Goal: Task Accomplishment & Management: Manage account settings

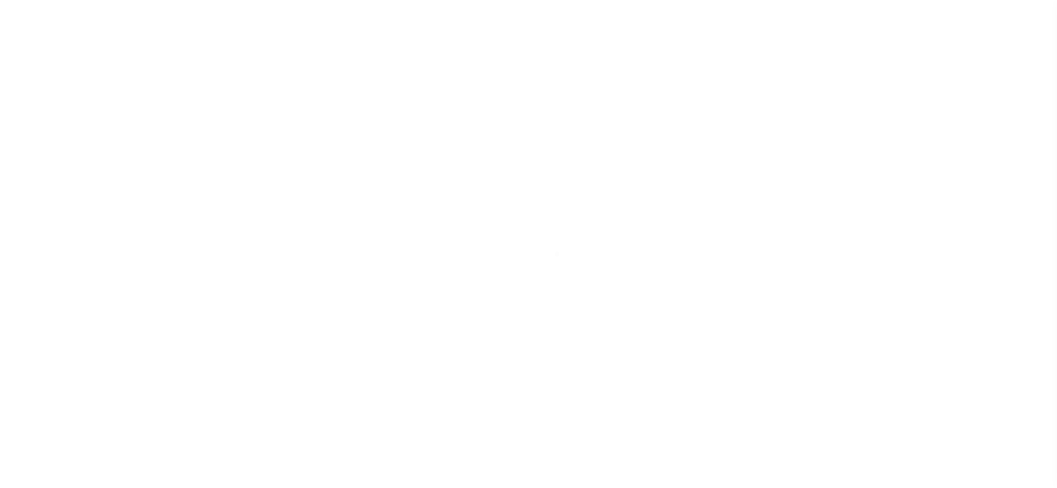
select select "NW2"
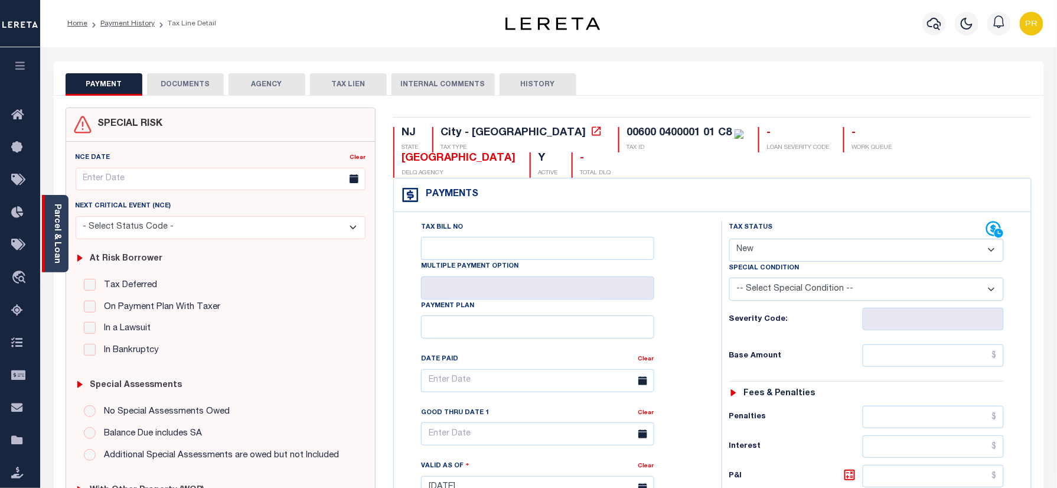
click at [54, 225] on link "Parcel & Loan" at bounding box center [57, 234] width 8 height 60
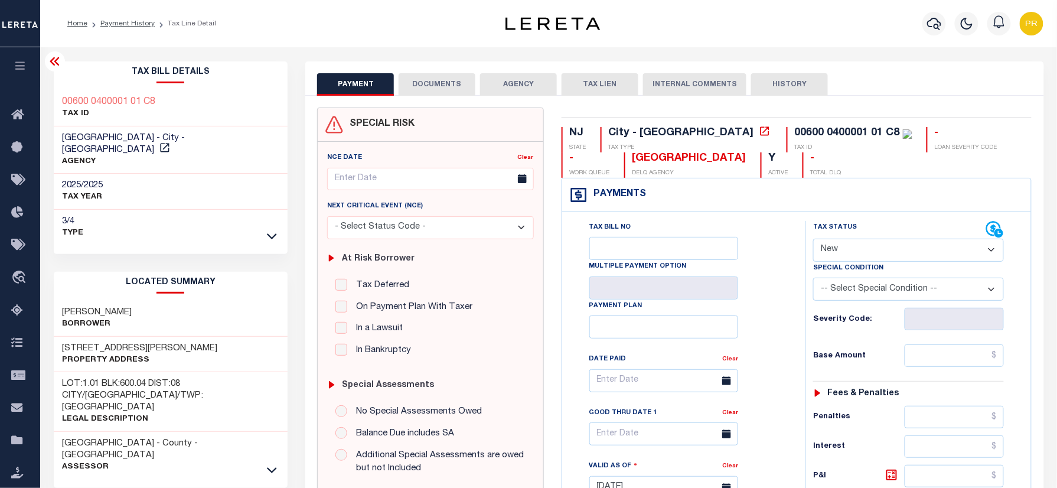
click at [138, 343] on h3 "633-47 WAYNE AVE , #8" at bounding box center [140, 349] width 155 height 12
copy div "633-47 WAYNE AVE , #8"
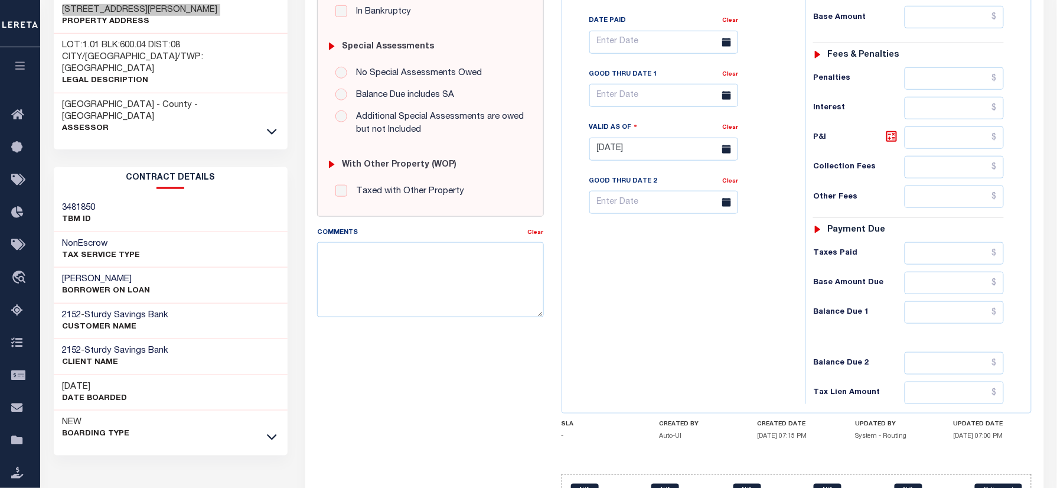
scroll to position [393, 0]
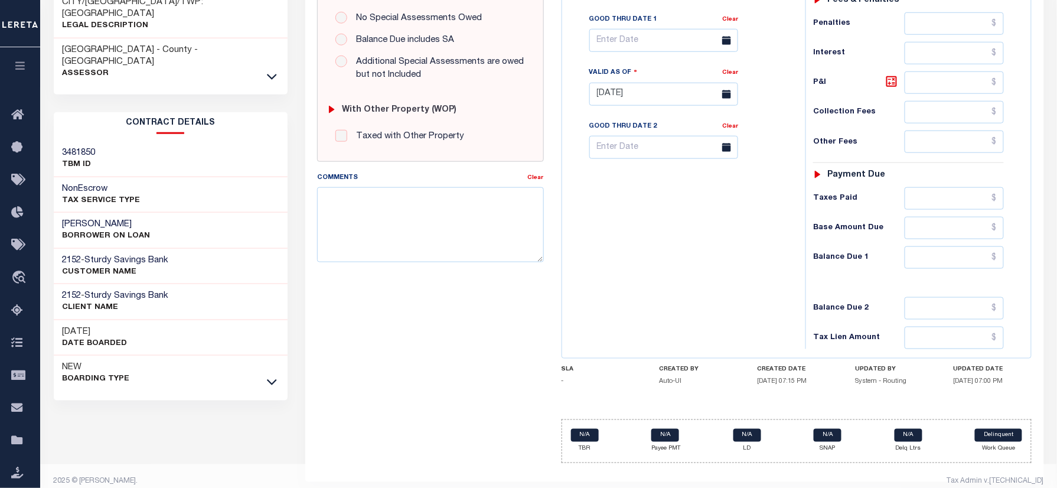
click at [100, 219] on h3 "Steven M Bongiorno" at bounding box center [107, 225] width 88 height 12
copy div "Steven M Bongiorno"
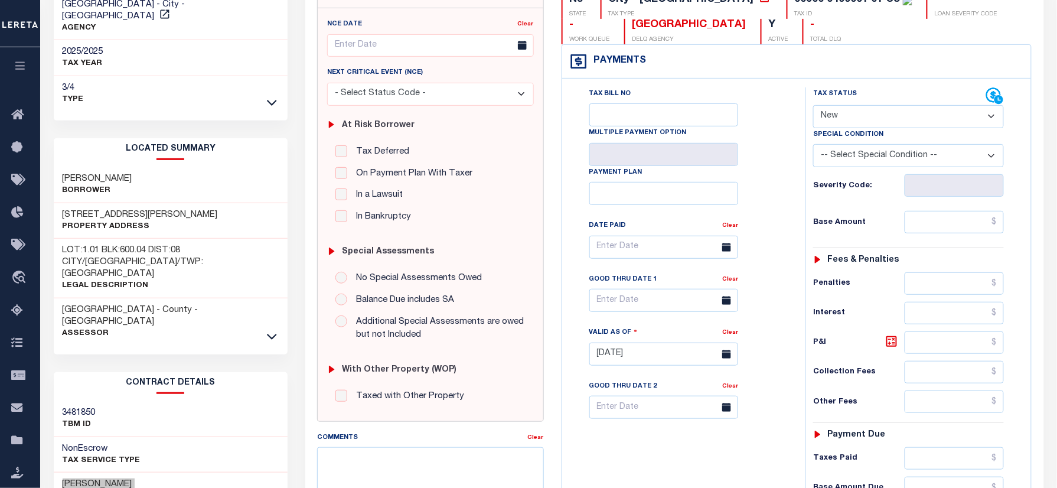
scroll to position [0, 0]
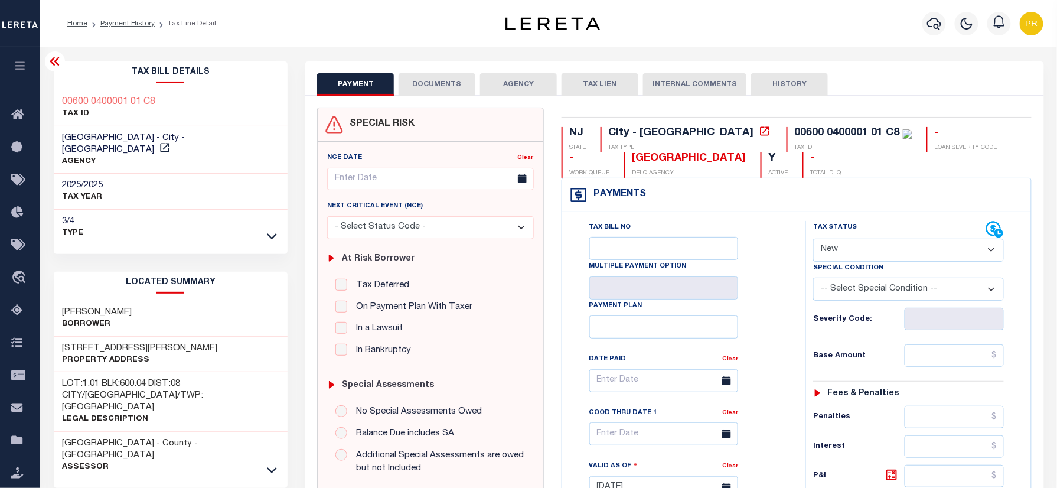
drag, startPoint x: 131, startPoint y: 28, endPoint x: 192, endPoint y: 34, distance: 61.7
click at [131, 28] on li "Payment History" at bounding box center [120, 23] width 67 height 11
click at [121, 21] on link "Payment History" at bounding box center [127, 23] width 54 height 7
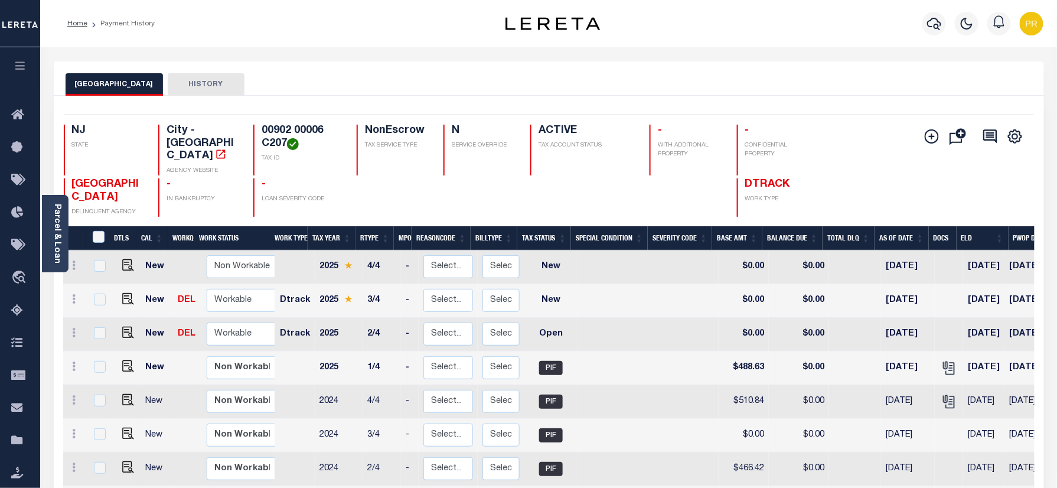
click at [493, 83] on div "OCEAN CITY HISTORY" at bounding box center [549, 84] width 967 height 22
drag, startPoint x: 63, startPoint y: 248, endPoint x: 93, endPoint y: 261, distance: 32.6
click at [63, 248] on div "Parcel & Loan" at bounding box center [55, 233] width 27 height 77
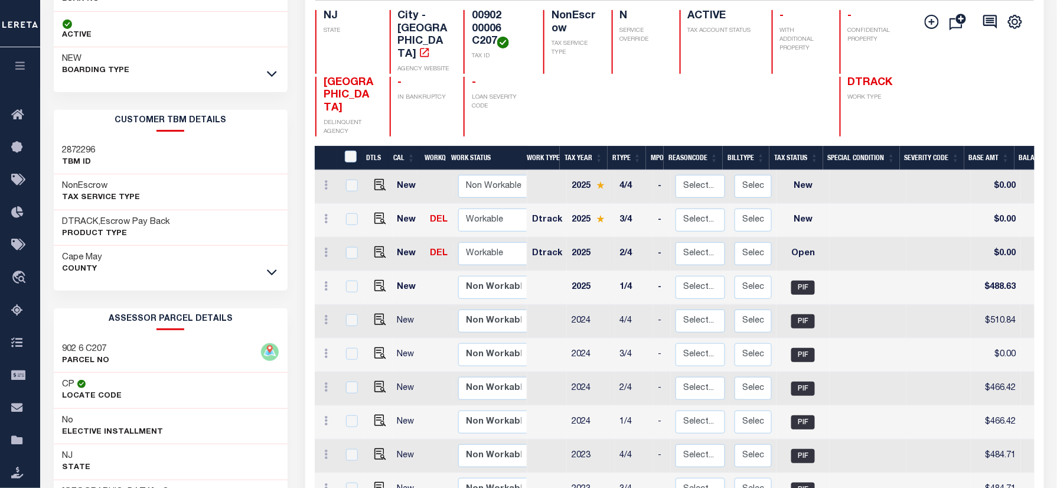
scroll to position [236, 0]
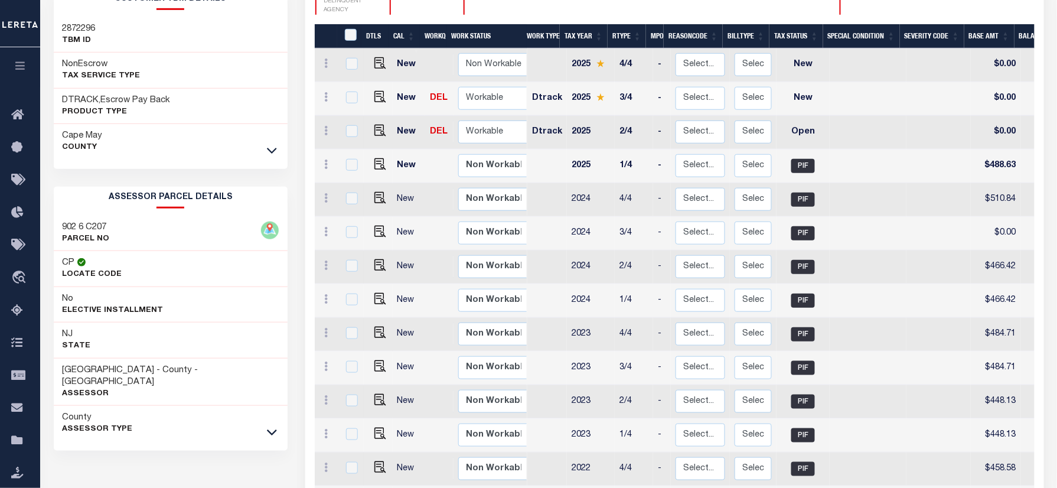
click at [99, 230] on h3 "902 6 C207" at bounding box center [86, 228] width 47 height 12
copy h3 "C207"
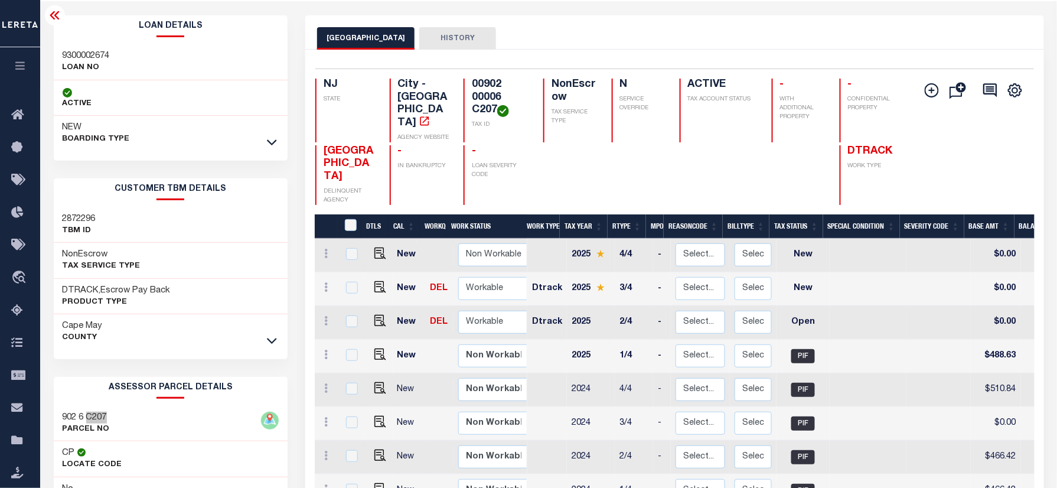
scroll to position [0, 0]
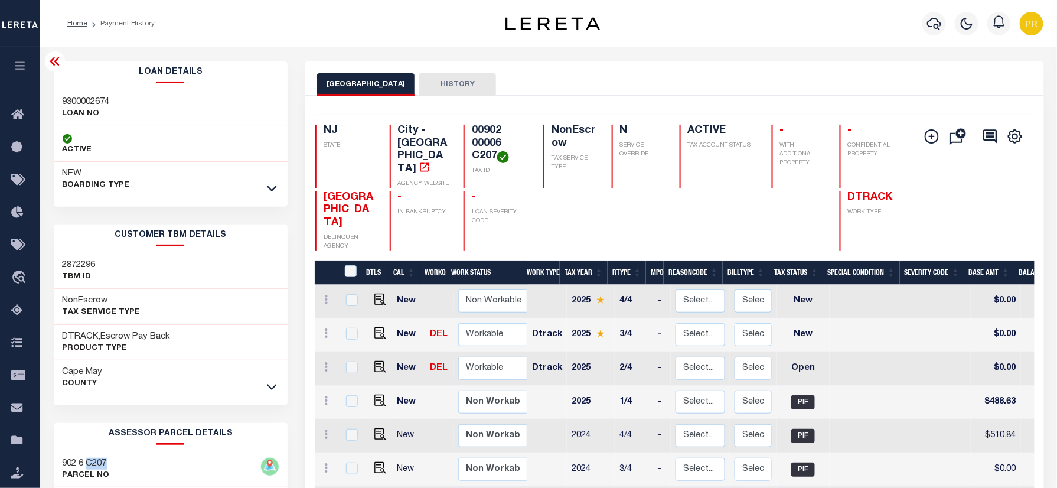
click at [500, 144] on h4 "00902 00006 C207" at bounding box center [500, 144] width 57 height 38
click at [487, 147] on h4 "00902 00006 C207" at bounding box center [500, 144] width 57 height 38
copy h4 "00006"
click at [487, 147] on h4 "00902 00006 C207" at bounding box center [500, 144] width 57 height 38
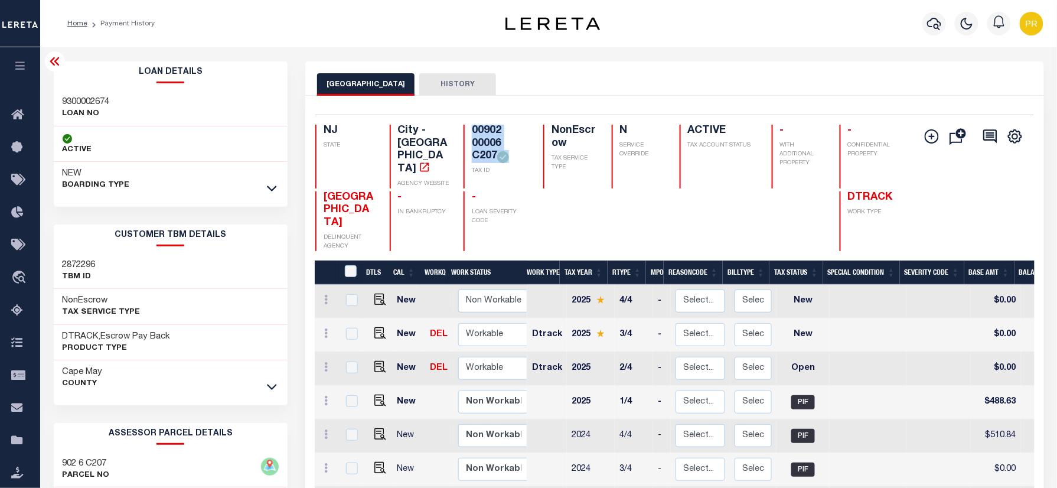
copy div "00902 00006 C207"
drag, startPoint x: 382, startPoint y: 313, endPoint x: 1057, endPoint y: 415, distance: 682.9
click at [382, 327] on img "" at bounding box center [381, 333] width 12 height 12
checkbox input "true"
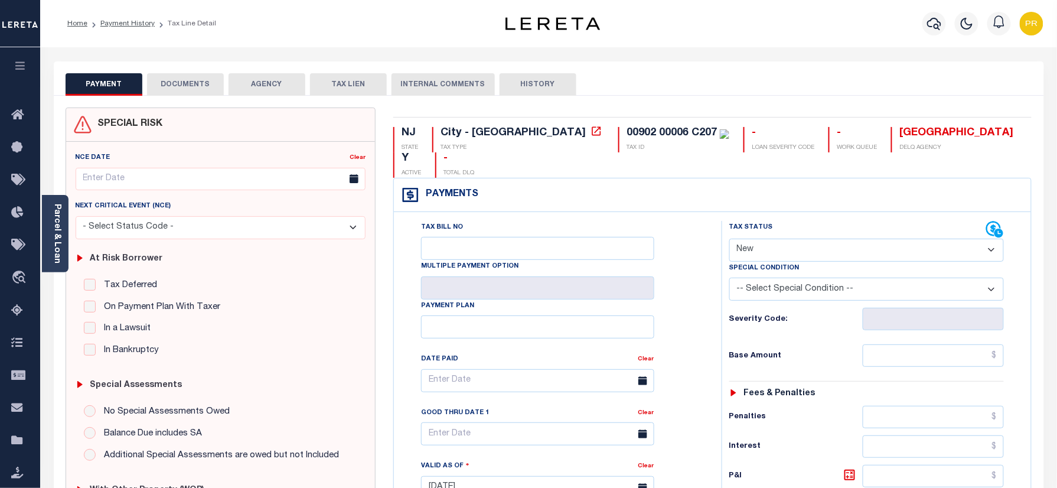
click at [764, 239] on select "- Select Status Code - Open Due/Unpaid Paid Incomplete No Tax Due Internal Refu…" at bounding box center [867, 250] width 275 height 23
select select "PYD"
click at [730, 239] on select "- Select Status Code - Open Due/Unpaid Paid Incomplete No Tax Due Internal Refu…" at bounding box center [867, 250] width 275 height 23
type input "[DATE]"
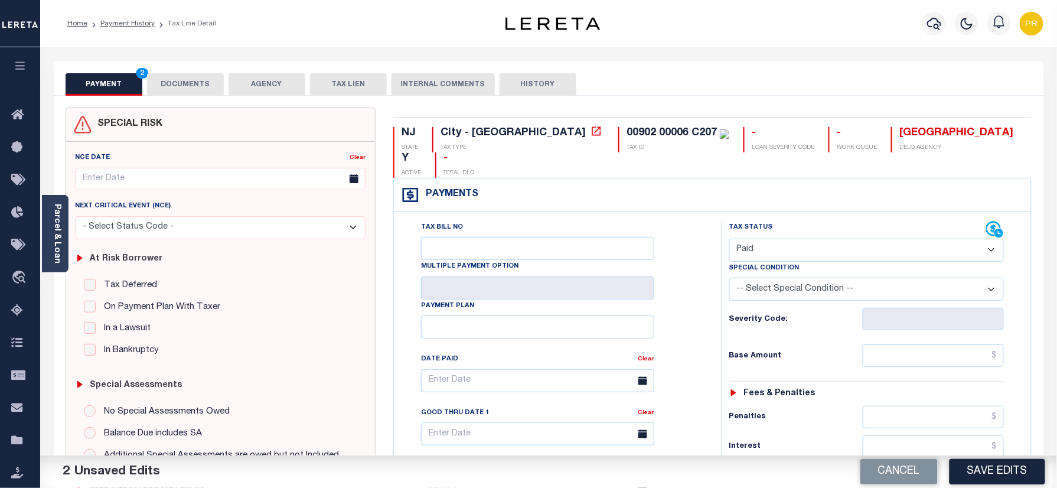
drag, startPoint x: 186, startPoint y: 74, endPoint x: 265, endPoint y: 142, distance: 104.3
click at [184, 76] on button "DOCUMENTS" at bounding box center [185, 84] width 77 height 22
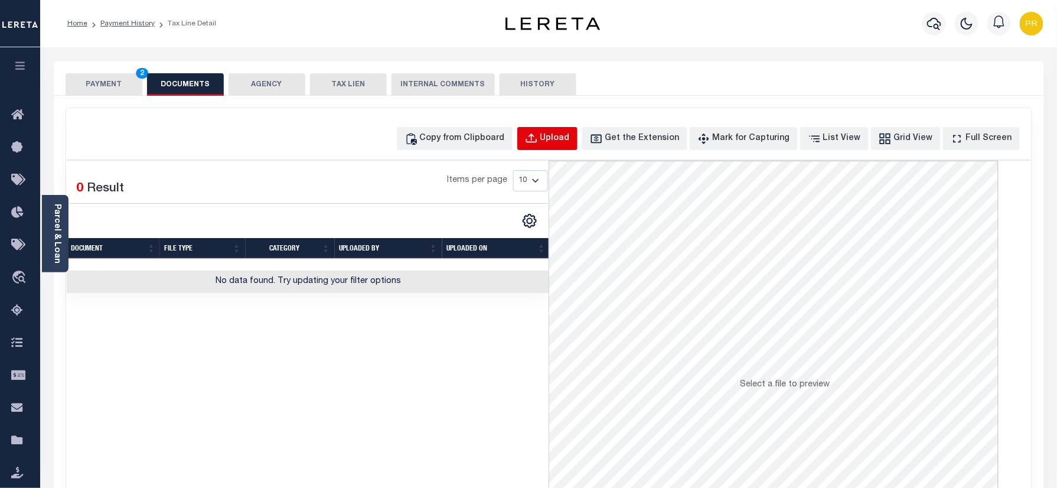
drag, startPoint x: 584, startPoint y: 138, endPoint x: 577, endPoint y: 142, distance: 7.9
click at [570, 142] on div "Upload" at bounding box center [556, 138] width 30 height 13
select select "POP"
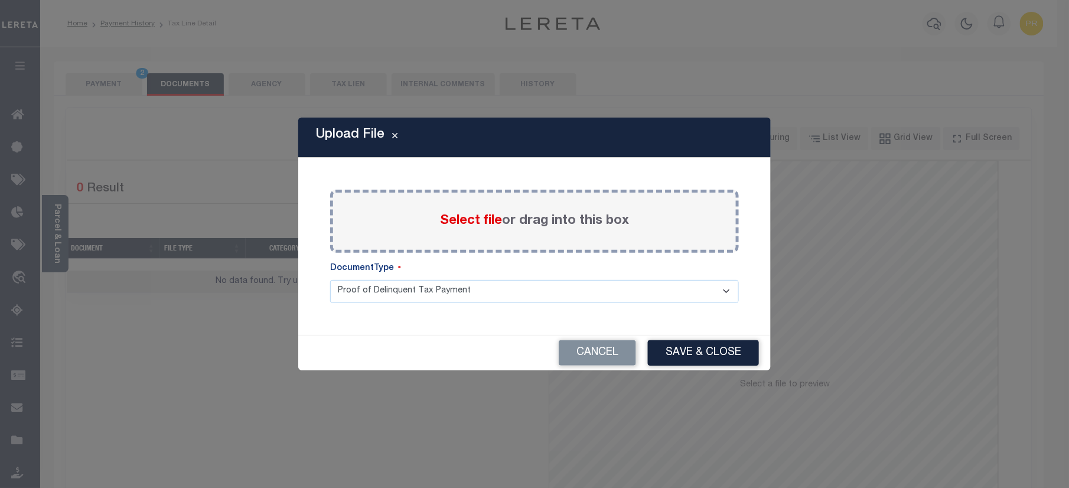
click at [587, 235] on div "Select file or drag into this box" at bounding box center [534, 221] width 409 height 63
click at [610, 211] on label "Select file or drag into this box" at bounding box center [534, 220] width 189 height 19
click at [0, 0] on input "Select file or drag into this box" at bounding box center [0, 0] width 0 height 0
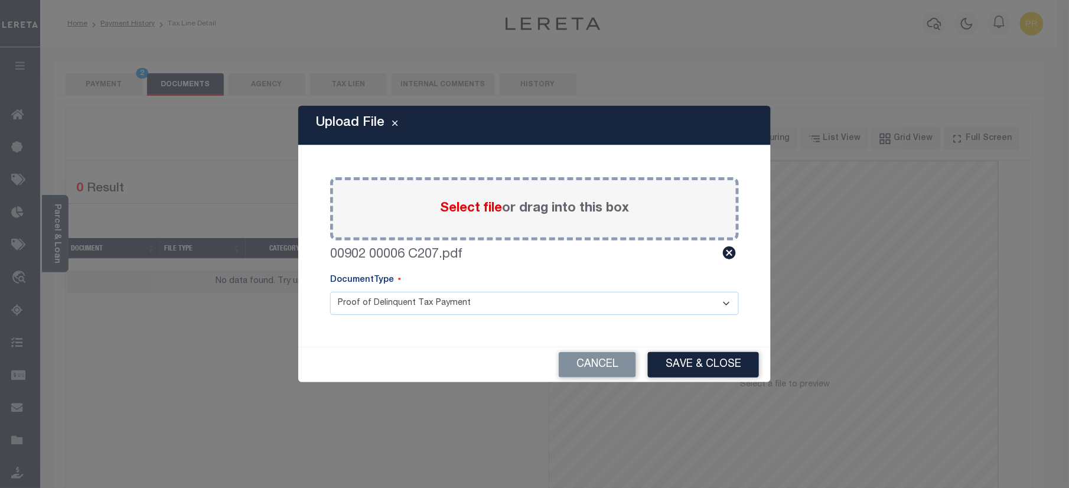
click at [435, 312] on select "Proof of Delinquent Tax Payment" at bounding box center [534, 303] width 409 height 23
click at [330, 292] on select "Proof of Delinquent Tax Payment" at bounding box center [534, 303] width 409 height 23
click at [714, 369] on button "Save & Close" at bounding box center [703, 364] width 111 height 25
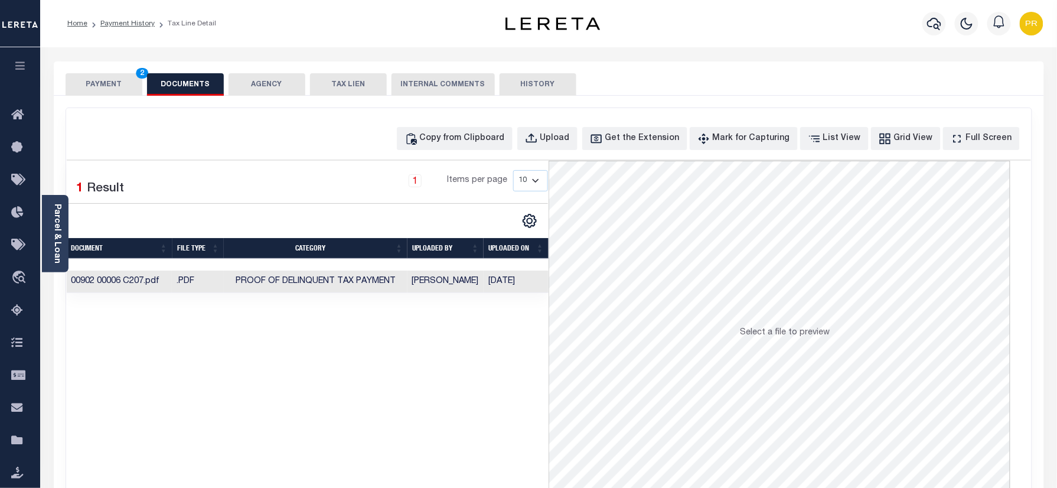
click at [104, 90] on button "PAYMENT 2" at bounding box center [104, 84] width 77 height 22
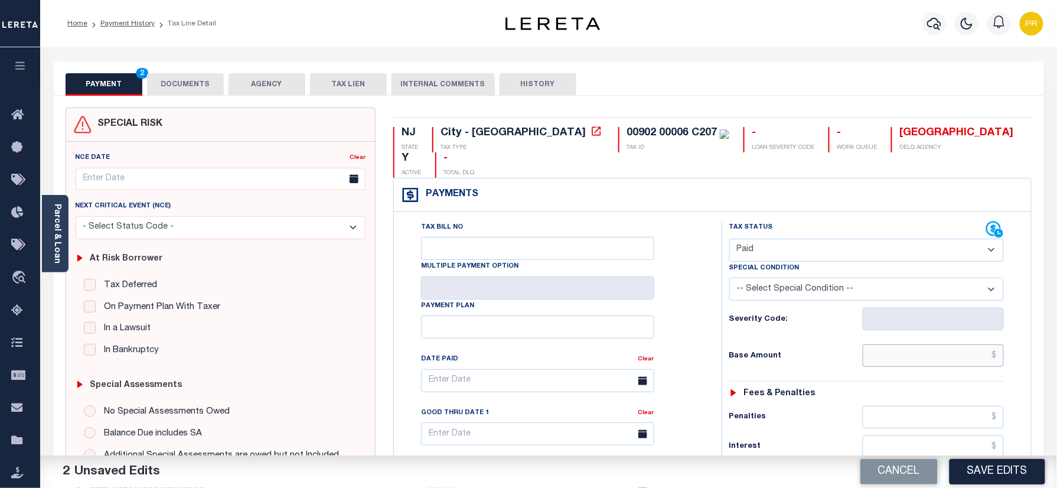
click at [894, 344] on input "text" at bounding box center [934, 355] width 142 height 22
paste input "521.73"
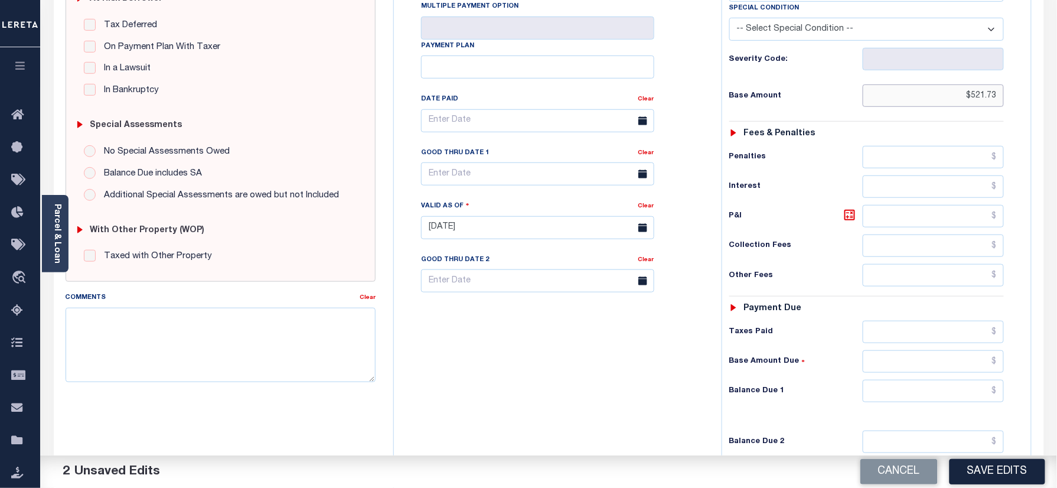
scroll to position [393, 0]
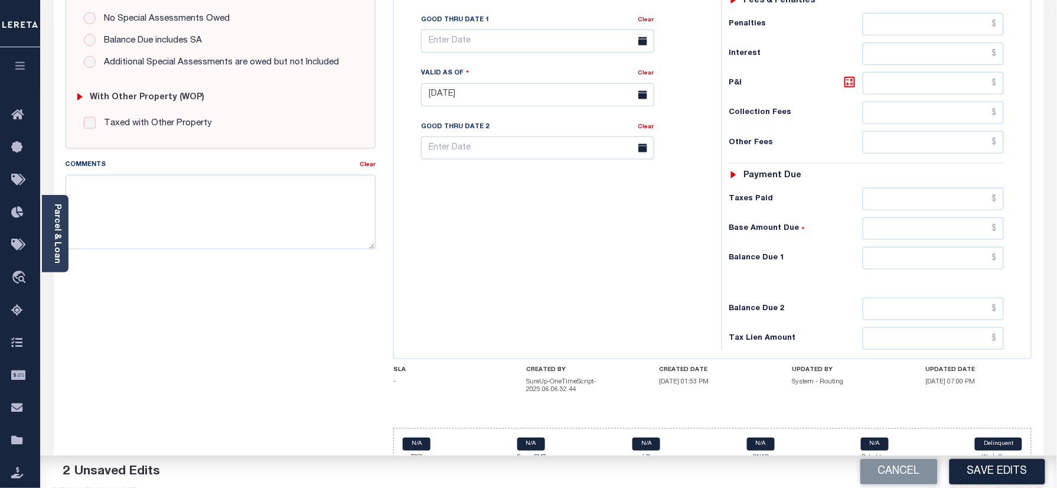
type input "$521.73"
click at [916, 247] on input "text" at bounding box center [934, 258] width 142 height 22
type input "$0.00"
click at [665, 305] on div "Tax Bill No Multiple Payment Option Payment Plan Clear" at bounding box center [555, 89] width 316 height 522
click at [1014, 484] on button "Save Edits" at bounding box center [998, 471] width 96 height 25
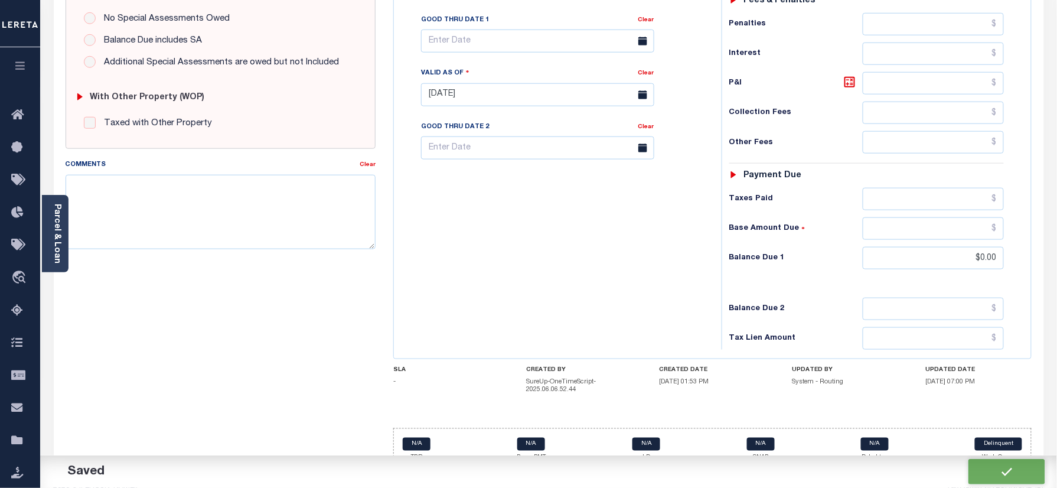
checkbox input "false"
type input "$521.73"
type input "$0"
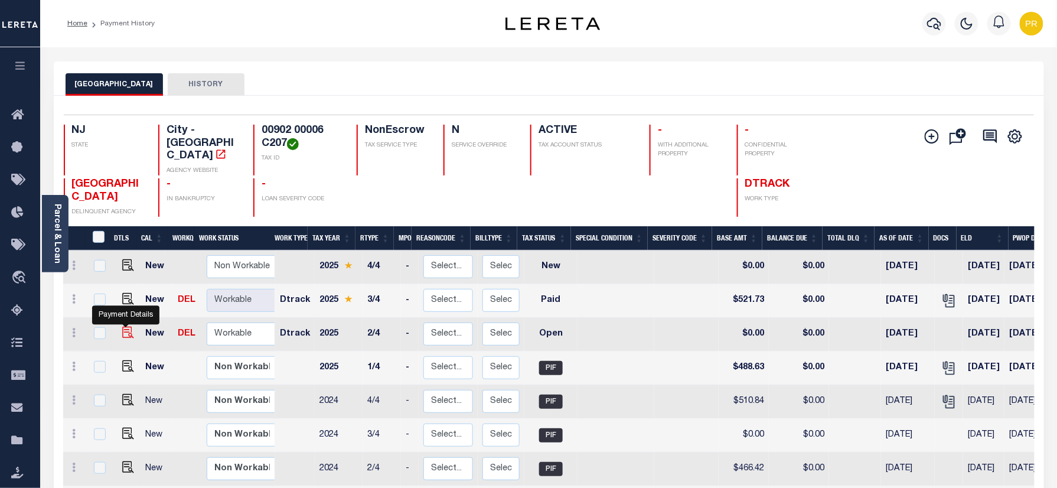
click at [122, 327] on img "" at bounding box center [128, 333] width 12 height 12
checkbox input "true"
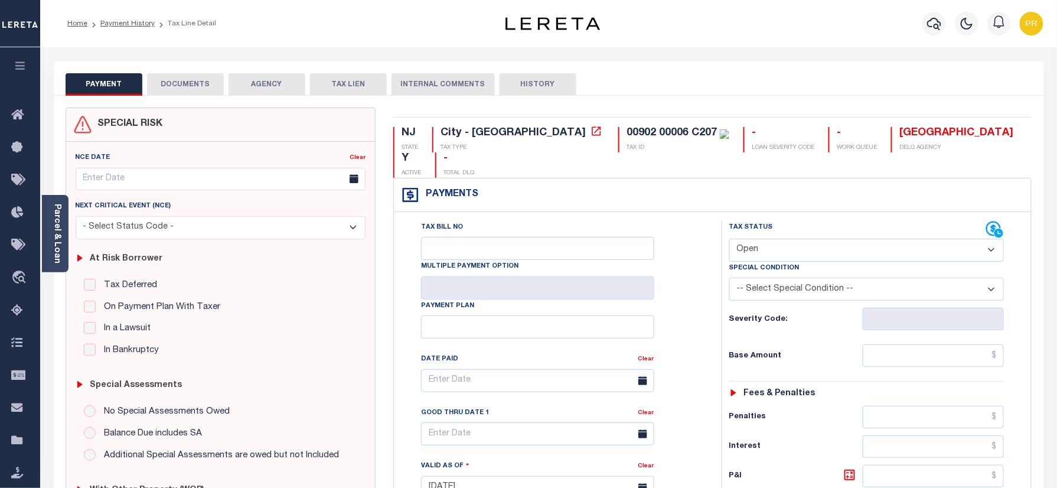
drag, startPoint x: 819, startPoint y: 219, endPoint x: 819, endPoint y: 226, distance: 7.1
click at [819, 239] on select "- Select Status Code - Open Due/Unpaid Paid Incomplete No Tax Due Internal Refu…" at bounding box center [867, 250] width 275 height 23
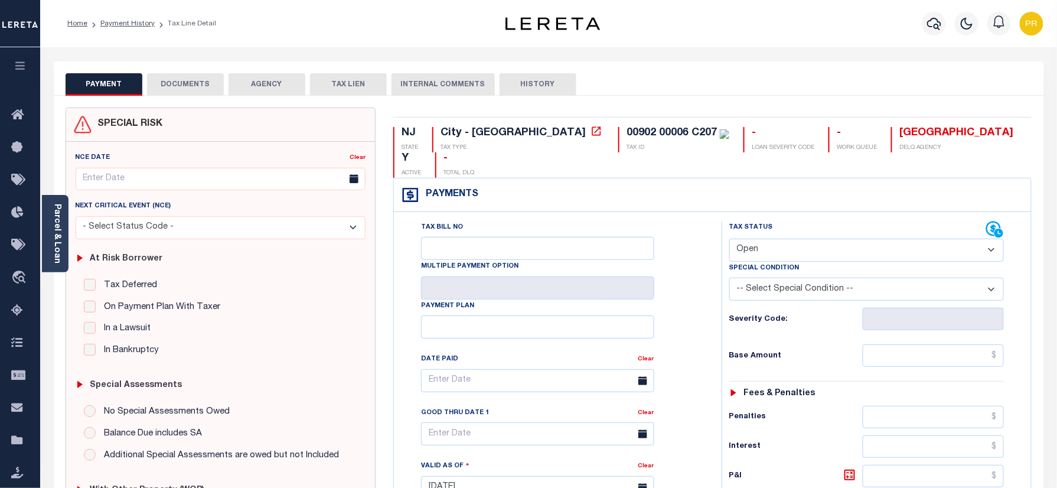
select select "PYD"
click at [730, 239] on select "- Select Status Code - Open Due/Unpaid Paid Incomplete No Tax Due Internal Refu…" at bounding box center [867, 250] width 275 height 23
type input "[DATE]"
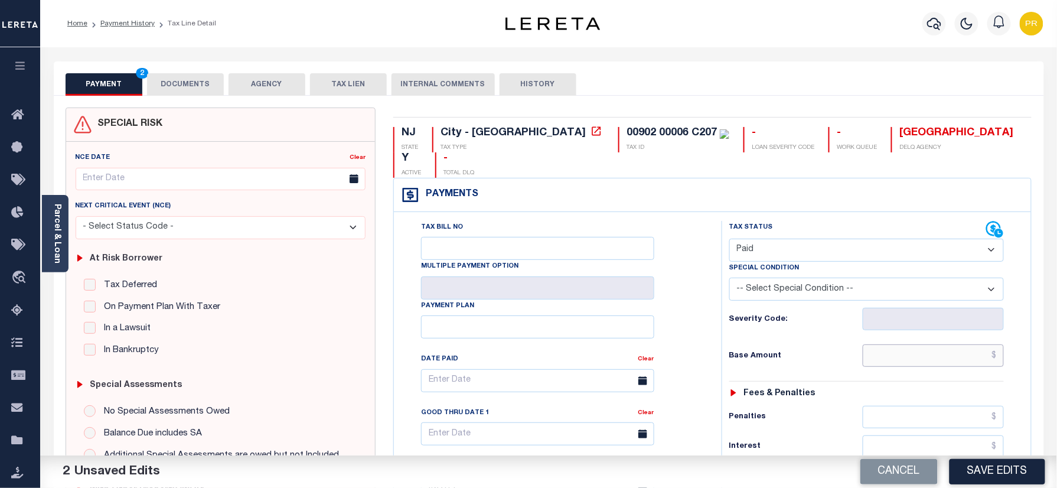
click at [898, 344] on input "text" at bounding box center [934, 355] width 142 height 22
paste input "488.63"
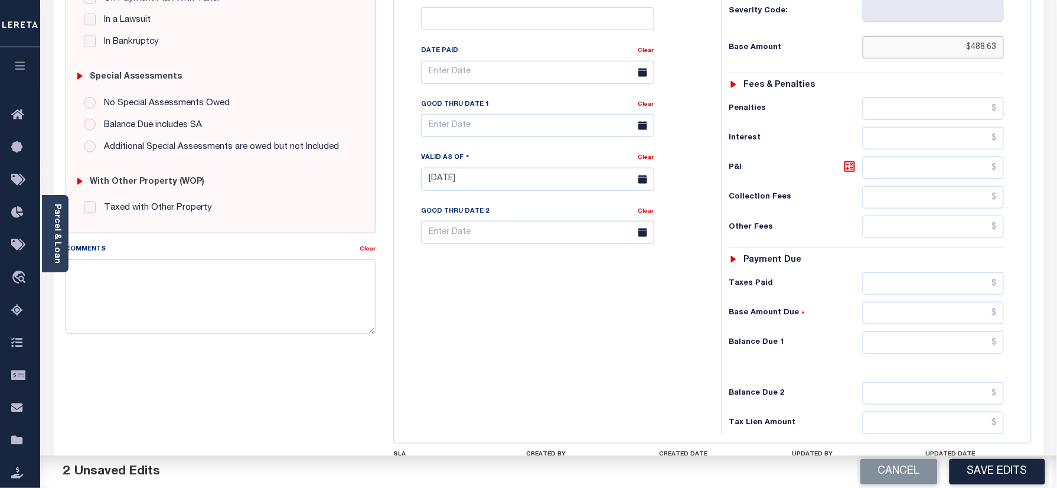
scroll to position [388, 0]
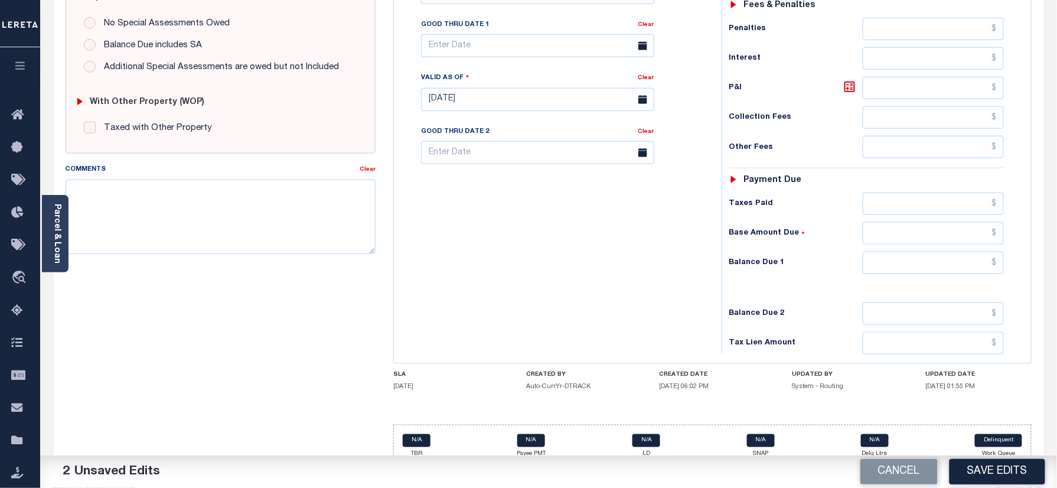
type input "$488.63"
click at [916, 252] on input "text" at bounding box center [934, 263] width 142 height 22
type input "$0.00"
drag, startPoint x: 655, startPoint y: 299, endPoint x: 995, endPoint y: 380, distance: 350.5
click at [724, 334] on div "Tax Bill No Multiple Payment Option Payment Plan Clear Clear Valid as Of" at bounding box center [713, 94] width 632 height 522
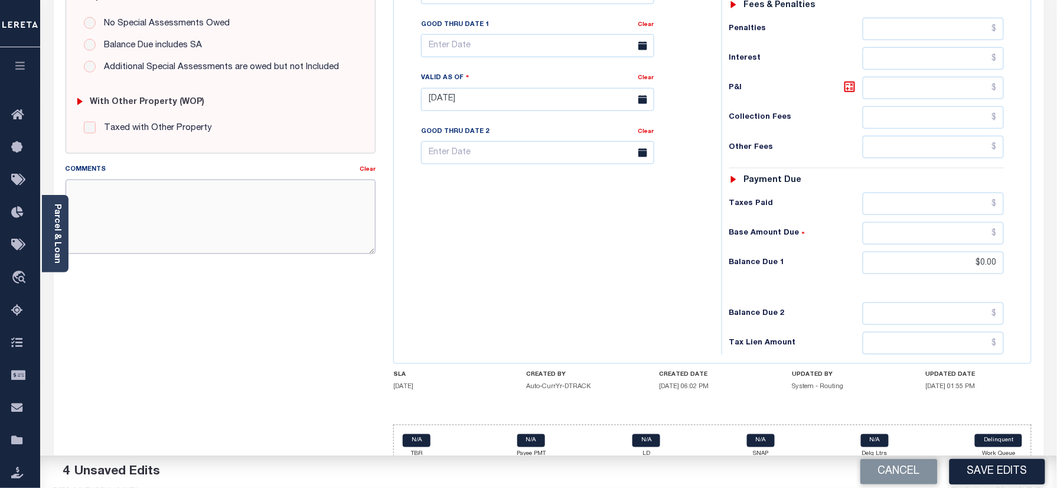
paste textarea "Please refer 2025 3/4 line for Tax Supporting Document."
click at [239, 204] on textarea "Comments" at bounding box center [221, 217] width 311 height 74
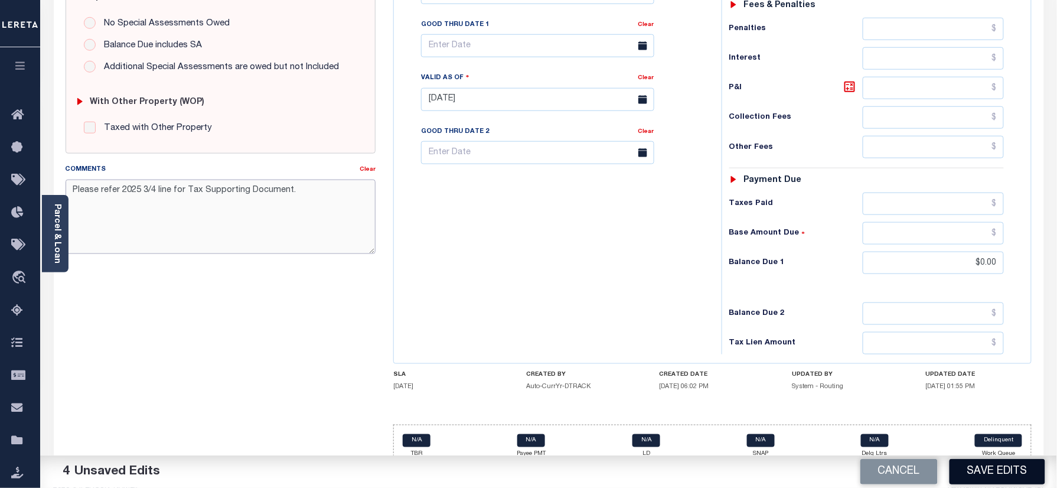
type textarea "Please refer 2025 3/4 line for Tax Supporting Document."
click at [1009, 474] on button "Save Edits" at bounding box center [998, 471] width 96 height 25
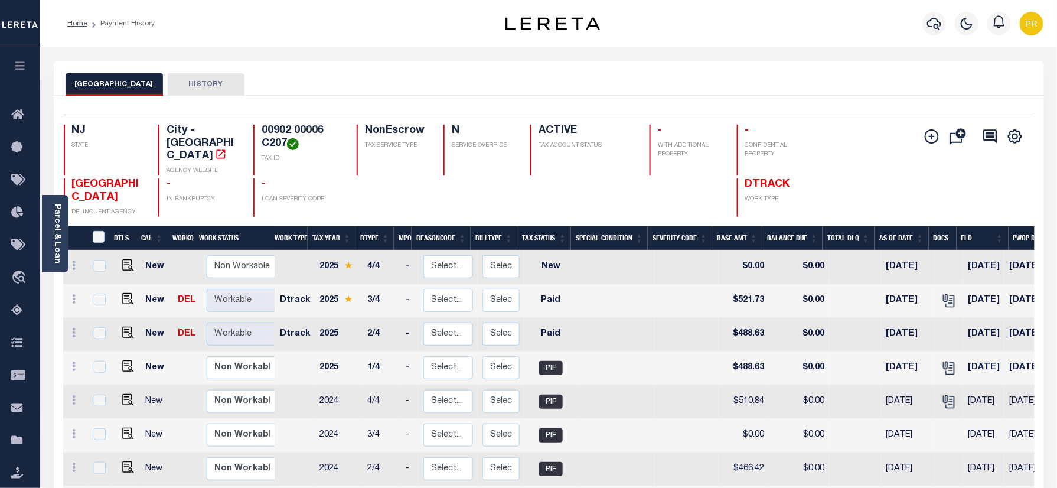
click at [326, 138] on h4 "00902 00006 C207" at bounding box center [302, 137] width 81 height 25
click at [314, 135] on h4 "00902 00006 C207" at bounding box center [302, 137] width 81 height 25
copy div "00902 00006 C207"
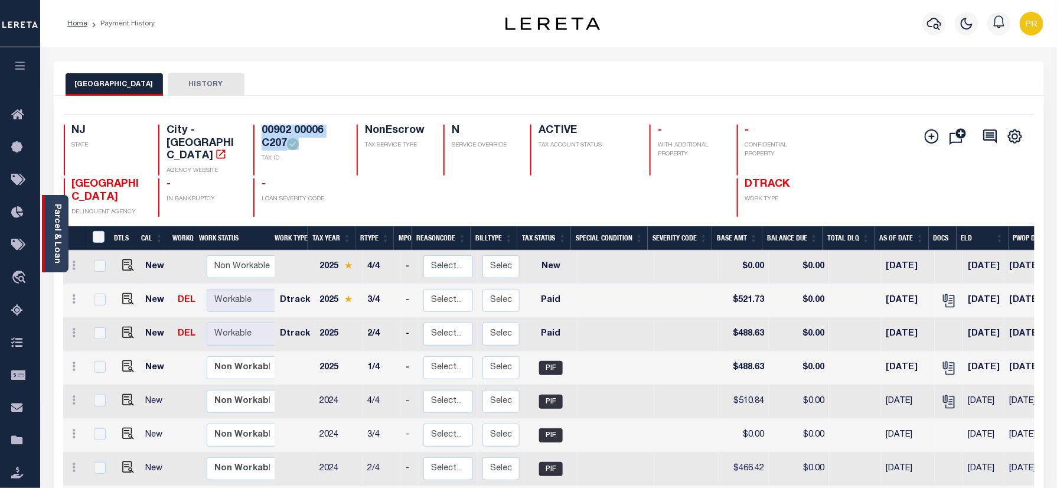
click at [57, 242] on link "Parcel & Loan" at bounding box center [57, 234] width 8 height 60
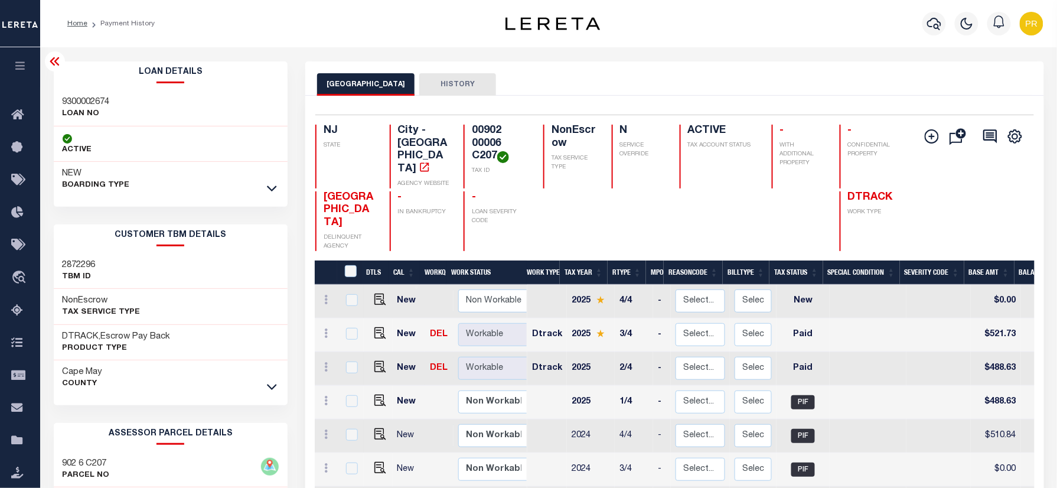
click at [83, 86] on div "Loan Details 9300002674 LOAN NO NEW" at bounding box center [171, 129] width 235 height 136
copy h3 "9300002674"
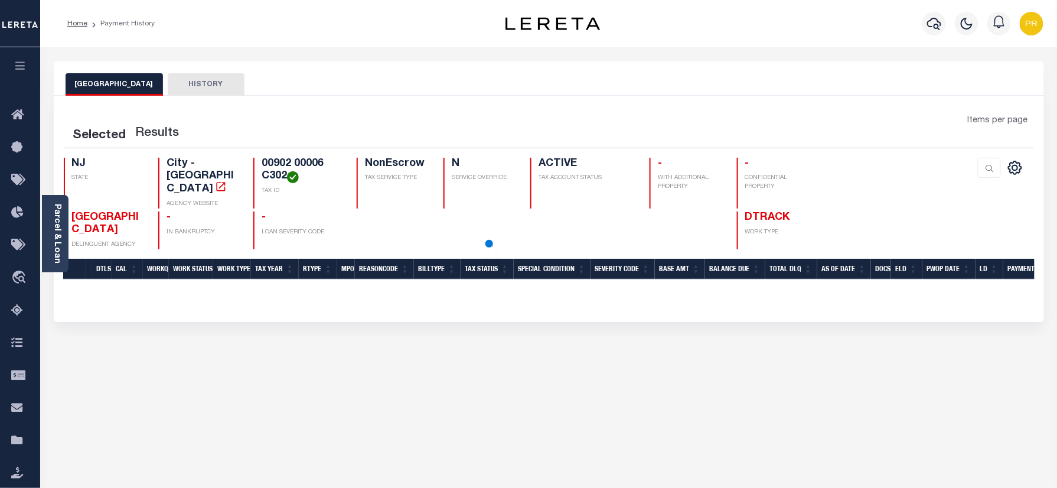
click at [536, 90] on div "OCEAN CITY HISTORY" at bounding box center [549, 84] width 967 height 22
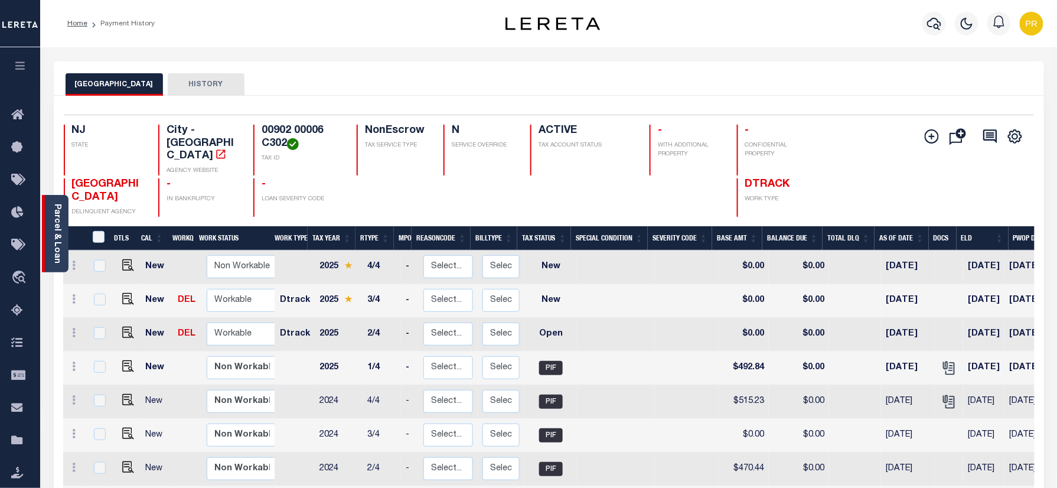
click at [59, 221] on link "Parcel & Loan" at bounding box center [57, 234] width 8 height 60
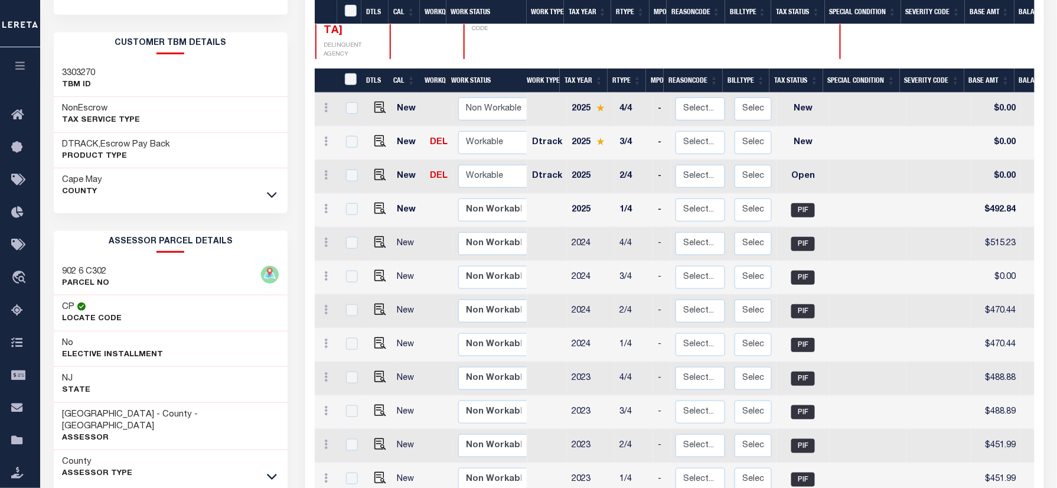
scroll to position [393, 0]
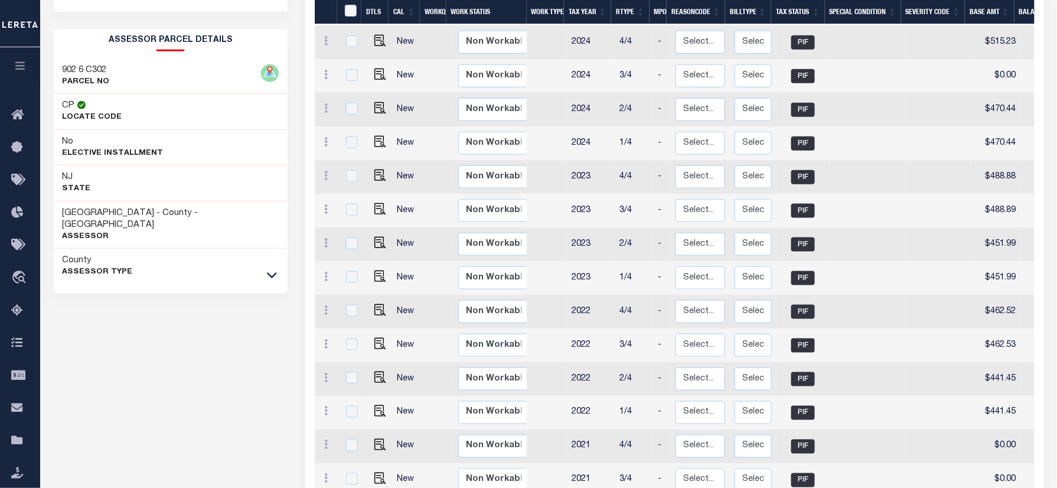
click at [100, 71] on h3 "902 6 C302" at bounding box center [86, 70] width 47 height 12
copy h3 "C302"
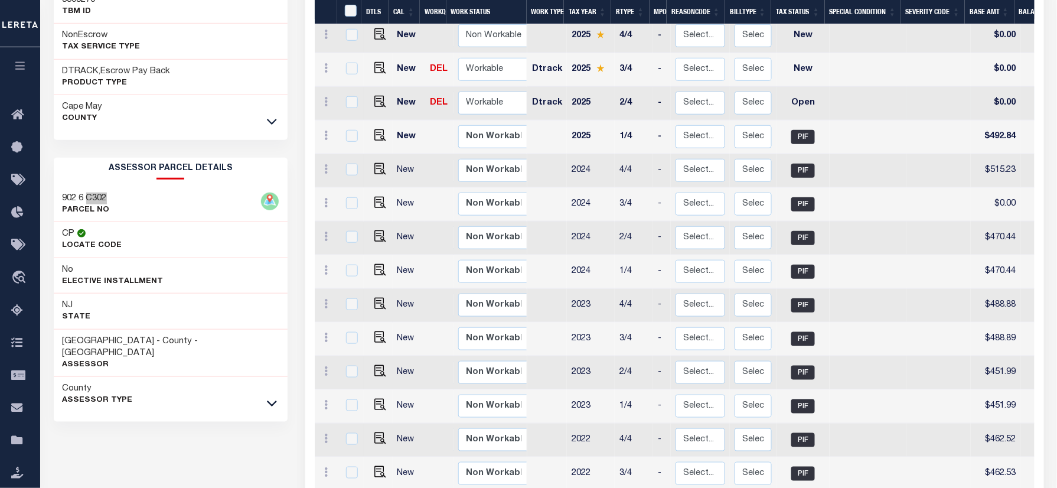
scroll to position [0, 0]
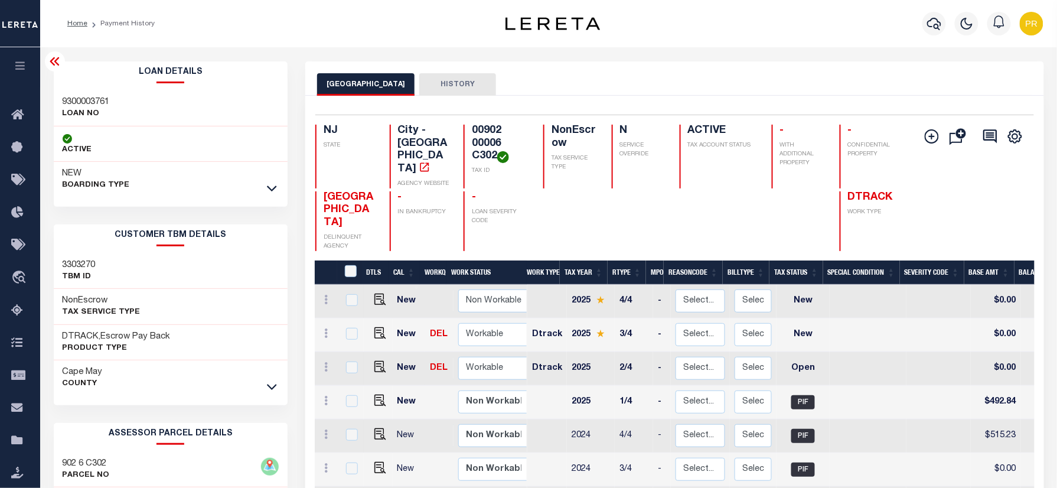
click at [476, 149] on h4 "00902 00006 C302" at bounding box center [500, 144] width 57 height 38
copy div "00902 00006 C302"
click at [381, 327] on img "" at bounding box center [381, 333] width 12 height 12
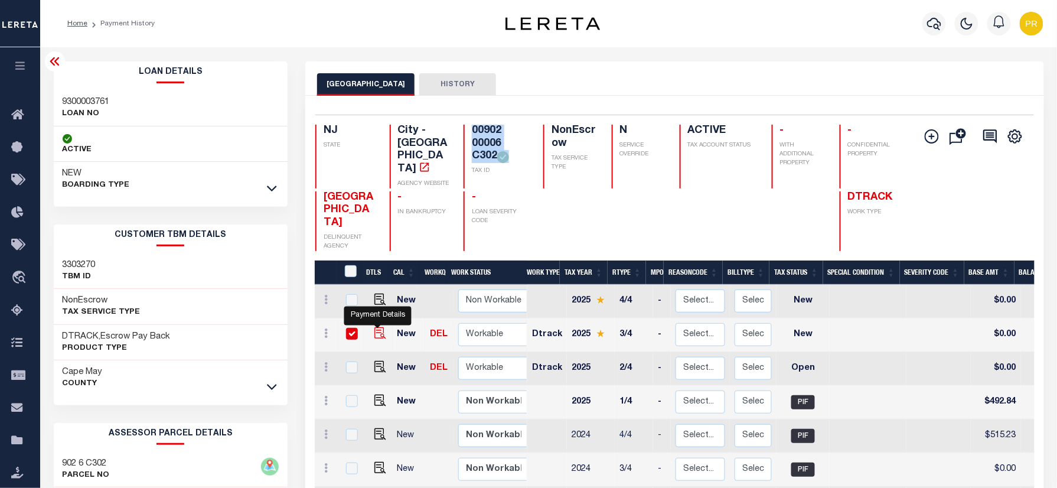
checkbox input "true"
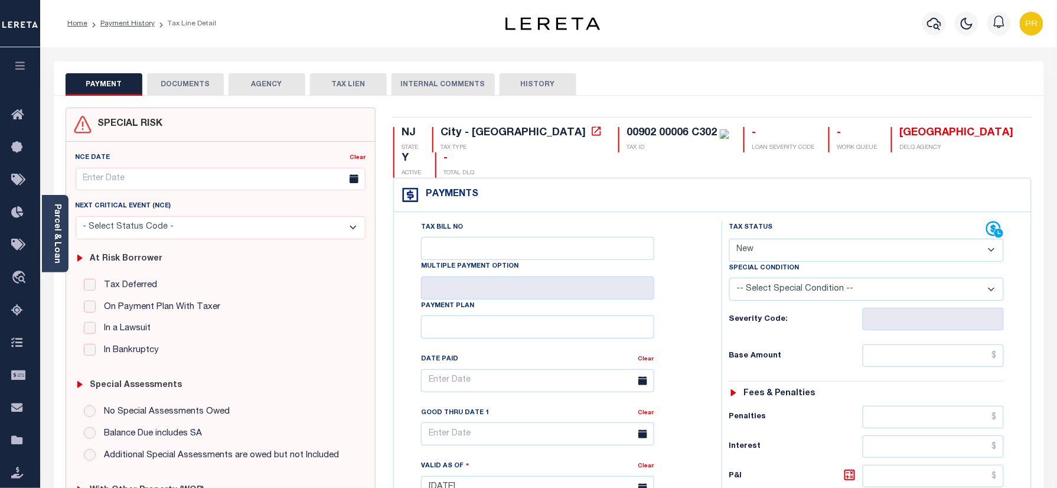
click at [795, 263] on label "Special Condition" at bounding box center [765, 268] width 70 height 10
click at [827, 239] on select "- Select Status Code - Open Due/Unpaid Paid Incomplete No Tax Due Internal Refu…" at bounding box center [867, 250] width 275 height 23
select select "PYD"
click at [730, 239] on select "- Select Status Code - Open Due/Unpaid Paid Incomplete No Tax Due Internal Refu…" at bounding box center [867, 250] width 275 height 23
type input "[DATE]"
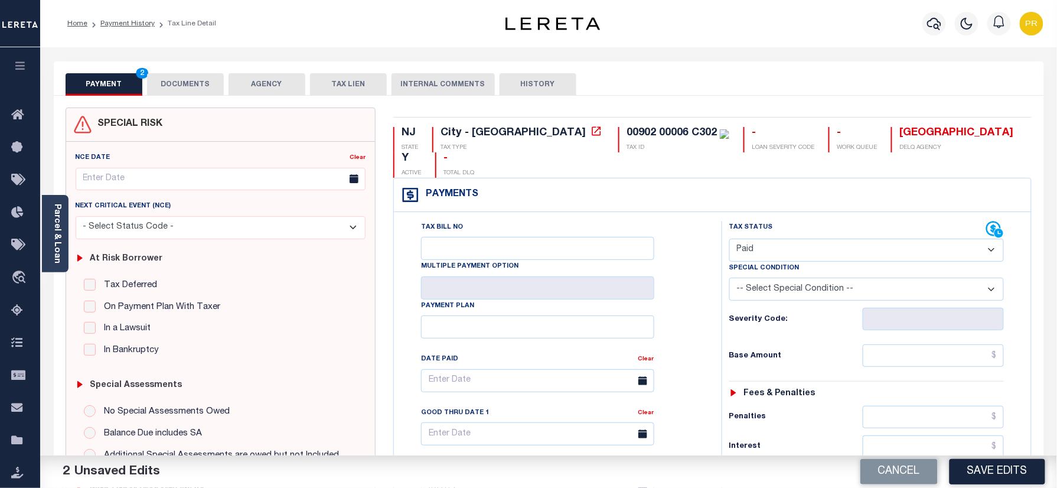
drag, startPoint x: 201, startPoint y: 71, endPoint x: 189, endPoint y: 80, distance: 15.1
click at [200, 71] on div "PAYMENT 2 DOCUMENTS AGENCY DELINQUENT PAYEE TAX LIEN" at bounding box center [549, 78] width 991 height 34
click at [199, 90] on button "DOCUMENTS" at bounding box center [185, 84] width 77 height 22
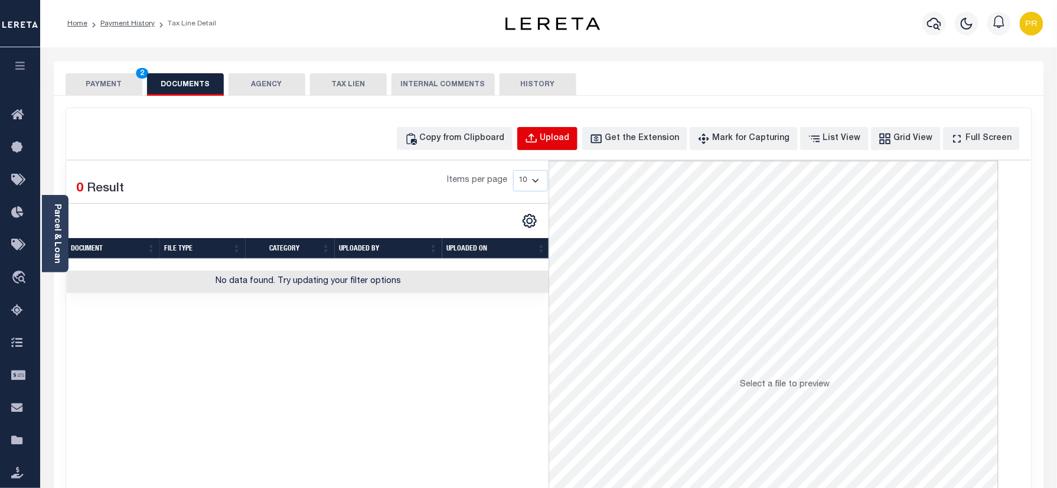
click at [578, 147] on button "Upload" at bounding box center [548, 138] width 60 height 23
select select "POP"
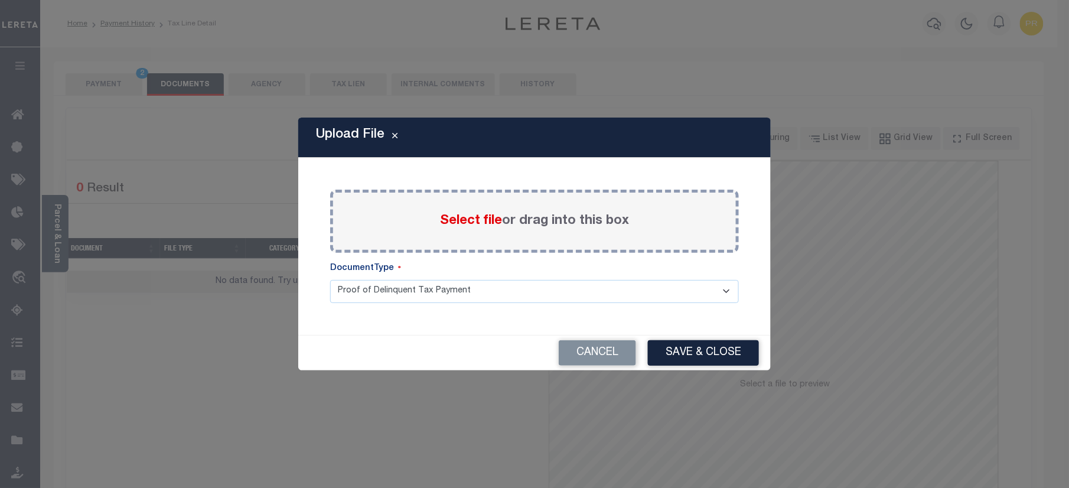
click at [567, 223] on label "Select file or drag into this box" at bounding box center [534, 220] width 189 height 19
click at [0, 0] on input "Select file or drag into this box" at bounding box center [0, 0] width 0 height 0
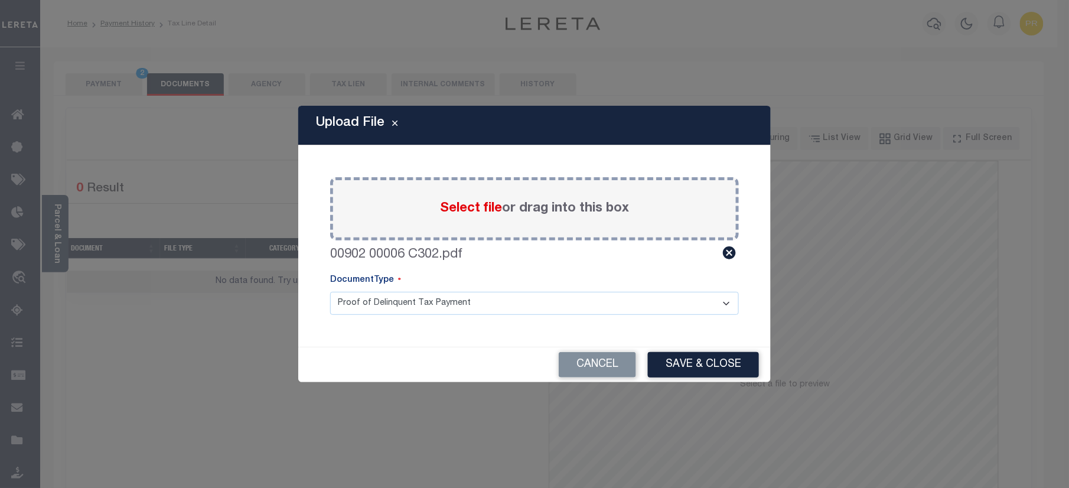
drag, startPoint x: 405, startPoint y: 301, endPoint x: 383, endPoint y: 315, distance: 26.6
click at [405, 301] on select "Proof of Delinquent Tax Payment" at bounding box center [534, 303] width 409 height 23
click at [330, 292] on select "Proof of Delinquent Tax Payment" at bounding box center [534, 303] width 409 height 23
click at [718, 362] on button "Save & Close" at bounding box center [703, 364] width 111 height 25
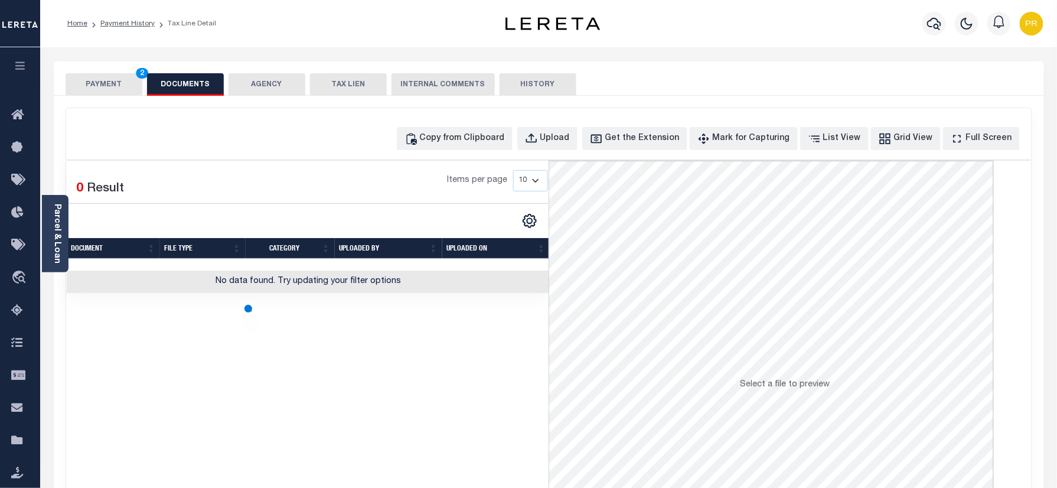
drag, startPoint x: 85, startPoint y: 81, endPoint x: 268, endPoint y: 152, distance: 196.4
click at [85, 81] on button "PAYMENT 2" at bounding box center [104, 84] width 77 height 22
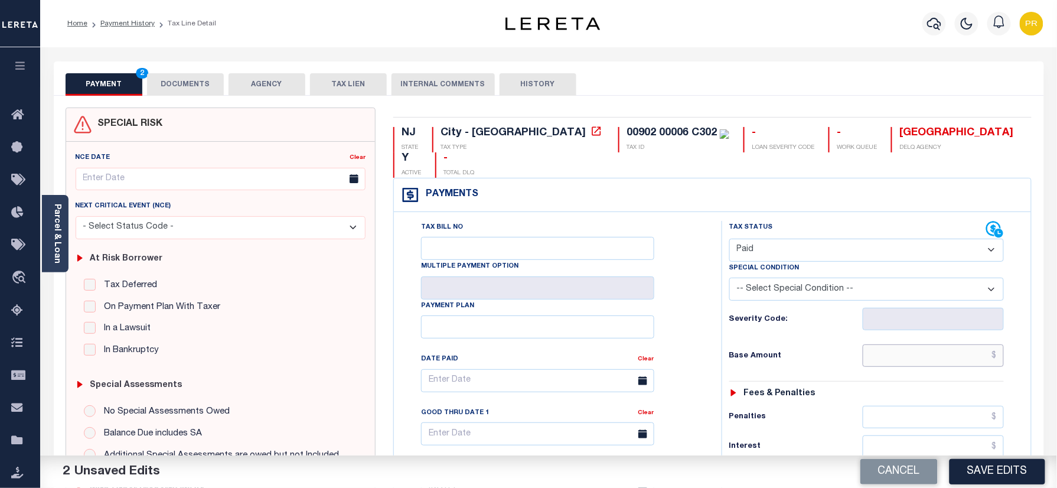
click at [908, 344] on input "text" at bounding box center [934, 355] width 142 height 22
paste input "526.22"
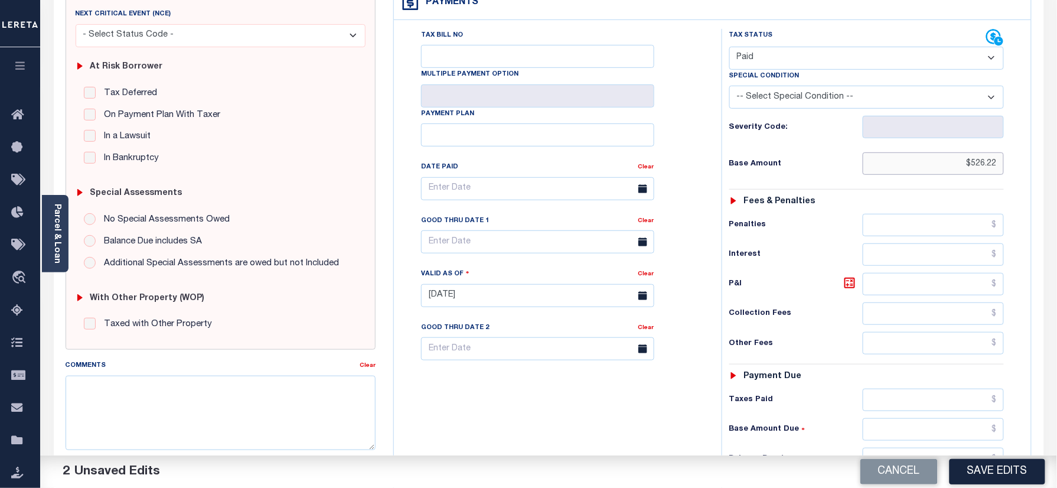
scroll to position [393, 0]
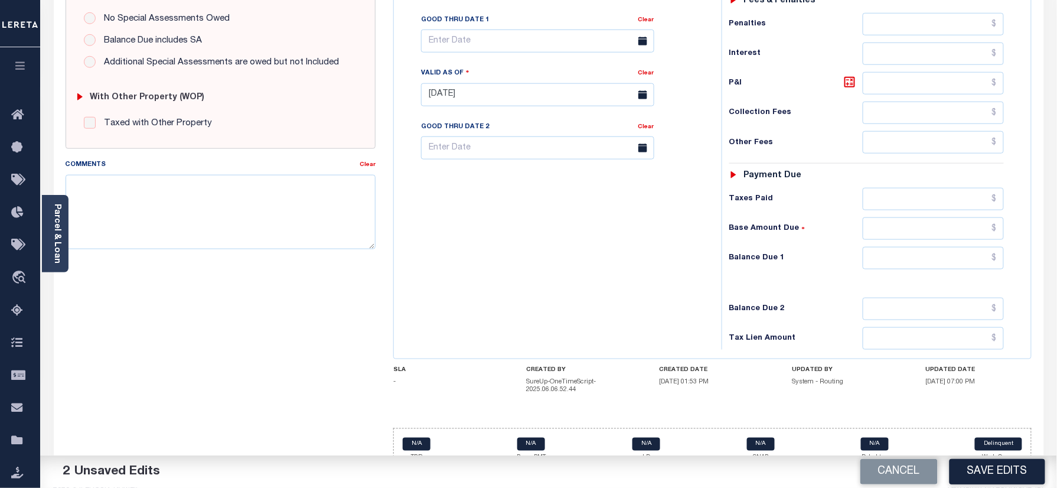
type input "$526.22"
click at [998, 247] on input "text" at bounding box center [934, 258] width 142 height 22
type input "$0.00"
click at [666, 284] on div "Tax Bill No Multiple Payment Option Payment Plan Clear" at bounding box center [555, 89] width 316 height 522
click at [1019, 471] on button "Save Edits" at bounding box center [998, 471] width 96 height 25
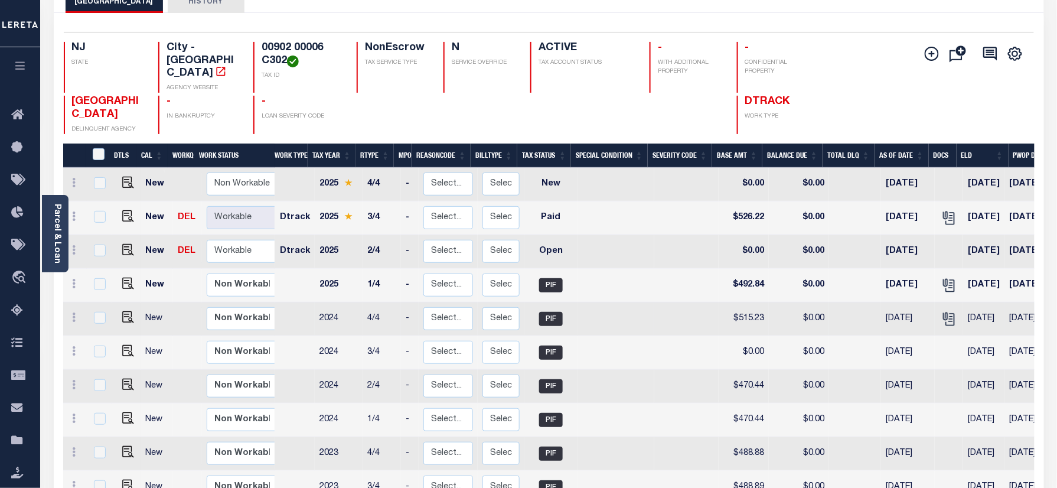
scroll to position [157, 0]
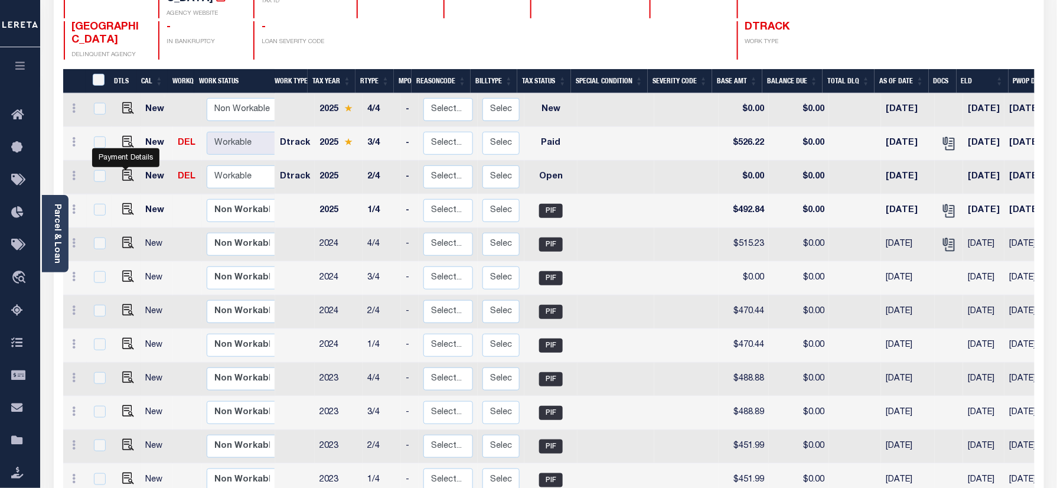
drag, startPoint x: 126, startPoint y: 154, endPoint x: 227, endPoint y: 190, distance: 106.7
click at [126, 170] on img "" at bounding box center [128, 176] width 12 height 12
checkbox input "true"
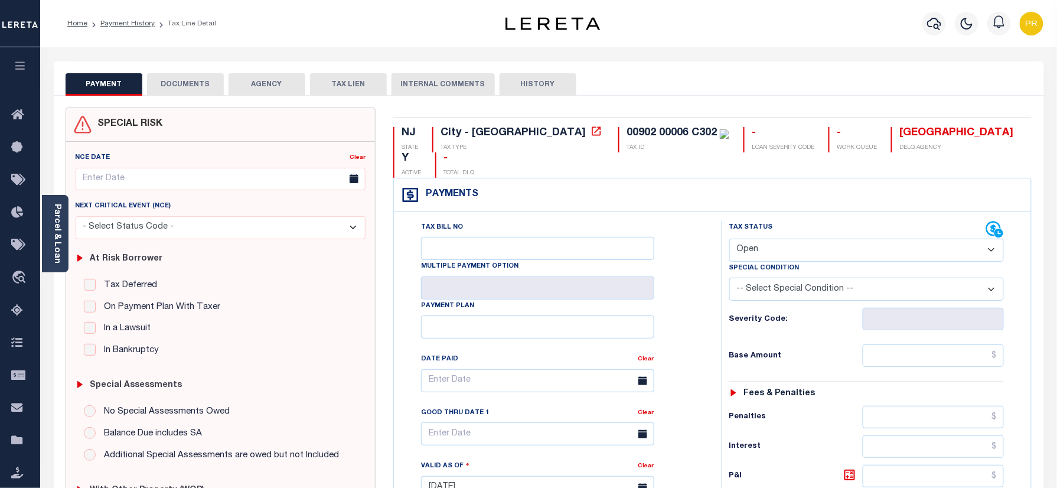
click at [783, 239] on select "- Select Status Code - Open Due/Unpaid Paid Incomplete No Tax Due Internal Refu…" at bounding box center [867, 250] width 275 height 23
select select "DUE"
click at [730, 239] on select "- Select Status Code - Open Due/Unpaid Paid Incomplete No Tax Due Internal Refu…" at bounding box center [867, 250] width 275 height 23
type input "[DATE]"
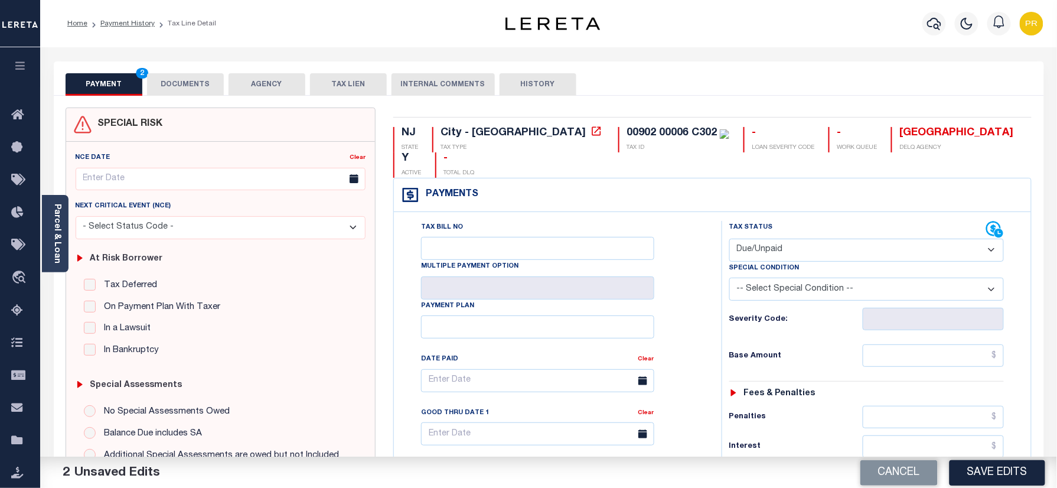
click at [790, 263] on label "Special Condition" at bounding box center [765, 268] width 70 height 10
click at [805, 239] on select "- Select Status Code - Open Due/Unpaid Paid Incomplete No Tax Due Internal Refu…" at bounding box center [867, 250] width 275 height 23
select select "PYD"
click at [730, 239] on select "- Select Status Code - Open Due/Unpaid Paid Incomplete No Tax Due Internal Refu…" at bounding box center [867, 250] width 275 height 23
click at [963, 344] on input "text" at bounding box center [934, 355] width 142 height 22
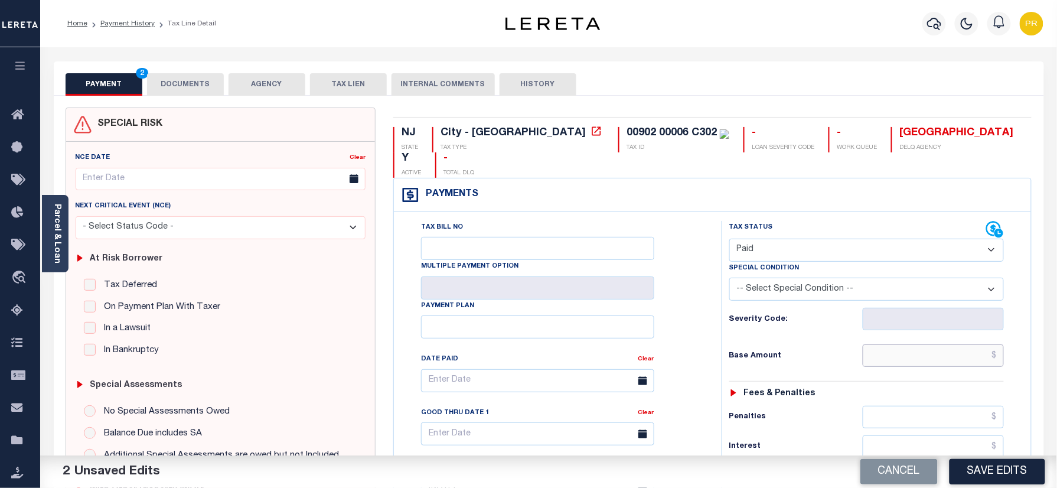
paste input "492.84"
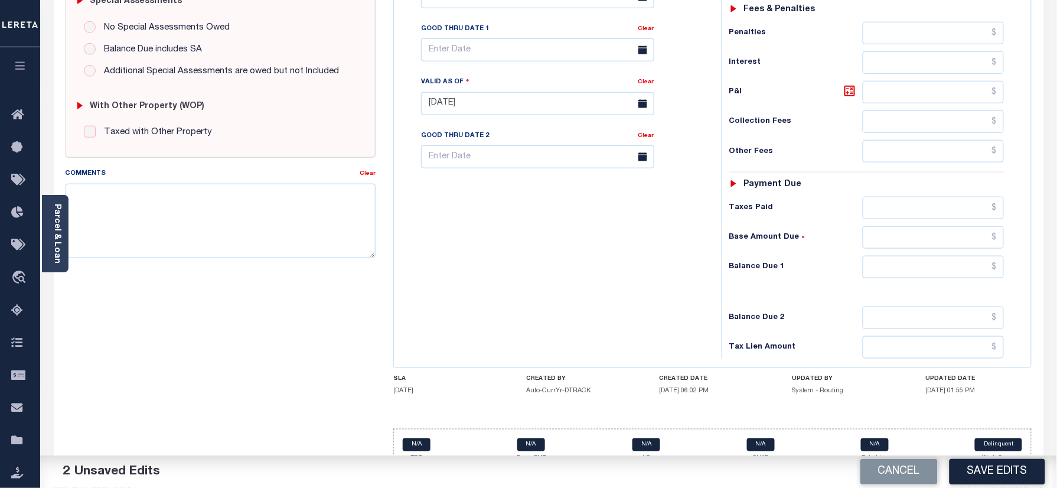
scroll to position [388, 0]
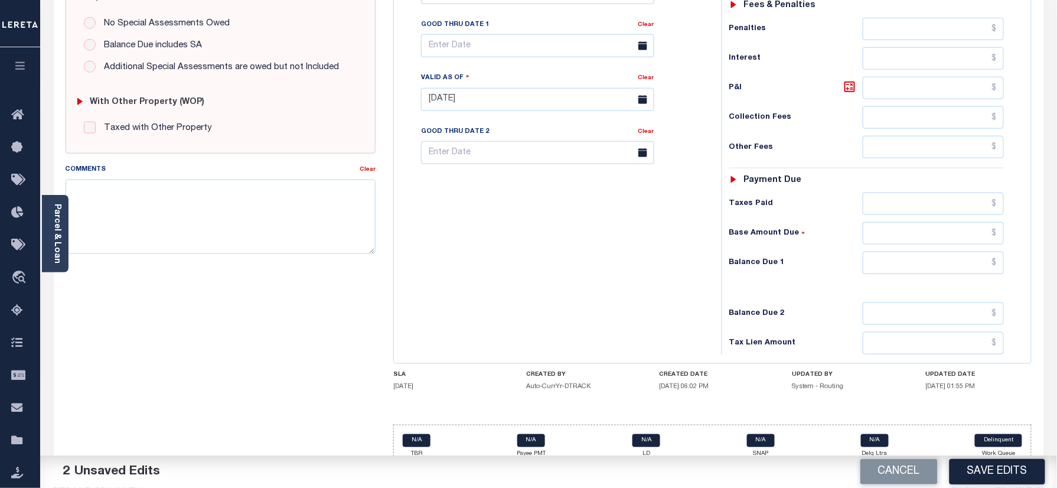
type input "$492.84"
click at [936, 252] on input "text" at bounding box center [934, 263] width 142 height 22
type input "$0.00"
click at [633, 297] on div "Tax Bill No Multiple Payment Option Payment Plan Clear" at bounding box center [555, 94] width 316 height 522
paste textarea "Please refer 2025 3/4 line for Tax Supporting Document."
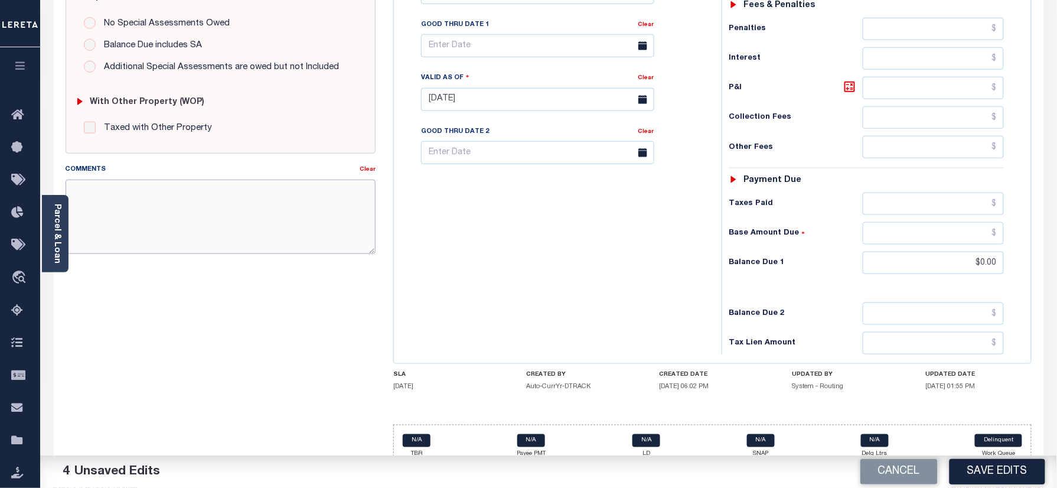
click at [261, 235] on textarea "Comments" at bounding box center [221, 217] width 311 height 74
type textarea "Please refer 2025 3/4 line for Tax Supporting Document."
click at [1002, 455] on div "Cancel Save Edits" at bounding box center [803, 471] width 509 height 33
click at [1056, 473] on div "Cancel Save Edits" at bounding box center [803, 471] width 509 height 33
click at [1003, 471] on button "Save Edits" at bounding box center [998, 471] width 96 height 25
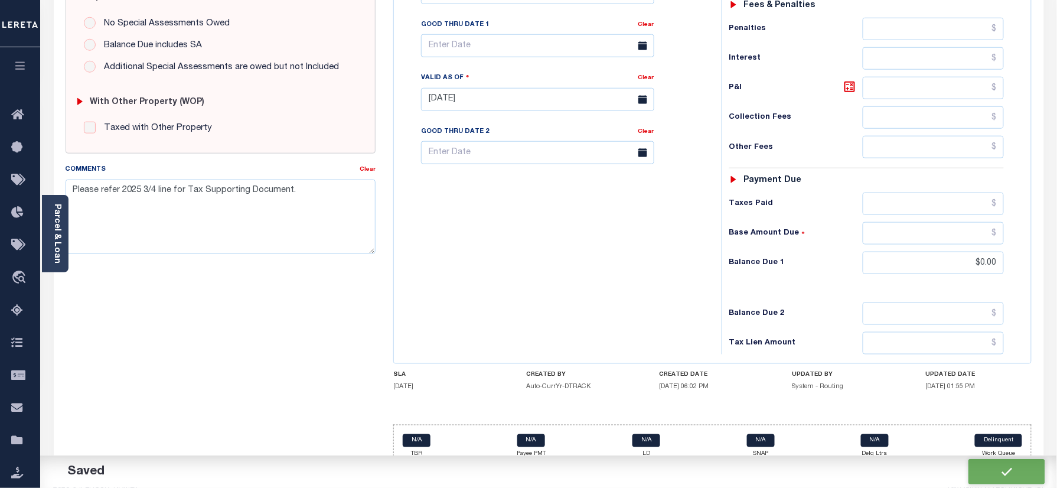
checkbox input "false"
type textarea "Please refer 2025 3/4 line for Tax Supporting Document."
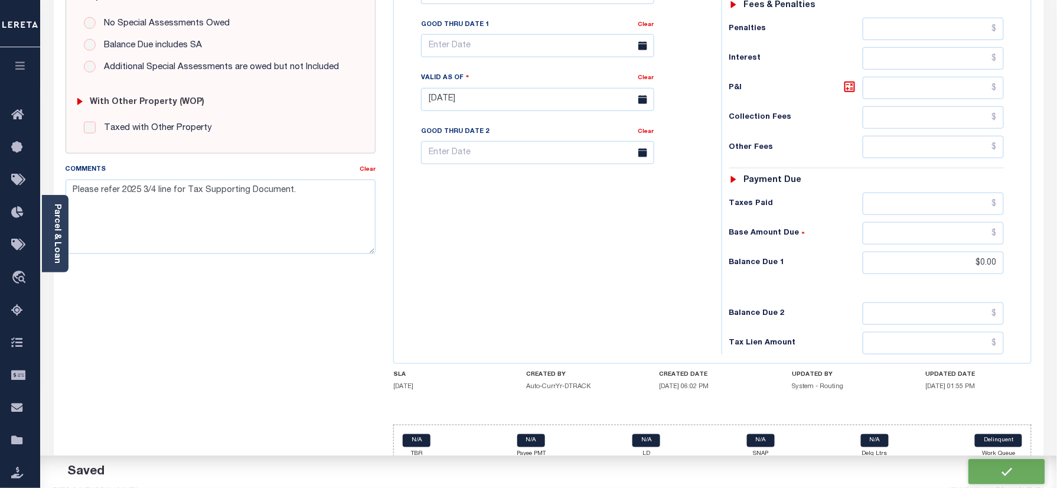
type input "$492.84"
type input "$0"
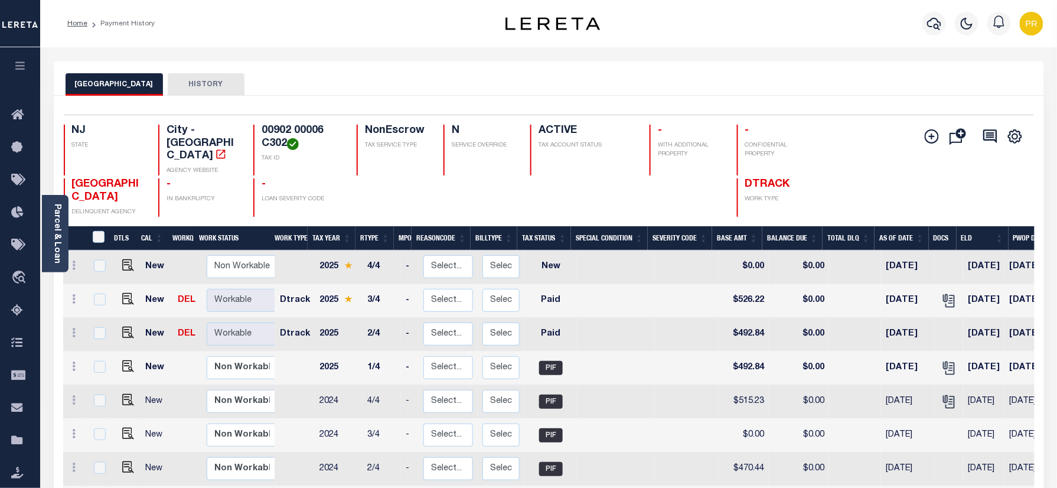
click at [280, 125] on h4 "00902 00006 C302" at bounding box center [302, 137] width 81 height 25
copy div "00902 00006 C302"
click at [60, 232] on link "Parcel & Loan" at bounding box center [57, 234] width 8 height 60
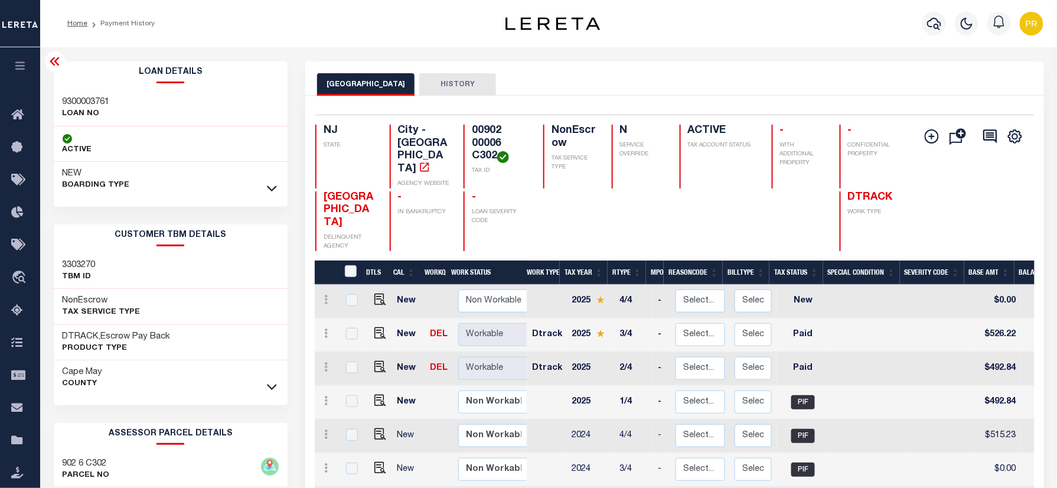
click at [80, 102] on h3 "9300003761" at bounding box center [86, 102] width 47 height 12
copy h3 "9300003761"
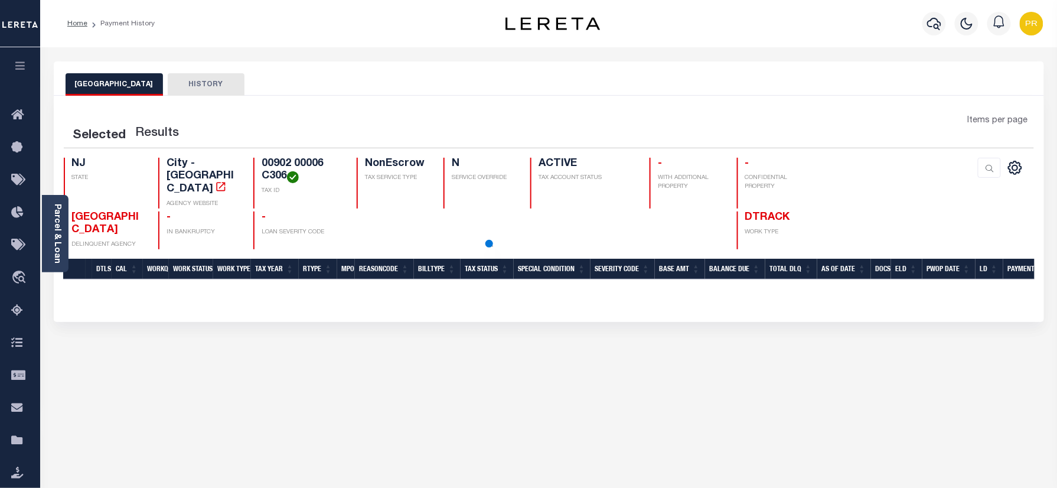
click at [646, 59] on div "Parcel & Loan Loan Details 9300003719 LOAN NO NEW" at bounding box center [549, 393] width 1008 height 693
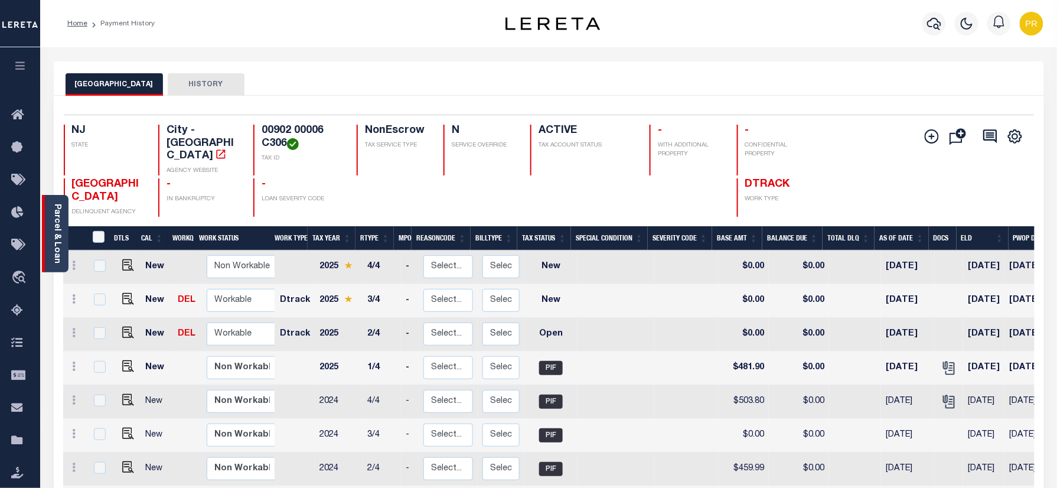
click at [60, 208] on link "Parcel & Loan" at bounding box center [57, 234] width 8 height 60
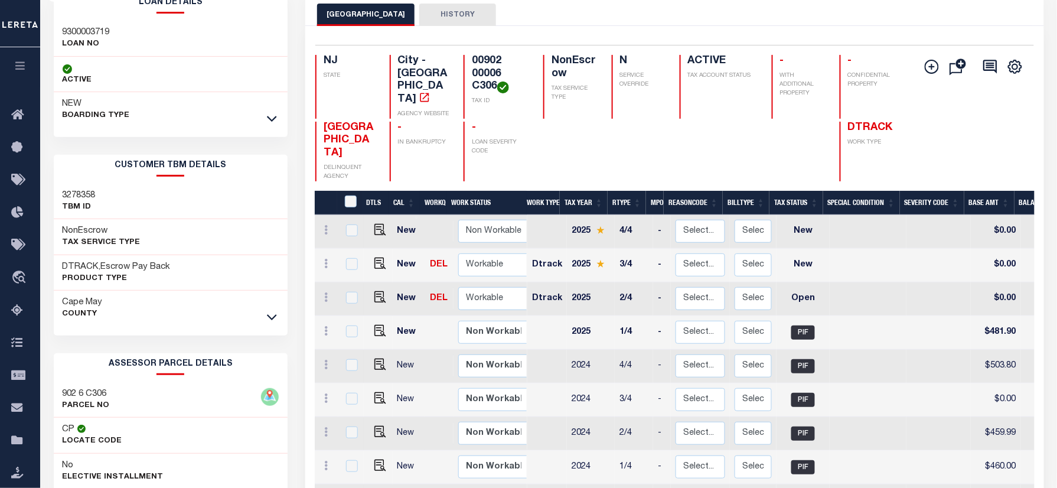
scroll to position [157, 0]
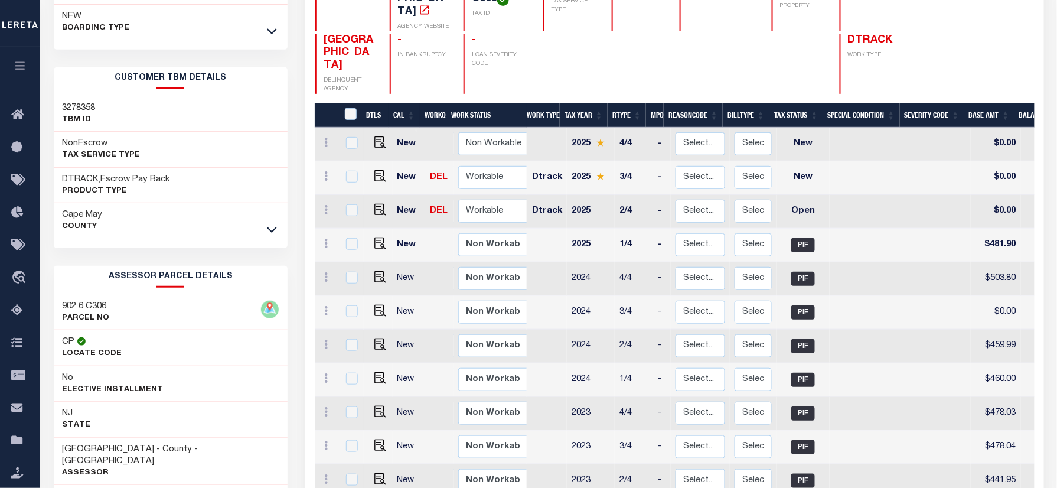
click at [97, 301] on h3 "902 6 C306" at bounding box center [86, 307] width 47 height 12
copy h3 "C306"
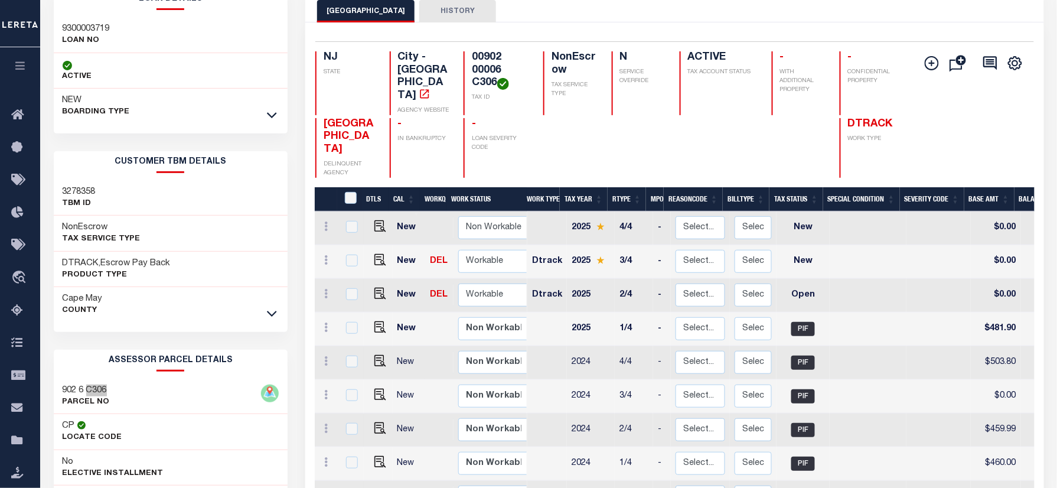
scroll to position [0, 0]
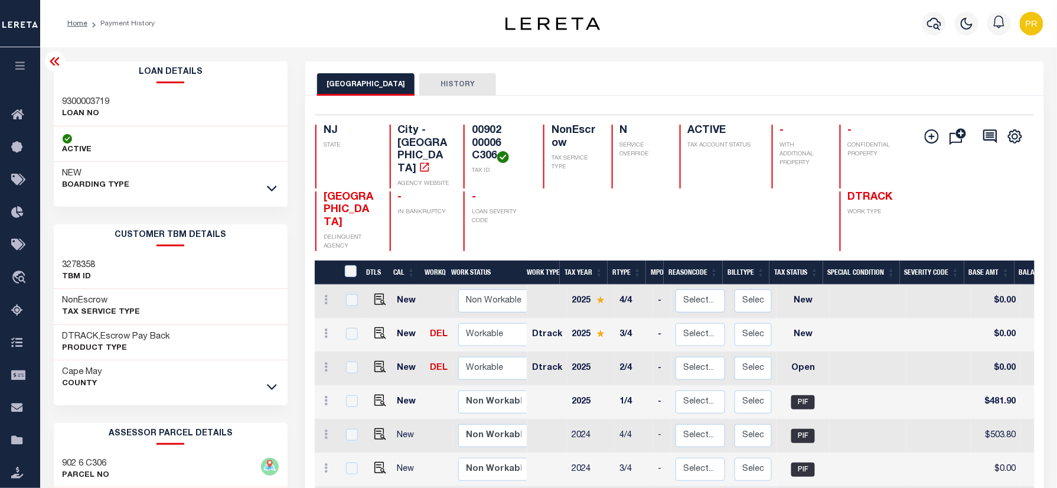
click at [483, 140] on h4 "00902 00006 C306" at bounding box center [500, 144] width 57 height 38
copy div "00902 00006 C306"
click at [376, 327] on img "" at bounding box center [381, 333] width 12 height 12
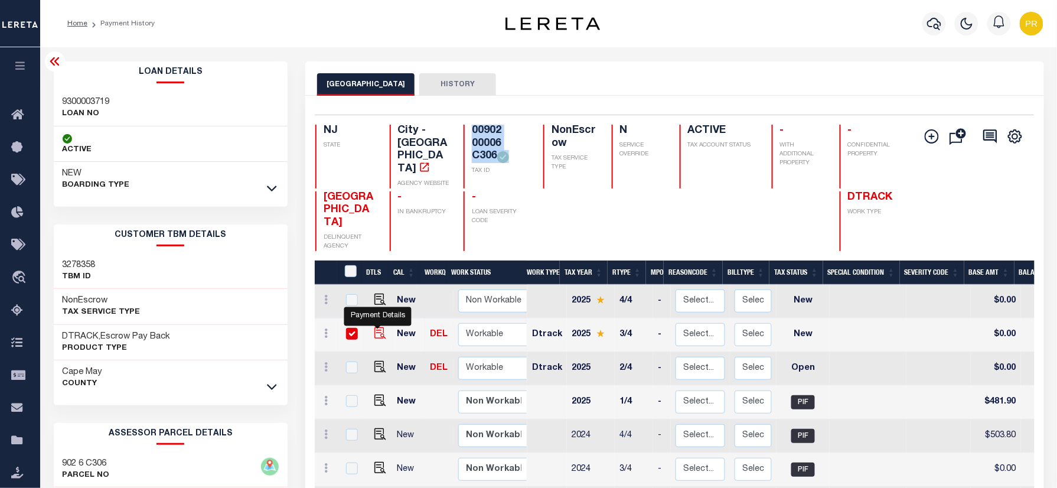
checkbox input "true"
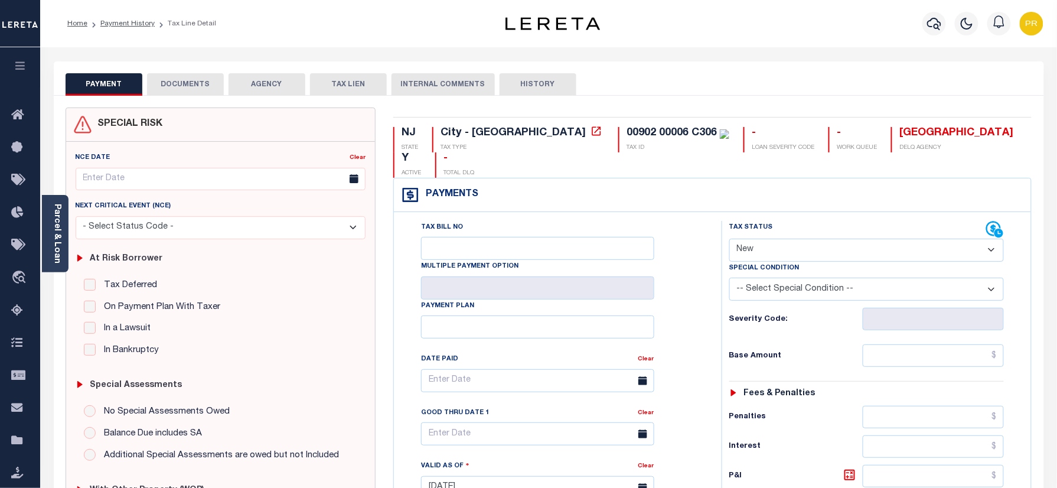
click at [768, 221] on div "Tax Status Status" at bounding box center [859, 230] width 258 height 18
click at [789, 239] on select "- Select Status Code - Open Due/Unpaid Paid Incomplete No Tax Due Internal Refu…" at bounding box center [867, 250] width 275 height 23
select select "PYD"
click at [730, 239] on select "- Select Status Code - Open Due/Unpaid Paid Incomplete No Tax Due Internal Refu…" at bounding box center [867, 250] width 275 height 23
type input "[DATE]"
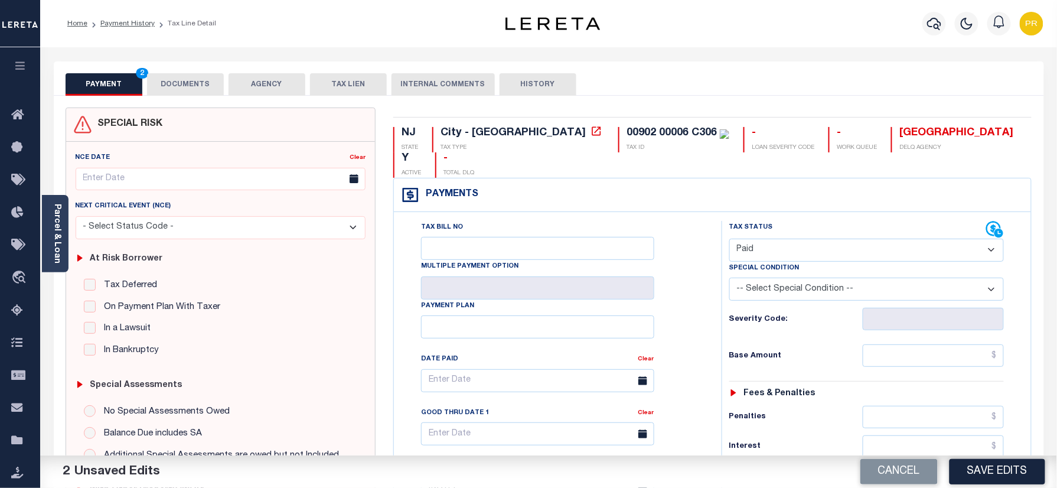
click at [165, 79] on button "DOCUMENTS" at bounding box center [185, 84] width 77 height 22
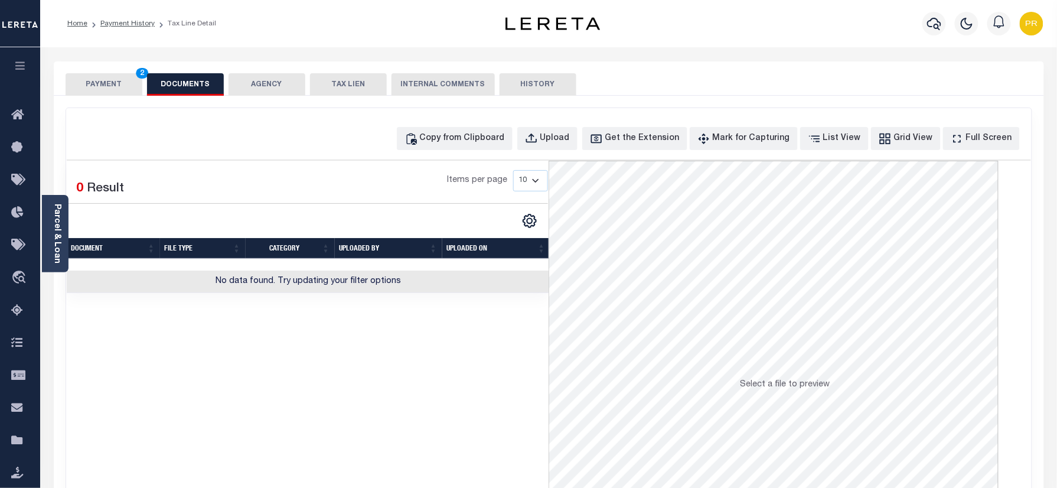
click at [582, 154] on div "Copy from Clipboard Upload Get the Extension Mark for Capturing Got it List Vie…" at bounding box center [549, 316] width 966 height 416
click at [578, 147] on button "Upload" at bounding box center [548, 138] width 60 height 23
select select "POP"
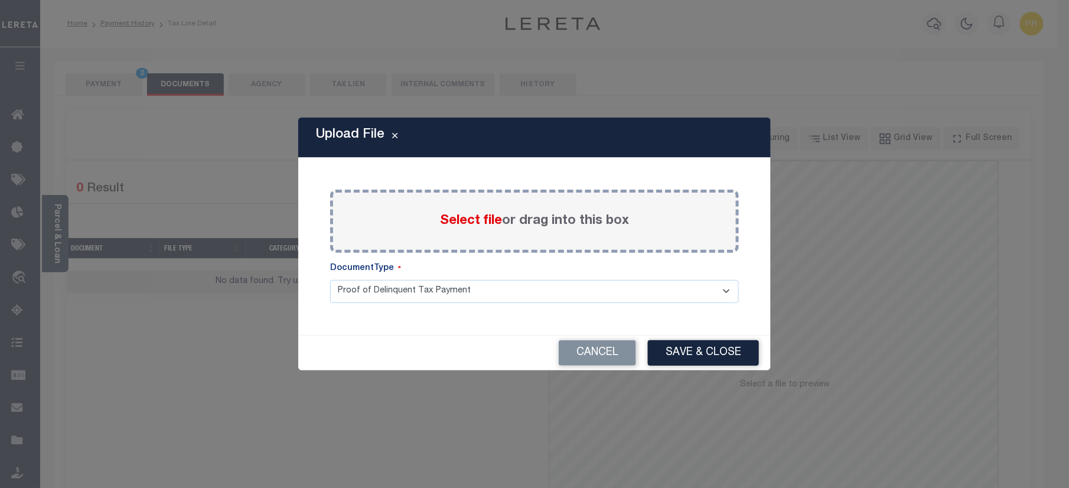
click at [542, 232] on div "Select file or drag into this box" at bounding box center [534, 221] width 409 height 63
click at [567, 222] on label "Select file or drag into this box" at bounding box center [534, 220] width 189 height 19
click at [0, 0] on input "Select file or drag into this box" at bounding box center [0, 0] width 0 height 0
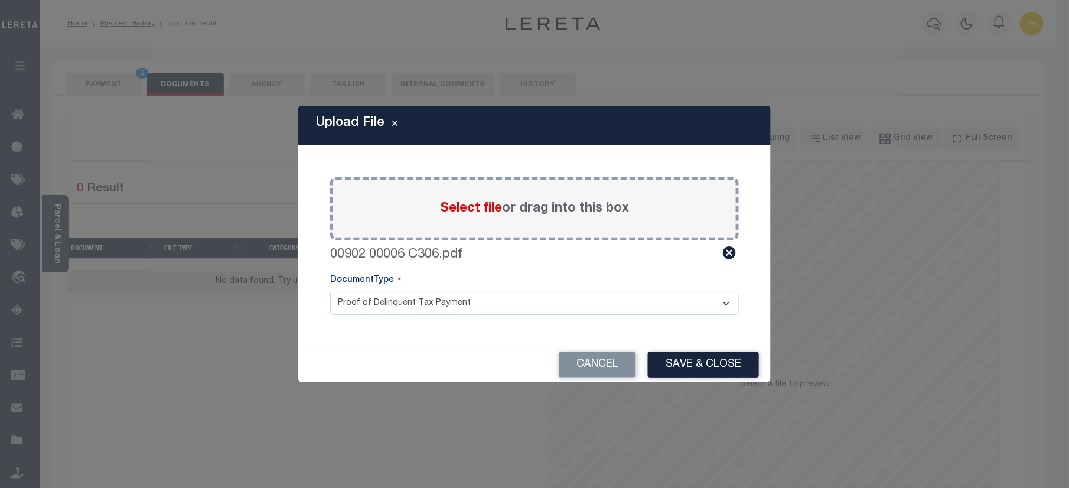
drag, startPoint x: 454, startPoint y: 307, endPoint x: 428, endPoint y: 315, distance: 26.7
click at [452, 307] on select "Proof of Delinquent Tax Payment" at bounding box center [534, 303] width 409 height 23
click at [330, 292] on select "Proof of Delinquent Tax Payment" at bounding box center [534, 303] width 409 height 23
click at [482, 308] on select "Proof of Delinquent Tax Payment" at bounding box center [534, 303] width 409 height 23
click at [330, 292] on select "Proof of Delinquent Tax Payment" at bounding box center [534, 303] width 409 height 23
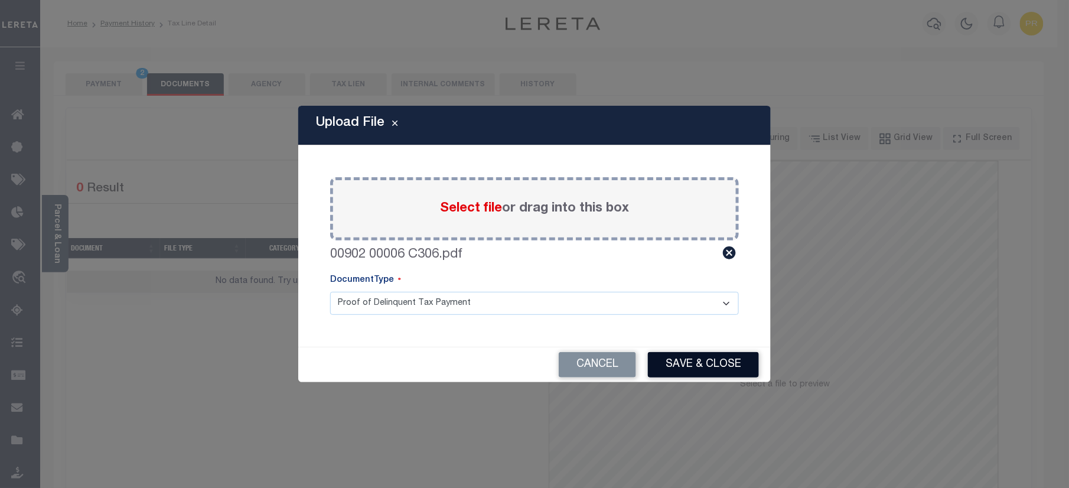
click at [714, 359] on button "Save & Close" at bounding box center [703, 364] width 111 height 25
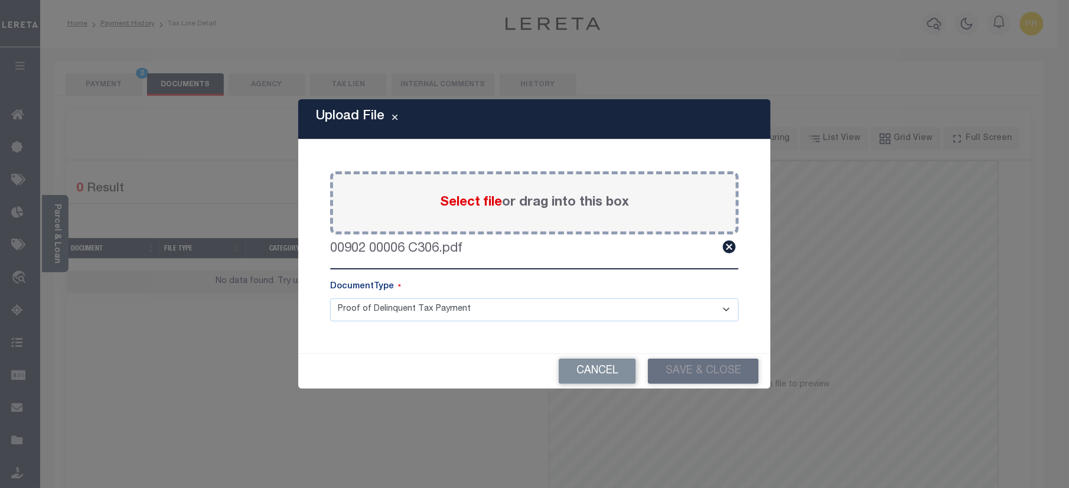
click at [93, 90] on div "Upload File Paste copied image or file into this box Select file or drag into t…" at bounding box center [534, 244] width 1069 height 488
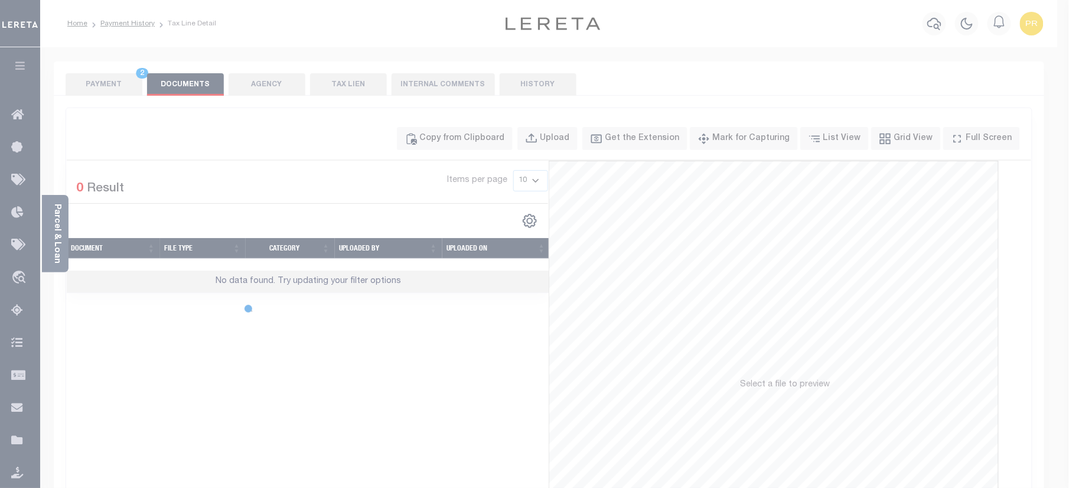
click at [109, 86] on div at bounding box center [534, 244] width 1069 height 488
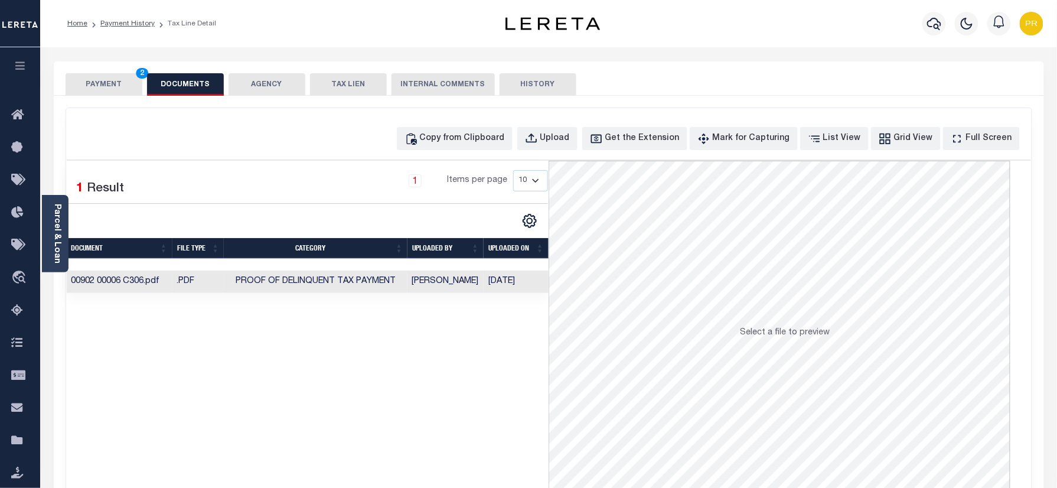
click at [116, 81] on button "PAYMENT 2" at bounding box center [104, 84] width 77 height 22
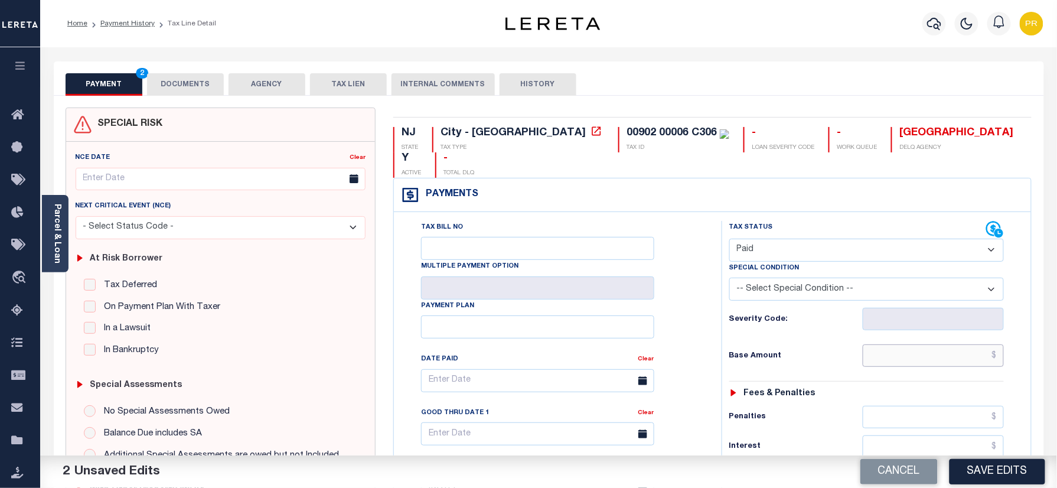
click at [907, 344] on input "text" at bounding box center [934, 355] width 142 height 22
paste input "514.54"
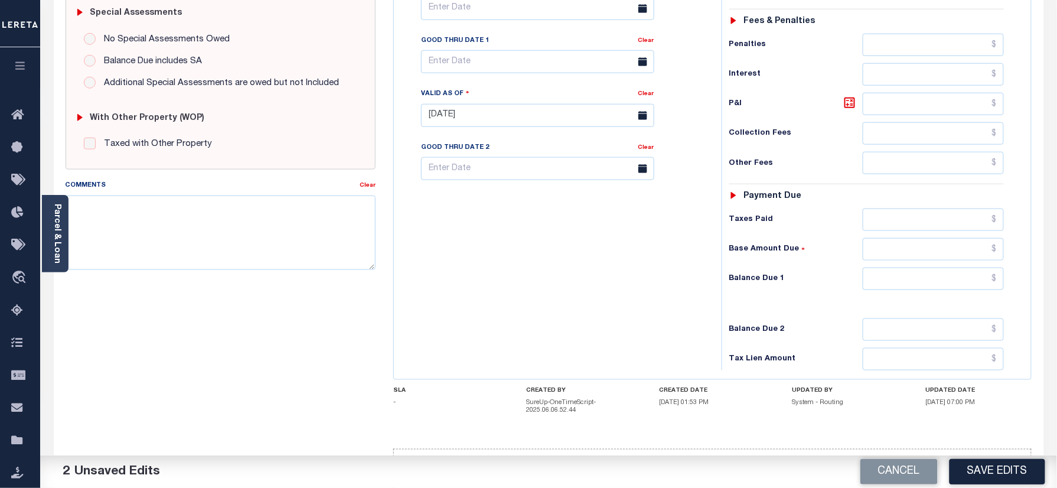
scroll to position [393, 0]
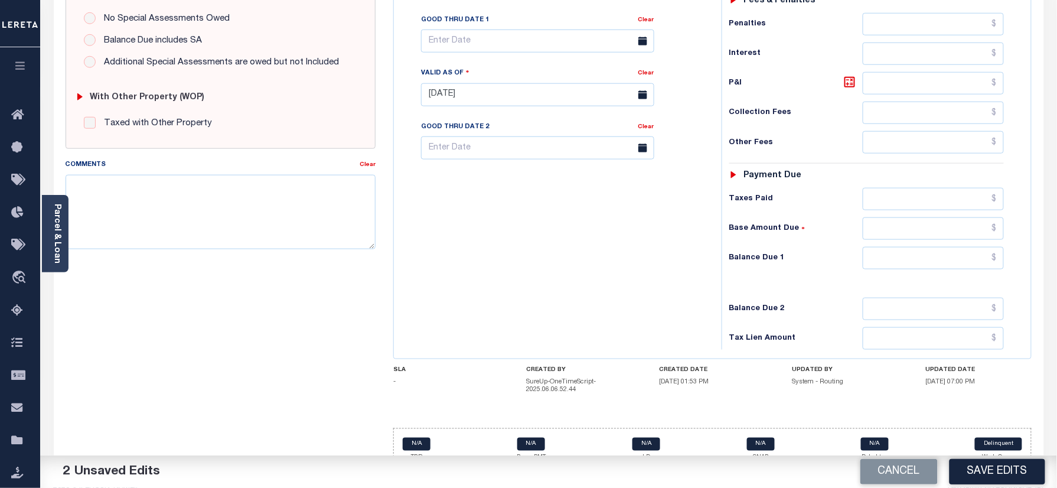
type input "$514.54"
click at [906, 247] on input "text" at bounding box center [934, 258] width 142 height 22
type input "$0.00"
drag, startPoint x: 682, startPoint y: 281, endPoint x: 871, endPoint y: 350, distance: 201.1
click at [682, 281] on div "Tax Bill No Multiple Payment Option Payment Plan Clear" at bounding box center [555, 89] width 316 height 522
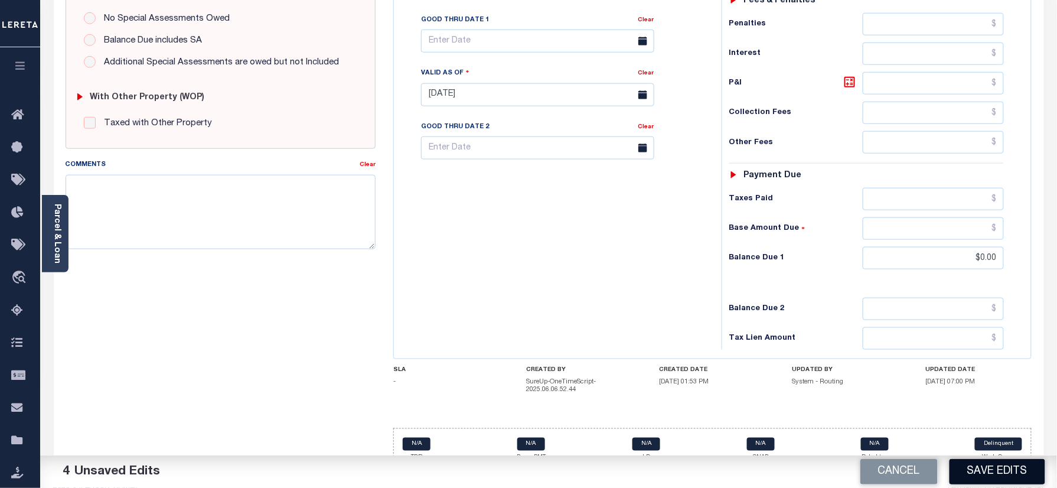
click at [993, 470] on button "Save Edits" at bounding box center [998, 471] width 96 height 25
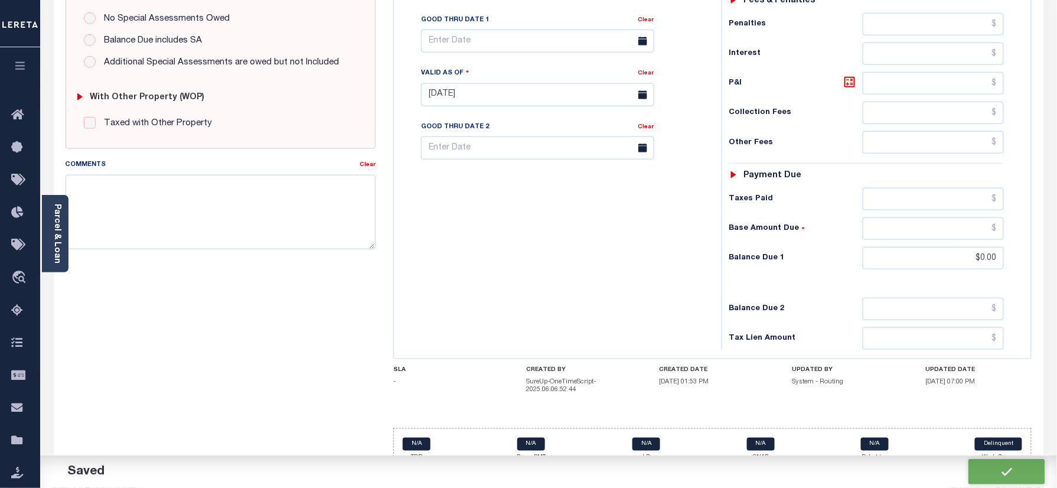
checkbox input "false"
type input "$514.54"
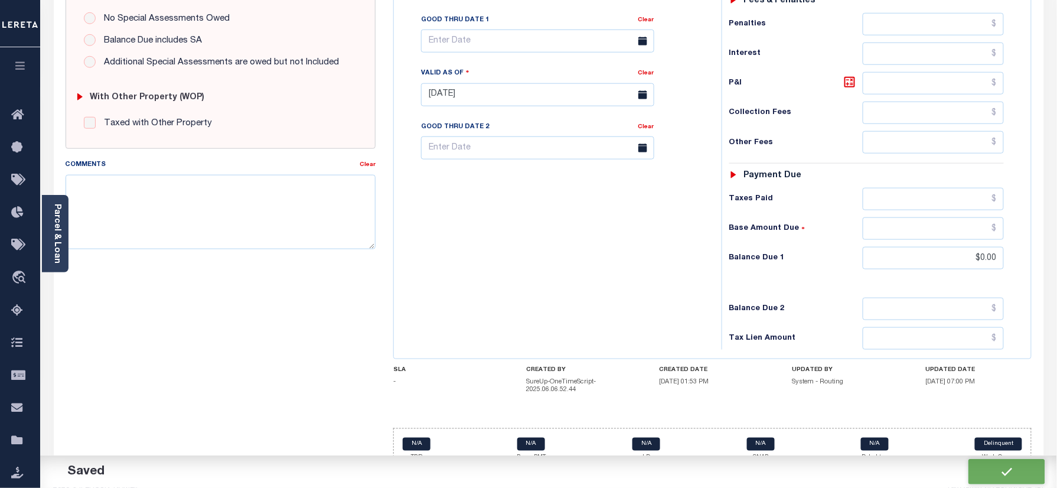
type input "$0"
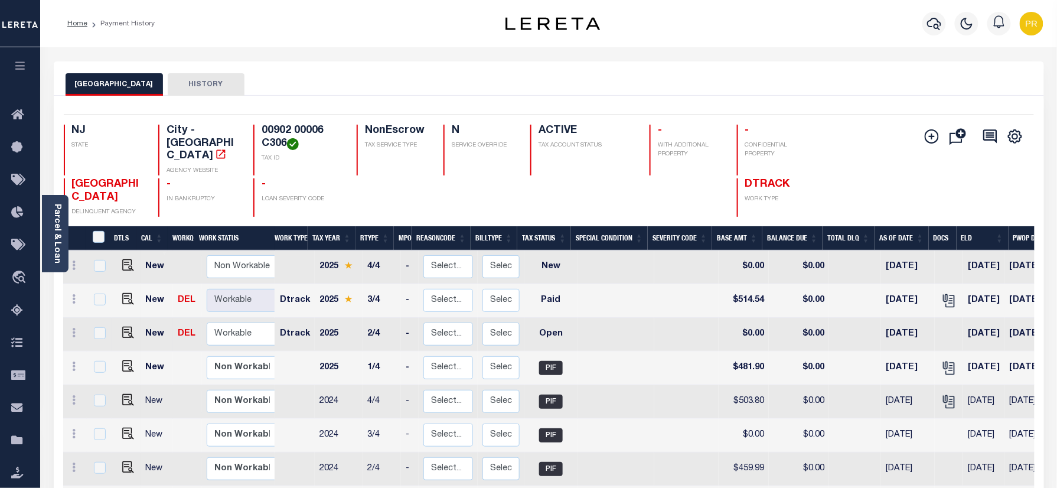
click at [133, 318] on td at bounding box center [126, 335] width 28 height 34
checkbox input "true"
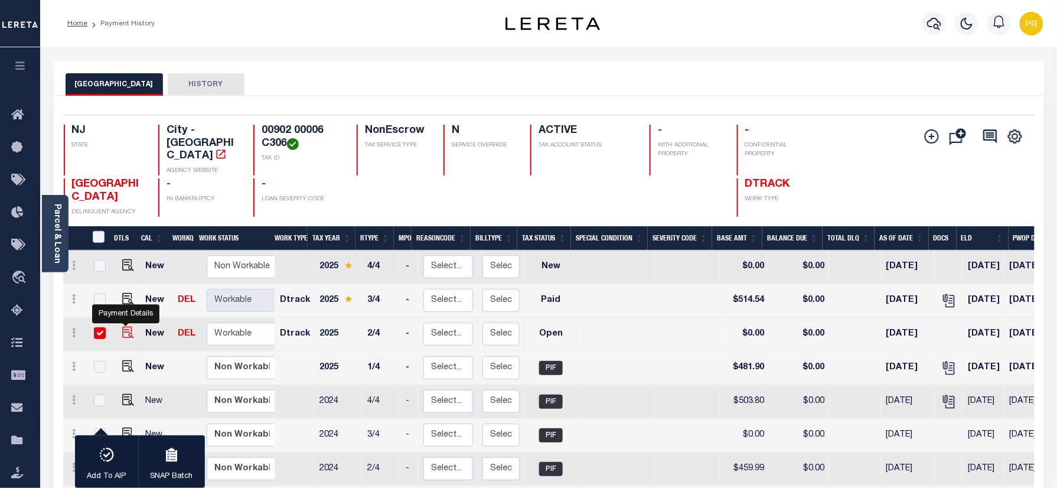
click at [128, 327] on img "" at bounding box center [128, 333] width 12 height 12
checkbox input "false"
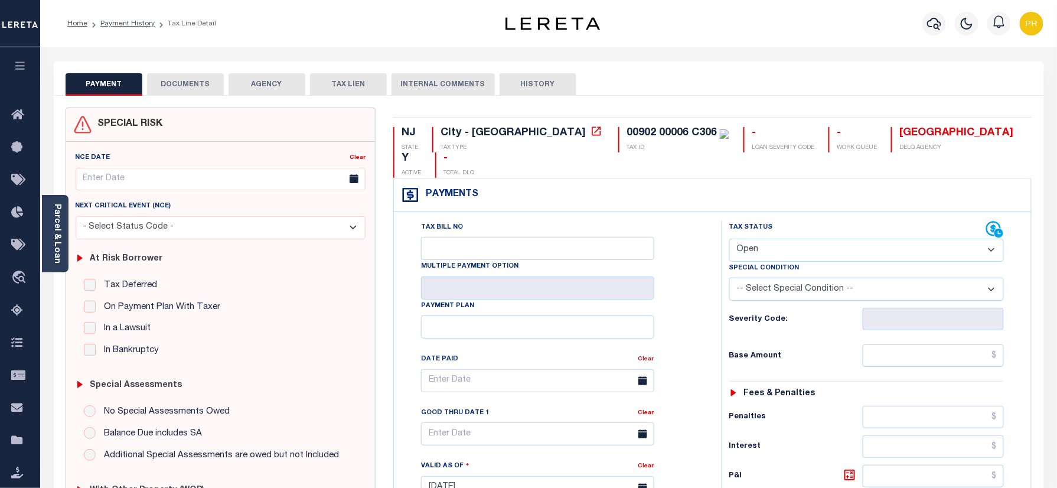
click at [790, 239] on select "- Select Status Code - Open Due/Unpaid Paid Incomplete No Tax Due Internal Refu…" at bounding box center [867, 250] width 275 height 23
select select "PYD"
click at [730, 239] on select "- Select Status Code - Open Due/Unpaid Paid Incomplete No Tax Due Internal Refu…" at bounding box center [867, 250] width 275 height 23
type input "[DATE]"
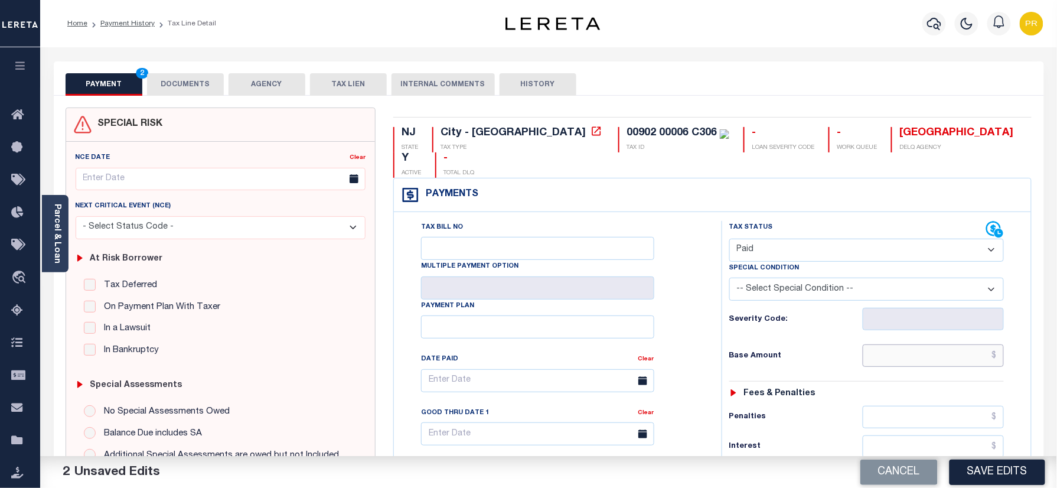
click at [916, 344] on input "text" at bounding box center [934, 355] width 142 height 22
paste input "481.90"
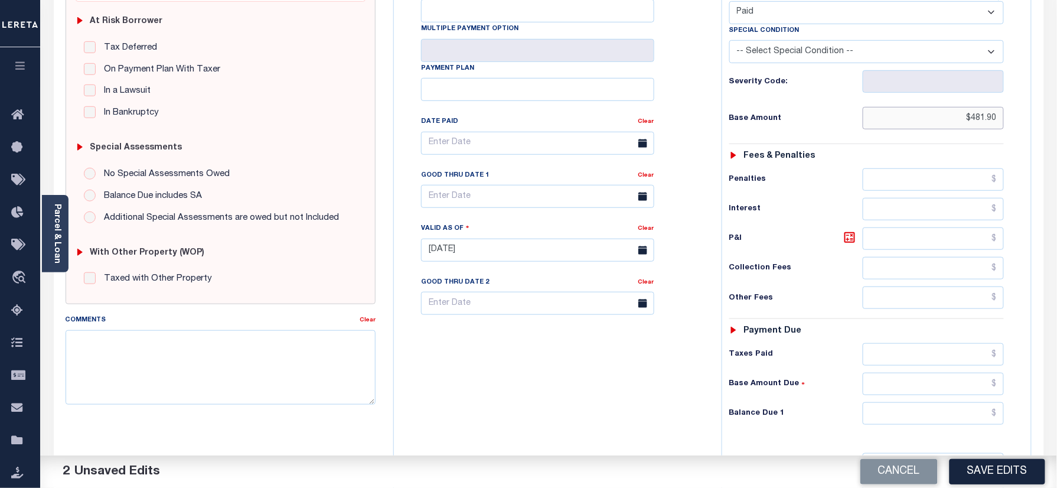
scroll to position [388, 0]
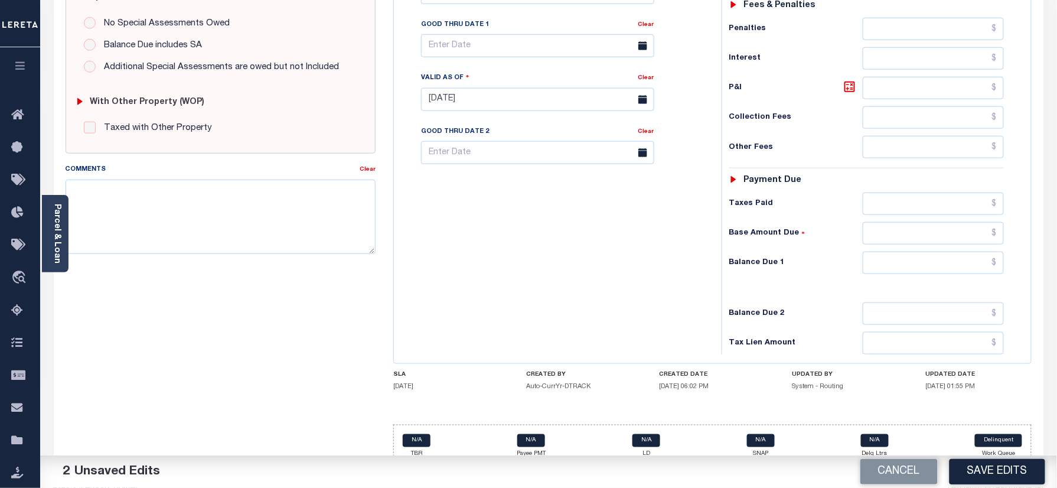
type input "$481.90"
click at [931, 232] on div "Tax Status Status - Select Status Code -" at bounding box center [871, 94] width 298 height 522
drag, startPoint x: 925, startPoint y: 252, endPoint x: 877, endPoint y: 230, distance: 51.8
click at [925, 252] on input "text" at bounding box center [934, 263] width 142 height 22
type input "$0.00"
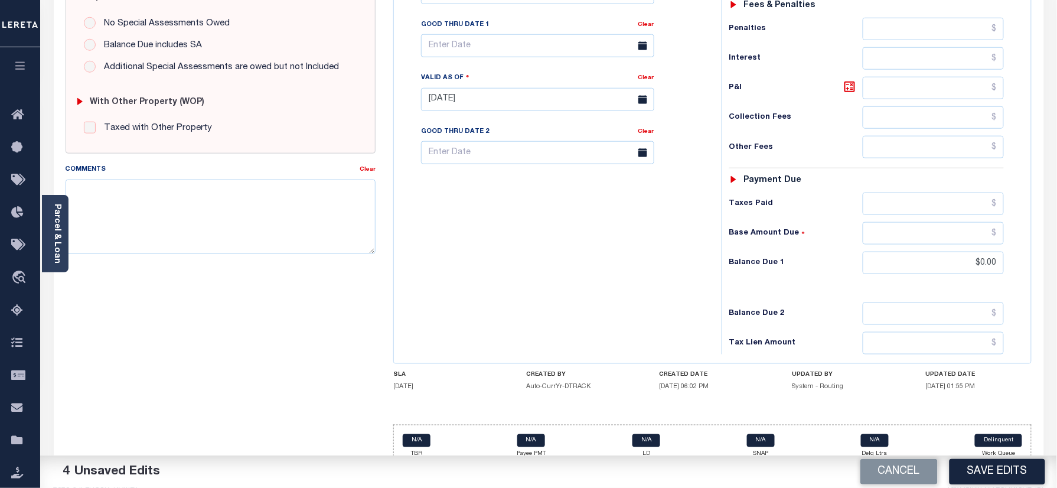
click at [630, 277] on div "Tax Bill No Multiple Payment Option Payment Plan Clear" at bounding box center [555, 94] width 316 height 522
paste textarea "Please refer 2025 3/4 line for Tax Supporting Document."
click at [217, 201] on textarea "Comments" at bounding box center [221, 217] width 311 height 74
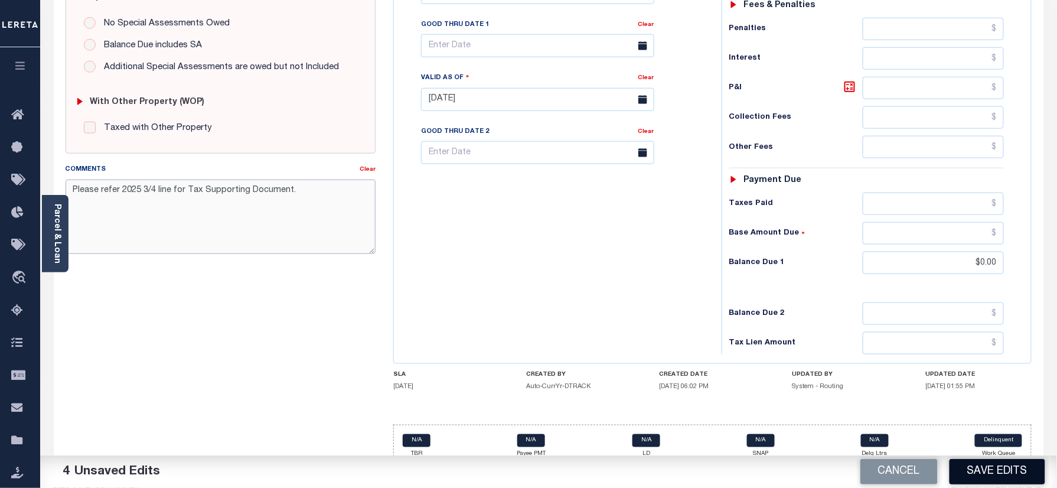
type textarea "Please refer 2025 3/4 line for Tax Supporting Document."
click at [1004, 467] on button "Save Edits" at bounding box center [998, 471] width 96 height 25
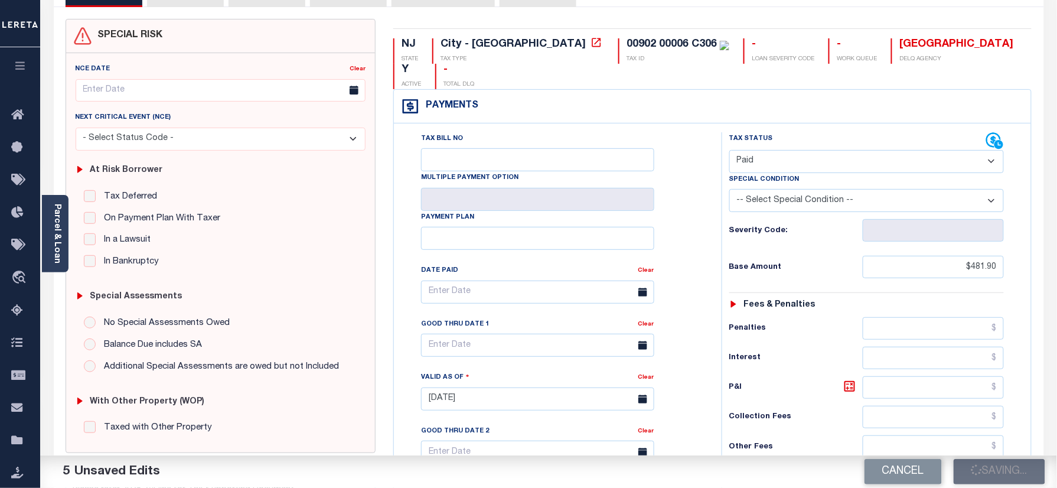
scroll to position [0, 0]
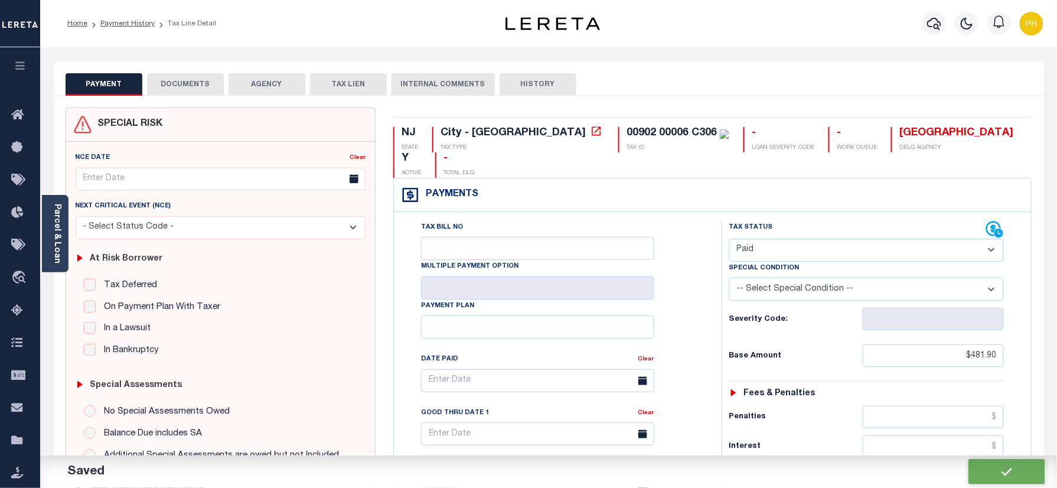
checkbox input "false"
type textarea "Please refer 2025 3/4 line for Tax Supporting Document."
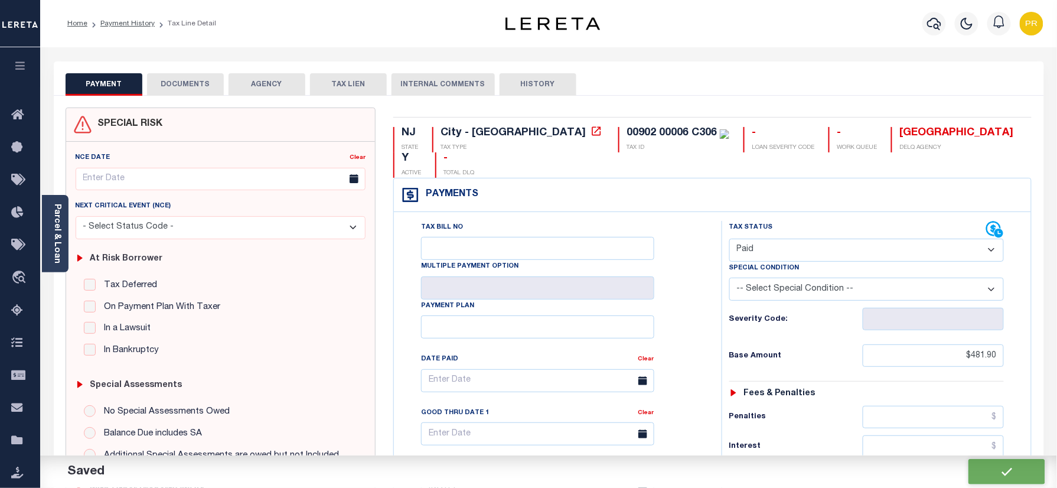
type input "$481.9"
type input "$0"
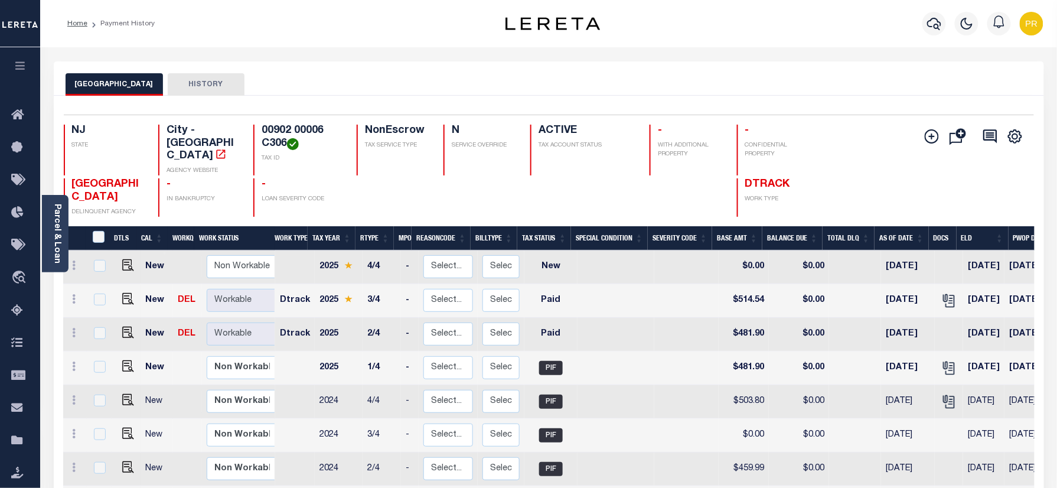
click at [267, 135] on h4 "00902 00006 C306" at bounding box center [302, 137] width 81 height 25
copy div "00902 00006 C306"
click at [60, 227] on link "Parcel & Loan" at bounding box center [57, 234] width 8 height 60
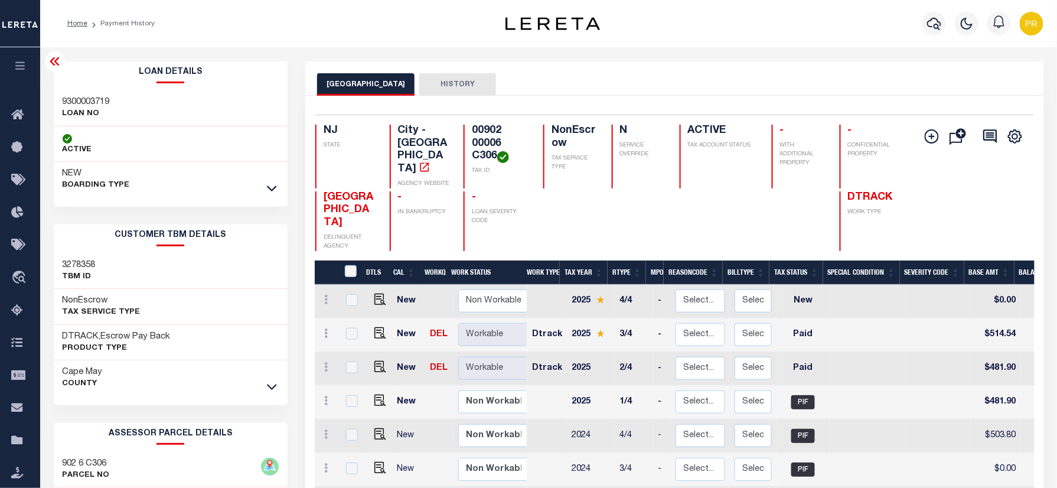
click at [93, 87] on div "Loan Details 9300003719 LOAN NO NEW" at bounding box center [171, 129] width 235 height 136
copy h3 "9300003719"
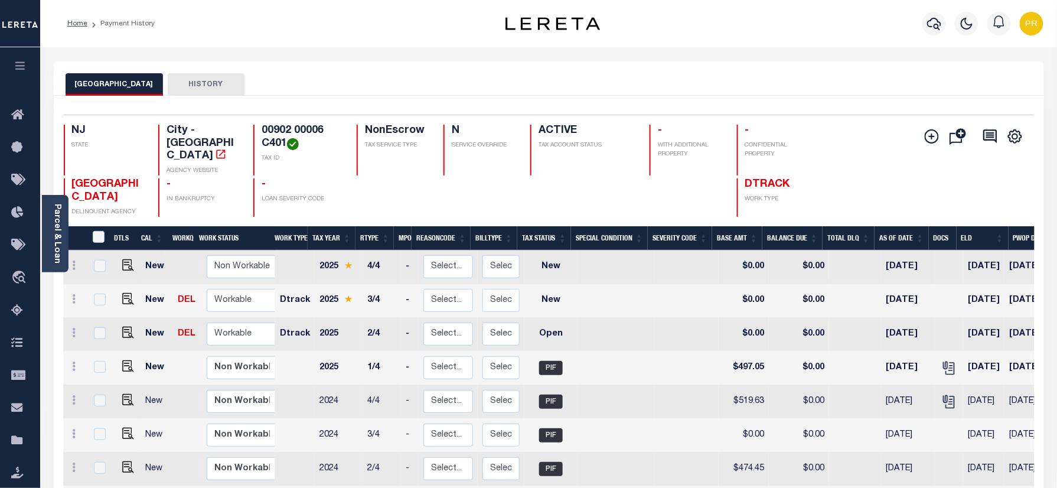
drag, startPoint x: 50, startPoint y: 232, endPoint x: 168, endPoint y: 258, distance: 121.1
click at [50, 232] on div "Parcel & Loan" at bounding box center [55, 233] width 27 height 77
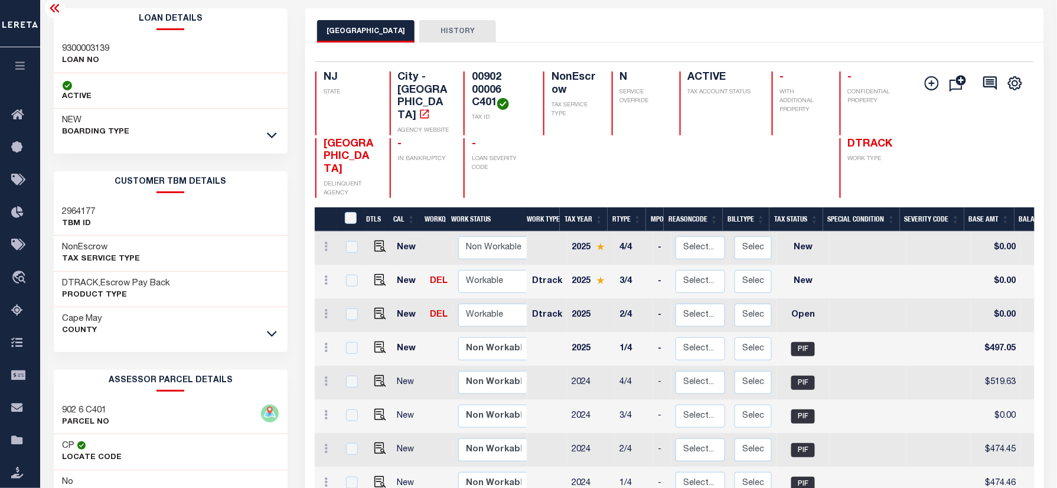
scroll to position [157, 0]
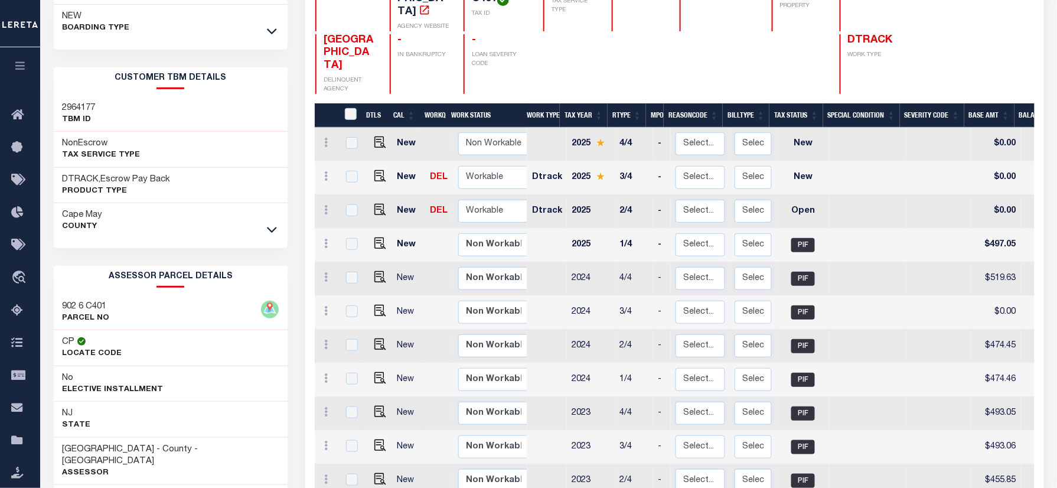
click at [97, 302] on h3 "902 6 C401" at bounding box center [86, 307] width 47 height 12
copy h3 "C401"
click at [65, 306] on h3 "902 6 C401" at bounding box center [86, 307] width 47 height 12
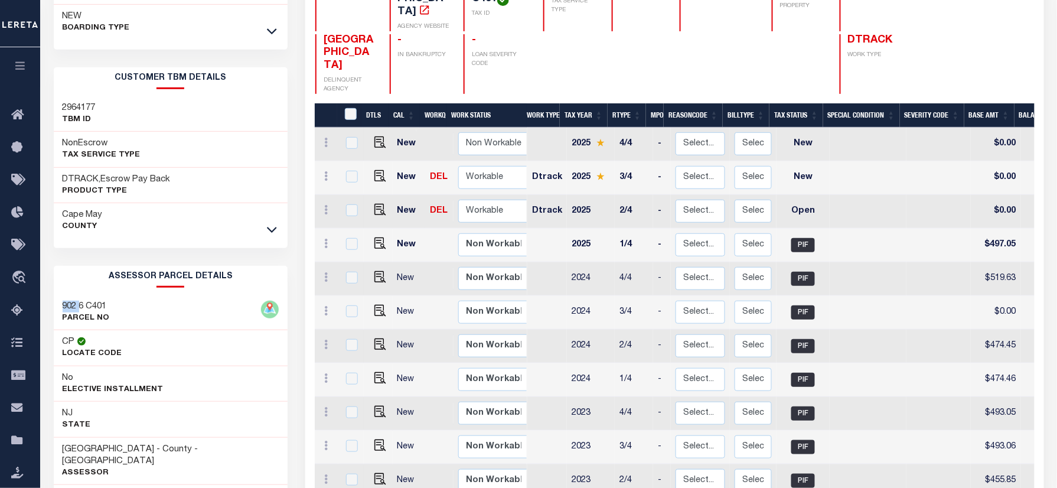
copy h3 "902"
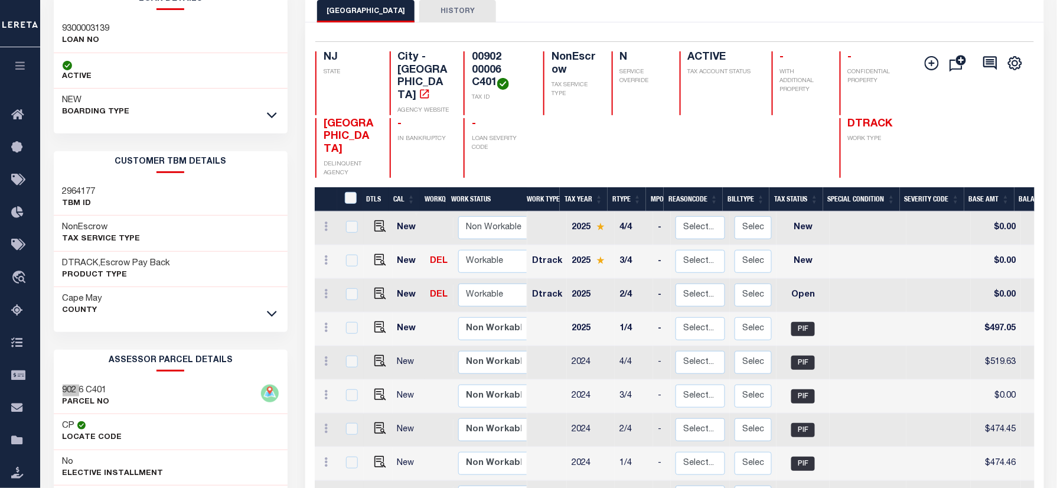
scroll to position [0, 0]
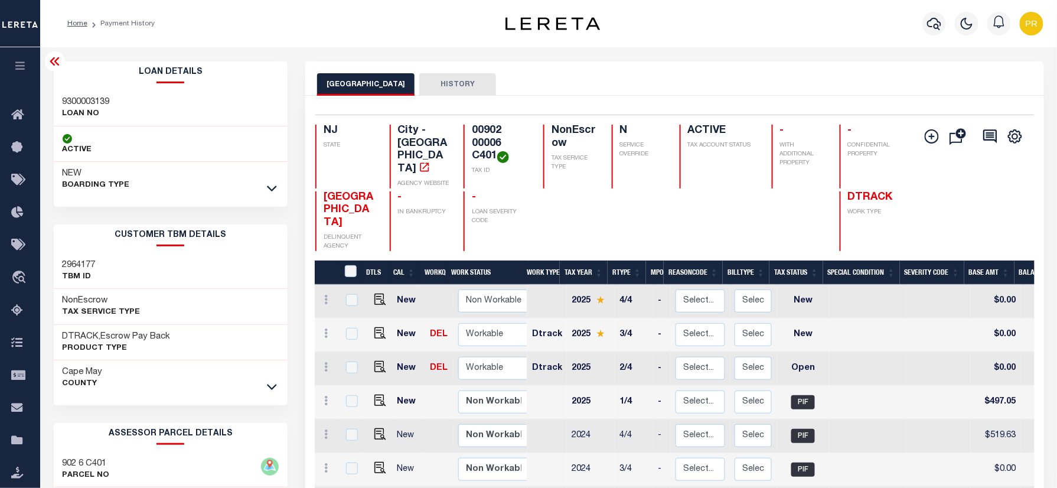
click at [474, 142] on h4 "00902 00006 C401" at bounding box center [500, 144] width 57 height 38
copy div "00902 00006 C401"
click at [380, 327] on img "" at bounding box center [381, 333] width 12 height 12
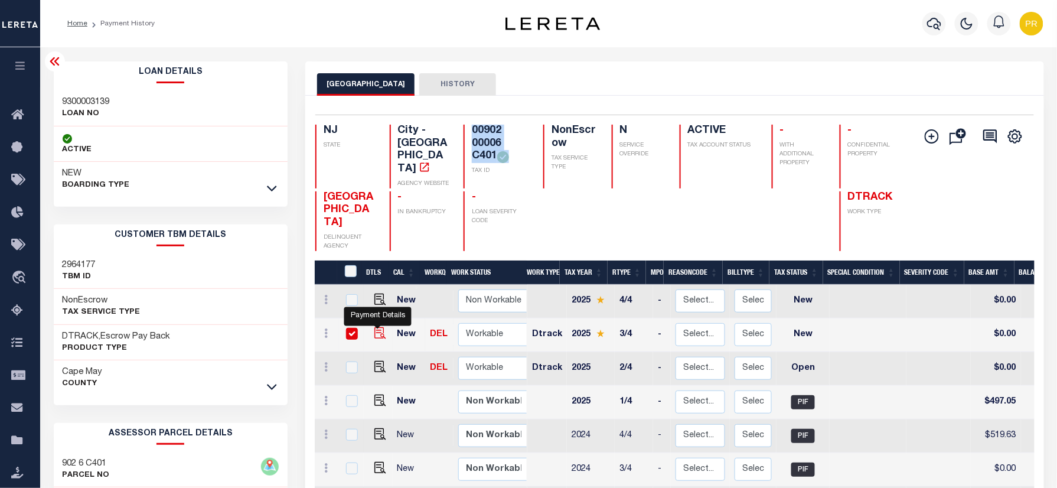
checkbox input "true"
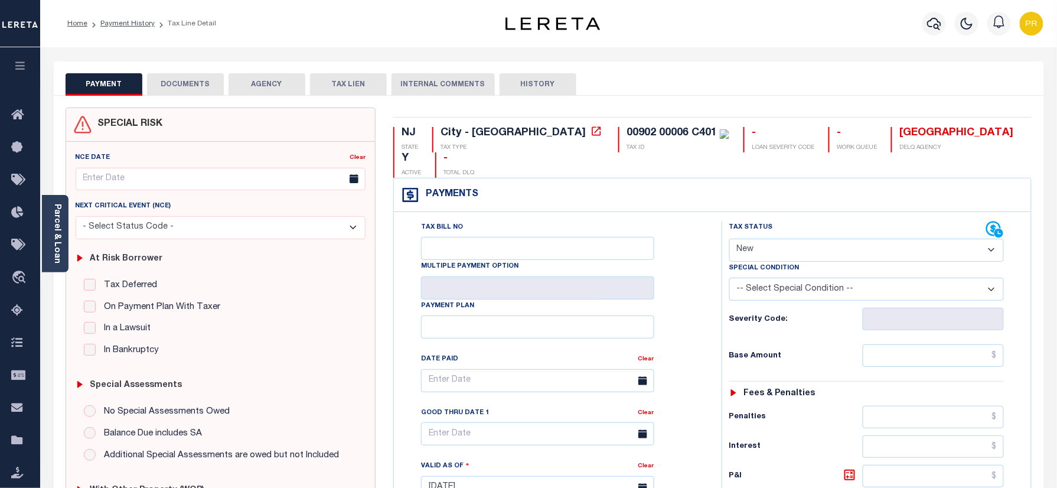
drag, startPoint x: 812, startPoint y: 211, endPoint x: 806, endPoint y: 221, distance: 11.4
click at [807, 221] on div "Tax Status Status Open Paid" at bounding box center [867, 241] width 275 height 41
click at [786, 239] on select "- Select Status Code - Open Due/Unpaid Paid Incomplete No Tax Due Internal Refu…" at bounding box center [867, 250] width 275 height 23
select select "PYD"
click at [730, 239] on select "- Select Status Code - Open Due/Unpaid Paid Incomplete No Tax Due Internal Refu…" at bounding box center [867, 250] width 275 height 23
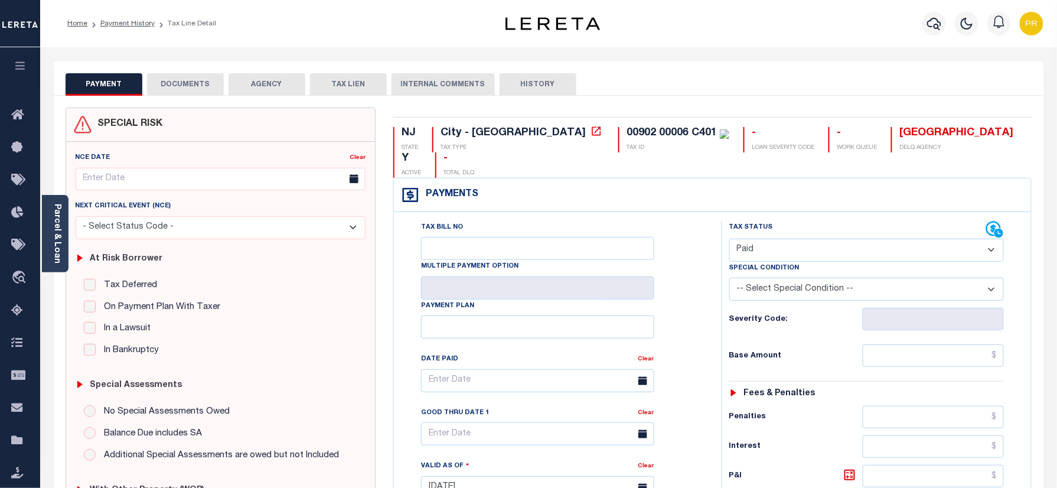
type input "[DATE]"
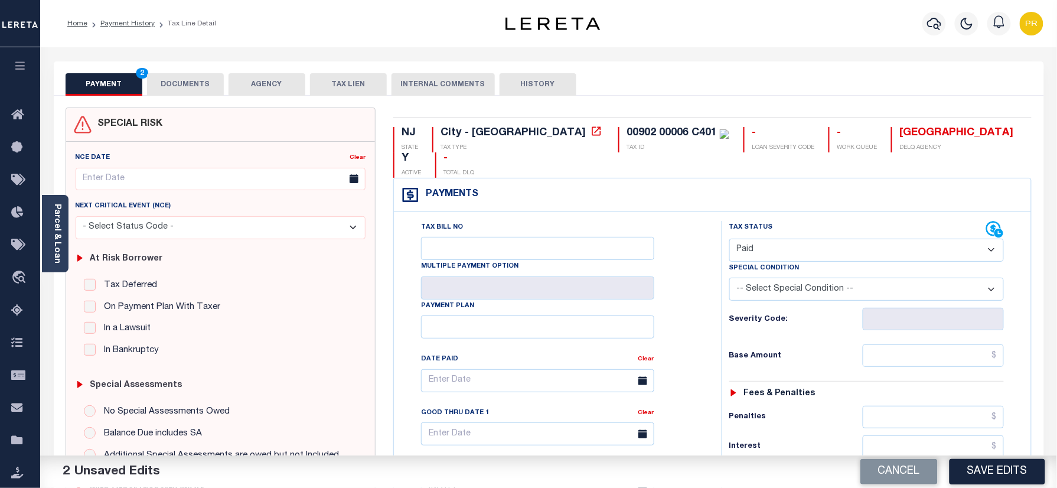
click at [183, 86] on button "DOCUMENTS" at bounding box center [185, 84] width 77 height 22
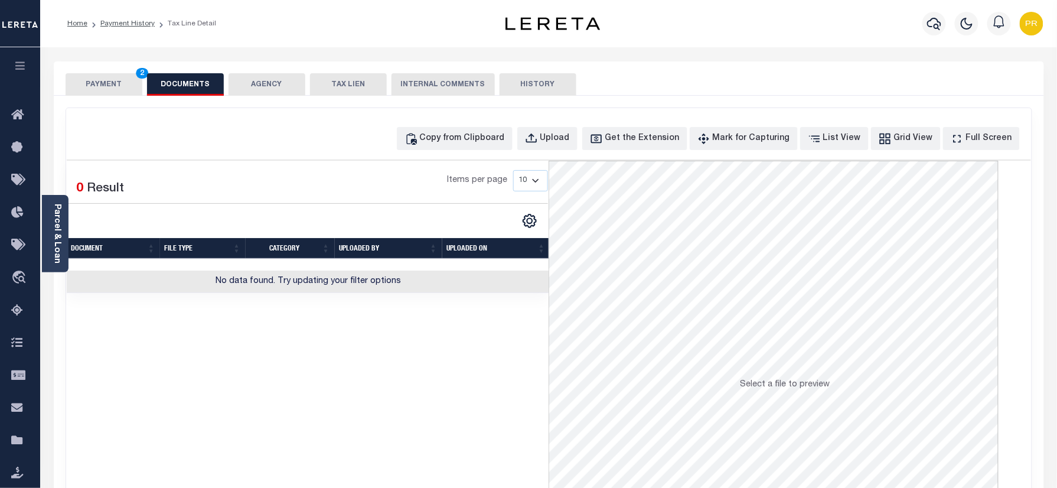
click at [575, 124] on div "Copy from Clipboard Upload Get the Extension Mark for Capturing Got it List Vie…" at bounding box center [549, 316] width 966 height 416
click at [563, 145] on button "Upload" at bounding box center [548, 138] width 60 height 23
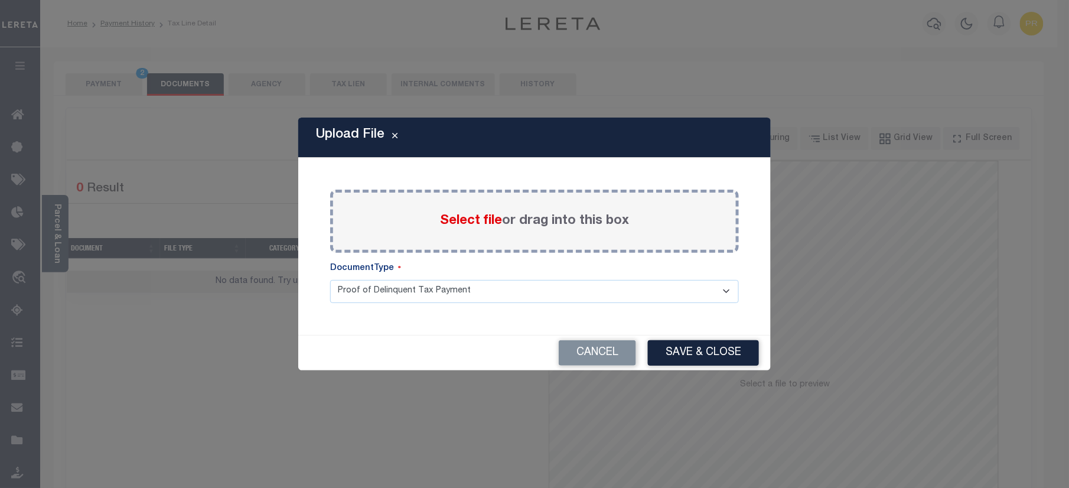
drag, startPoint x: 520, startPoint y: 195, endPoint x: 522, endPoint y: 216, distance: 21.4
click at [519, 201] on div "Select file or drag into this box" at bounding box center [534, 221] width 409 height 63
click at [522, 216] on label "Select file or drag into this box" at bounding box center [534, 220] width 189 height 19
click at [0, 0] on input "Select file or drag into this box" at bounding box center [0, 0] width 0 height 0
drag, startPoint x: 456, startPoint y: 294, endPoint x: 450, endPoint y: 299, distance: 8.0
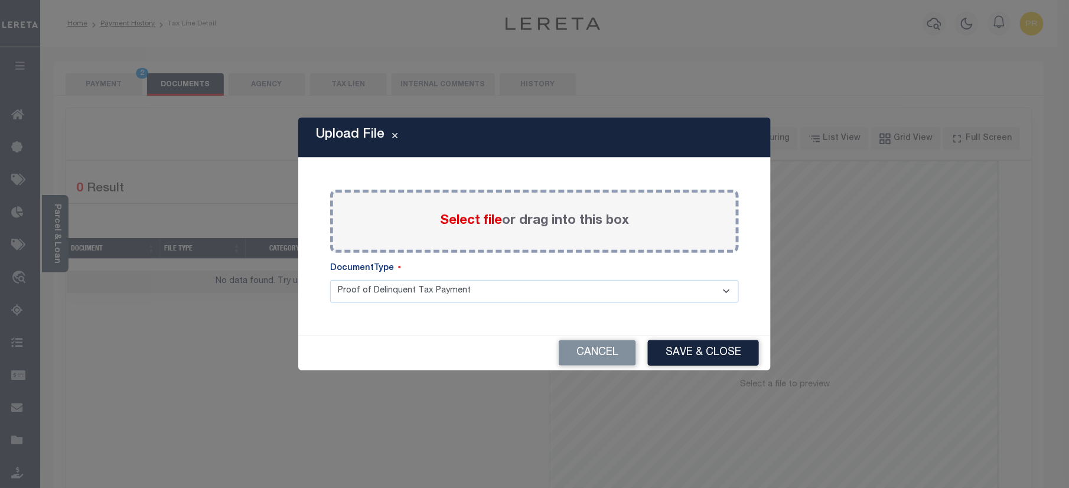
click at [455, 296] on select "Proof of Delinquent Tax Payment" at bounding box center [534, 291] width 409 height 23
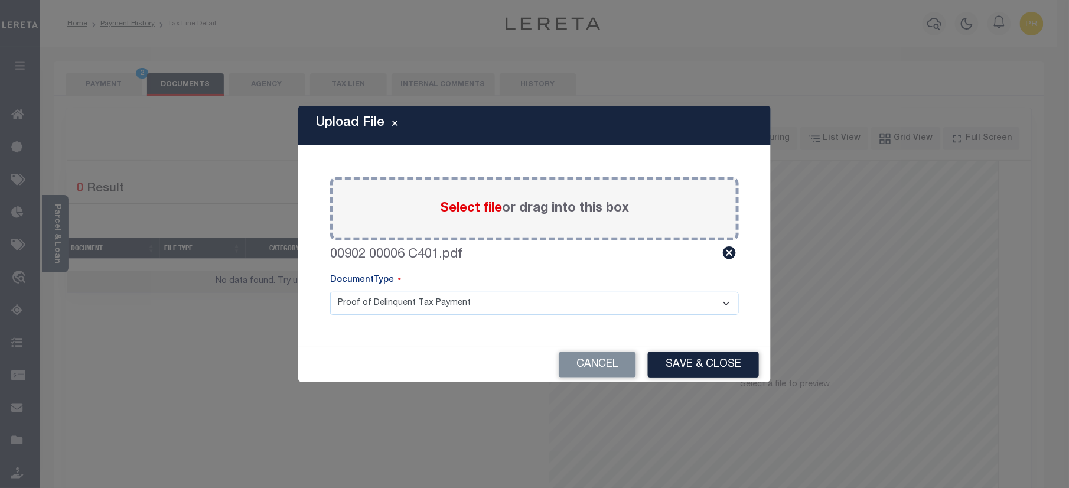
click at [330, 292] on select "Proof of Delinquent Tax Payment" at bounding box center [534, 303] width 409 height 23
drag, startPoint x: 705, startPoint y: 357, endPoint x: 1033, endPoint y: 386, distance: 328.5
click at [707, 357] on button "Save & Close" at bounding box center [703, 364] width 111 height 25
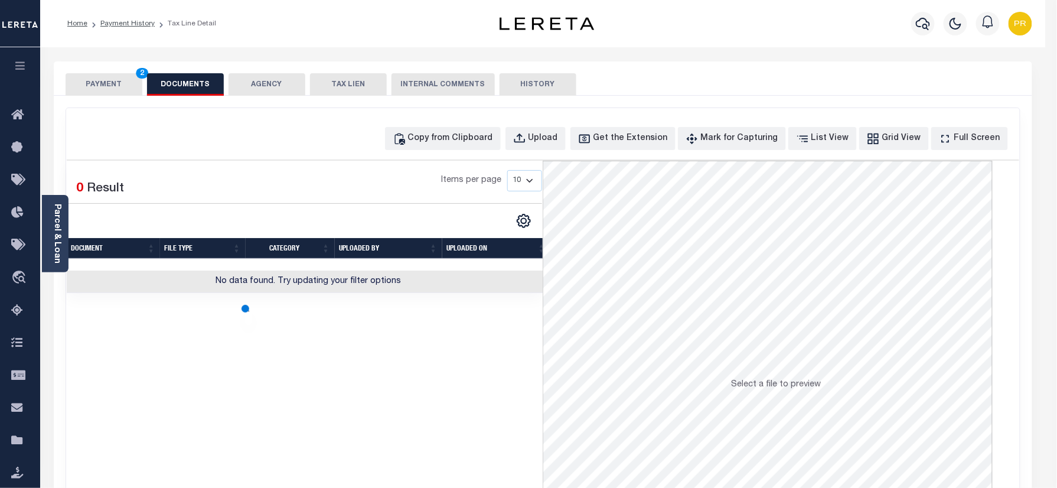
click at [119, 90] on button "PAYMENT 2" at bounding box center [104, 84] width 77 height 22
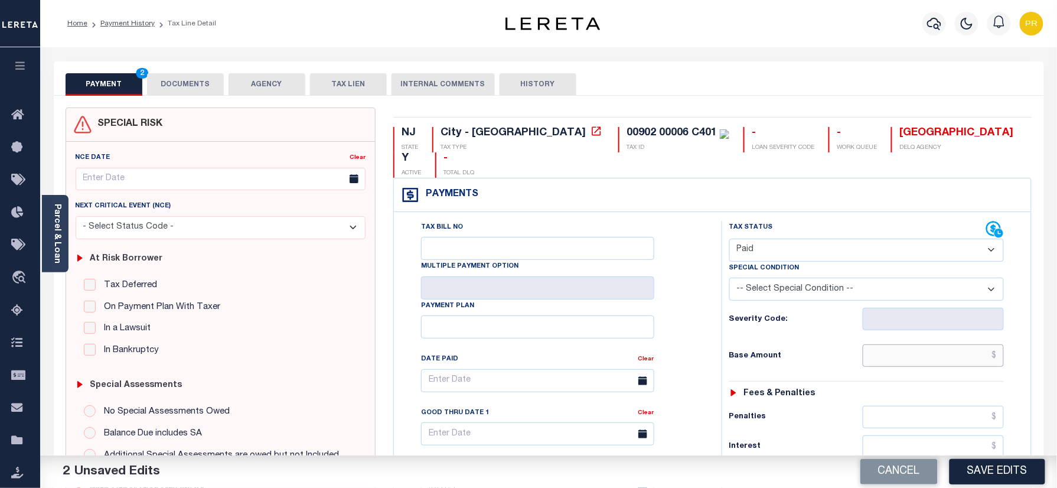
click at [920, 344] on input "text" at bounding box center [934, 355] width 142 height 22
paste input "530.72"
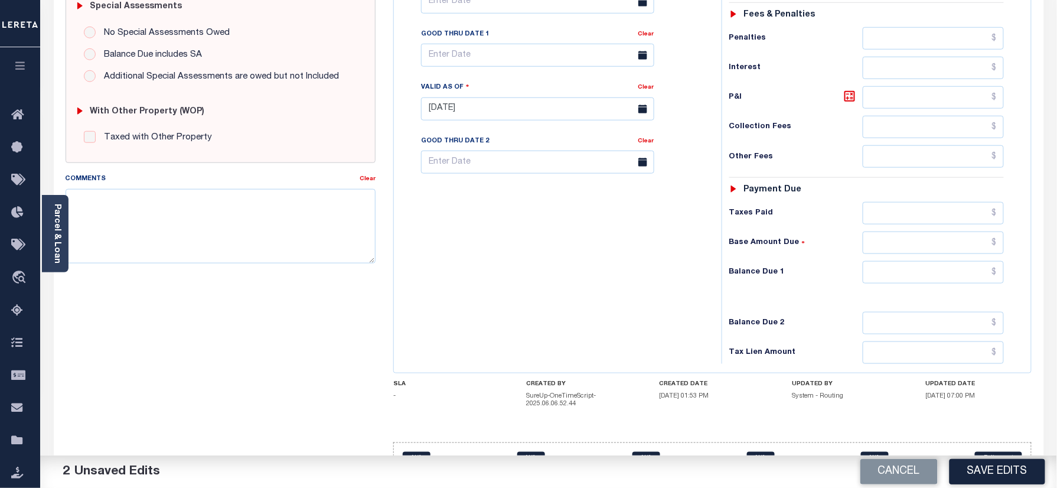
scroll to position [393, 0]
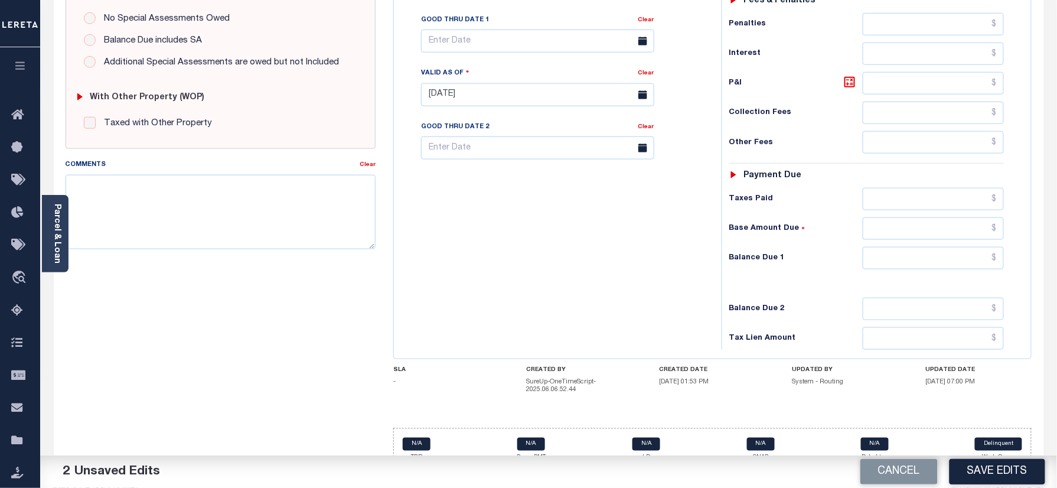
type input "$530.72"
drag, startPoint x: 956, startPoint y: 246, endPoint x: 926, endPoint y: 228, distance: 34.8
click at [956, 247] on input "text" at bounding box center [934, 258] width 142 height 22
type input "$0.00"
click at [662, 295] on div "Tax Bill No Multiple Payment Option Payment Plan Clear" at bounding box center [555, 89] width 316 height 522
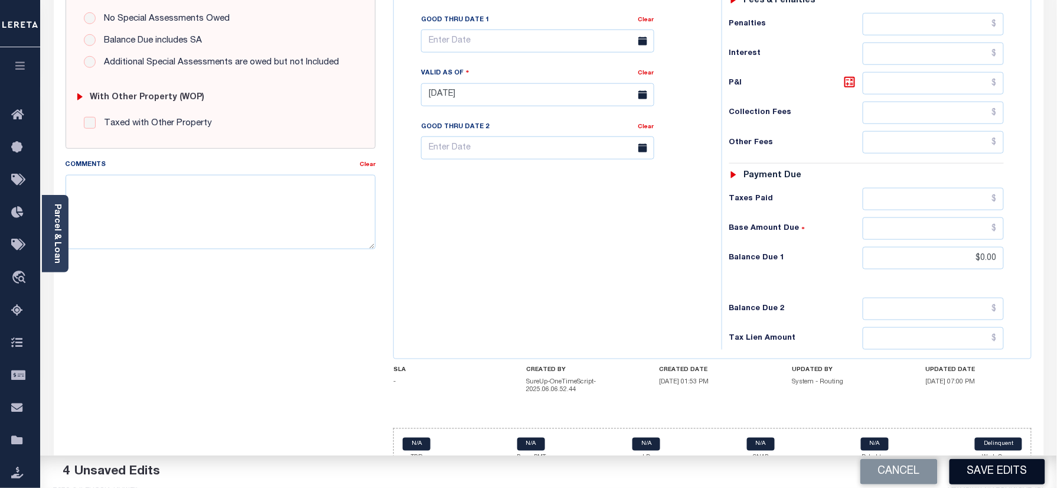
click at [1002, 462] on button "Save Edits" at bounding box center [998, 471] width 96 height 25
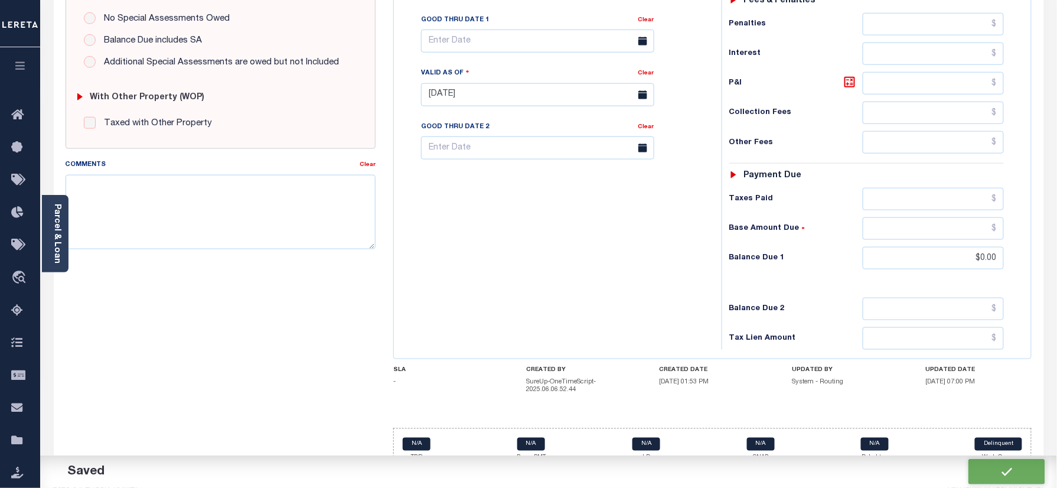
checkbox input "false"
type input "$530.72"
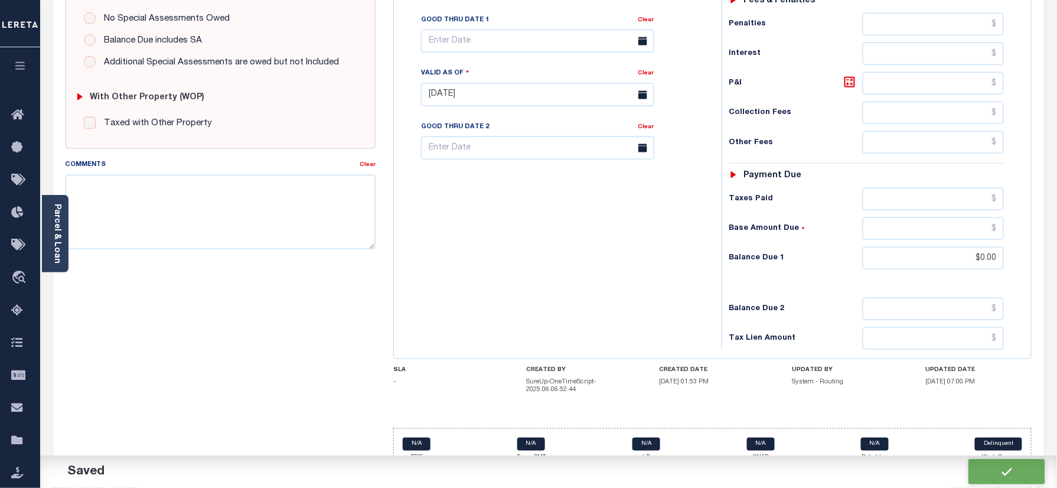
type input "$0"
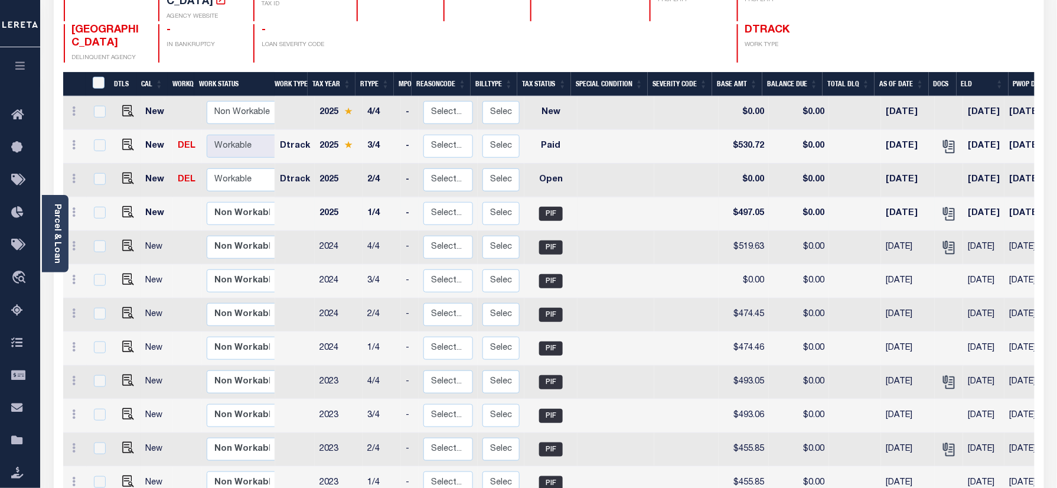
scroll to position [157, 0]
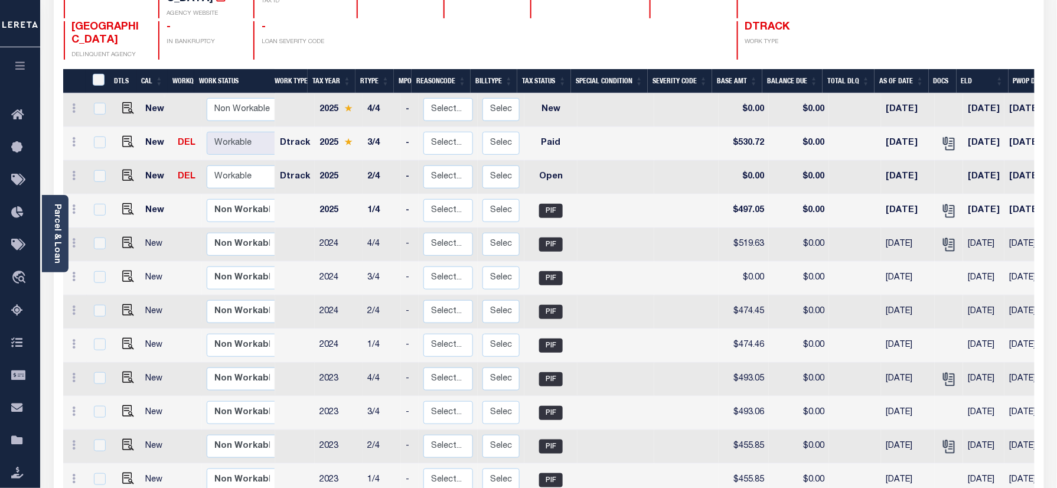
click at [117, 173] on link at bounding box center [125, 177] width 18 height 8
checkbox input "true"
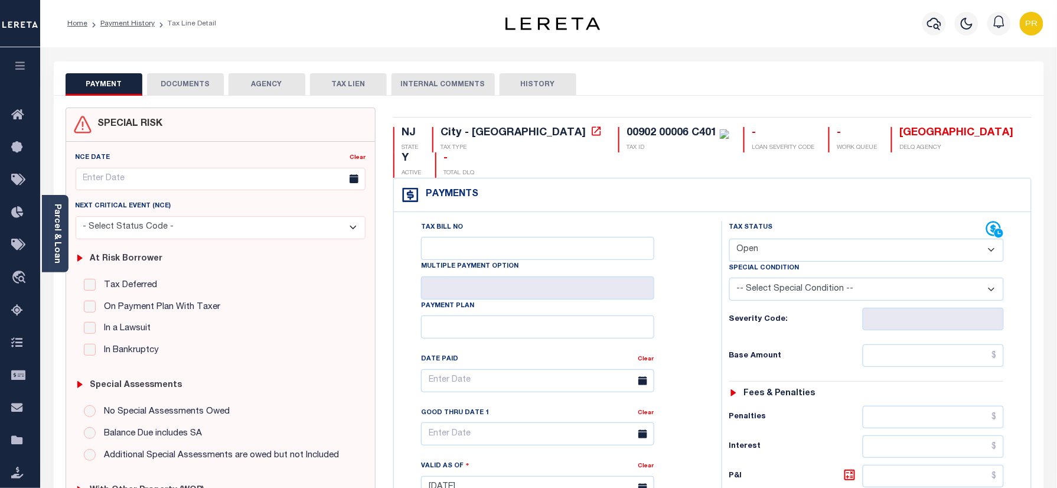
click at [820, 239] on select "- Select Status Code - Open Due/Unpaid Paid Incomplete No Tax Due Internal Refu…" at bounding box center [867, 250] width 275 height 23
select select "PYD"
click at [730, 239] on select "- Select Status Code - Open Due/Unpaid Paid Incomplete No Tax Due Internal Refu…" at bounding box center [867, 250] width 275 height 23
type input "[DATE]"
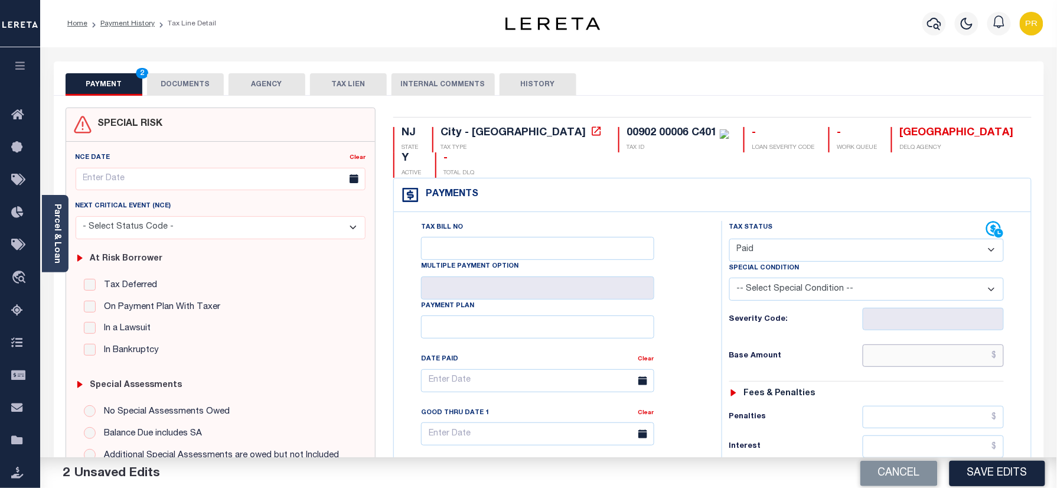
click at [912, 344] on input "text" at bounding box center [934, 355] width 142 height 22
paste input "497.04"
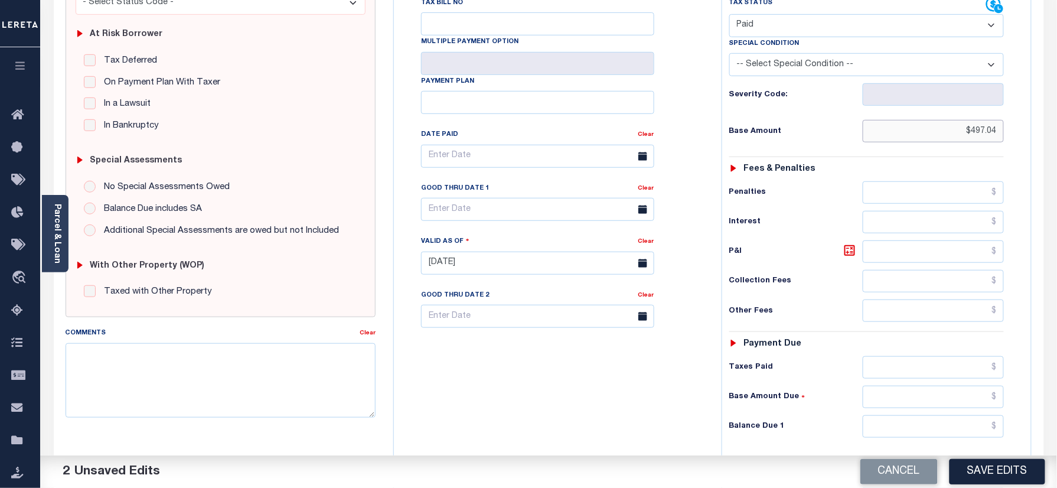
scroll to position [388, 0]
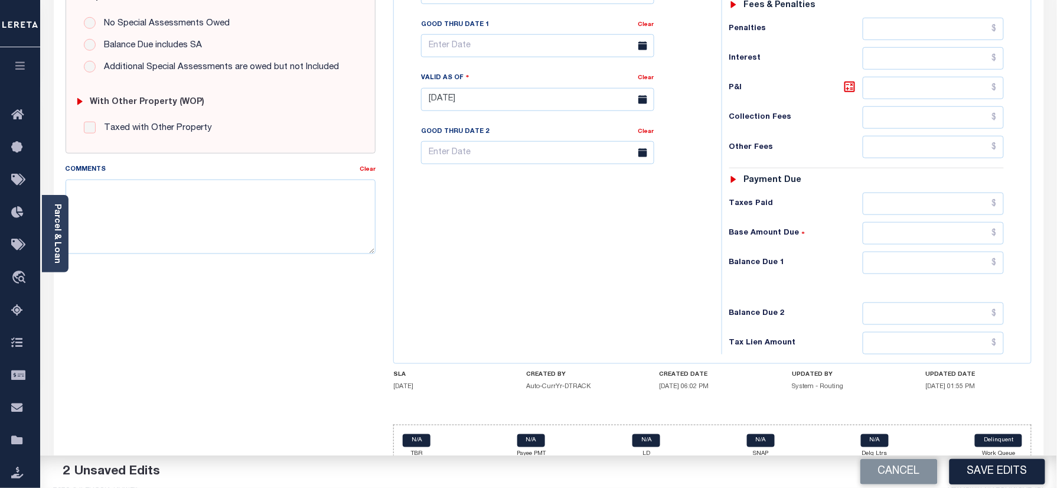
type input "$497.04"
drag, startPoint x: 969, startPoint y: 249, endPoint x: 943, endPoint y: 239, distance: 28.4
click at [969, 252] on input "text" at bounding box center [934, 263] width 142 height 22
type input "$0.00"
paste textarea "Please refer 2025 3/4 line for Tax Supporting Document."
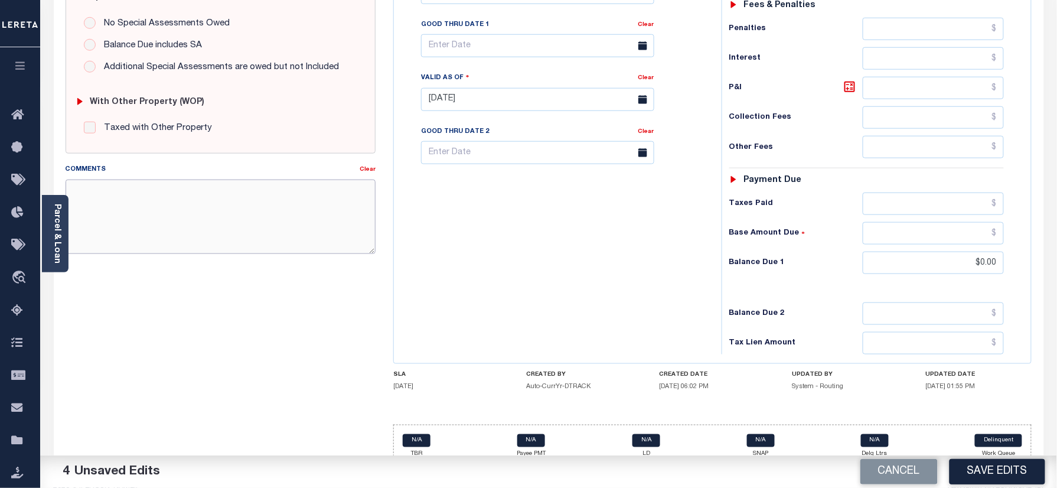
drag, startPoint x: 203, startPoint y: 206, endPoint x: 363, endPoint y: 222, distance: 160.4
click at [203, 206] on textarea "Comments" at bounding box center [221, 217] width 311 height 74
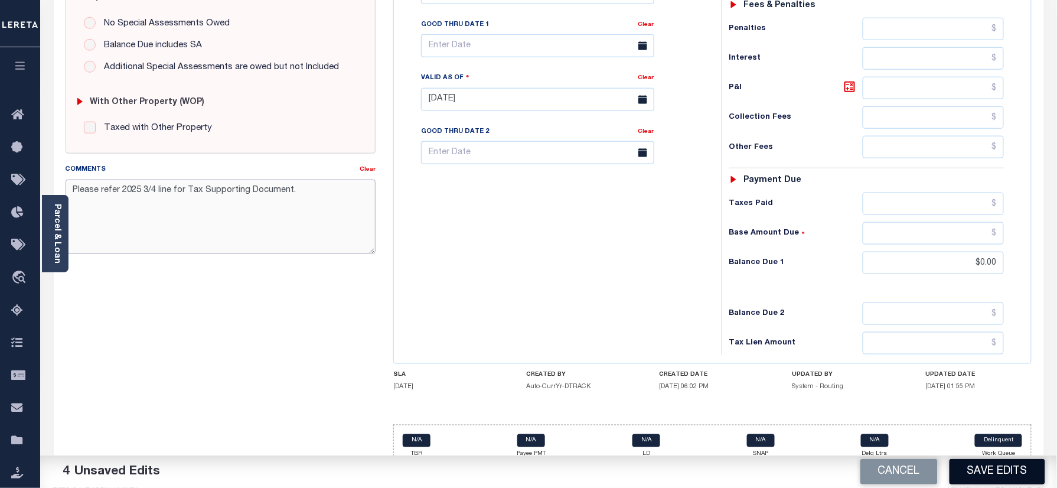
type textarea "Please refer 2025 3/4 line for Tax Supporting Document."
click at [977, 466] on button "Save Edits" at bounding box center [998, 471] width 96 height 25
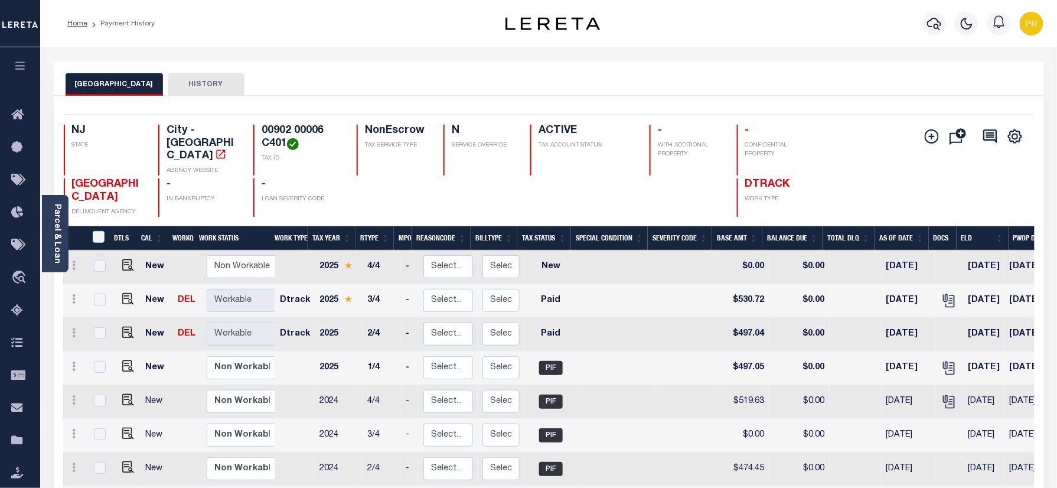
click at [277, 147] on h4 "00902 00006 C401" at bounding box center [302, 137] width 81 height 25
copy div "00902 00006 C401"
click at [58, 239] on link "Parcel & Loan" at bounding box center [57, 234] width 8 height 60
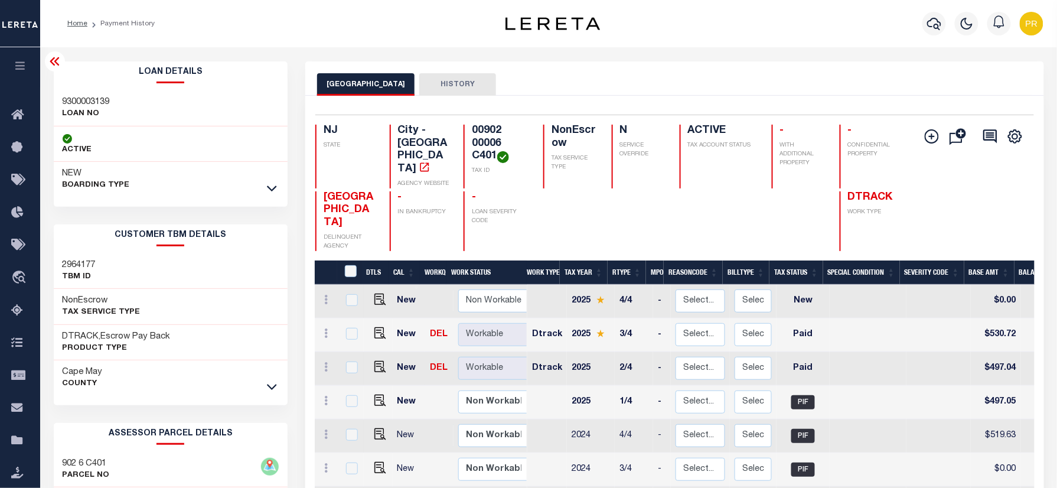
click at [108, 98] on h3 "9300003139" at bounding box center [86, 102] width 47 height 12
copy h3 "9300003139"
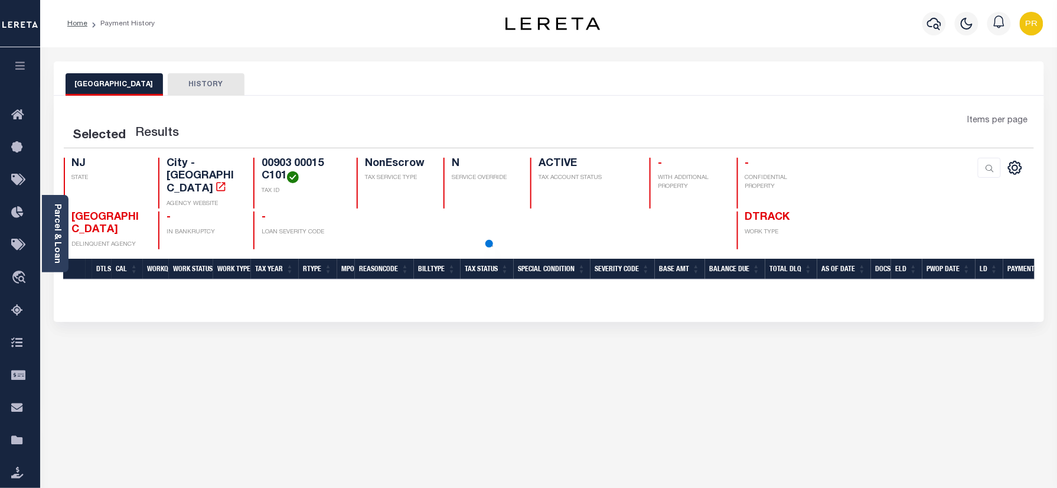
click at [646, 97] on div "Selected Results Items per page NJ STATE N" at bounding box center [549, 209] width 991 height 226
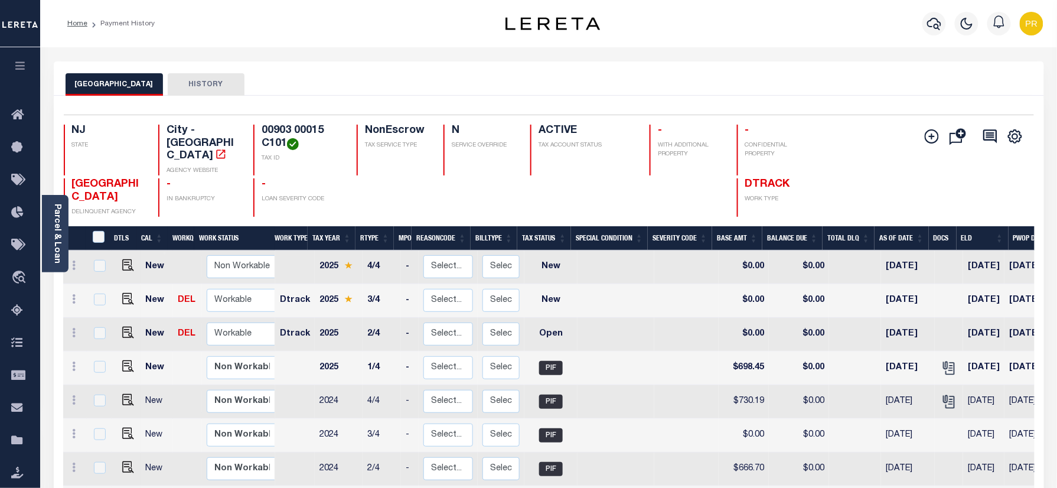
click at [672, 88] on div "OCEAN CITY HISTORY" at bounding box center [549, 84] width 967 height 22
drag, startPoint x: 57, startPoint y: 245, endPoint x: 216, endPoint y: 272, distance: 160.6
click at [57, 245] on link "Parcel & Loan" at bounding box center [57, 234] width 8 height 60
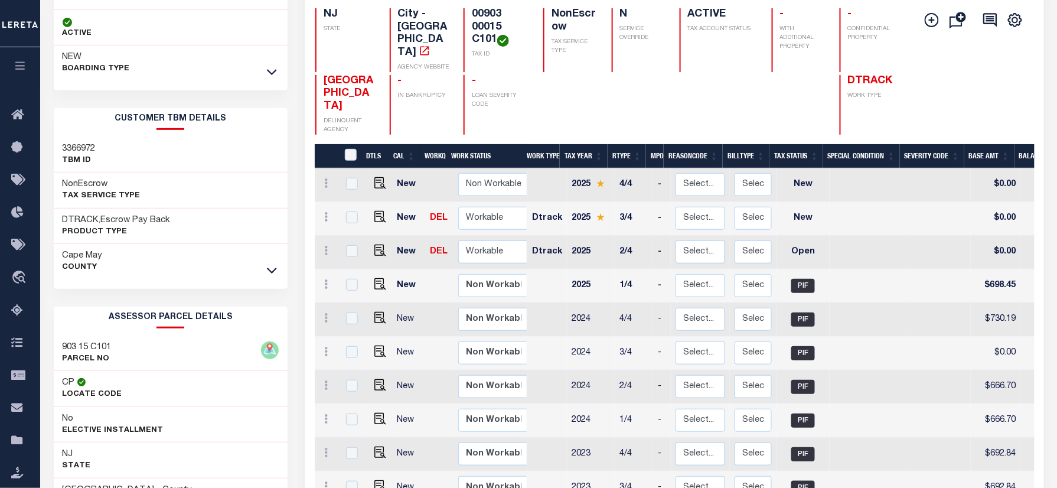
scroll to position [236, 0]
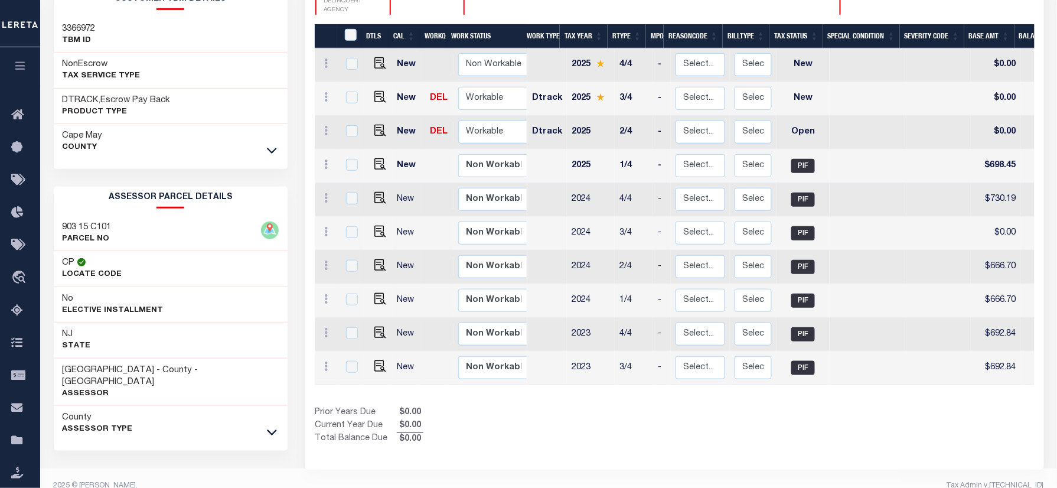
click at [104, 236] on p "PARCEL NO" at bounding box center [87, 239] width 49 height 12
click at [106, 232] on h3 "903 15 C101" at bounding box center [87, 228] width 49 height 12
copy h3 "C101"
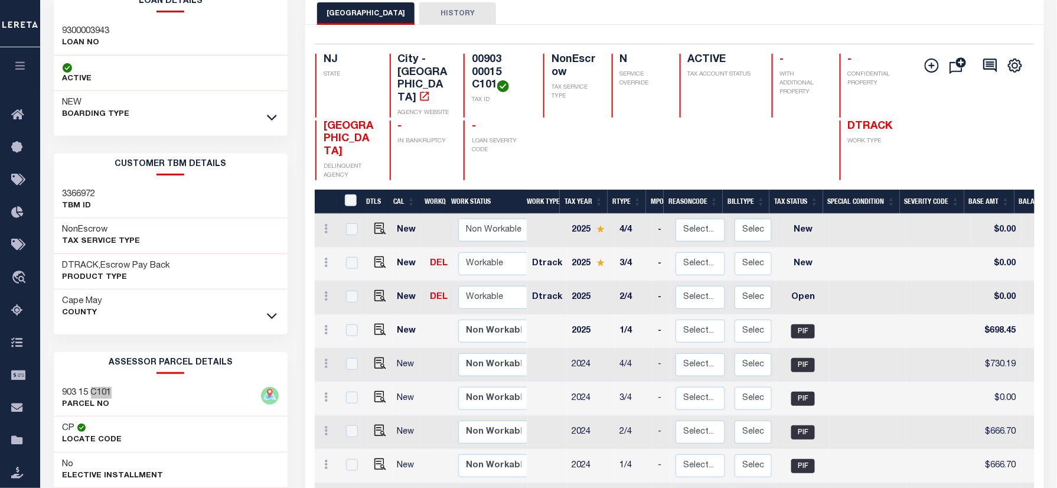
scroll to position [0, 0]
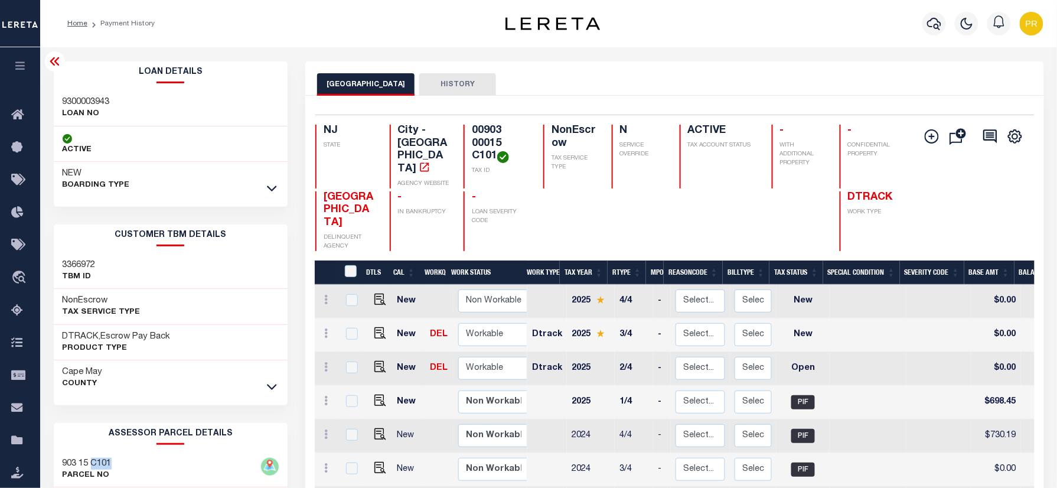
click at [501, 148] on h4 "00903 00015 C101" at bounding box center [500, 144] width 57 height 38
copy div "00903 00015 C101"
click at [378, 327] on img "" at bounding box center [381, 333] width 12 height 12
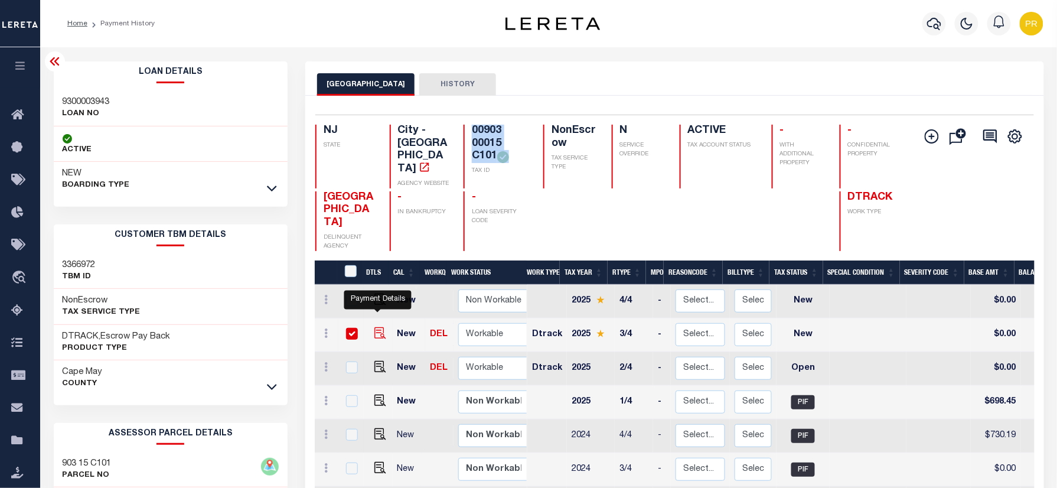
checkbox input "true"
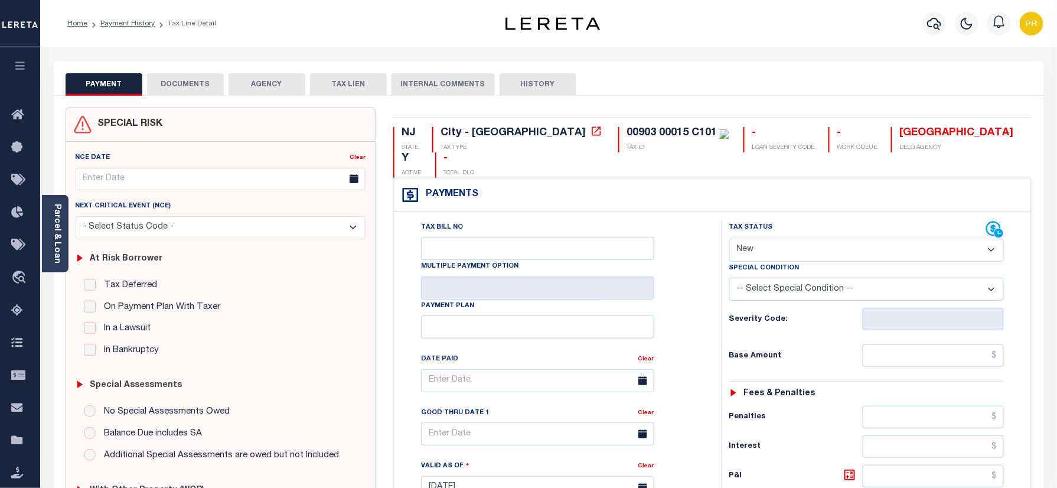
drag, startPoint x: 769, startPoint y: 223, endPoint x: 771, endPoint y: 240, distance: 16.7
click at [769, 239] on select "- Select Status Code - Open Due/Unpaid Paid Incomplete No Tax Due Internal Refu…" at bounding box center [867, 250] width 275 height 23
select select "PYD"
click at [730, 239] on select "- Select Status Code - Open Due/Unpaid Paid Incomplete No Tax Due Internal Refu…" at bounding box center [867, 250] width 275 height 23
type input "[DATE]"
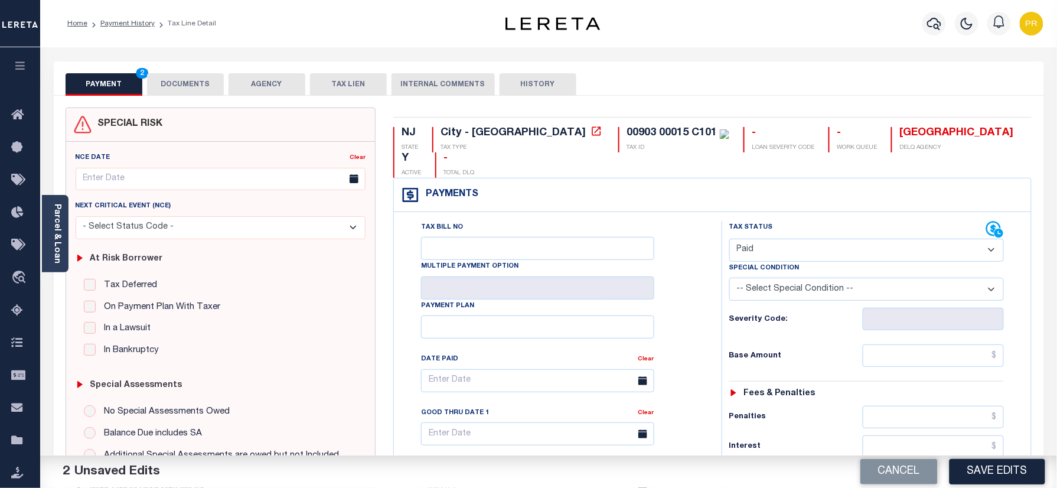
click at [199, 87] on button "DOCUMENTS" at bounding box center [185, 84] width 77 height 22
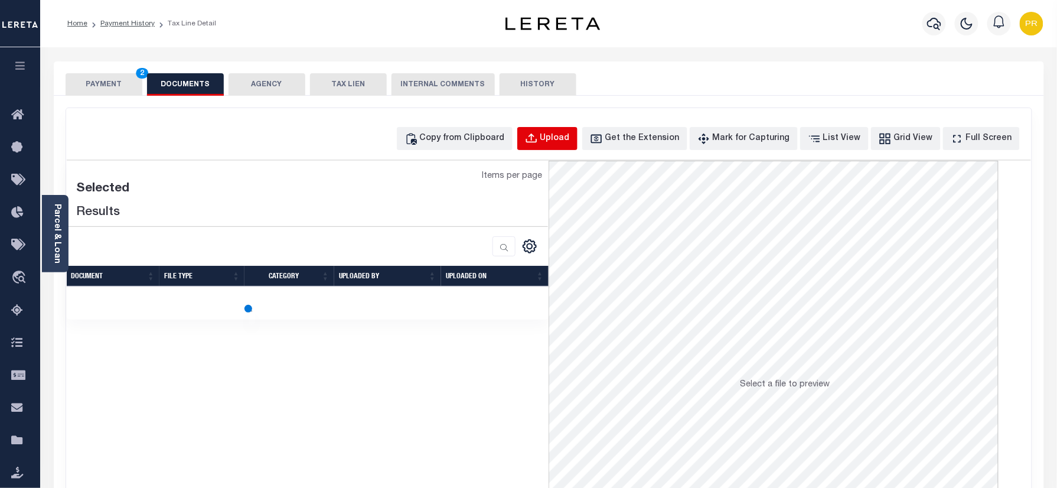
click at [570, 131] on button "Upload" at bounding box center [548, 138] width 60 height 23
select select "POP"
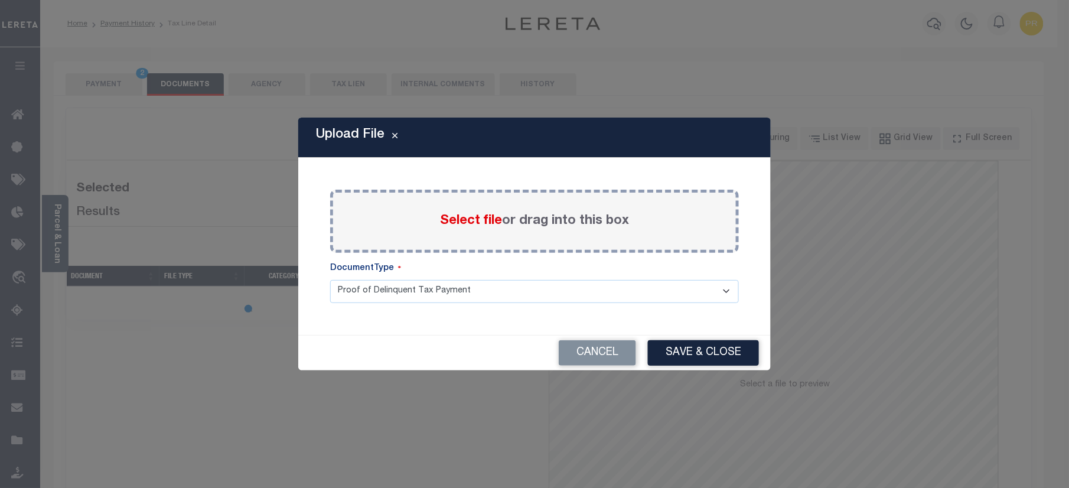
click at [549, 220] on label "Select file or drag into this box" at bounding box center [534, 220] width 189 height 19
click at [0, 0] on input "Select file or drag into this box" at bounding box center [0, 0] width 0 height 0
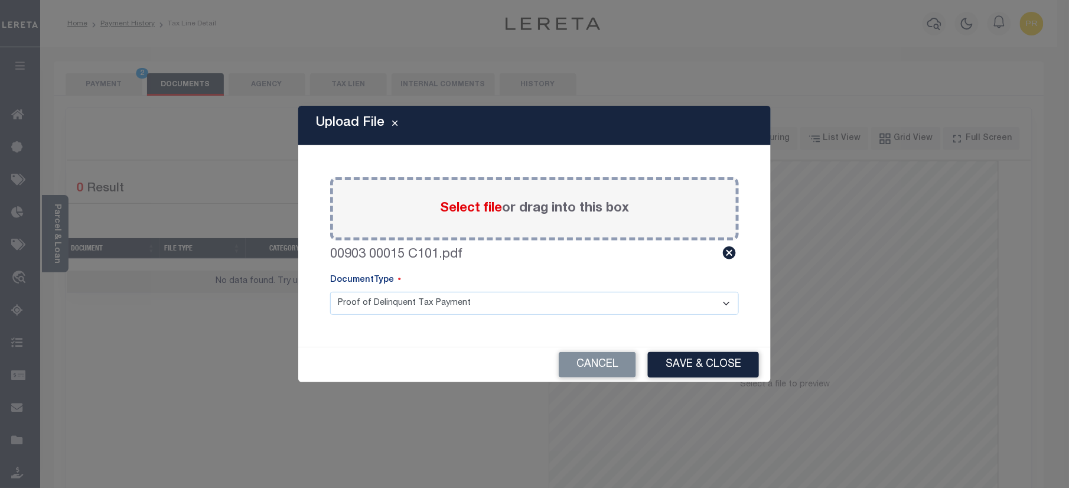
click at [424, 302] on select "Proof of Delinquent Tax Payment" at bounding box center [534, 303] width 409 height 23
click at [330, 292] on select "Proof of Delinquent Tax Payment" at bounding box center [534, 303] width 409 height 23
click at [716, 367] on button "Save & Close" at bounding box center [703, 364] width 111 height 25
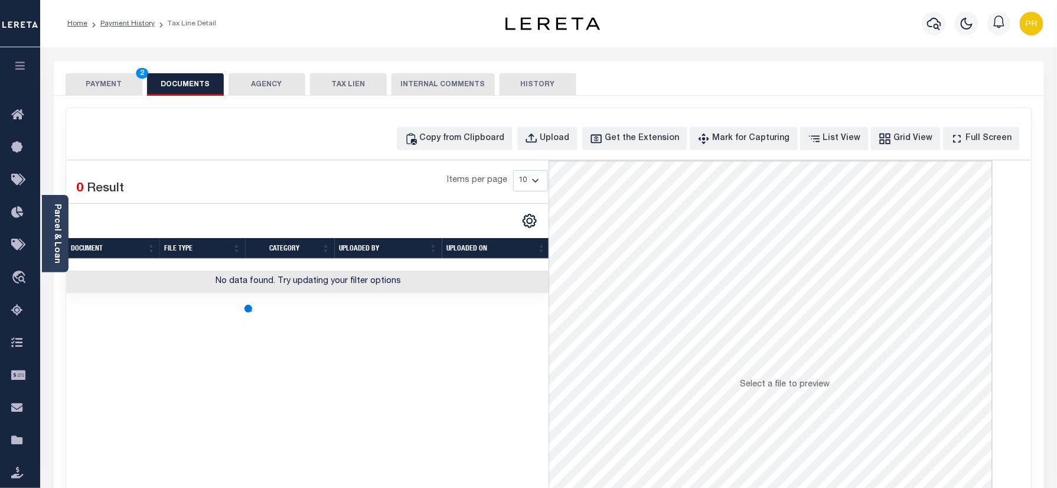
click at [139, 82] on button "PAYMENT 2" at bounding box center [104, 84] width 77 height 22
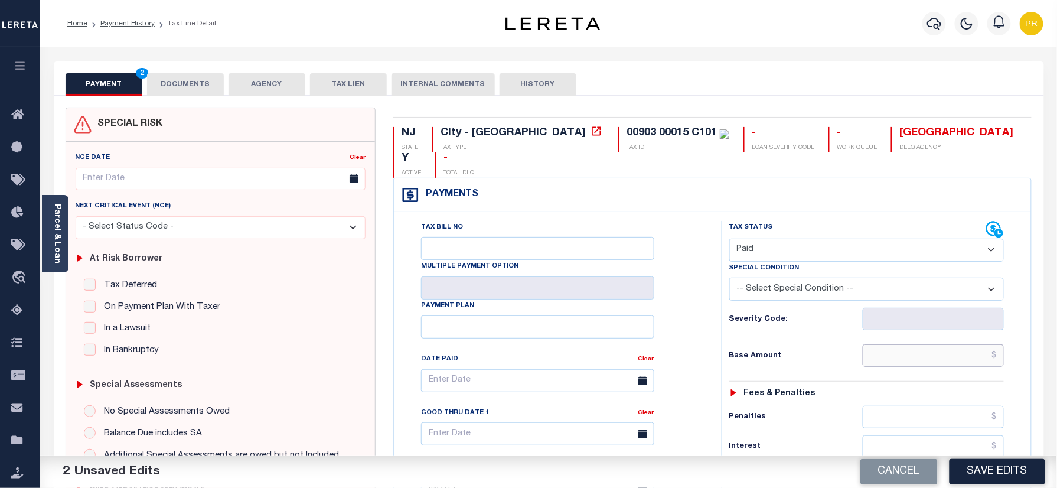
click at [913, 344] on input "text" at bounding box center [934, 355] width 142 height 22
paste input "872.20"
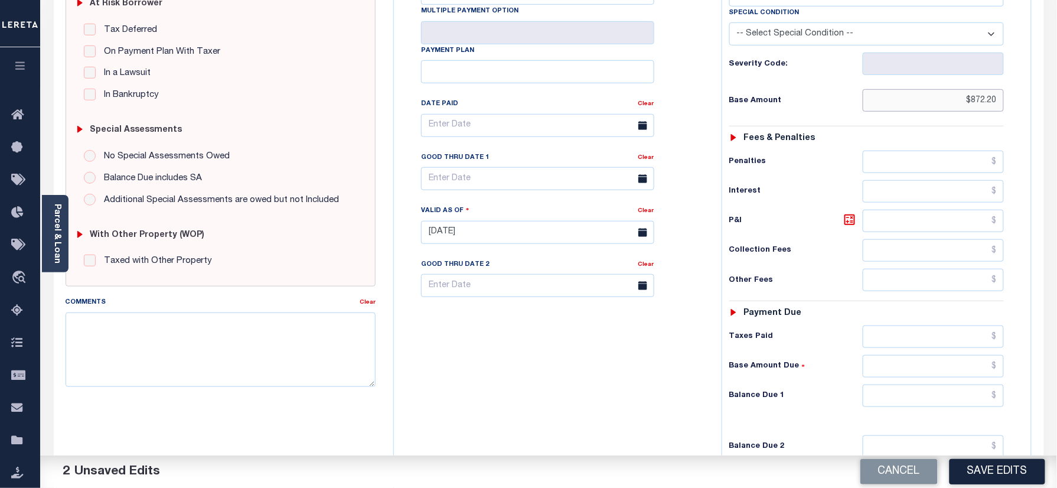
scroll to position [393, 0]
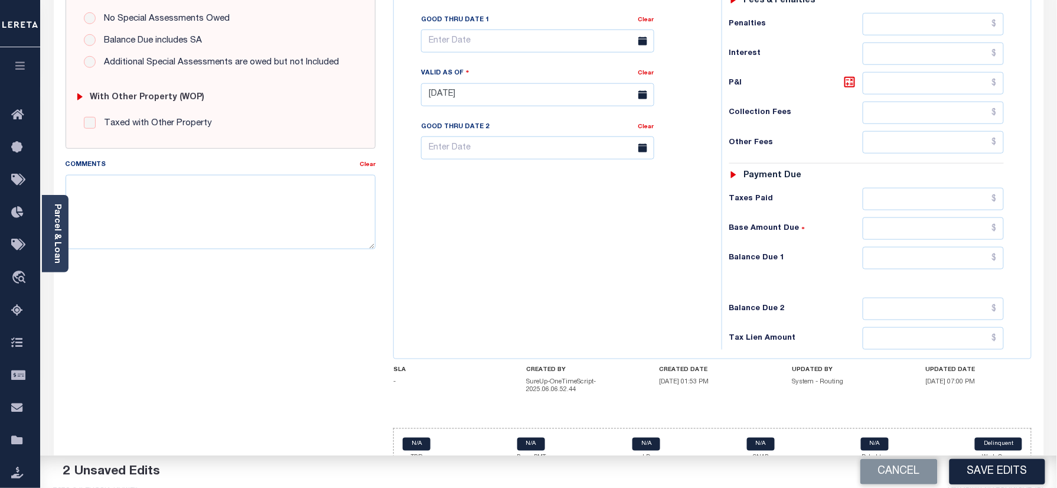
type input "$872.20"
click at [955, 249] on input "text" at bounding box center [934, 258] width 142 height 22
type input "$0.00"
click at [690, 291] on div "Tax Bill No Multiple Payment Option Payment Plan Clear" at bounding box center [555, 89] width 316 height 522
click at [984, 464] on button "Save Edits" at bounding box center [998, 471] width 96 height 25
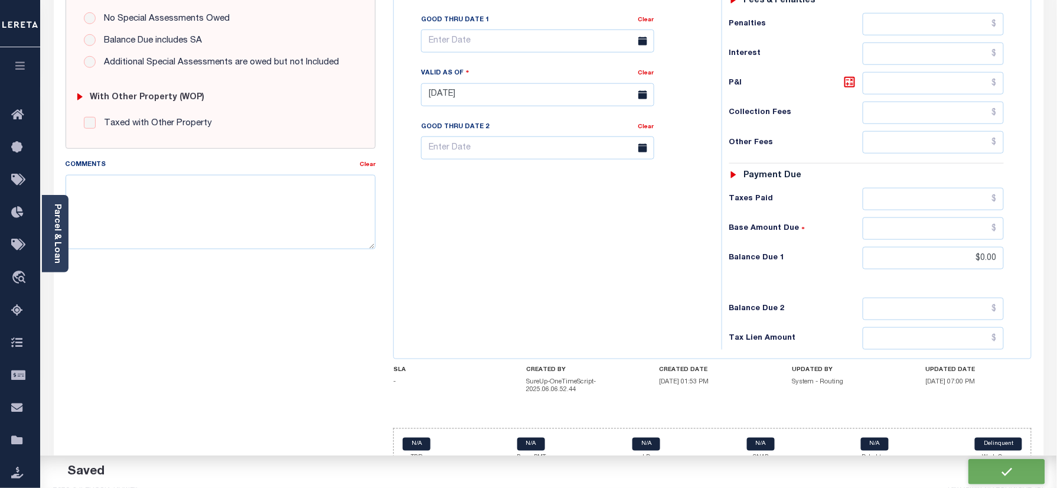
checkbox input "false"
type input "$872.2"
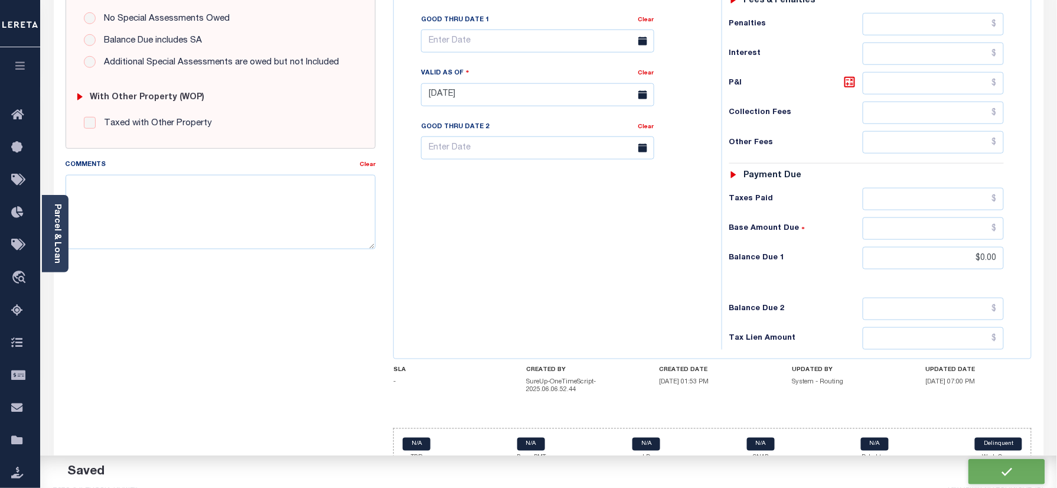
type input "$0"
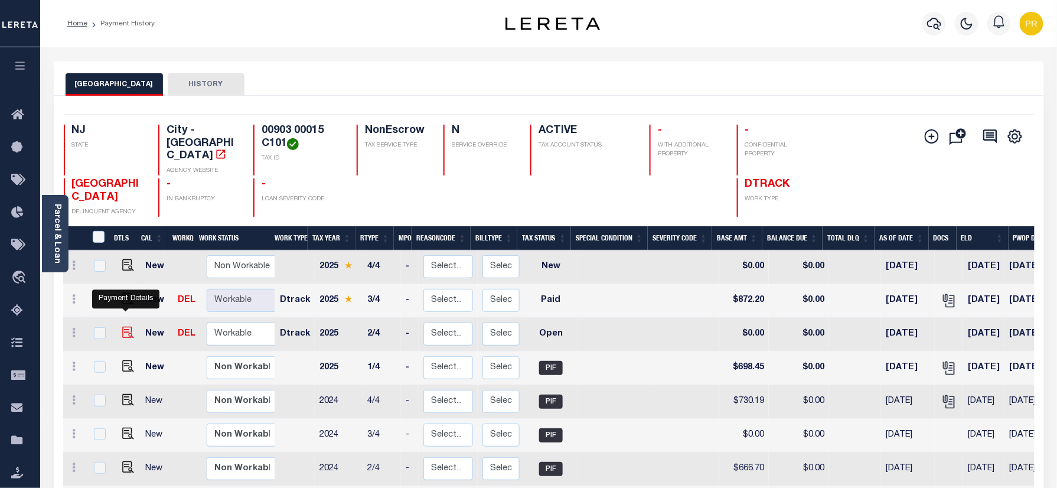
click at [123, 327] on img "" at bounding box center [128, 333] width 12 height 12
checkbox input "true"
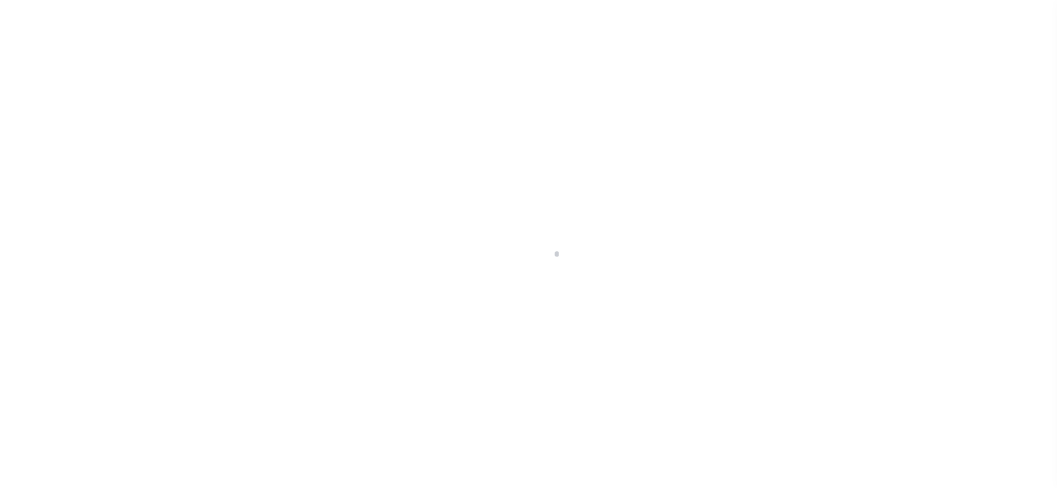
checkbox input "false"
type input "[DATE]"
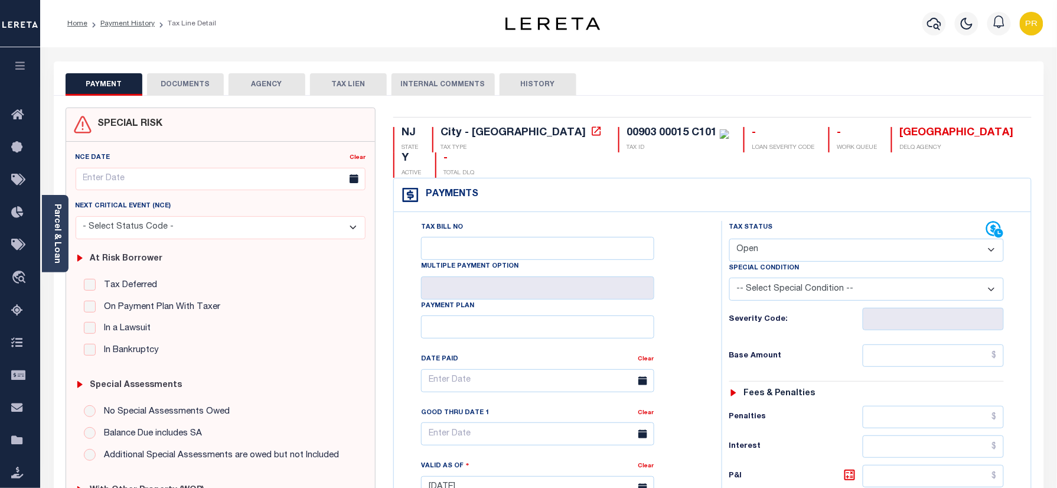
click at [802, 239] on select "- Select Status Code - Open Due/Unpaid Paid Incomplete No Tax Due Internal Refu…" at bounding box center [867, 250] width 275 height 23
select select "PYD"
click at [730, 239] on select "- Select Status Code - Open Due/Unpaid Paid Incomplete No Tax Due Internal Refu…" at bounding box center [867, 250] width 275 height 23
type input "[DATE]"
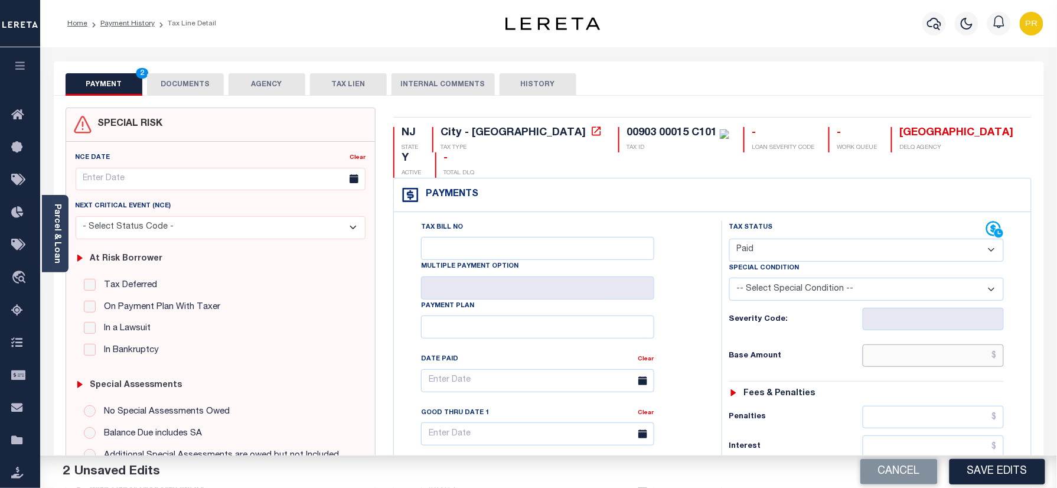
click at [923, 344] on input "text" at bounding box center [934, 355] width 142 height 22
paste input "698.44"
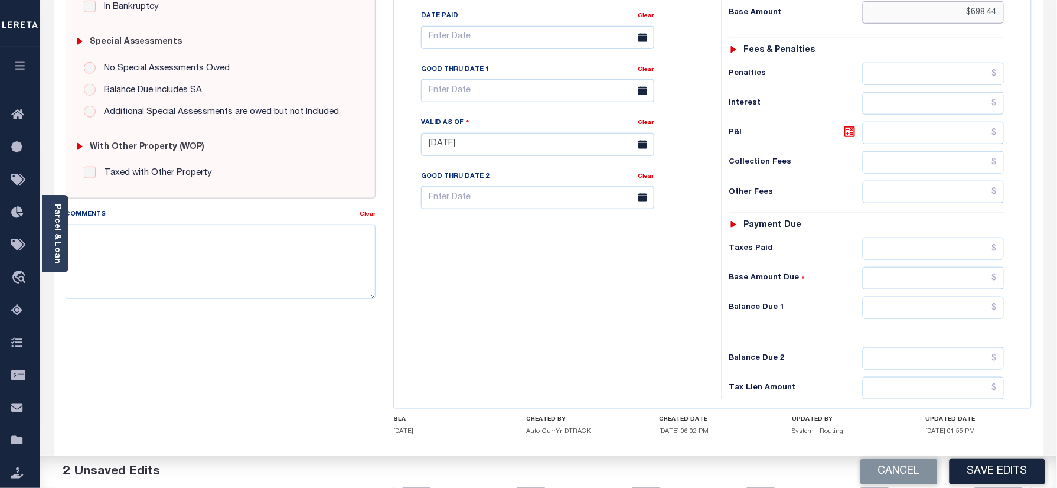
scroll to position [388, 0]
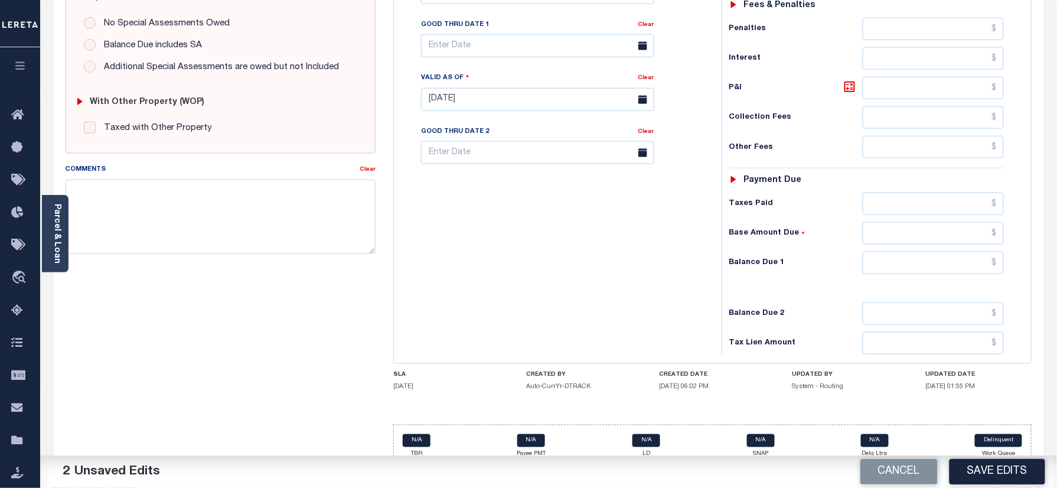
type input "$698.44"
click at [948, 252] on input "text" at bounding box center [934, 263] width 142 height 22
type input "$0.00"
paste textarea "Please refer 2025 3/4 line for Tax Supporting Document."
drag, startPoint x: 178, startPoint y: 218, endPoint x: 499, endPoint y: 249, distance: 321.7
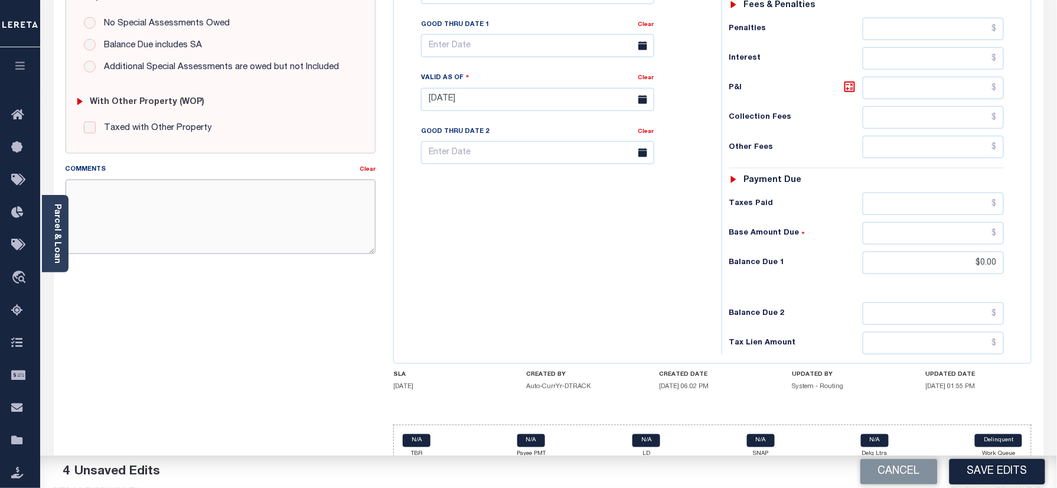
click at [178, 218] on textarea "Comments" at bounding box center [221, 217] width 311 height 74
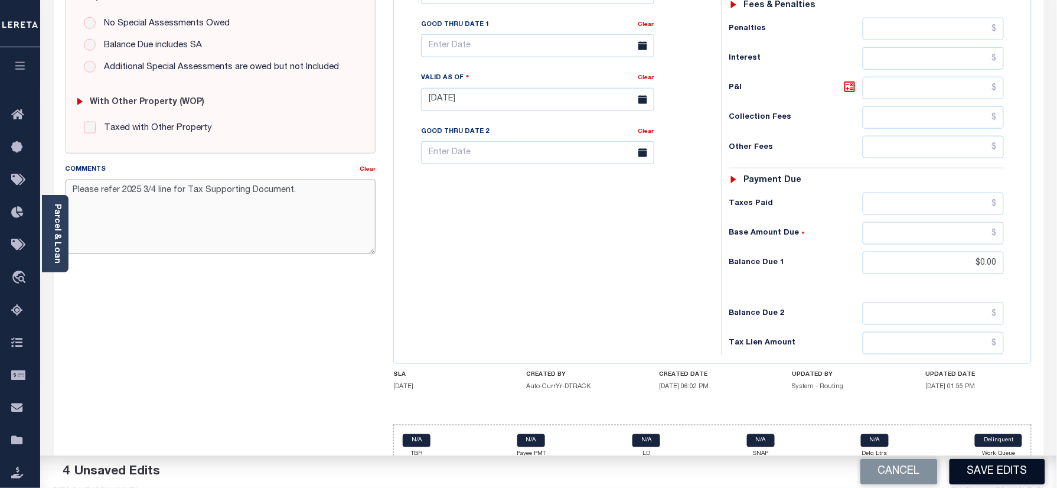
type textarea "Please refer 2025 3/4 line for Tax Supporting Document."
click at [1021, 471] on button "Save Edits" at bounding box center [998, 471] width 96 height 25
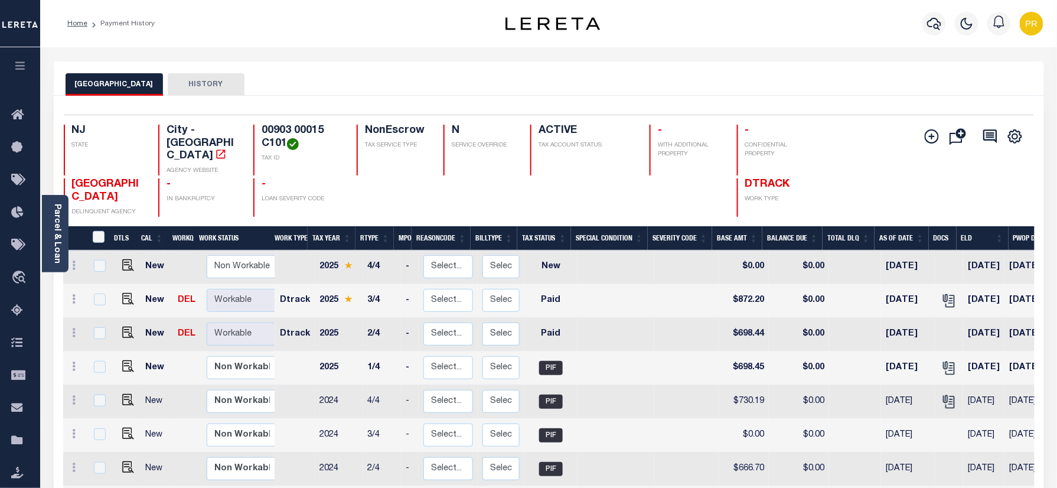
click at [272, 134] on h4 "00903 00015 C101" at bounding box center [302, 137] width 81 height 25
copy div "00903 00015 C101"
drag, startPoint x: 50, startPoint y: 237, endPoint x: 280, endPoint y: 239, distance: 230.4
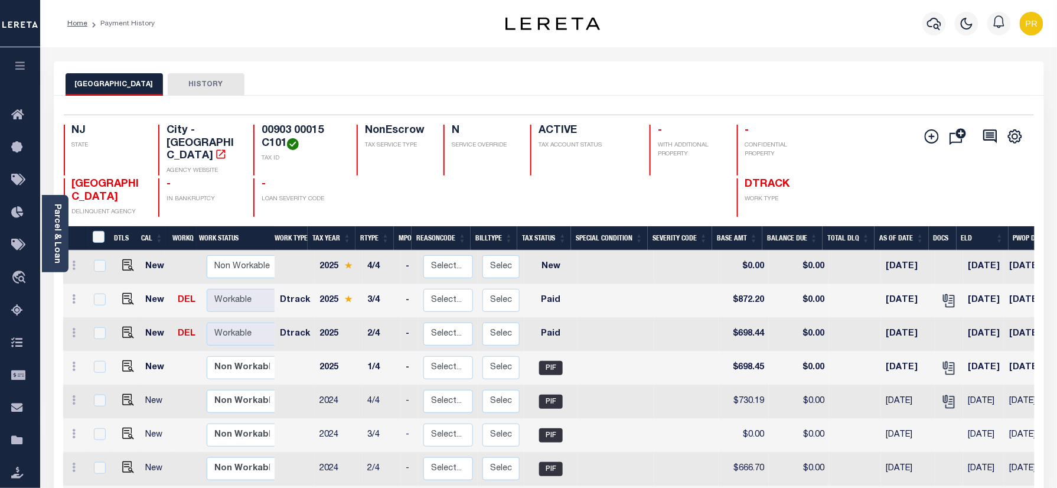
click at [50, 237] on div "Parcel & Loan" at bounding box center [55, 233] width 27 height 77
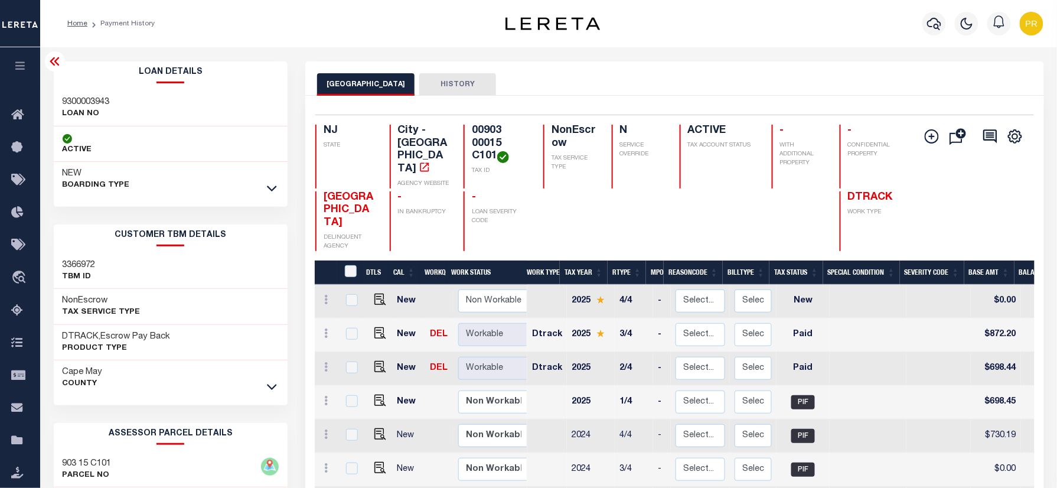
click at [93, 90] on div "9300003943 LOAN NO" at bounding box center [171, 108] width 235 height 36
copy h3 "9300003943"
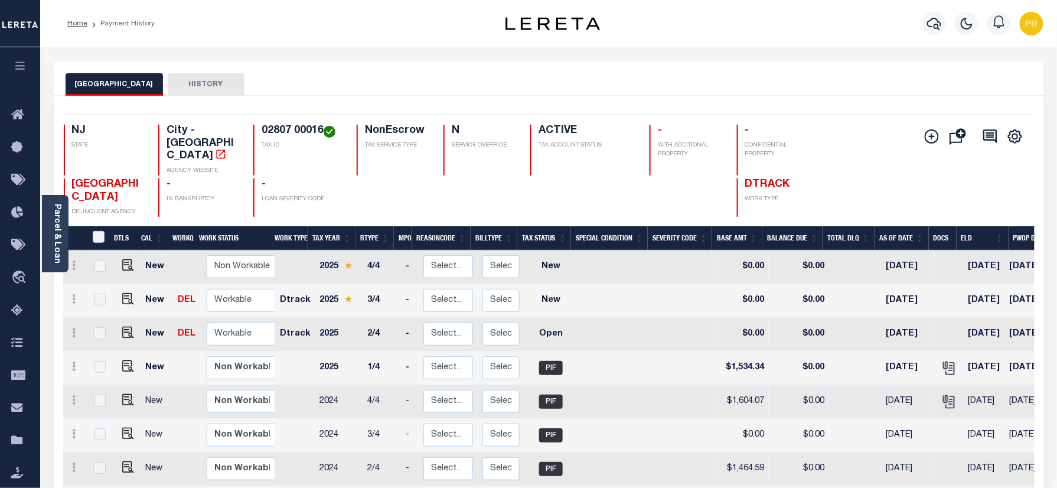
click at [610, 93] on div "OCEAN CITY HISTORY" at bounding box center [549, 84] width 967 height 22
click at [62, 239] on div "Parcel & Loan" at bounding box center [55, 233] width 27 height 77
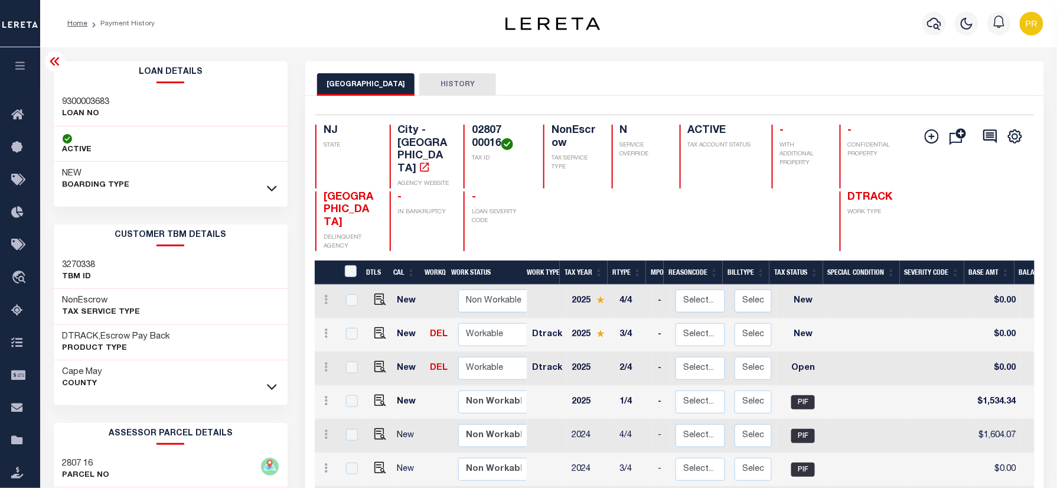
click at [69, 466] on h3 "2807 16" at bounding box center [86, 464] width 47 height 12
copy h3 "2807"
click at [474, 135] on h4 "02807 00016" at bounding box center [500, 137] width 57 height 25
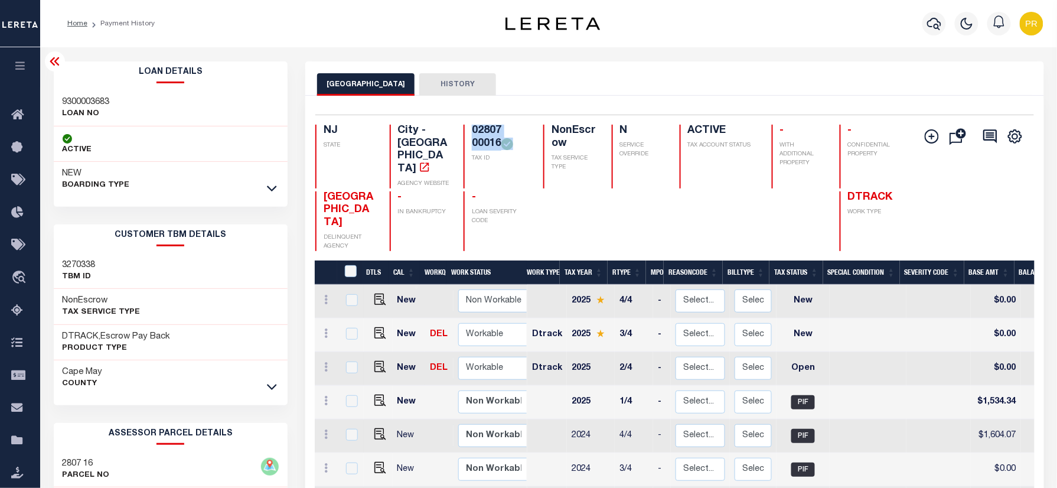
click at [474, 135] on h4 "02807 00016" at bounding box center [500, 137] width 57 height 25
copy div "02807 00016"
click at [382, 327] on img "" at bounding box center [381, 333] width 12 height 12
checkbox input "true"
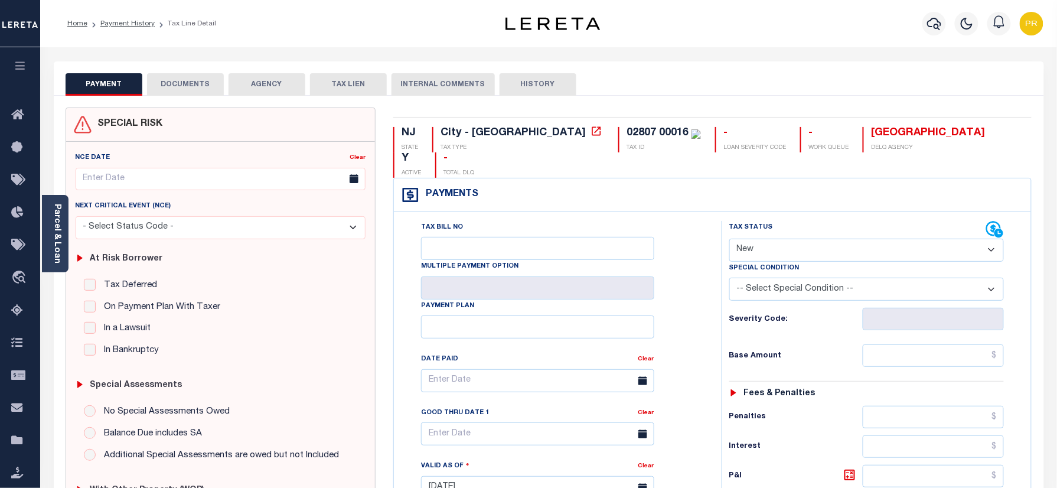
click at [763, 239] on select "- Select Status Code - Open Due/Unpaid Paid Incomplete No Tax Due Internal Refu…" at bounding box center [867, 250] width 275 height 23
select select "PYD"
click at [730, 239] on select "- Select Status Code - Open Due/Unpaid Paid Incomplete No Tax Due Internal Refu…" at bounding box center [867, 250] width 275 height 23
type input "[DATE]"
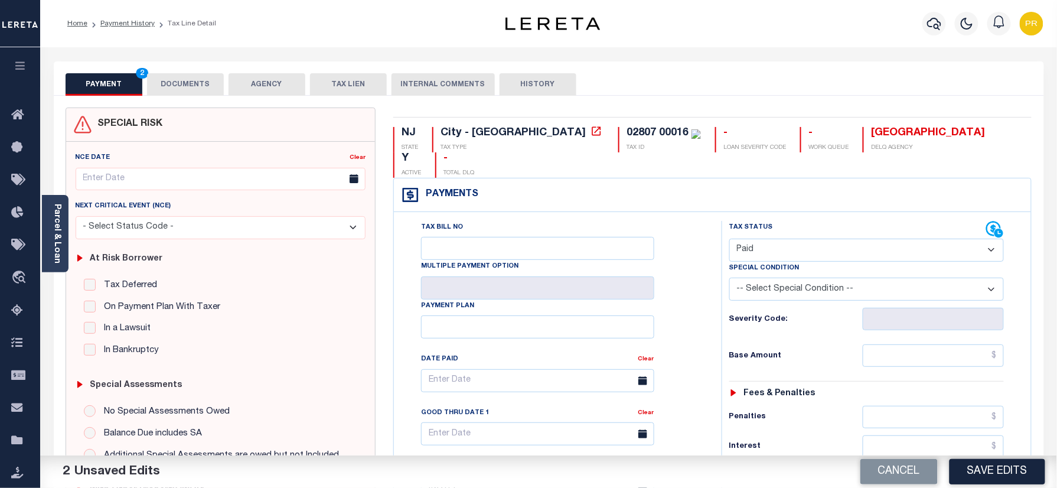
click at [211, 95] on button "DOCUMENTS" at bounding box center [185, 84] width 77 height 22
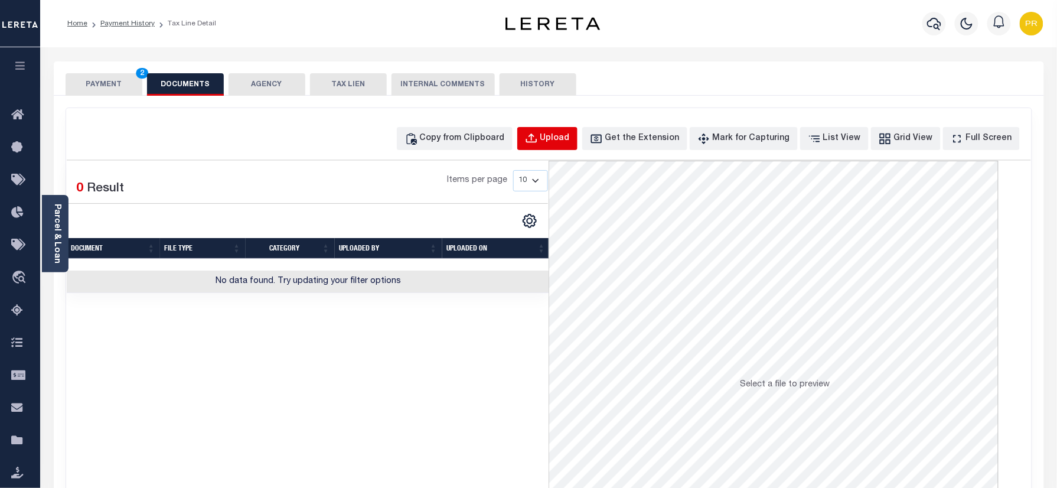
click at [570, 138] on div "Upload" at bounding box center [556, 138] width 30 height 13
select select "POP"
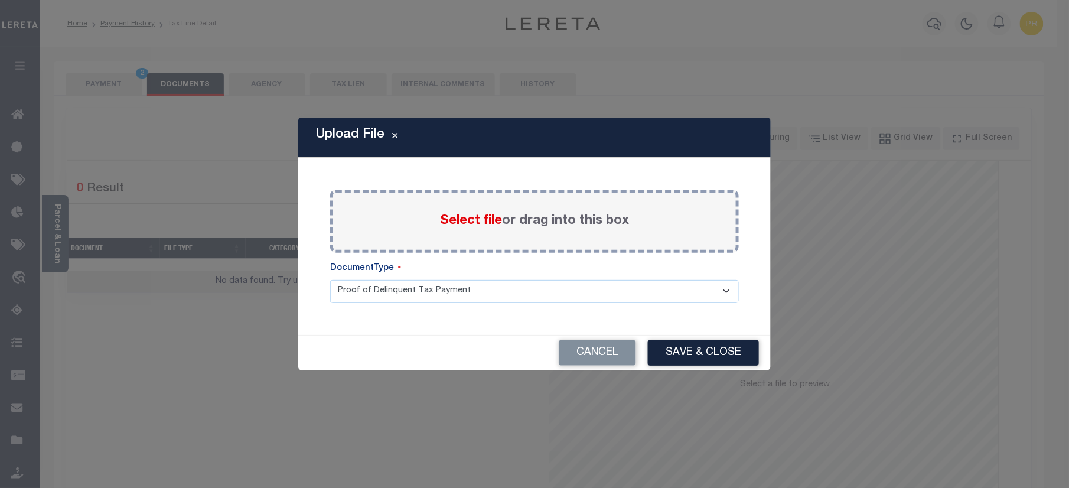
drag, startPoint x: 526, startPoint y: 199, endPoint x: 511, endPoint y: 221, distance: 26.4
click at [521, 207] on div "Select file or drag into this box" at bounding box center [534, 221] width 409 height 63
click at [511, 221] on label "Select file or drag into this box" at bounding box center [534, 220] width 189 height 19
click at [0, 0] on input "Select file or drag into this box" at bounding box center [0, 0] width 0 height 0
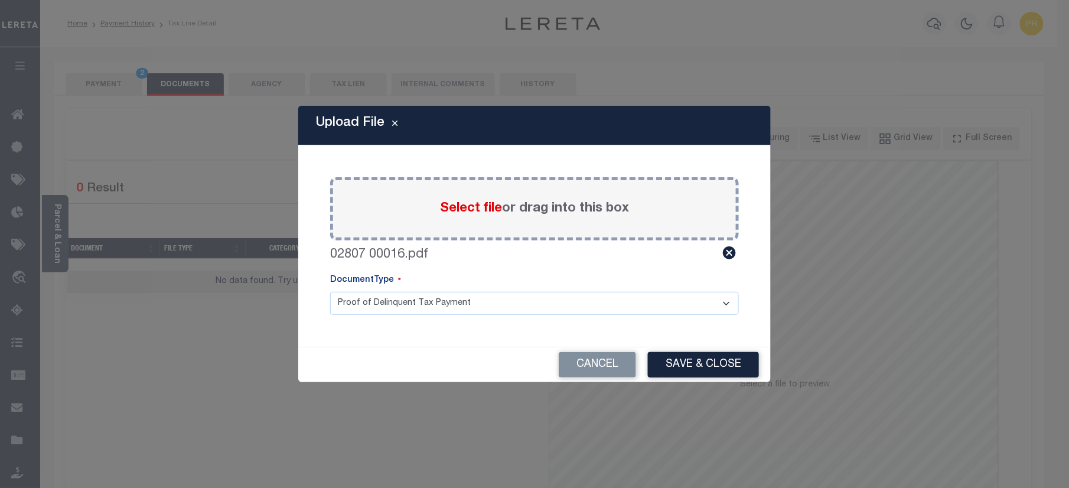
drag, startPoint x: 424, startPoint y: 292, endPoint x: 401, endPoint y: 317, distance: 34.7
click at [417, 305] on select "Proof of Delinquent Tax Payment" at bounding box center [534, 303] width 409 height 23
click at [330, 292] on select "Proof of Delinquent Tax Payment" at bounding box center [534, 303] width 409 height 23
drag, startPoint x: 717, startPoint y: 365, endPoint x: 823, endPoint y: 371, distance: 106.5
click at [714, 367] on button "Save & Close" at bounding box center [703, 364] width 111 height 25
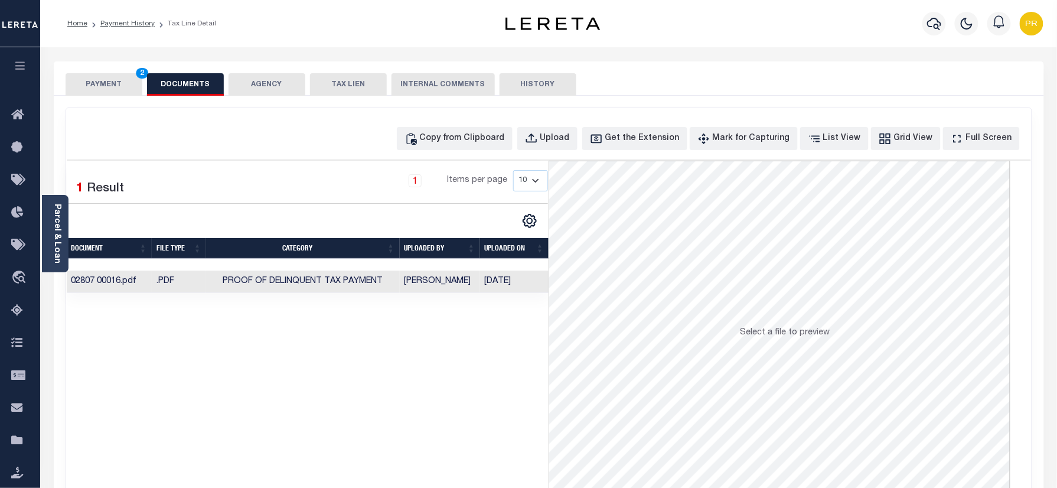
click at [86, 86] on button "PAYMENT 2" at bounding box center [104, 84] width 77 height 22
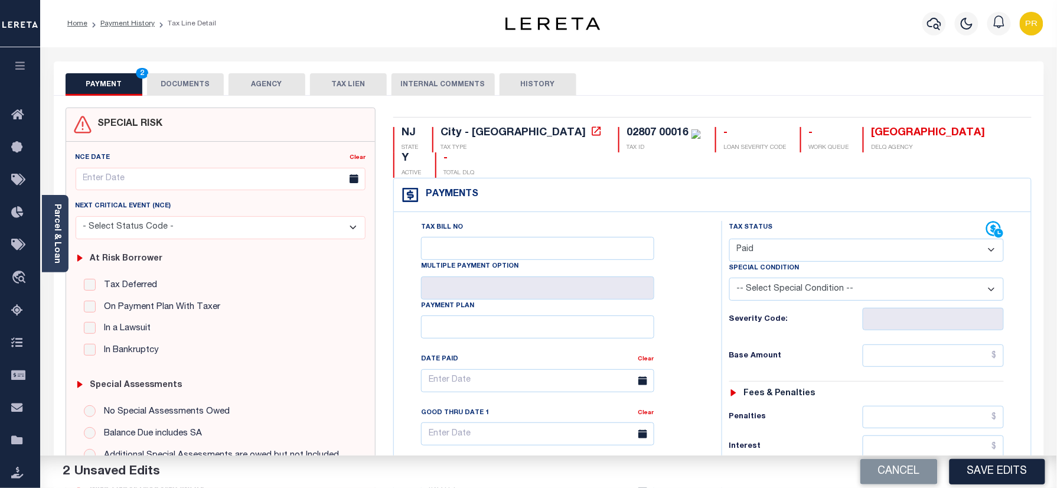
click at [957, 350] on div "Tax Status Status - Select Status Code -" at bounding box center [871, 482] width 298 height 522
paste input "1,638.27"
click at [962, 344] on input "text" at bounding box center [934, 355] width 142 height 22
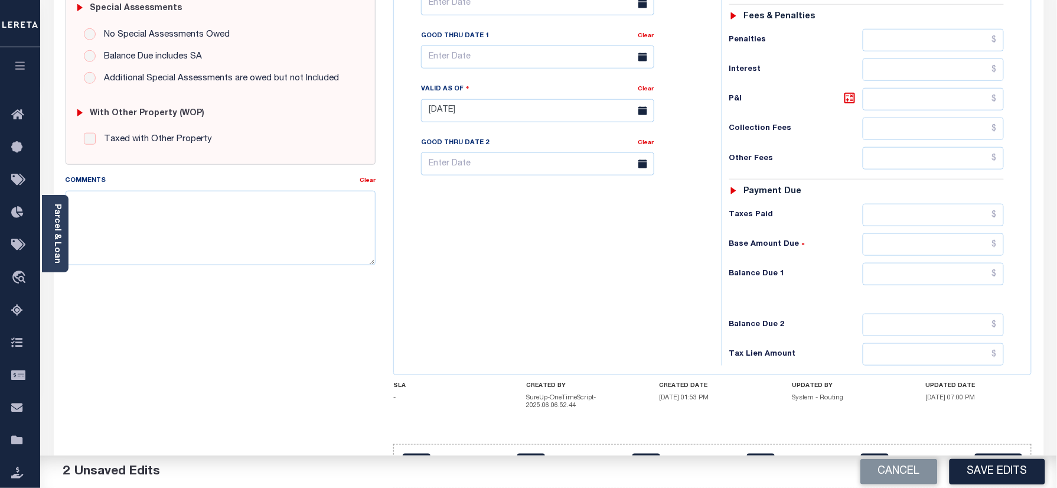
scroll to position [393, 0]
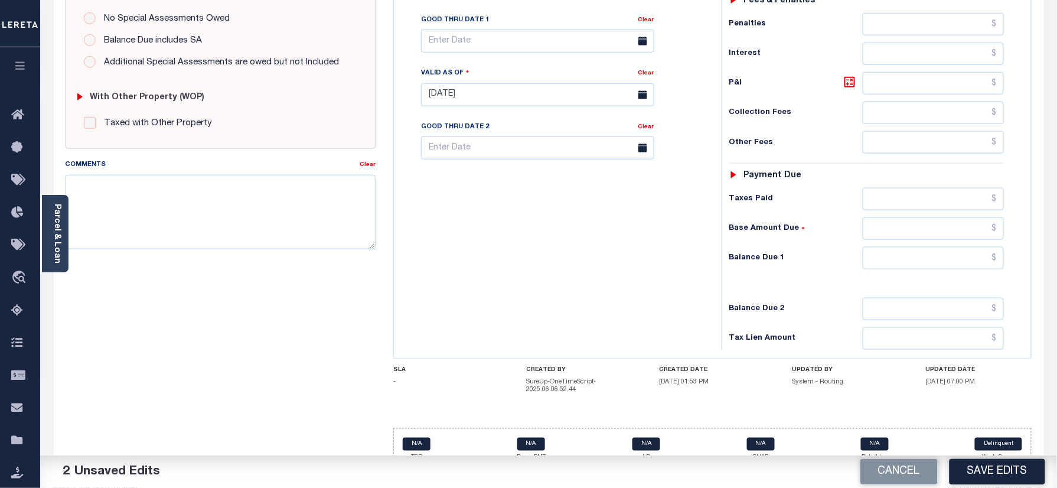
type input "$1,638.27"
click at [922, 251] on div "Tax Status Status - Select Status Code -" at bounding box center [871, 89] width 298 height 522
click at [917, 247] on input "text" at bounding box center [934, 258] width 142 height 22
type input "$0.00"
click at [698, 293] on div "Tax Bill No Multiple Payment Option Payment Plan Clear" at bounding box center [555, 89] width 316 height 522
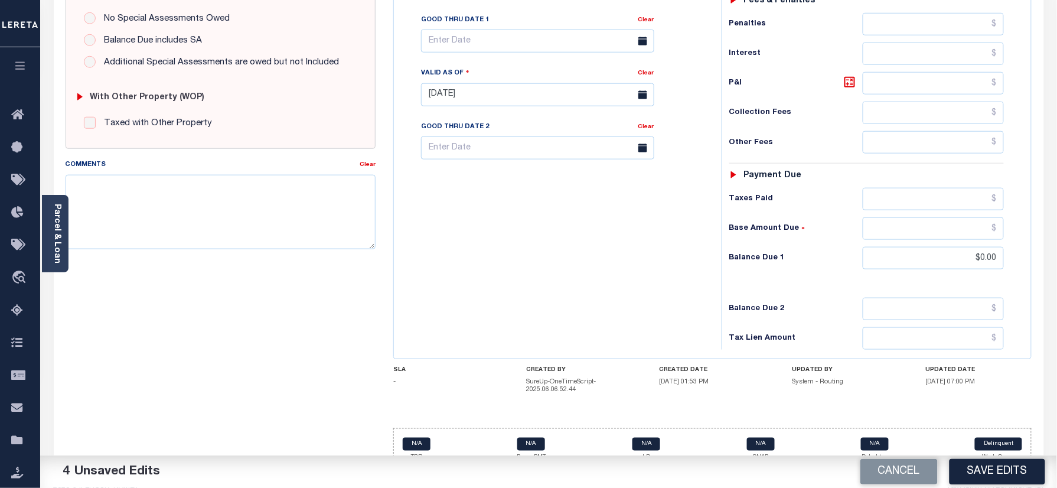
click at [1007, 470] on footer "2025 © LERETA. Tax Admin v.1.0.0.1" at bounding box center [548, 487] width 1017 height 35
click at [998, 464] on button "Save Edits" at bounding box center [998, 471] width 96 height 25
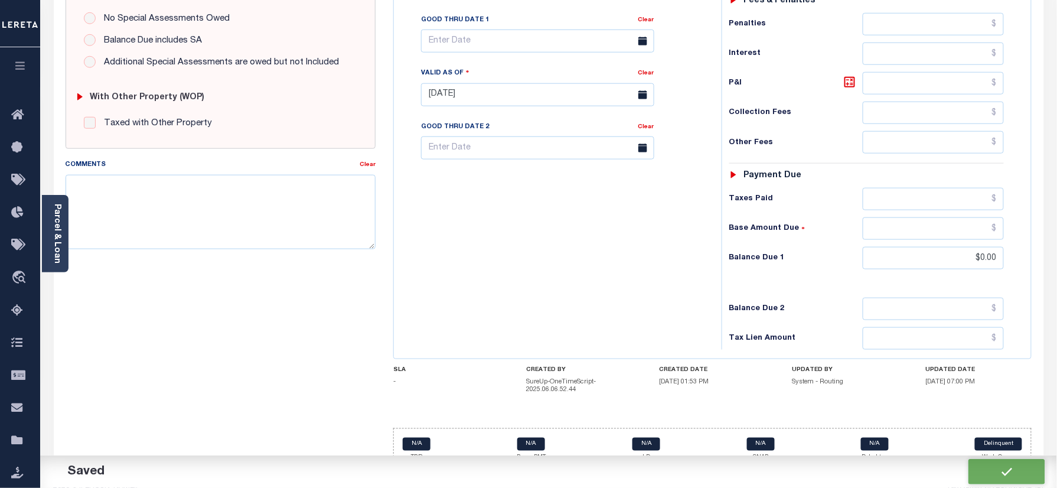
checkbox input "false"
type input "$1,638.27"
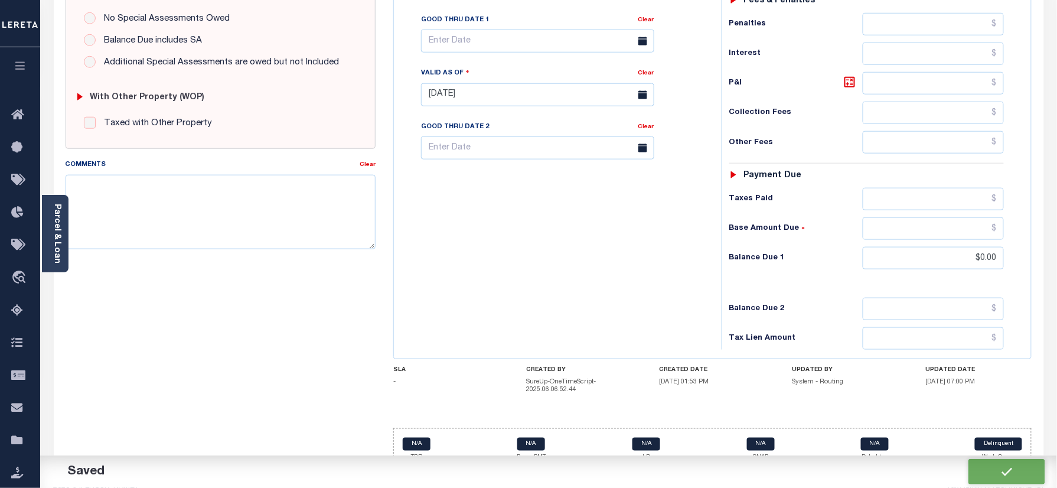
type input "$0"
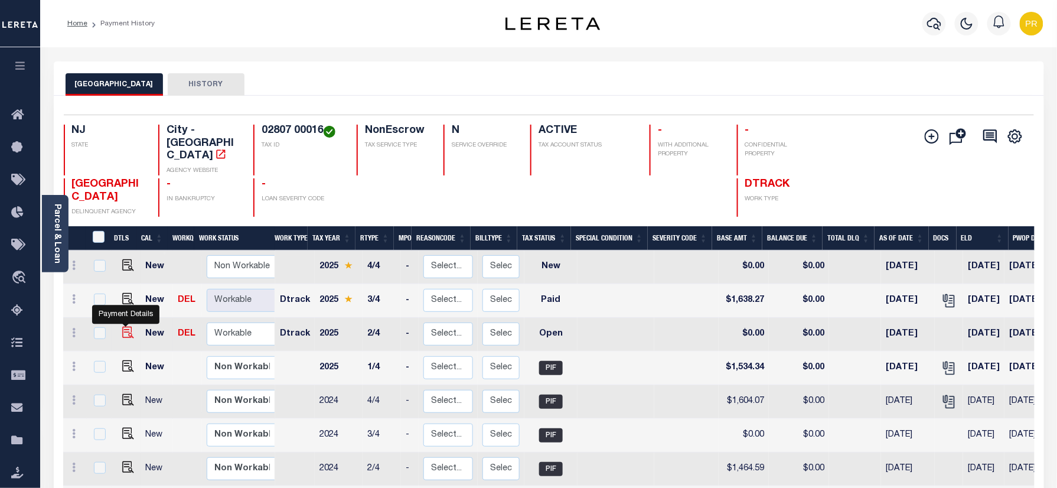
click at [124, 327] on img "" at bounding box center [128, 333] width 12 height 12
checkbox input "true"
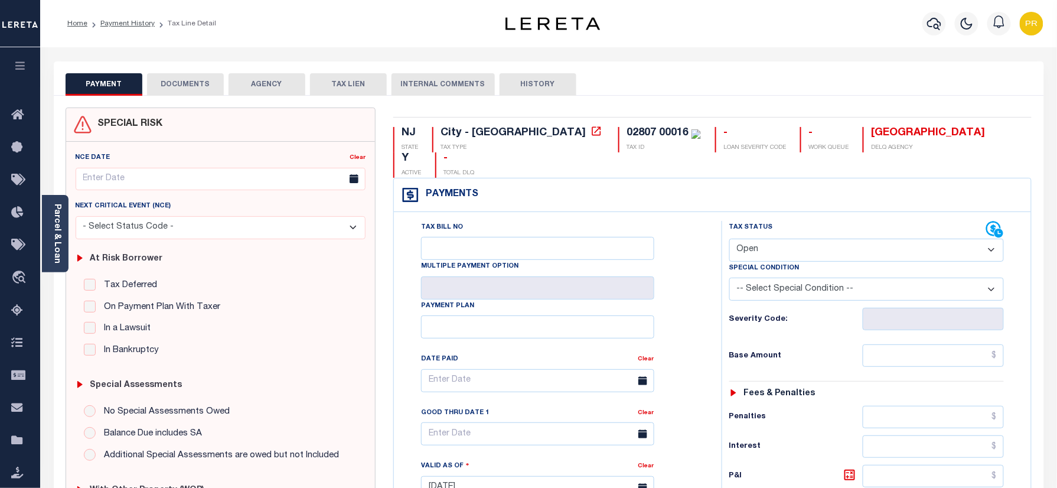
click at [793, 221] on div "Tax Status Status" at bounding box center [859, 230] width 258 height 18
click at [788, 239] on select "- Select Status Code - Open Due/Unpaid Paid Incomplete No Tax Due Internal Refu…" at bounding box center [867, 250] width 275 height 23
select select "PYD"
click at [730, 239] on select "- Select Status Code - Open Due/Unpaid Paid Incomplete No Tax Due Internal Refu…" at bounding box center [867, 250] width 275 height 23
type input "[DATE]"
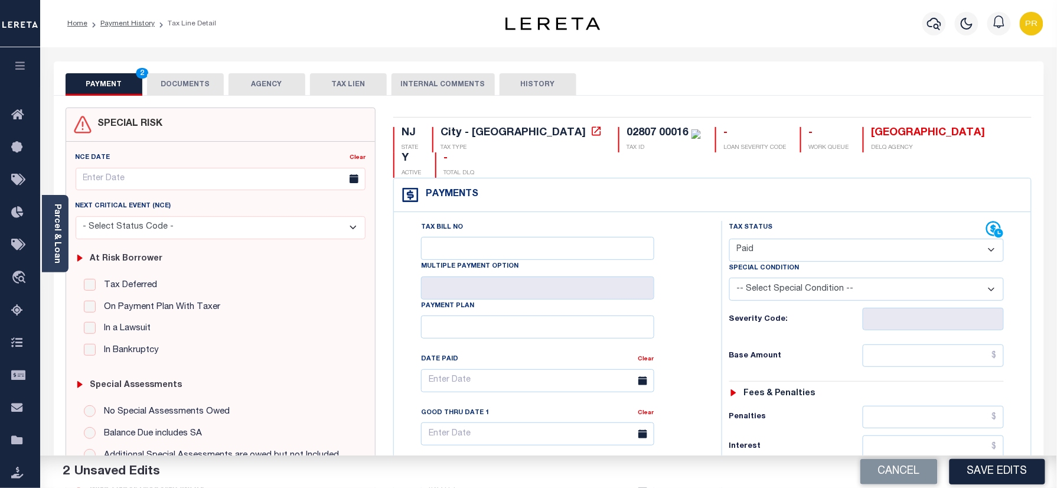
click at [928, 321] on div "Tax Status Status - Select Status Code -" at bounding box center [871, 482] width 298 height 522
paste input "1,534.33"
click at [931, 344] on input "1,534.33" at bounding box center [934, 355] width 142 height 22
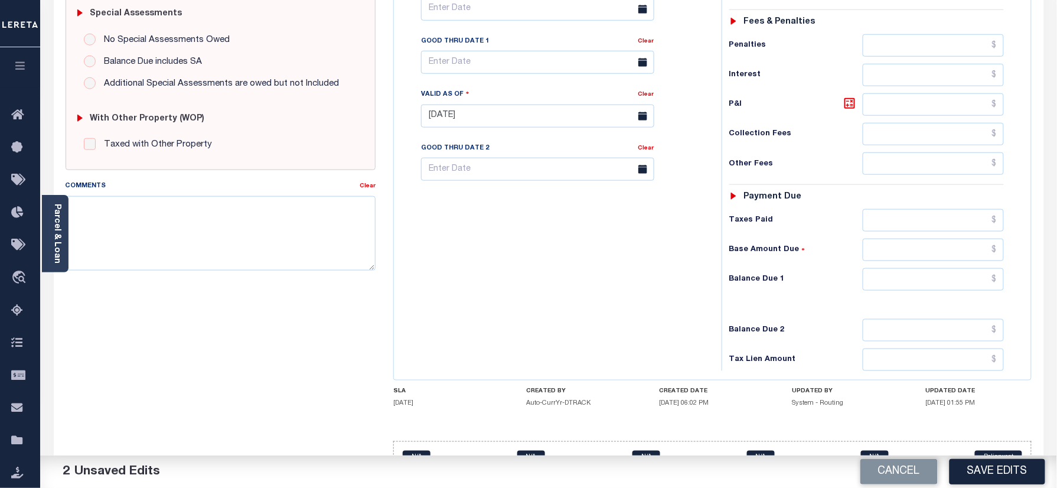
scroll to position [388, 0]
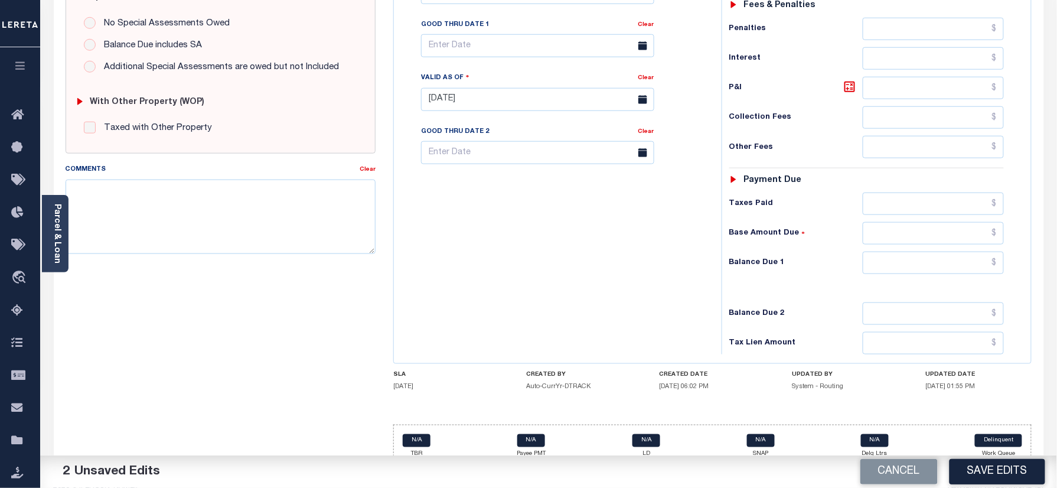
type input "$1,534.33"
click at [908, 252] on input "text" at bounding box center [934, 263] width 142 height 22
type input "$0.00"
drag, startPoint x: 614, startPoint y: 282, endPoint x: 643, endPoint y: 294, distance: 31.0
click at [614, 282] on div "Tax Bill No Multiple Payment Option Payment Plan Clear" at bounding box center [555, 94] width 316 height 522
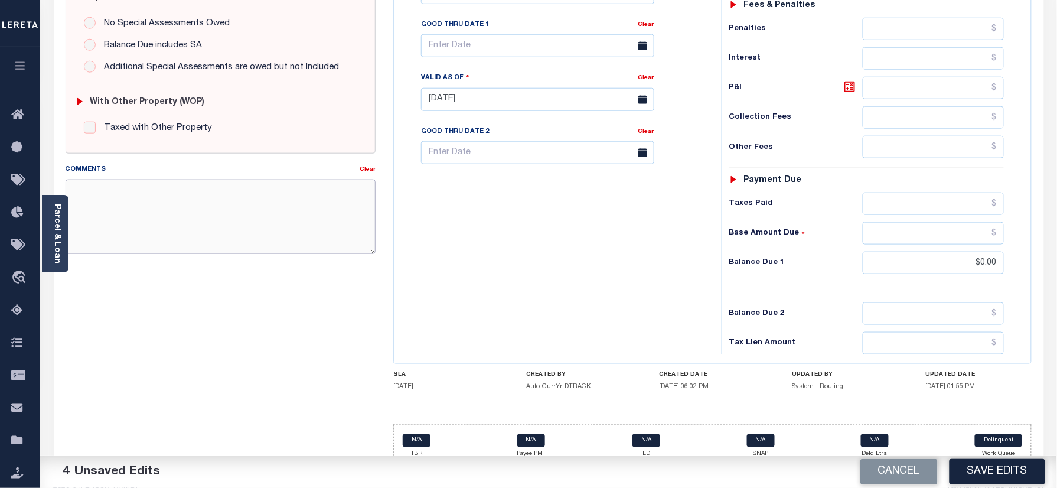
drag, startPoint x: 219, startPoint y: 219, endPoint x: 344, endPoint y: 234, distance: 126.2
click at [219, 219] on textarea "Comments" at bounding box center [221, 217] width 311 height 74
paste textarea "Please refer 2025 3/4 line for Tax Supporting Document."
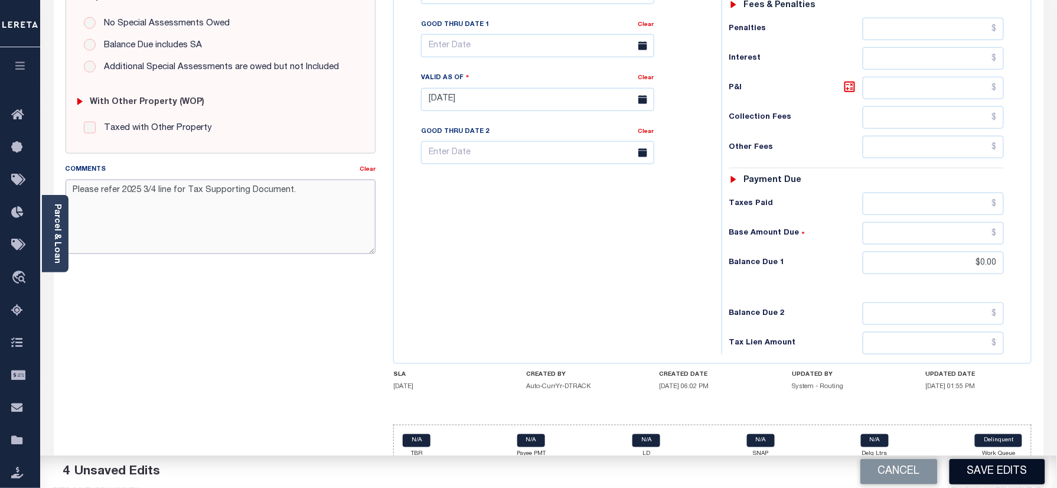
type textarea "Please refer 2025 3/4 line for Tax Supporting Document."
click at [991, 477] on button "Save Edits" at bounding box center [998, 471] width 96 height 25
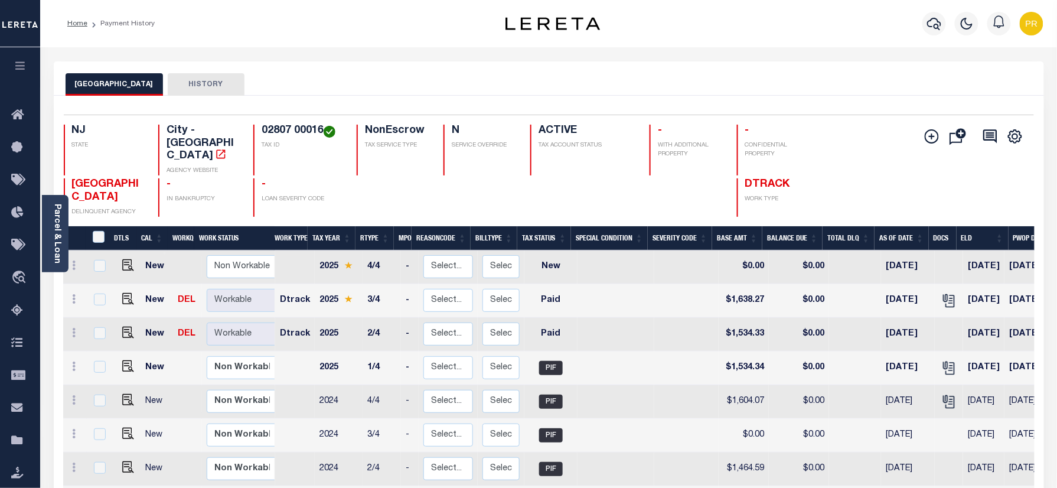
click at [291, 132] on h4 "02807 00016" at bounding box center [302, 131] width 81 height 13
copy div "02807 00016"
drag, startPoint x: 57, startPoint y: 227, endPoint x: 157, endPoint y: 210, distance: 101.2
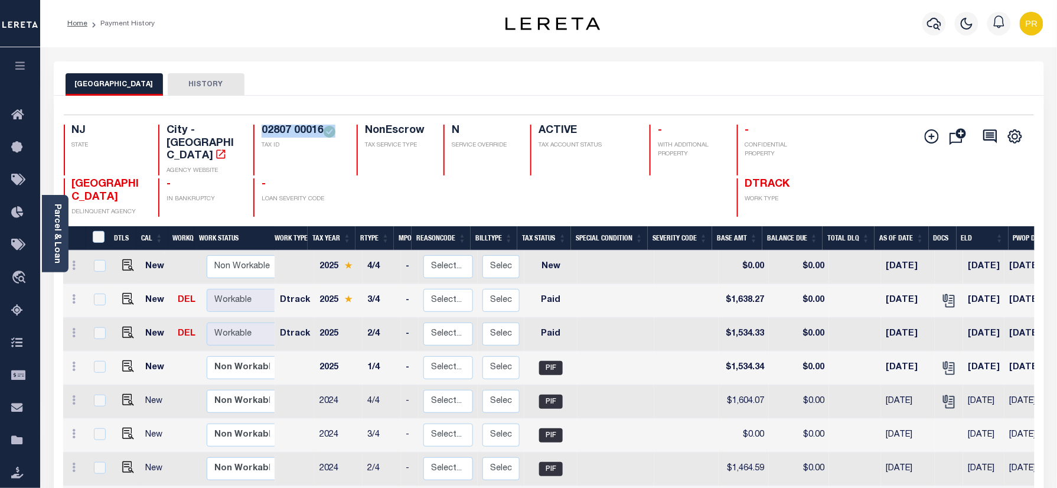
click at [57, 227] on link "Parcel & Loan" at bounding box center [57, 234] width 8 height 60
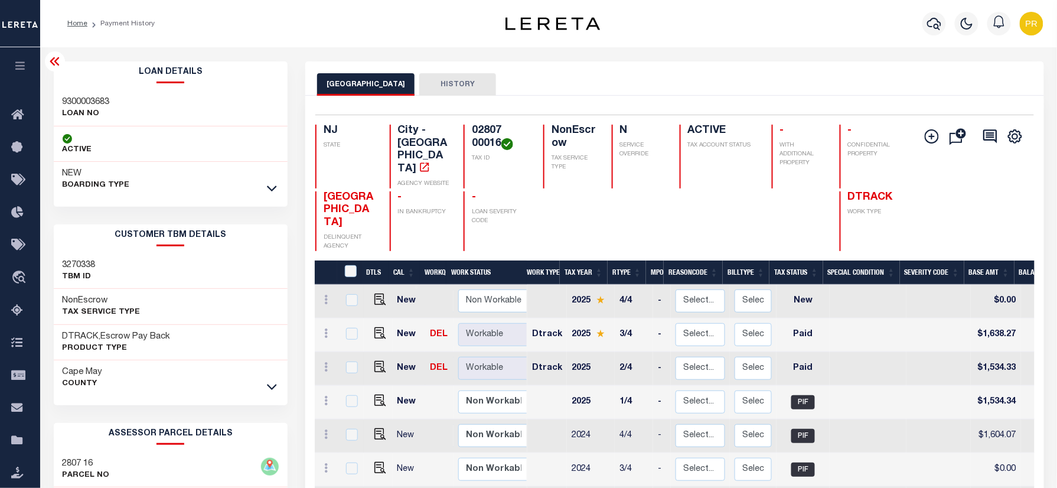
click at [65, 100] on h3 "9300003683" at bounding box center [86, 102] width 47 height 12
copy h3 "9300003683"
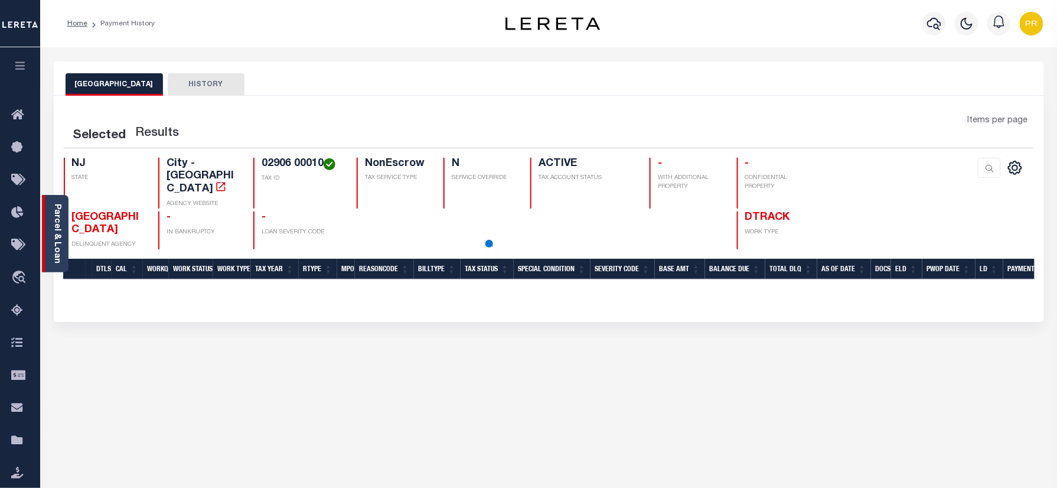
drag, startPoint x: 52, startPoint y: 228, endPoint x: 217, endPoint y: 239, distance: 165.8
click at [50, 229] on div "Parcel & Loan" at bounding box center [55, 233] width 27 height 77
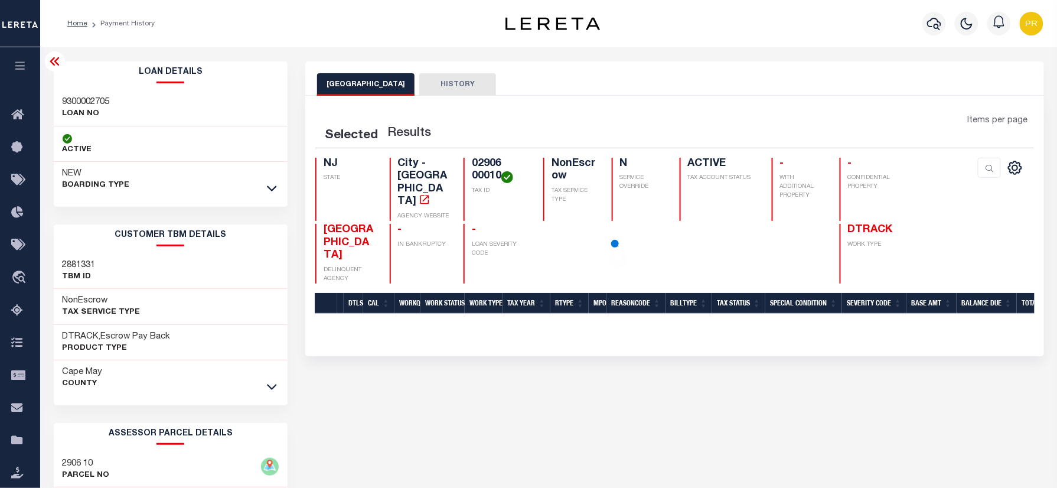
click at [743, 81] on div "OCEAN CITY HISTORY" at bounding box center [674, 84] width 715 height 22
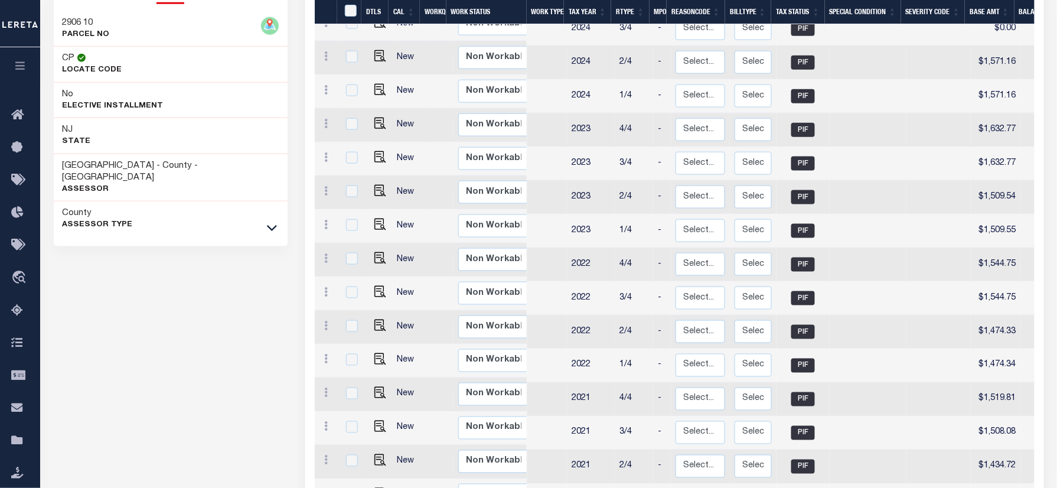
scroll to position [47, 0]
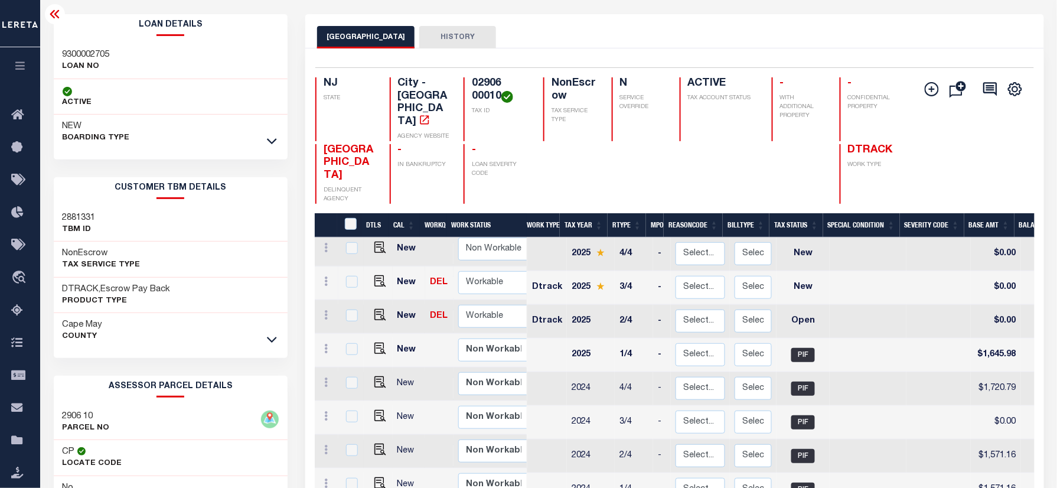
click at [384, 266] on td at bounding box center [378, 283] width 28 height 34
checkbox input "true"
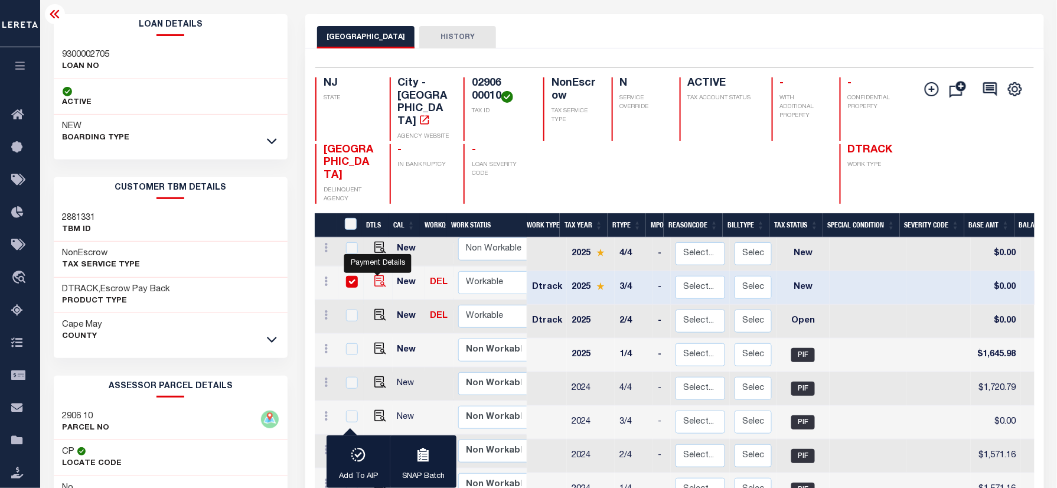
click at [382, 275] on img "" at bounding box center [381, 281] width 12 height 12
checkbox input "false"
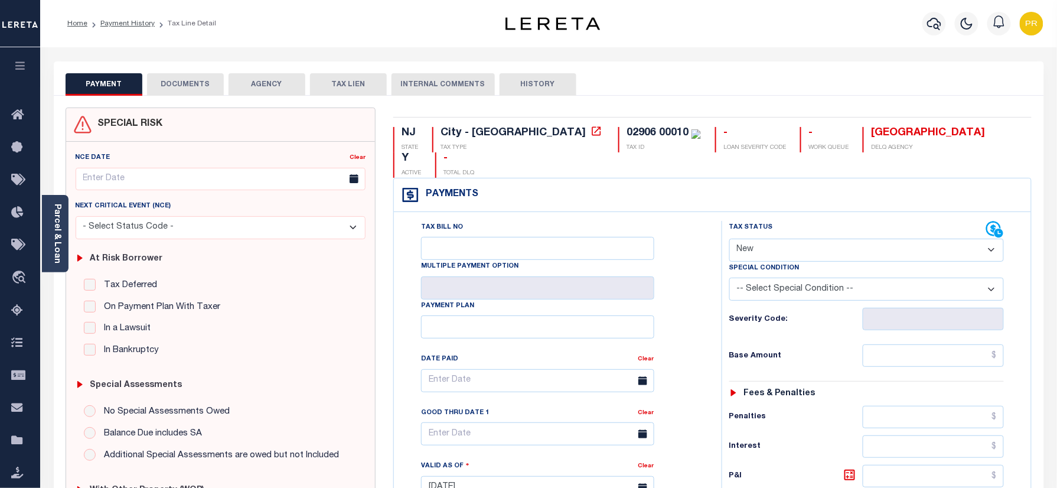
click at [818, 239] on select "- Select Status Code - Open Due/Unpaid Paid Incomplete No Tax Due Internal Refu…" at bounding box center [867, 250] width 275 height 23
select select "PYD"
click at [730, 239] on select "- Select Status Code - Open Due/Unpaid Paid Incomplete No Tax Due Internal Refu…" at bounding box center [867, 250] width 275 height 23
type input "[DATE]"
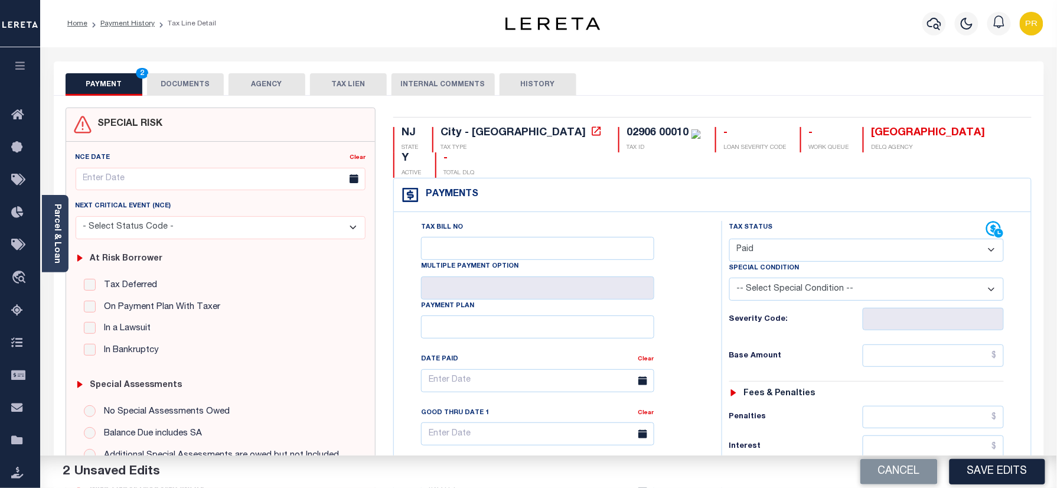
drag, startPoint x: 177, startPoint y: 79, endPoint x: 313, endPoint y: 141, distance: 149.1
click at [173, 79] on button "DOCUMENTS" at bounding box center [185, 84] width 77 height 22
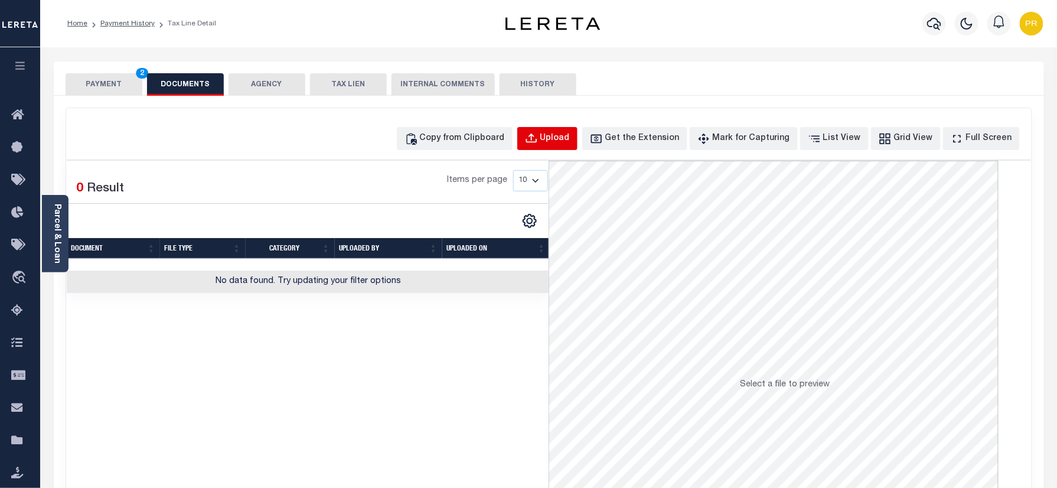
click at [539, 141] on button "Upload" at bounding box center [548, 138] width 60 height 23
select select "POP"
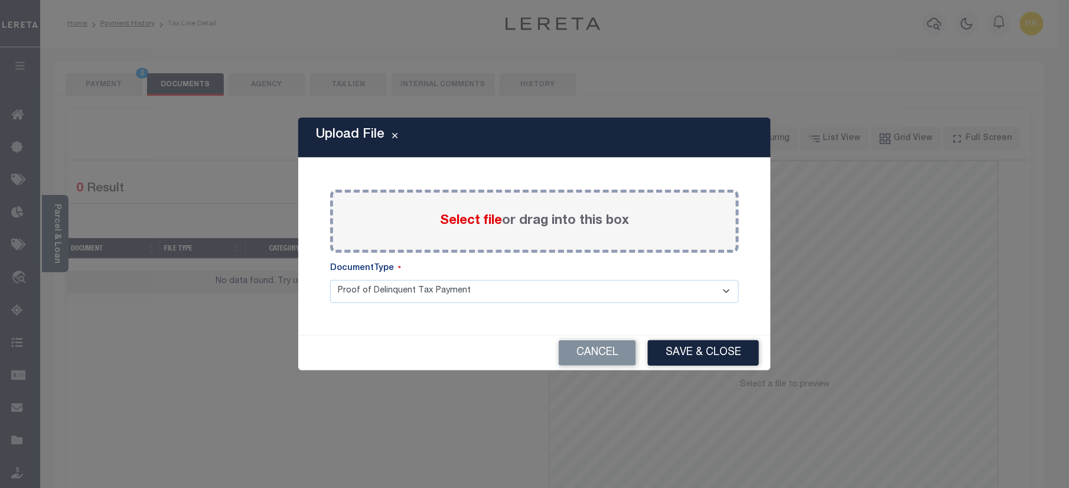
click at [528, 203] on div "Select file or drag into this box" at bounding box center [534, 221] width 409 height 63
click at [497, 216] on span "Select file" at bounding box center [471, 220] width 62 height 13
click at [0, 0] on input "Select file or drag into this box" at bounding box center [0, 0] width 0 height 0
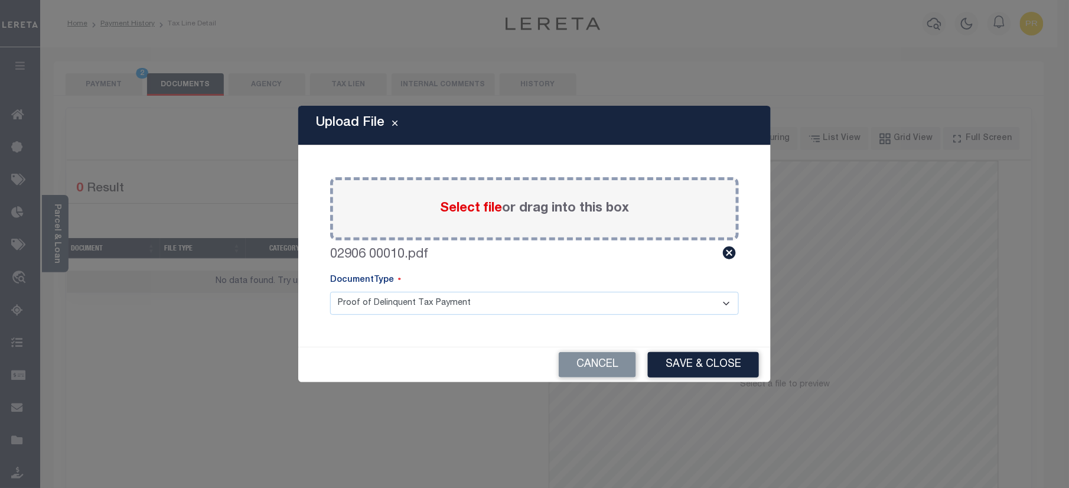
drag, startPoint x: 414, startPoint y: 288, endPoint x: 386, endPoint y: 323, distance: 44.1
click at [414, 288] on div "DocumentType" at bounding box center [534, 283] width 409 height 18
drag, startPoint x: 416, startPoint y: 300, endPoint x: 395, endPoint y: 317, distance: 26.9
click at [416, 300] on select "Proof of Delinquent Tax Payment" at bounding box center [534, 303] width 409 height 23
click at [330, 292] on select "Proof of Delinquent Tax Payment" at bounding box center [534, 303] width 409 height 23
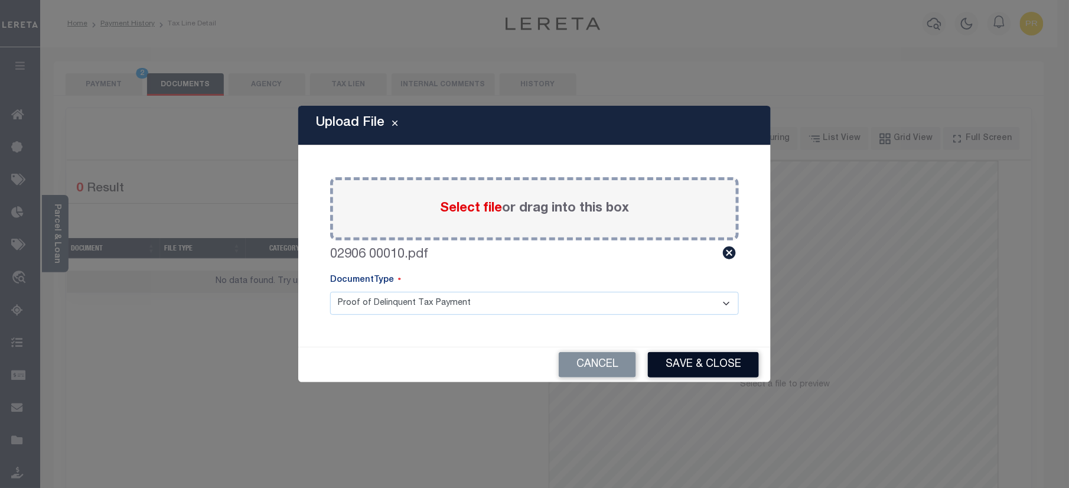
click at [730, 367] on button "Save & Close" at bounding box center [703, 364] width 111 height 25
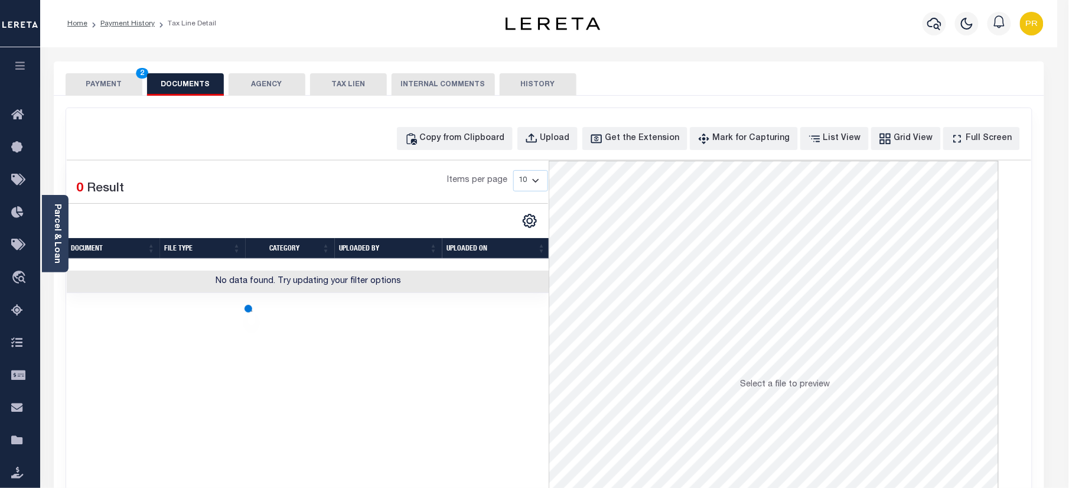
click at [96, 83] on div at bounding box center [534, 244] width 1069 height 488
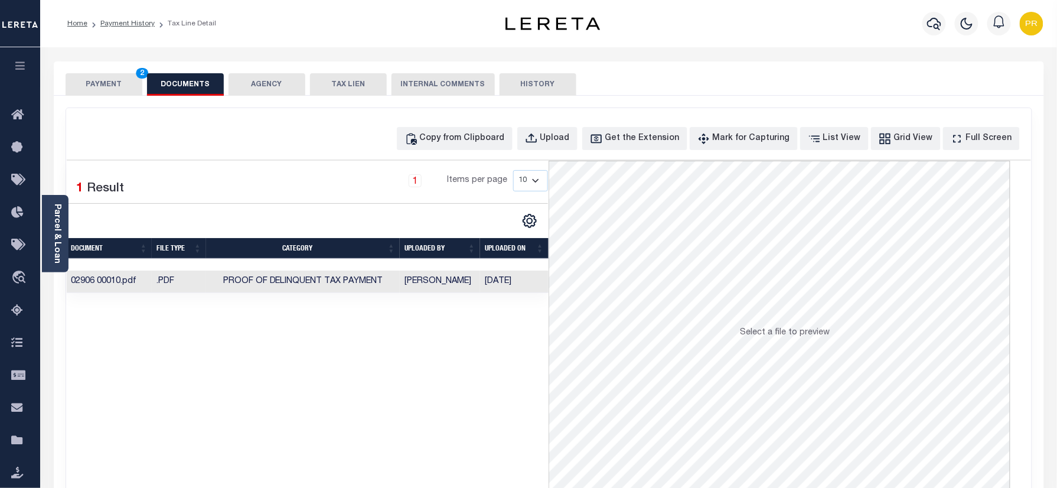
click at [87, 76] on button "PAYMENT 2" at bounding box center [104, 84] width 77 height 22
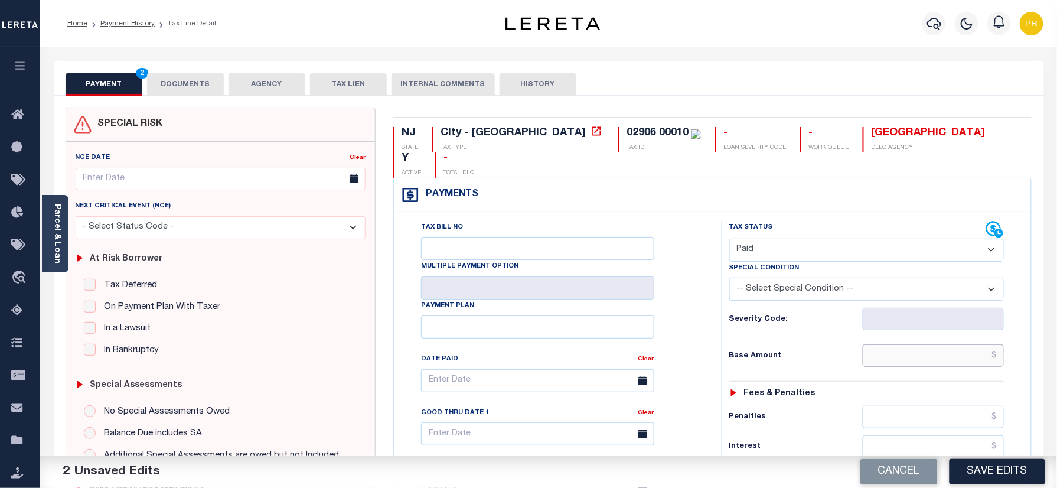
click at [915, 344] on input "text" at bounding box center [934, 355] width 142 height 22
paste input "1,757.47"
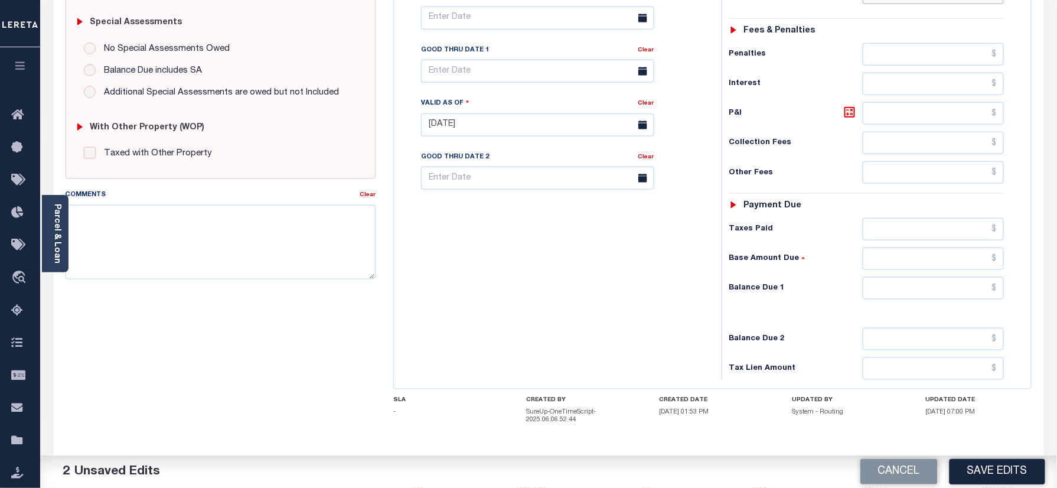
scroll to position [393, 0]
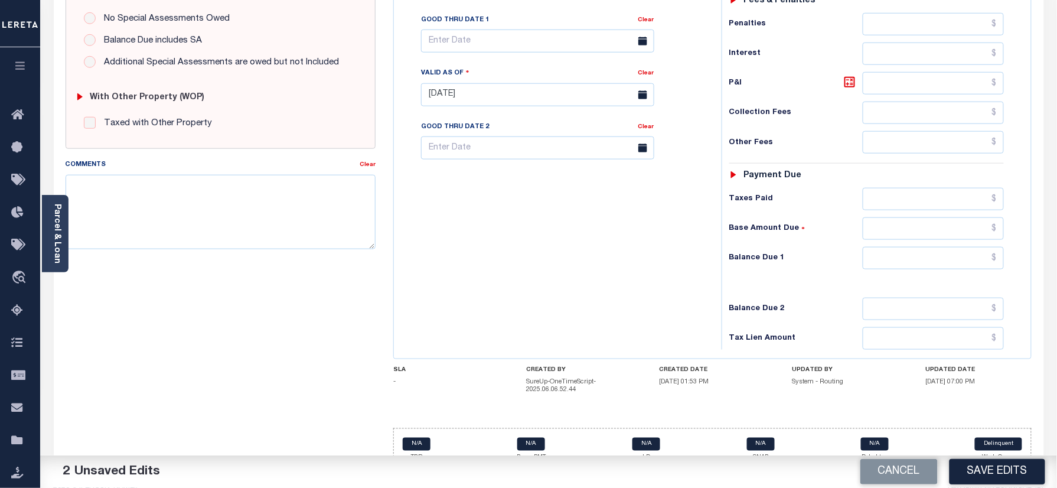
type input "$1,757.47"
click at [964, 254] on div "Tax Status Status - Select Status Code -" at bounding box center [871, 89] width 298 height 522
drag, startPoint x: 967, startPoint y: 243, endPoint x: 956, endPoint y: 232, distance: 15.9
click at [967, 247] on input "text" at bounding box center [934, 258] width 142 height 22
type input "$0.00"
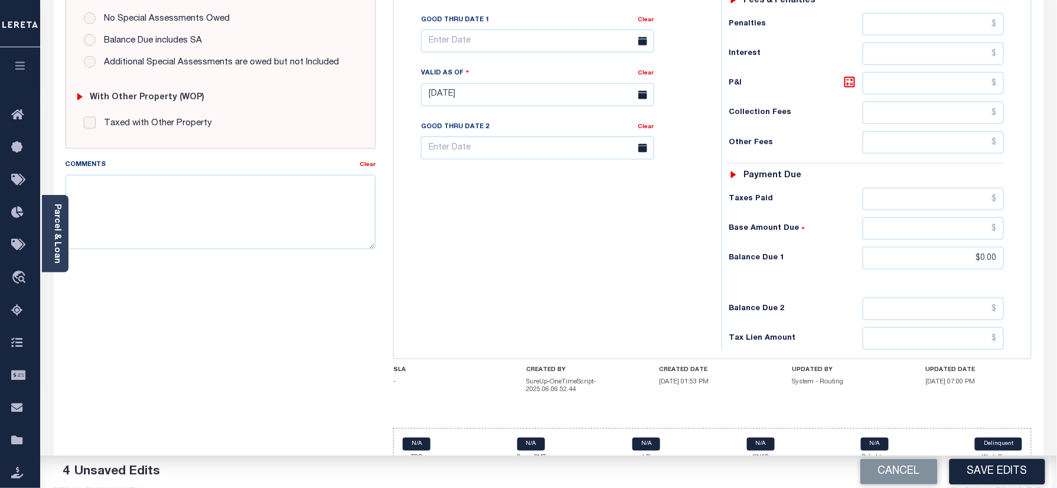
drag, startPoint x: 567, startPoint y: 285, endPoint x: 1036, endPoint y: 422, distance: 488.1
click at [601, 291] on div "Tax Bill No Multiple Payment Option Payment Plan Clear" at bounding box center [555, 89] width 316 height 522
click at [977, 482] on button "Save Edits" at bounding box center [998, 471] width 96 height 25
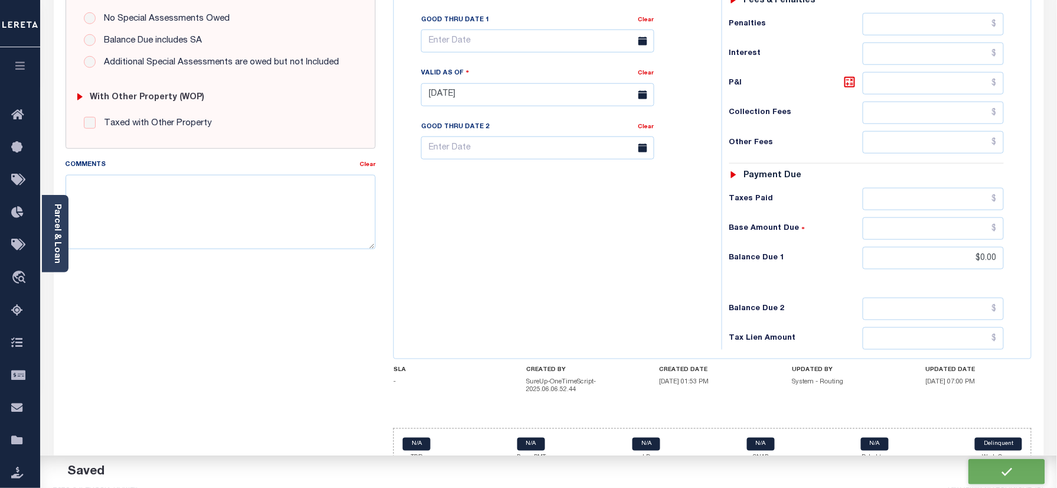
checkbox input "false"
type input "$1,757.47"
type input "$0"
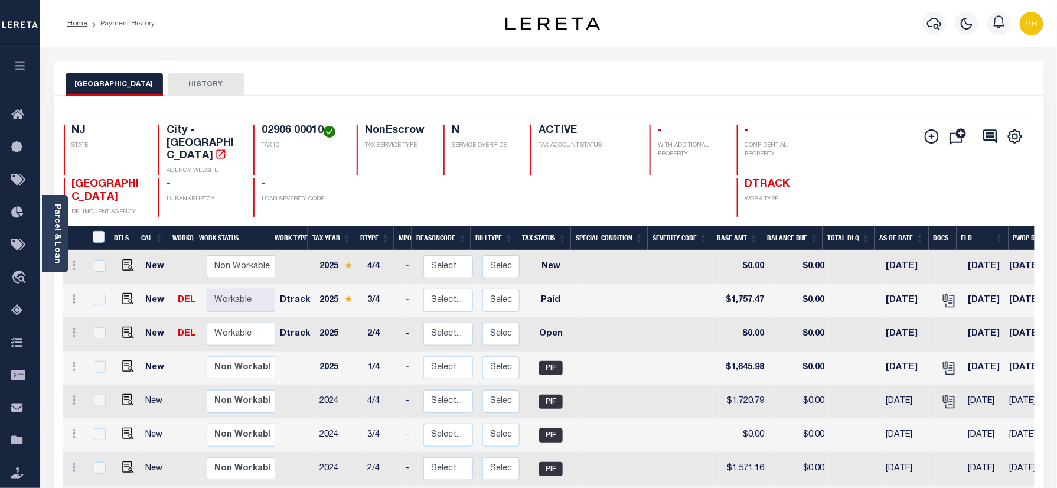
scroll to position [157, 0]
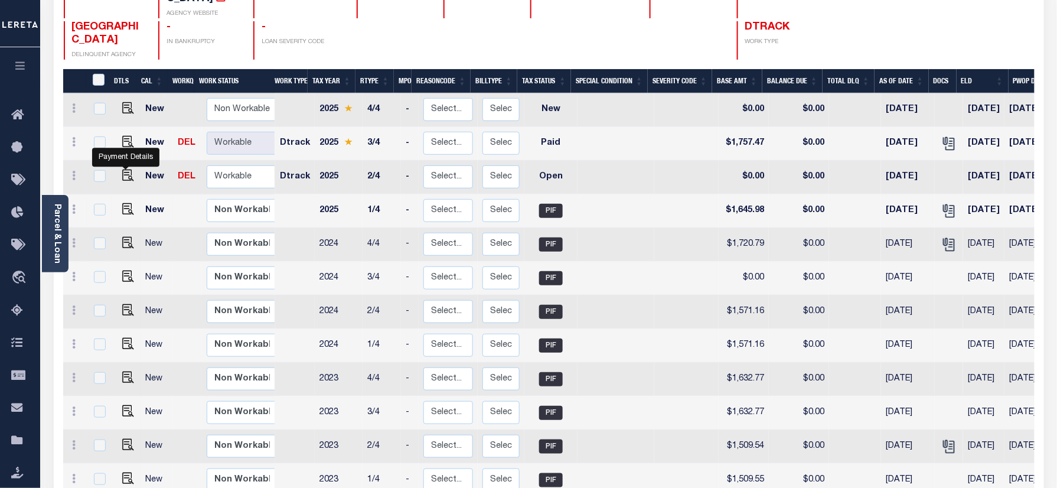
drag, startPoint x: 129, startPoint y: 147, endPoint x: 239, endPoint y: 186, distance: 116.4
click at [129, 170] on img "" at bounding box center [128, 176] width 12 height 12
checkbox input "true"
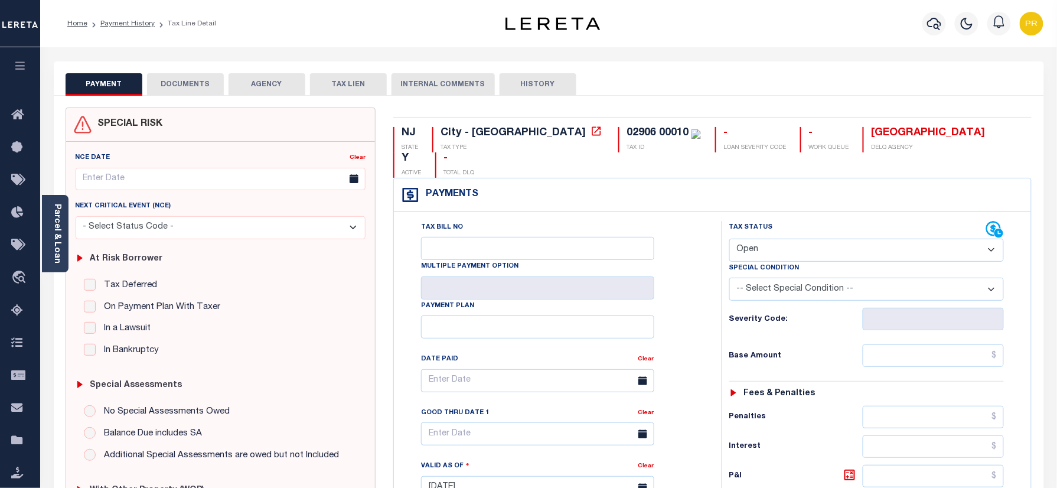
click at [797, 239] on select "- Select Status Code - Open Due/Unpaid Paid Incomplete No Tax Due Internal Refu…" at bounding box center [867, 250] width 275 height 23
select select "PYD"
click at [730, 239] on select "- Select Status Code - Open Due/Unpaid Paid Incomplete No Tax Due Internal Refu…" at bounding box center [867, 250] width 275 height 23
type input "[DATE]"
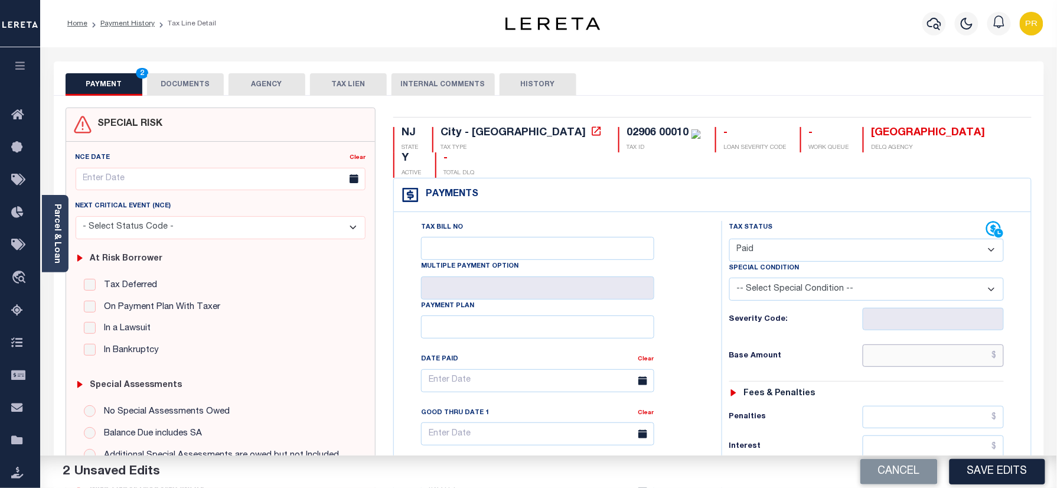
click at [915, 344] on input "text" at bounding box center [934, 355] width 142 height 22
paste input "1,645.97"
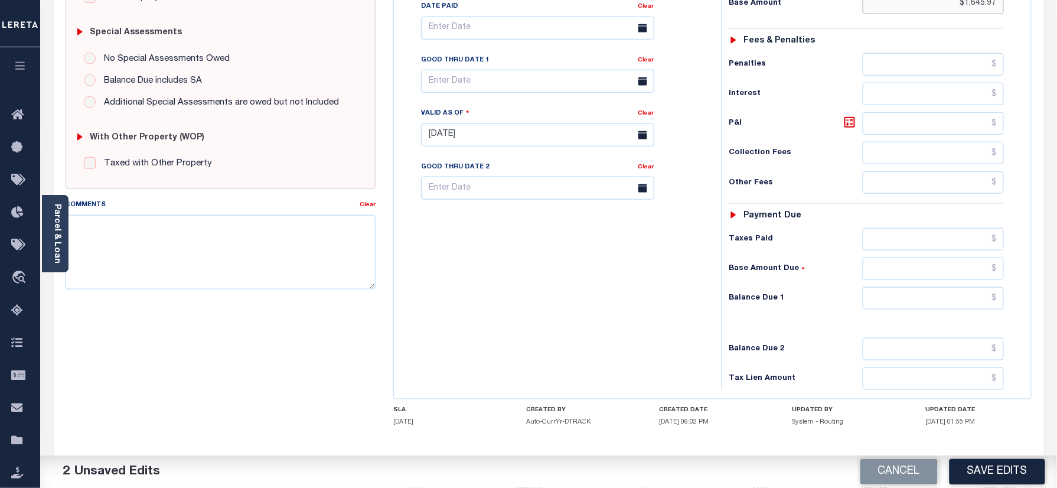
scroll to position [388, 0]
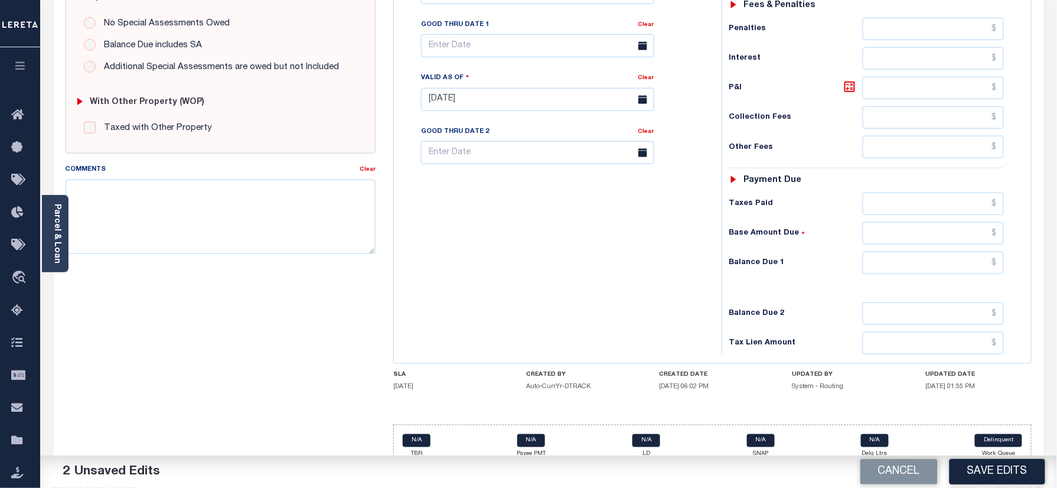
type input "$1,645.97"
click at [948, 252] on input "text" at bounding box center [934, 263] width 142 height 22
type input "$0.00"
drag, startPoint x: 641, startPoint y: 285, endPoint x: 1031, endPoint y: 365, distance: 398.1
click at [647, 295] on div "Tax Bill No Multiple Payment Option Payment Plan Clear" at bounding box center [555, 94] width 316 height 522
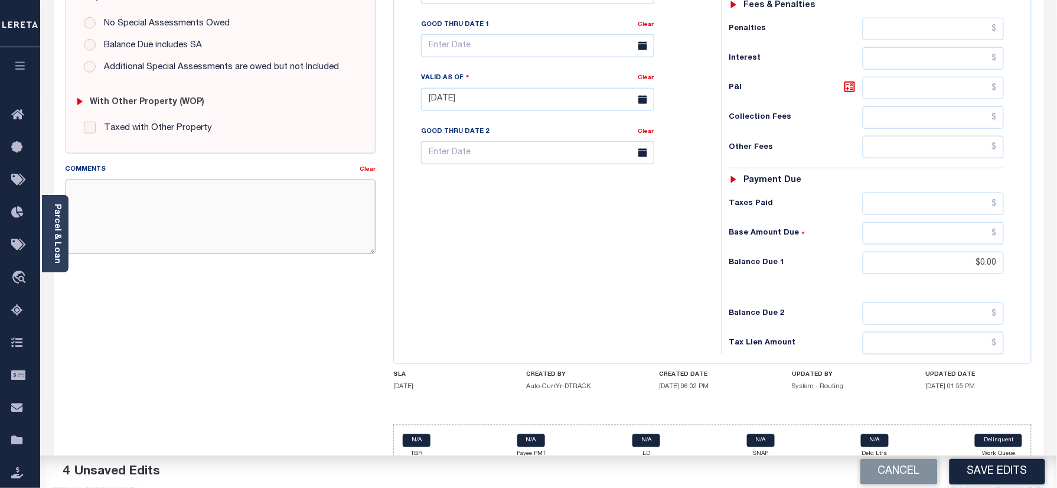
paste textarea "Please refer 2025 3/4 line for Tax Supporting Document."
drag, startPoint x: 174, startPoint y: 211, endPoint x: 833, endPoint y: 343, distance: 672.5
click at [174, 211] on textarea "Comments" at bounding box center [221, 217] width 311 height 74
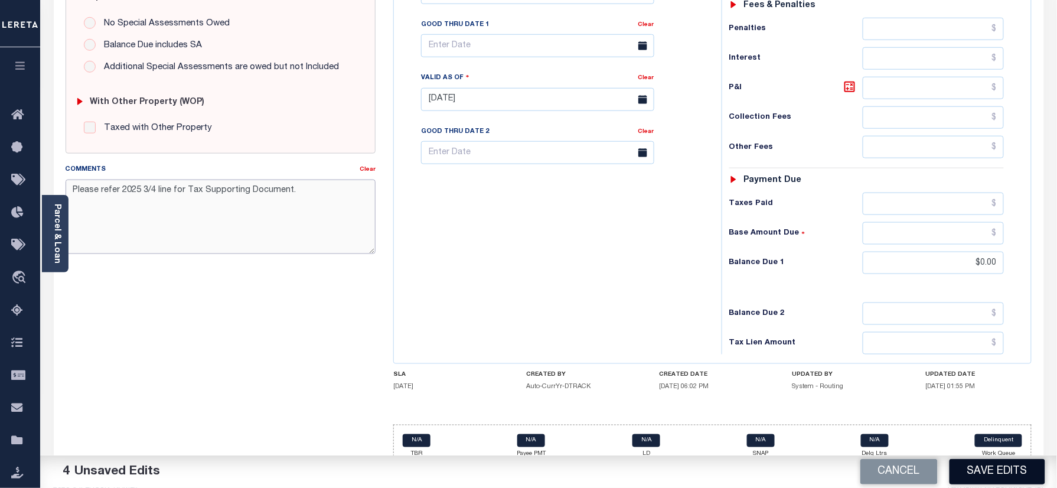
type textarea "Please refer 2025 3/4 line for Tax Supporting Document."
click at [981, 473] on button "Save Edits" at bounding box center [998, 471] width 96 height 25
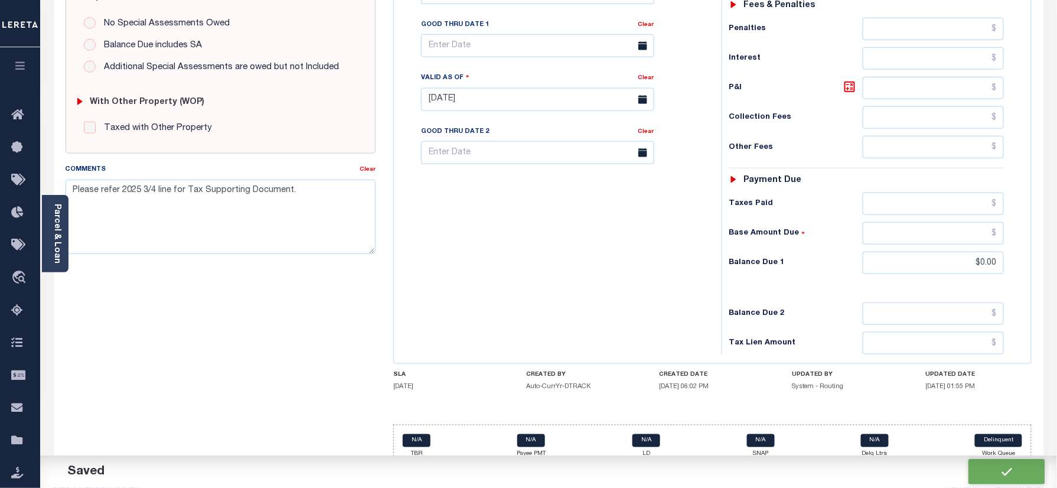
checkbox input "false"
type textarea "Please refer 2025 3/4 line for Tax Supporting Document."
type input "$1,645.97"
type input "$0"
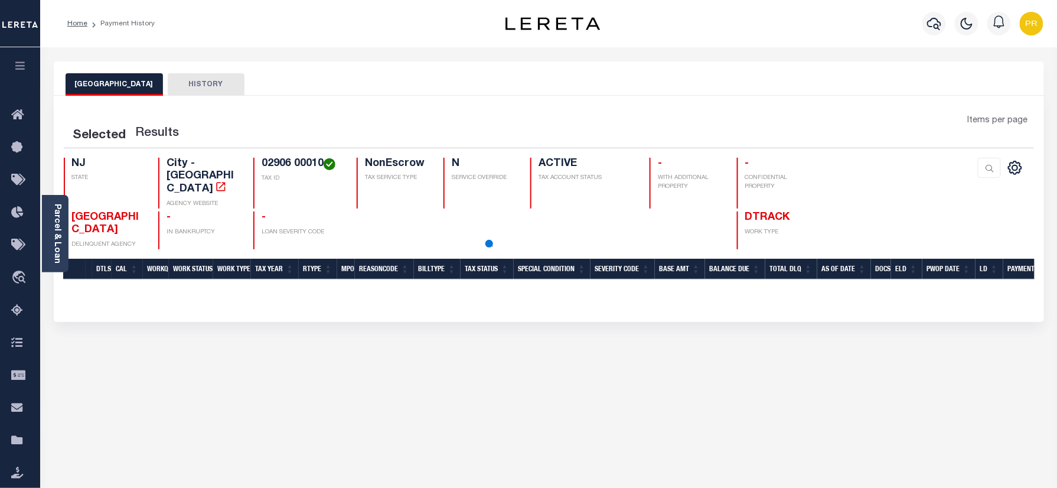
click at [292, 161] on div "NJ STATE City - NJ AGENCY WEBSITE 02906 00010 TAX ID NonEscrow TAX SERVICE TYPE…" at bounding box center [468, 204] width 809 height 92
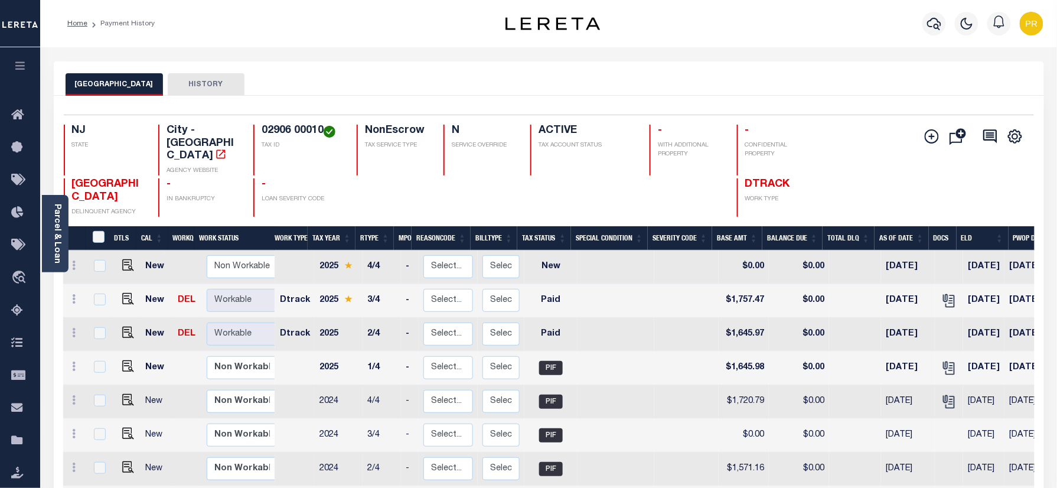
click at [301, 135] on h4 "02906 00010" at bounding box center [302, 131] width 81 height 13
copy div "02906 00010"
click at [63, 206] on div "Parcel & Loan" at bounding box center [55, 233] width 27 height 77
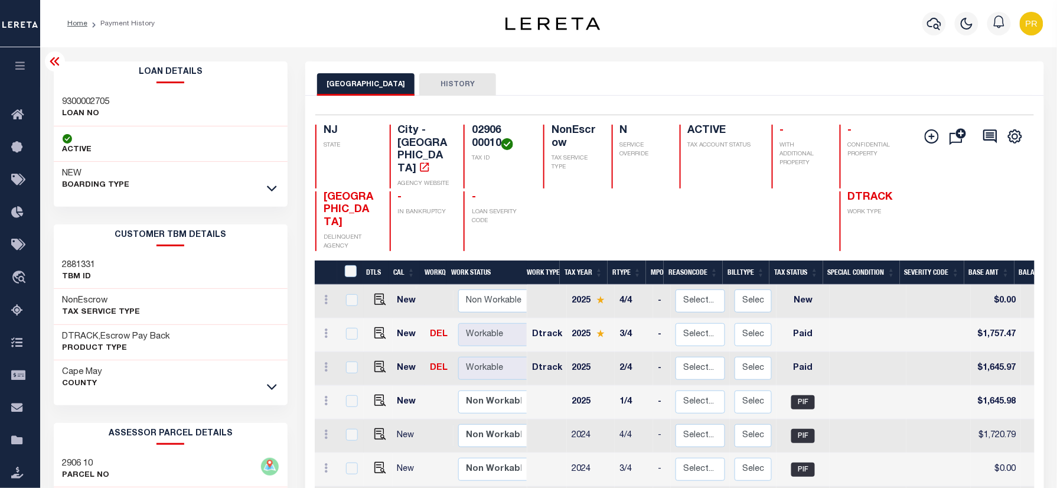
click at [92, 107] on h3 "9300002705" at bounding box center [86, 102] width 47 height 12
copy h3 "9300002705"
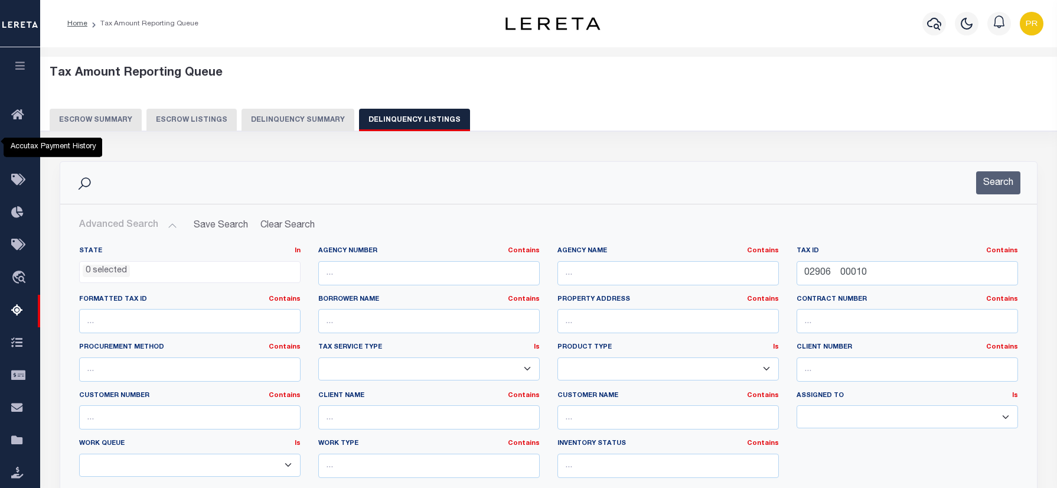
select select
select select "100"
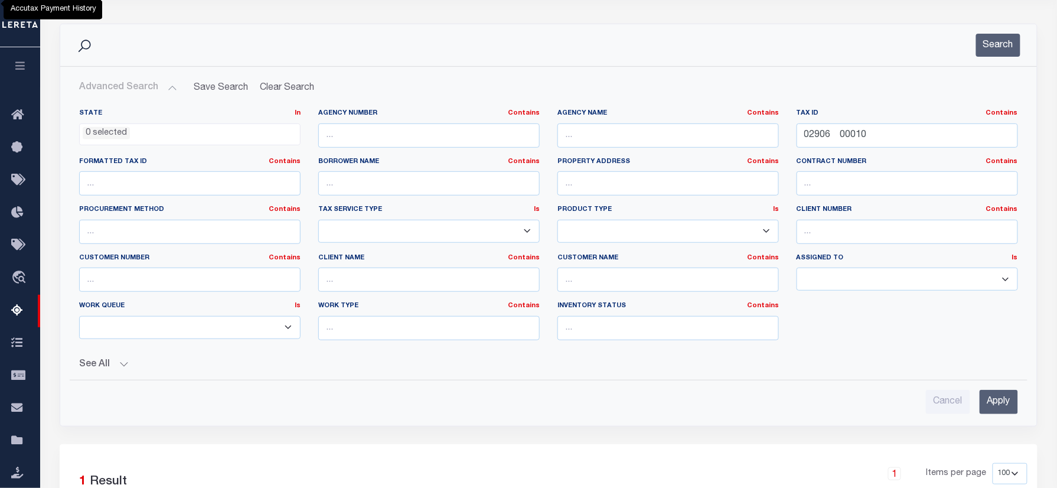
scroll to position [138, 0]
drag, startPoint x: 919, startPoint y: 268, endPoint x: 897, endPoint y: 248, distance: 30.1
click at [528, 233] on div "Advanced Search Save Search Clear Search tblassign_wrapper_dynamictable_____Def…" at bounding box center [549, 245] width 958 height 338
paste input "3108 00014"
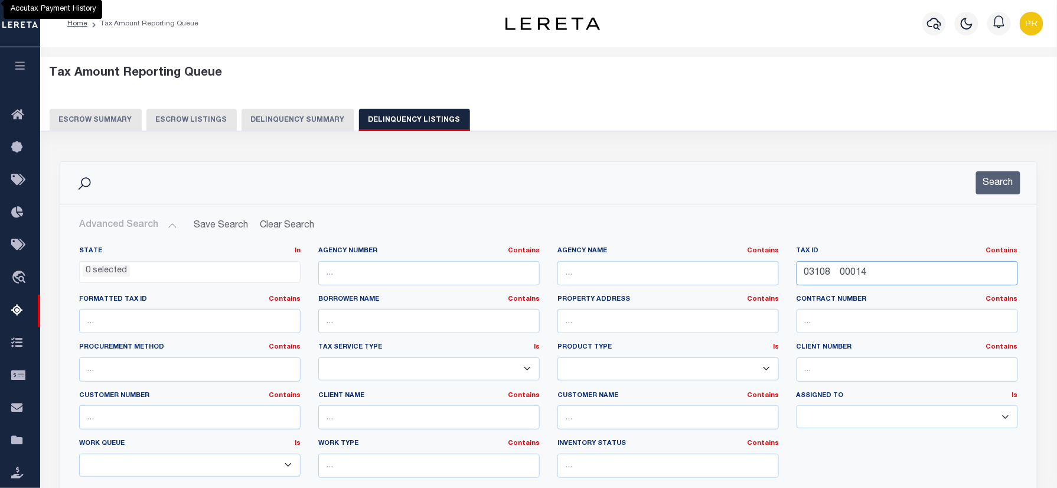
drag, startPoint x: 894, startPoint y: 266, endPoint x: 1054, endPoint y: 275, distance: 159.8
click at [690, 275] on div "State In In AK AL AR AZ CA CO CT DC DE FL GA GU HI IA ID IL IN KS KY LA MA MD M…" at bounding box center [548, 366] width 957 height 241
paste input "text"
drag, startPoint x: 1004, startPoint y: 185, endPoint x: 1044, endPoint y: 209, distance: 46.6
click at [1003, 187] on button "Search" at bounding box center [999, 182] width 44 height 23
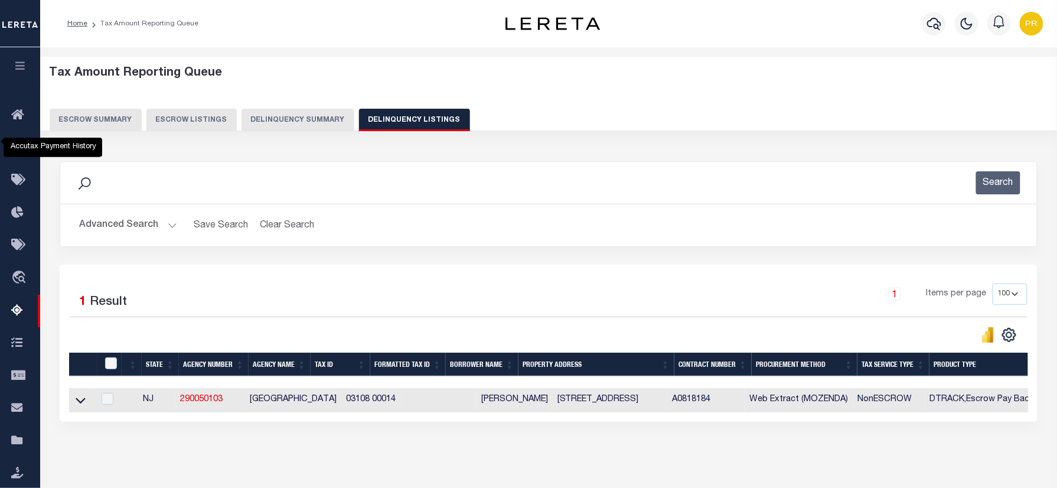
click at [76, 394] on icon at bounding box center [81, 400] width 10 height 12
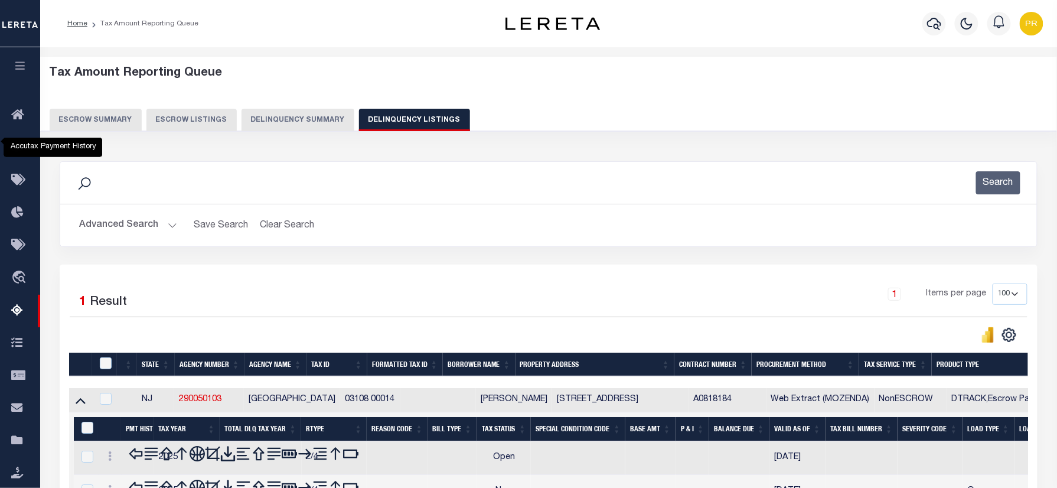
scroll to position [138, 0]
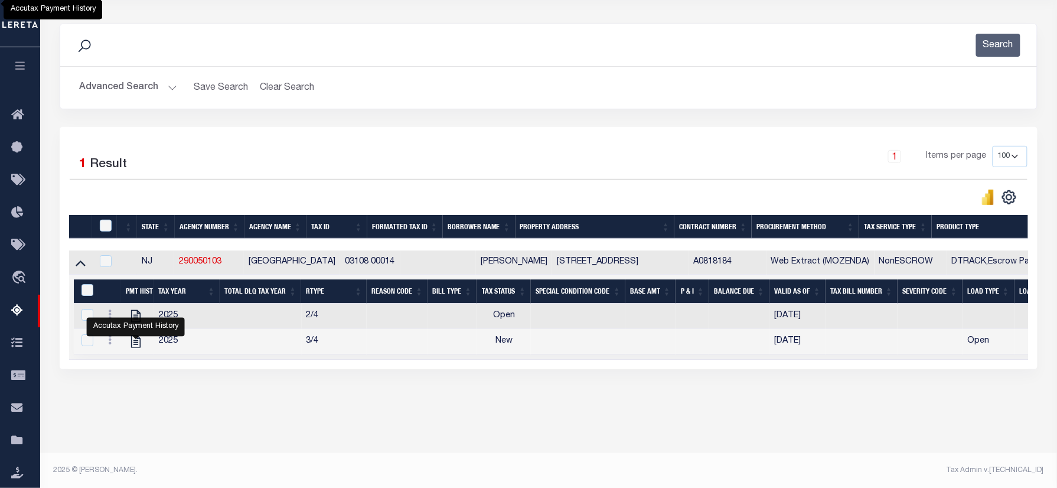
drag, startPoint x: 136, startPoint y: 93, endPoint x: 551, endPoint y: 175, distance: 422.7
click at [130, 100] on div "Advanced Search Save Search Clear Search tblassign_wrapper_dynamictable_____Def…" at bounding box center [548, 88] width 977 height 42
click at [147, 86] on button "Advanced Search" at bounding box center [128, 87] width 98 height 23
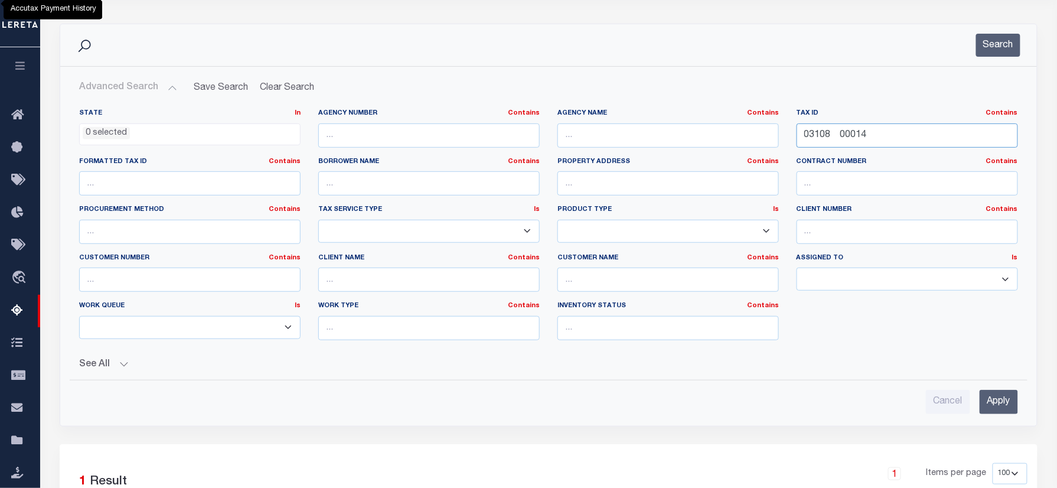
drag, startPoint x: 906, startPoint y: 135, endPoint x: 988, endPoint y: 135, distance: 82.7
click at [552, 118] on div "State In In AK AL AR AZ CA CO CT DC DE FL GA GU HI IA ID IL IN KS KY LA MA MD M…" at bounding box center [548, 229] width 957 height 241
paste input "205 00017 C2"
type input "03205 00017 C2"
click at [985, 41] on button "Search" at bounding box center [999, 45] width 44 height 23
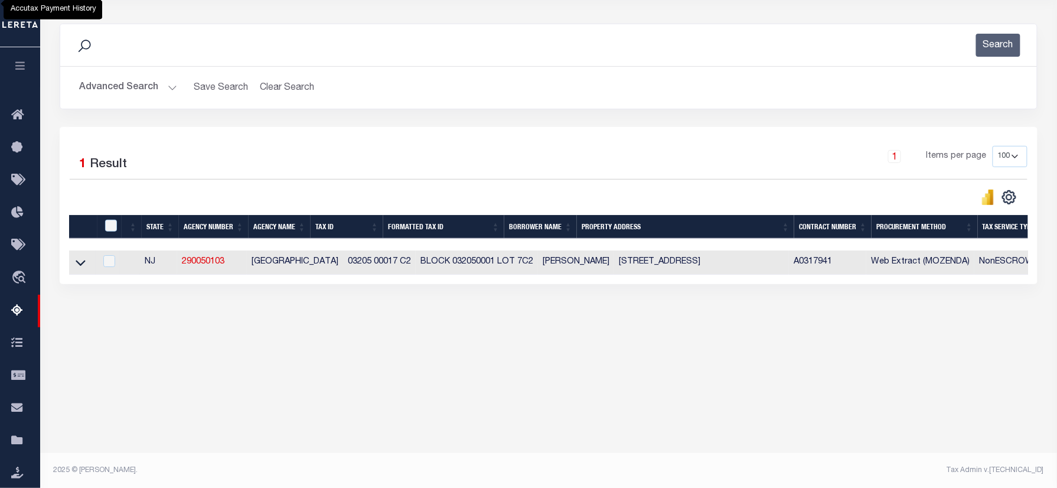
click at [74, 269] on td at bounding box center [82, 262] width 27 height 24
checkbox input "true"
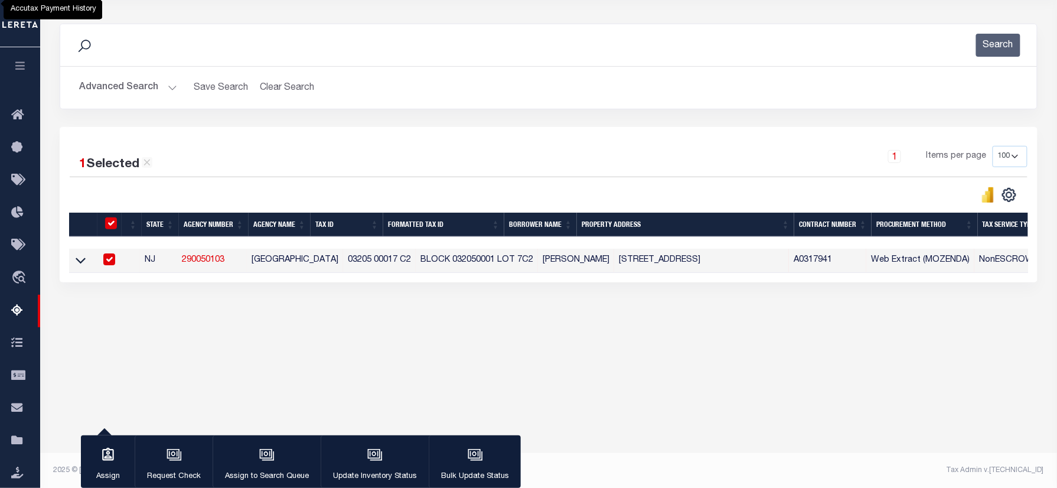
click at [76, 266] on icon at bounding box center [81, 260] width 10 height 12
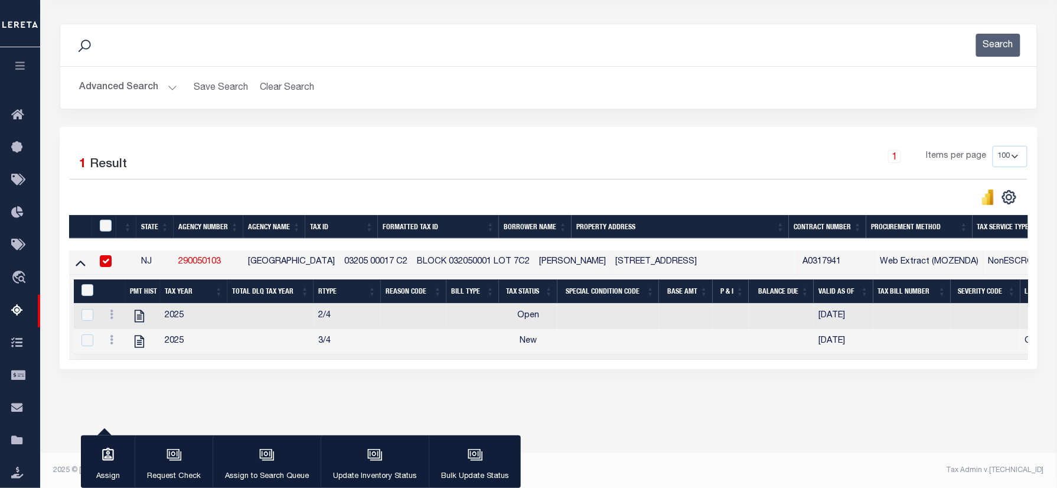
scroll to position [0, 0]
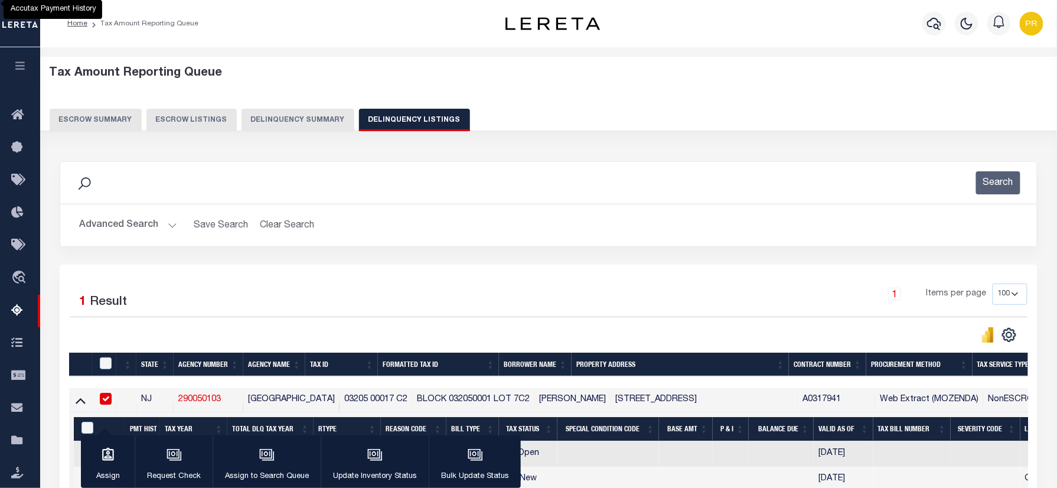
drag, startPoint x: 138, startPoint y: 340, endPoint x: 457, endPoint y: 275, distance: 325.7
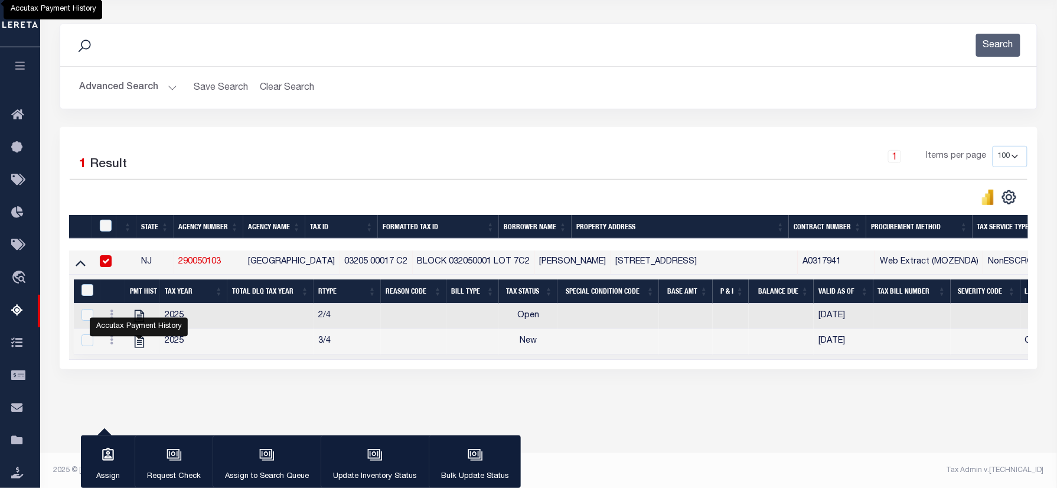
click at [148, 90] on button "Advanced Search" at bounding box center [128, 87] width 98 height 23
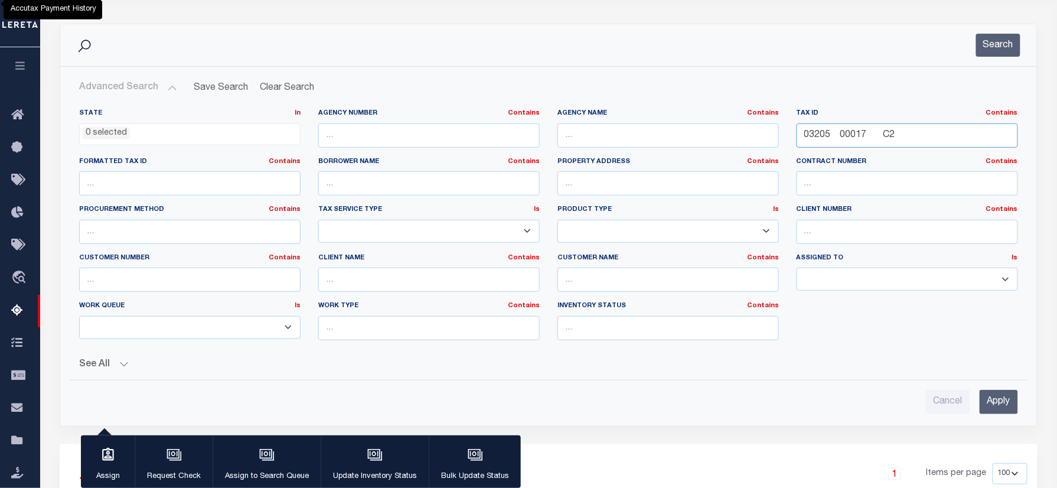
drag, startPoint x: 927, startPoint y: 135, endPoint x: 1021, endPoint y: 136, distance: 93.9
click at [630, 145] on div "State In In AK AL AR AZ CA CO CT DC DE FL GA GU HI IA ID IL IN KS KY LA MA MD M…" at bounding box center [548, 229] width 957 height 241
paste input "304 00003 C1"
click at [987, 53] on button "Search" at bounding box center [999, 45] width 44 height 23
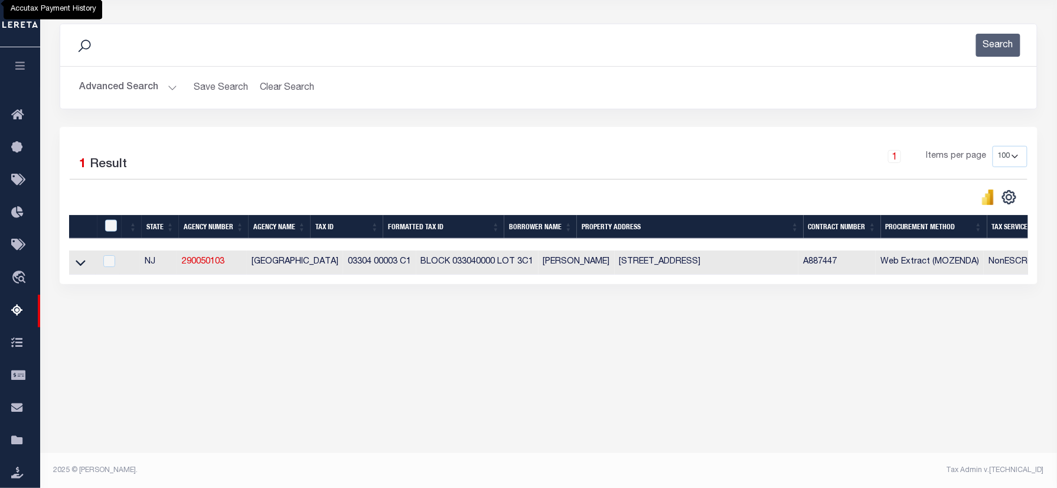
click at [79, 263] on icon at bounding box center [81, 262] width 10 height 12
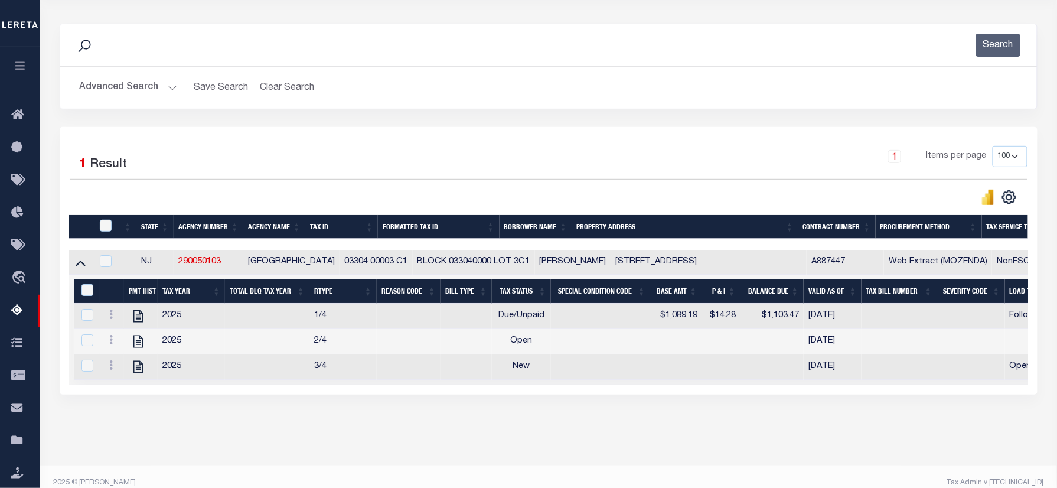
scroll to position [106, 0]
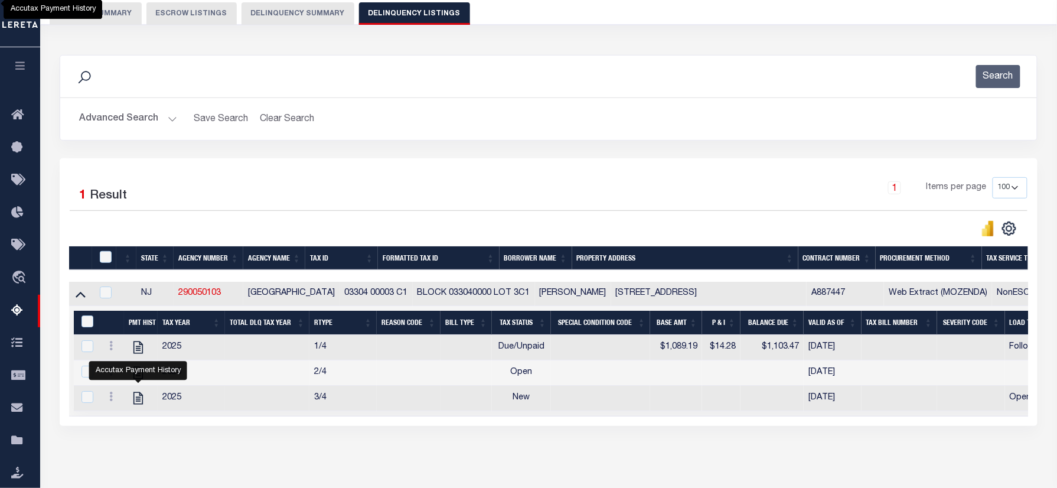
click at [128, 123] on button "Advanced Search" at bounding box center [128, 119] width 98 height 23
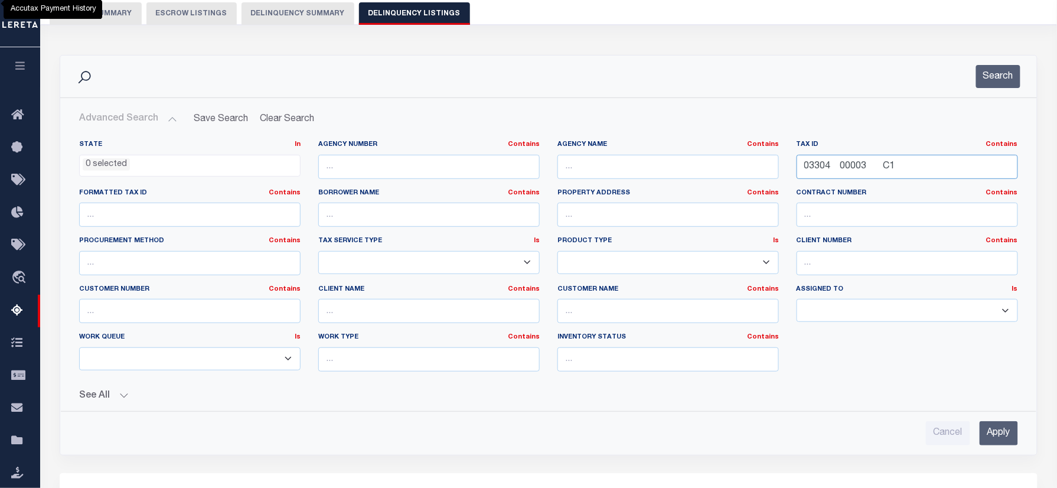
drag, startPoint x: 695, startPoint y: 175, endPoint x: 962, endPoint y: 167, distance: 267.2
click at [690, 177] on div "State In In AK AL AR AZ CA CO CT DC DE FL GA GU HI IA ID IL IN KS KY LA MA MD M…" at bounding box center [548, 260] width 957 height 241
paste input "0070 0100017"
type input "00070 0100017"
drag, startPoint x: 1004, startPoint y: 78, endPoint x: 809, endPoint y: 217, distance: 240.2
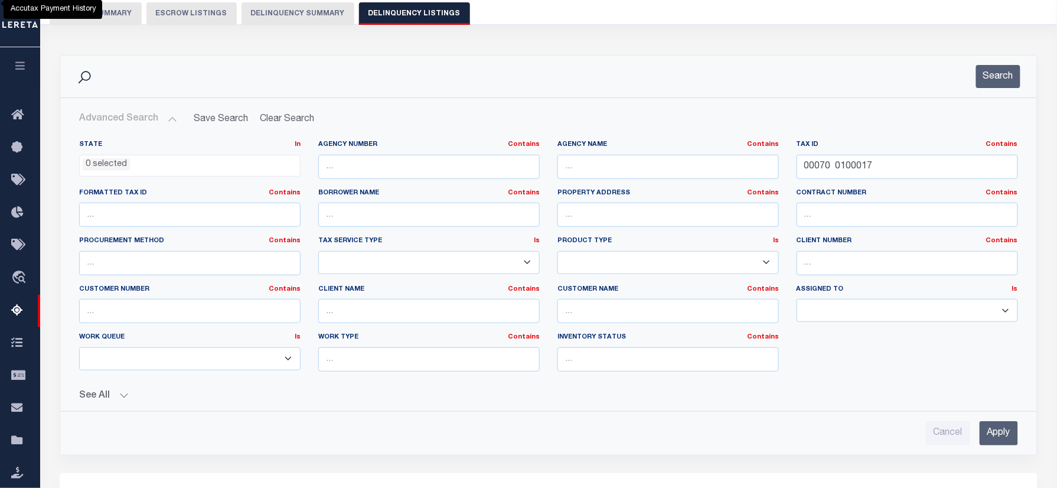
click at [1003, 77] on button "Search" at bounding box center [999, 76] width 44 height 23
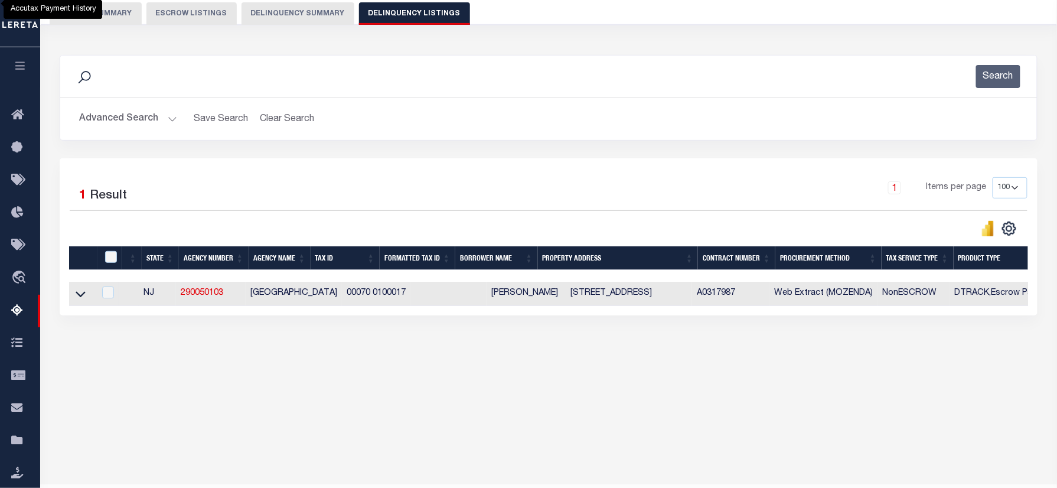
click at [72, 299] on td at bounding box center [81, 294] width 25 height 24
checkbox input "true"
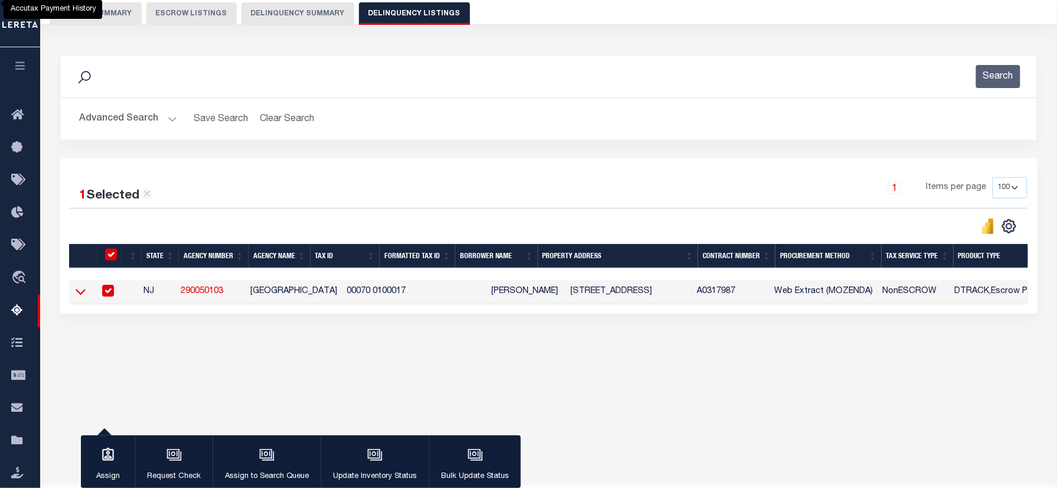
click at [77, 297] on icon at bounding box center [81, 291] width 10 height 12
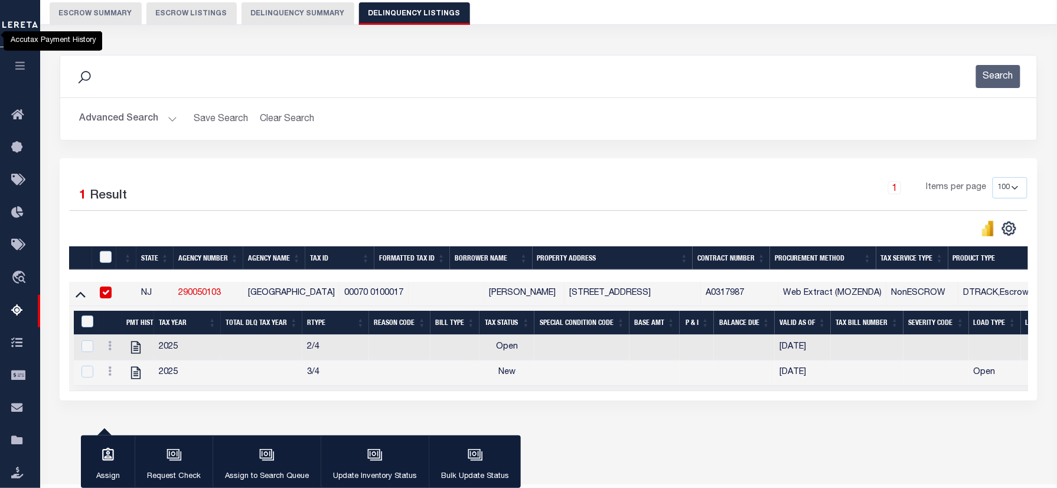
scroll to position [138, 0]
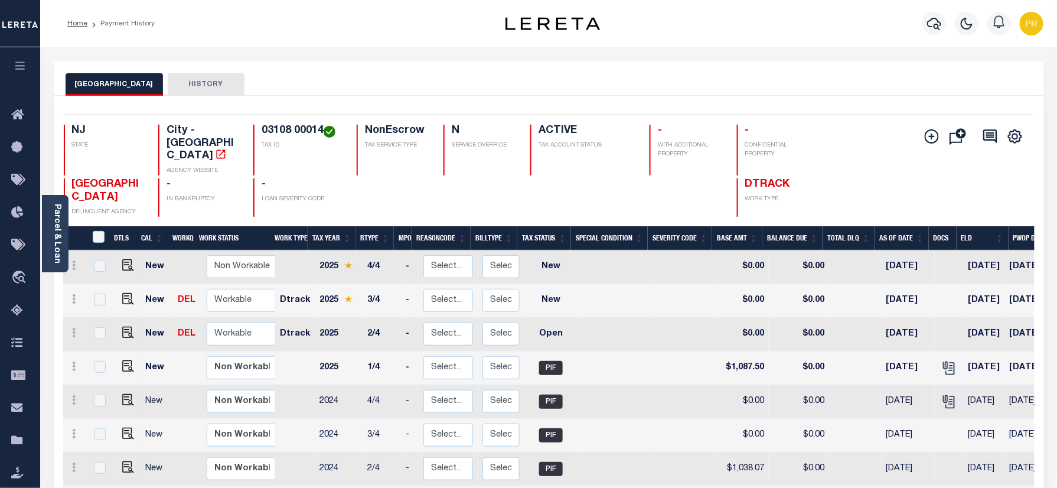
click at [55, 207] on link "Parcel & Loan" at bounding box center [57, 234] width 8 height 60
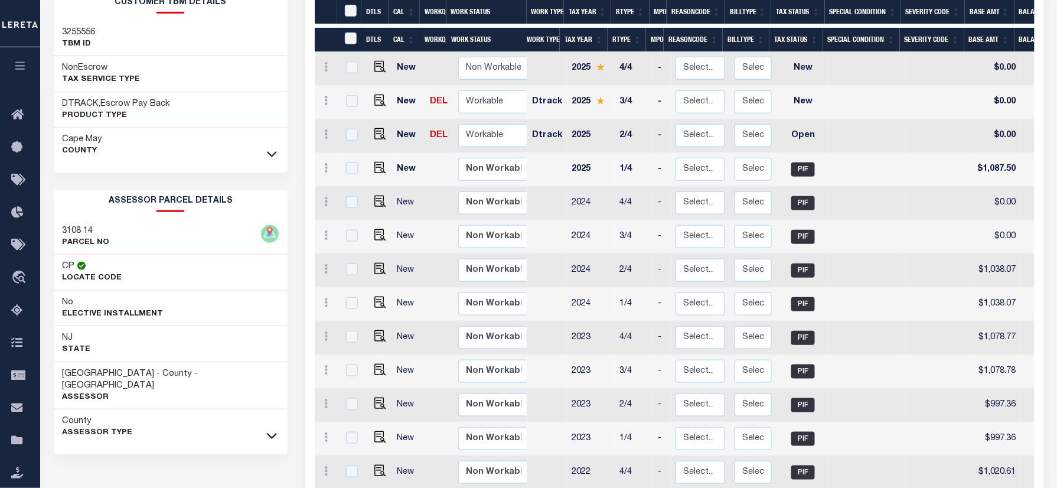
scroll to position [236, 0]
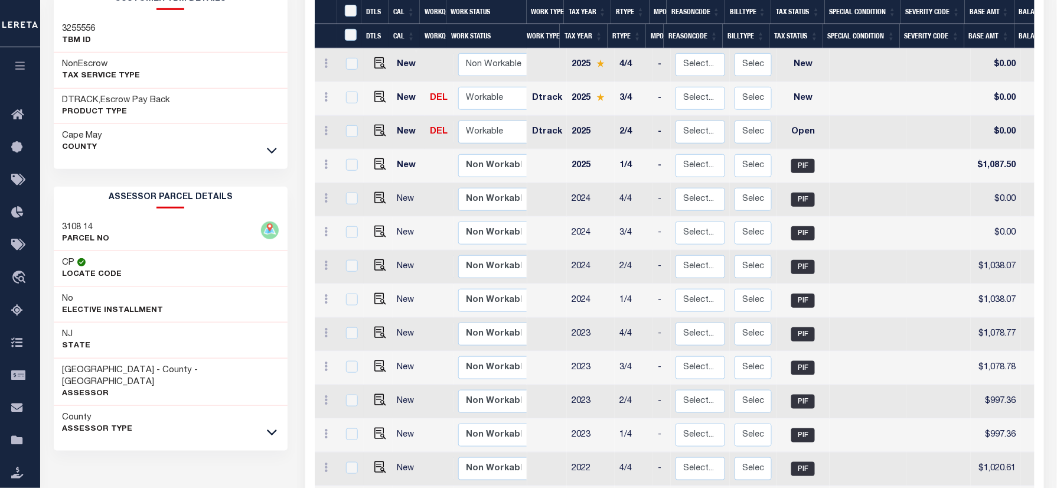
click at [63, 228] on h3 "3108 14" at bounding box center [86, 228] width 47 height 12
copy h3 "3108"
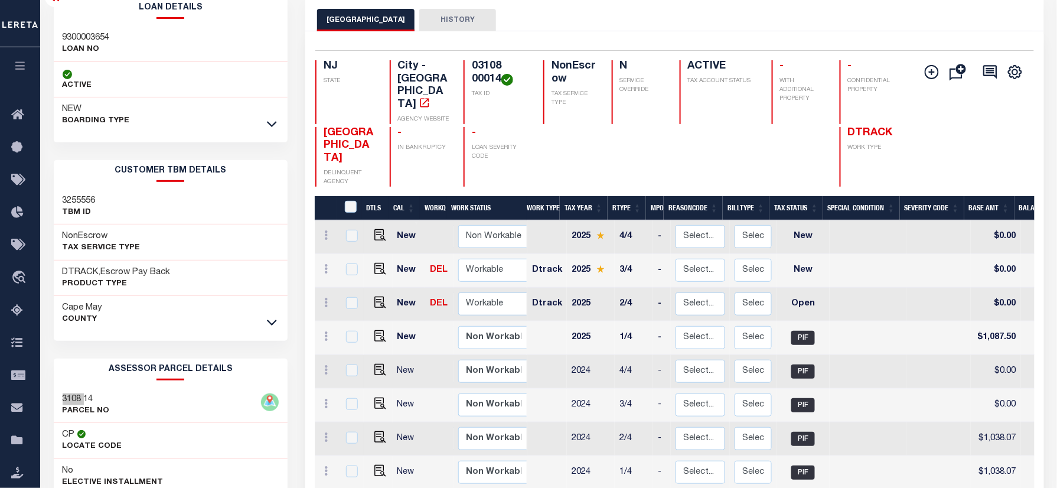
scroll to position [0, 0]
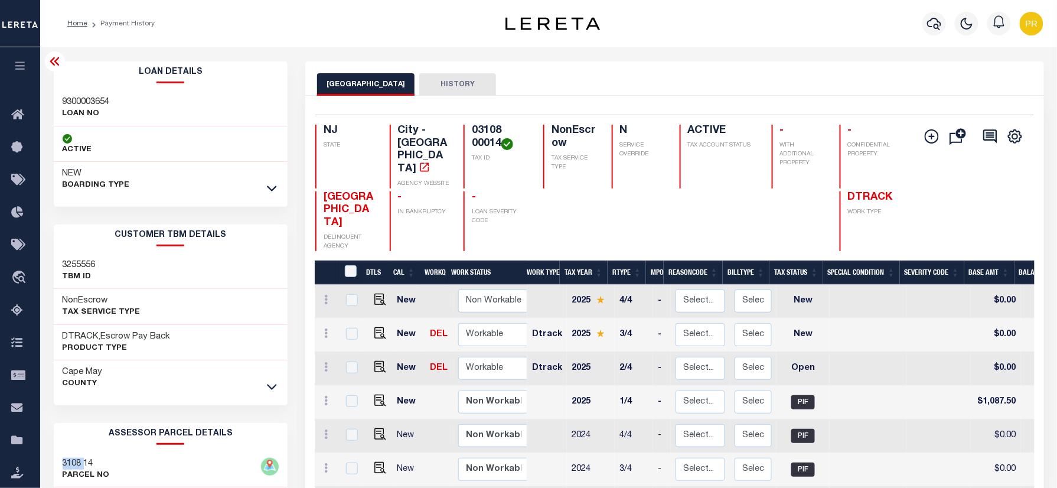
click at [506, 144] on img at bounding box center [508, 144] width 12 height 12
click at [445, 129] on h4 "City - [GEOGRAPHIC_DATA]" at bounding box center [423, 150] width 51 height 51
click at [473, 137] on h4 "03108 00014" at bounding box center [500, 137] width 57 height 25
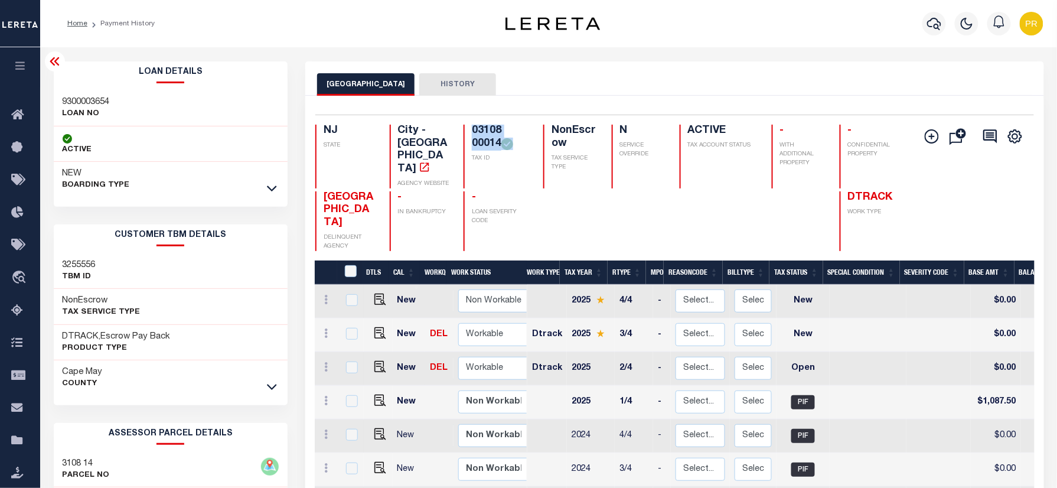
copy div "03108 00014"
drag, startPoint x: 376, startPoint y: 305, endPoint x: 691, endPoint y: 343, distance: 317.7
click at [376, 327] on img "" at bounding box center [381, 333] width 12 height 12
checkbox input "true"
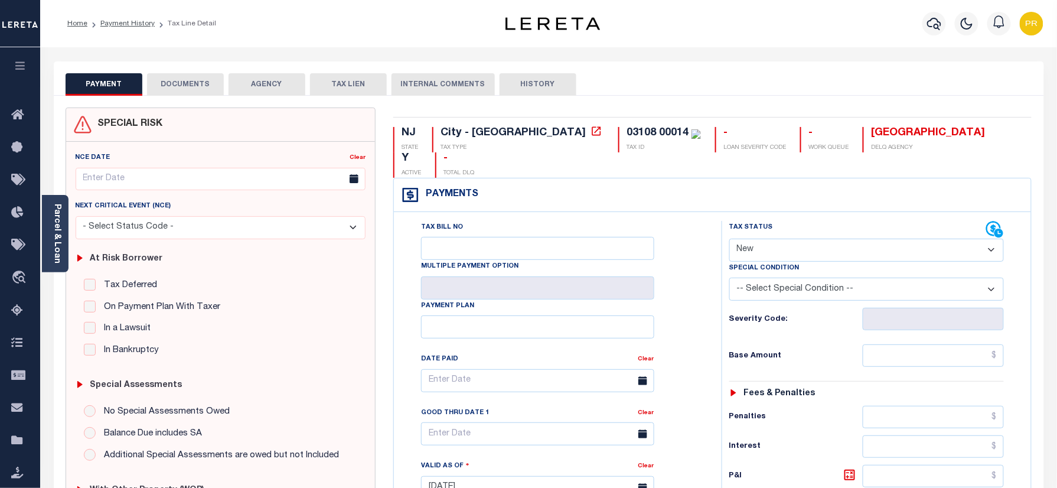
click at [852, 239] on select "- Select Status Code - Open Due/Unpaid Paid Incomplete No Tax Due Internal Refu…" at bounding box center [867, 250] width 275 height 23
select select "INC"
click at [730, 239] on select "- Select Status Code - Open Due/Unpaid Paid Incomplete No Tax Due Internal Refu…" at bounding box center [867, 250] width 275 height 23
type input "[DATE]"
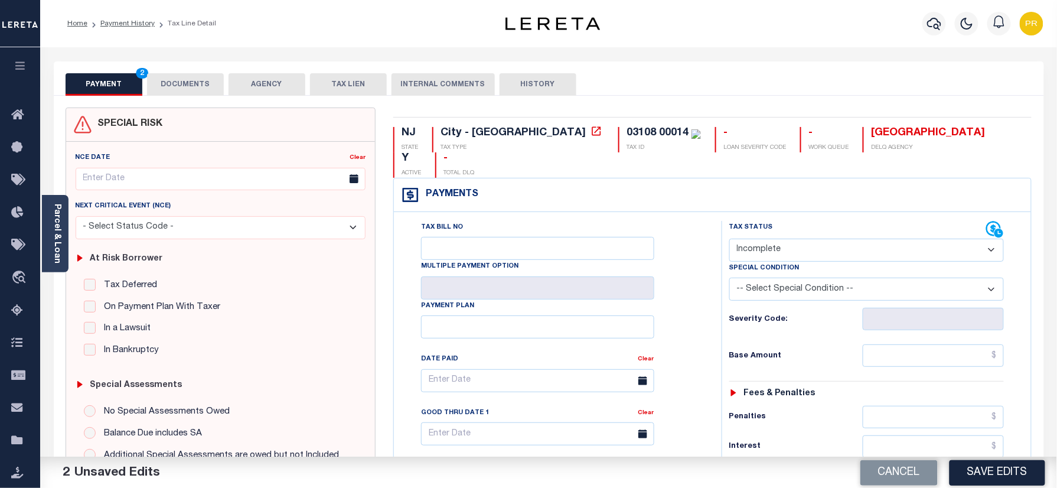
drag, startPoint x: 795, startPoint y: 220, endPoint x: 792, endPoint y: 239, distance: 19.2
click at [796, 239] on select "- Select Status Code - Open Due/Unpaid Paid Incomplete No Tax Due Internal Refu…" at bounding box center [867, 250] width 275 height 23
select select "PYD"
click at [730, 239] on select "- Select Status Code - Open Due/Unpaid Paid Incomplete No Tax Due Internal Refu…" at bounding box center [867, 250] width 275 height 23
drag, startPoint x: 201, startPoint y: 76, endPoint x: 393, endPoint y: 158, distance: 208.3
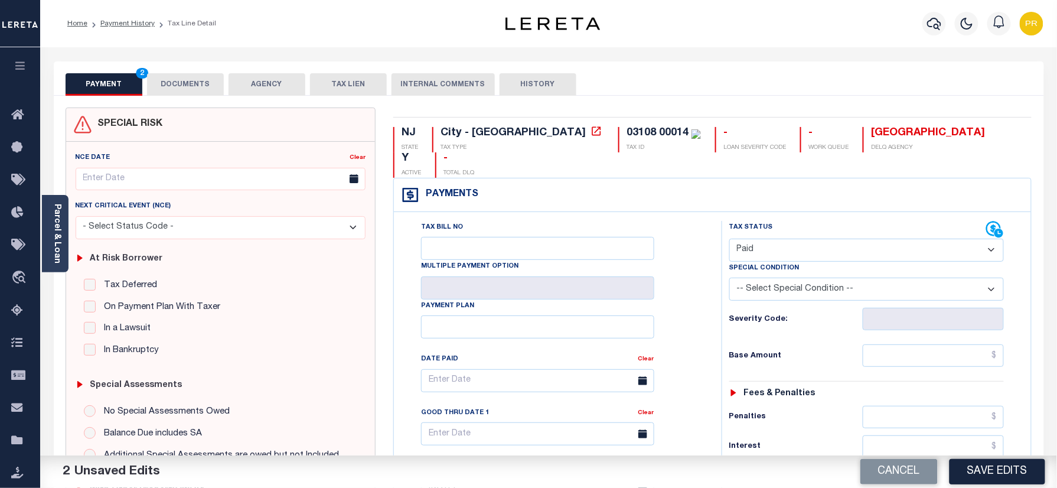
click at [199, 78] on button "DOCUMENTS" at bounding box center [185, 84] width 77 height 22
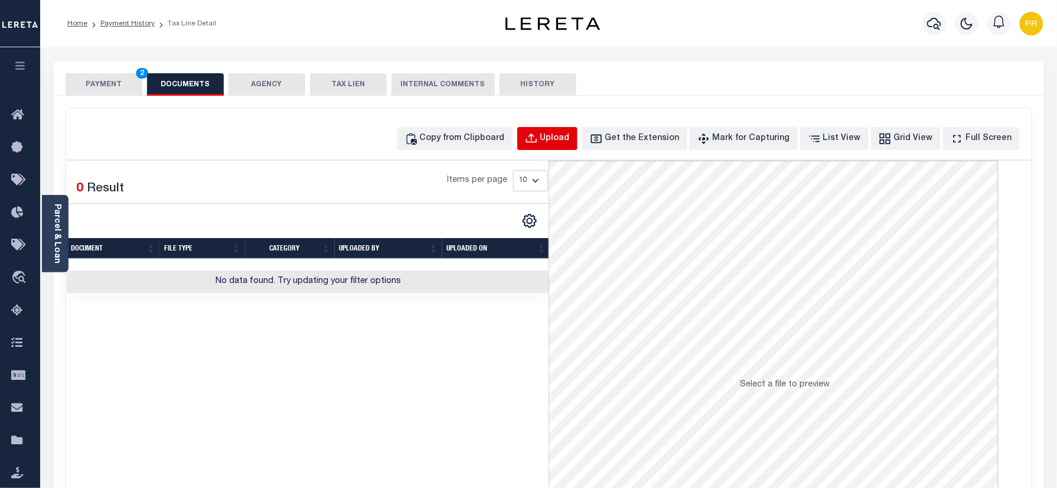
click at [568, 134] on div "Upload" at bounding box center [556, 138] width 30 height 13
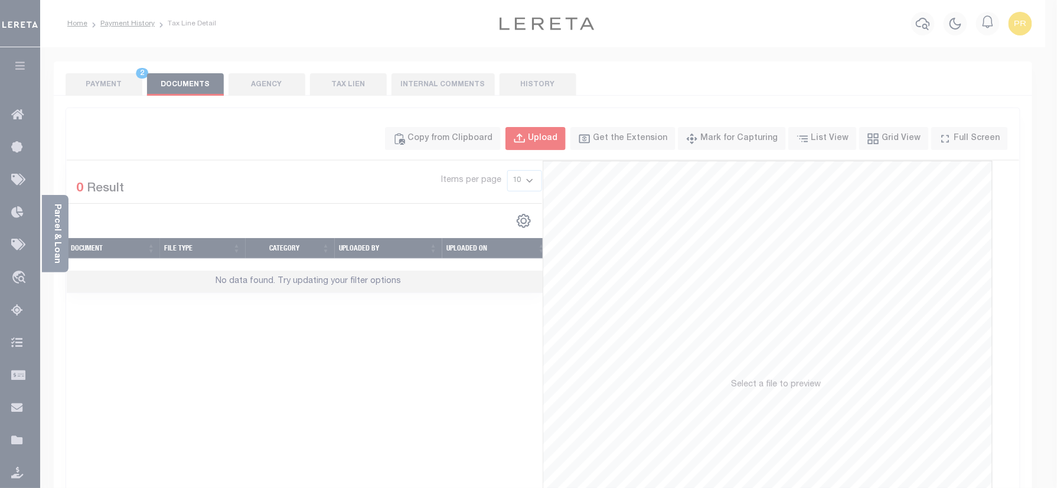
select select "POP"
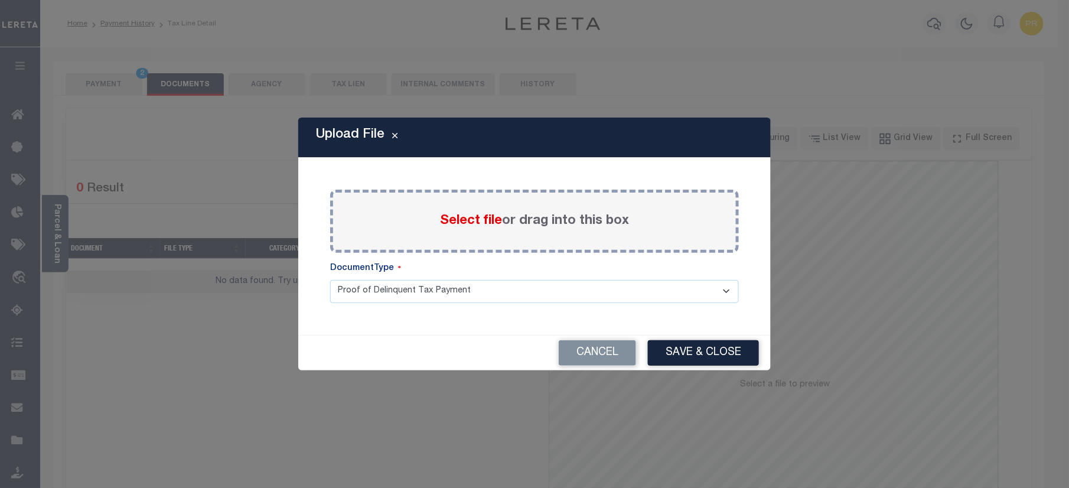
click at [593, 210] on div "Select file or drag into this box" at bounding box center [534, 221] width 409 height 63
click at [516, 216] on label "Select file or drag into this box" at bounding box center [534, 220] width 189 height 19
click at [0, 0] on input "Select file or drag into this box" at bounding box center [0, 0] width 0 height 0
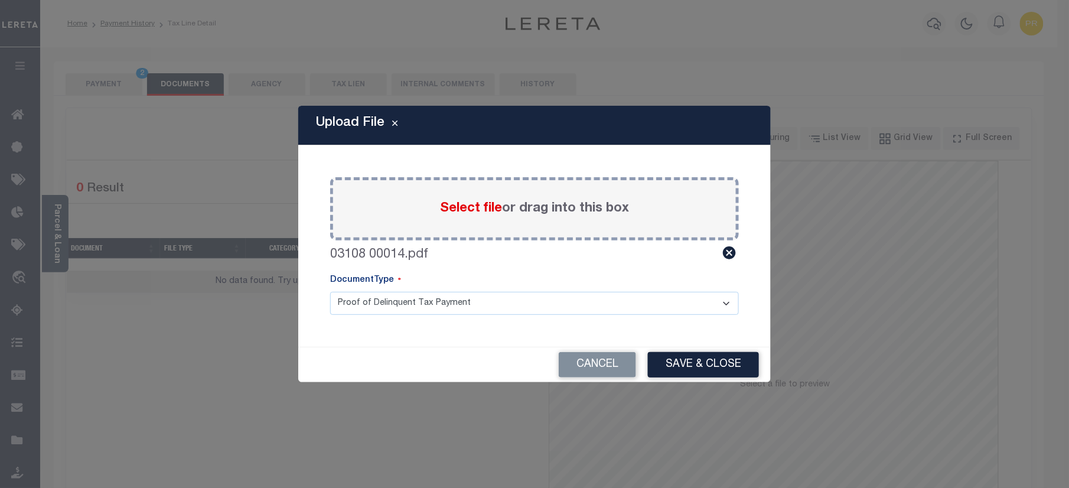
drag, startPoint x: 415, startPoint y: 303, endPoint x: 393, endPoint y: 317, distance: 25.7
click at [415, 303] on select "Proof of Delinquent Tax Payment" at bounding box center [534, 303] width 409 height 23
click at [330, 292] on select "Proof of Delinquent Tax Payment" at bounding box center [534, 303] width 409 height 23
drag, startPoint x: 717, startPoint y: 360, endPoint x: 1014, endPoint y: 365, distance: 296.6
click at [717, 360] on button "Save & Close" at bounding box center [703, 364] width 111 height 25
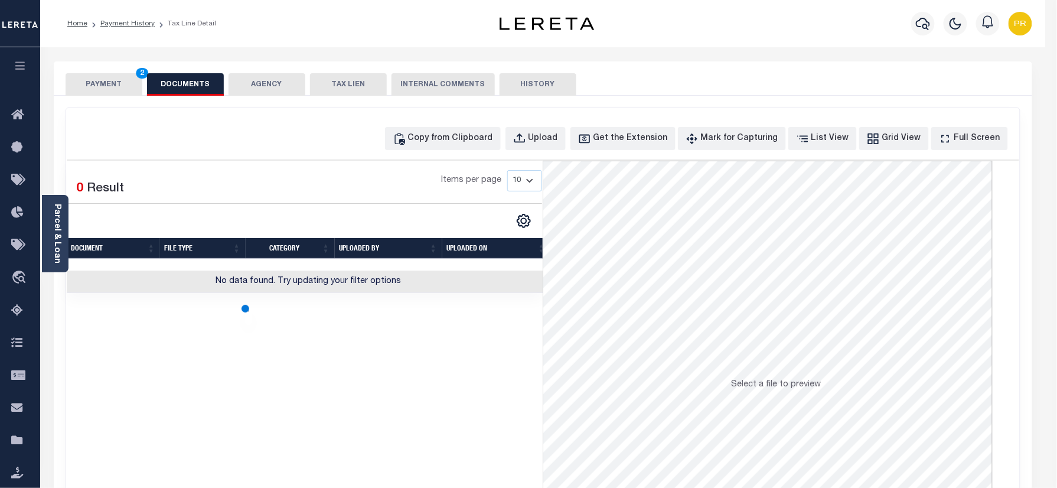
click at [105, 84] on button "PAYMENT 2" at bounding box center [104, 84] width 77 height 22
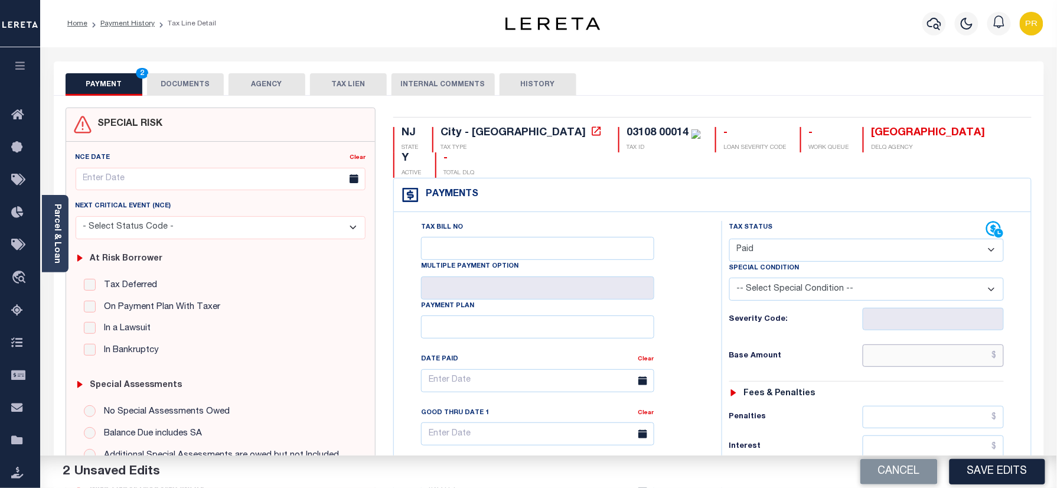
click at [933, 344] on input "text" at bounding box center [934, 355] width 142 height 22
paste input "2,900.66"
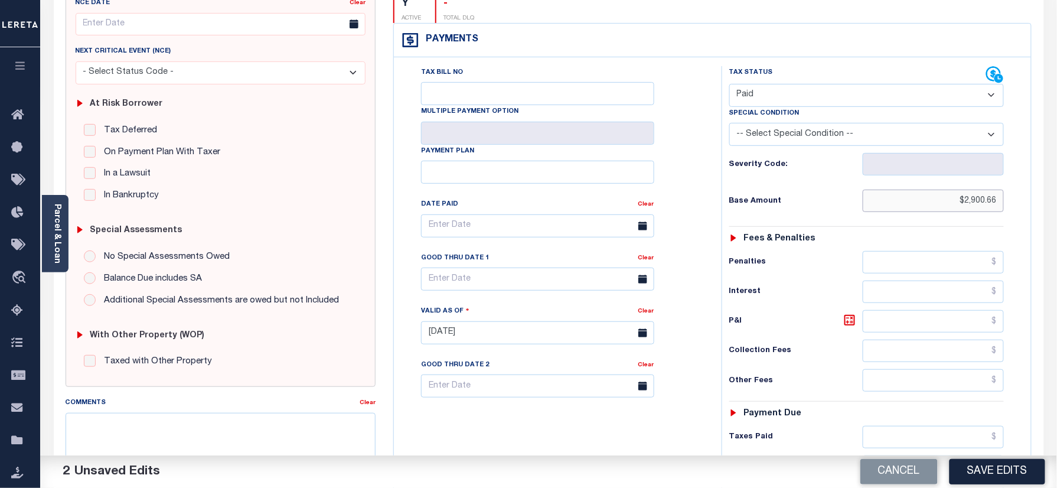
scroll to position [393, 0]
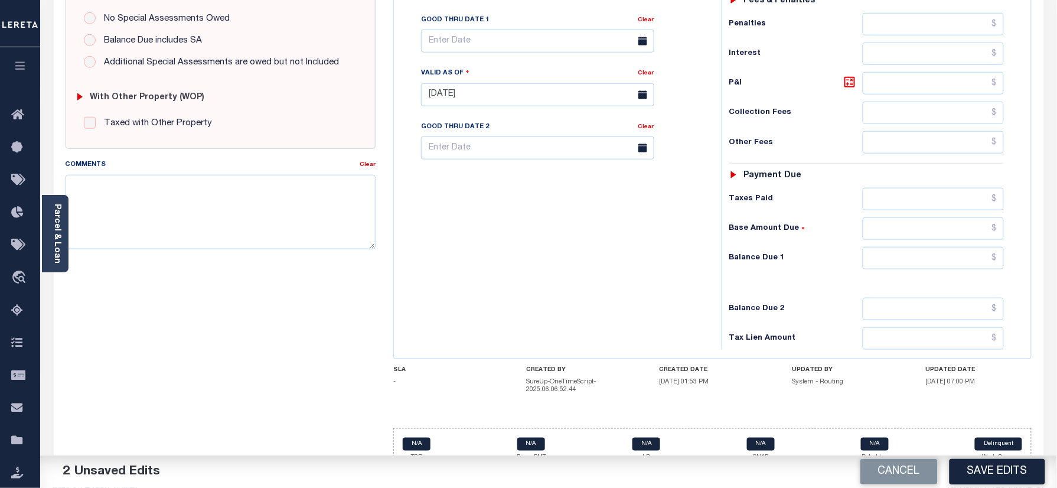
type input "$2,900.66"
click at [927, 247] on input "text" at bounding box center [934, 258] width 142 height 22
type input "$0.00"
click at [625, 284] on div "Tax Bill No Multiple Payment Option Payment Plan Clear" at bounding box center [555, 89] width 316 height 522
click at [995, 462] on button "Save Edits" at bounding box center [998, 471] width 96 height 25
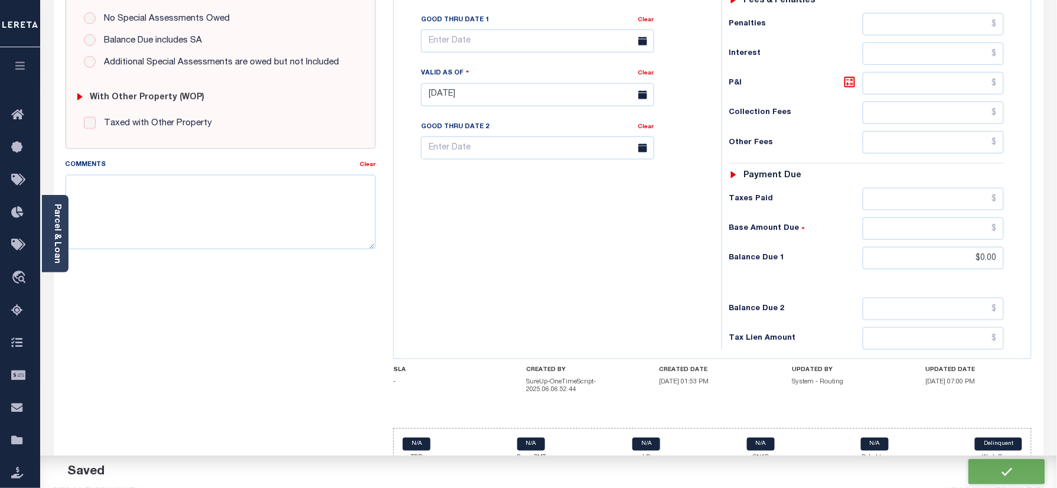
checkbox input "false"
type input "$2,900.66"
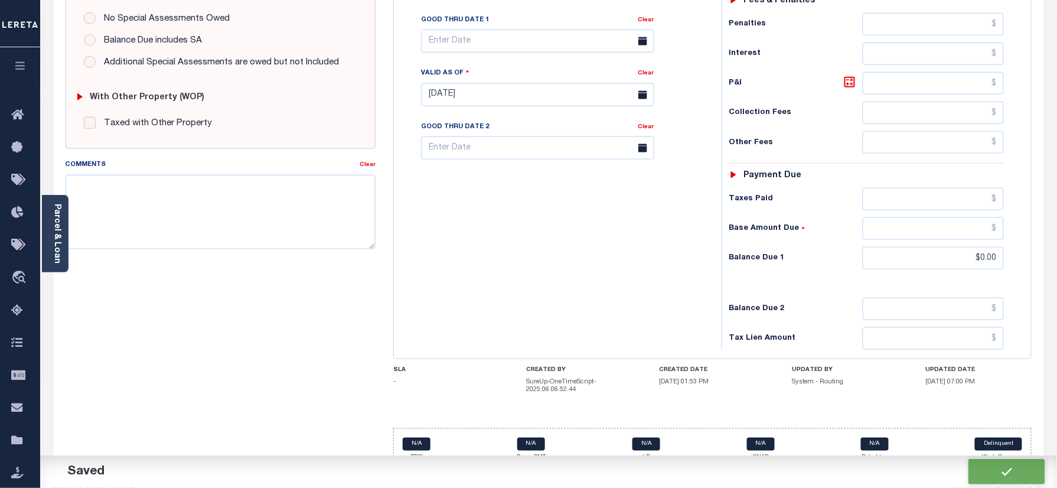
type input "$0"
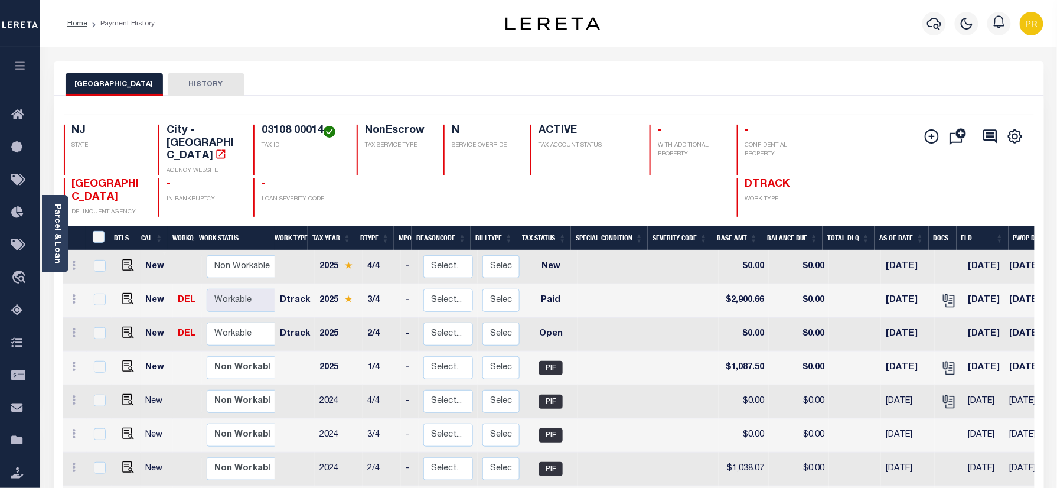
drag, startPoint x: 128, startPoint y: 307, endPoint x: 494, endPoint y: 363, distance: 371.1
click at [126, 327] on img "" at bounding box center [128, 333] width 12 height 12
checkbox input "true"
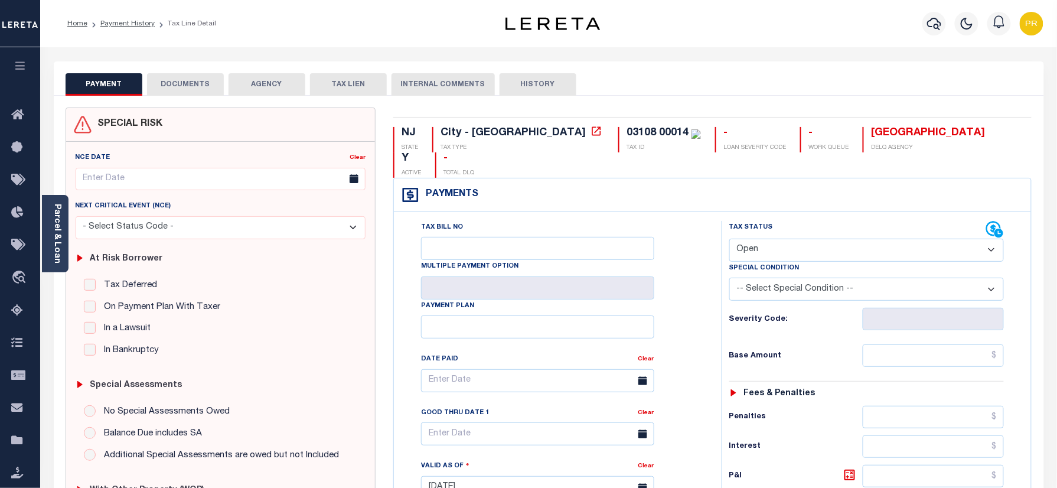
drag, startPoint x: 796, startPoint y: 223, endPoint x: 793, endPoint y: 235, distance: 12.3
click at [796, 239] on select "- Select Status Code - Open Due/Unpaid Paid Incomplete No Tax Due Internal Refu…" at bounding box center [867, 250] width 275 height 23
select select "PYD"
click at [730, 239] on select "- Select Status Code - Open Due/Unpaid Paid Incomplete No Tax Due Internal Refu…" at bounding box center [867, 250] width 275 height 23
type input "[DATE]"
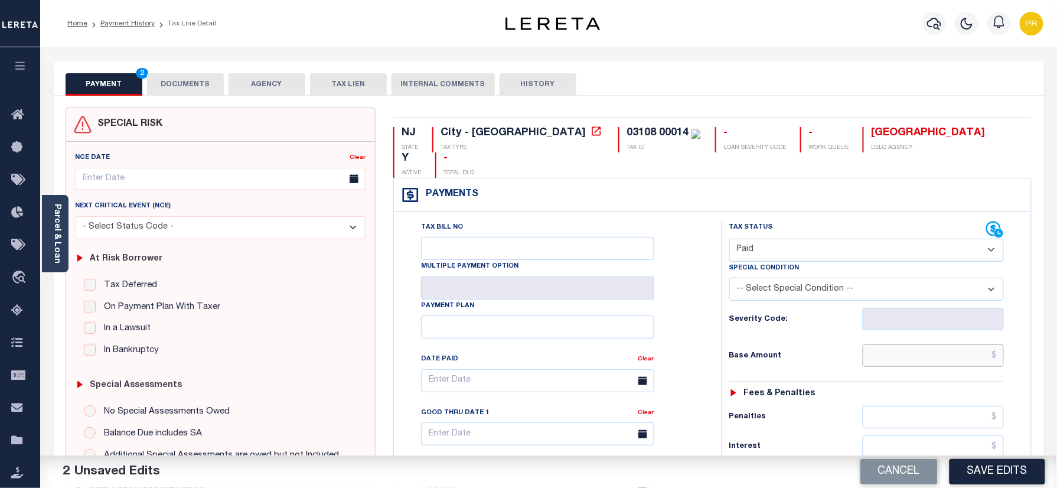
click at [939, 344] on input "text" at bounding box center [934, 355] width 142 height 22
paste input "2,716.64"
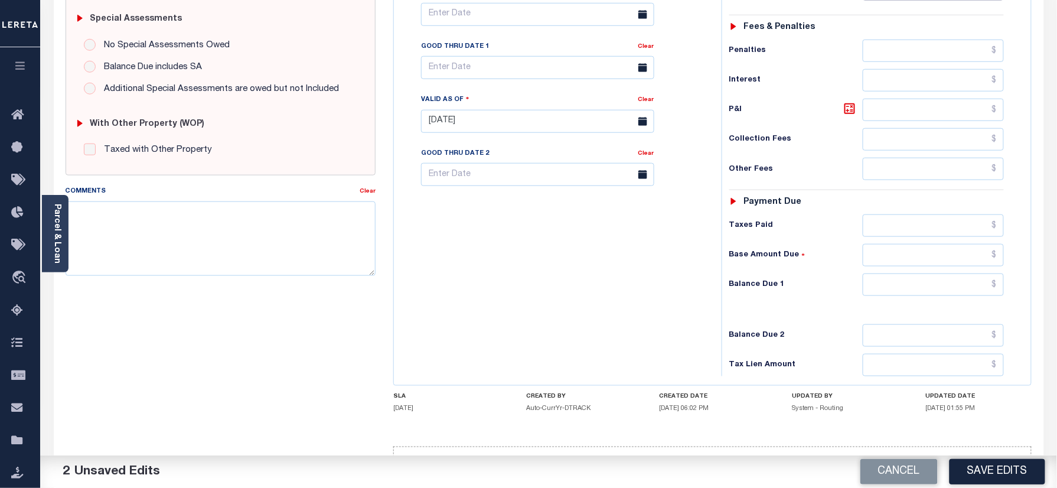
scroll to position [388, 0]
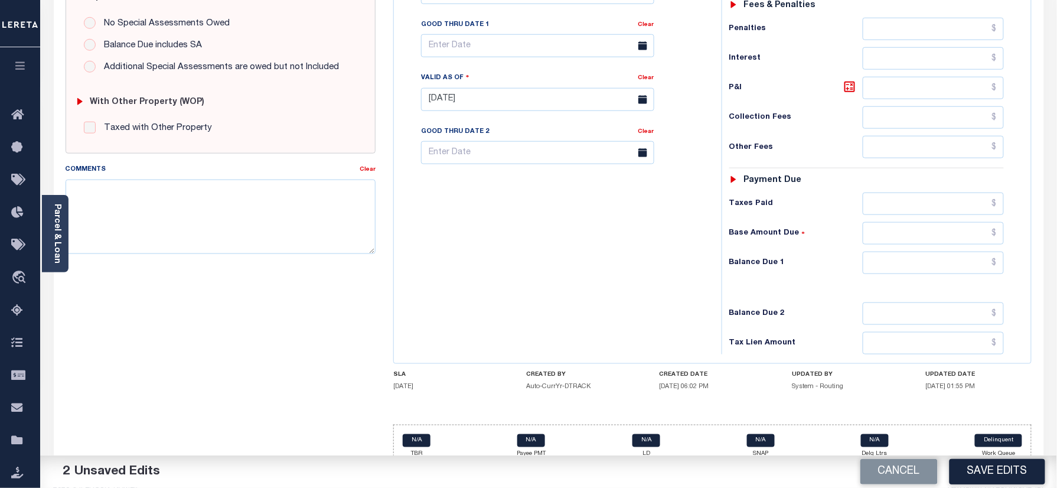
type input "$2,716.64"
click at [968, 252] on input "text" at bounding box center [934, 263] width 142 height 22
type input "$0.00"
drag, startPoint x: 310, startPoint y: 232, endPoint x: 1026, endPoint y: 332, distance: 722.4
click at [310, 230] on textarea "Comments" at bounding box center [221, 217] width 311 height 74
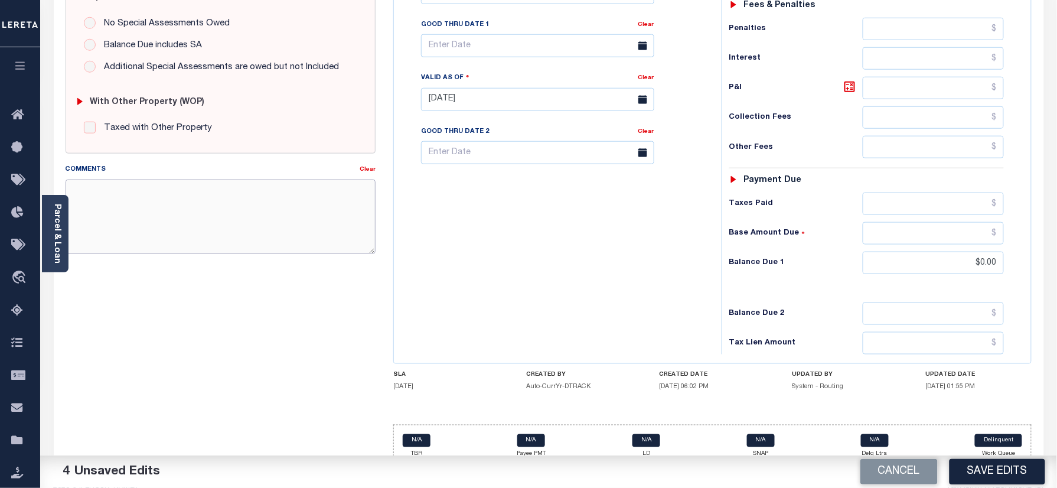
click at [345, 219] on textarea "Comments" at bounding box center [221, 217] width 311 height 74
paste textarea "Base includes Adj Billed amount"
click at [137, 223] on textarea "Base includes Adj Billed amount" at bounding box center [221, 217] width 311 height 74
paste textarea "Please refer 2025 3/4 line for Tax Supporting Document."
type textarea "Base includes Adj Billed amount Please refer 2025 3/4 line for Tax Supporting D…"
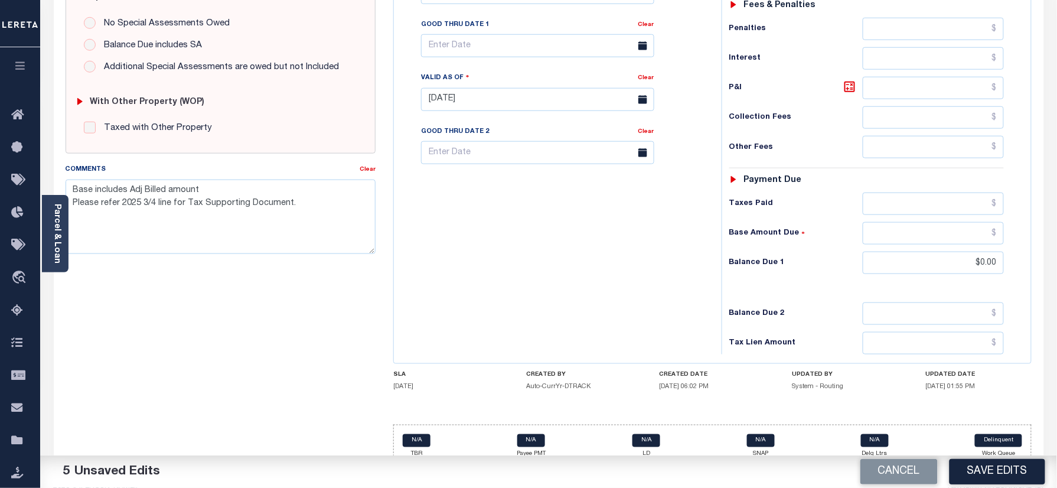
click at [948, 470] on div "Cancel Save Edits" at bounding box center [803, 471] width 509 height 33
click at [952, 463] on button "Save Edits" at bounding box center [998, 471] width 96 height 25
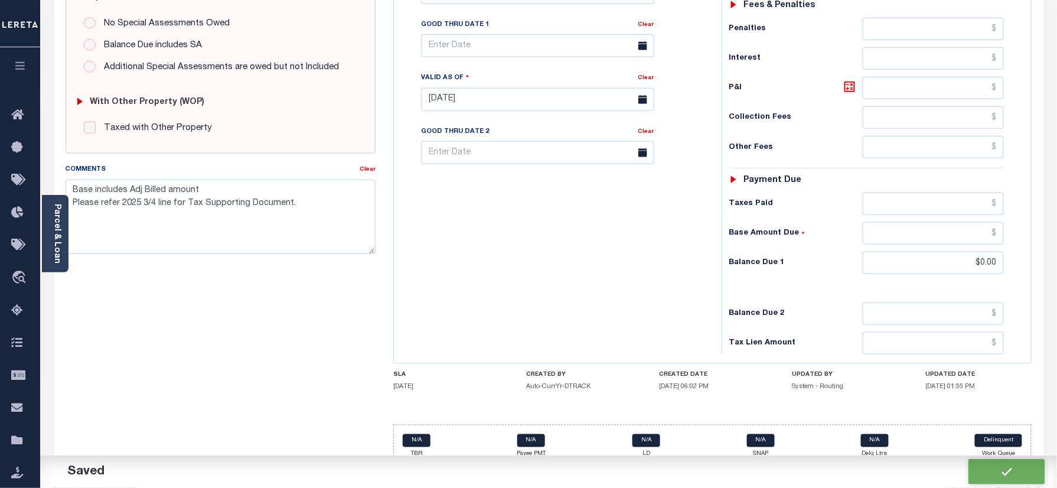
checkbox input "false"
type textarea "Base includes Adj Billed amount Please refer 2025 3/4 line for Tax Supporting D…"
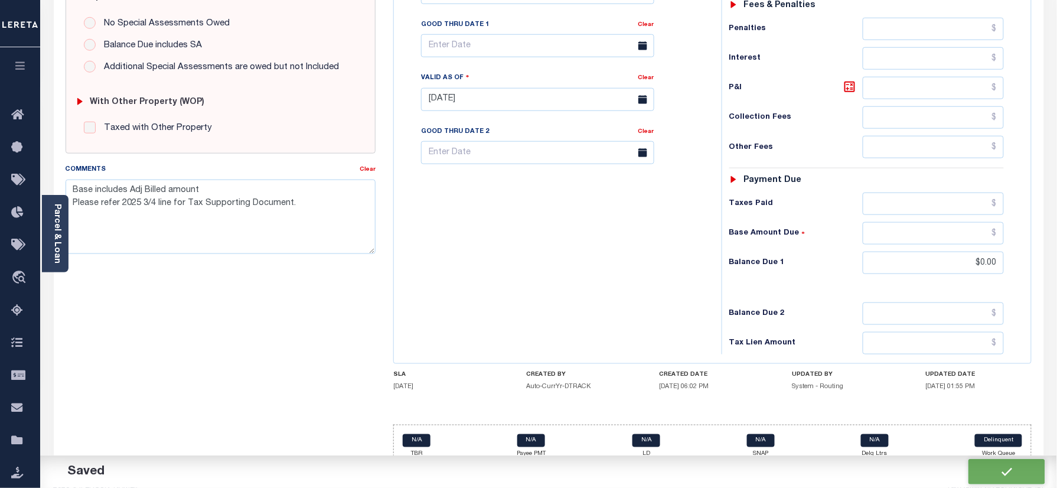
type input "$2,716.64"
type input "$0"
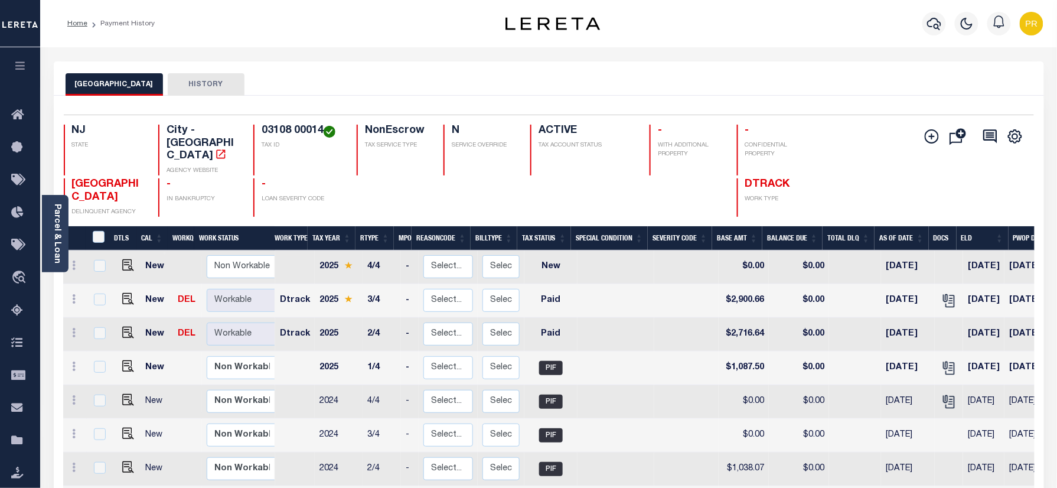
click at [298, 135] on h4 "03108 00014" at bounding box center [302, 131] width 81 height 13
copy div "03108 00014"
click at [66, 240] on div "Parcel & Loan" at bounding box center [55, 233] width 27 height 77
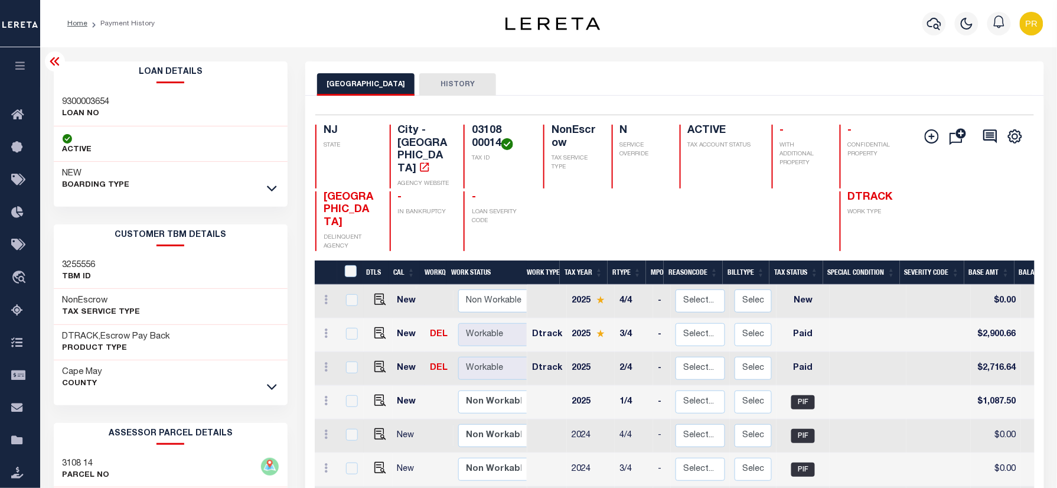
click at [109, 105] on h3 "9300003654" at bounding box center [86, 102] width 47 height 12
copy h3 "9300003654"
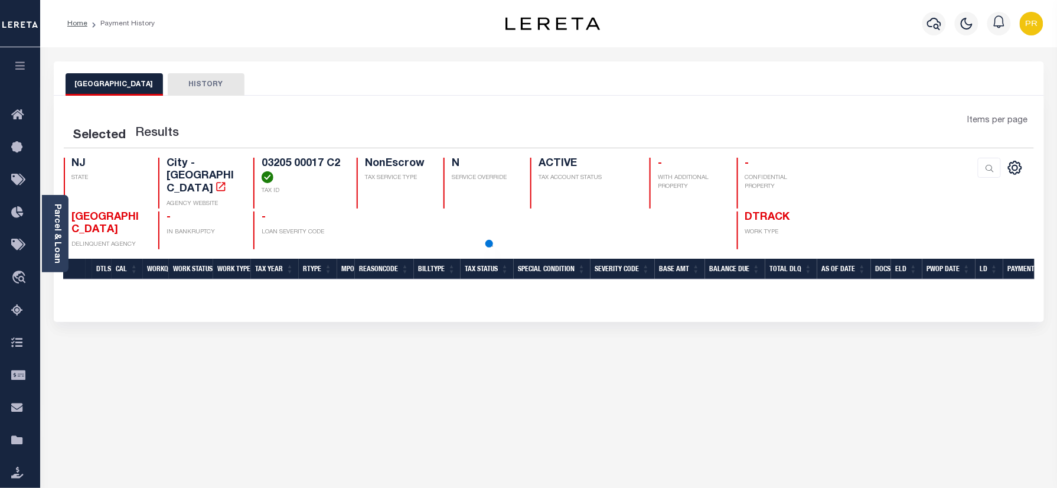
click at [63, 219] on div "Parcel & Loan" at bounding box center [55, 233] width 27 height 77
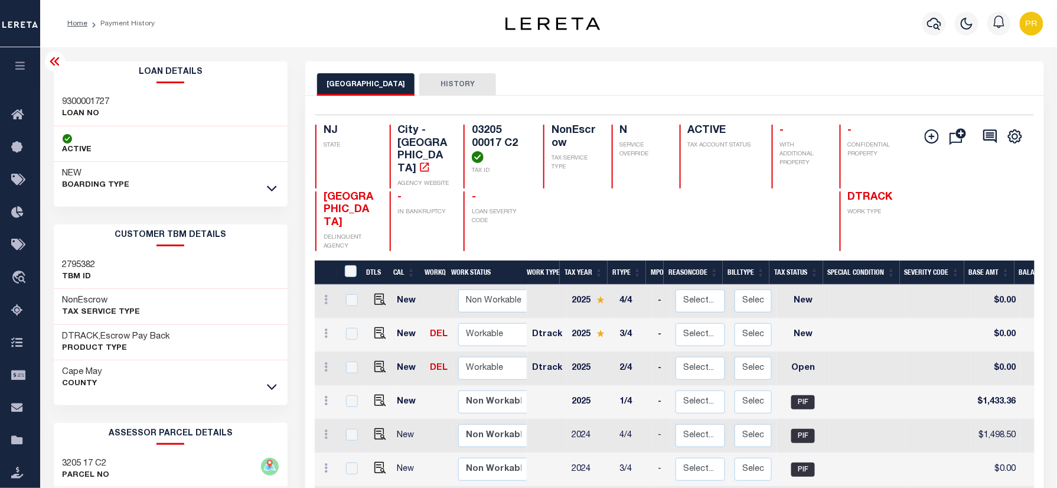
scroll to position [236, 0]
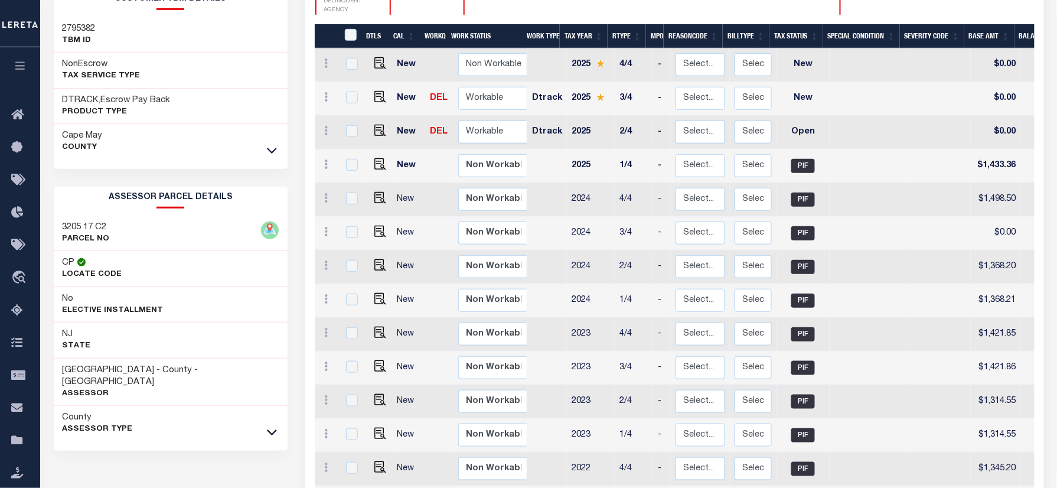
click at [104, 229] on h3 "3205 17 C2" at bounding box center [86, 228] width 47 height 12
copy h3 "C2"
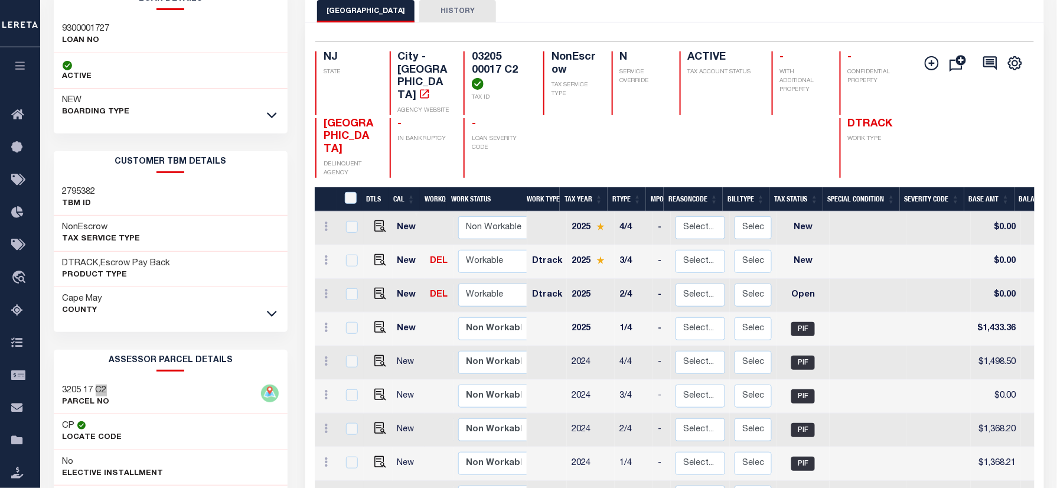
scroll to position [0, 0]
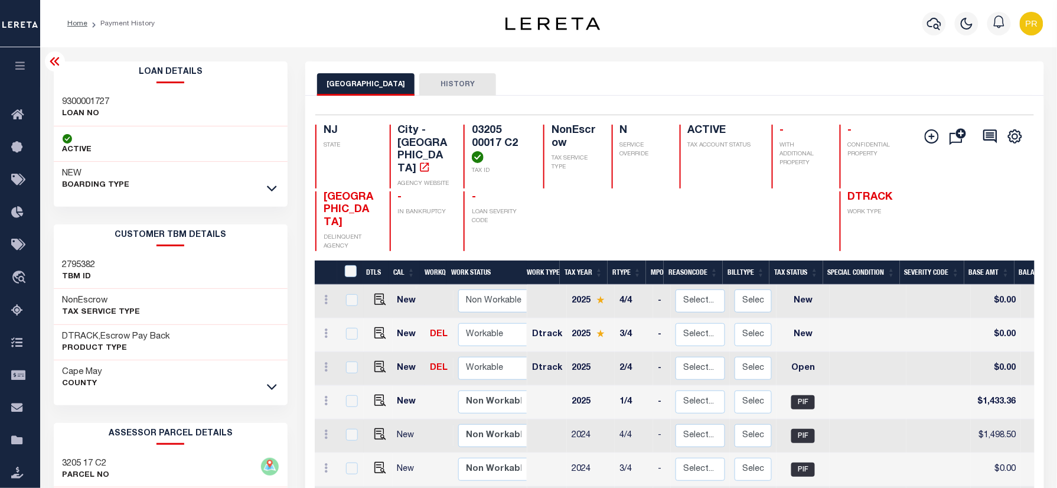
click at [476, 139] on h4 "03205 00017 C2" at bounding box center [500, 144] width 57 height 38
copy div "03205 00017 C2"
click at [371, 330] on link at bounding box center [378, 334] width 18 height 8
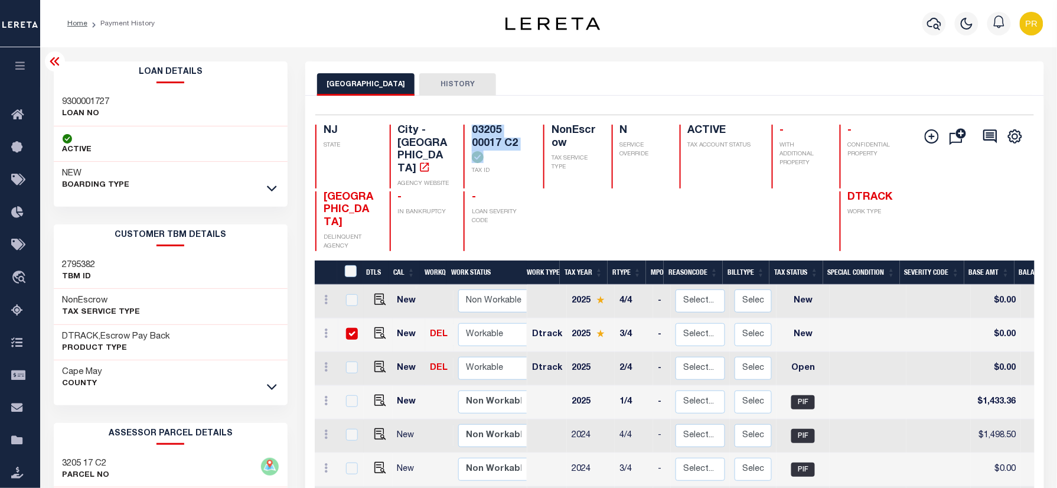
checkbox input "true"
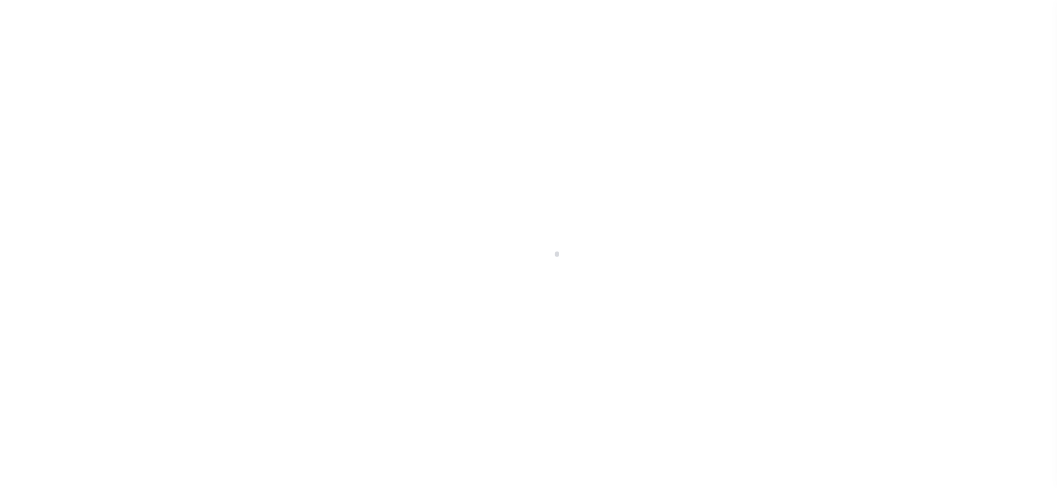
checkbox input "false"
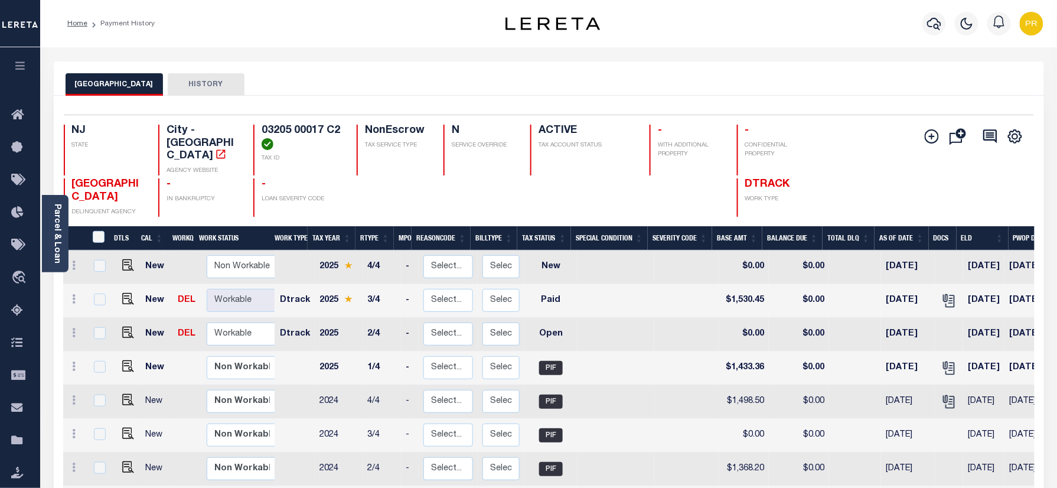
scroll to position [157, 0]
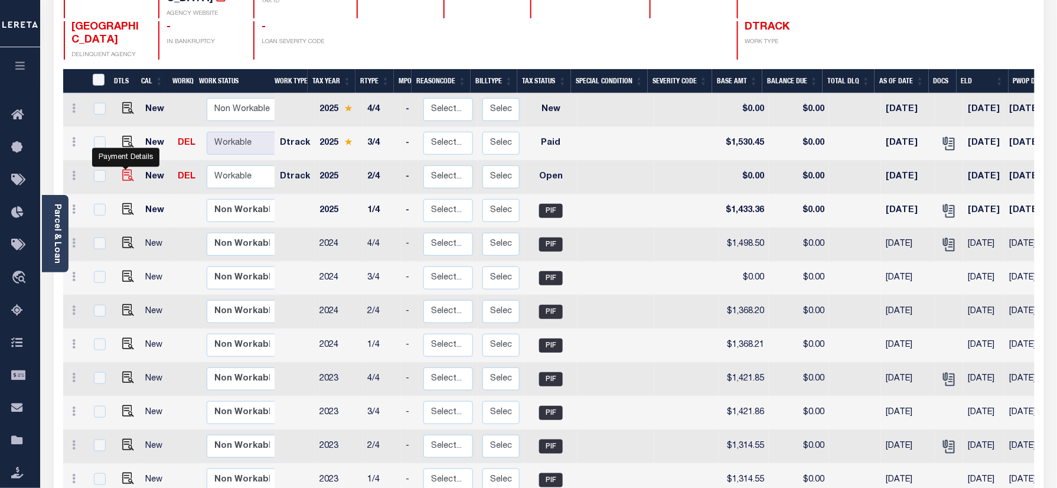
click at [123, 170] on img "" at bounding box center [128, 176] width 12 height 12
checkbox input "true"
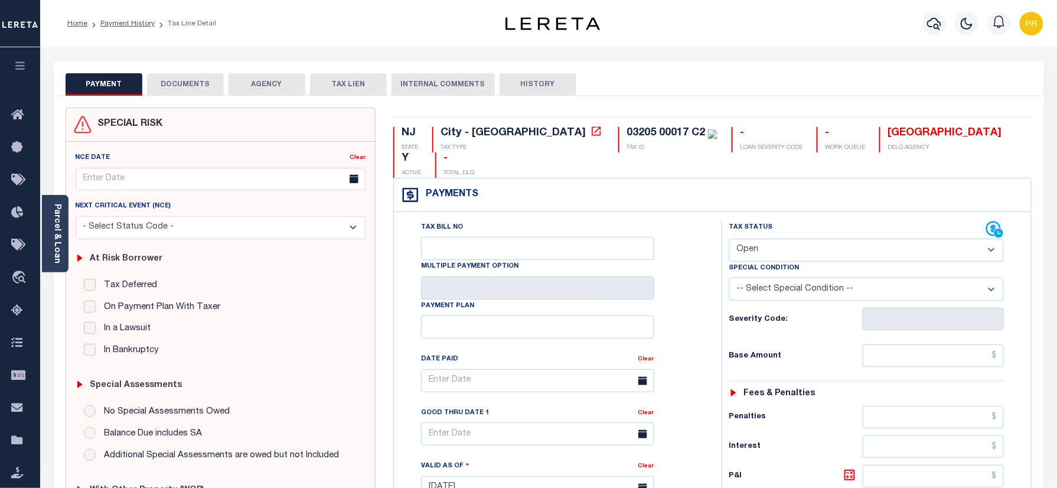
click at [795, 239] on select "- Select Status Code - Open Due/Unpaid Paid Incomplete No Tax Due Internal Refu…" at bounding box center [867, 250] width 275 height 23
select select "PYD"
click at [730, 239] on select "- Select Status Code - Open Due/Unpaid Paid Incomplete No Tax Due Internal Refu…" at bounding box center [867, 250] width 275 height 23
type input "[DATE]"
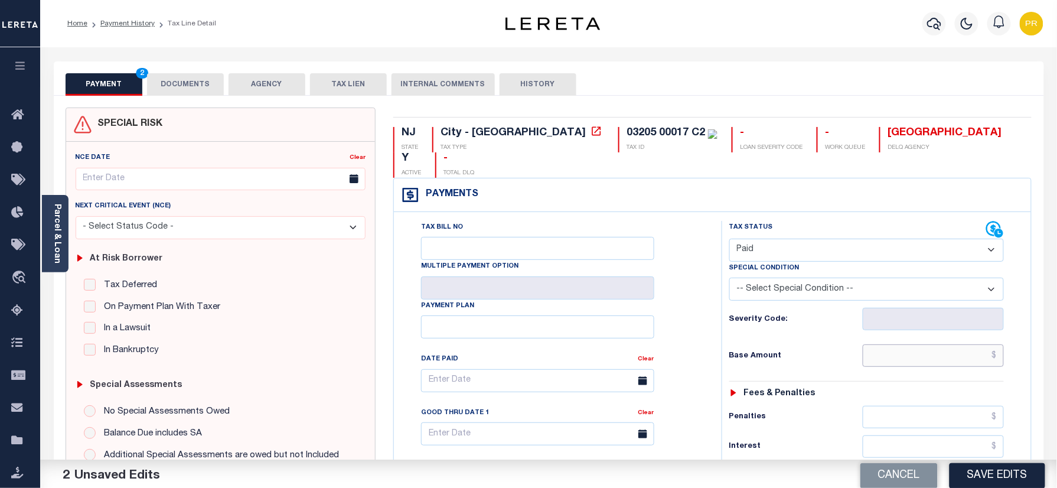
paste input "1,433.35"
click at [915, 344] on input "text" at bounding box center [934, 355] width 142 height 22
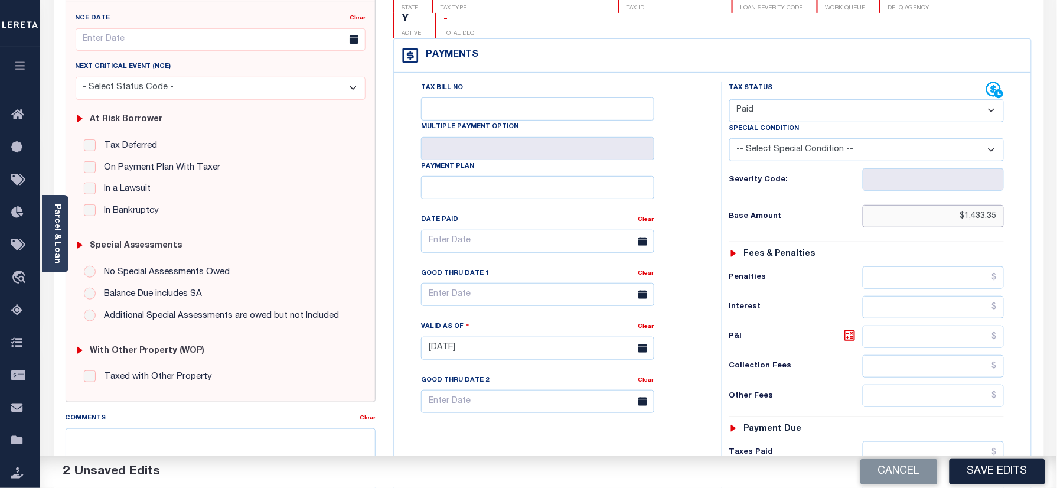
scroll to position [388, 0]
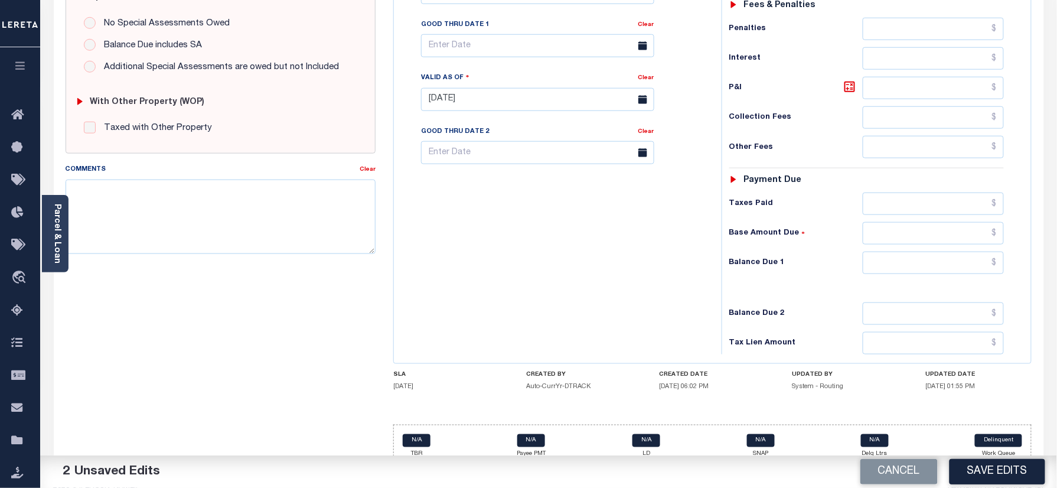
type input "$1,433.35"
drag, startPoint x: 943, startPoint y: 249, endPoint x: 922, endPoint y: 235, distance: 25.1
click at [943, 252] on input "text" at bounding box center [934, 263] width 142 height 22
type input "$0.00"
drag, startPoint x: 216, startPoint y: 207, endPoint x: 554, endPoint y: 294, distance: 349.5
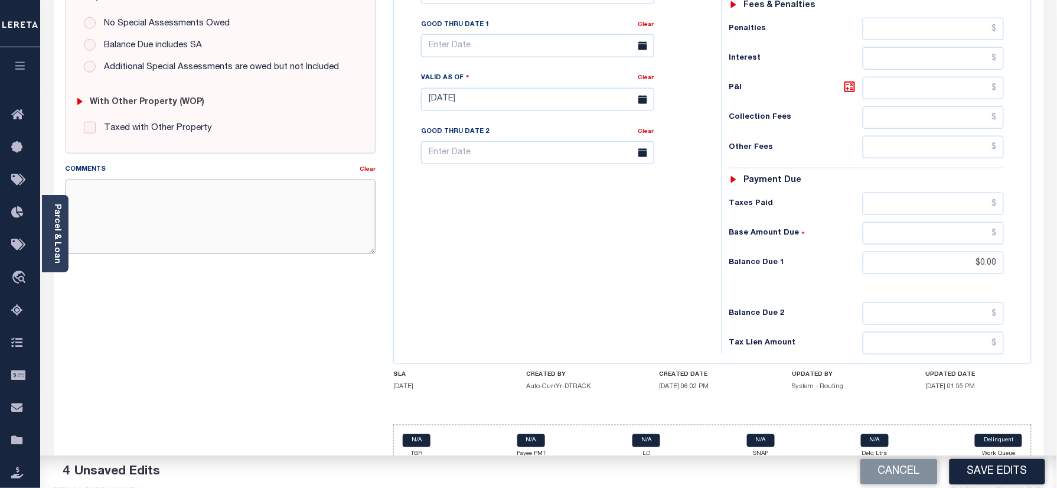
click at [210, 209] on textarea "Comments" at bounding box center [221, 217] width 311 height 74
paste textarea "Please refer 2025 3/4 line for Tax Supporting Document."
drag, startPoint x: 130, startPoint y: 220, endPoint x: 476, endPoint y: 268, distance: 349.5
click at [130, 220] on textarea "Comments" at bounding box center [221, 217] width 311 height 74
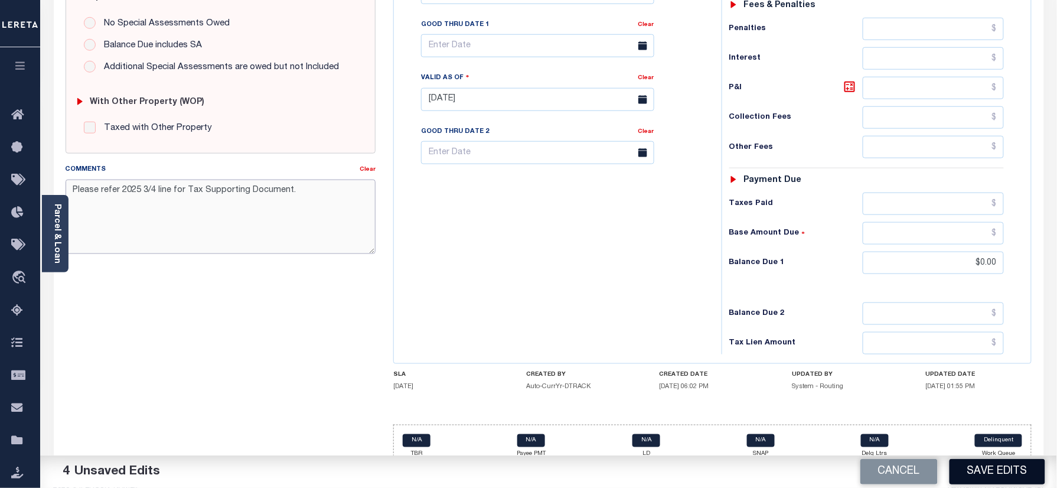
type textarea "Please refer 2025 3/4 line for Tax Supporting Document."
click at [978, 471] on button "Save Edits" at bounding box center [998, 471] width 96 height 25
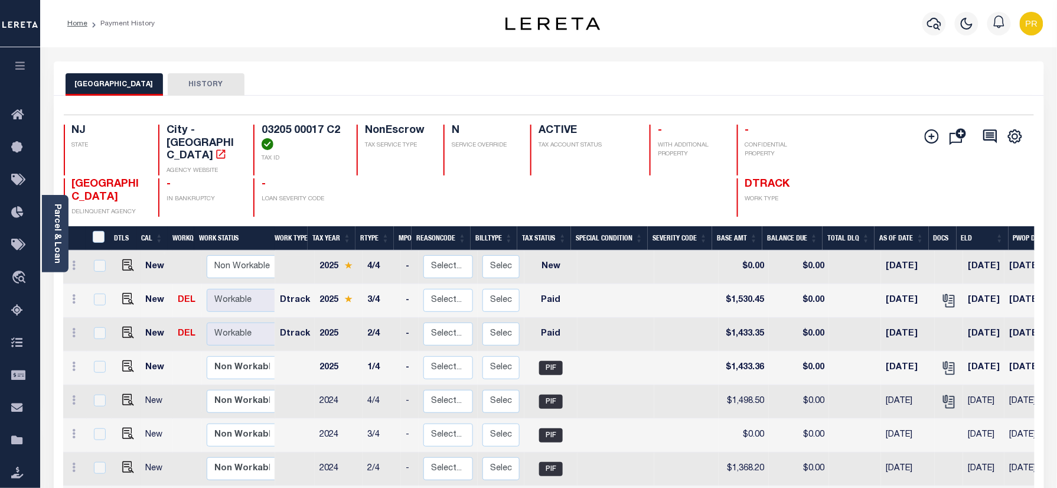
click at [301, 135] on h4 "03205 00017 C2" at bounding box center [302, 137] width 81 height 25
click at [301, 134] on h4 "03205 00017 C2" at bounding box center [302, 137] width 81 height 25
copy div "03205 00017 C2"
click at [60, 224] on link "Parcel & Loan" at bounding box center [57, 234] width 8 height 60
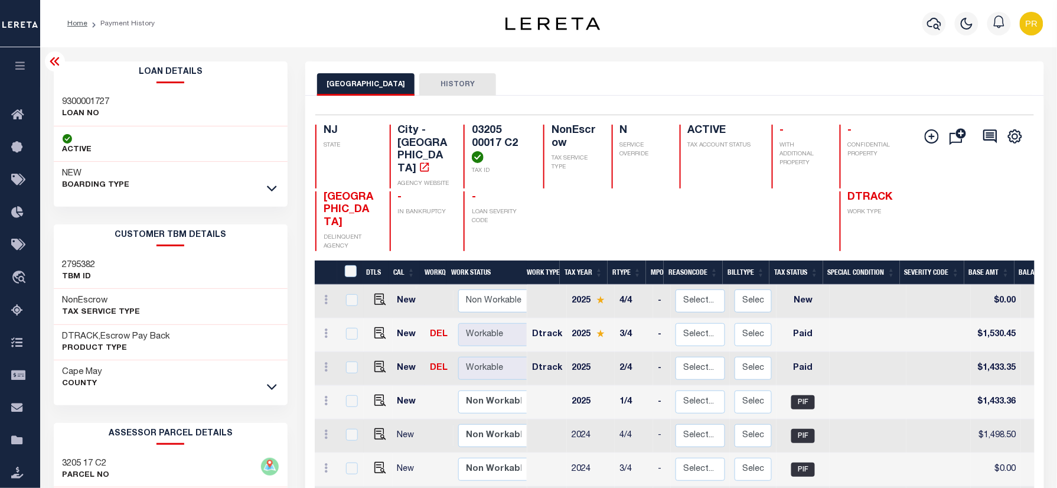
click at [95, 102] on h3 "9300001727" at bounding box center [86, 102] width 47 height 12
copy h3 "9300001727"
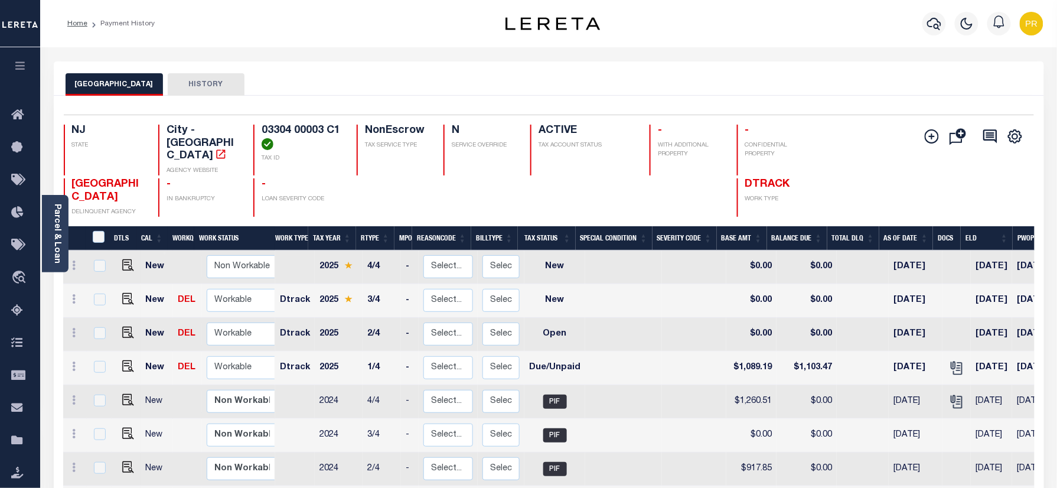
click at [648, 92] on div "OCEAN CITY HISTORY" at bounding box center [549, 84] width 967 height 22
drag, startPoint x: 64, startPoint y: 227, endPoint x: 334, endPoint y: 279, distance: 275.6
click at [60, 227] on div "Parcel & Loan" at bounding box center [55, 233] width 27 height 77
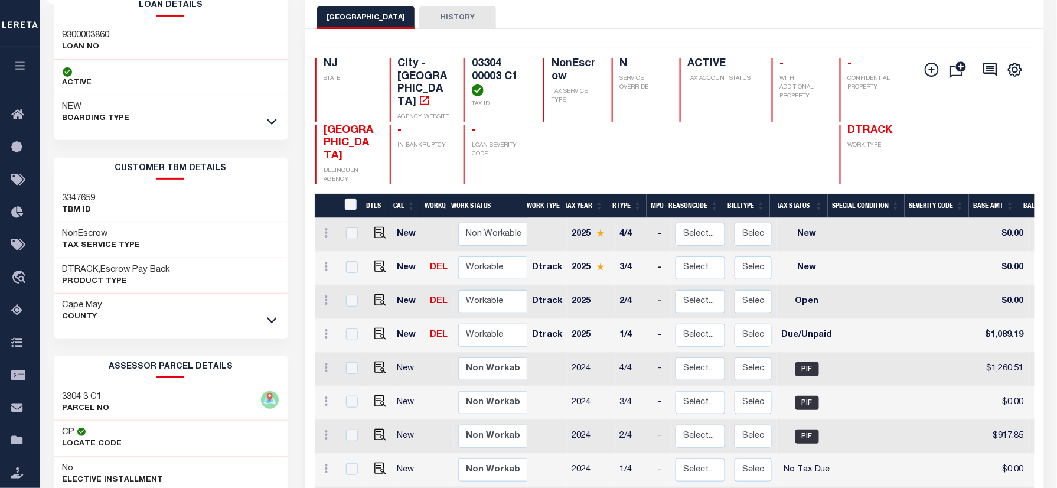
scroll to position [157, 0]
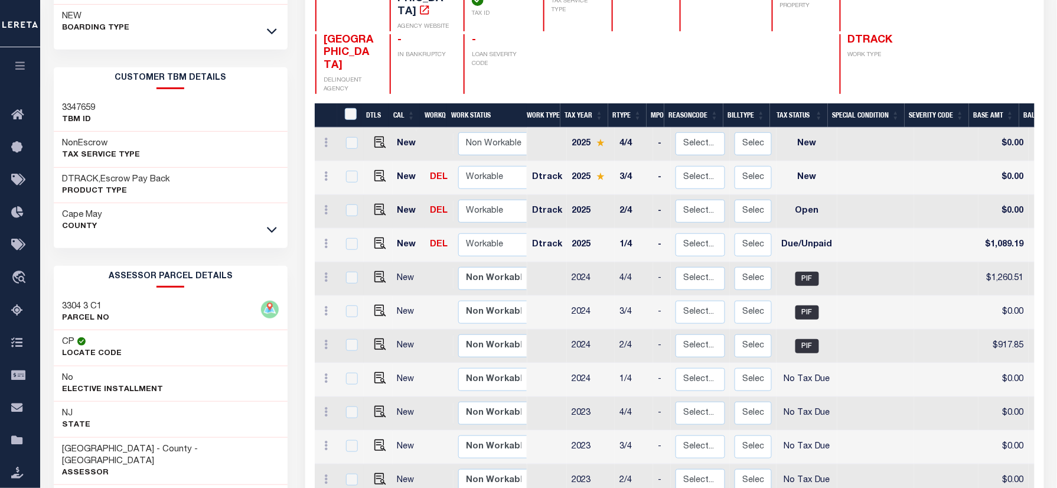
click at [97, 308] on h3 "3304 3 C1" at bounding box center [86, 307] width 47 height 12
copy h3 "C1"
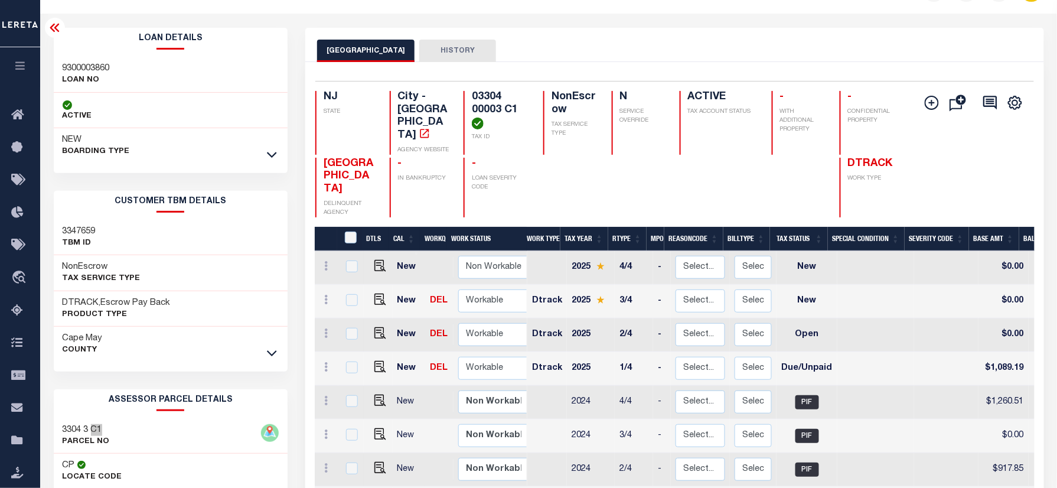
scroll to position [0, 0]
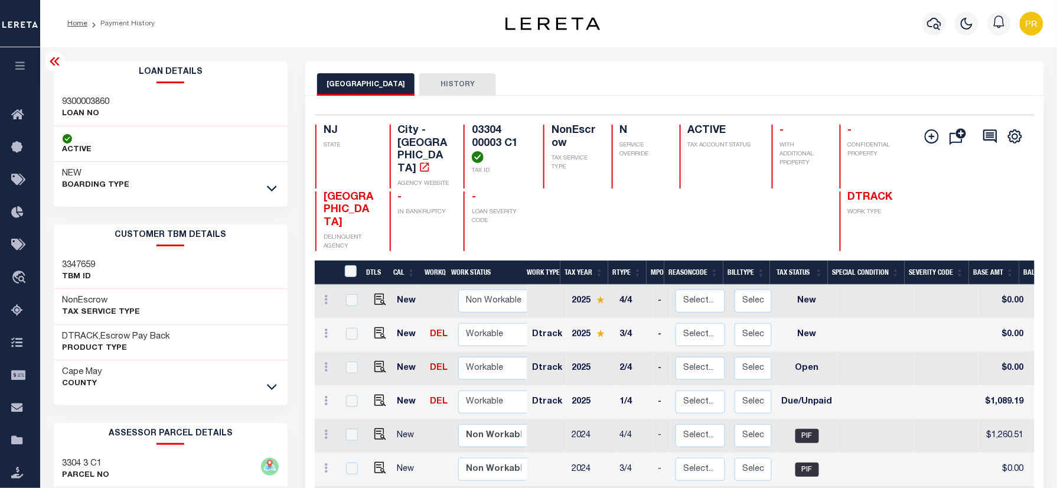
click at [494, 139] on h4 "03304 00003 C1" at bounding box center [500, 144] width 57 height 38
copy div "03304 00003 C1"
drag, startPoint x: 379, startPoint y: 313, endPoint x: 716, endPoint y: 383, distance: 344.6
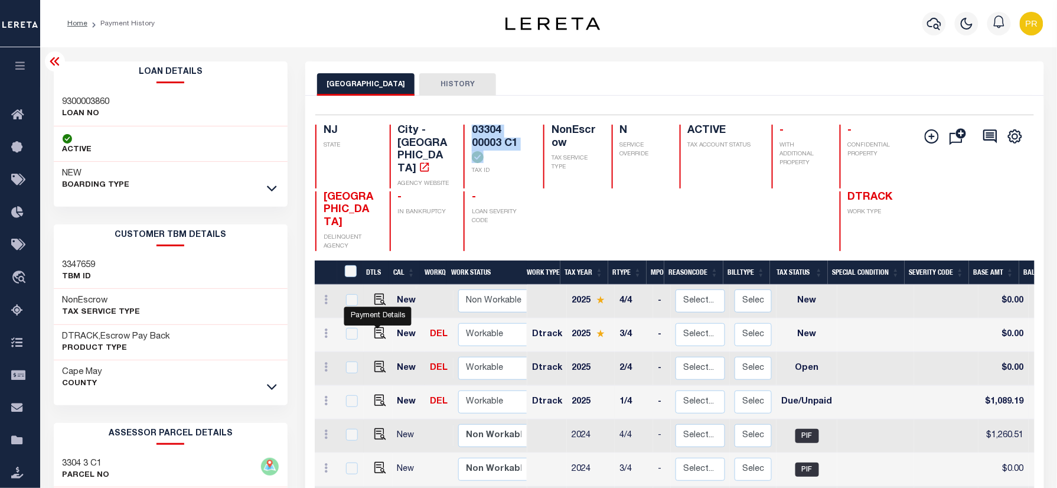
click at [379, 327] on img "" at bounding box center [381, 333] width 12 height 12
checkbox input "true"
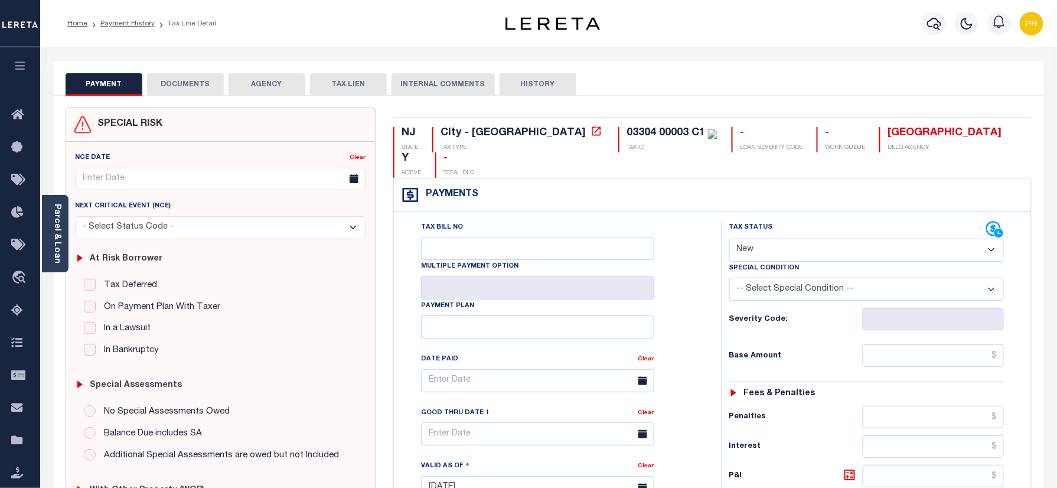
click at [764, 239] on select "- Select Status Code - Open Due/Unpaid Paid Incomplete No Tax Due Internal Refu…" at bounding box center [867, 250] width 275 height 23
select select "PYD"
click at [730, 239] on select "- Select Status Code - Open Due/Unpaid Paid Incomplete No Tax Due Internal Refu…" at bounding box center [867, 250] width 275 height 23
type input "[DATE]"
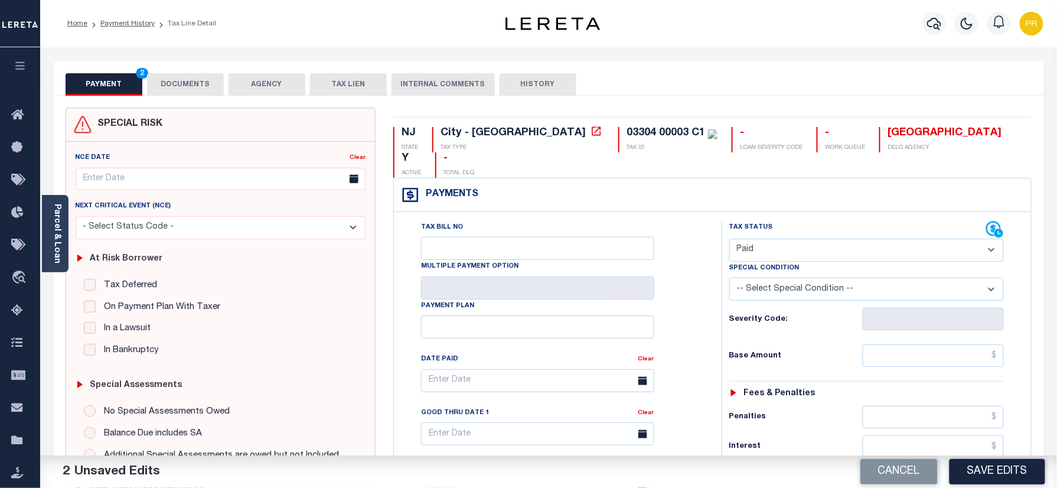
drag, startPoint x: 204, startPoint y: 85, endPoint x: 273, endPoint y: 149, distance: 94.5
click at [196, 86] on button "DOCUMENTS" at bounding box center [185, 84] width 77 height 22
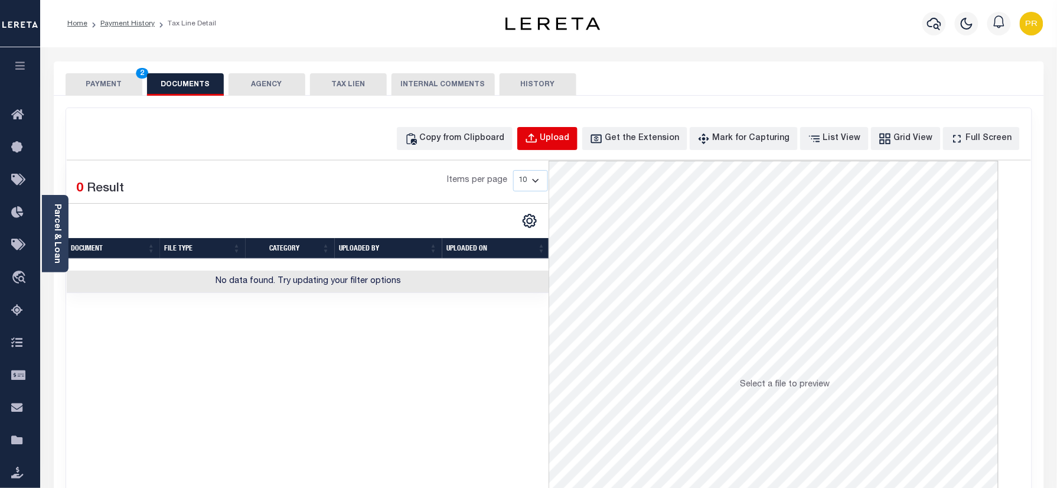
click at [562, 147] on button "Upload" at bounding box center [548, 138] width 60 height 23
select select "POP"
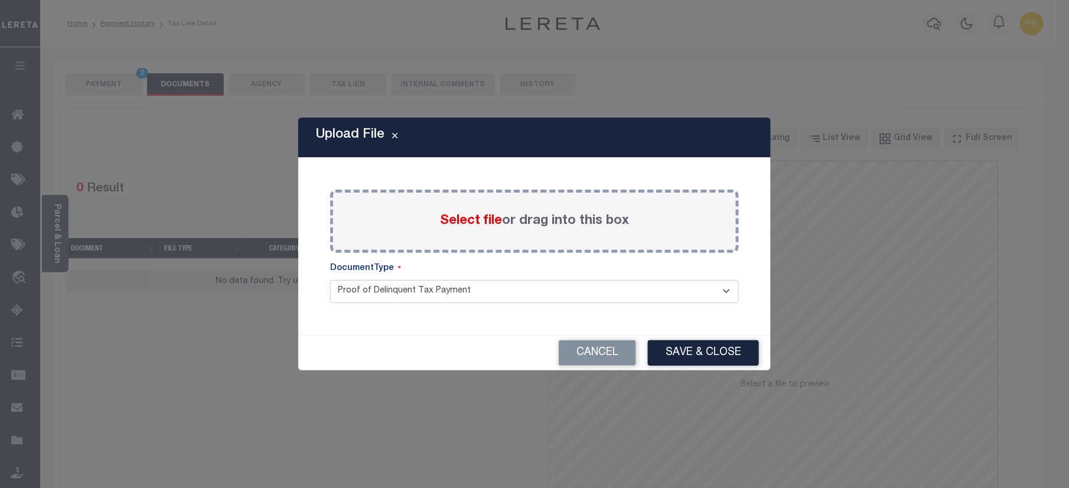
click at [580, 222] on label "Select file or drag into this box" at bounding box center [534, 220] width 189 height 19
click at [0, 0] on input "Select file or drag into this box" at bounding box center [0, 0] width 0 height 0
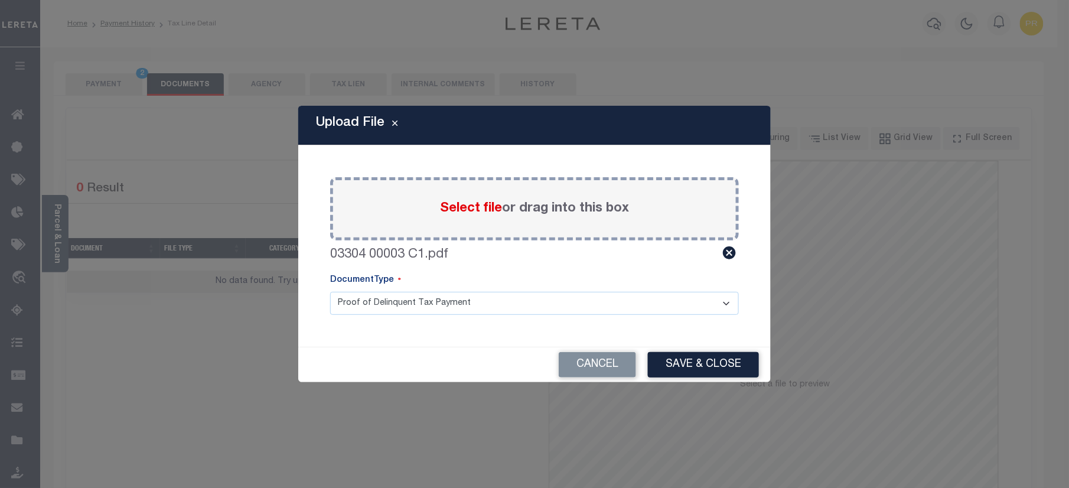
click at [443, 310] on select "Proof of Delinquent Tax Payment" at bounding box center [534, 303] width 409 height 23
click at [330, 292] on select "Proof of Delinquent Tax Payment" at bounding box center [534, 303] width 409 height 23
drag, startPoint x: 728, startPoint y: 356, endPoint x: 955, endPoint y: 421, distance: 236.0
click at [724, 356] on button "Save & Close" at bounding box center [703, 364] width 111 height 25
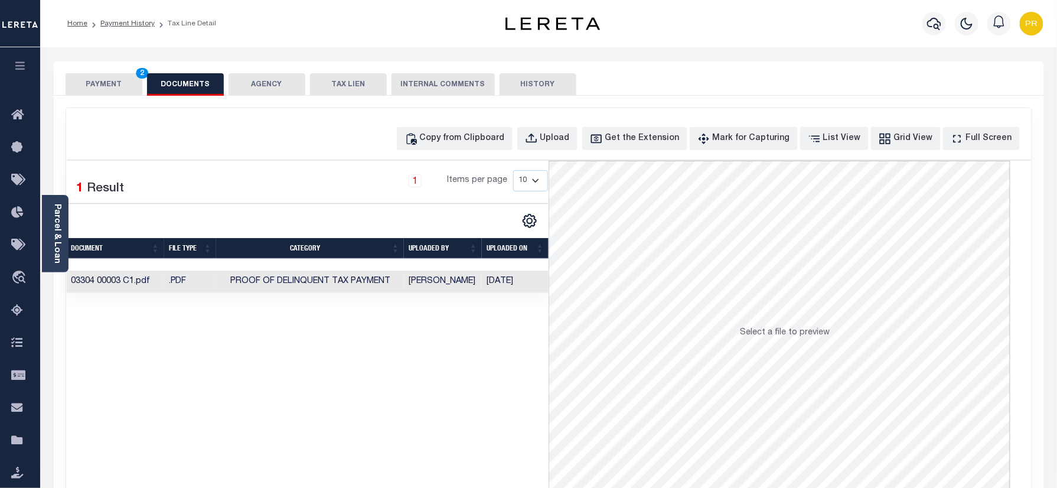
drag, startPoint x: 147, startPoint y: 83, endPoint x: 129, endPoint y: 93, distance: 20.4
click at [145, 83] on div "PAYMENT 2 DOCUMENTS AGENCY DELINQUENT PAYEE TAX LIEN HISTORY" at bounding box center [549, 84] width 967 height 22
click at [128, 83] on button "PAYMENT 2" at bounding box center [104, 84] width 77 height 22
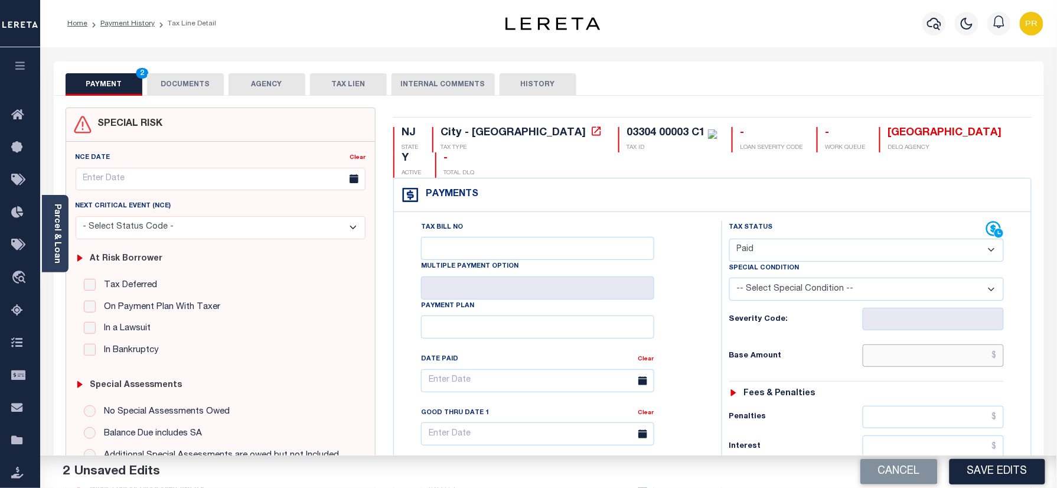
click at [906, 344] on input "text" at bounding box center [934, 355] width 142 height 22
paste input "1,162.96"
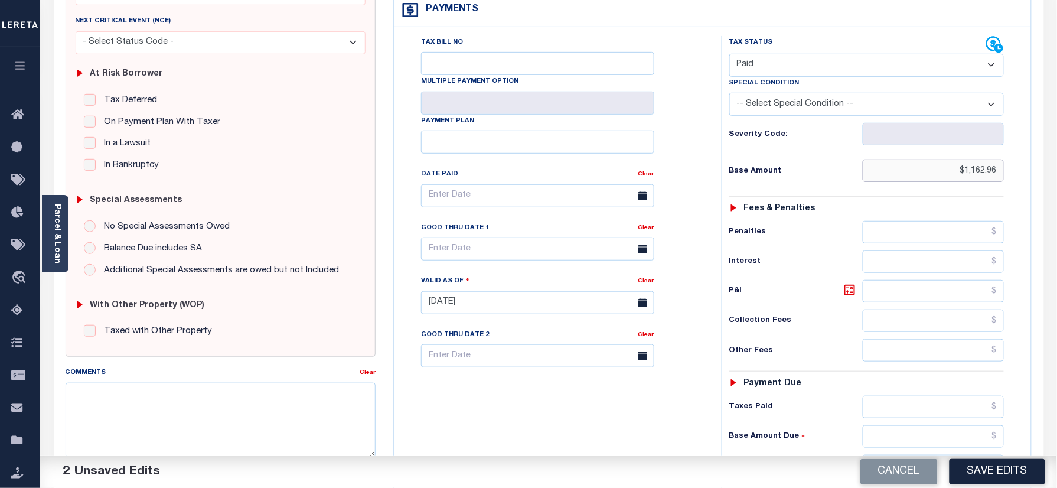
scroll to position [393, 0]
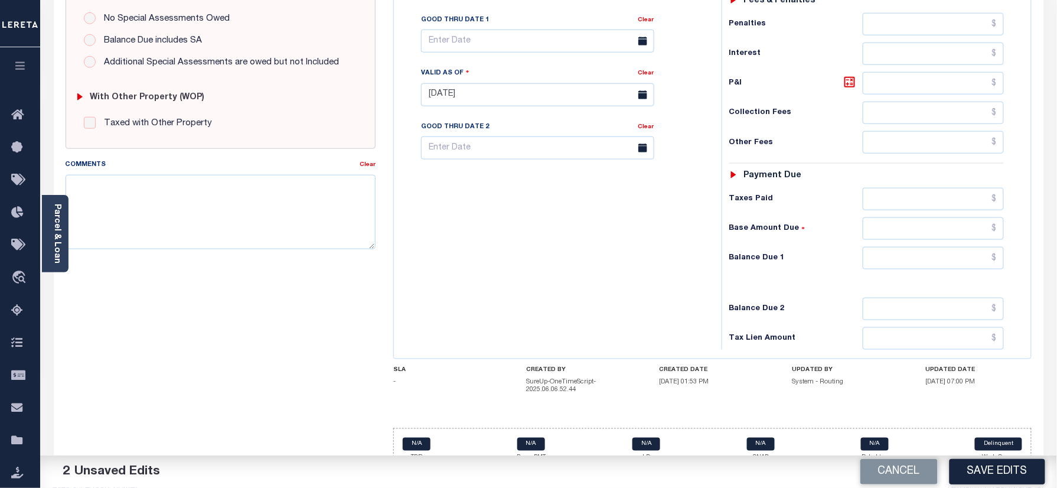
type input "$1,162.96"
click at [952, 247] on input "text" at bounding box center [934, 258] width 142 height 22
type input "$0.00"
click at [657, 281] on div "Tax Bill No Multiple Payment Option Payment Plan Clear" at bounding box center [555, 89] width 316 height 522
click at [1010, 466] on button "Save Edits" at bounding box center [998, 471] width 96 height 25
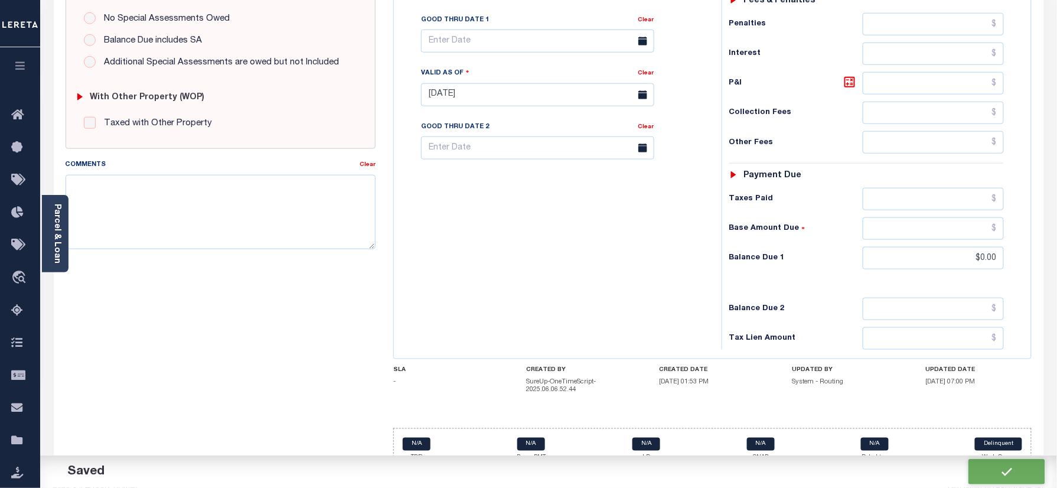
checkbox input "false"
type input "$1,162.96"
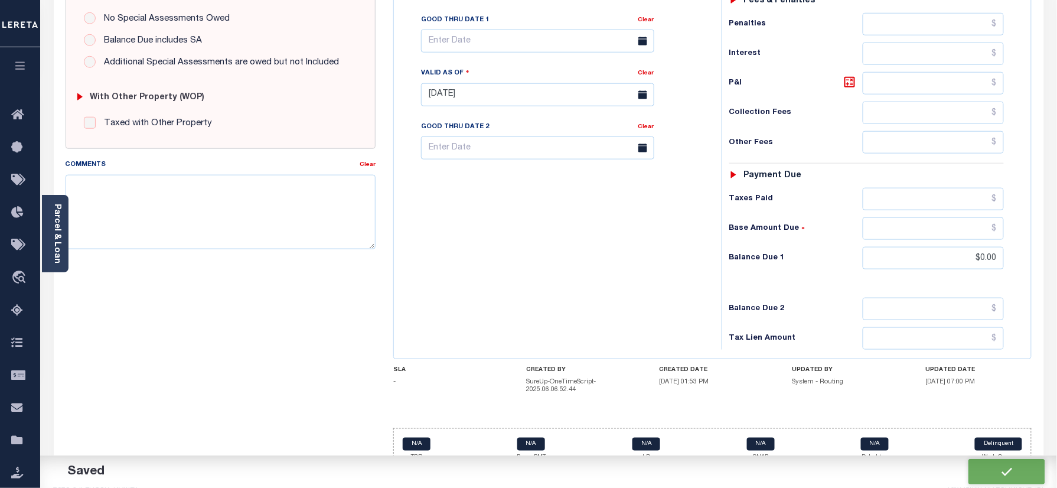
type input "$0"
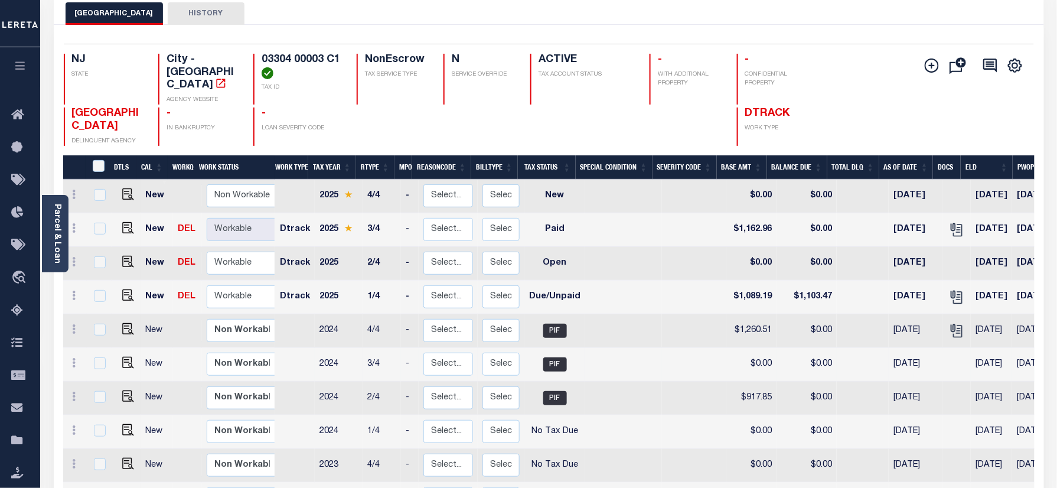
scroll to position [157, 0]
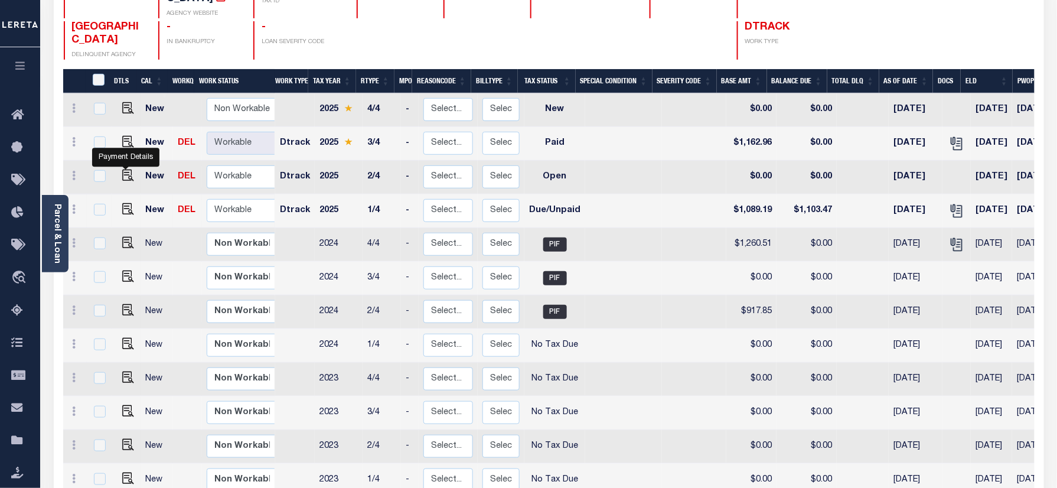
drag, startPoint x: 123, startPoint y: 155, endPoint x: 199, endPoint y: 201, distance: 88.9
click at [123, 170] on img "" at bounding box center [128, 176] width 12 height 12
checkbox input "true"
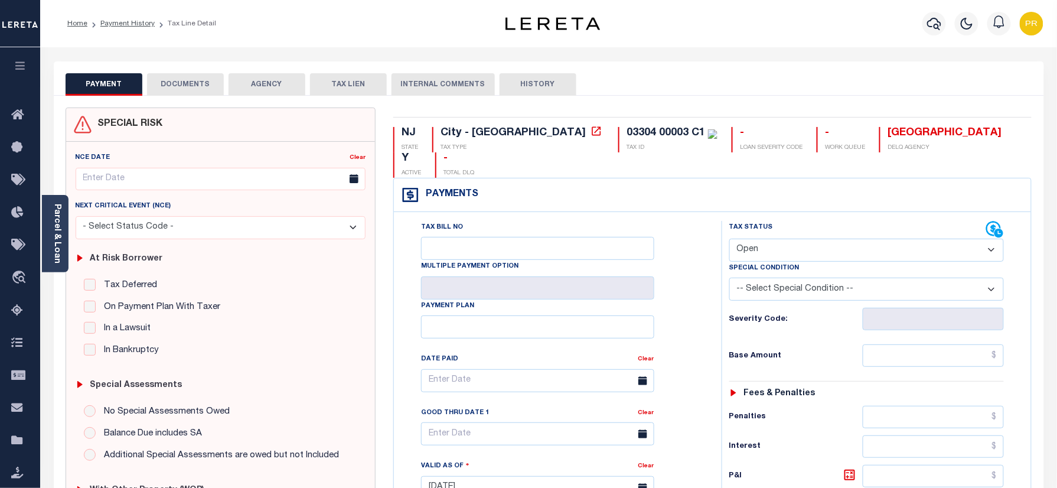
drag, startPoint x: 796, startPoint y: 223, endPoint x: 793, endPoint y: 239, distance: 15.8
click at [796, 239] on select "- Select Status Code - Open Due/Unpaid Paid Incomplete No Tax Due Internal Refu…" at bounding box center [867, 250] width 275 height 23
select select "PYD"
click at [730, 239] on select "- Select Status Code - Open Due/Unpaid Paid Incomplete No Tax Due Internal Refu…" at bounding box center [867, 250] width 275 height 23
type input "[DATE]"
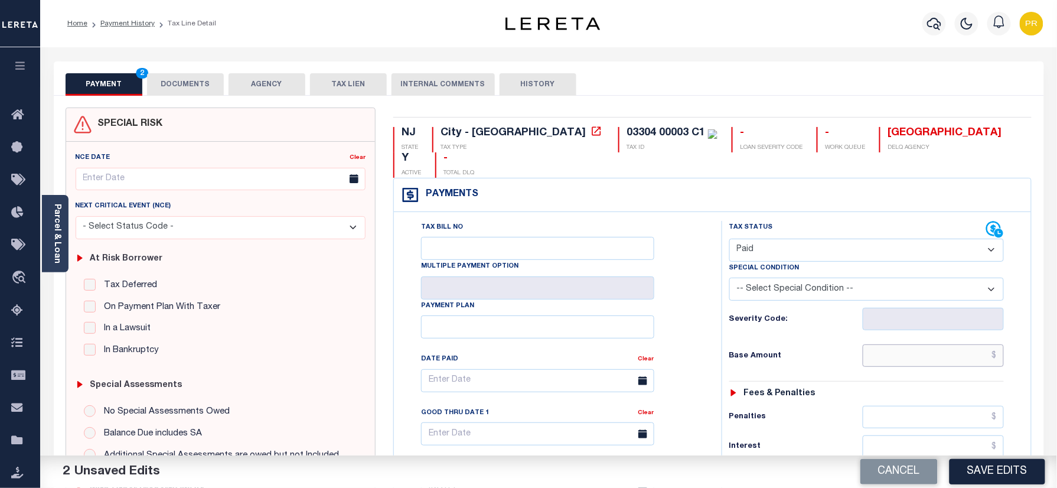
click at [928, 344] on input "text" at bounding box center [934, 355] width 142 height 22
paste input "1,089.18"
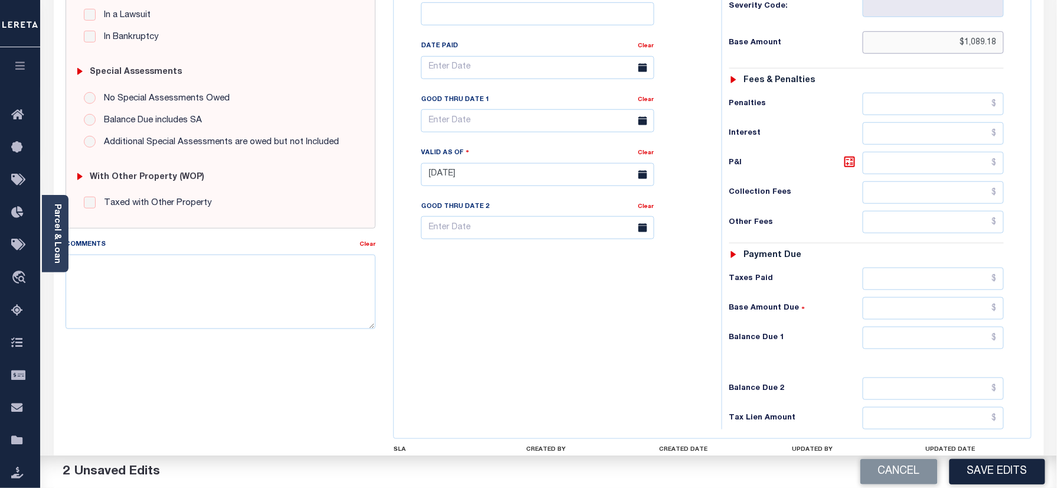
scroll to position [388, 0]
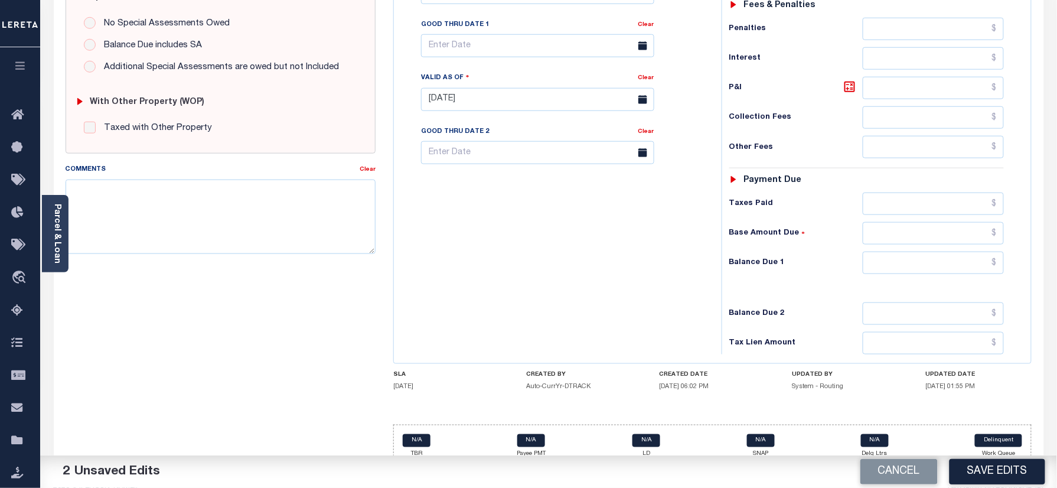
type input "$1,089.18"
click at [910, 252] on input "text" at bounding box center [934, 263] width 142 height 22
type input "$0.00"
click at [714, 294] on div "Tax Status Status" at bounding box center [871, 94] width 316 height 522
paste textarea "Please refer 2025 3/4 line for Tax Supporting Document."
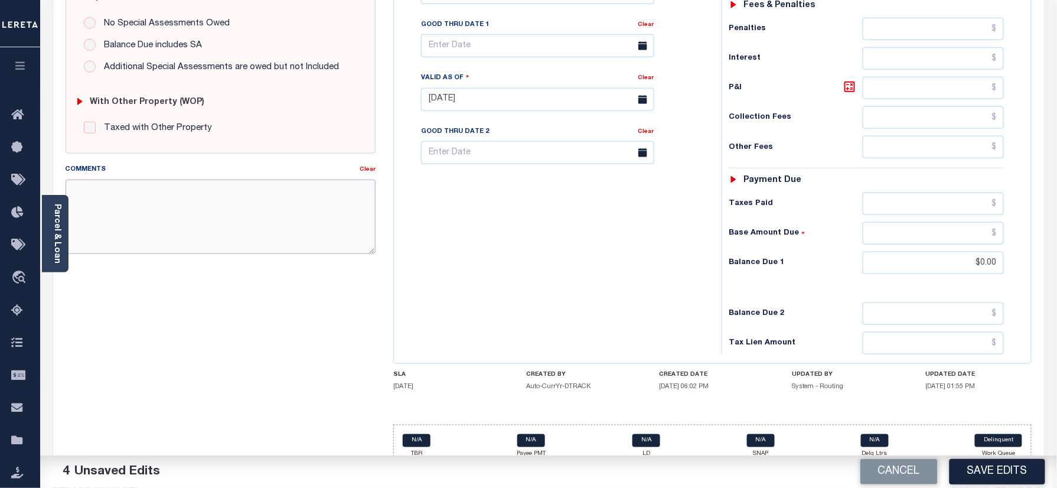
click at [291, 219] on textarea "Comments" at bounding box center [221, 217] width 311 height 74
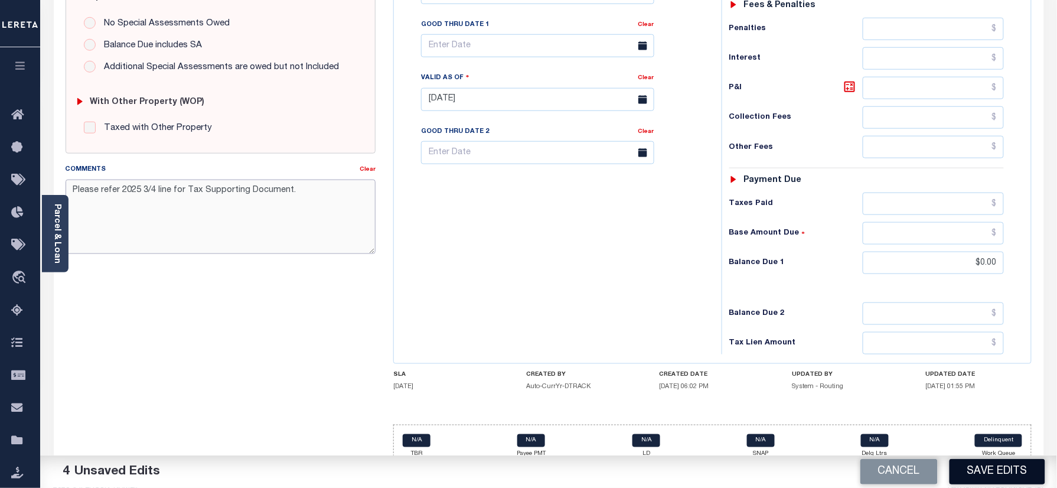
type textarea "Please refer 2025 3/4 line for Tax Supporting Document."
click at [1000, 471] on button "Save Edits" at bounding box center [998, 471] width 96 height 25
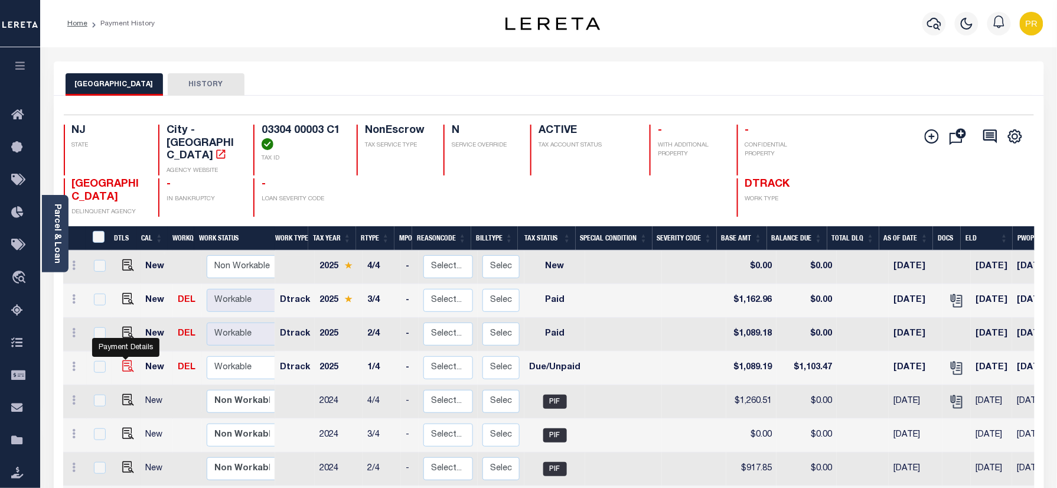
click at [122, 360] on img "" at bounding box center [128, 366] width 12 height 12
checkbox input "true"
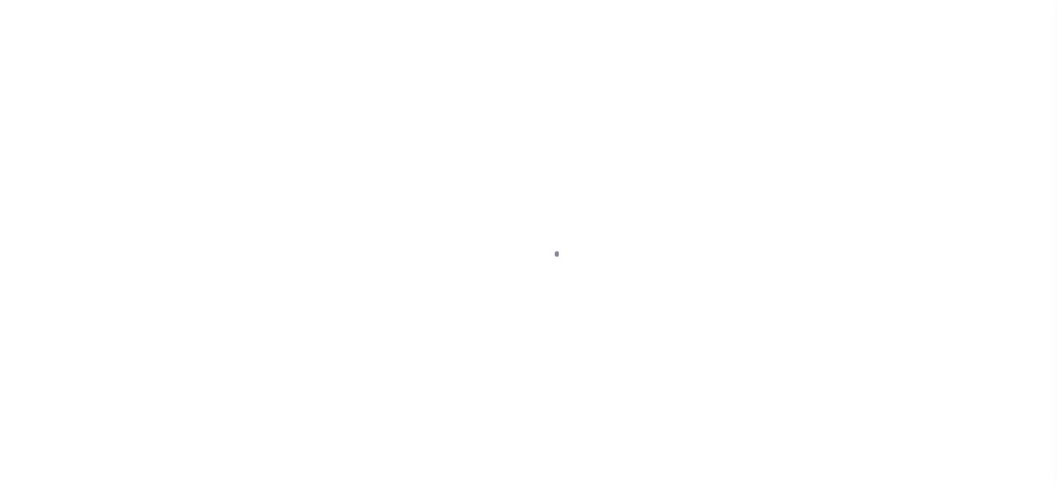
checkbox input "false"
type input "[DATE]"
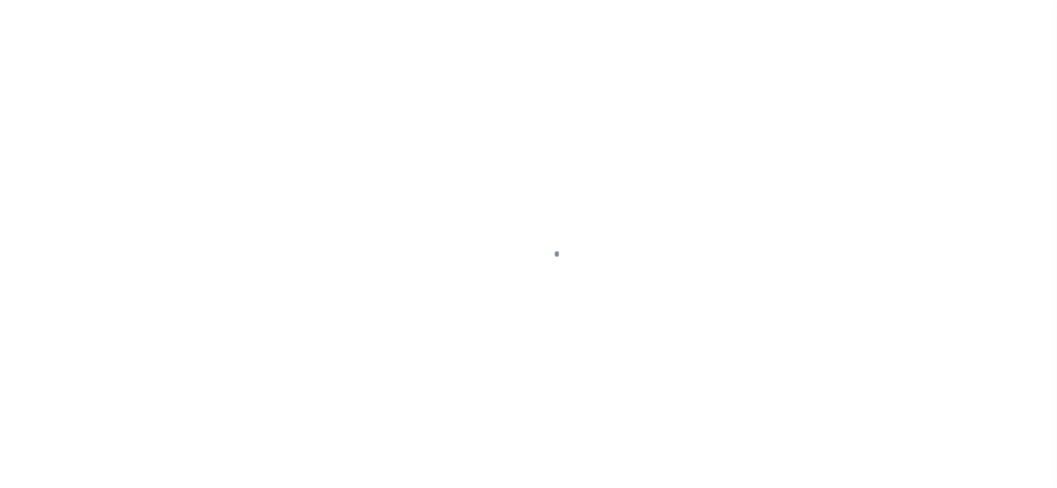
type input "[DATE]"
select select "DUE"
type input "$1,089.19"
type input "$14.28"
type input "$1,103.47"
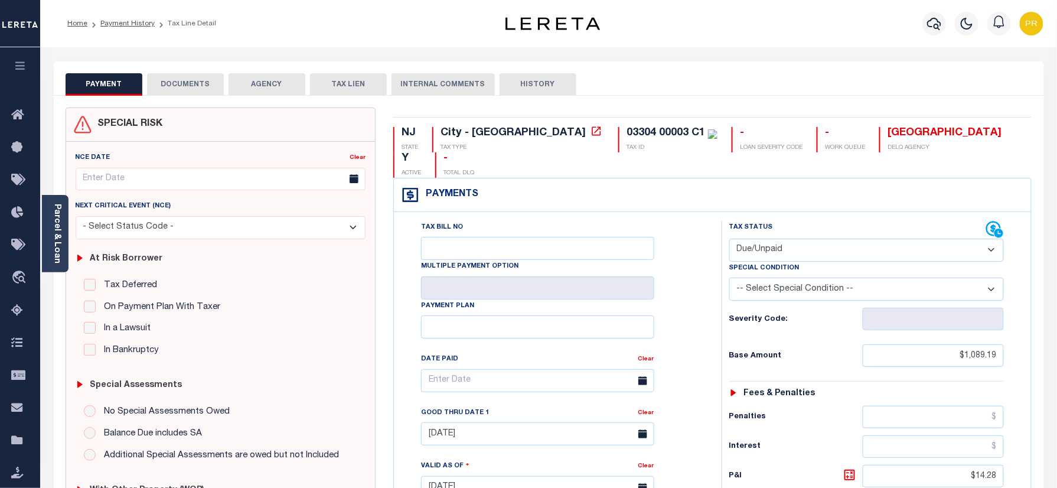
drag, startPoint x: 819, startPoint y: 216, endPoint x: 804, endPoint y: 237, distance: 25.4
click at [818, 239] on select "- Select Status Code - Open Due/Unpaid Paid Incomplete No Tax Due Internal Refu…" at bounding box center [867, 250] width 275 height 23
select select "PYD"
click at [730, 239] on select "- Select Status Code - Open Due/Unpaid Paid Incomplete No Tax Due Internal Refu…" at bounding box center [867, 250] width 275 height 23
type input "[DATE]"
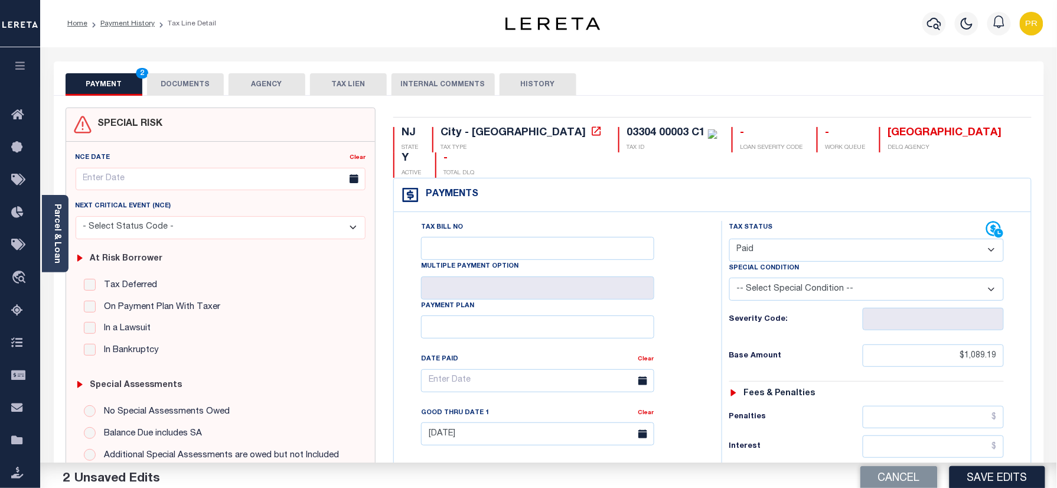
click at [691, 228] on div "Tax Bill No Multiple Payment Option Payment Plan Clear" at bounding box center [555, 386] width 298 height 331
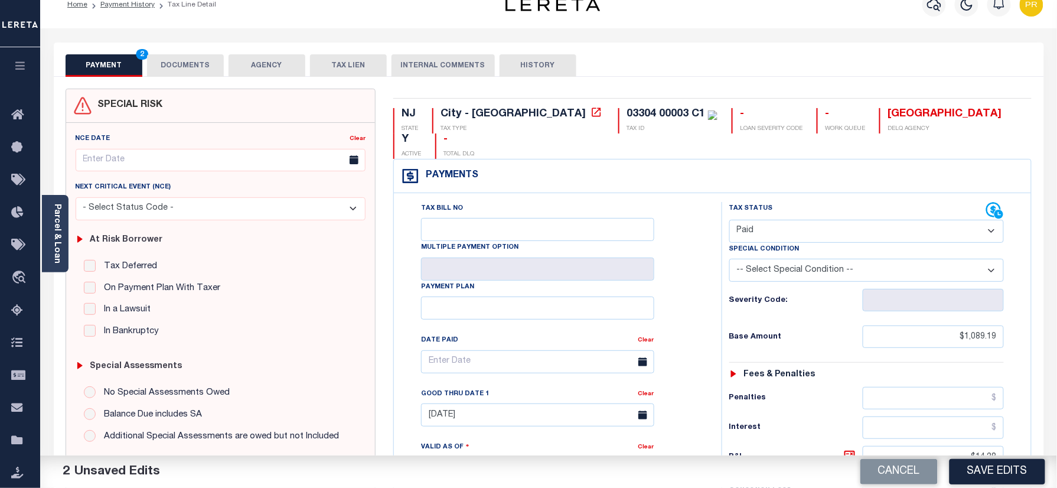
scroll to position [236, 0]
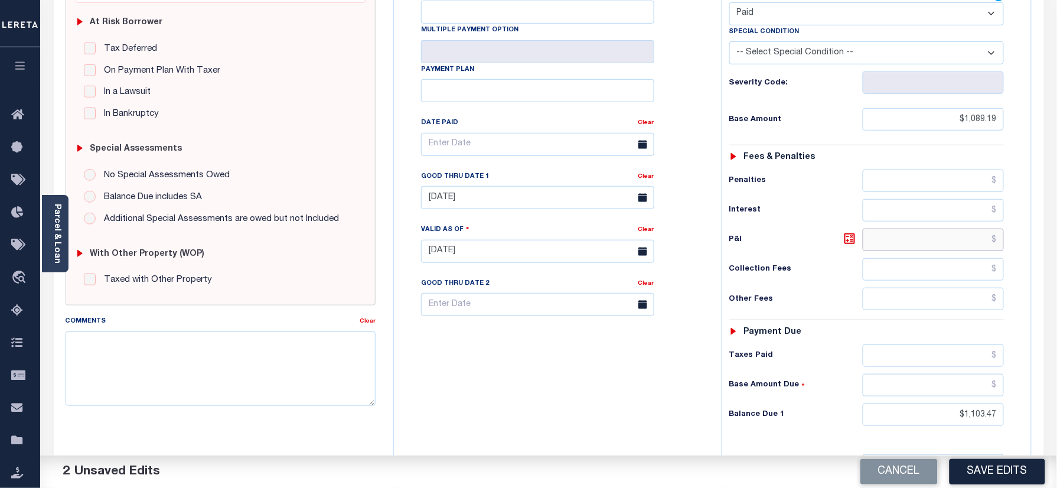
drag, startPoint x: 954, startPoint y: 220, endPoint x: 1053, endPoint y: 218, distance: 99.3
click at [1053, 218] on div "PAYMENT 2 DOCUMENTS AGENCY DELINQUENT PAYEE" at bounding box center [549, 242] width 1008 height 834
drag, startPoint x: 929, startPoint y: 395, endPoint x: 1059, endPoint y: 397, distance: 130.0
click at [1057, 397] on html "Home Payment History Tax Line Detail" at bounding box center [528, 212] width 1057 height 896
type input "$0.00"
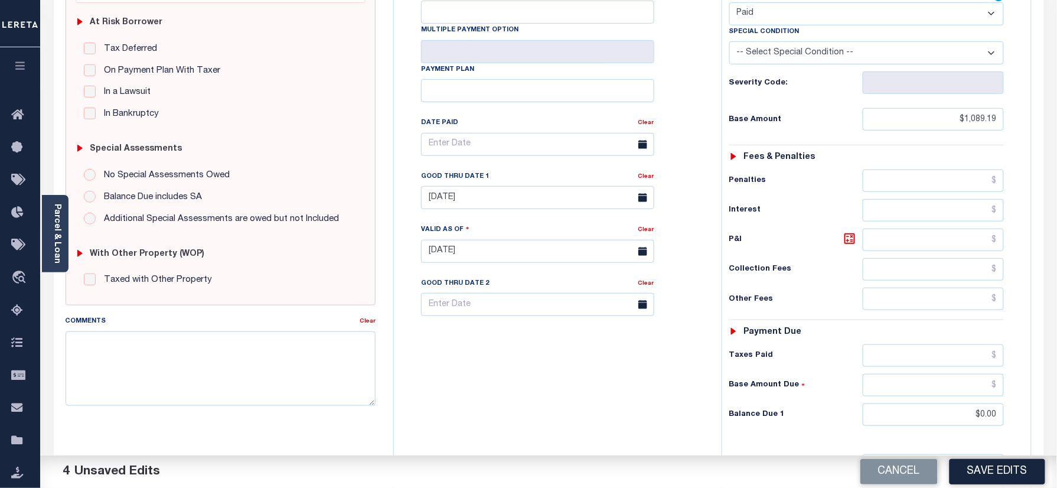
click at [728, 386] on div "Tax Status Status - Select Status Code -" at bounding box center [871, 246] width 298 height 522
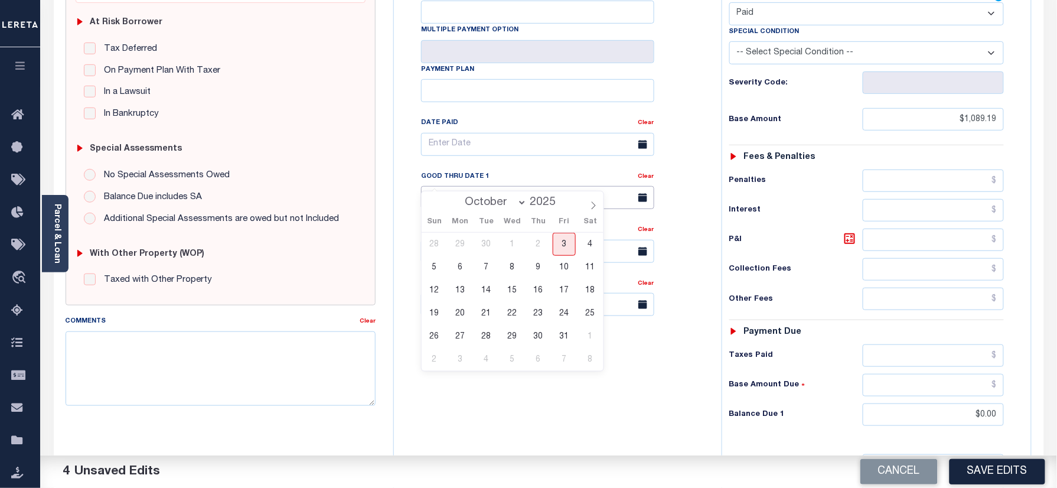
drag, startPoint x: 475, startPoint y: 180, endPoint x: 376, endPoint y: 185, distance: 99.4
click at [376, 185] on div "SPECIAL RISK NCE Date Clear" at bounding box center [549, 251] width 985 height 761
drag, startPoint x: 679, startPoint y: 177, endPoint x: 1003, endPoint y: 314, distance: 351.6
click at [677, 177] on div "Tax Bill No Multiple Payment Option Payment Plan Clear" at bounding box center [555, 150] width 298 height 331
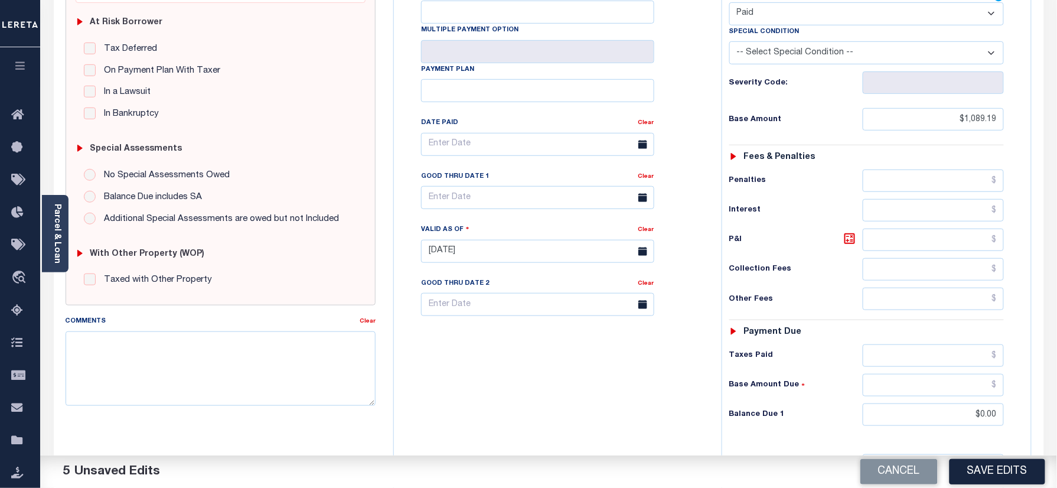
click at [211, 331] on div "Comments" at bounding box center [213, 323] width 295 height 17
click at [334, 375] on textarea "Comments" at bounding box center [221, 368] width 311 height 74
paste textarea "Please refer 2025 3/4 line for Tax Supporting Document."
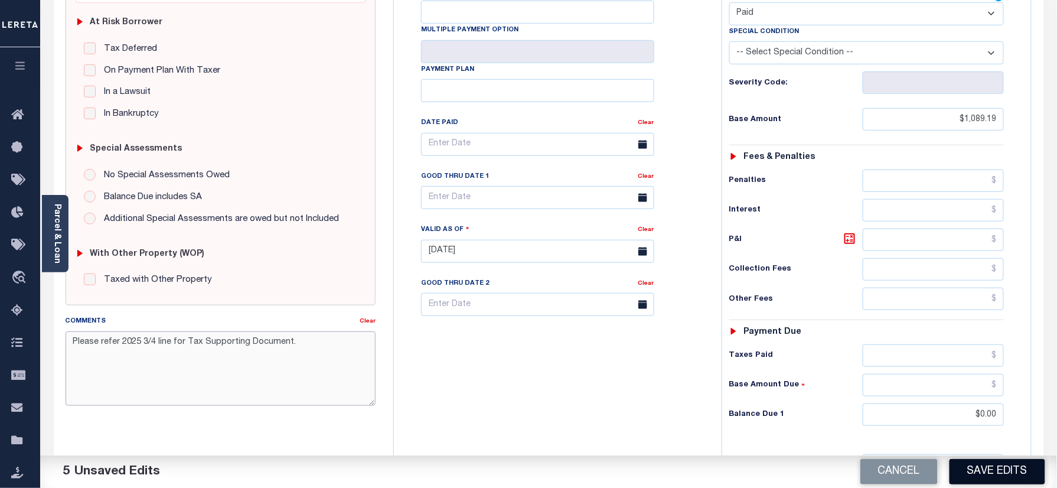
type textarea "Please refer 2025 3/4 line for Tax Supporting Document."
drag, startPoint x: 1000, startPoint y: 478, endPoint x: 1055, endPoint y: 476, distance: 54.4
click at [1000, 477] on button "Save Edits" at bounding box center [998, 471] width 96 height 25
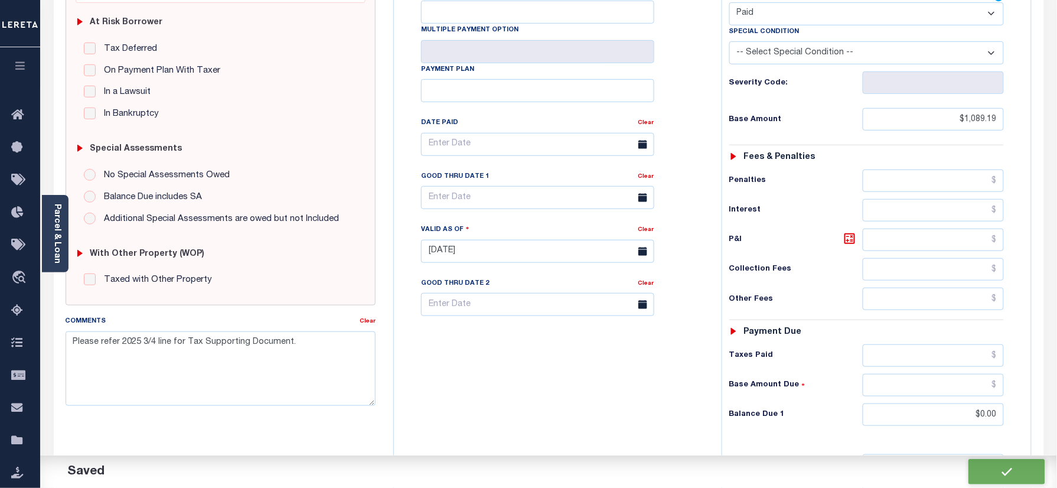
checkbox input "false"
type textarea "Please refer 2025 3/4 line for Tax Supporting Document."
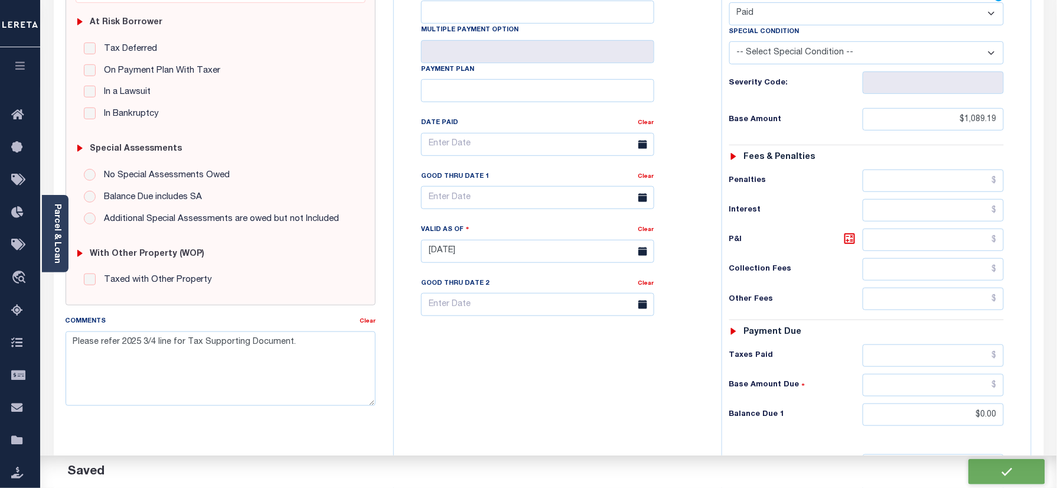
type input "$1,089.19"
type input "$0"
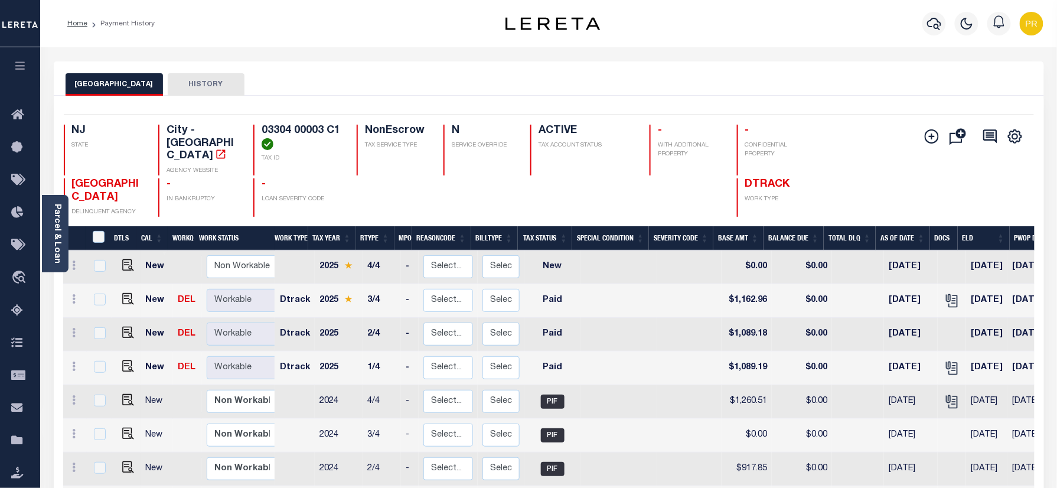
click at [301, 135] on h4 "03304 00003 C1" at bounding box center [302, 137] width 81 height 25
copy div "03304 00003 C1"
click at [62, 239] on div "Parcel & Loan" at bounding box center [55, 233] width 27 height 77
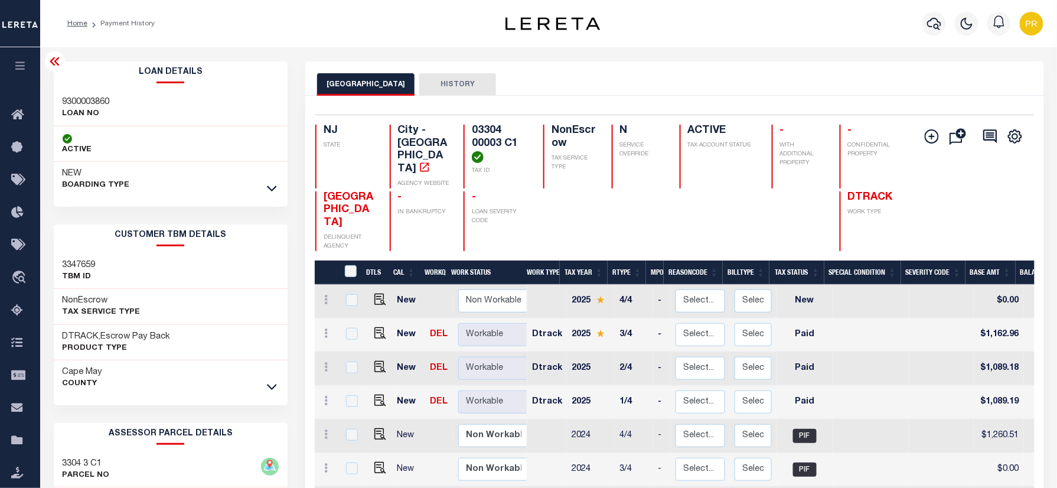
click at [74, 95] on div "9300003860 LOAN NO" at bounding box center [171, 108] width 235 height 36
copy h3 "9300003860"
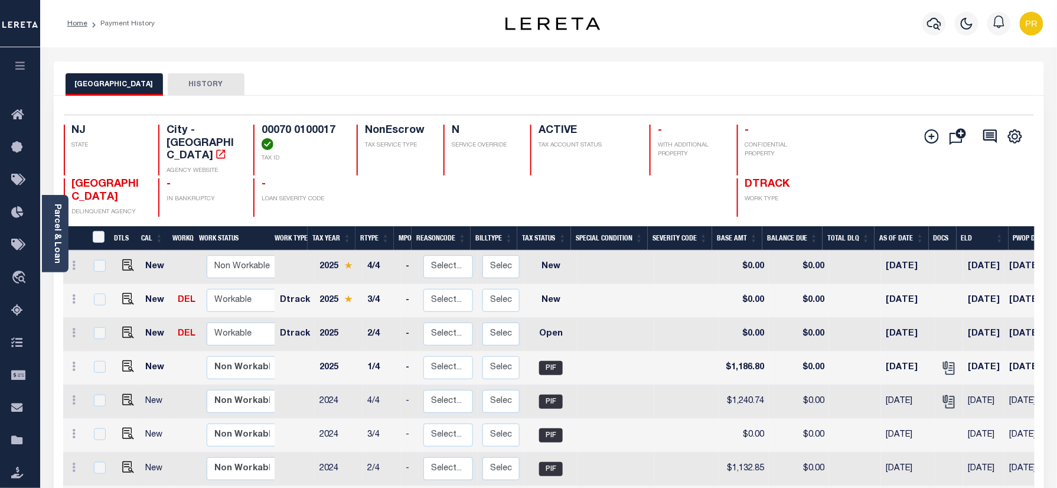
click at [57, 239] on link "Parcel & Loan" at bounding box center [57, 234] width 8 height 60
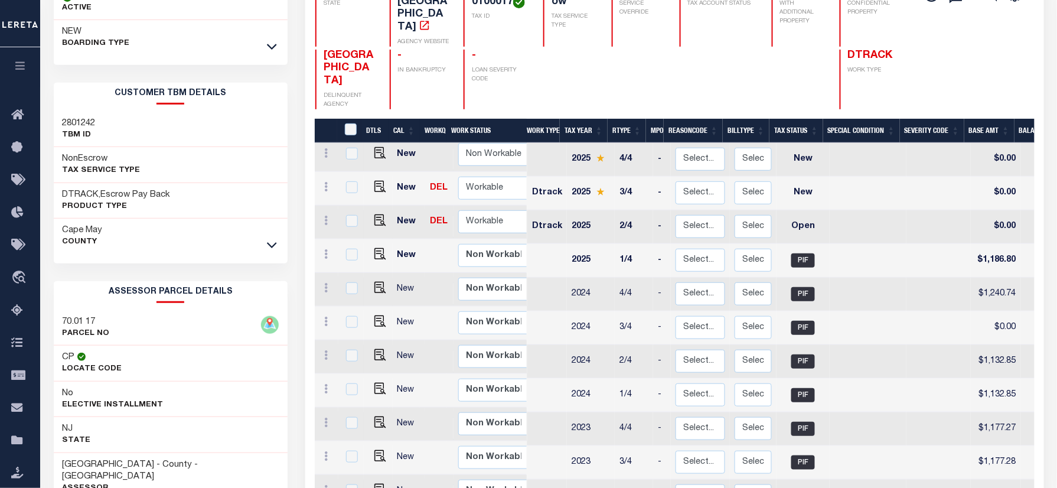
scroll to position [157, 0]
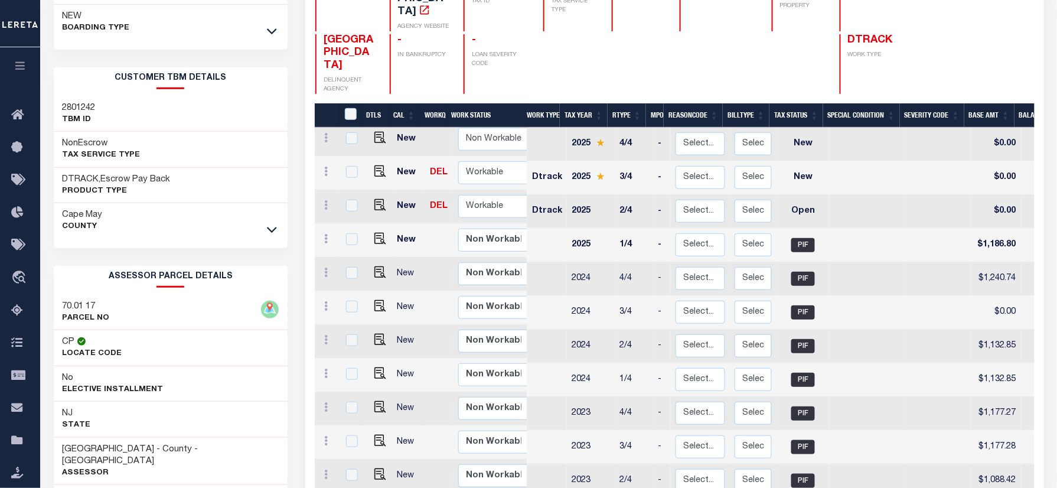
click at [71, 304] on h3 "70.01 17" at bounding box center [86, 307] width 47 height 12
copy h3 "70.01"
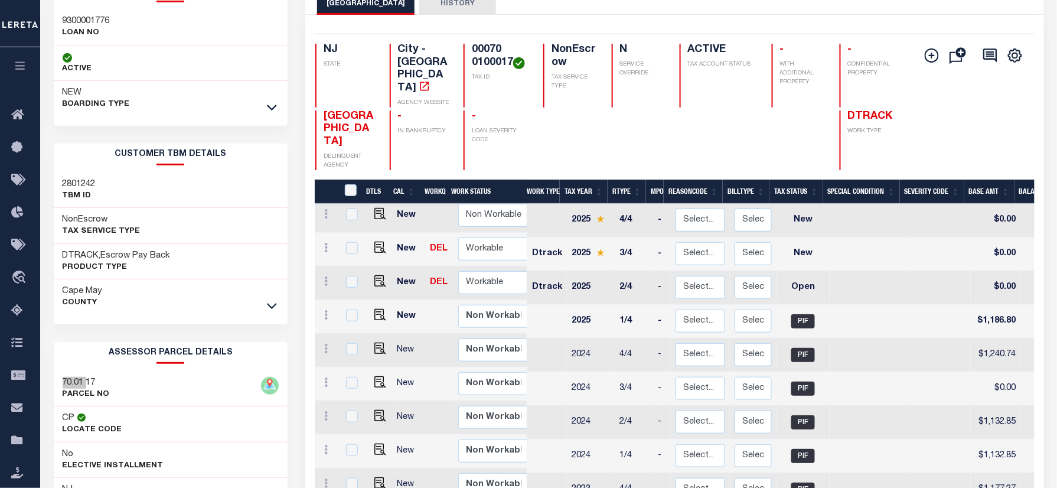
scroll to position [0, 0]
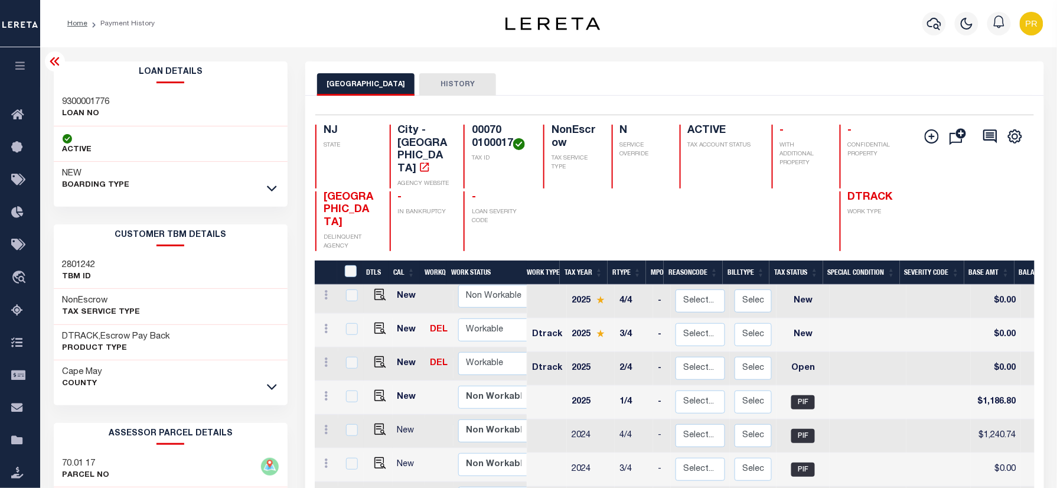
click at [484, 128] on h4 "00070 0100017" at bounding box center [500, 137] width 57 height 25
copy div "00070 0100017"
drag, startPoint x: 378, startPoint y: 299, endPoint x: 433, endPoint y: 317, distance: 57.9
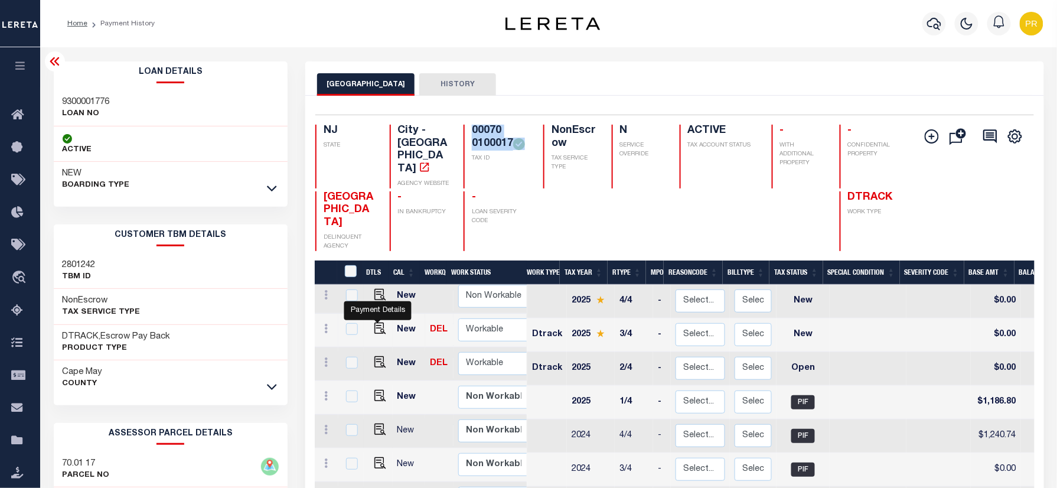
click at [378, 323] on img "" at bounding box center [381, 329] width 12 height 12
checkbox input "true"
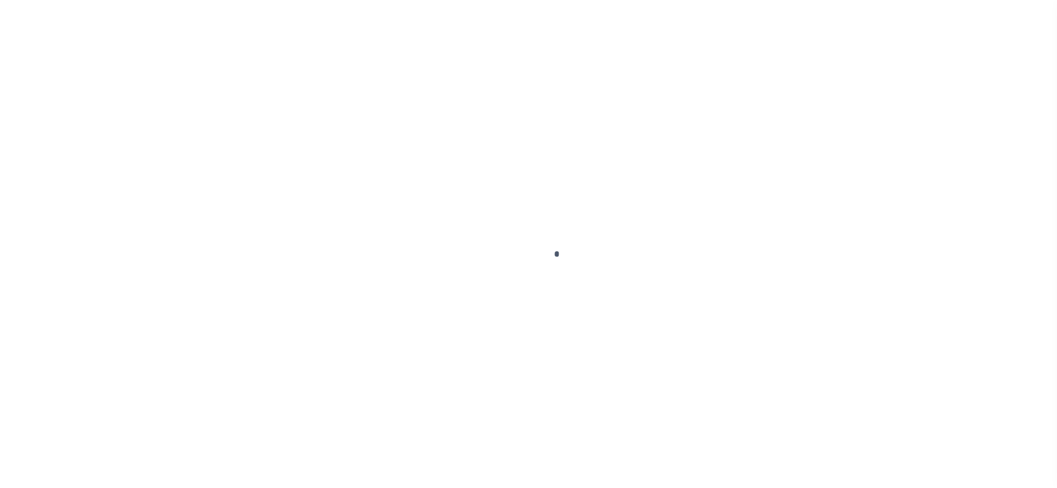
checkbox input "false"
type input "[DATE]"
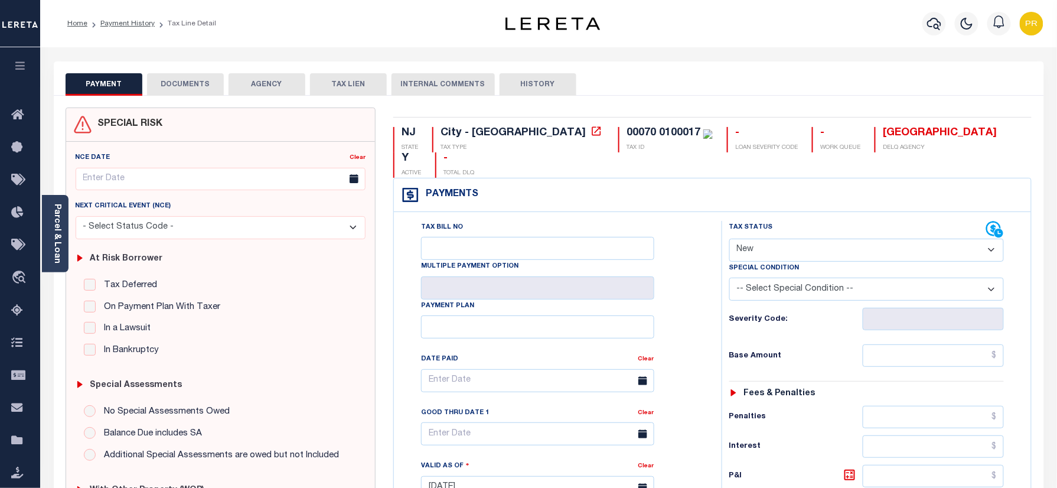
click at [795, 239] on select "- Select Status Code - Open Due/Unpaid Paid Incomplete No Tax Due Internal Refu…" at bounding box center [867, 250] width 275 height 23
select select "PYD"
click at [730, 239] on select "- Select Status Code - Open Due/Unpaid Paid Incomplete No Tax Due Internal Refu…" at bounding box center [867, 250] width 275 height 23
type input "10/03/2025"
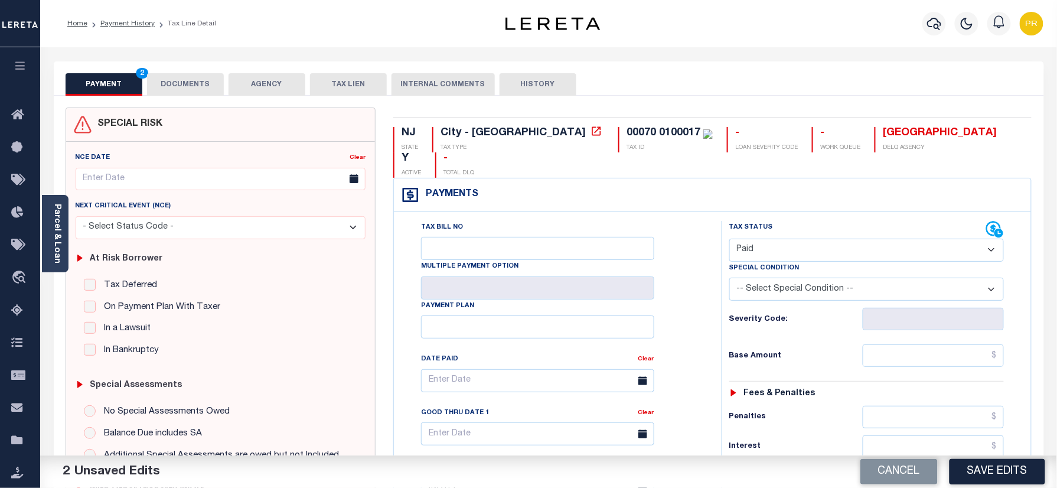
drag, startPoint x: 178, startPoint y: 80, endPoint x: 167, endPoint y: 96, distance: 19.0
click at [177, 80] on button "DOCUMENTS" at bounding box center [185, 84] width 77 height 22
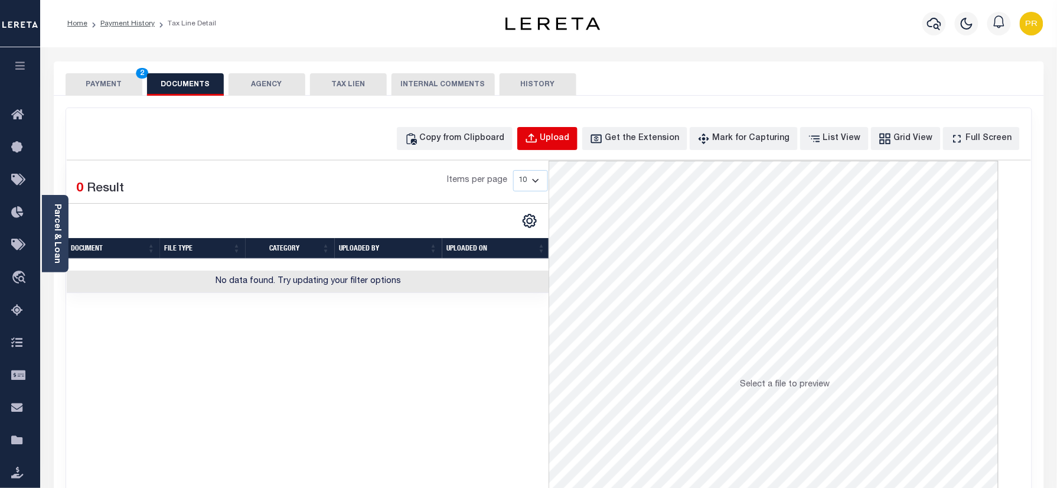
click at [577, 145] on button "Upload" at bounding box center [548, 138] width 60 height 23
select select "POP"
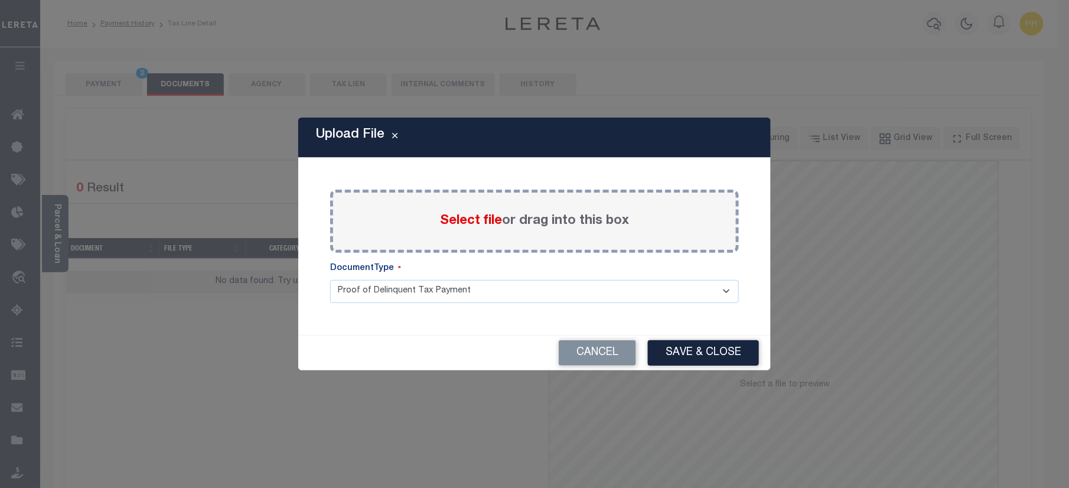
click at [544, 228] on label "Select file or drag into this box" at bounding box center [534, 220] width 189 height 19
click at [0, 0] on input "Select file or drag into this box" at bounding box center [0, 0] width 0 height 0
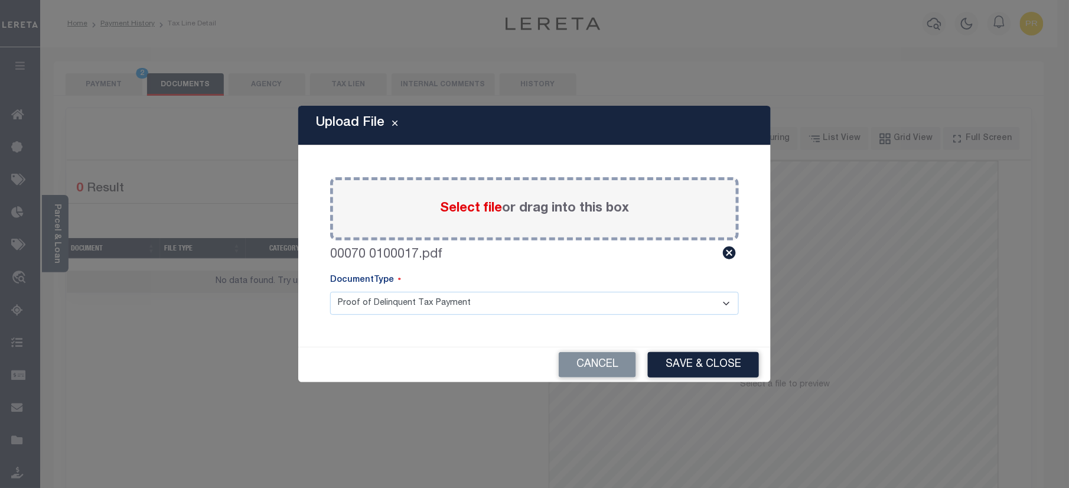
click at [405, 304] on select "Proof of Delinquent Tax Payment" at bounding box center [534, 303] width 409 height 23
click at [330, 292] on select "Proof of Delinquent Tax Payment" at bounding box center [534, 303] width 409 height 23
click at [747, 366] on button "Save & Close" at bounding box center [703, 364] width 111 height 25
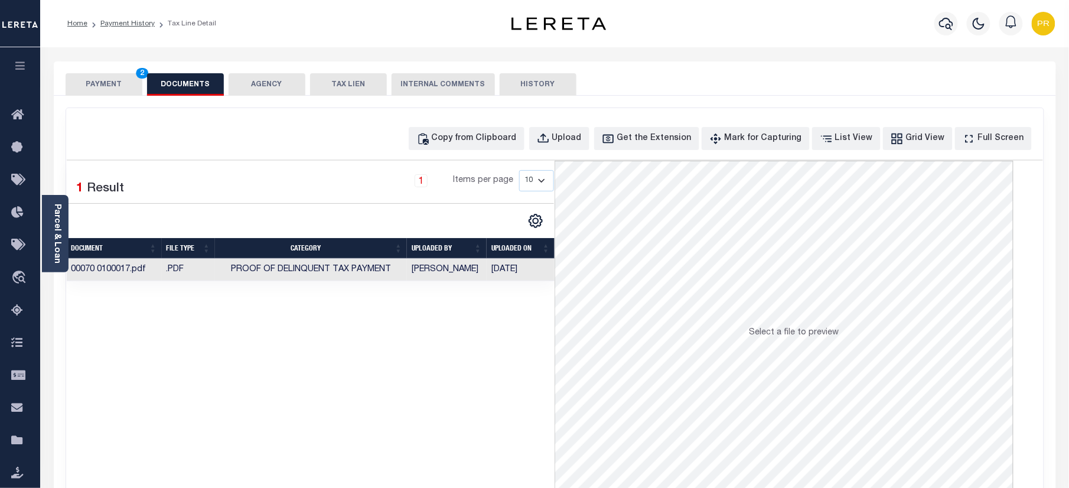
click at [86, 89] on button "PAYMENT 2" at bounding box center [104, 84] width 77 height 22
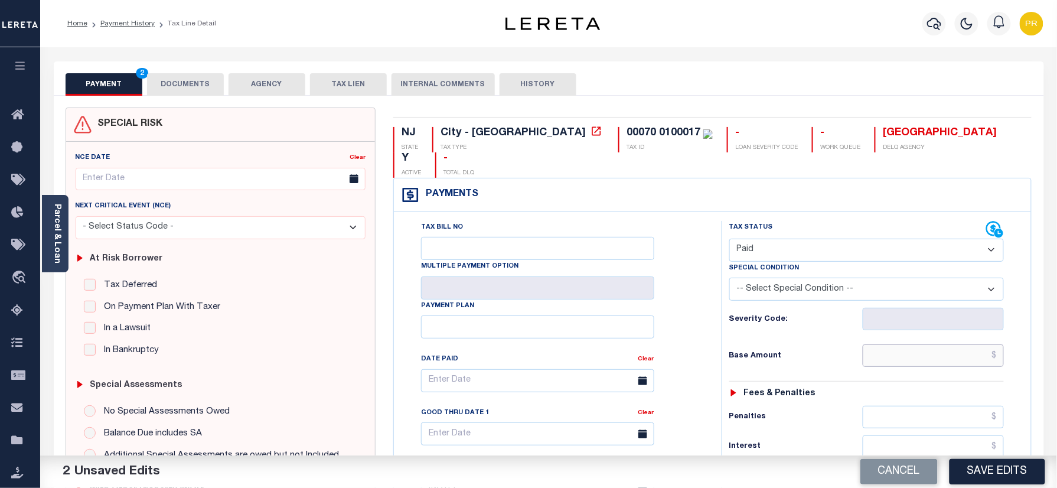
click at [913, 344] on input "text" at bounding box center [934, 355] width 142 height 22
paste input "1,267.19"
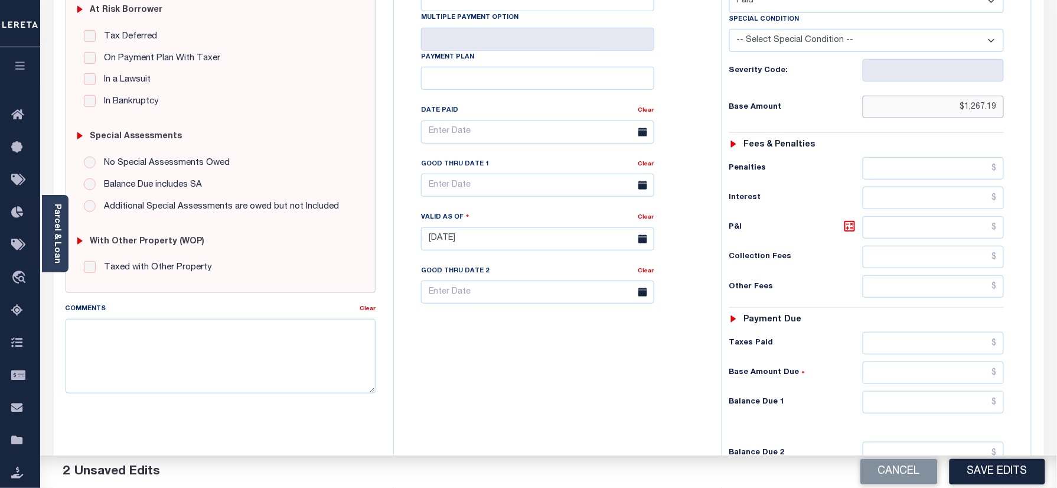
scroll to position [393, 0]
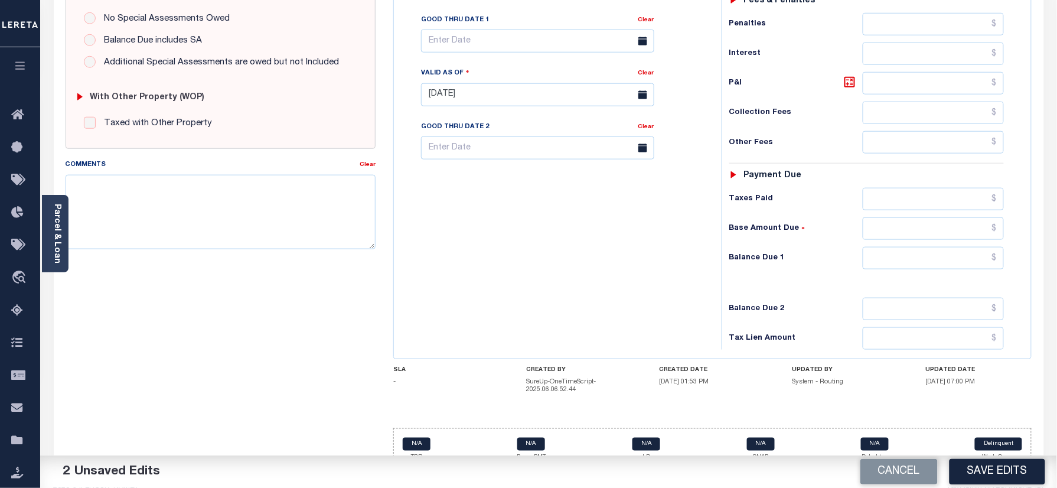
type input "$1,267.19"
click at [939, 247] on input "text" at bounding box center [934, 258] width 142 height 22
type input "$0.00"
click at [636, 304] on div "Tax Bill No Multiple Payment Option Payment Plan Clear" at bounding box center [555, 89] width 316 height 522
click at [988, 470] on button "Save Edits" at bounding box center [998, 471] width 96 height 25
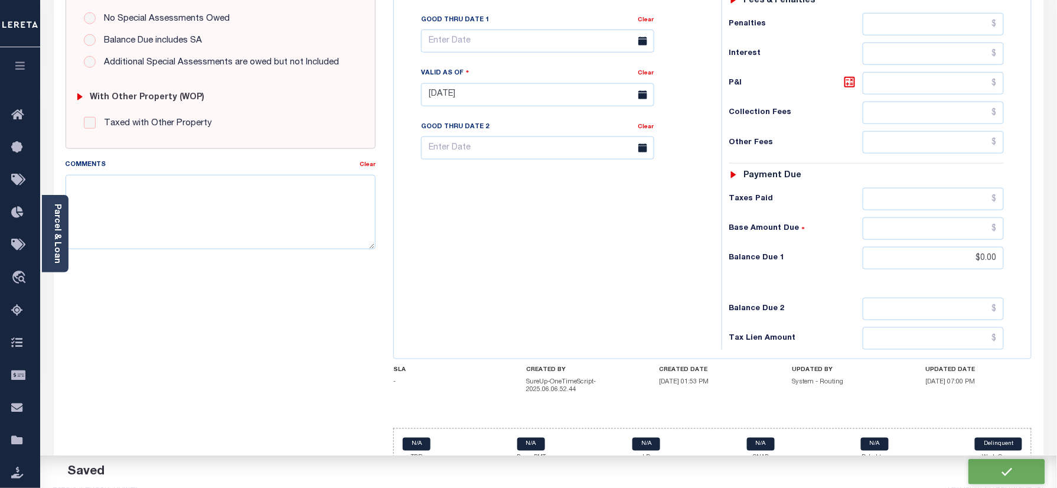
checkbox input "false"
type input "$1,267.19"
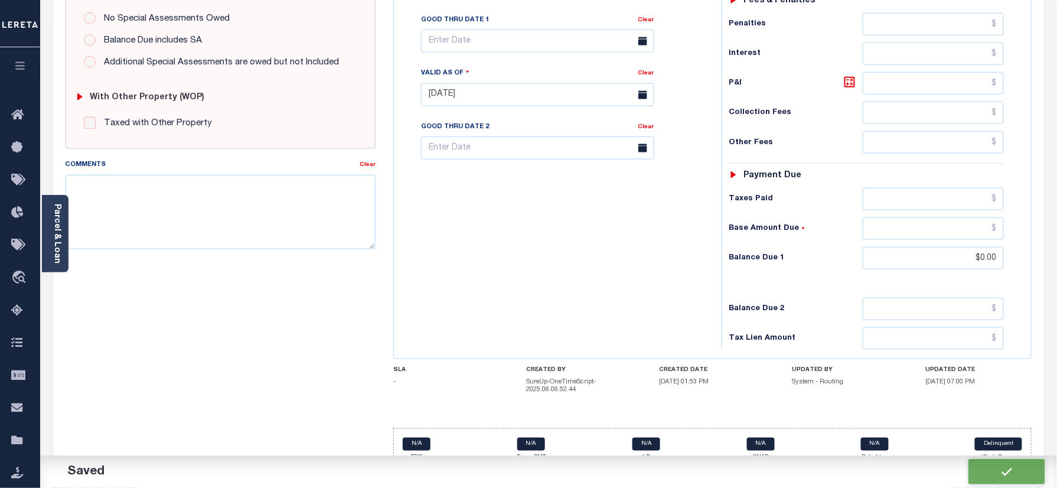
type input "$0"
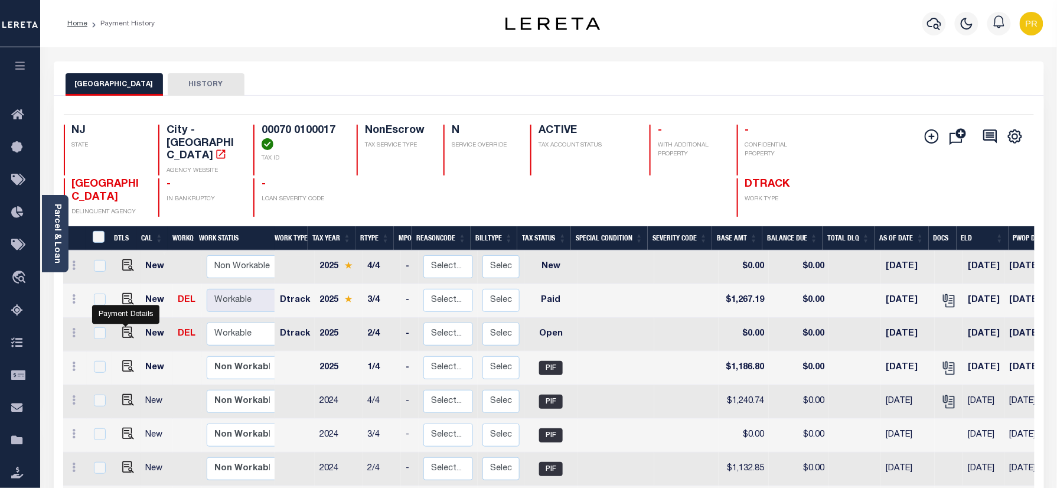
drag, startPoint x: 123, startPoint y: 313, endPoint x: 159, endPoint y: 343, distance: 47.0
click at [123, 327] on img "" at bounding box center [128, 333] width 12 height 12
checkbox input "true"
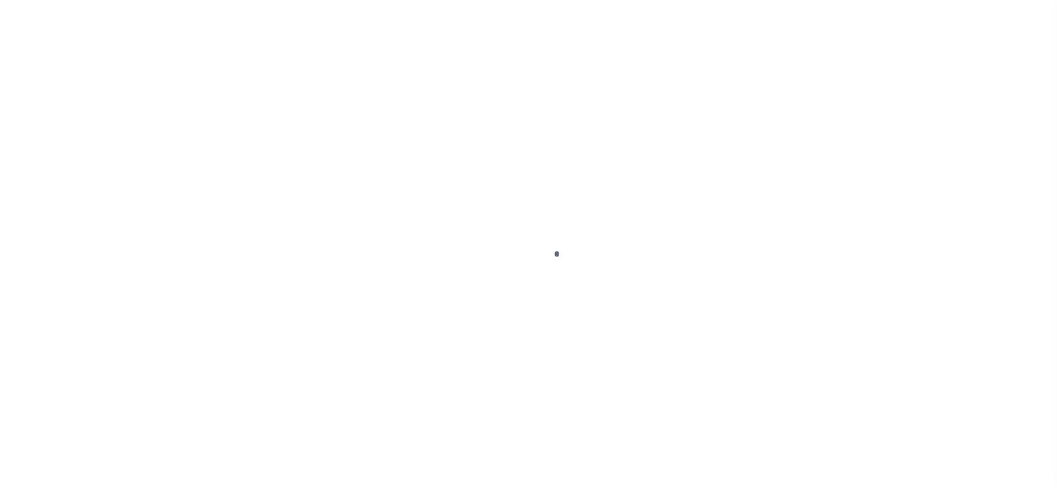
checkbox input "false"
type input "[DATE]"
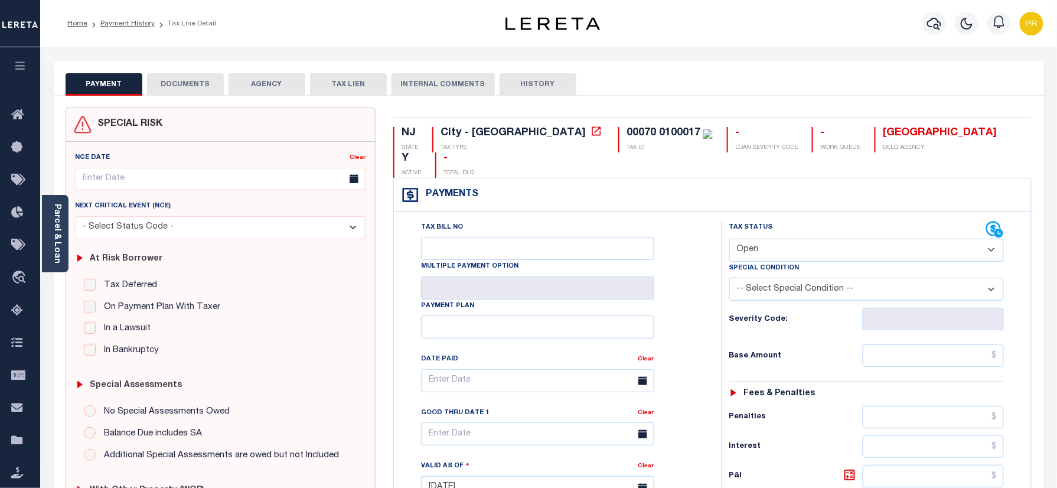
click at [794, 239] on select "- Select Status Code - Open Due/Unpaid Paid Incomplete No Tax Due Internal Refu…" at bounding box center [867, 250] width 275 height 23
select select "PYD"
click at [730, 239] on select "- Select Status Code - Open Due/Unpaid Paid Incomplete No Tax Due Internal Refu…" at bounding box center [867, 250] width 275 height 23
type input "[DATE]"
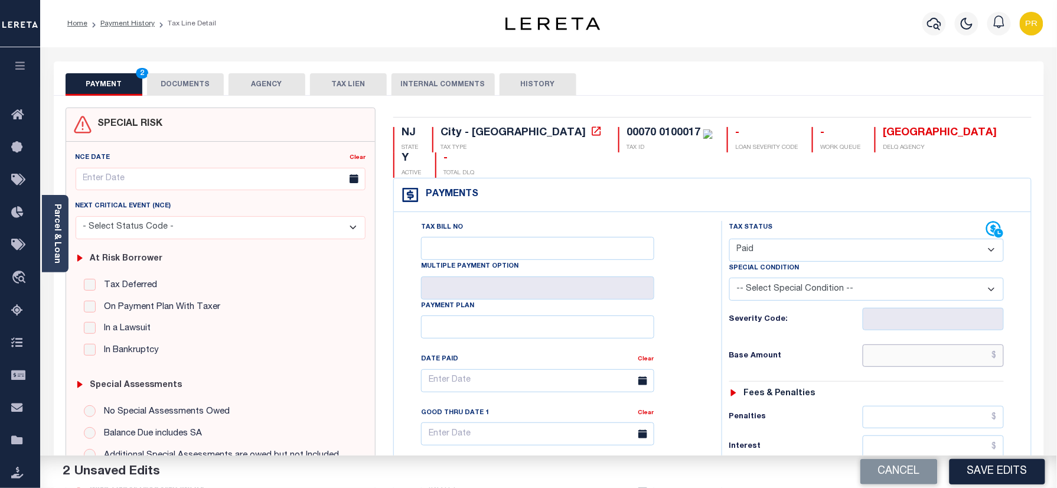
click at [917, 344] on input "text" at bounding box center [934, 355] width 142 height 22
paste input "1,186.79"
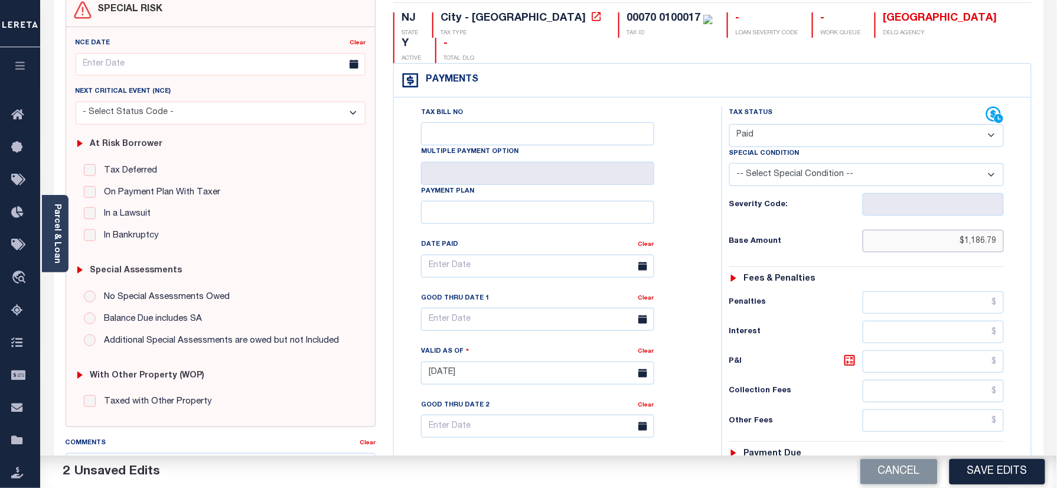
scroll to position [388, 0]
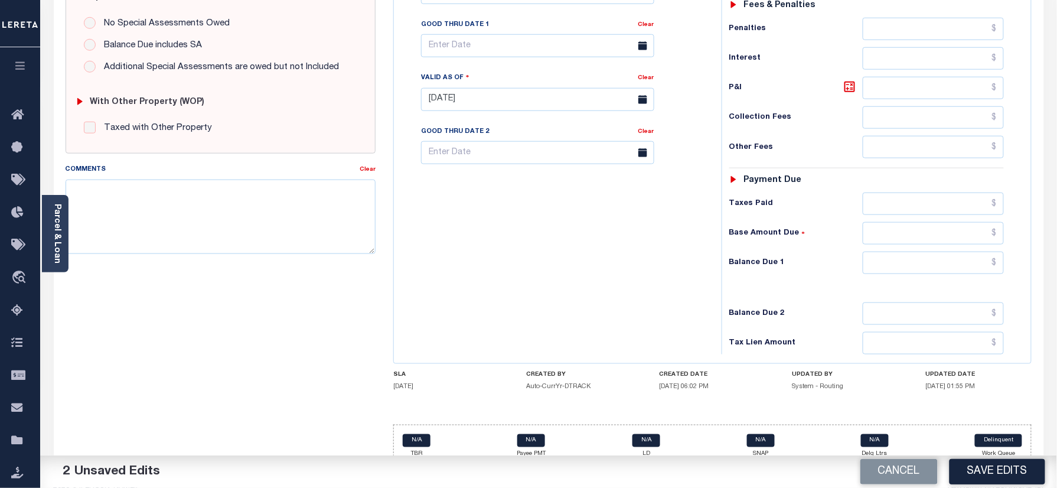
type input "$1,186.79"
click at [969, 252] on input "text" at bounding box center [934, 263] width 142 height 22
type input "$0.00"
click at [202, 230] on textarea "Comments" at bounding box center [221, 217] width 311 height 74
paste textarea "Please refer 2025 3/4 line for Tax Supporting Document."
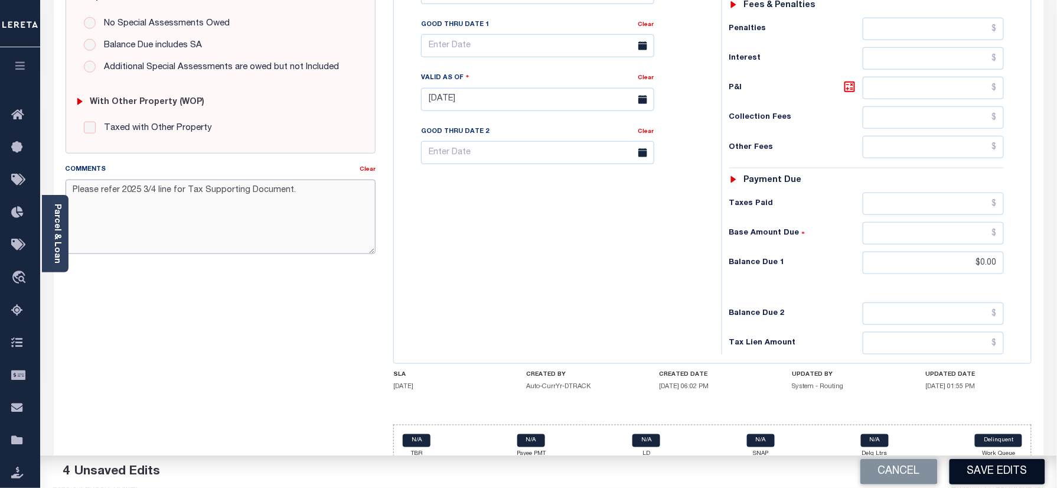
type textarea "Please refer 2025 3/4 line for Tax Supporting Document."
drag, startPoint x: 984, startPoint y: 467, endPoint x: 984, endPoint y: 487, distance: 20.1
click at [983, 469] on button "Save Edits" at bounding box center [998, 471] width 96 height 25
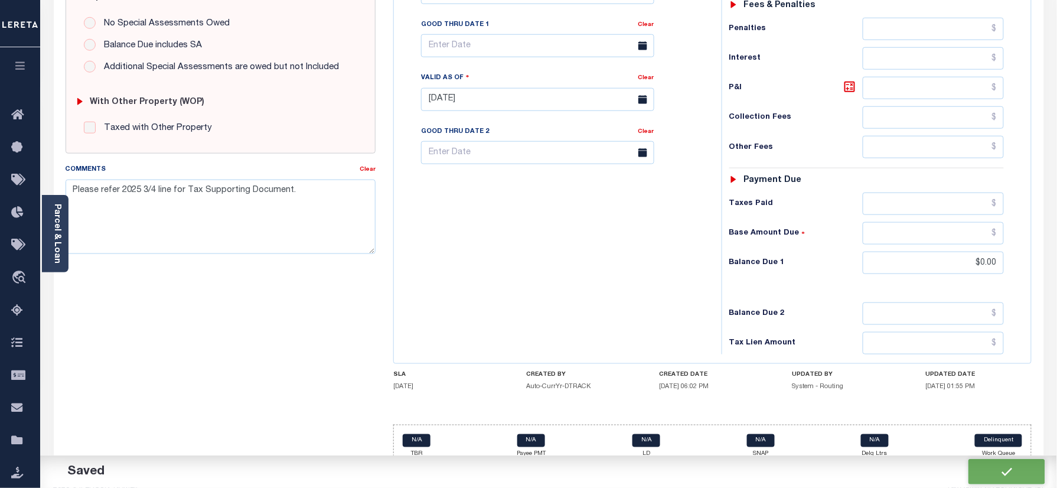
checkbox input "false"
type textarea "Please refer 2025 3/4 line for Tax Supporting Document."
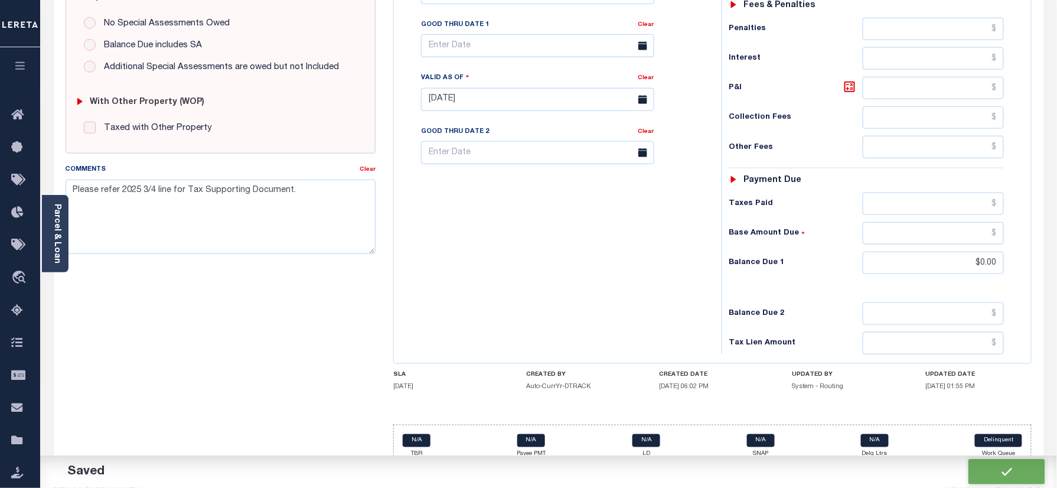
type input "$1,186.79"
type input "$0"
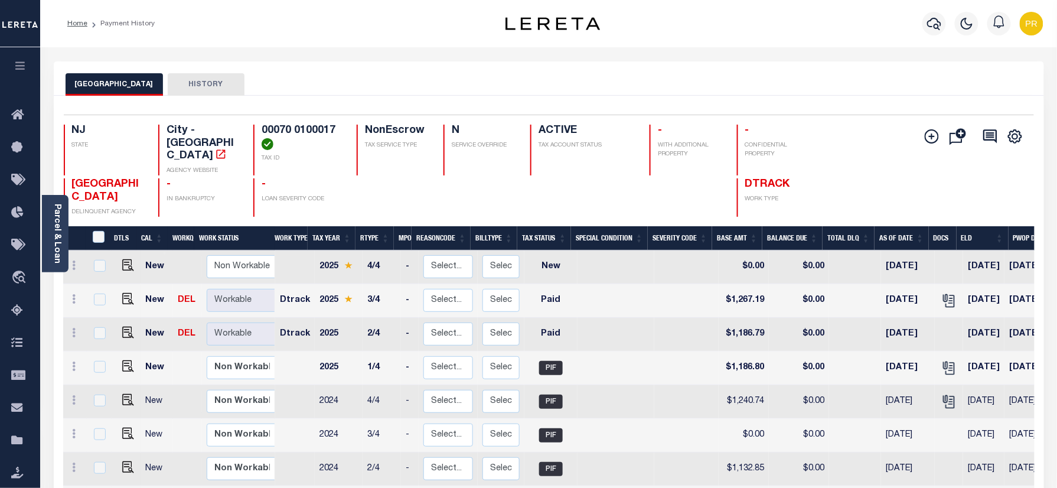
click at [294, 129] on h4 "00070 0100017" at bounding box center [302, 137] width 81 height 25
copy div "00070 0100017"
click at [56, 230] on link "Parcel & Loan" at bounding box center [57, 234] width 8 height 60
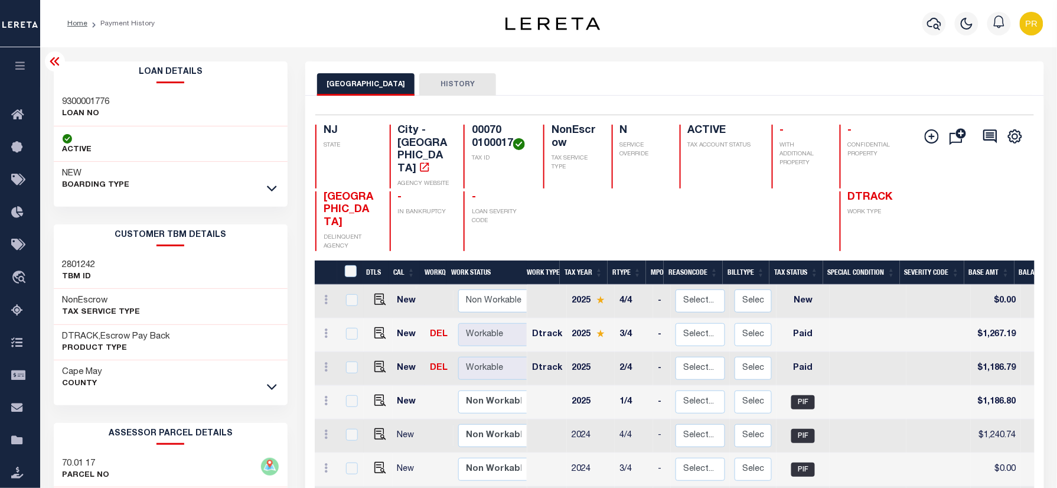
click at [90, 99] on h3 "9300001776" at bounding box center [86, 102] width 47 height 12
copy h3 "9300001776"
click at [919, 25] on div at bounding box center [935, 23] width 32 height 41
click at [939, 24] on icon "button" at bounding box center [935, 24] width 14 height 14
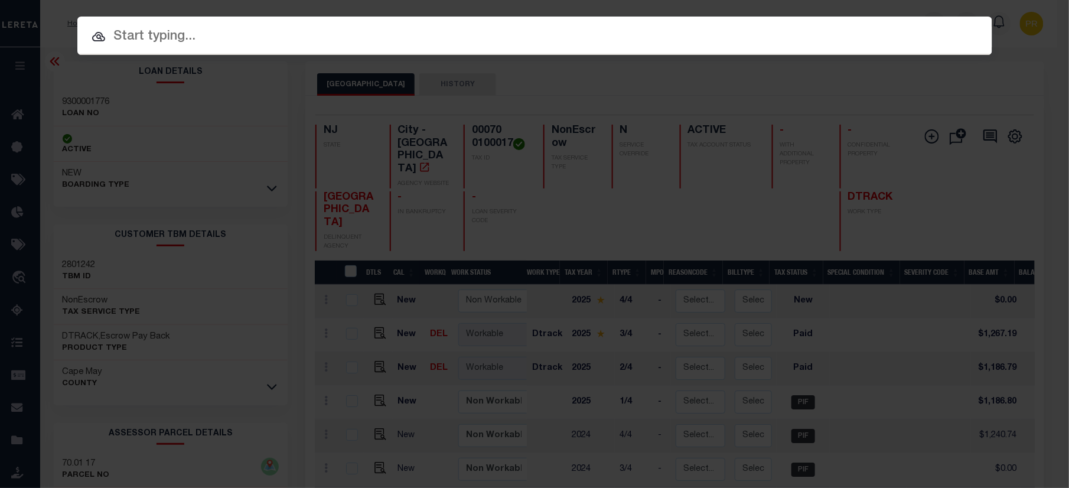
click at [738, 27] on input "text" at bounding box center [534, 37] width 915 height 21
paste input "9800397110"
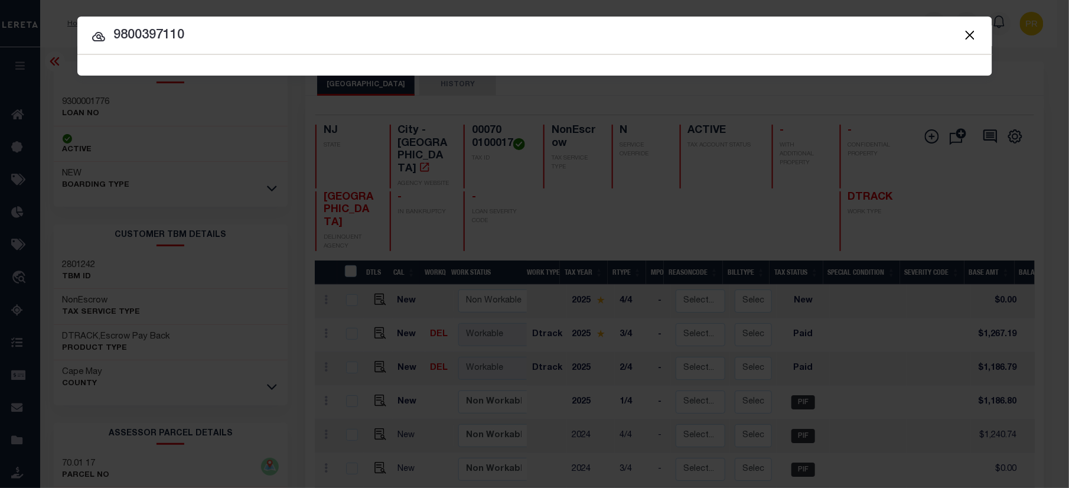
type input "9800397110"
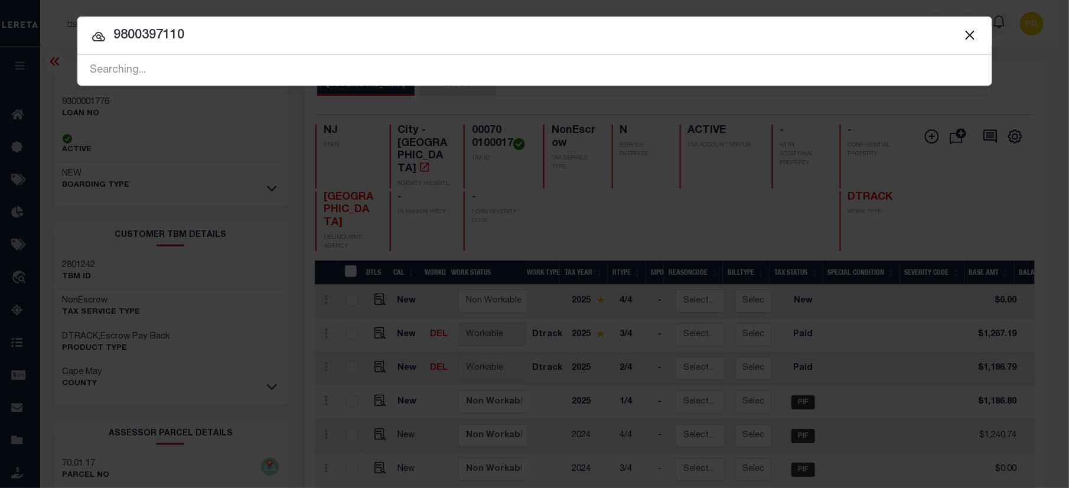
click at [866, 28] on input "9800397110" at bounding box center [534, 35] width 915 height 21
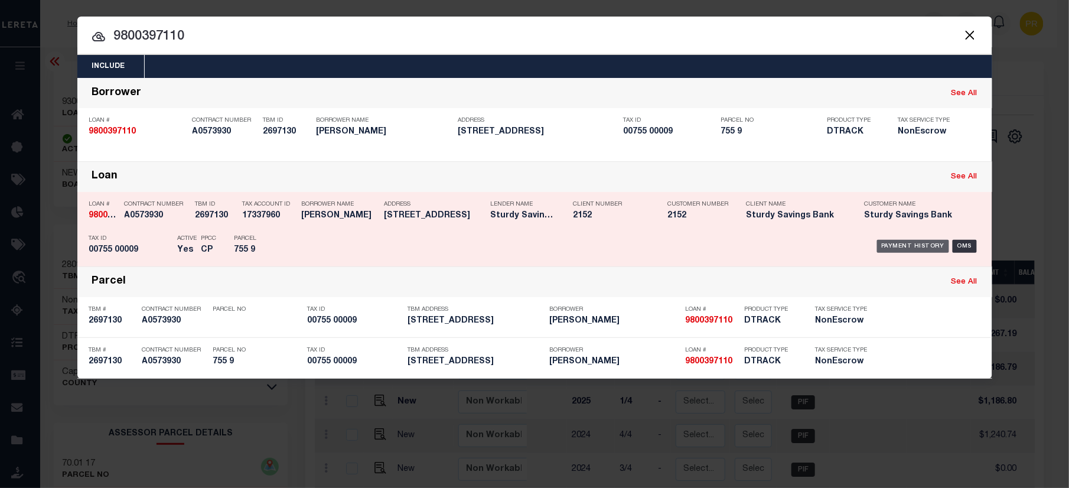
click at [891, 242] on div "Payment History" at bounding box center [913, 246] width 73 height 13
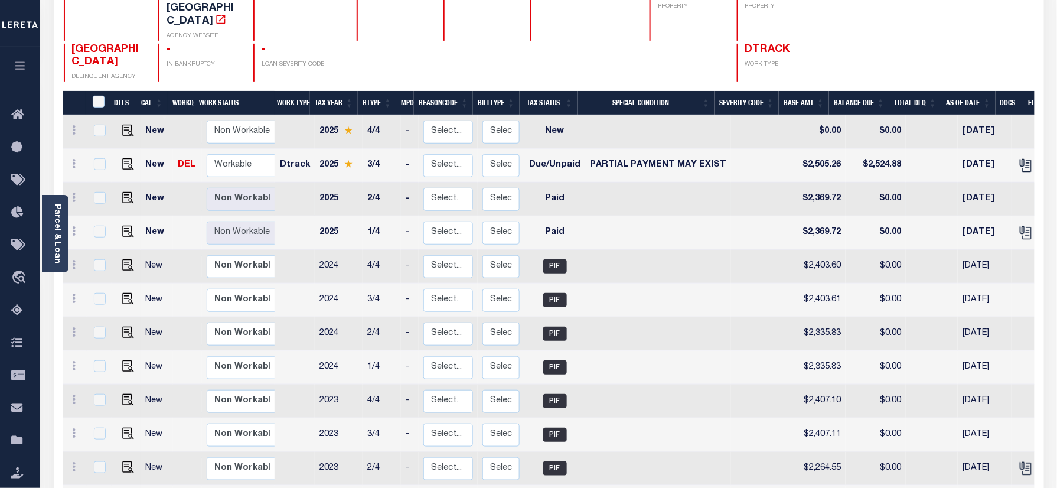
scroll to position [157, 0]
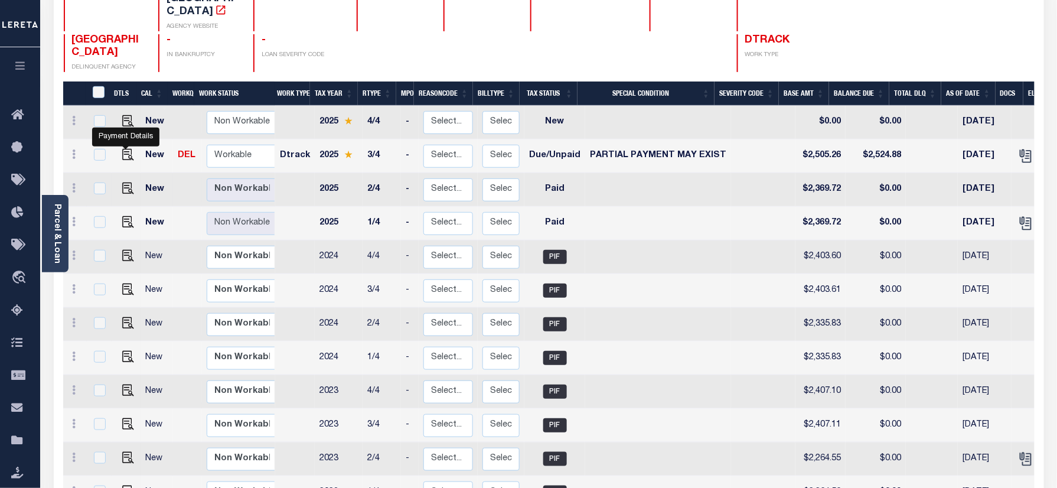
drag, startPoint x: 128, startPoint y: 143, endPoint x: 171, endPoint y: 176, distance: 54.4
click at [128, 149] on img "" at bounding box center [128, 155] width 12 height 12
checkbox input "true"
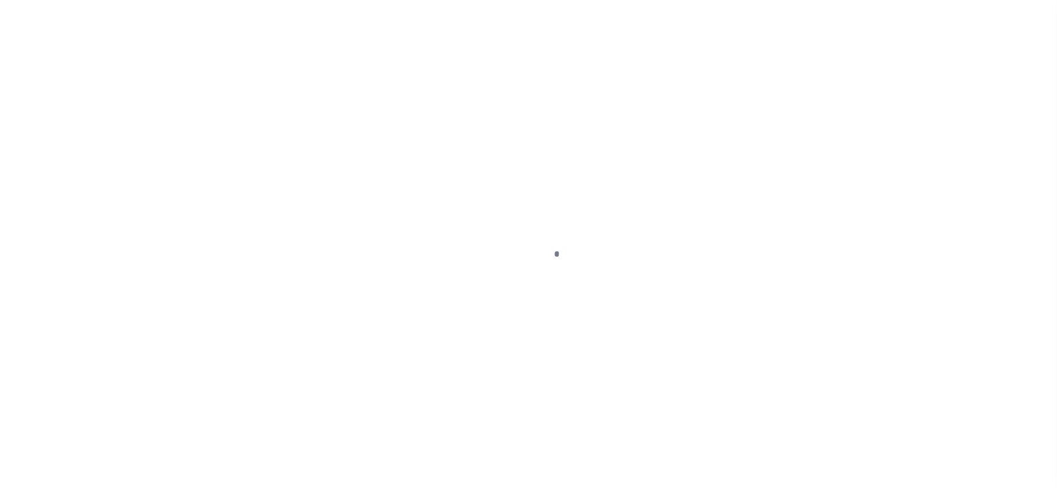
checkbox input "false"
type input "[DATE]"
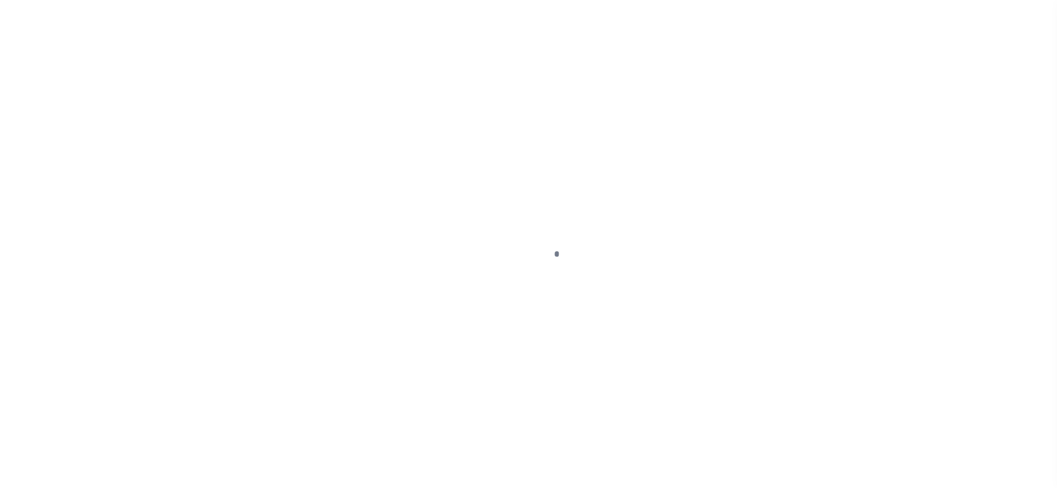
type input "[DATE]"
select select "DUE"
select select "15"
type input "$2,505.26"
type input "$50.86"
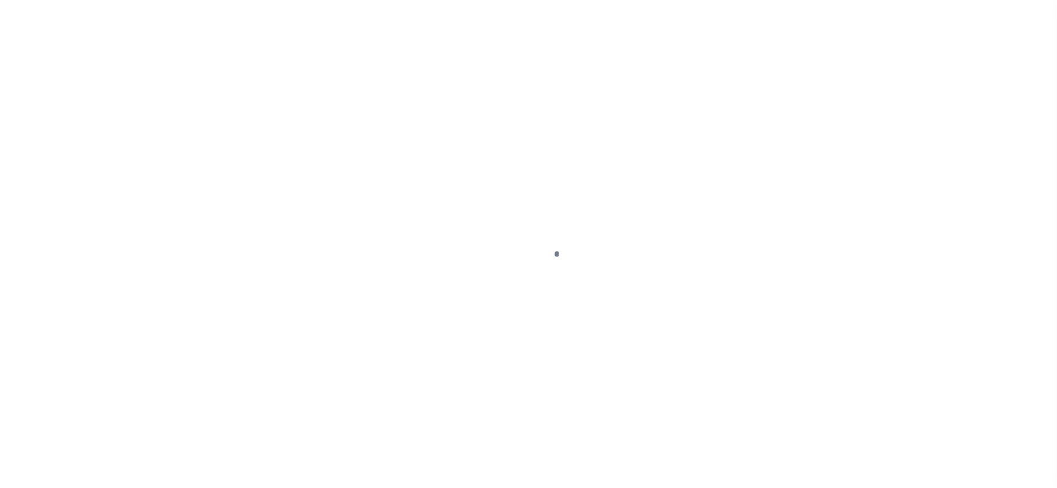
type input "$2,474.02"
type input "$2,524.88"
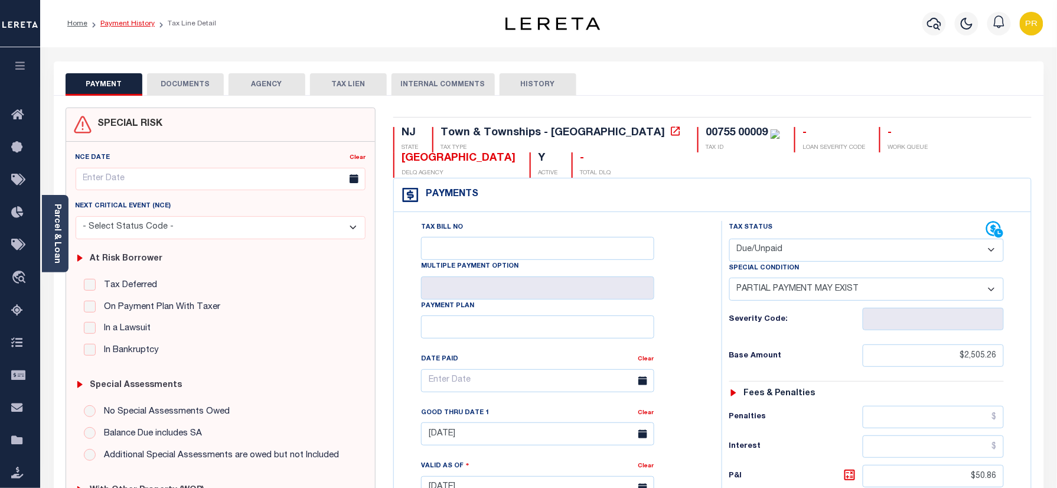
click at [132, 26] on link "Payment History" at bounding box center [127, 23] width 54 height 7
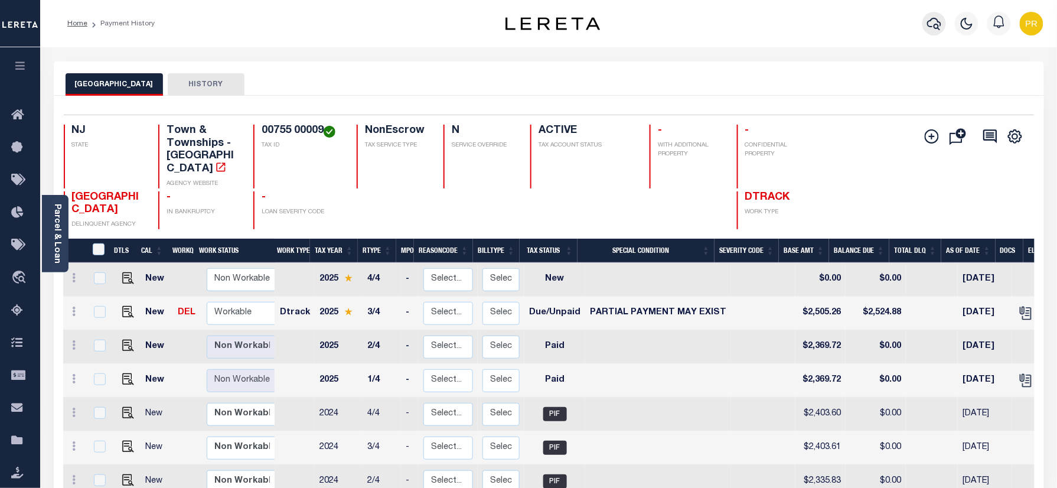
click at [934, 22] on icon "button" at bounding box center [935, 24] width 14 height 14
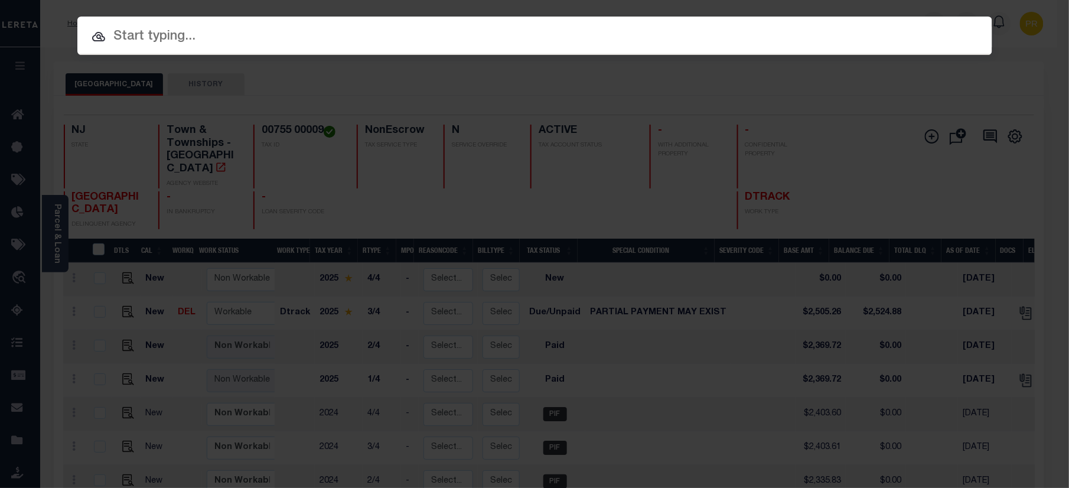
click at [645, 38] on input "text" at bounding box center [534, 37] width 915 height 21
paste input "9800398712"
type input "9800398712"
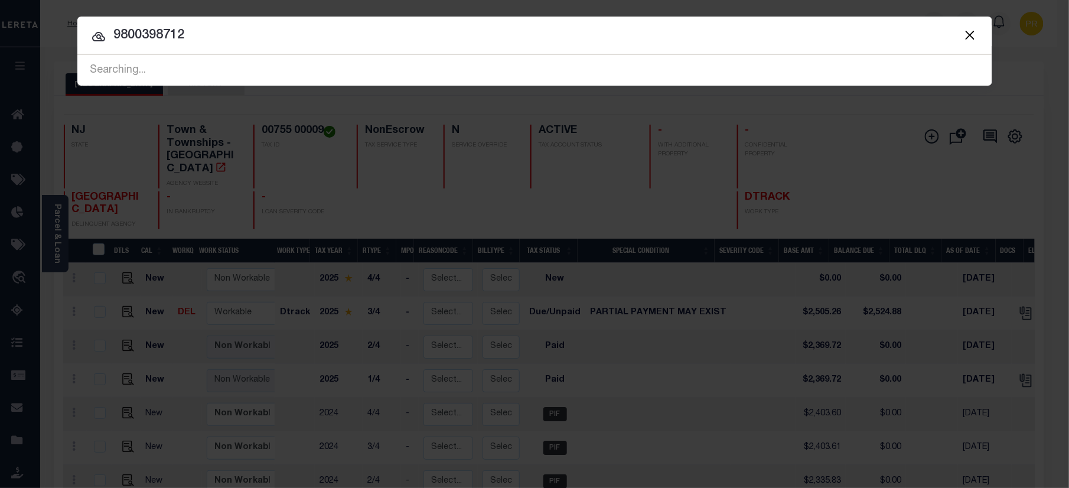
click at [855, 37] on input "9800398712" at bounding box center [534, 35] width 915 height 21
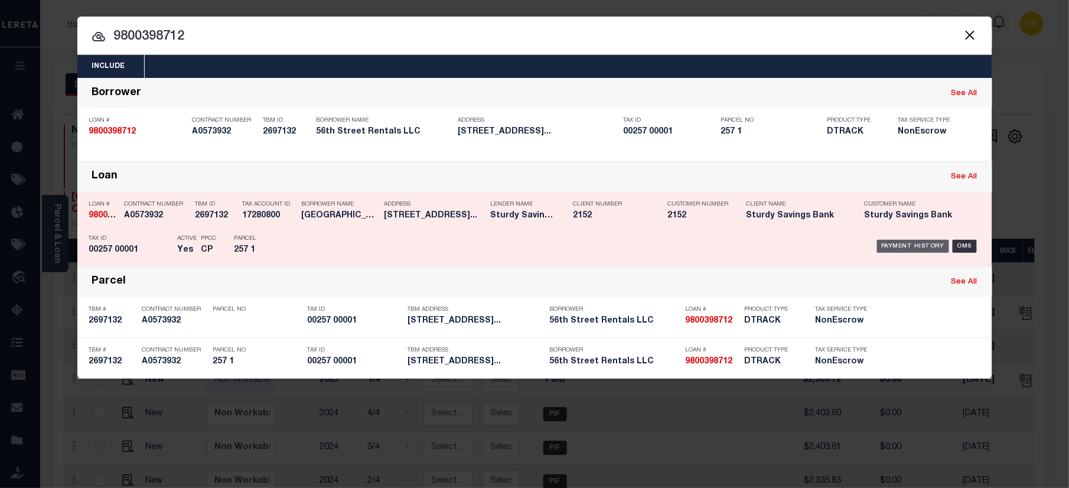
click at [899, 249] on div "Payment History" at bounding box center [913, 246] width 73 height 13
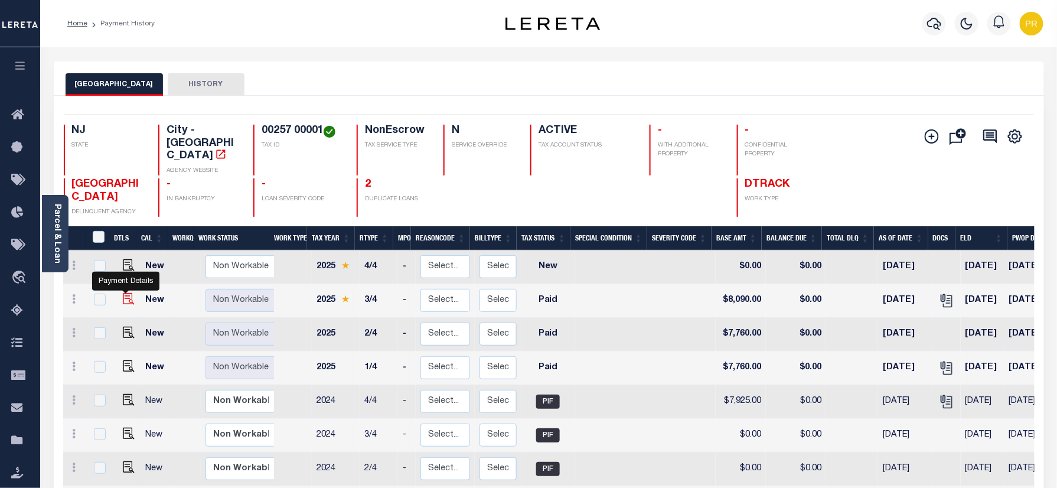
click at [123, 295] on img "" at bounding box center [129, 299] width 12 height 12
checkbox input "true"
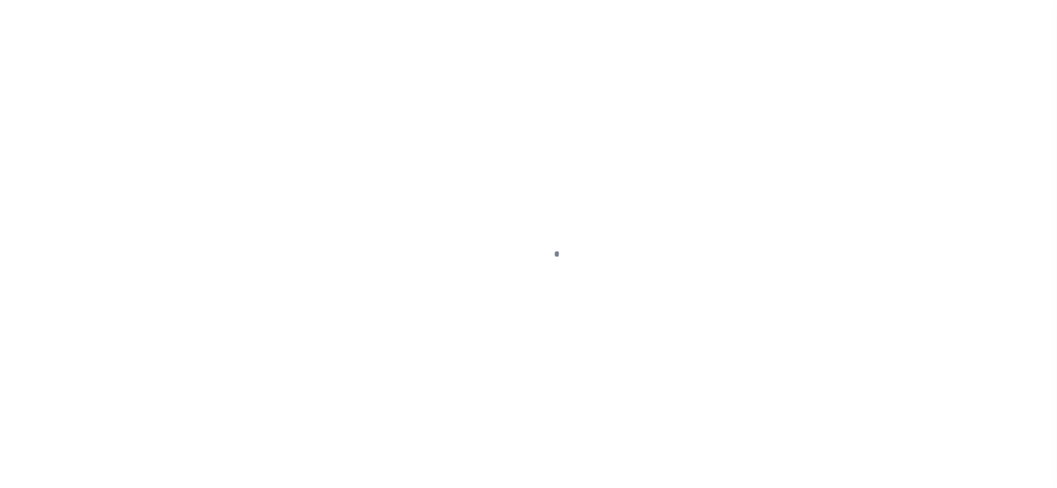
checkbox input "false"
type input "[DATE]"
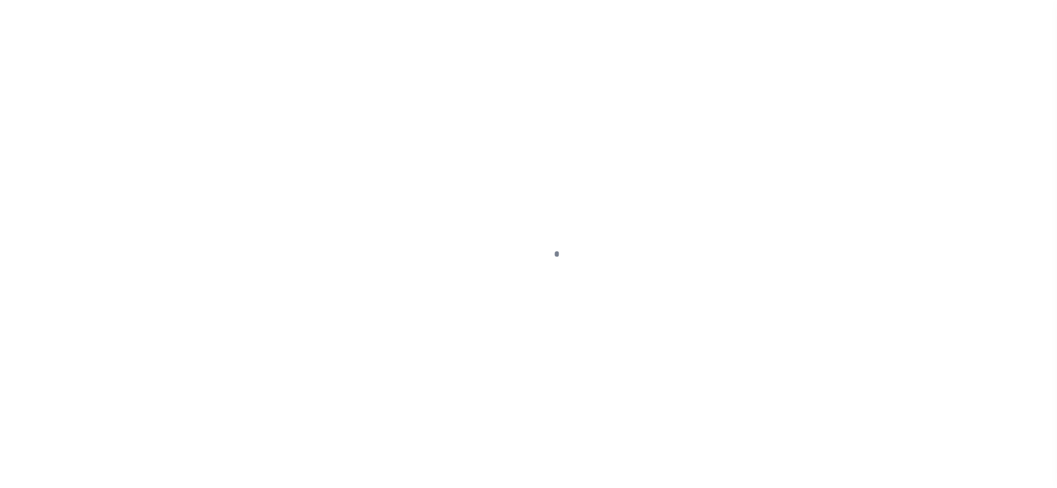
select select "PYD"
type input "$8,090"
type input "$0"
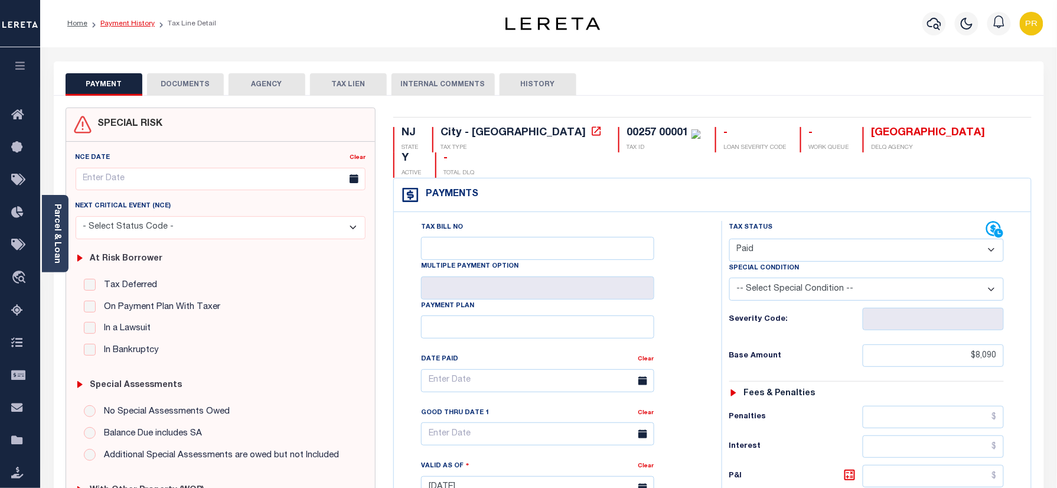
click at [133, 21] on link "Payment History" at bounding box center [127, 23] width 54 height 7
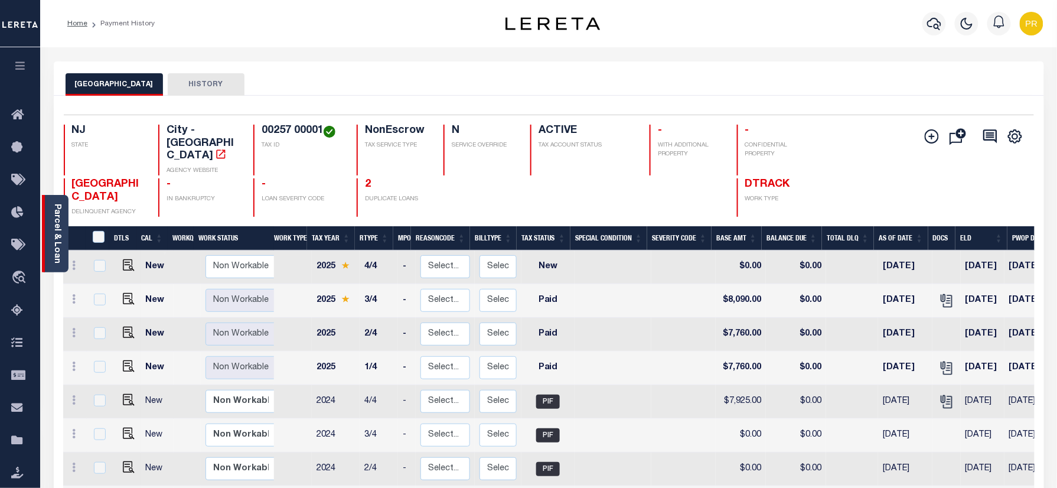
drag, startPoint x: 50, startPoint y: 235, endPoint x: 265, endPoint y: 287, distance: 221.4
click at [51, 235] on div "Parcel & Loan" at bounding box center [55, 233] width 27 height 77
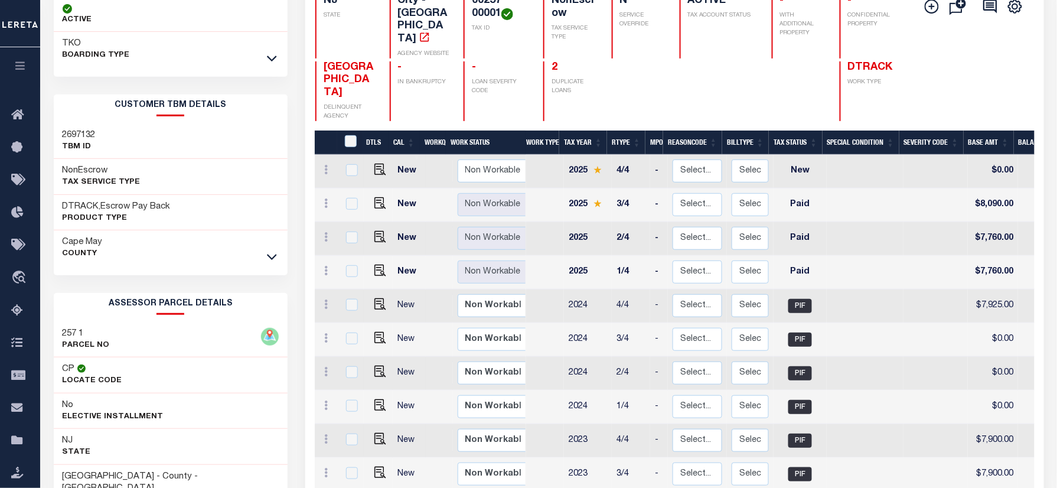
scroll to position [236, 0]
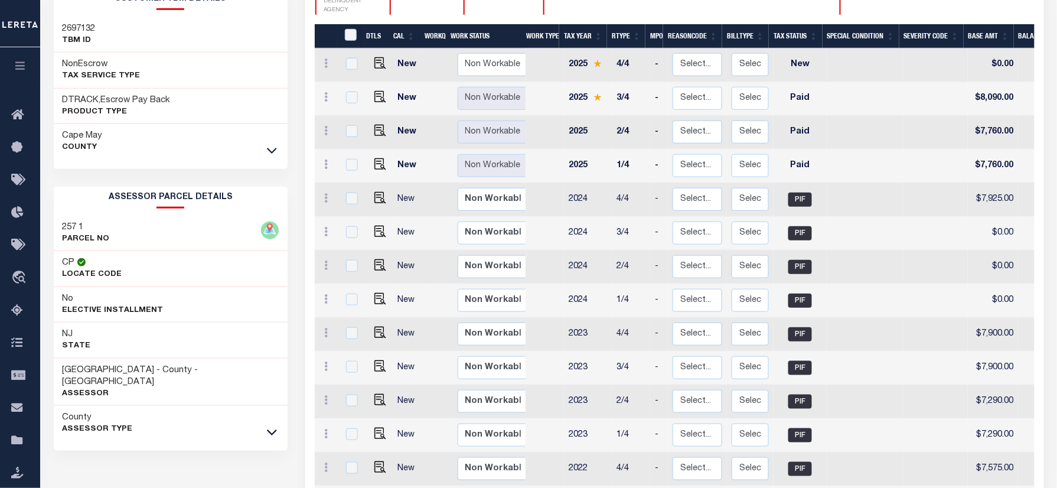
click at [63, 226] on h3 "257 1" at bounding box center [86, 228] width 47 height 12
copy h3 "257"
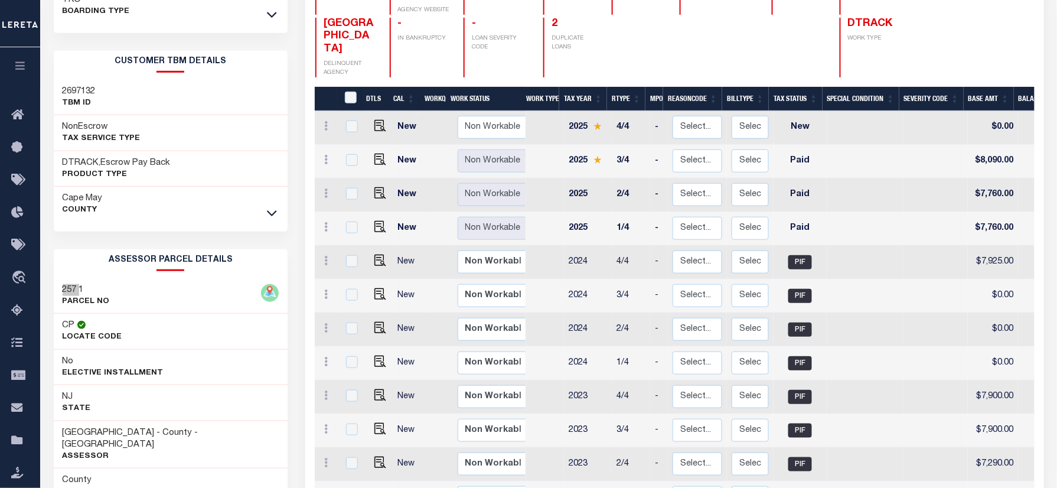
scroll to position [79, 0]
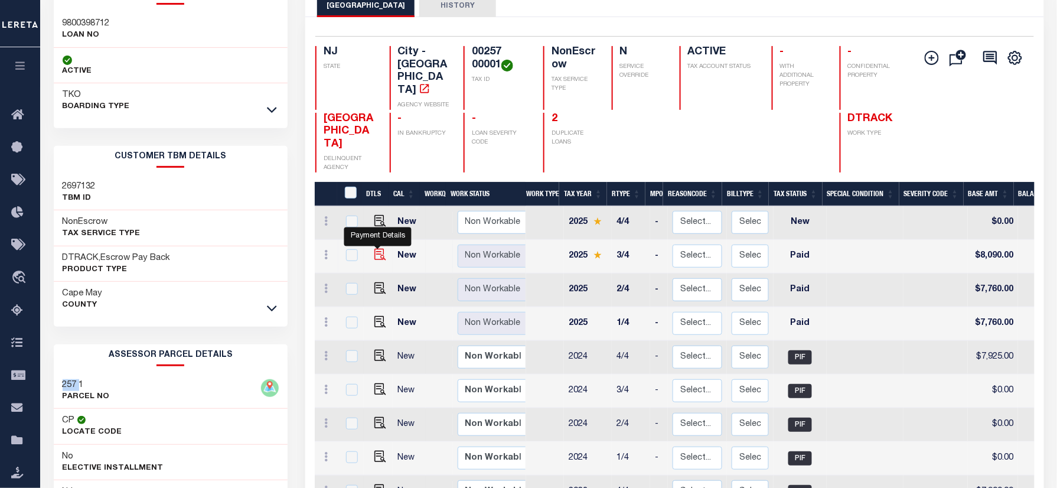
click at [375, 249] on img "" at bounding box center [381, 255] width 12 height 12
checkbox input "true"
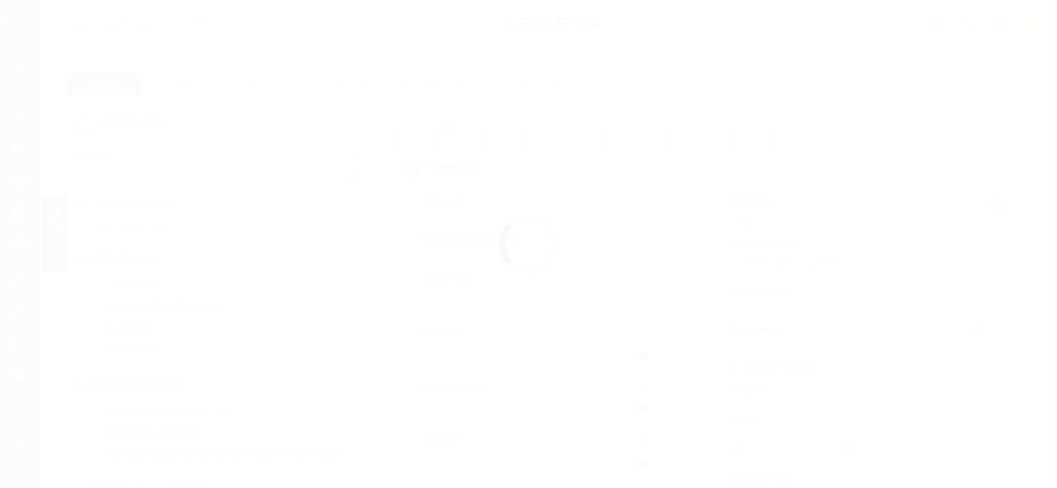
select select "PYD"
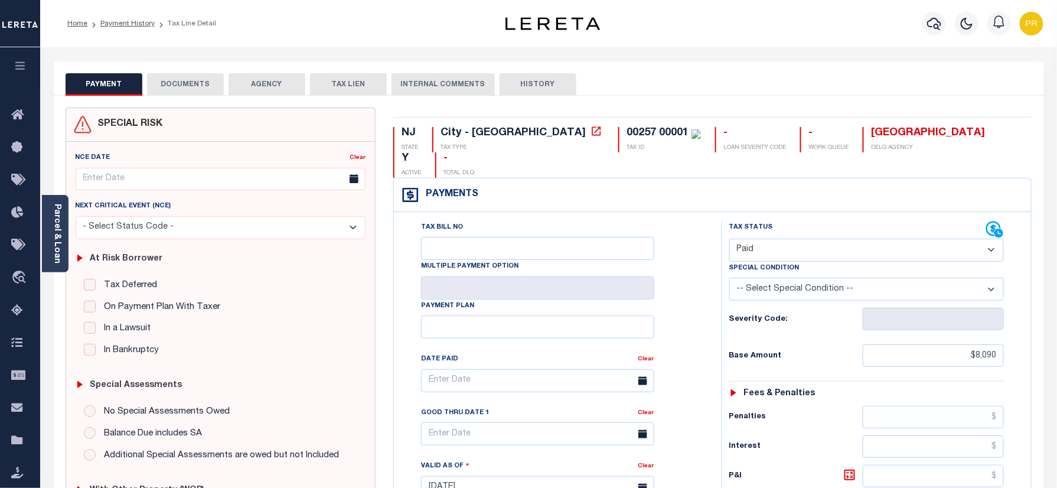
click at [686, 246] on div "Tax Bill No Multiple Payment Option Payment Plan Clear" at bounding box center [555, 386] width 298 height 331
drag, startPoint x: 176, startPoint y: 93, endPoint x: 159, endPoint y: 97, distance: 17.5
click at [175, 93] on button "DOCUMENTS" at bounding box center [185, 84] width 77 height 22
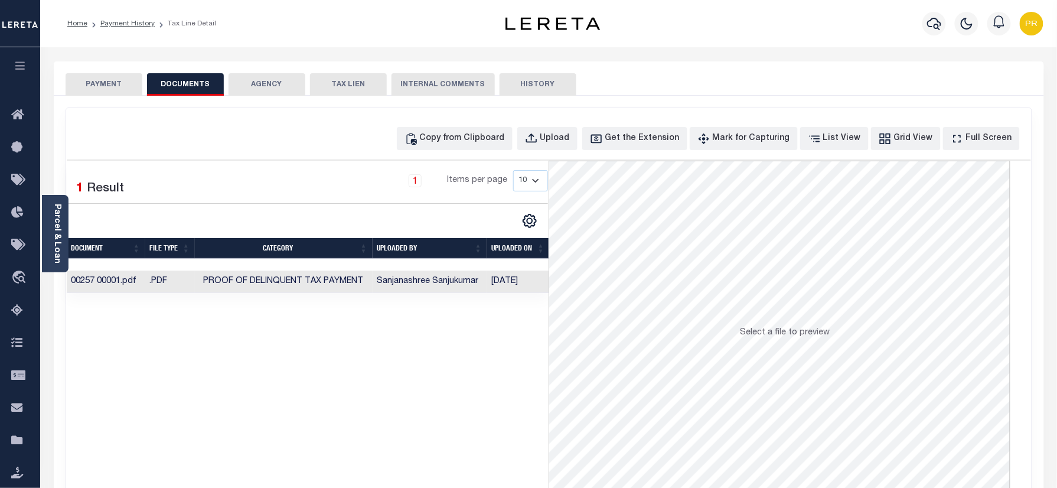
click at [496, 288] on td "[DATE]" at bounding box center [518, 282] width 63 height 23
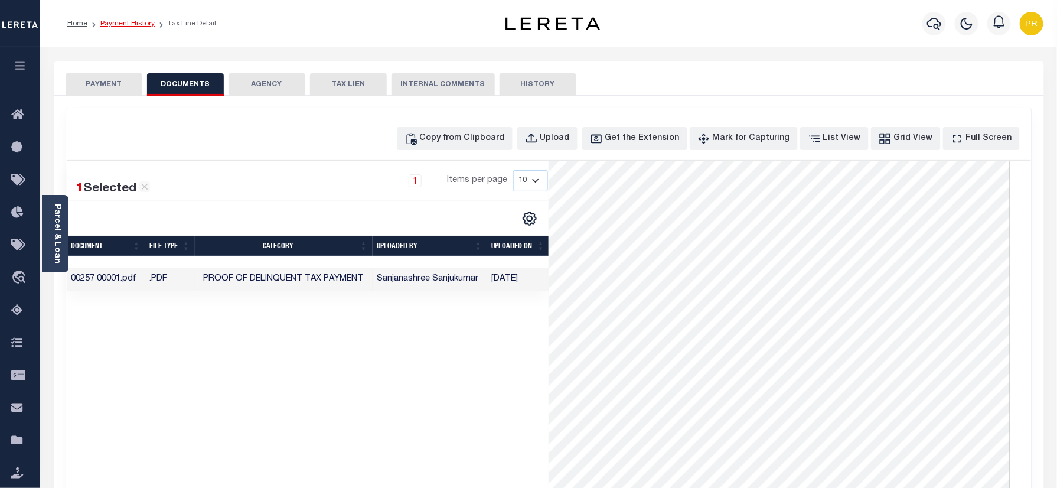
click at [117, 20] on link "Payment History" at bounding box center [127, 23] width 54 height 7
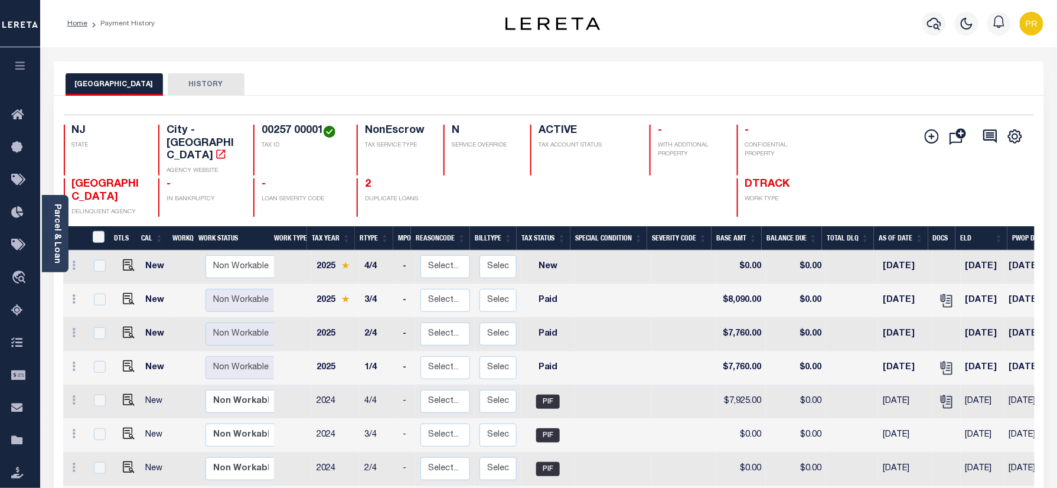
click at [124, 331] on img "" at bounding box center [129, 333] width 12 height 12
checkbox input "true"
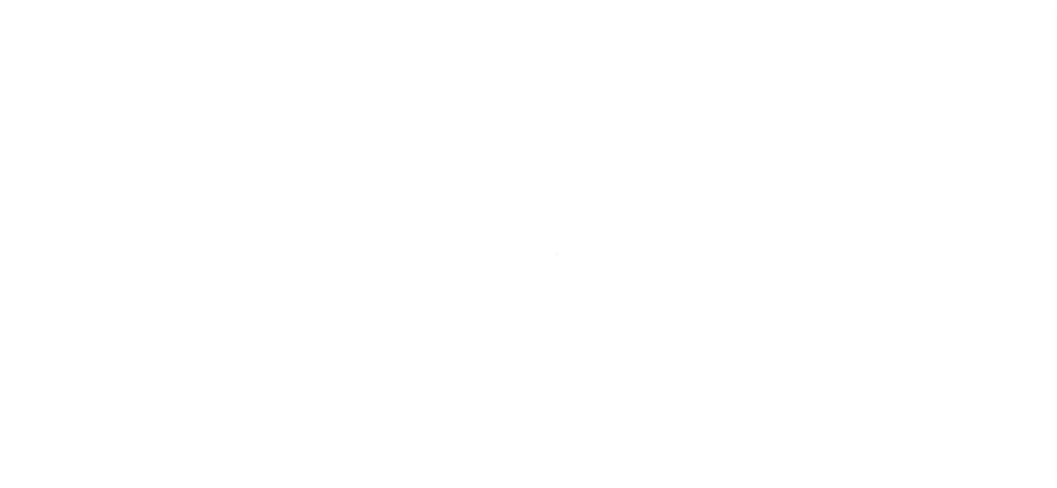
select select "PYD"
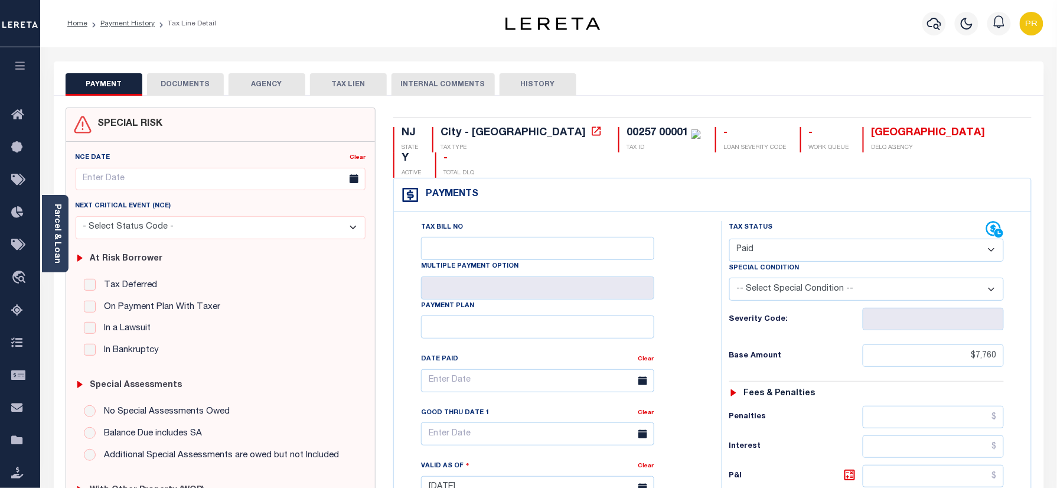
click at [681, 224] on div "Tax Bill No Multiple Payment Option Payment Plan Clear" at bounding box center [555, 386] width 298 height 331
click at [110, 20] on link "Payment History" at bounding box center [127, 23] width 54 height 7
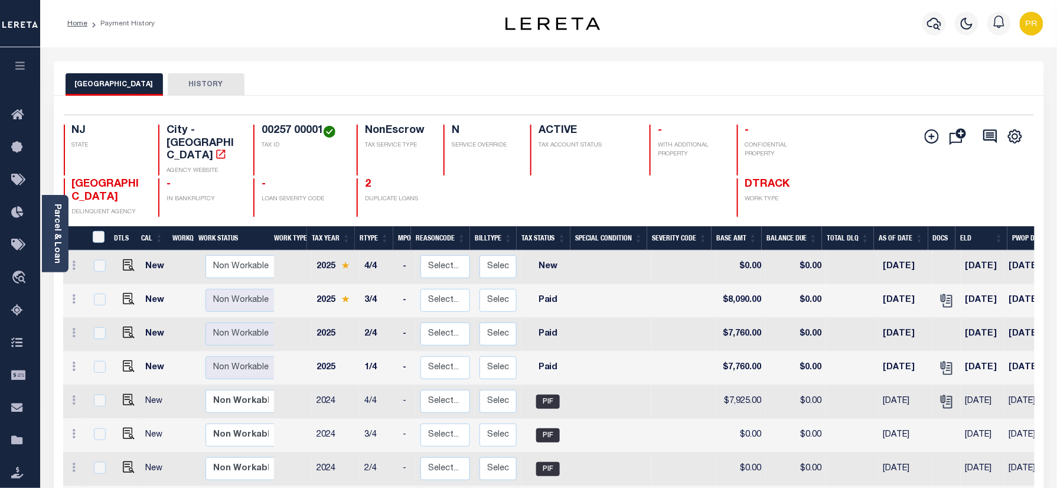
scroll to position [157, 0]
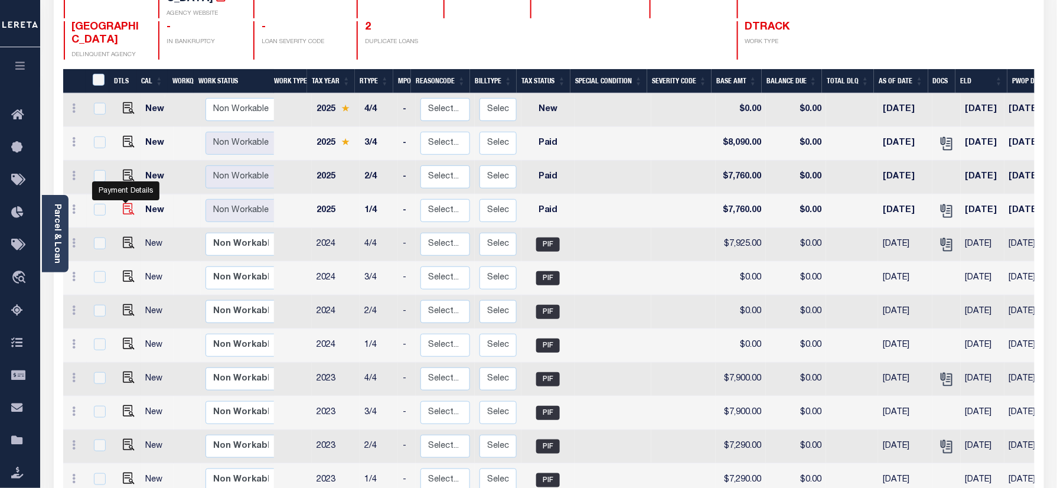
click at [125, 209] on img "" at bounding box center [129, 209] width 12 height 12
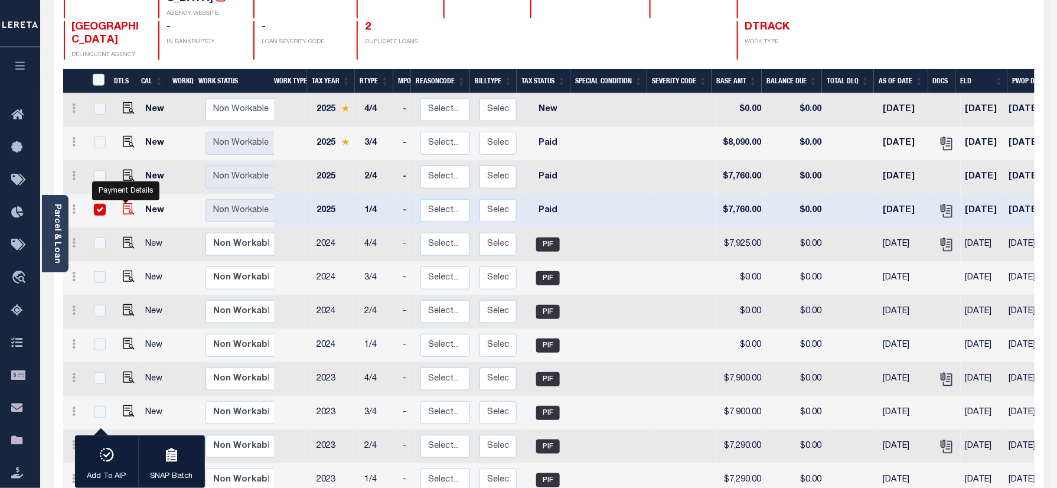
checkbox input "true"
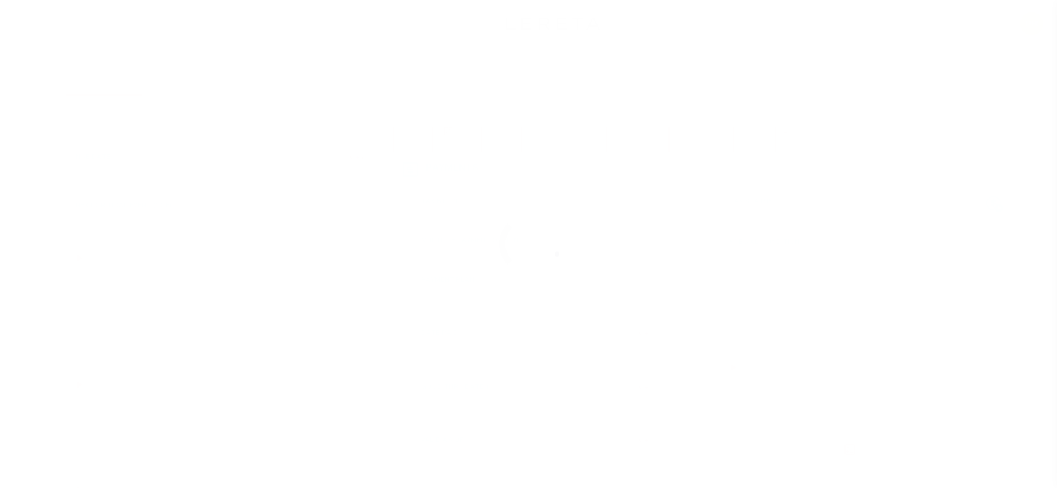
select select "PYD"
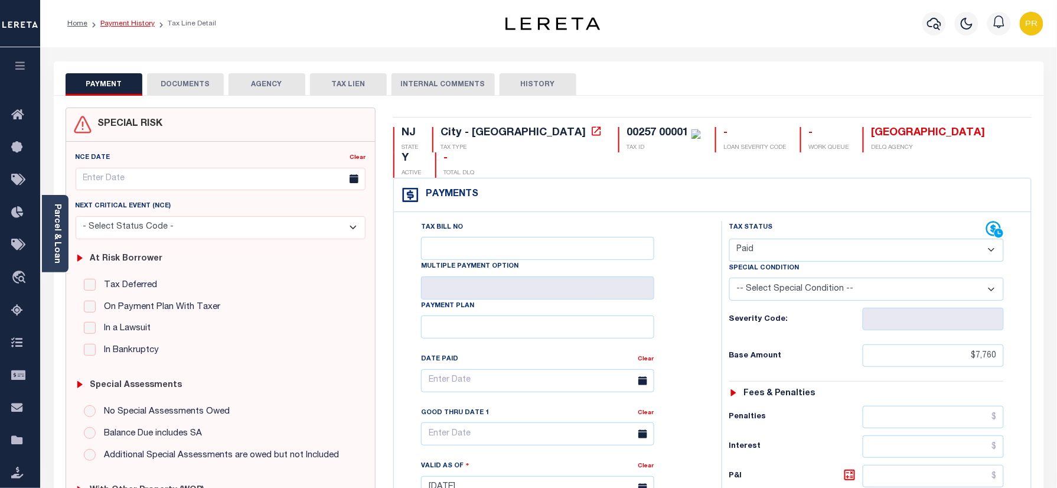
click at [116, 24] on link "Payment History" at bounding box center [127, 23] width 54 height 7
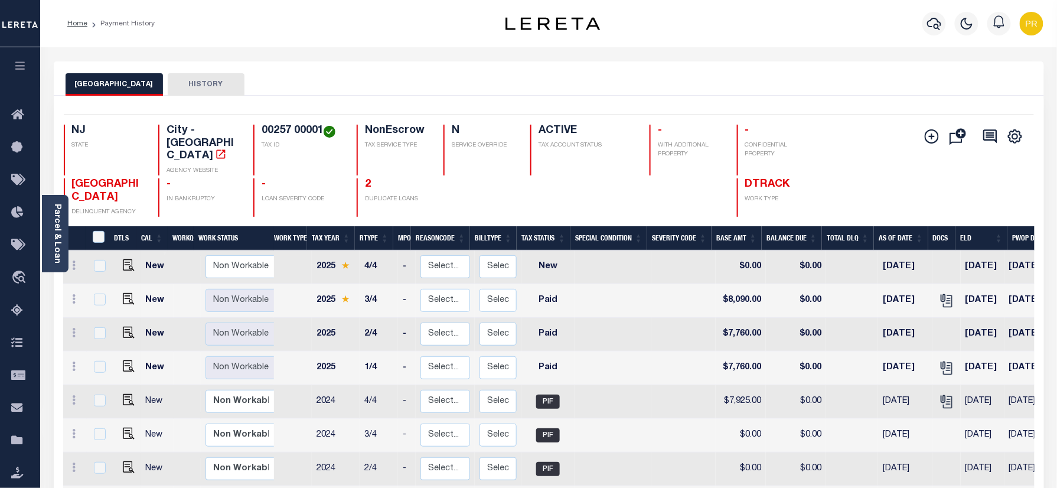
click at [275, 131] on h4 "00257 00001" at bounding box center [302, 131] width 81 height 13
copy div "00257 00001"
click at [828, 178] on div "NORTH WILDWOOD CITY DELINQUENT AGENCY - IN BANKRUPTCY - LOAN SEVERITY CODE 2 DU…" at bounding box center [468, 197] width 809 height 38
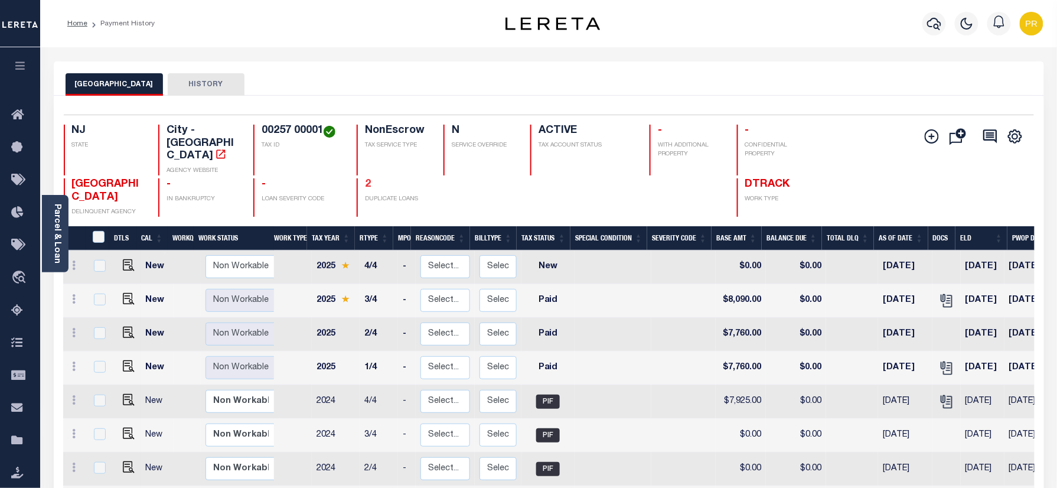
click at [367, 179] on link "2" at bounding box center [368, 184] width 6 height 11
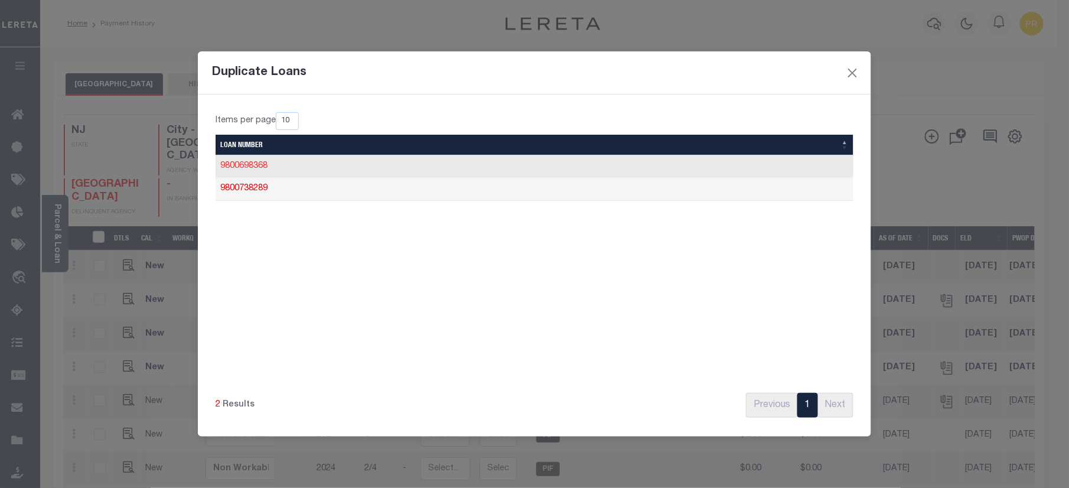
click at [268, 167] on link "9800698368" at bounding box center [243, 166] width 47 height 8
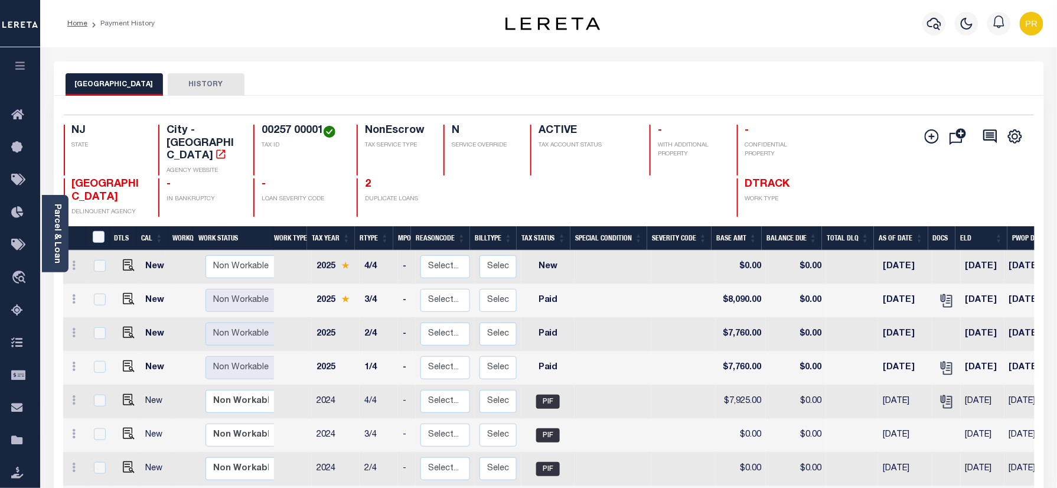
scroll to position [79, 0]
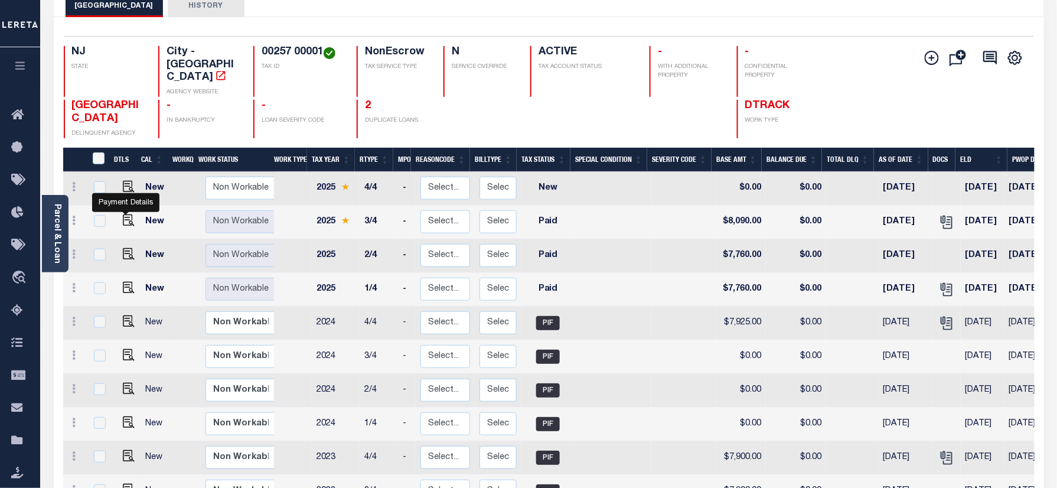
drag, startPoint x: 126, startPoint y: 219, endPoint x: 121, endPoint y: 226, distance: 8.5
click at [123, 219] on img "" at bounding box center [129, 220] width 12 height 12
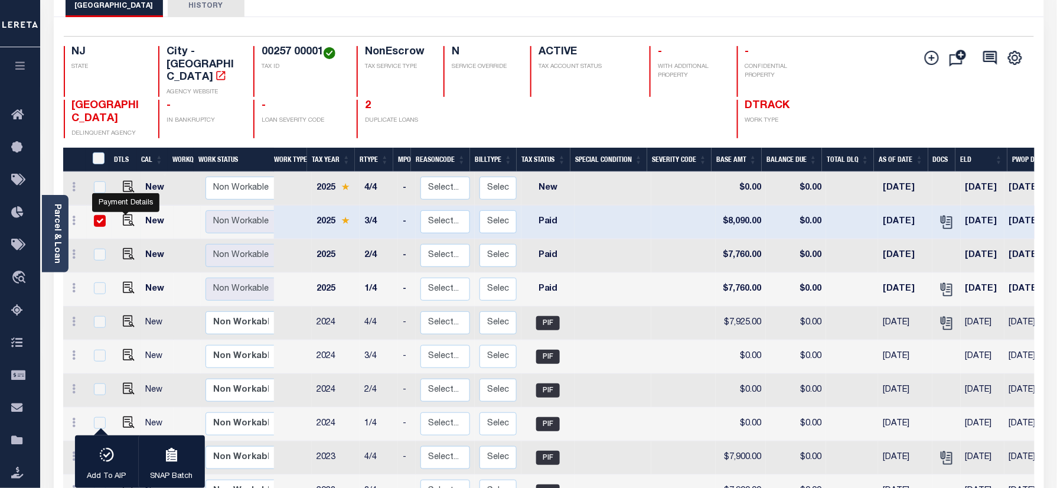
checkbox input "true"
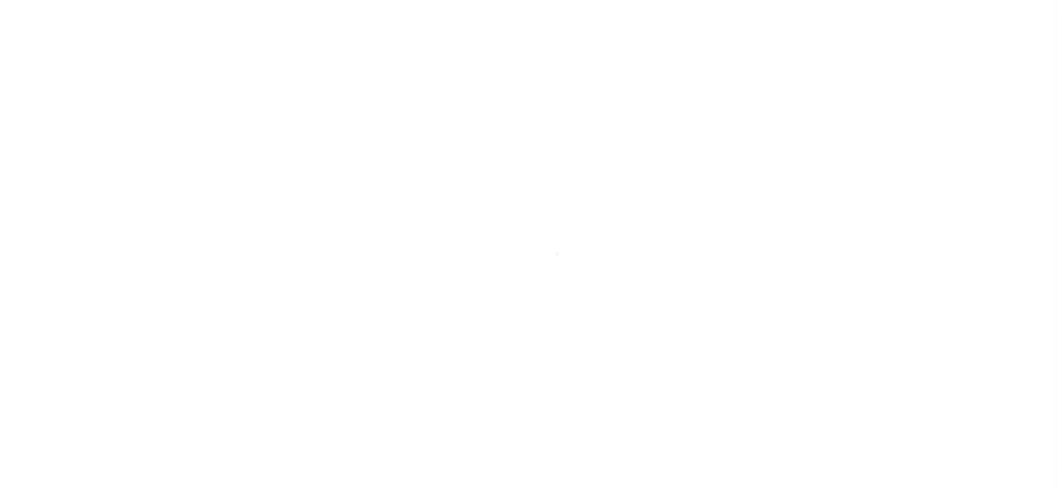
select select "PYD"
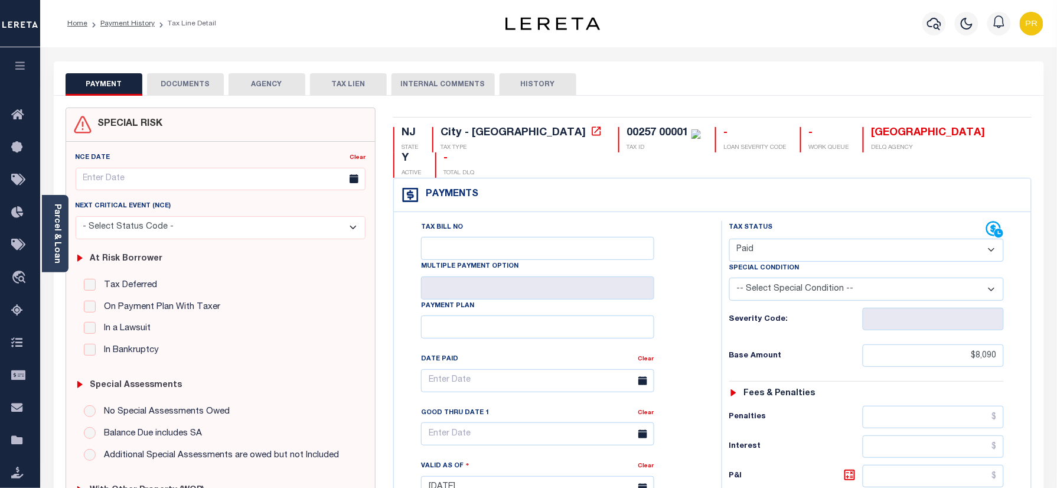
click at [180, 79] on button "DOCUMENTS" at bounding box center [185, 84] width 77 height 22
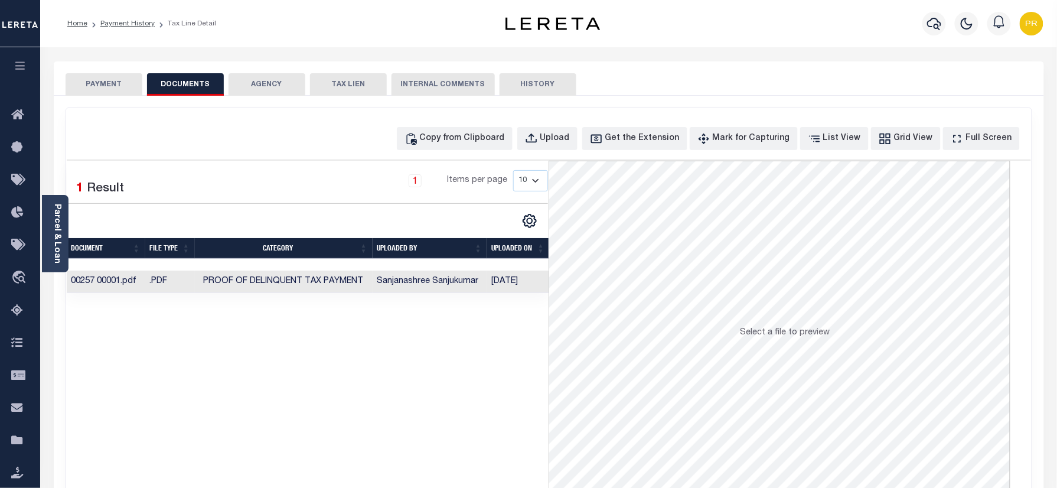
click at [520, 289] on td "[DATE]" at bounding box center [518, 282] width 63 height 23
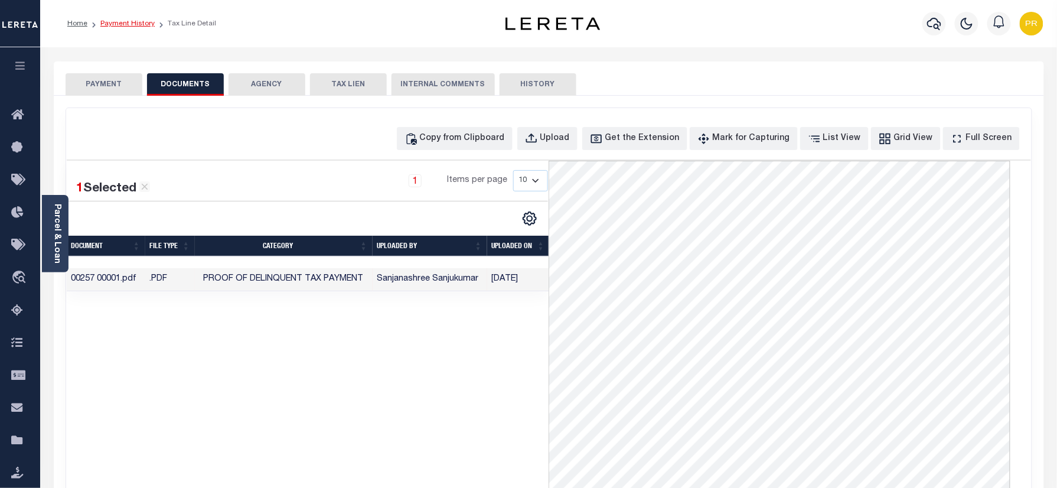
click at [141, 24] on link "Payment History" at bounding box center [127, 23] width 54 height 7
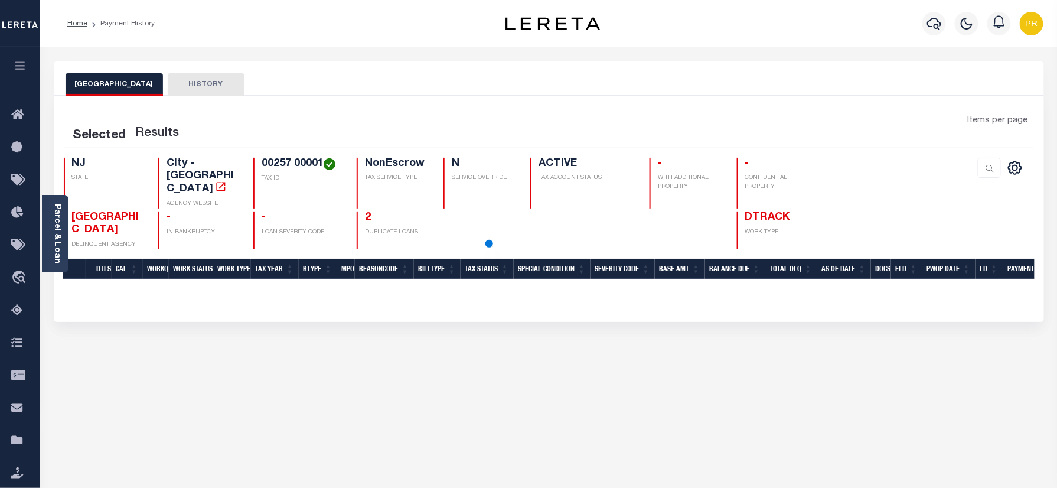
scroll to position [157, 0]
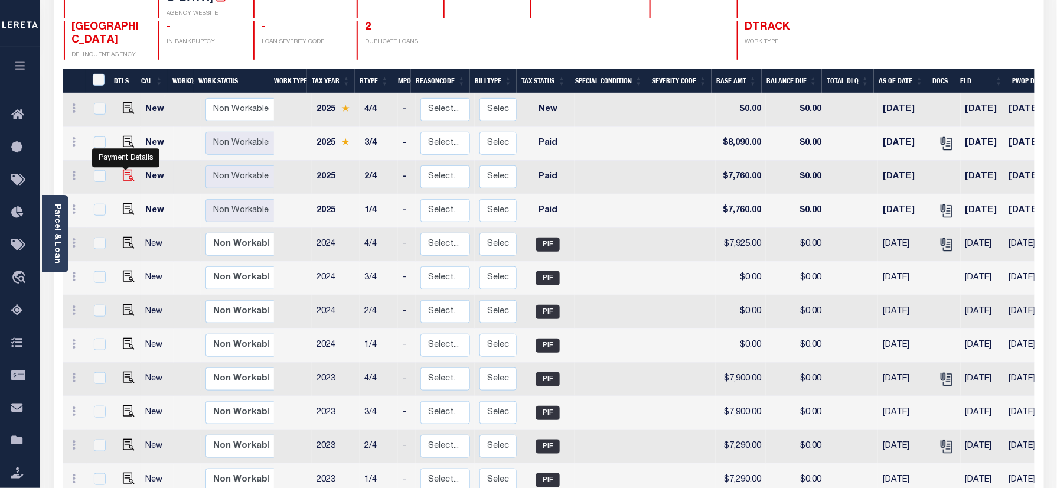
click at [130, 173] on img "" at bounding box center [129, 176] width 12 height 12
checkbox input "true"
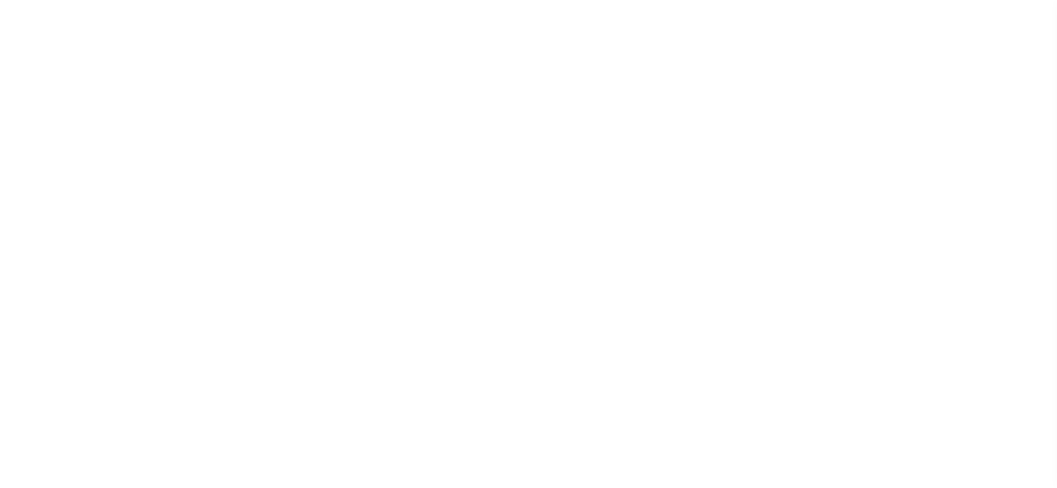
select select "PYD"
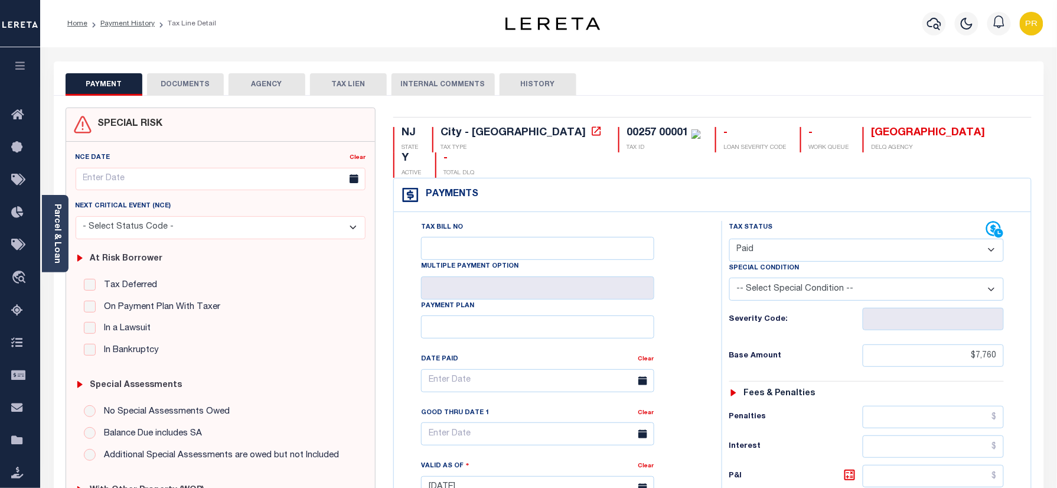
click at [145, 28] on li "Payment History" at bounding box center [120, 23] width 67 height 11
click at [145, 22] on link "Payment History" at bounding box center [127, 23] width 54 height 7
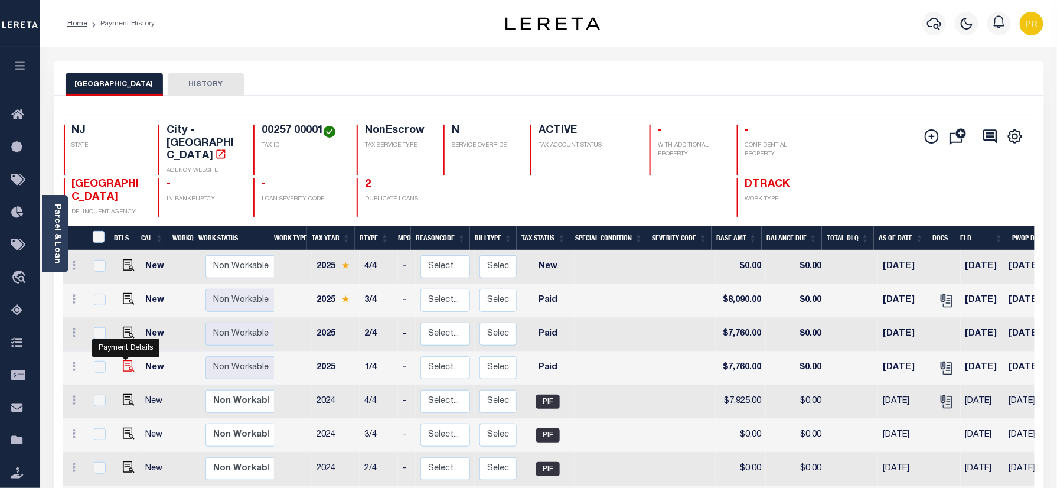
click at [123, 367] on img "" at bounding box center [129, 366] width 12 height 12
checkbox input "true"
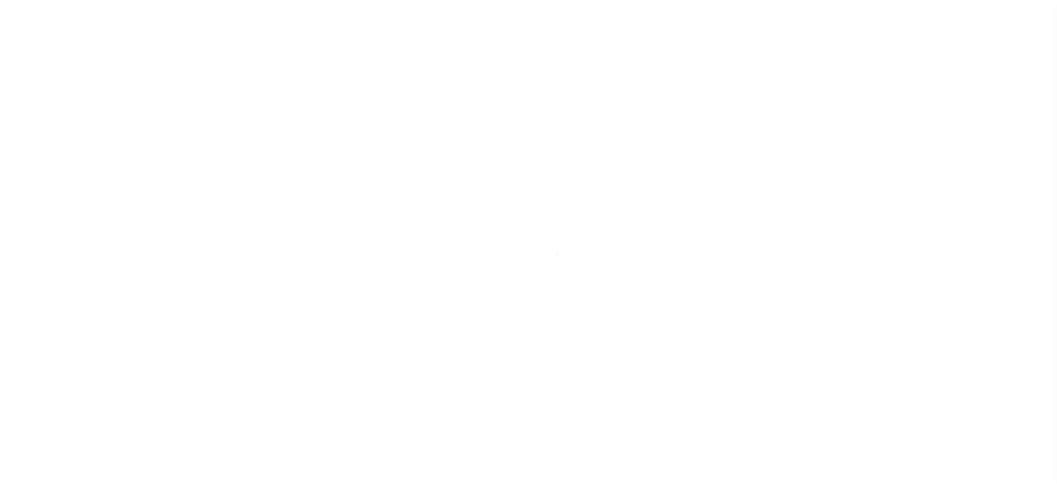
select select "PYD"
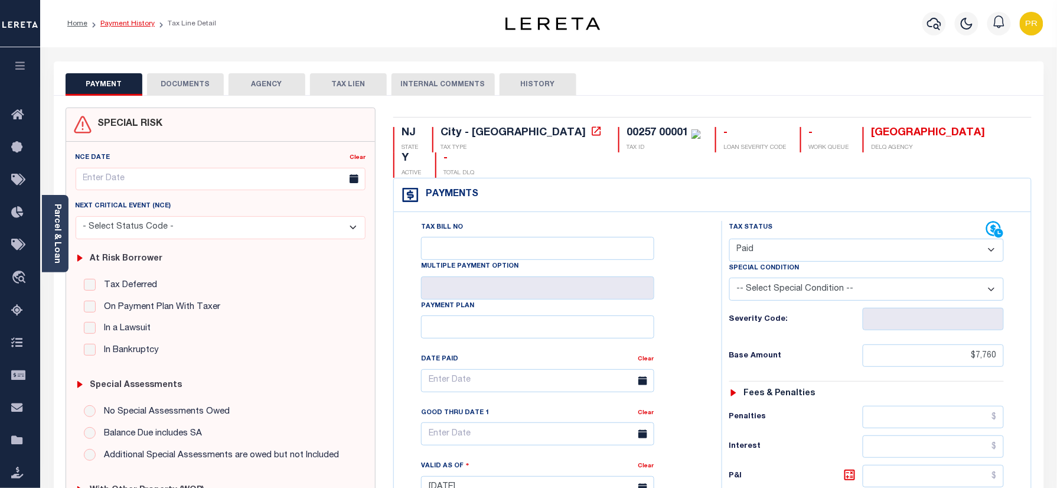
click at [126, 25] on link "Payment History" at bounding box center [127, 23] width 54 height 7
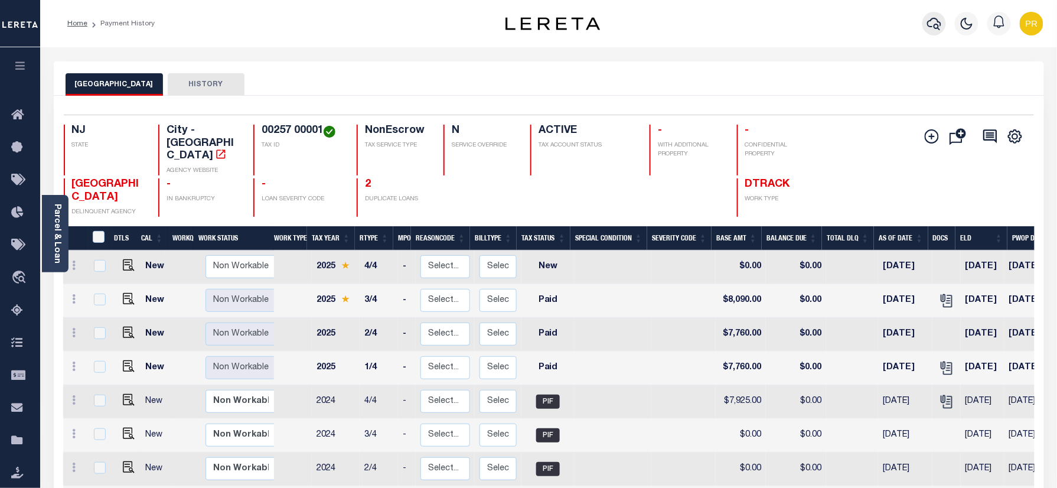
click at [936, 27] on icon "button" at bounding box center [935, 24] width 14 height 14
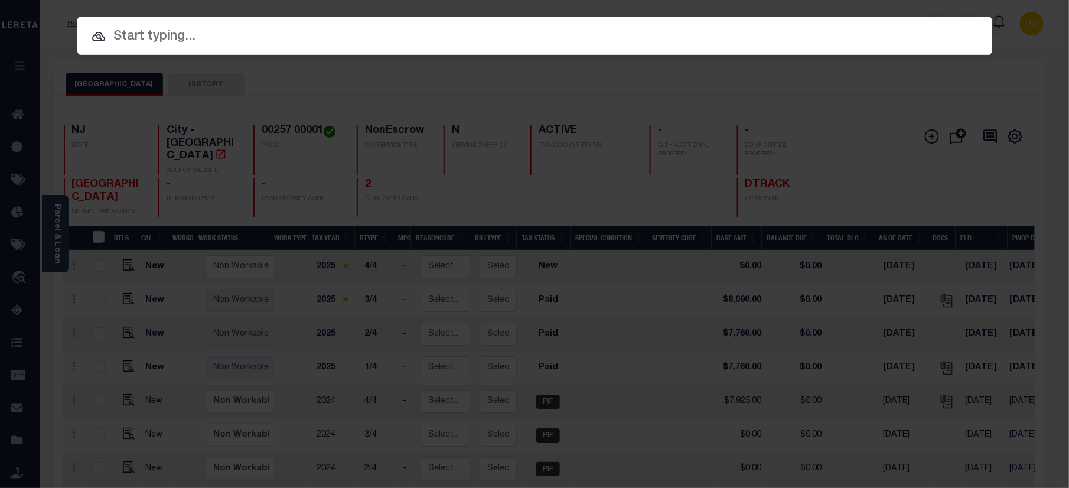
paste input "9300001705"
click at [702, 36] on input "text" at bounding box center [534, 37] width 915 height 21
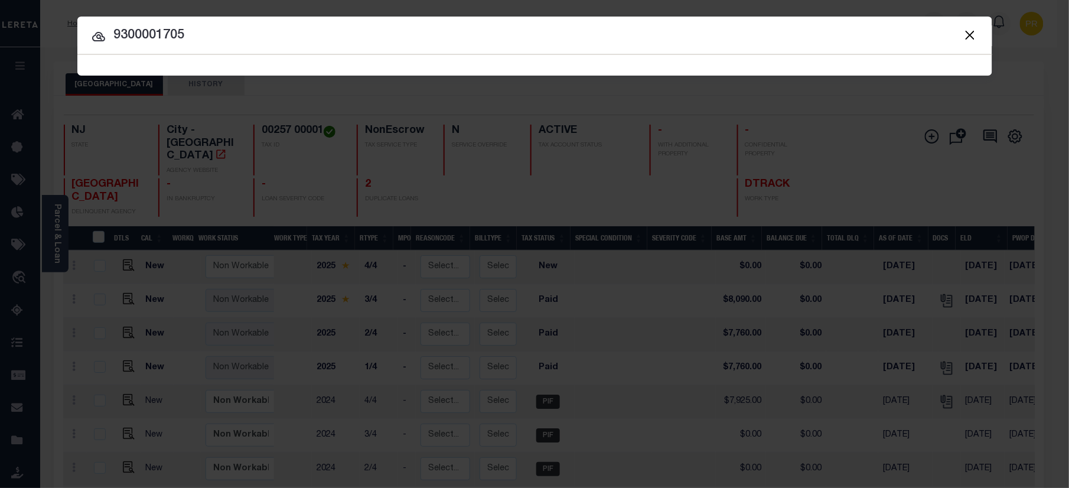
type input "9300001705"
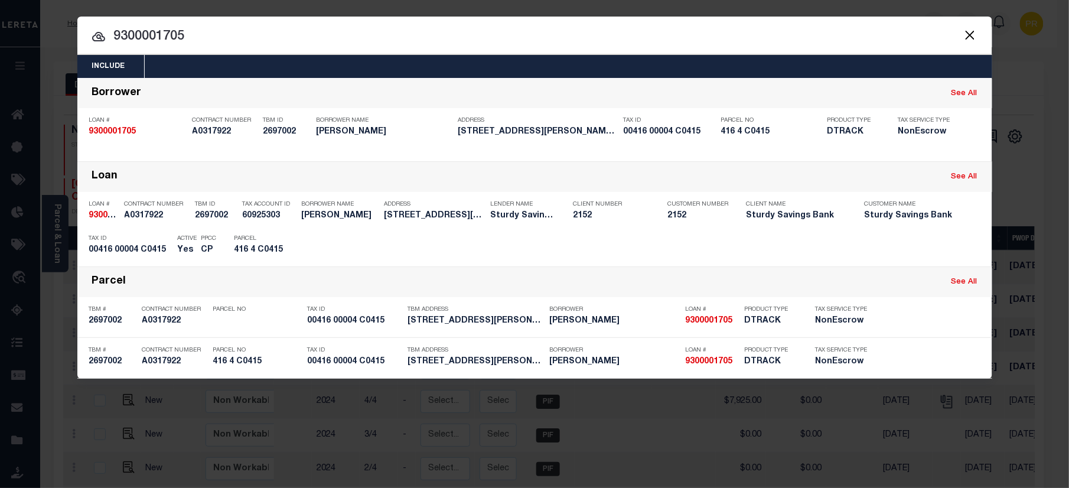
click at [858, 32] on input "9300001705" at bounding box center [534, 37] width 915 height 21
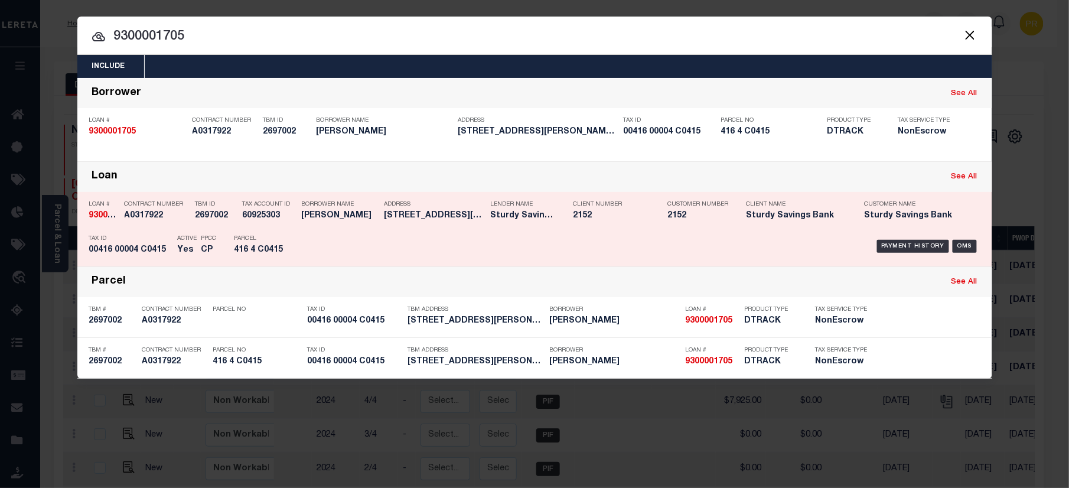
drag, startPoint x: 878, startPoint y: 235, endPoint x: 1029, endPoint y: 263, distance: 153.8
click at [878, 237] on div "Payment History OMS" at bounding box center [642, 246] width 675 height 34
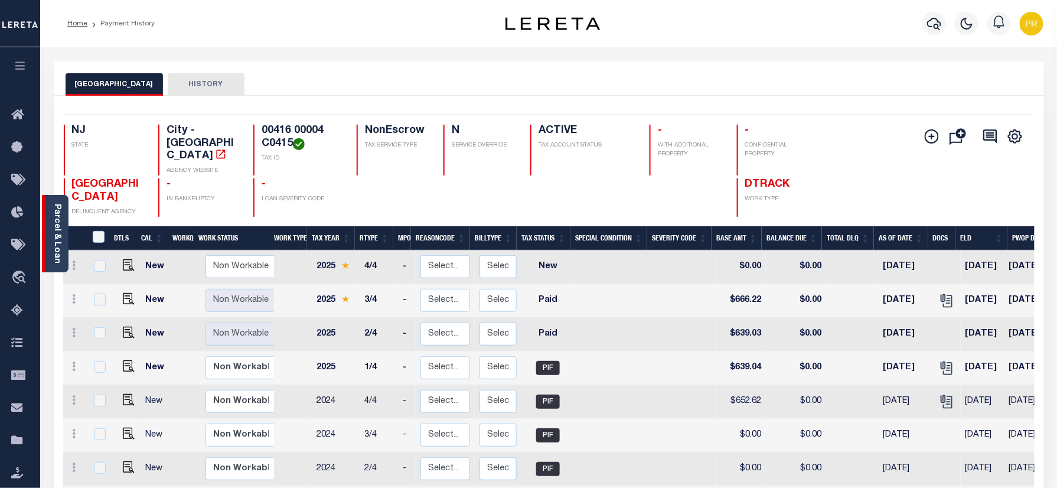
click at [57, 229] on link "Parcel & Loan" at bounding box center [57, 234] width 8 height 60
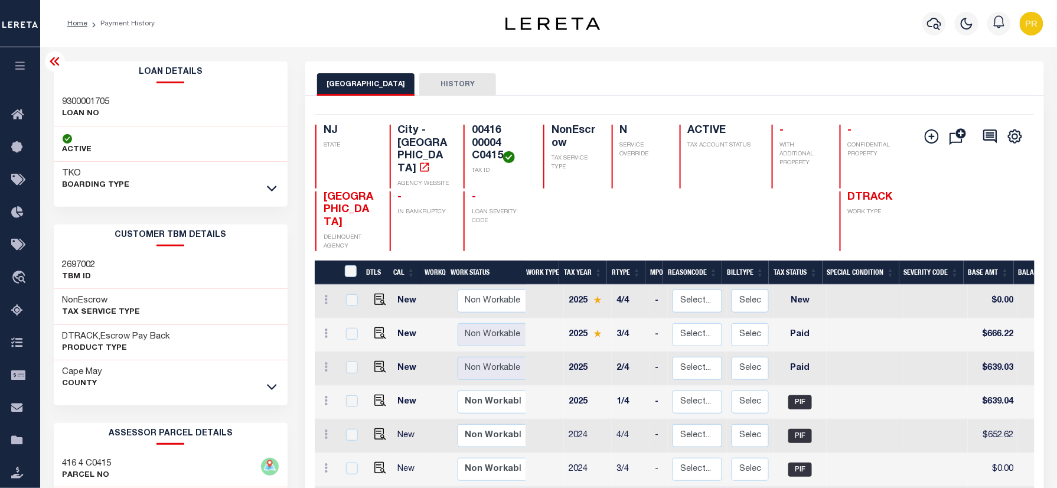
scroll to position [236, 0]
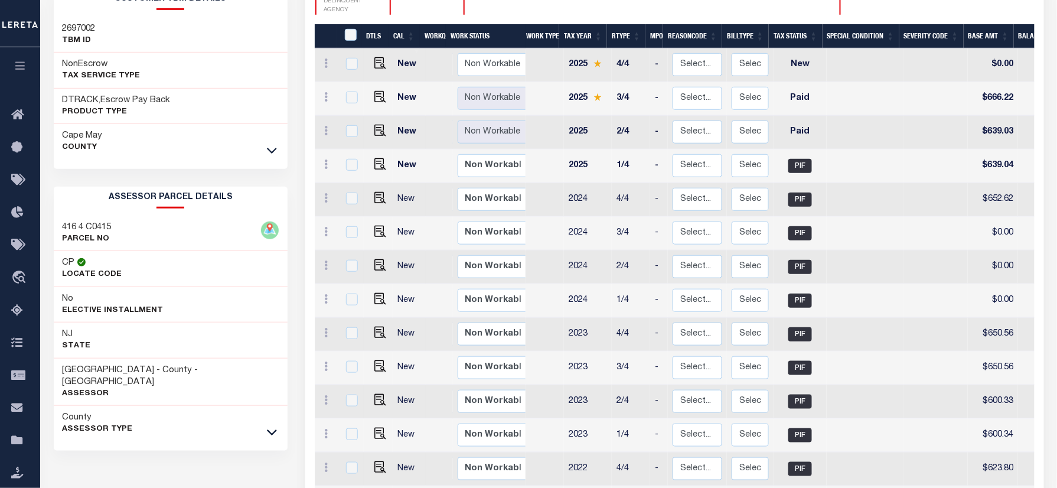
click at [104, 226] on h3 "416 4 C0415" at bounding box center [87, 228] width 49 height 12
copy h3 "C0415"
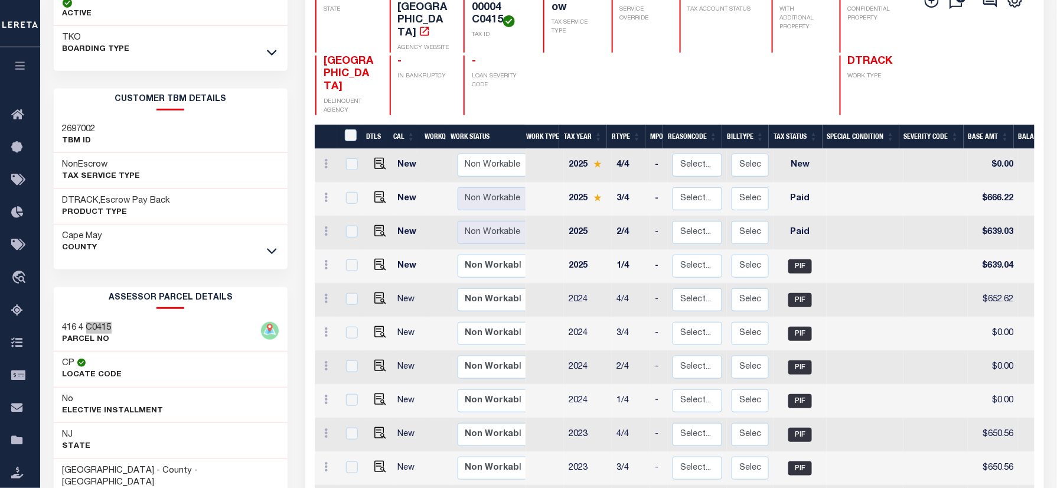
scroll to position [0, 0]
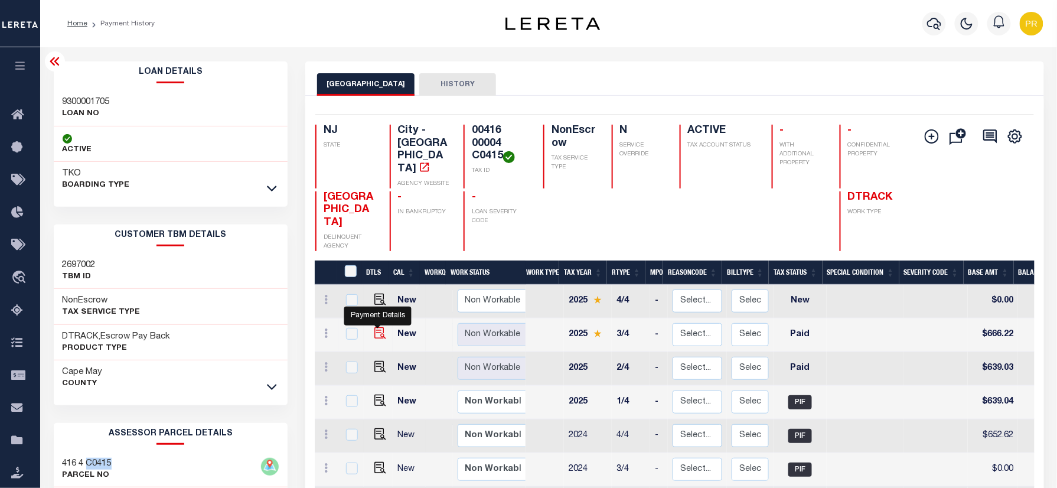
click at [383, 327] on img "" at bounding box center [381, 333] width 12 height 12
checkbox input "true"
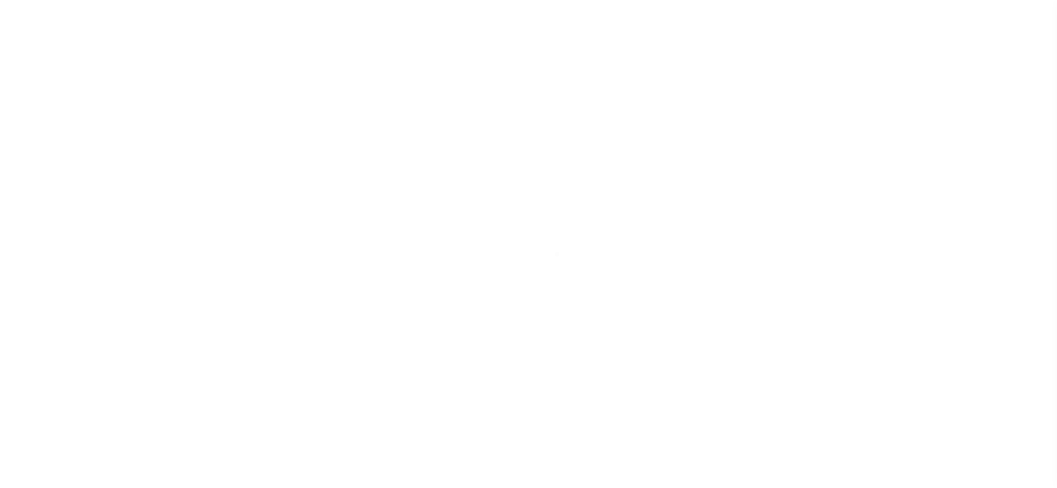
select select "PYD"
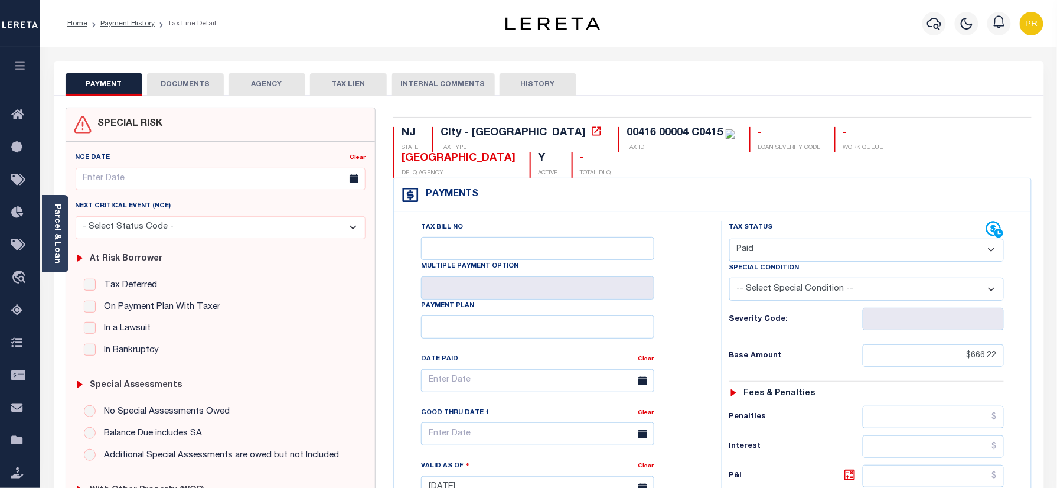
click at [656, 245] on div "Tax Bill No Multiple Payment Option Payment Plan Clear" at bounding box center [555, 386] width 298 height 331
click at [193, 87] on button "DOCUMENTS" at bounding box center [185, 84] width 77 height 22
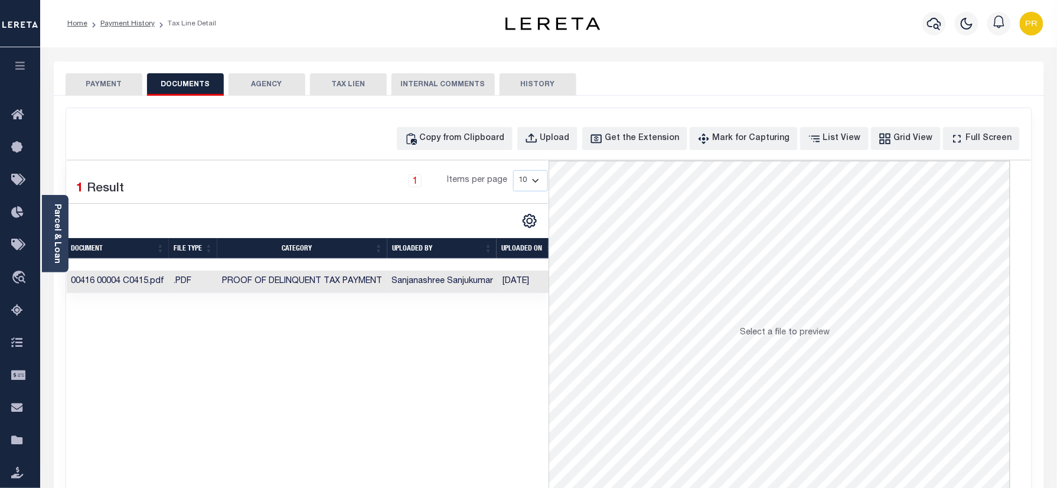
click at [461, 282] on td "Sanjanashree Sanjukumar" at bounding box center [443, 282] width 111 height 23
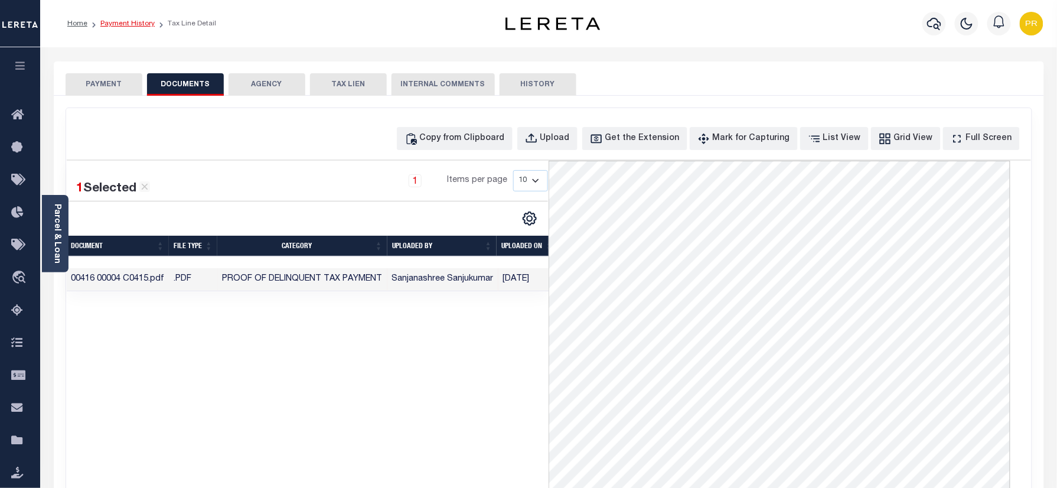
click at [121, 24] on link "Payment History" at bounding box center [127, 23] width 54 height 7
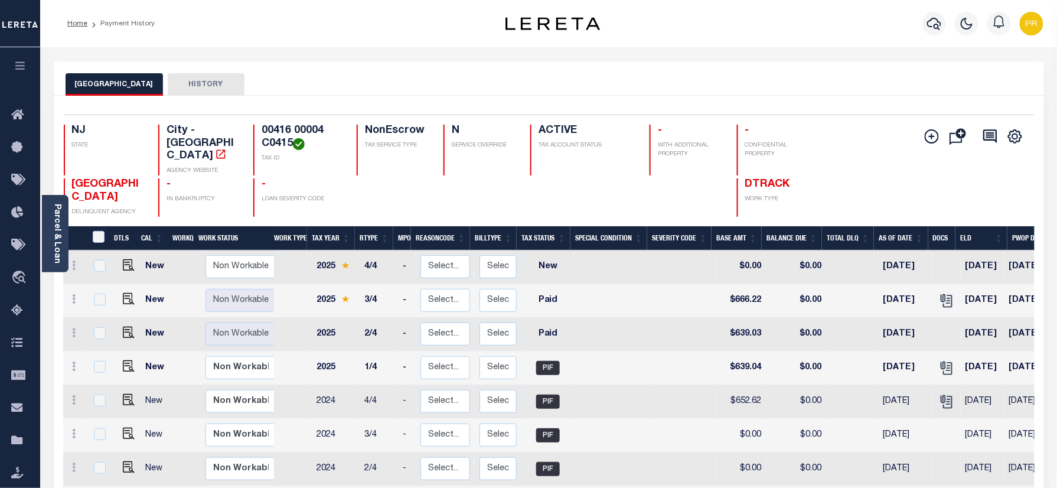
scroll to position [79, 0]
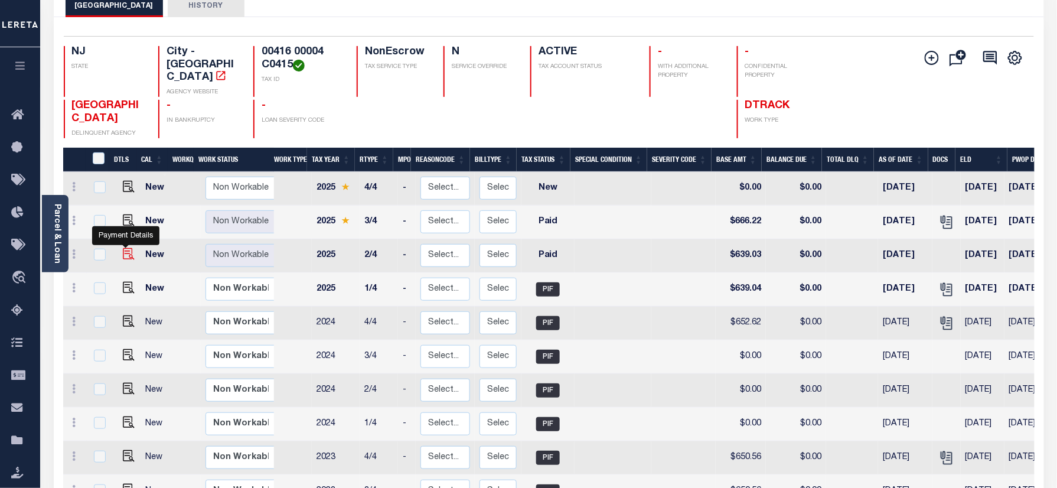
click at [128, 256] on img "" at bounding box center [129, 254] width 12 height 12
checkbox input "true"
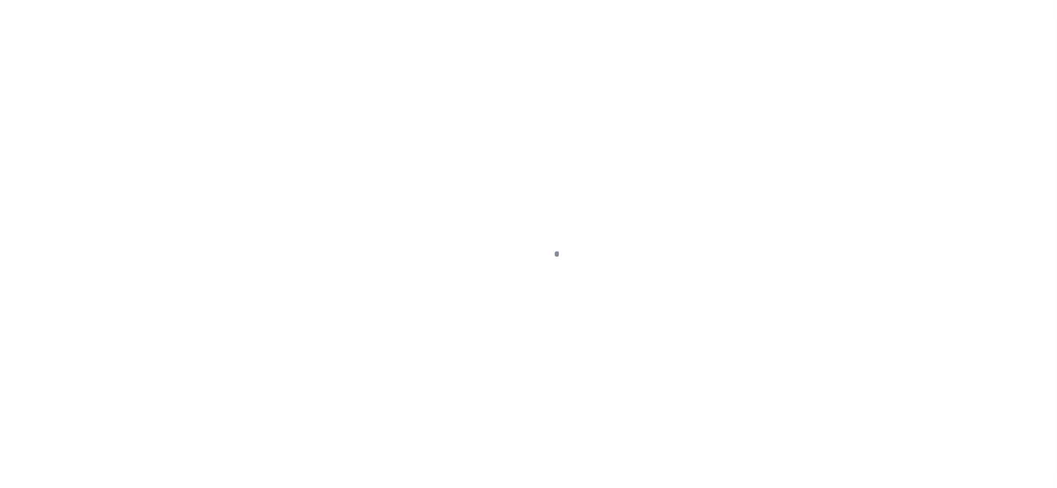
checkbox input "false"
type textarea "Please refer 2025 3/4 line for Tax Supporting Document."
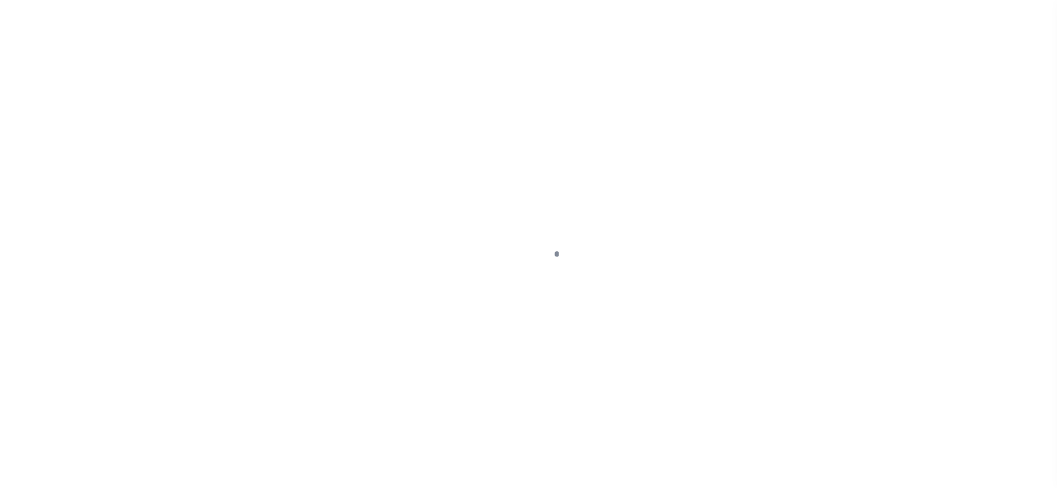
type input "[DATE]"
select select "PYD"
type input "$639.03"
type input "$0"
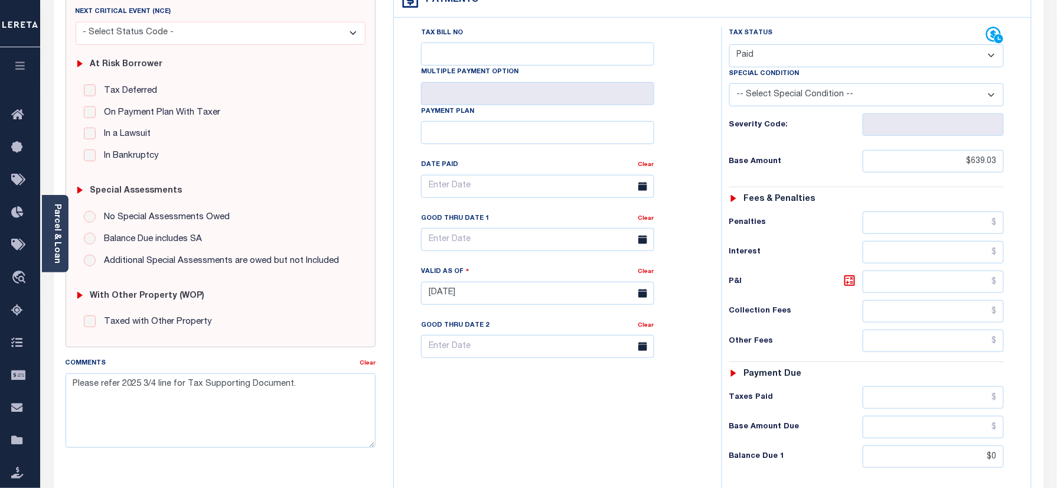
scroll to position [414, 0]
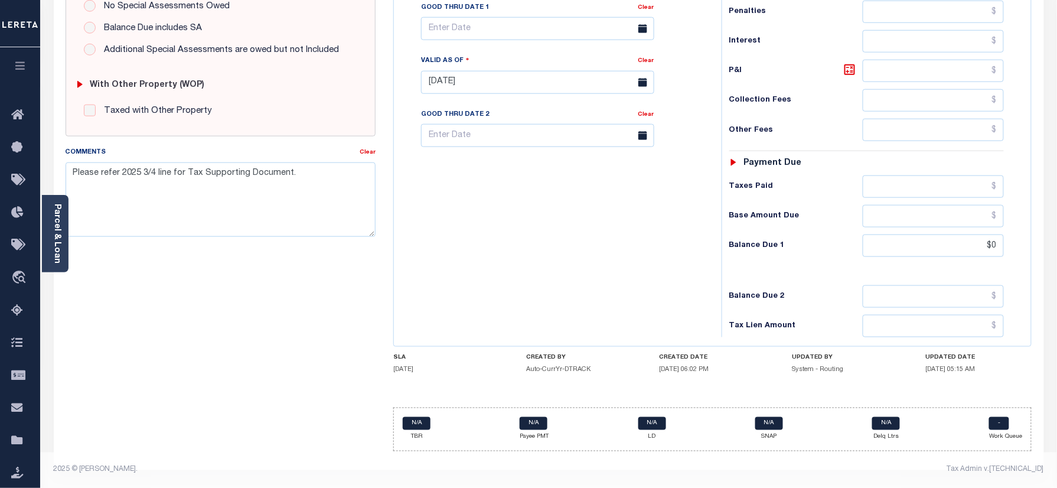
click at [627, 210] on div "Tax Bill No Multiple Payment Option Payment Plan Clear" at bounding box center [555, 77] width 316 height 522
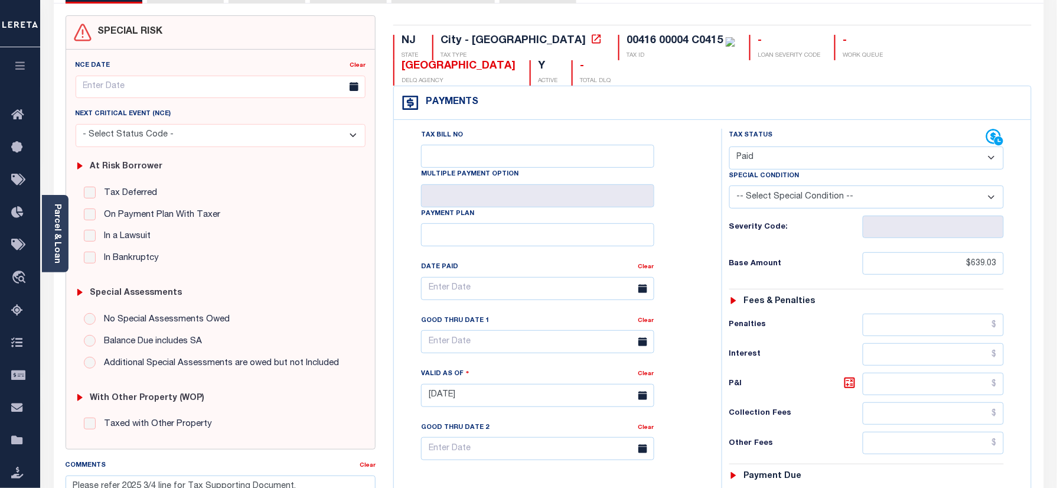
scroll to position [0, 0]
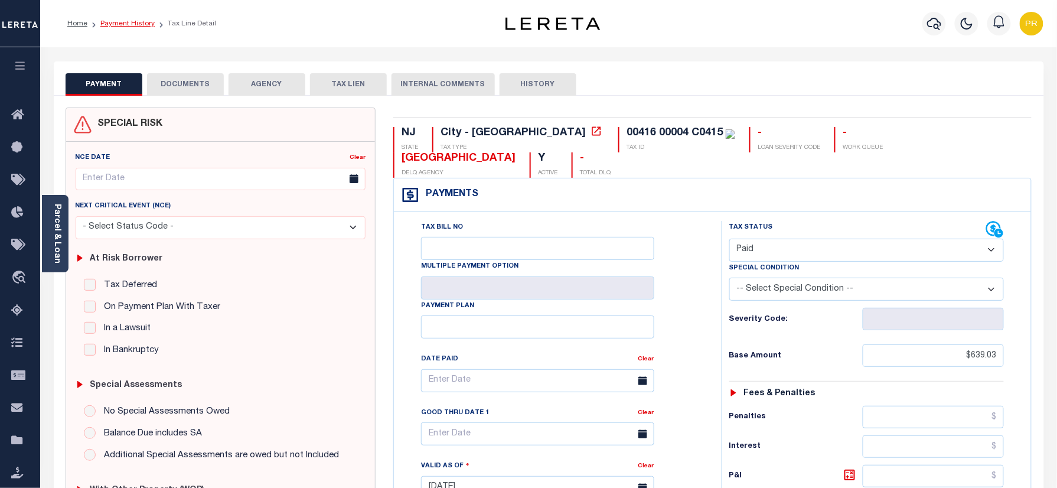
click at [132, 27] on link "Payment History" at bounding box center [127, 23] width 54 height 7
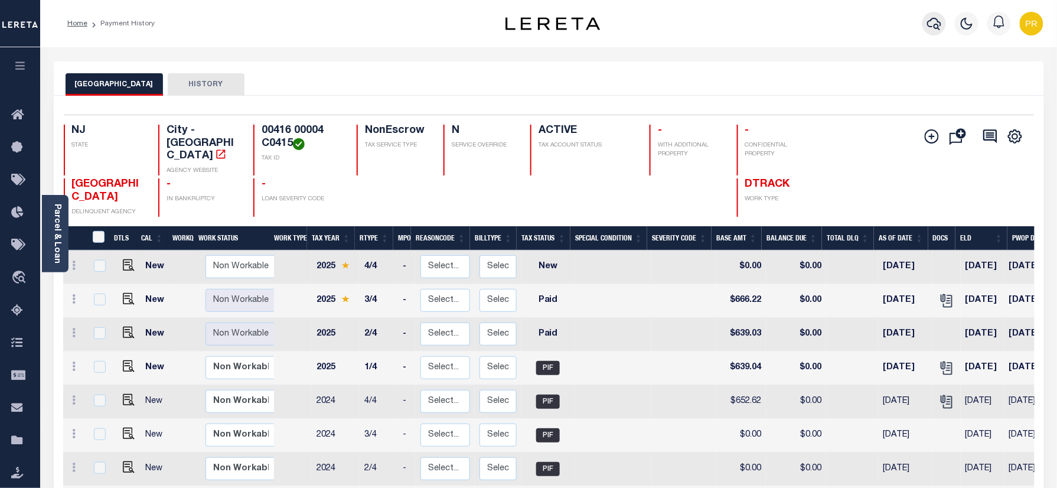
click at [932, 18] on icon "button" at bounding box center [935, 24] width 14 height 14
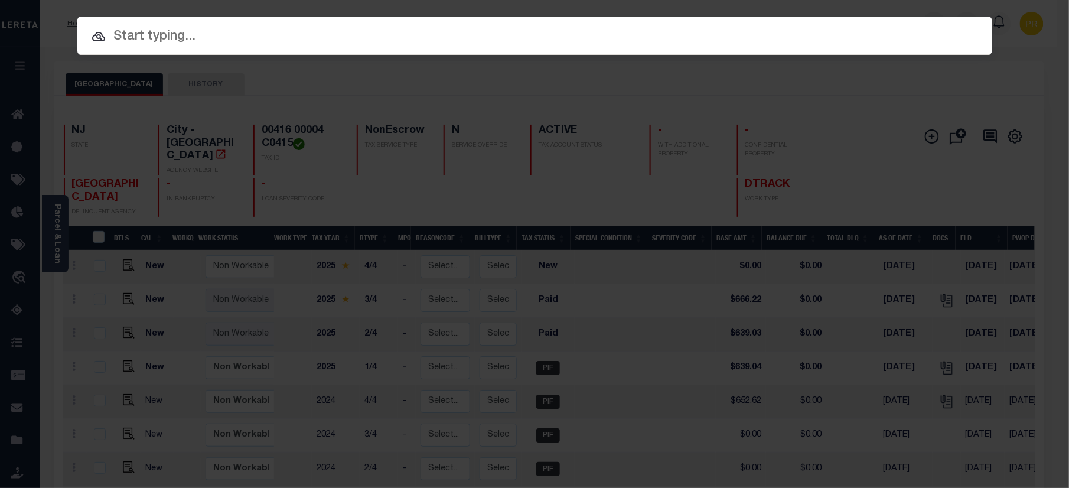
click at [501, 28] on input "text" at bounding box center [534, 37] width 915 height 21
paste input "9300003592"
type input "9300003592"
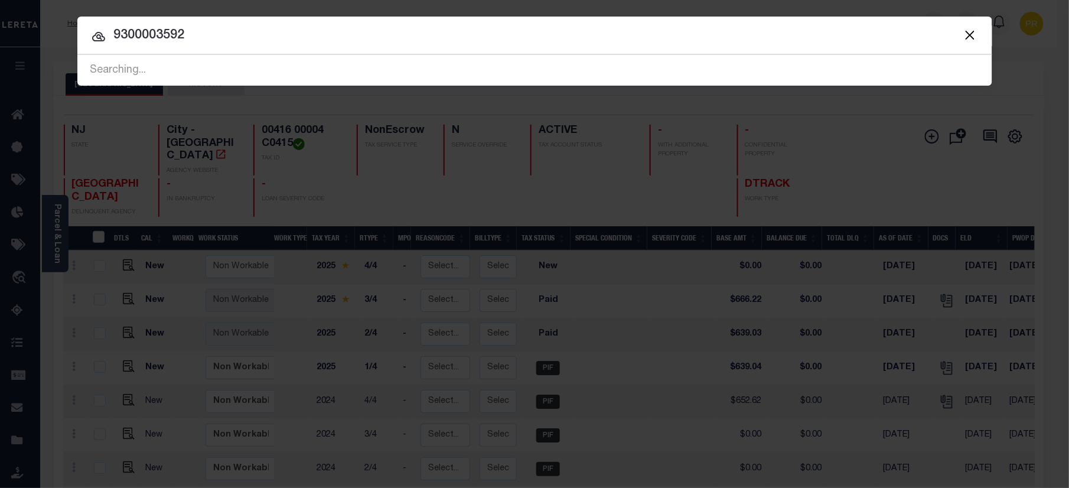
click at [883, 36] on input "9300003592" at bounding box center [534, 35] width 915 height 21
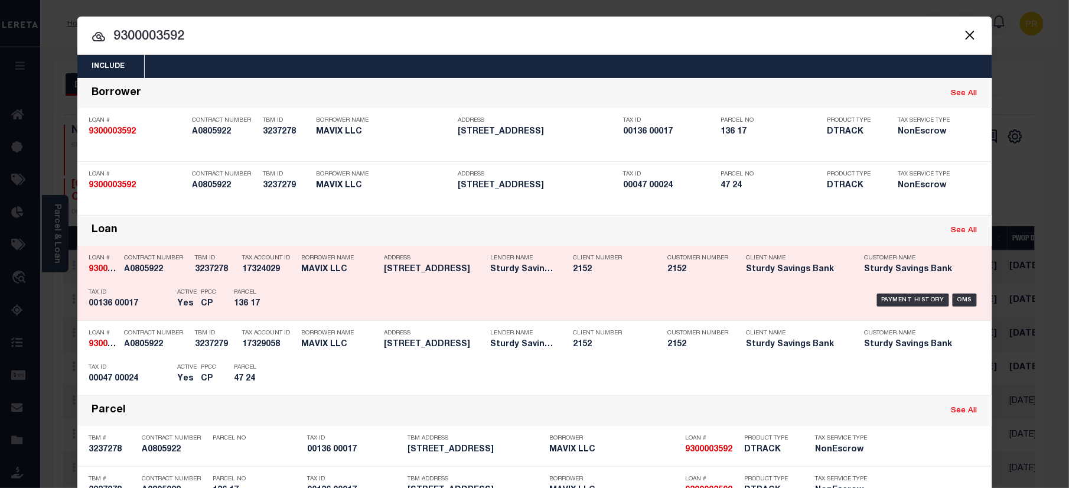
drag, startPoint x: 904, startPoint y: 292, endPoint x: 1037, endPoint y: 313, distance: 135.1
click at [904, 291] on div "Payment History OMS" at bounding box center [642, 300] width 675 height 34
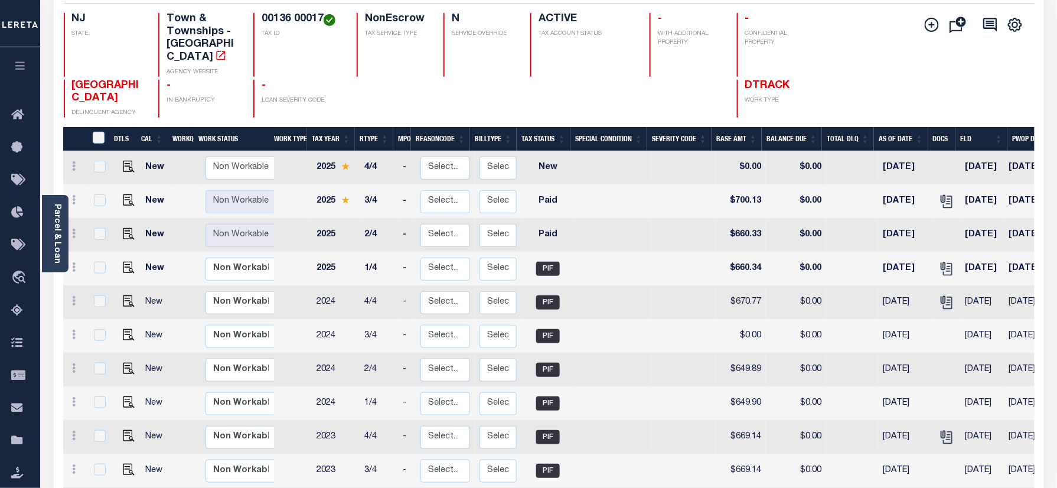
scroll to position [157, 0]
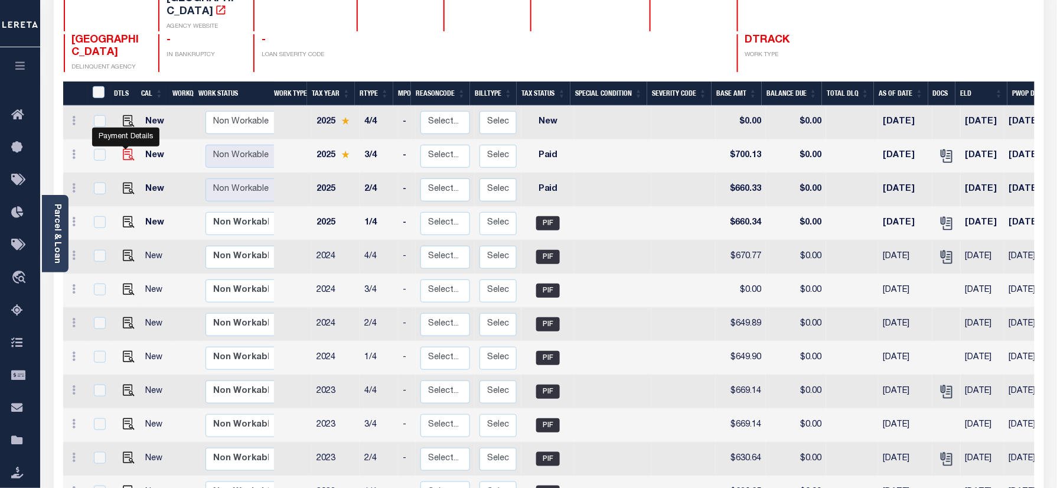
click at [125, 149] on img "" at bounding box center [129, 155] width 12 height 12
checkbox input "true"
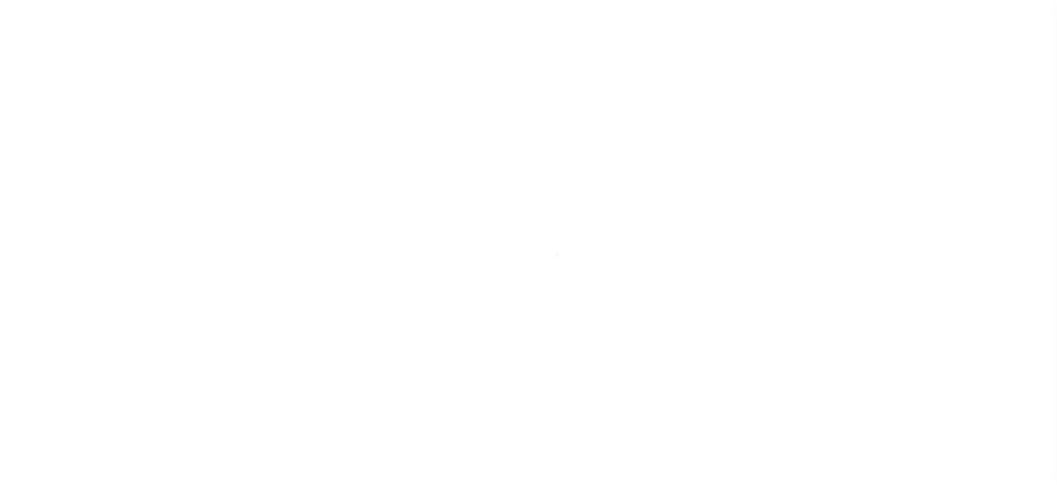
select select "PYD"
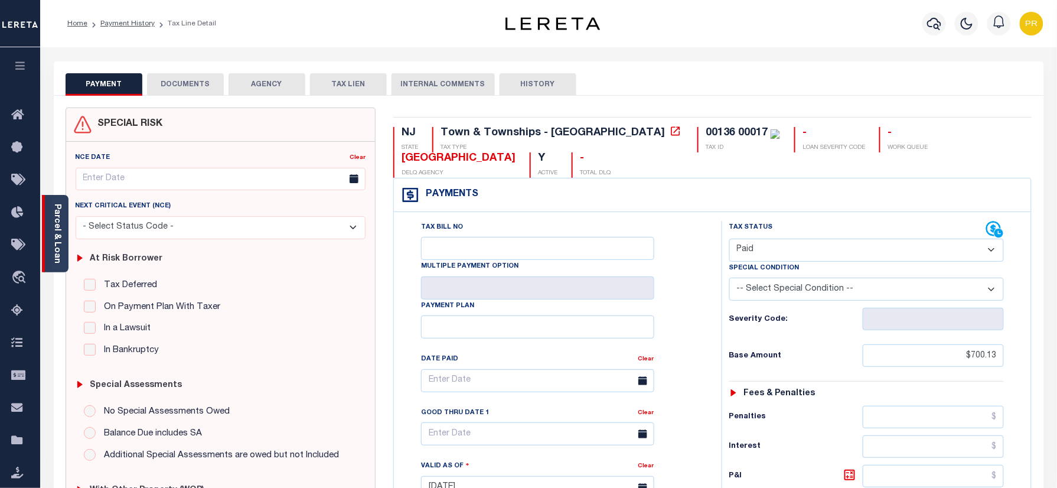
click at [58, 249] on link "Parcel & Loan" at bounding box center [57, 234] width 8 height 60
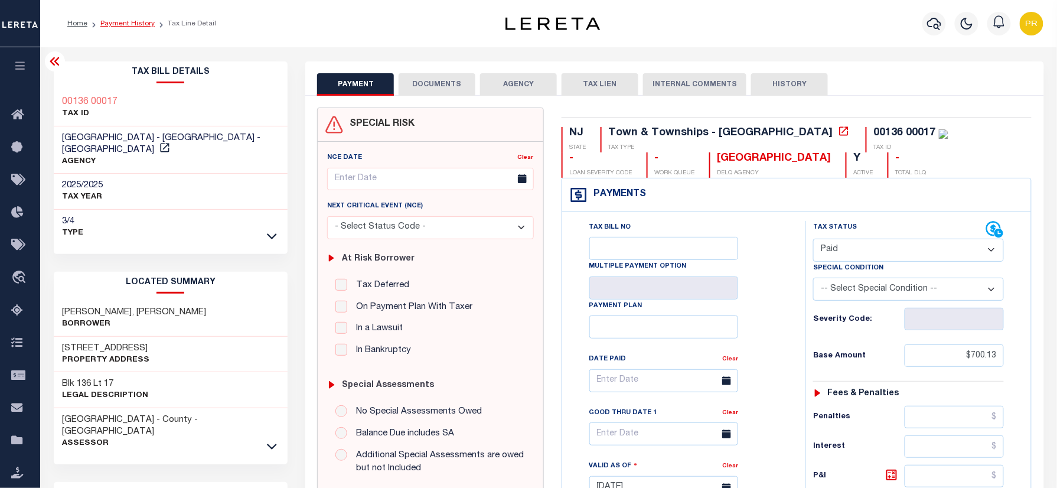
drag, startPoint x: 135, startPoint y: 26, endPoint x: 401, endPoint y: 133, distance: 286.5
click at [133, 26] on link "Payment History" at bounding box center [127, 23] width 54 height 7
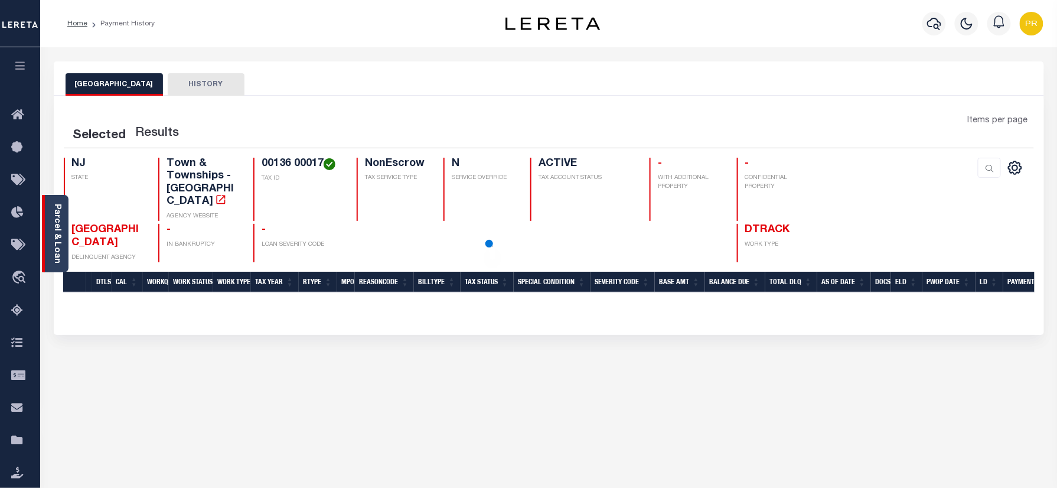
click at [53, 227] on link "Parcel & Loan" at bounding box center [57, 234] width 8 height 60
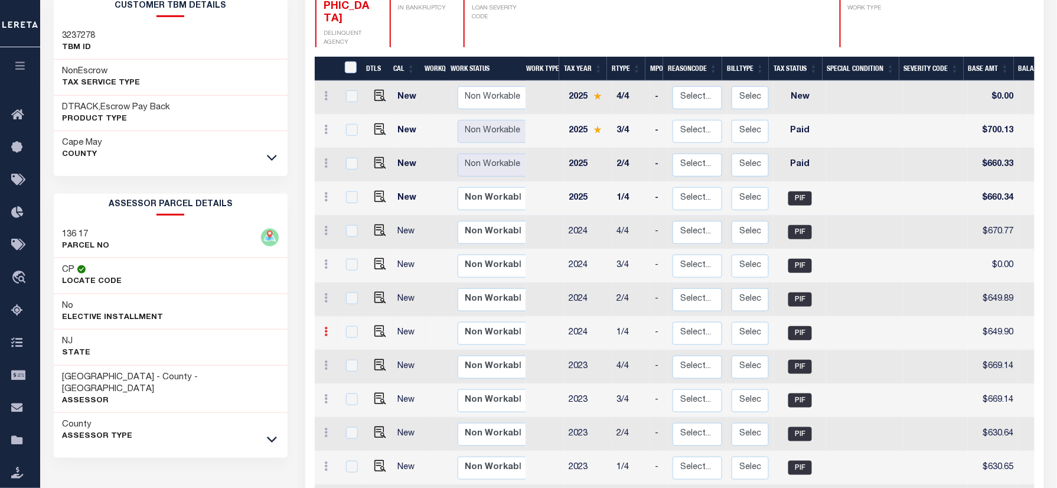
scroll to position [236, 0]
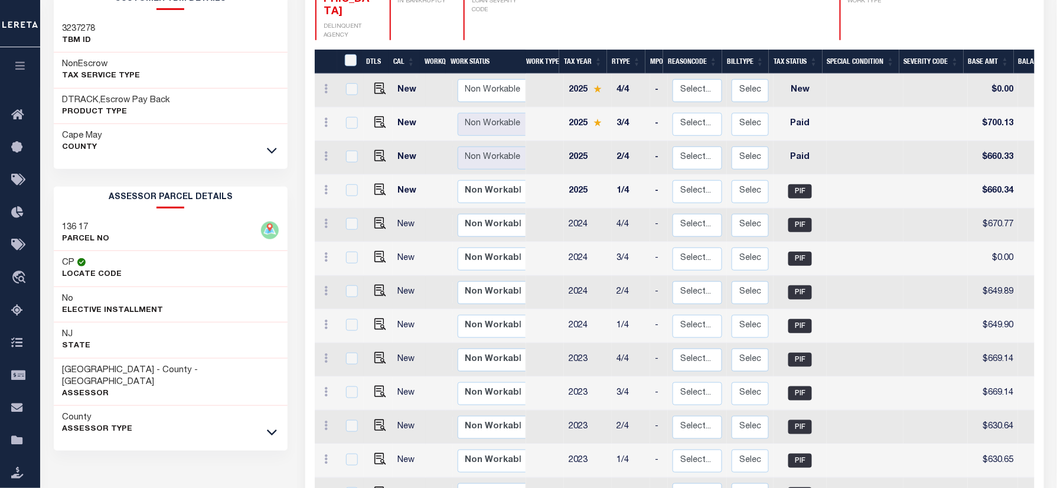
click at [67, 223] on h3 "136 17" at bounding box center [86, 228] width 47 height 12
copy h3 "136"
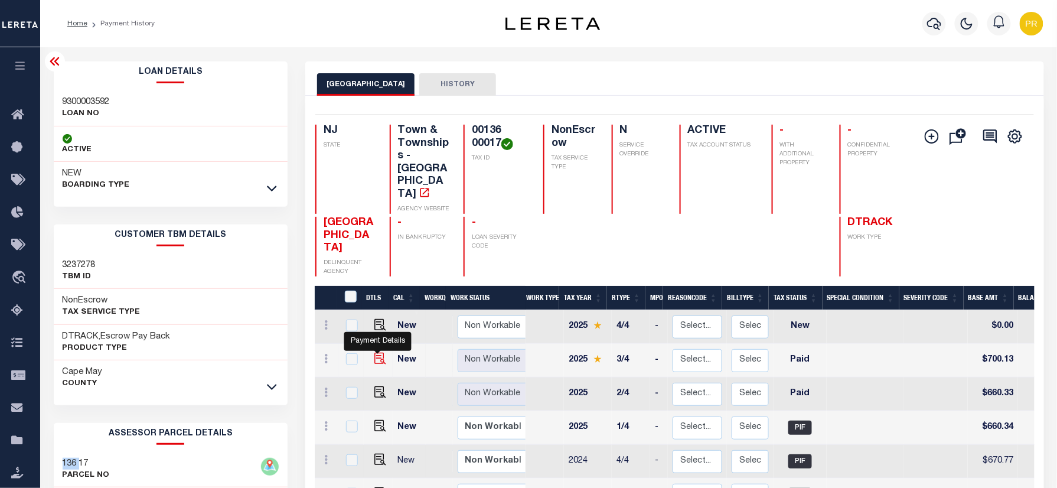
click at [377, 353] on img "" at bounding box center [381, 359] width 12 height 12
checkbox input "true"
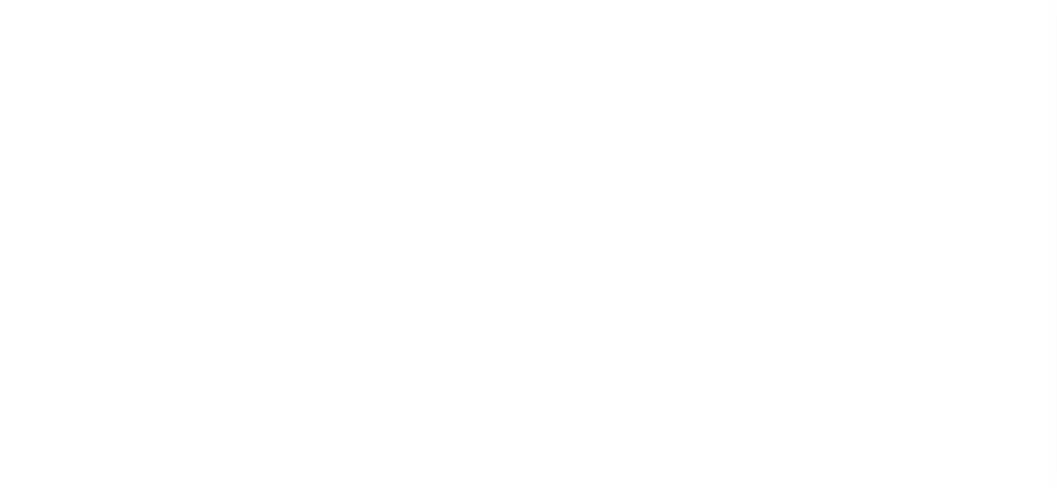
select select "PYD"
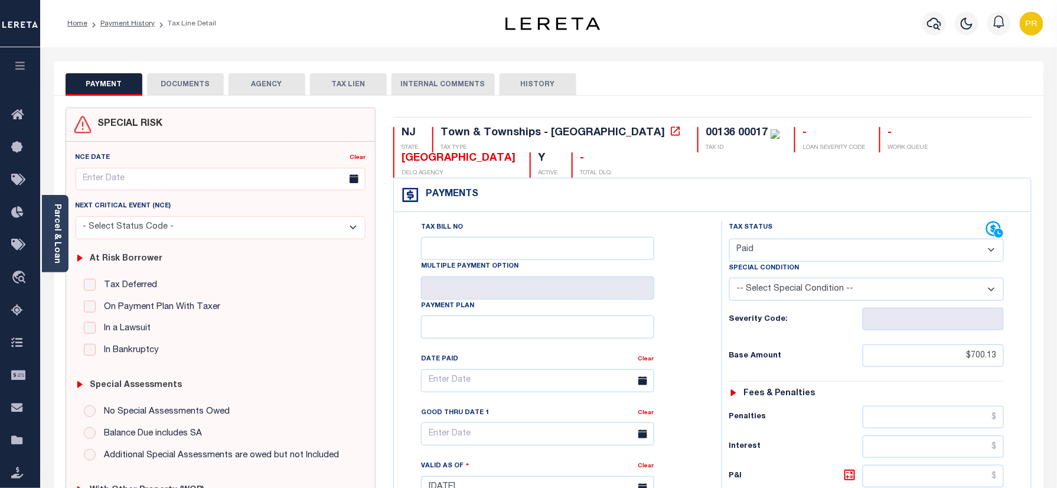
click at [703, 243] on div "Tax Bill No Multiple Payment Option Payment Plan Clear" at bounding box center [555, 386] width 298 height 331
drag, startPoint x: 181, startPoint y: 74, endPoint x: 169, endPoint y: 96, distance: 24.3
click at [180, 79] on button "DOCUMENTS" at bounding box center [185, 84] width 77 height 22
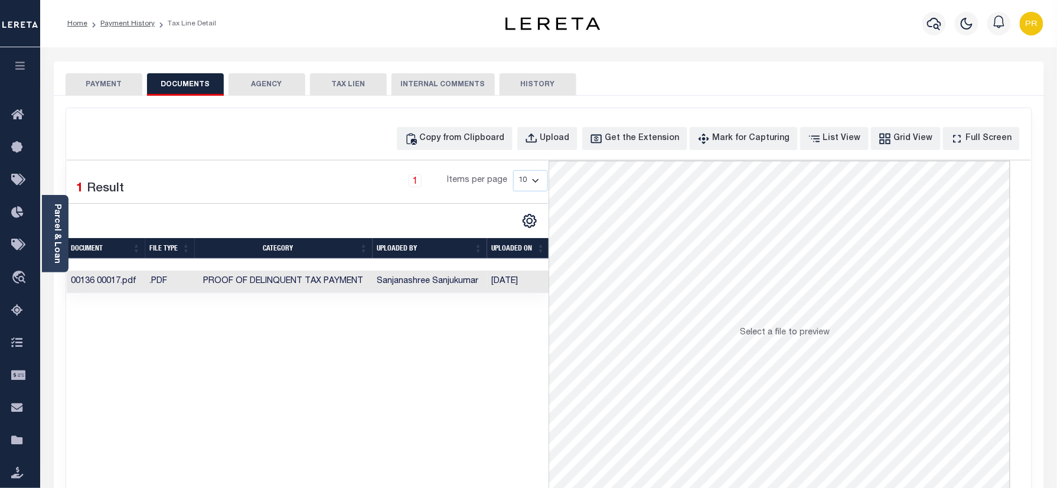
click at [518, 287] on td "[DATE]" at bounding box center [518, 282] width 63 height 23
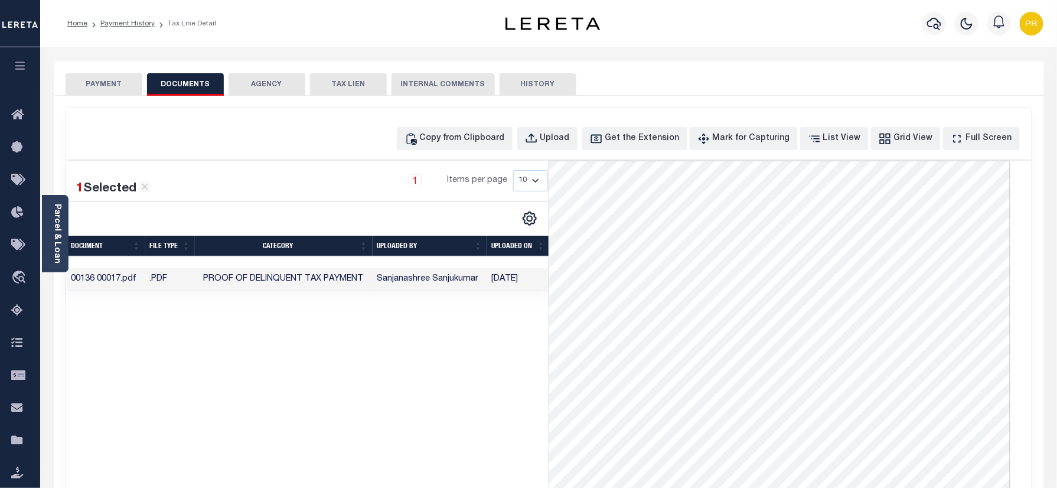
click at [119, 87] on button "PAYMENT" at bounding box center [104, 84] width 77 height 22
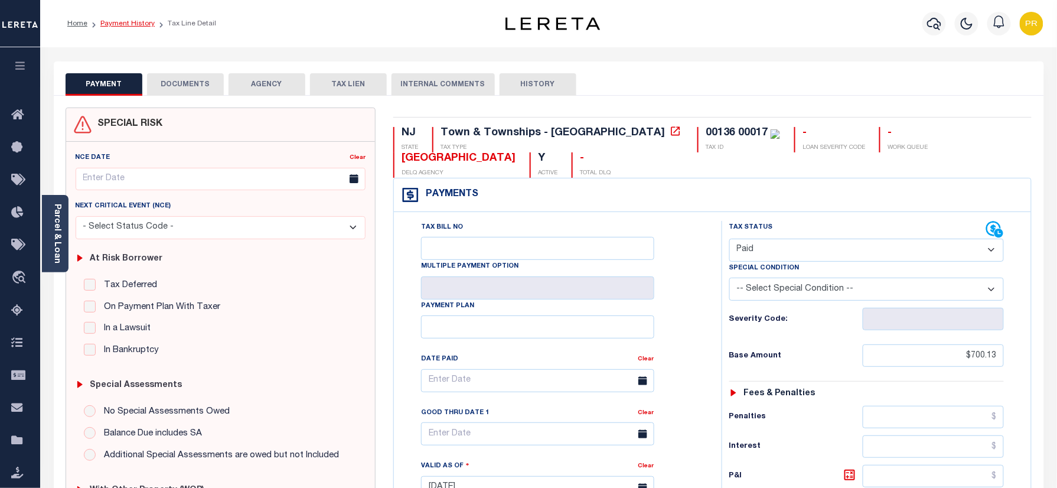
click at [131, 20] on link "Payment History" at bounding box center [127, 23] width 54 height 7
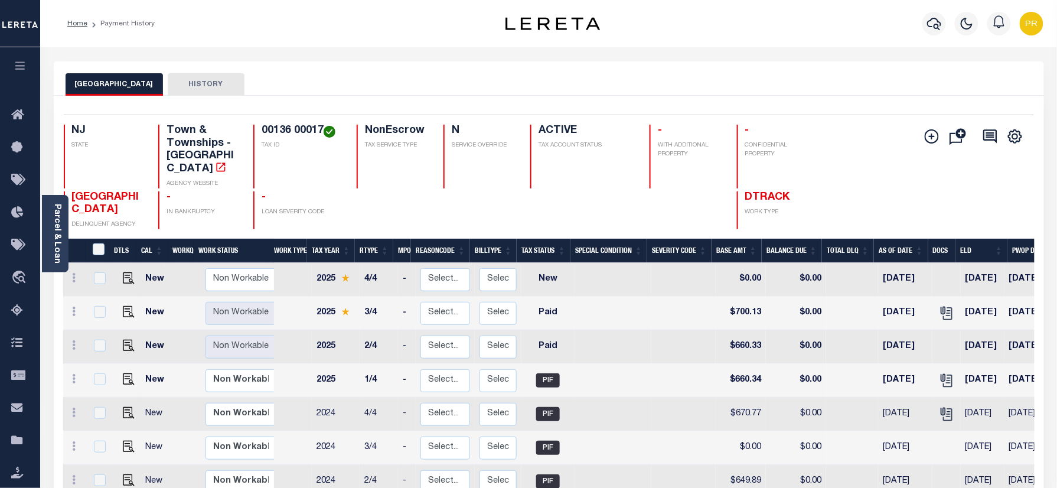
scroll to position [79, 0]
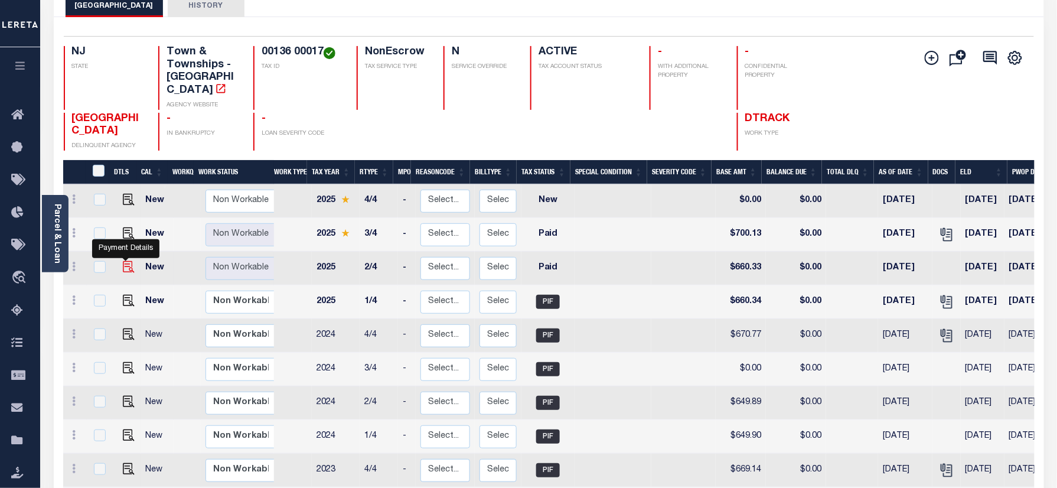
click at [124, 261] on img "" at bounding box center [129, 267] width 12 height 12
checkbox input "true"
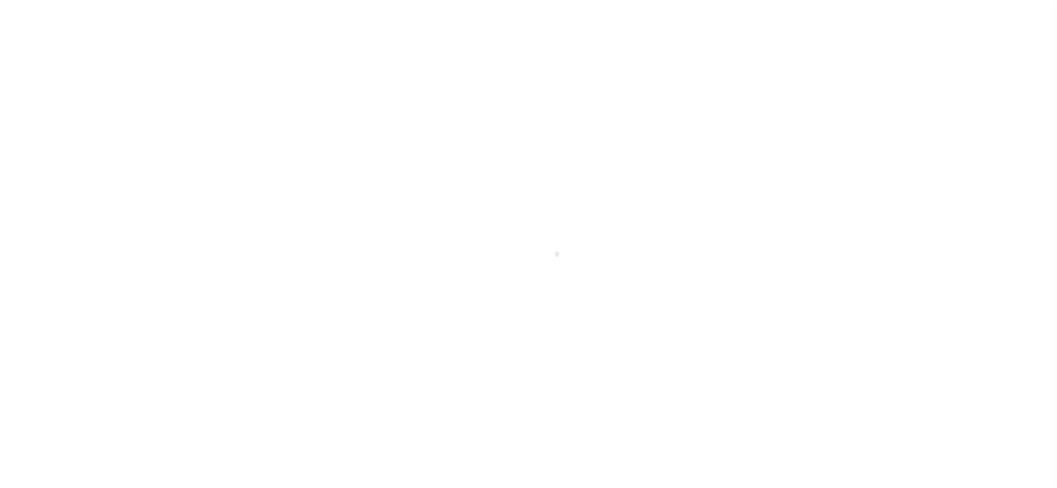
select select "PYD"
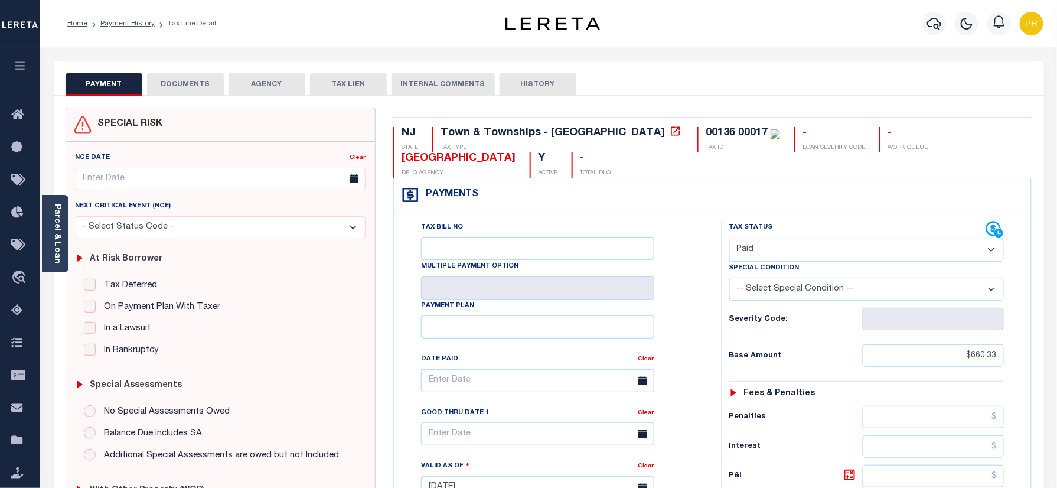
click at [689, 251] on div "Tax Bill No Multiple Payment Option Payment Plan Clear" at bounding box center [555, 386] width 298 height 331
drag, startPoint x: 135, startPoint y: 15, endPoint x: 130, endPoint y: 30, distance: 15.5
click at [135, 18] on ol "Home Payment History Tax Line Detail" at bounding box center [142, 23] width 168 height 25
click at [130, 30] on ol "Home Payment History Tax Line Detail" at bounding box center [142, 23] width 168 height 25
click at [135, 20] on link "Payment History" at bounding box center [127, 23] width 54 height 7
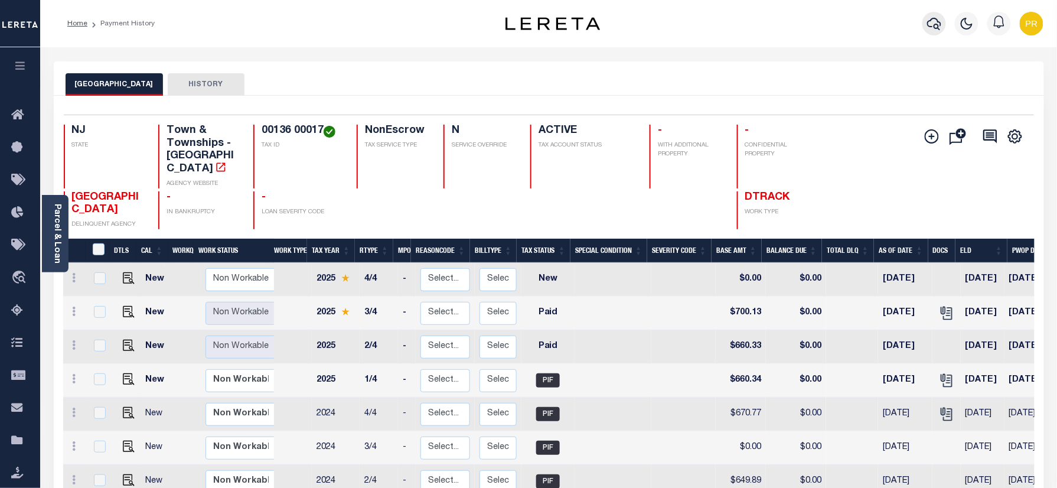
click at [933, 22] on icon "button" at bounding box center [935, 24] width 14 height 14
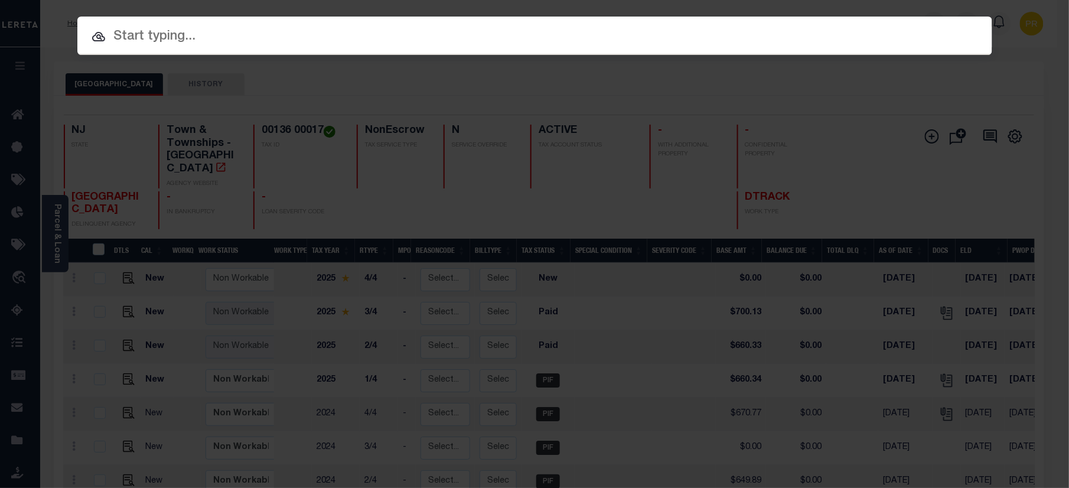
click at [596, 43] on input "text" at bounding box center [534, 37] width 915 height 21
paste input "9300003314"
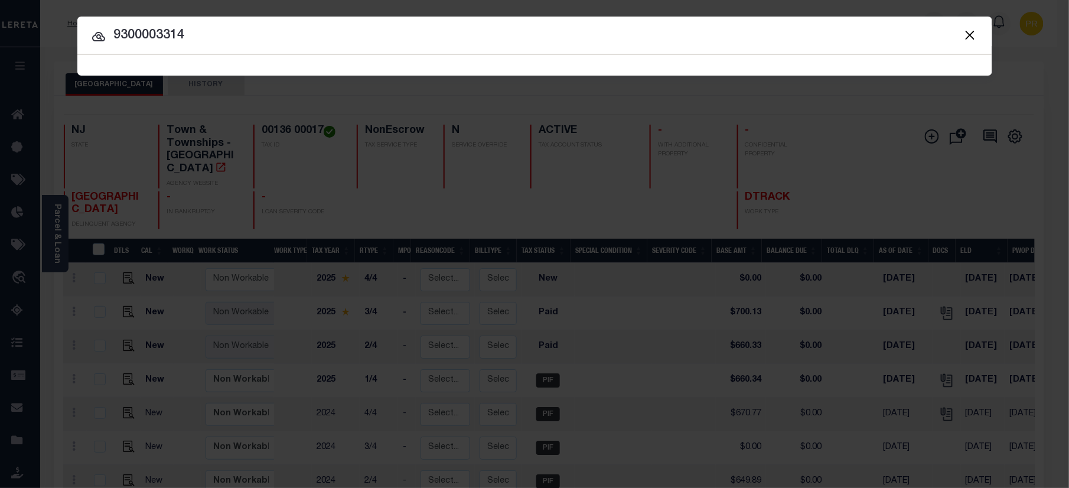
type input "9300003314"
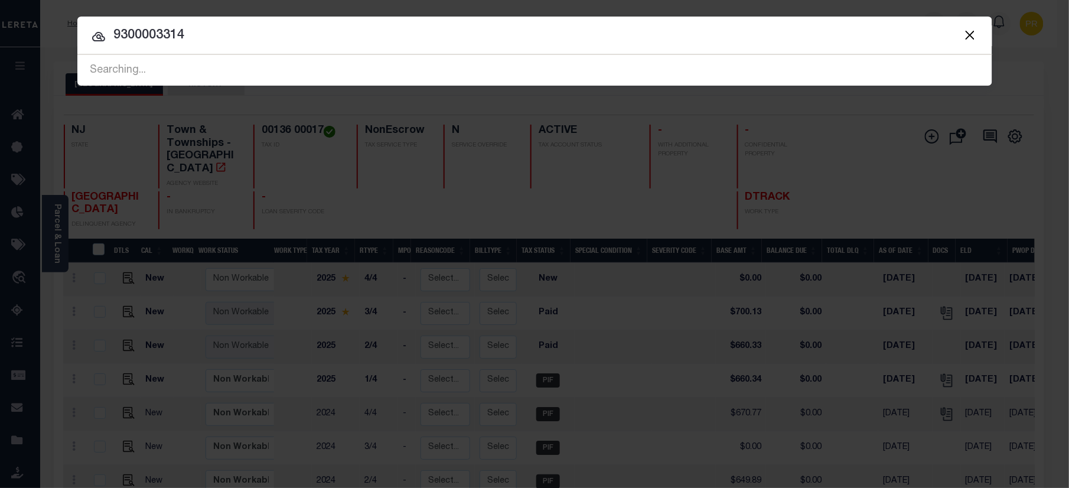
click at [893, 36] on input "9300003314" at bounding box center [534, 35] width 915 height 21
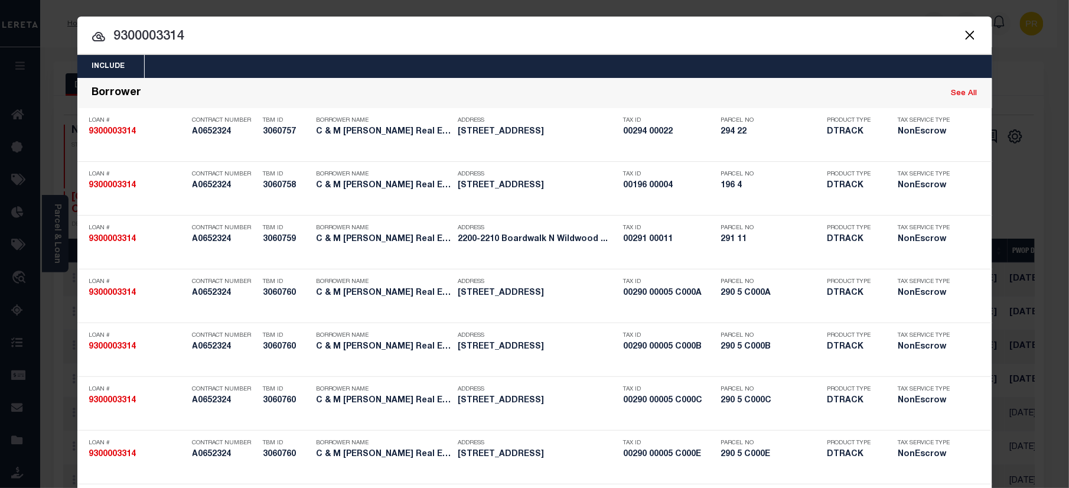
scroll to position [663, 0]
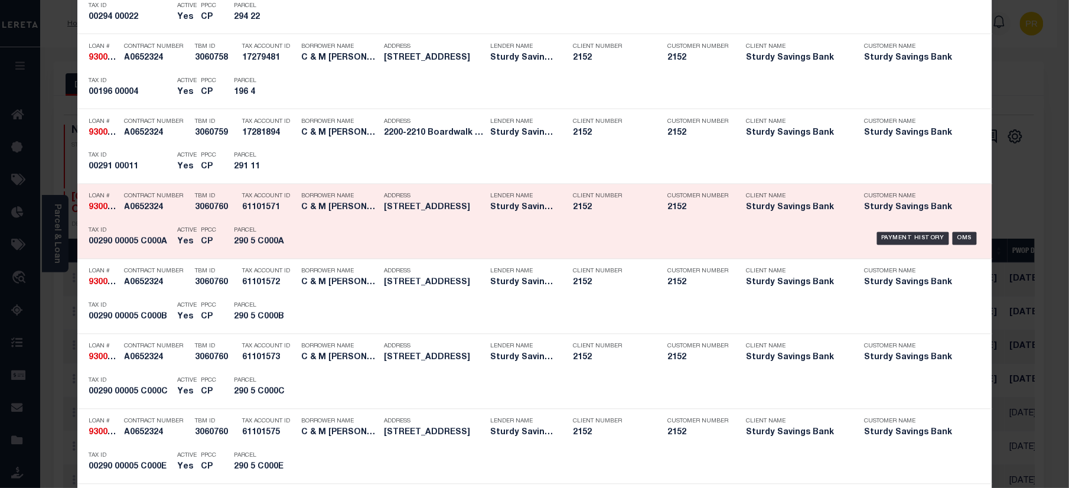
click at [874, 229] on div "Payment History OMS" at bounding box center [642, 239] width 675 height 34
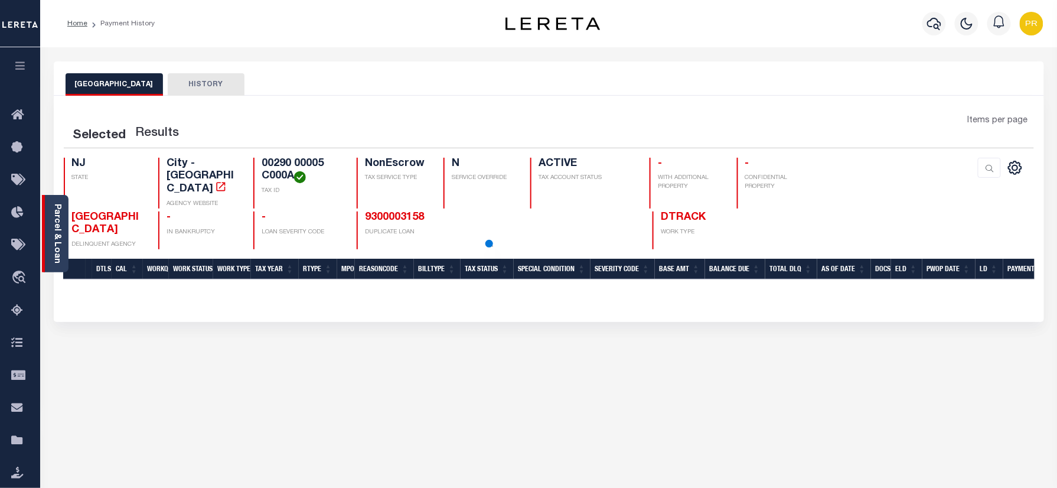
click at [58, 218] on link "Parcel & Loan" at bounding box center [57, 234] width 8 height 60
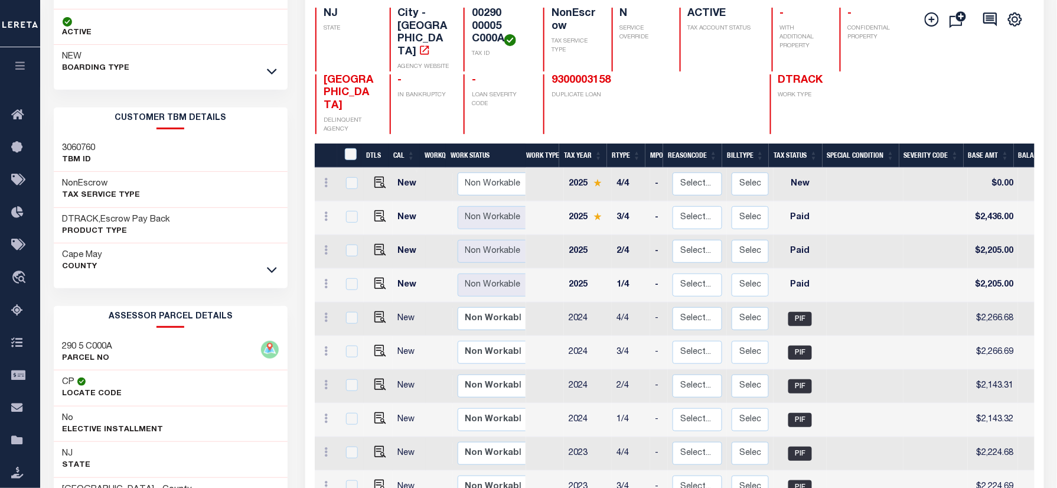
scroll to position [236, 0]
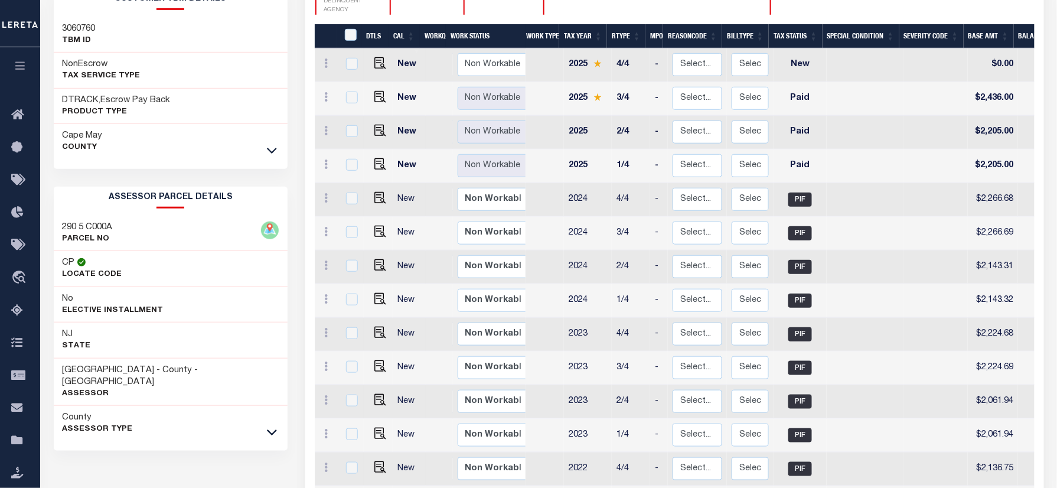
click at [107, 228] on h3 "290 5 C000A" at bounding box center [88, 228] width 50 height 12
copy h3 "C000A"
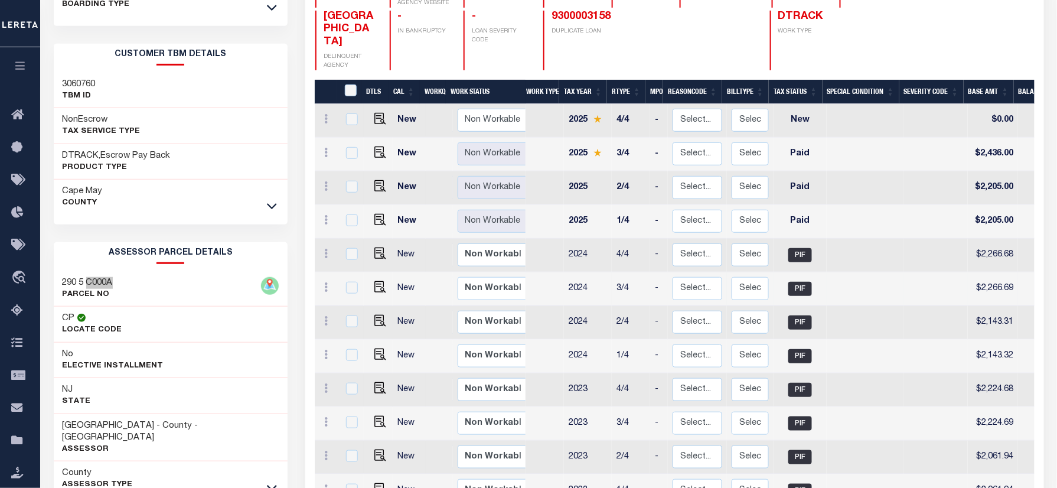
scroll to position [157, 0]
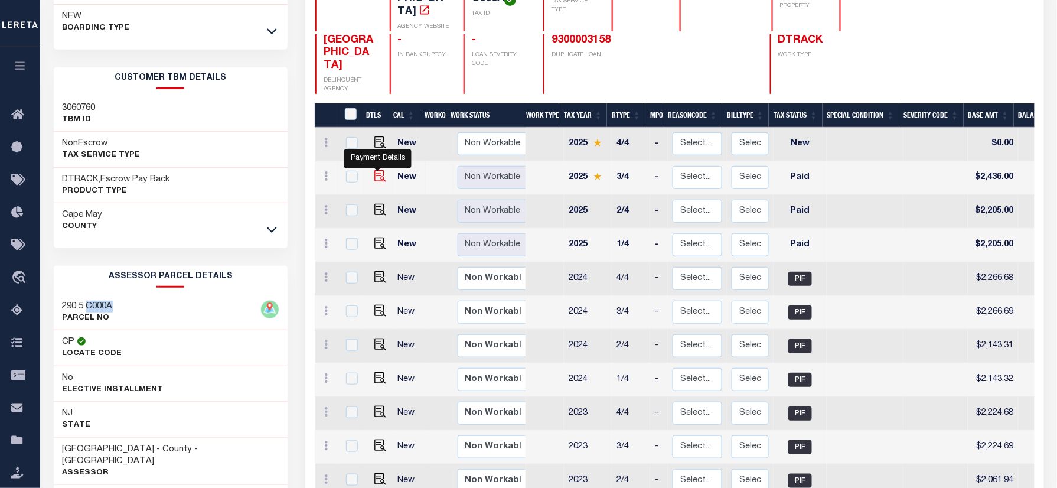
click at [376, 170] on img "" at bounding box center [381, 176] width 12 height 12
checkbox input "true"
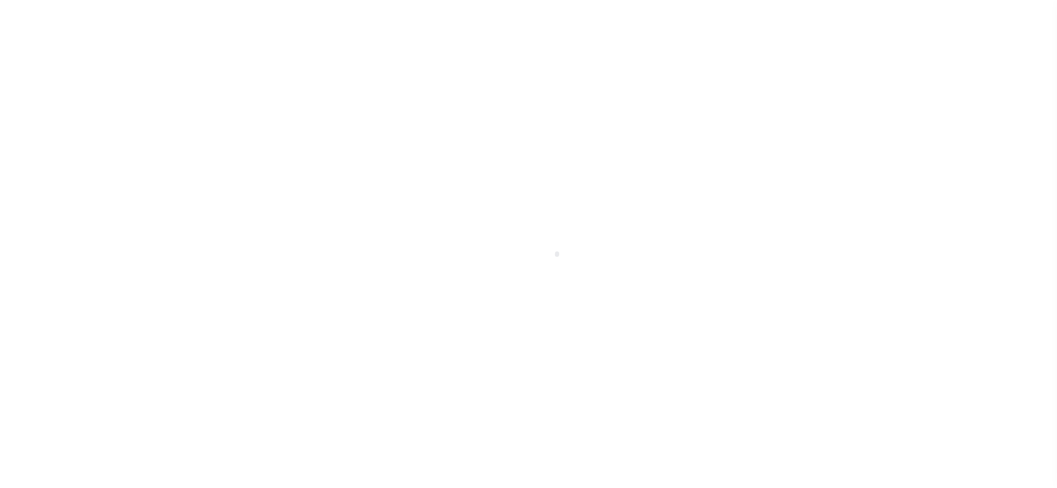
checkbox input "false"
type input "[DATE]"
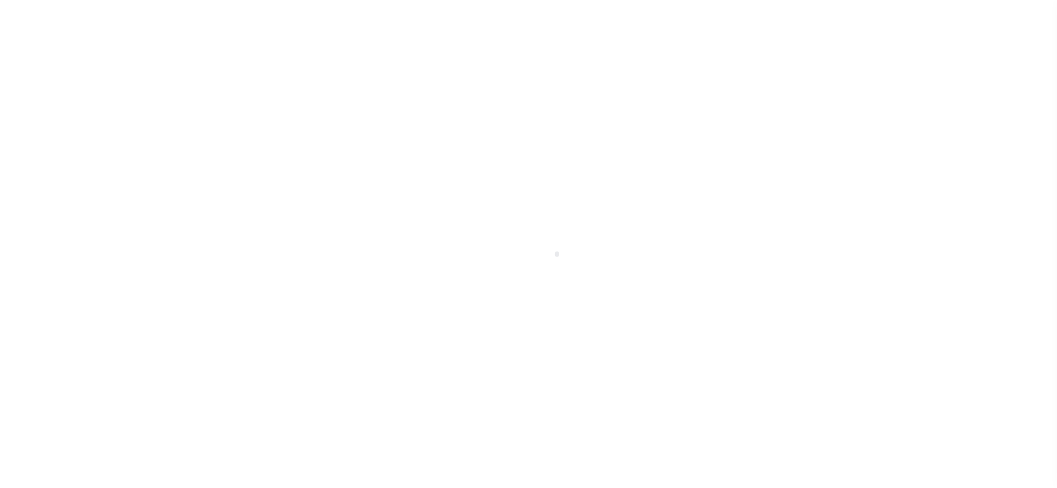
select select "PYD"
type input "$2,436"
type input "$0"
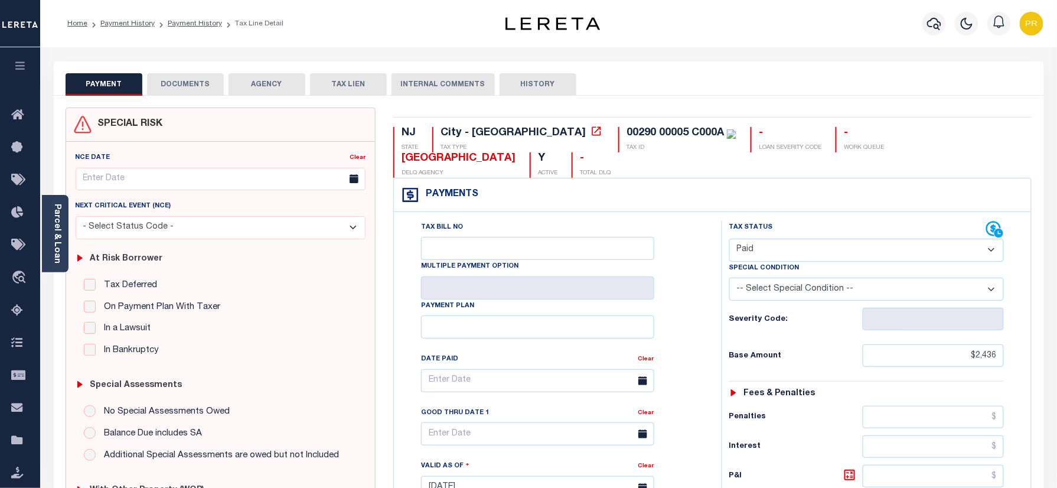
click at [710, 256] on div "Tax Bill No Multiple Payment Option Payment Plan Clear" at bounding box center [555, 482] width 316 height 522
click at [164, 84] on button "DOCUMENTS" at bounding box center [185, 84] width 77 height 22
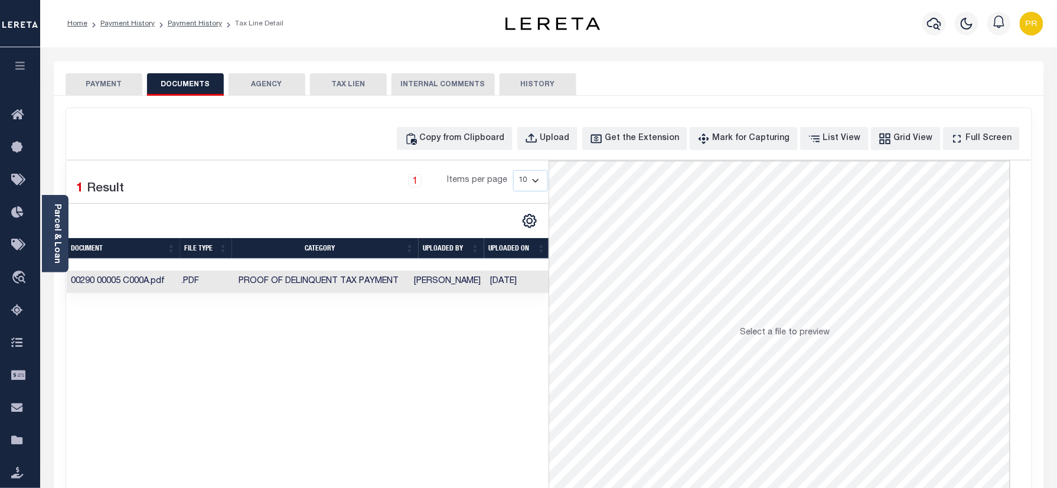
click at [529, 292] on td "[DATE]" at bounding box center [518, 282] width 64 height 23
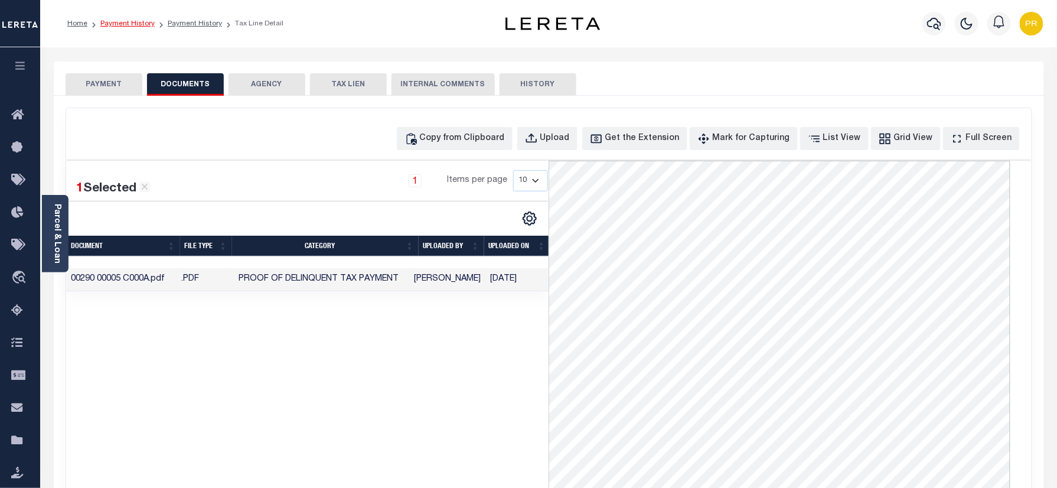
click at [116, 22] on link "Payment History" at bounding box center [127, 23] width 54 height 7
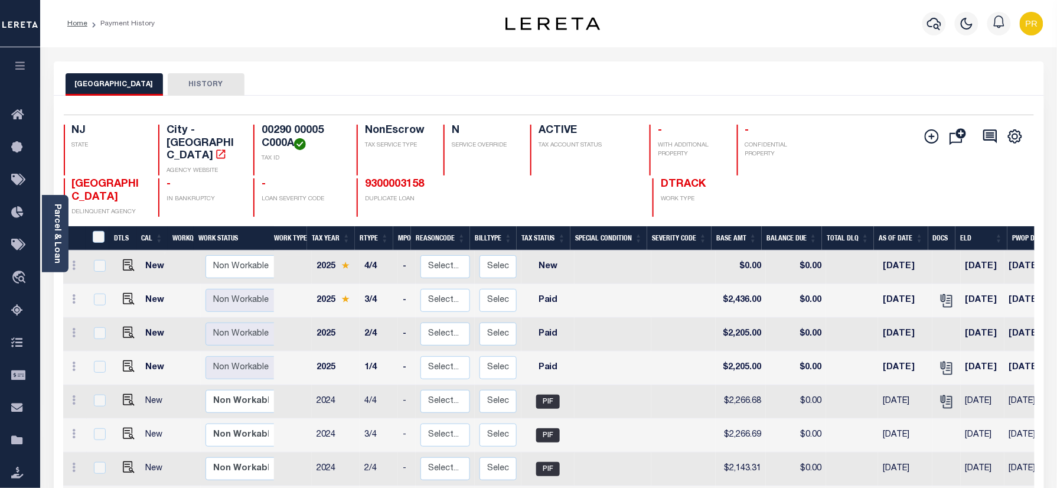
click at [673, 95] on div "NORTH WILDWOOD CITY HISTORY" at bounding box center [549, 78] width 991 height 34
click at [123, 337] on img "" at bounding box center [129, 333] width 12 height 12
checkbox input "true"
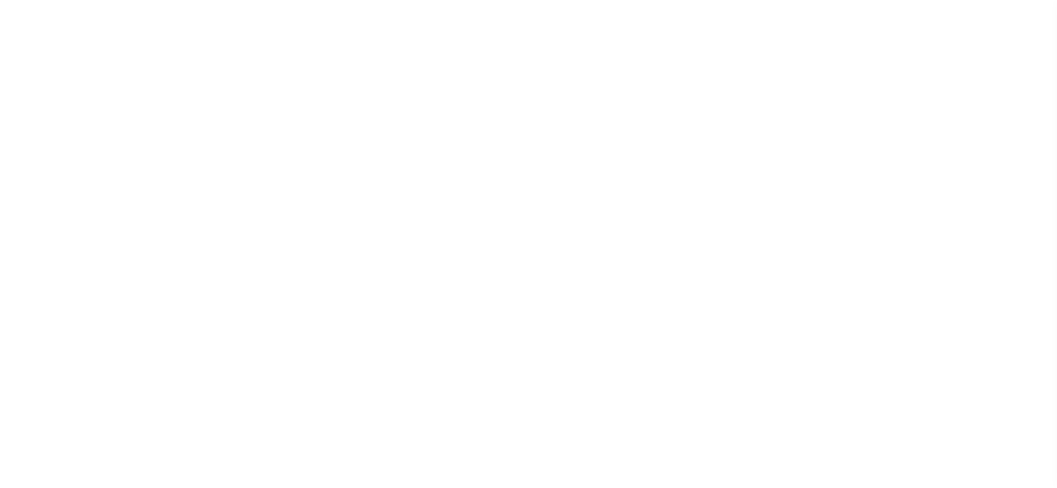
select select "PYD"
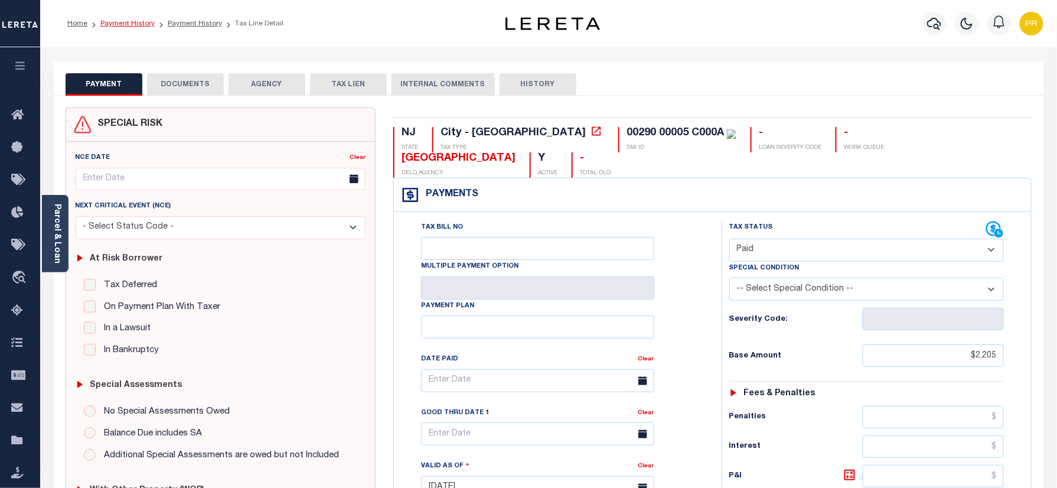
click at [119, 25] on link "Payment History" at bounding box center [127, 23] width 54 height 7
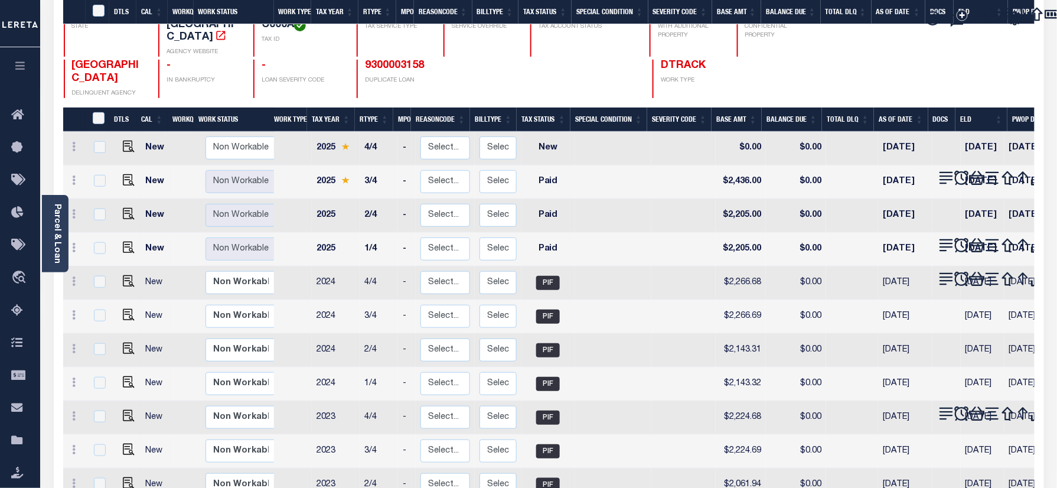
scroll to position [236, 0]
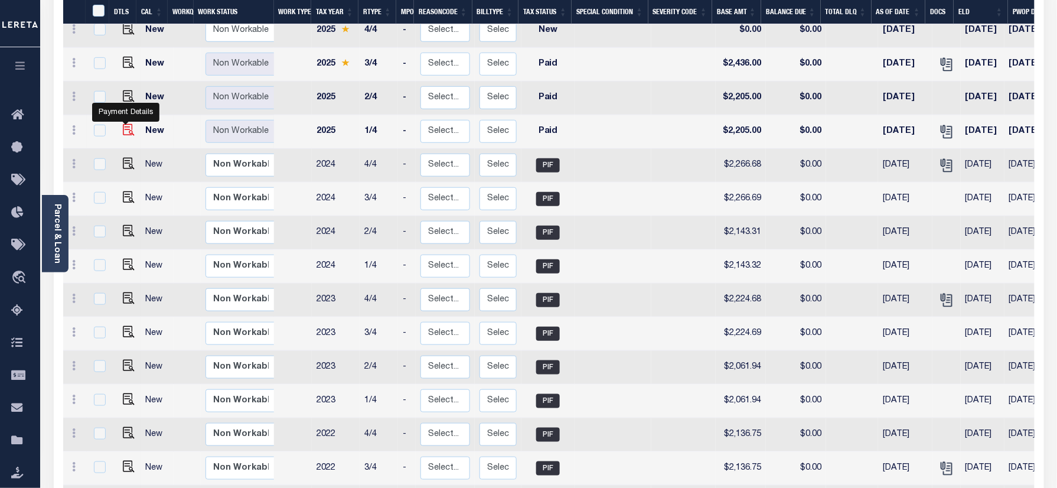
click at [130, 134] on img "" at bounding box center [129, 130] width 12 height 12
checkbox input "true"
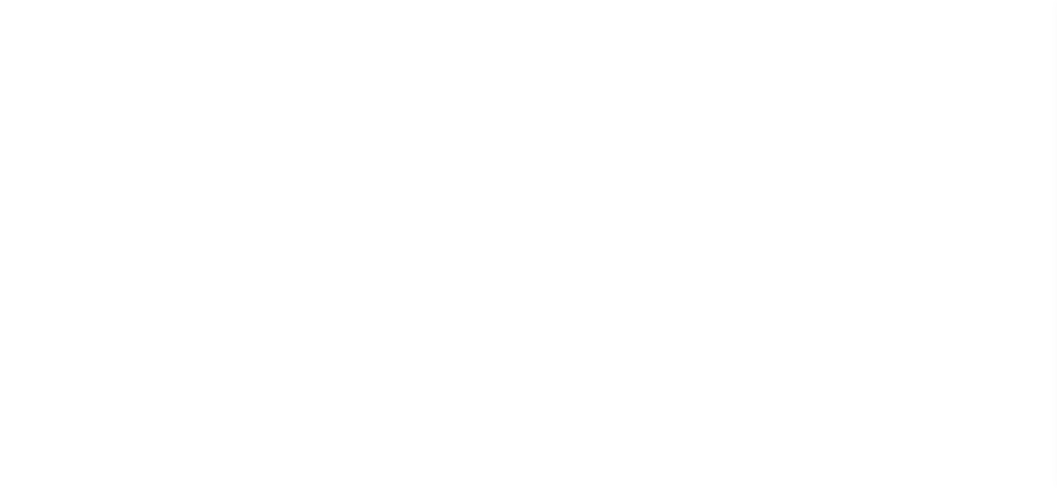
select select "PYD"
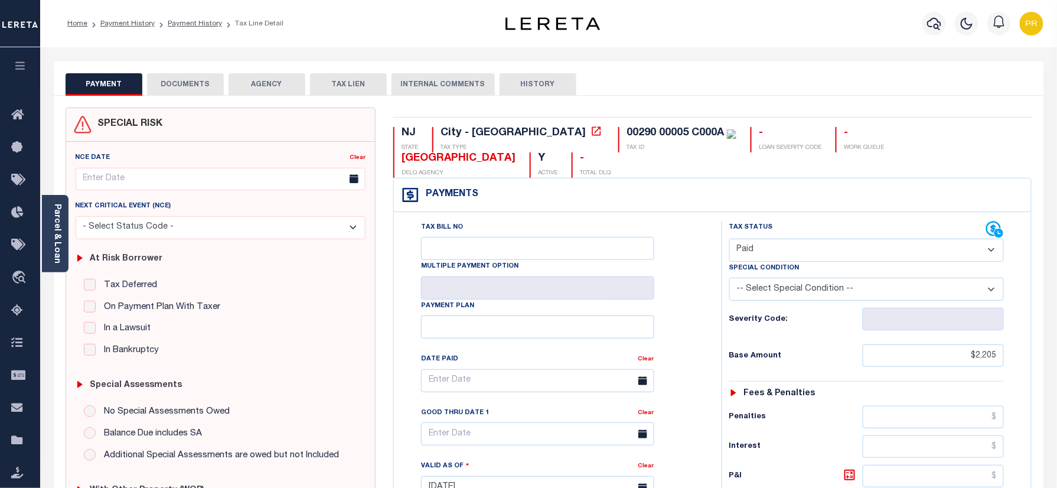
click at [766, 197] on div "Payments Warning! Search Status is not "Completed", amounts can not be keyed." at bounding box center [712, 195] width 637 height 34
drag, startPoint x: 128, startPoint y: 24, endPoint x: 201, endPoint y: 62, distance: 82.4
click at [128, 24] on link "Payment History" at bounding box center [127, 23] width 54 height 7
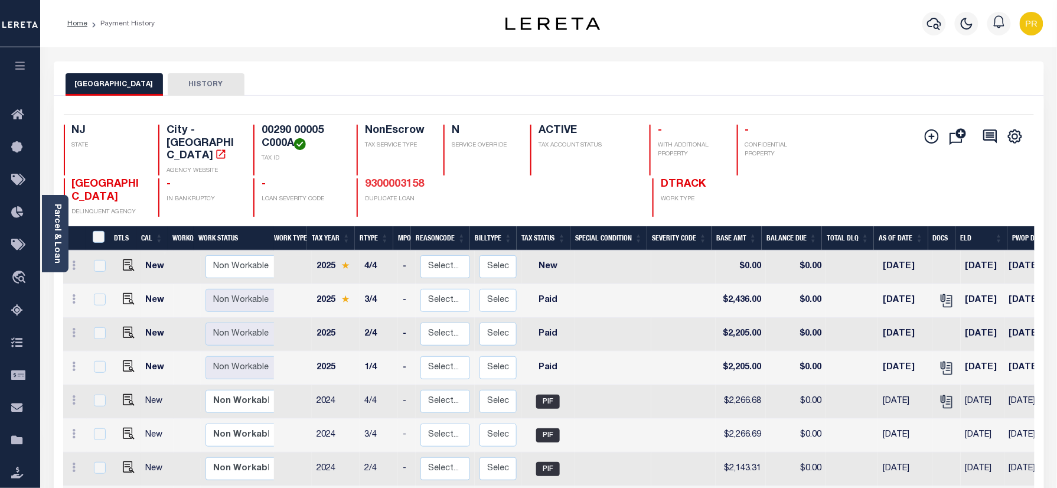
click at [421, 179] on link "9300003158" at bounding box center [394, 184] width 59 height 11
click at [123, 304] on img "" at bounding box center [129, 299] width 12 height 12
checkbox input "true"
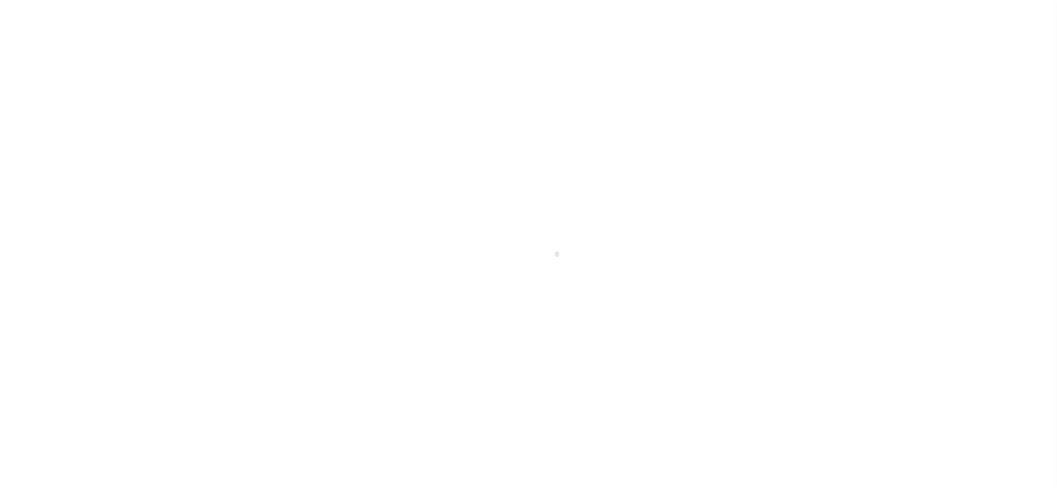
select select "PYD"
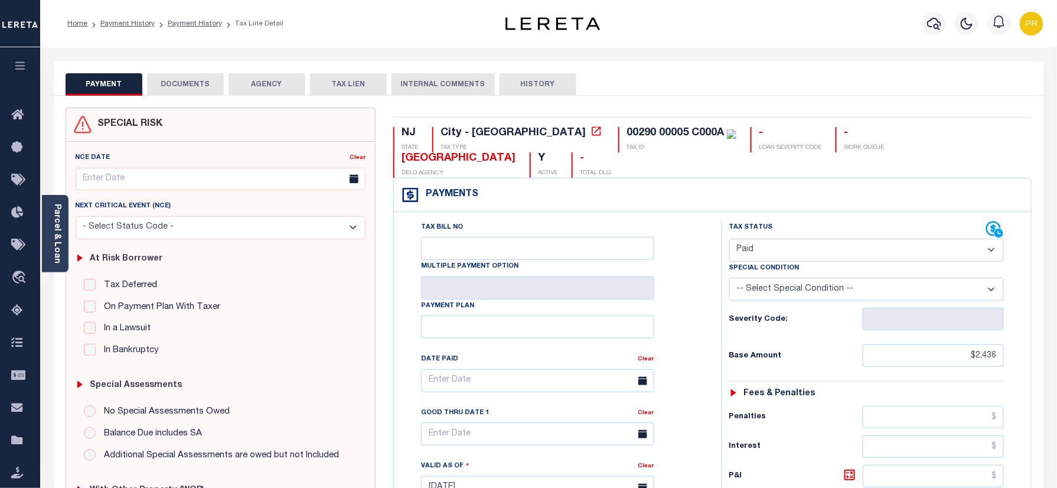
click at [201, 86] on button "DOCUMENTS" at bounding box center [185, 84] width 77 height 22
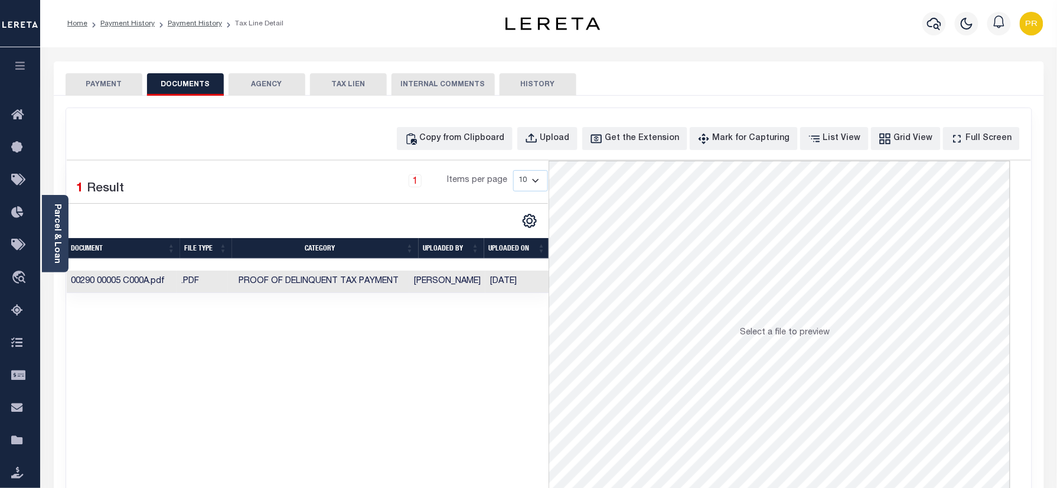
click at [502, 287] on td "[DATE]" at bounding box center [518, 282] width 64 height 23
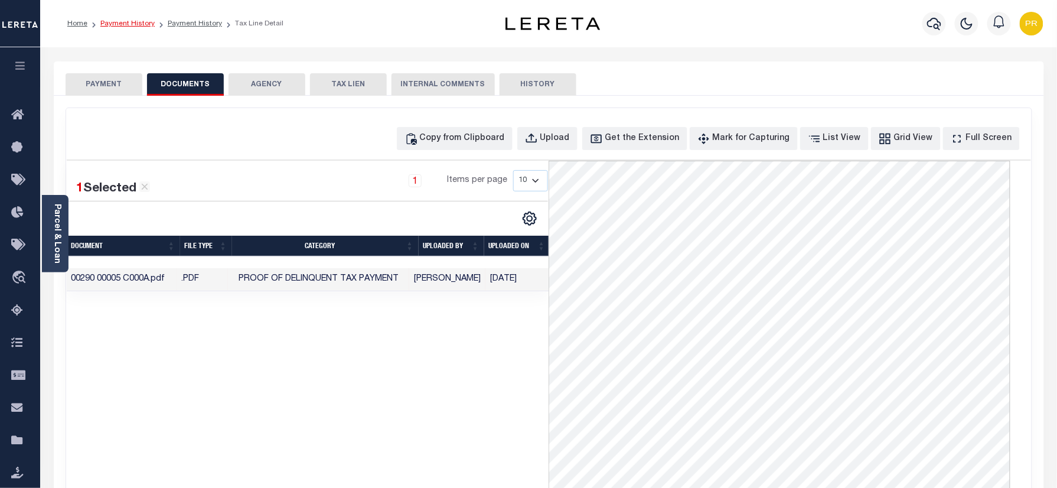
click at [124, 21] on link "Payment History" at bounding box center [127, 23] width 54 height 7
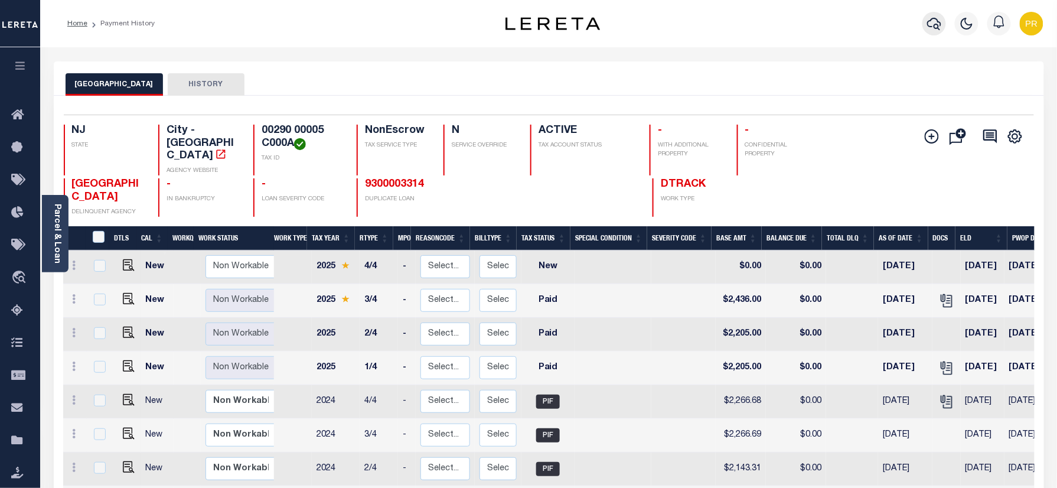
click at [931, 29] on icon "button" at bounding box center [935, 24] width 14 height 14
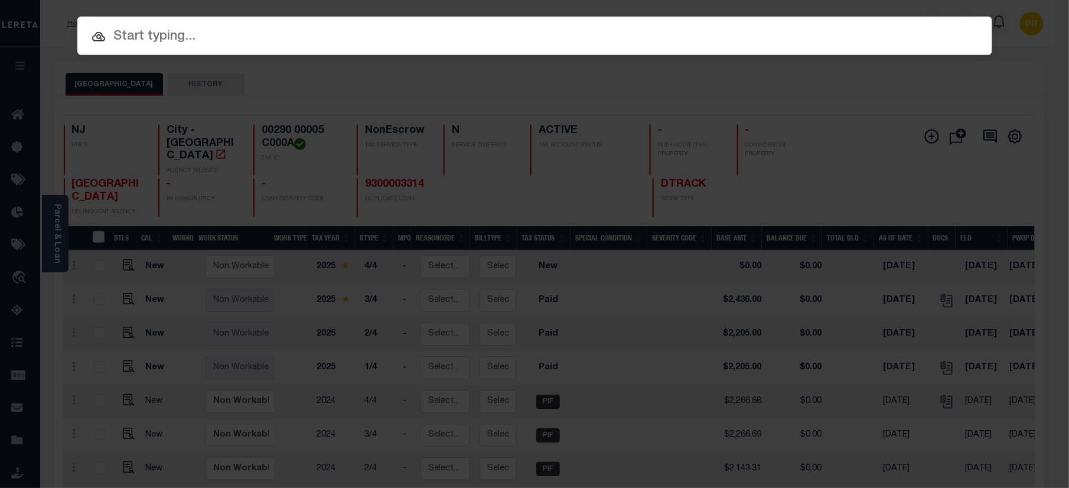
paste input "9300001039"
click at [450, 43] on input "text" at bounding box center [534, 37] width 915 height 21
type input "9300001039"
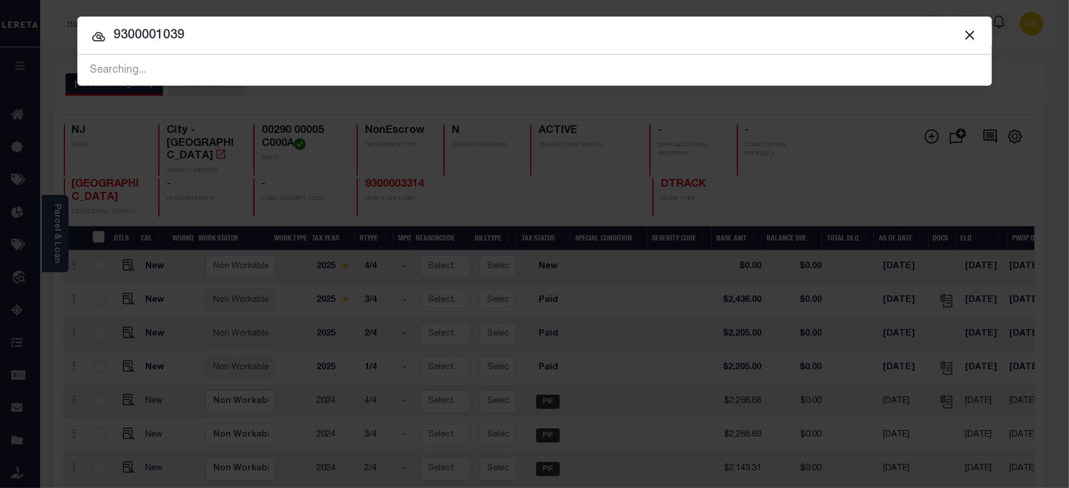
click at [922, 36] on input "9300001039" at bounding box center [534, 35] width 915 height 21
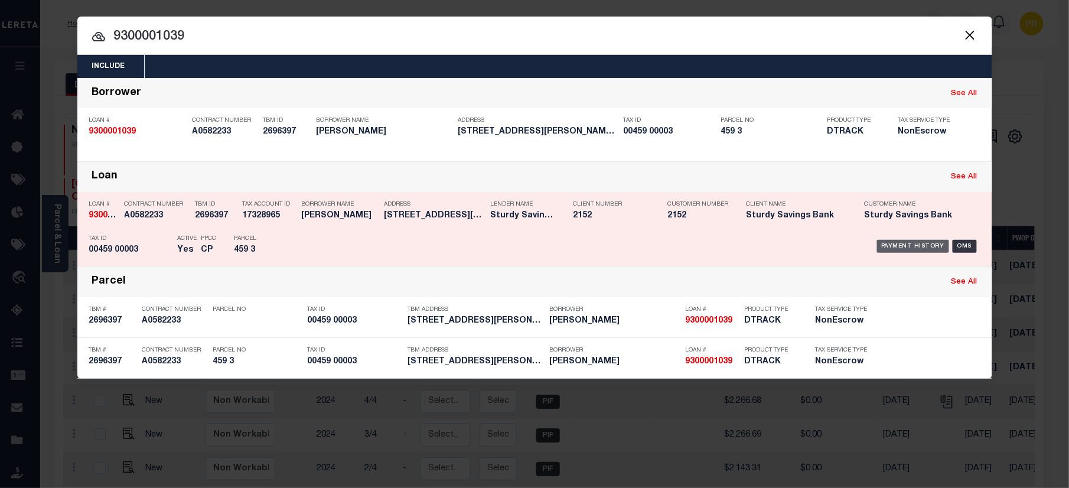
click at [927, 243] on div "Payment History" at bounding box center [913, 246] width 73 height 13
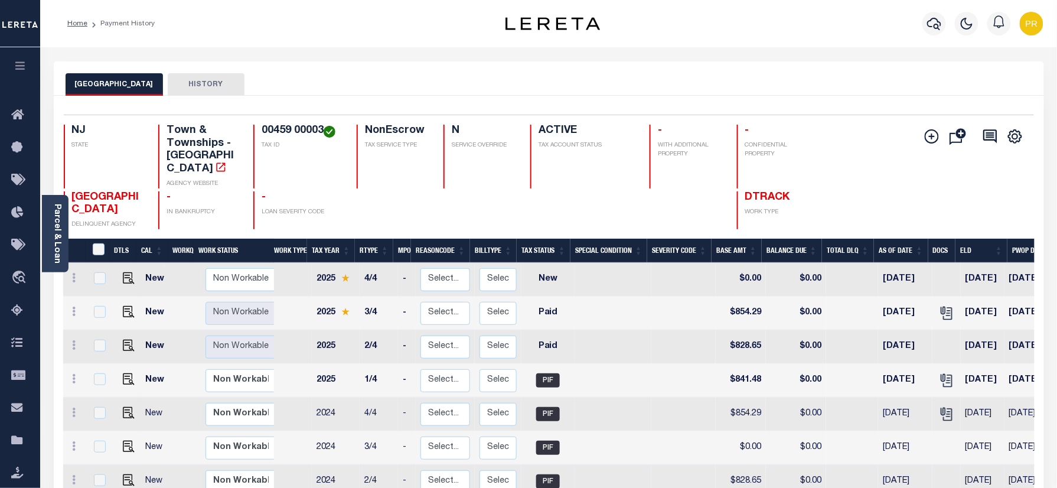
click at [575, 117] on div "Selected 36 Results 1 Items per page 25 50 100 NJ STATE Town & Townships - NJ A…" at bounding box center [549, 172] width 990 height 115
click at [123, 306] on img "" at bounding box center [129, 312] width 12 height 12
checkbox input "true"
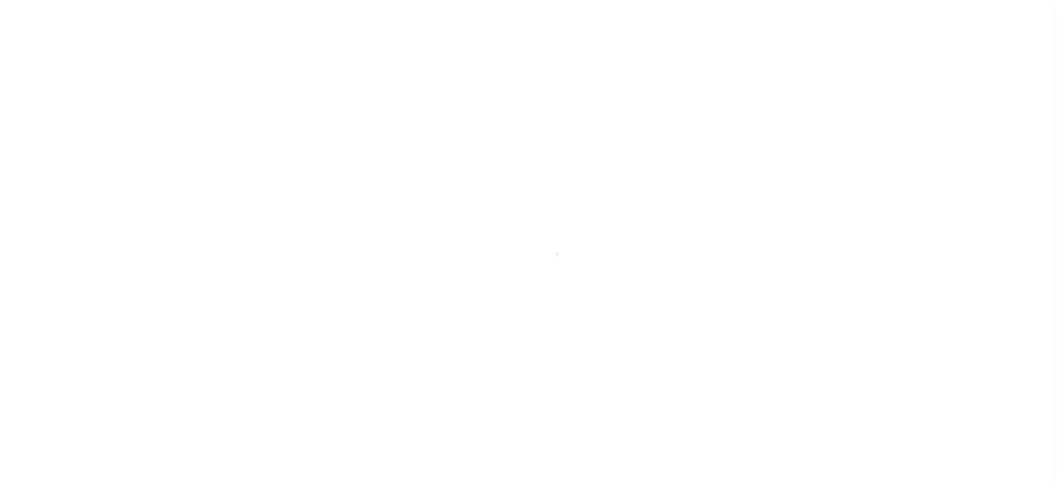
select select "PYD"
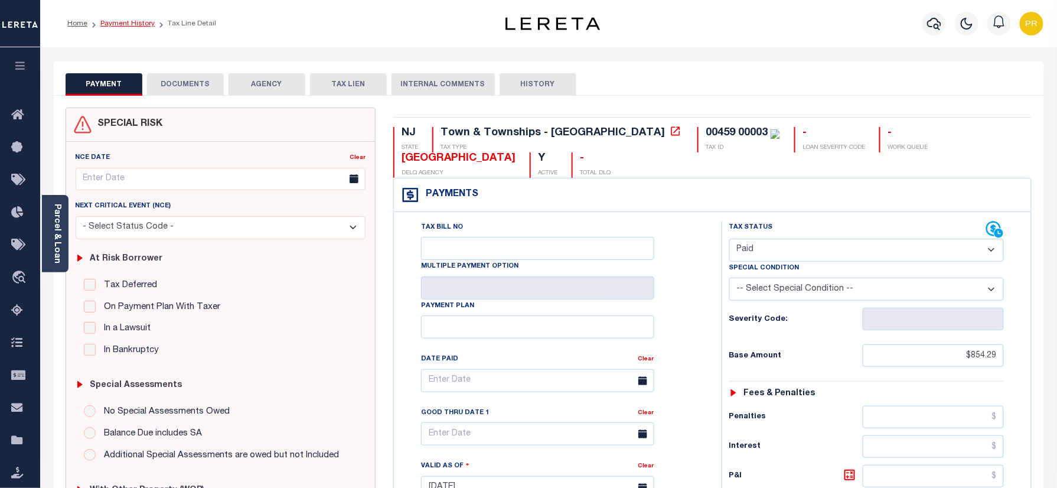
click at [113, 27] on link "Payment History" at bounding box center [127, 23] width 54 height 7
click at [119, 24] on link "Payment History" at bounding box center [127, 23] width 54 height 7
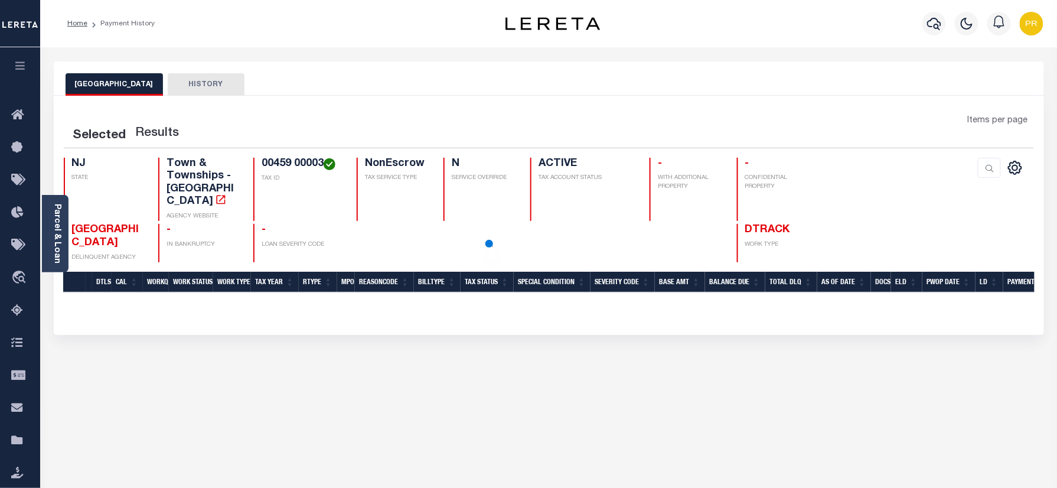
drag, startPoint x: 55, startPoint y: 221, endPoint x: 72, endPoint y: 239, distance: 24.7
click at [55, 221] on link "Parcel & Loan" at bounding box center [57, 234] width 8 height 60
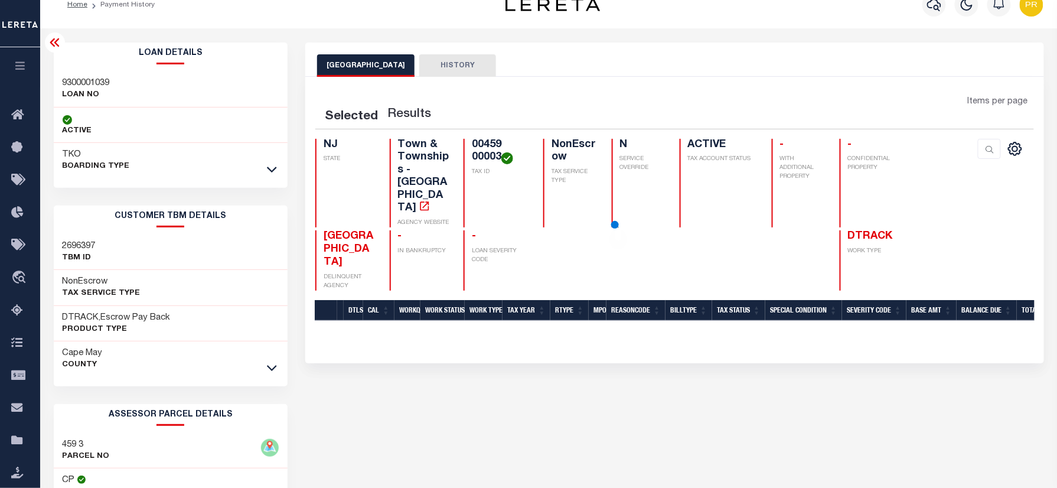
scroll to position [79, 0]
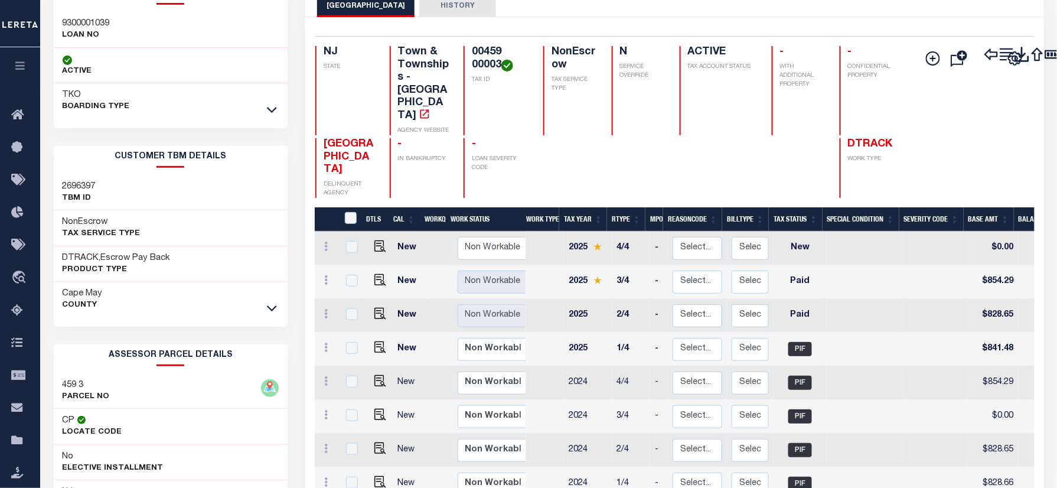
click at [69, 385] on h3 "459 3" at bounding box center [86, 385] width 47 height 12
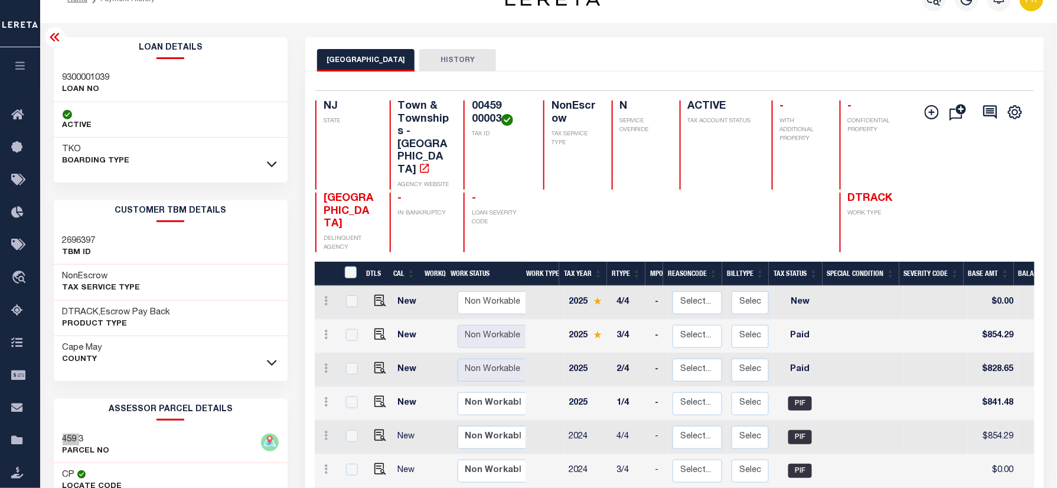
scroll to position [0, 0]
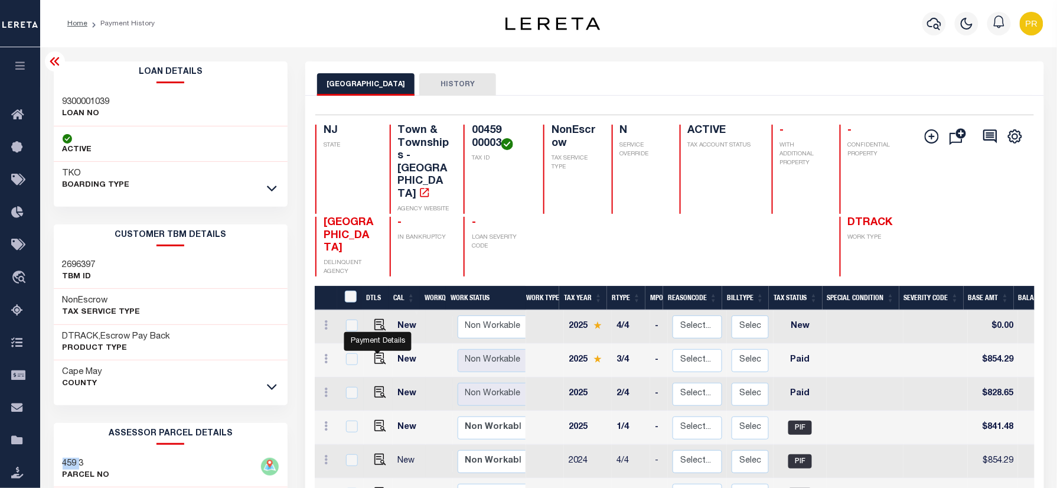
drag, startPoint x: 376, startPoint y: 324, endPoint x: 480, endPoint y: 359, distance: 109.3
click at [376, 353] on img "" at bounding box center [381, 359] width 12 height 12
checkbox input "true"
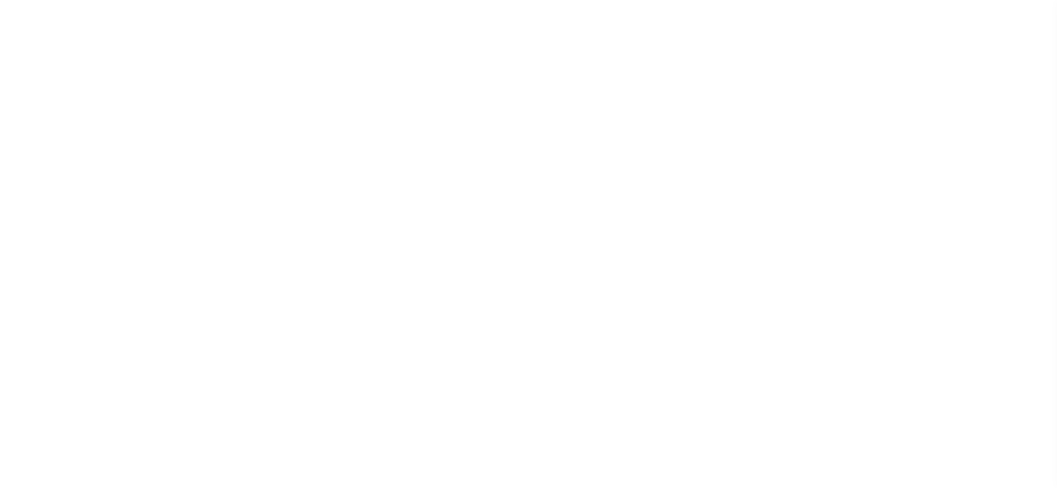
select select "PYD"
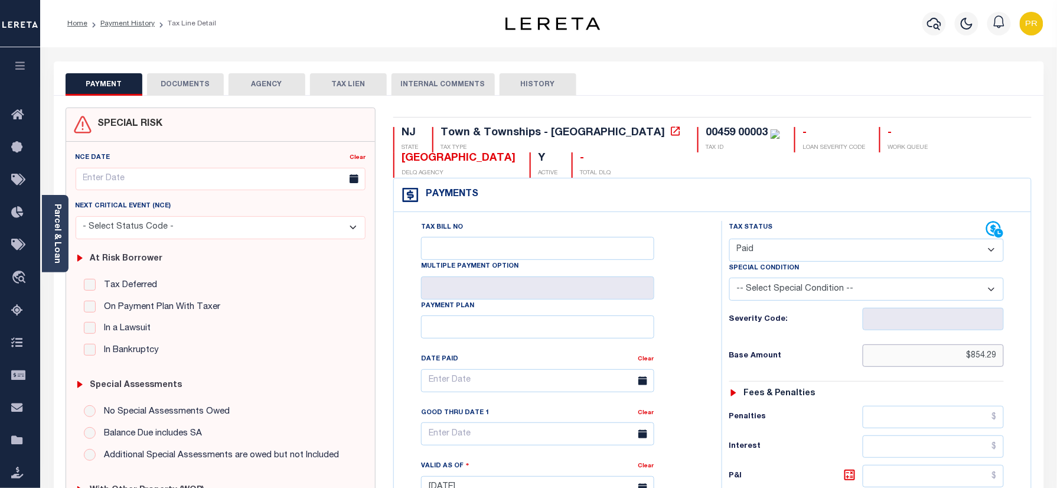
paste input "887.78"
drag, startPoint x: 958, startPoint y: 352, endPoint x: 1044, endPoint y: 352, distance: 86.3
click at [1044, 352] on div "SPECIAL RISK NCE Date Clear" at bounding box center [549, 490] width 991 height 788
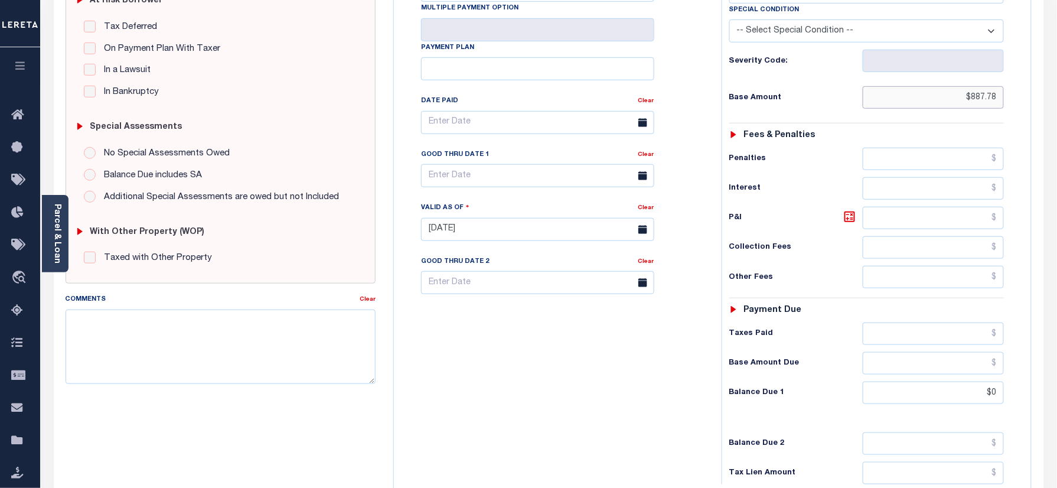
scroll to position [422, 0]
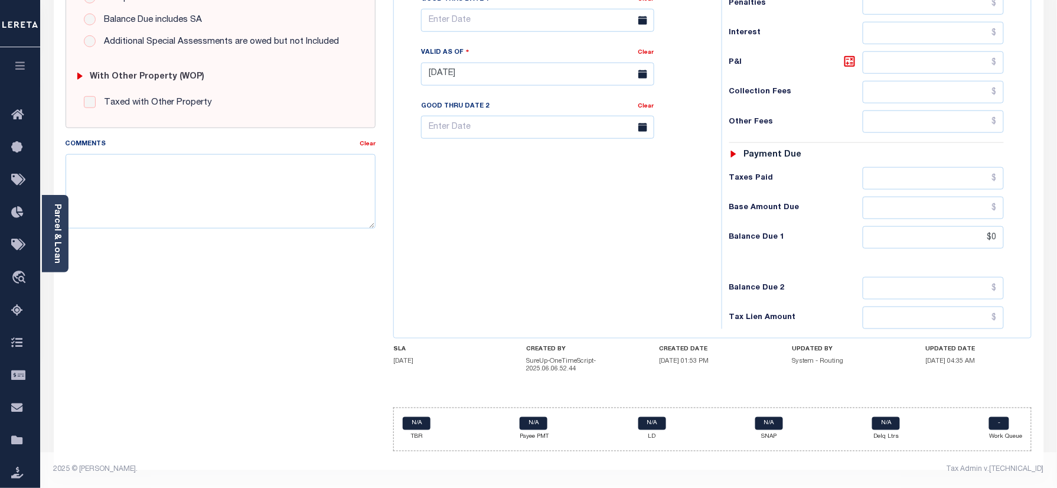
type input "$887.78"
click at [655, 265] on div "Tax Bill No Multiple Payment Option Payment Plan Clear" at bounding box center [555, 68] width 316 height 522
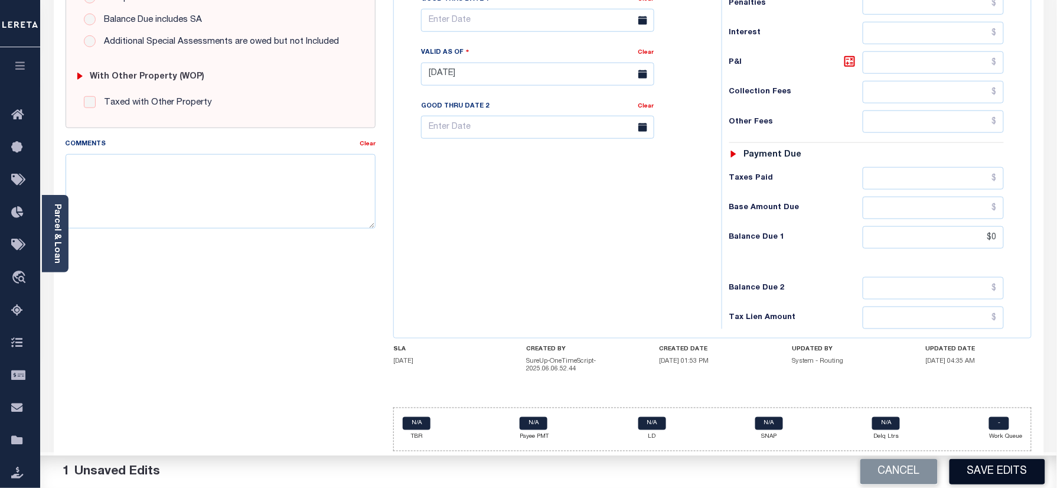
click at [984, 475] on button "Save Edits" at bounding box center [998, 471] width 96 height 25
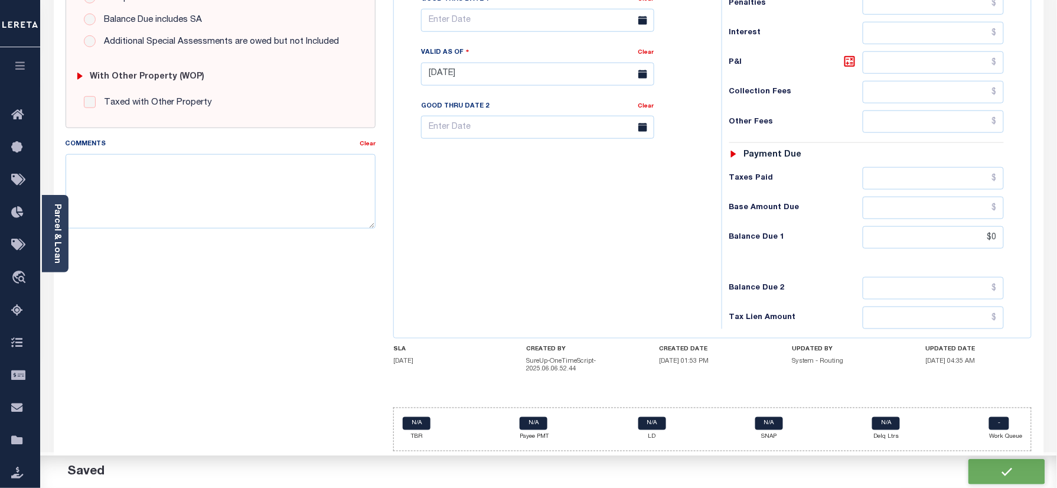
checkbox input "false"
type input "$887.78"
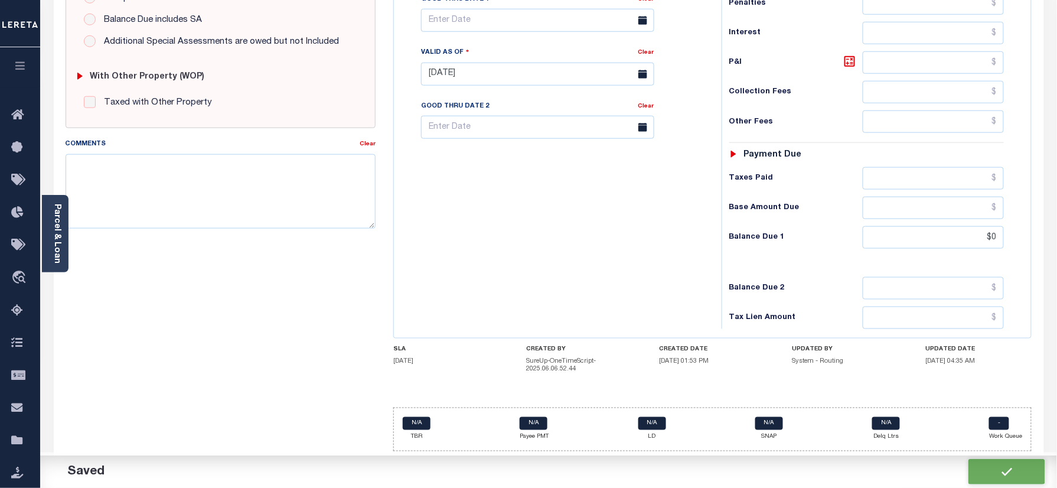
type input "$0"
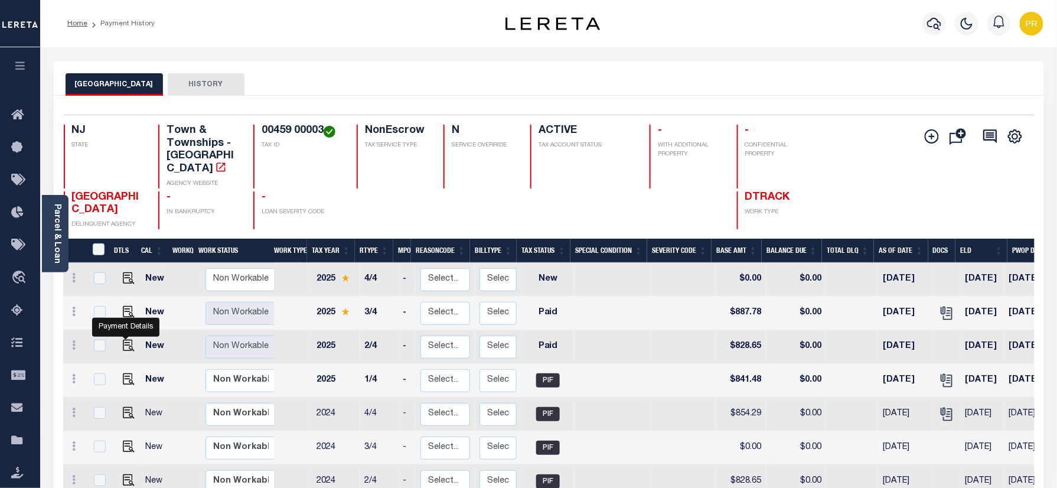
drag, startPoint x: 124, startPoint y: 336, endPoint x: 152, endPoint y: 348, distance: 31.0
click at [124, 340] on img "" at bounding box center [129, 346] width 12 height 12
checkbox input "true"
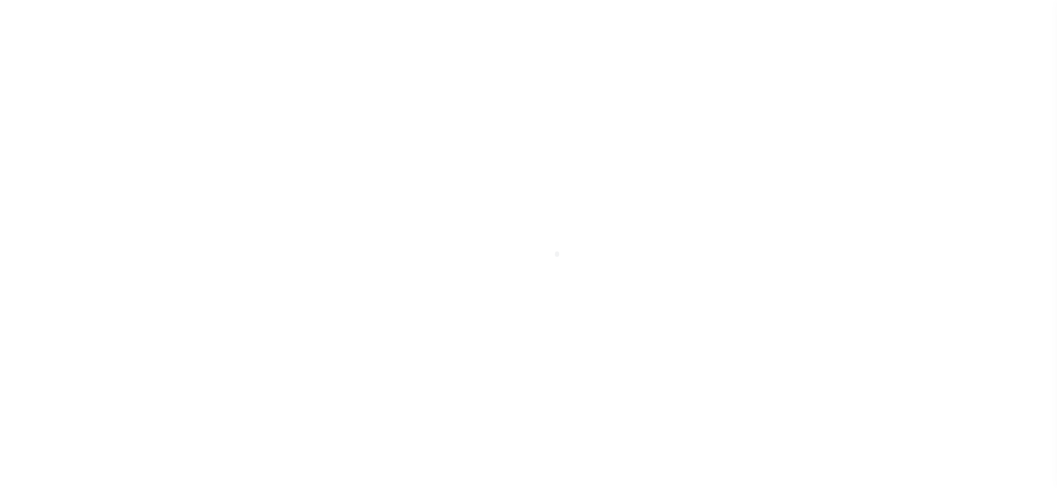
select select "PYD"
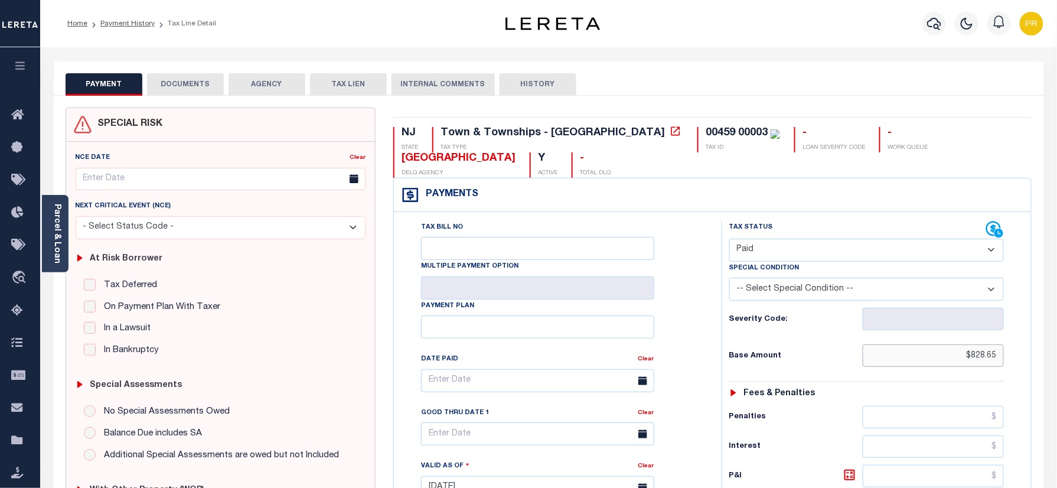
paste input "841.47"
drag, startPoint x: 936, startPoint y: 360, endPoint x: 1010, endPoint y: 358, distance: 73.3
click at [1010, 358] on div "Tax Status Status - Select Status Code -" at bounding box center [871, 482] width 298 height 522
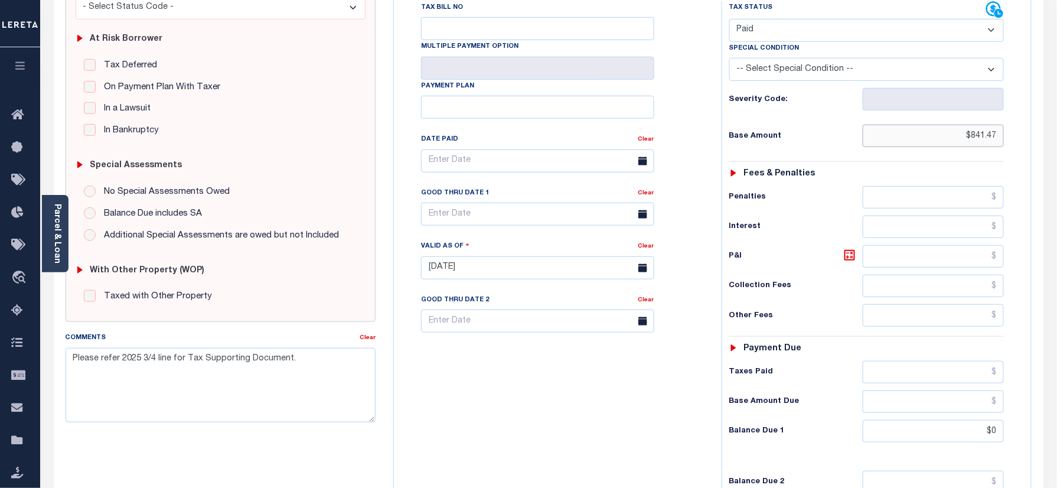
scroll to position [414, 0]
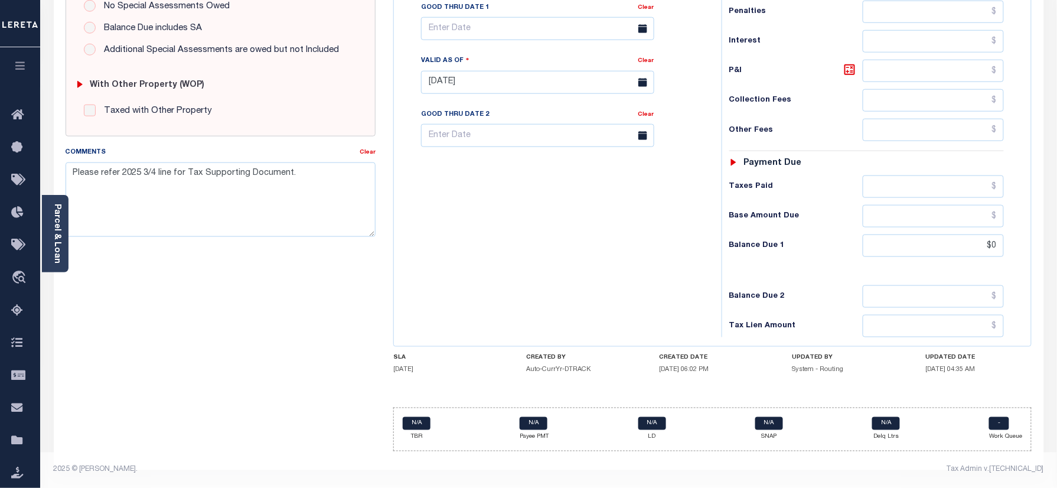
type input "$841.47"
click at [545, 275] on div "Tax Bill No Multiple Payment Option Payment Plan Clear" at bounding box center [555, 77] width 316 height 522
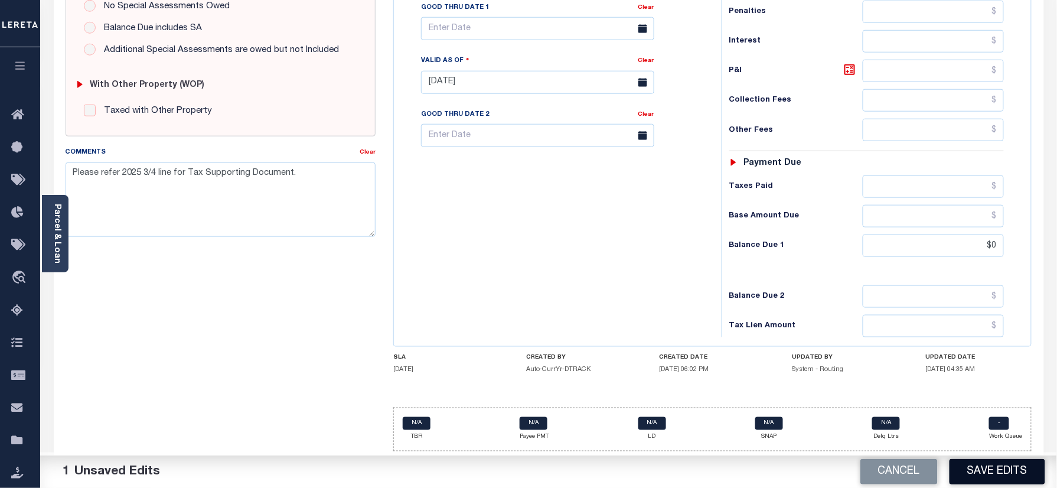
click at [967, 461] on button "Save Edits" at bounding box center [998, 471] width 96 height 25
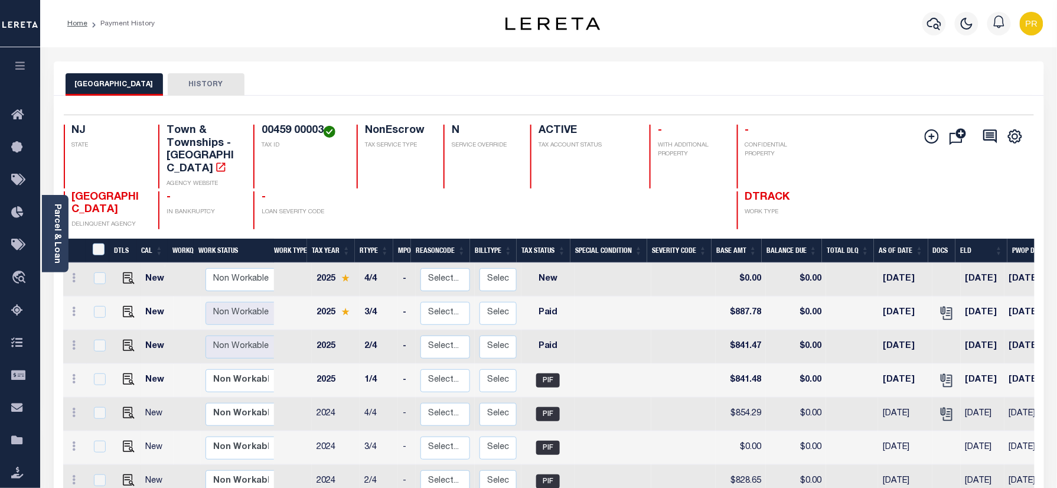
click at [833, 133] on div "NJ STATE Town & Townships - NJ AGENCY WEBSITE 00459 00003 TAX ID NonEscrow TAX …" at bounding box center [468, 157] width 809 height 64
click at [939, 305] on icon "" at bounding box center [946, 312] width 15 height 15
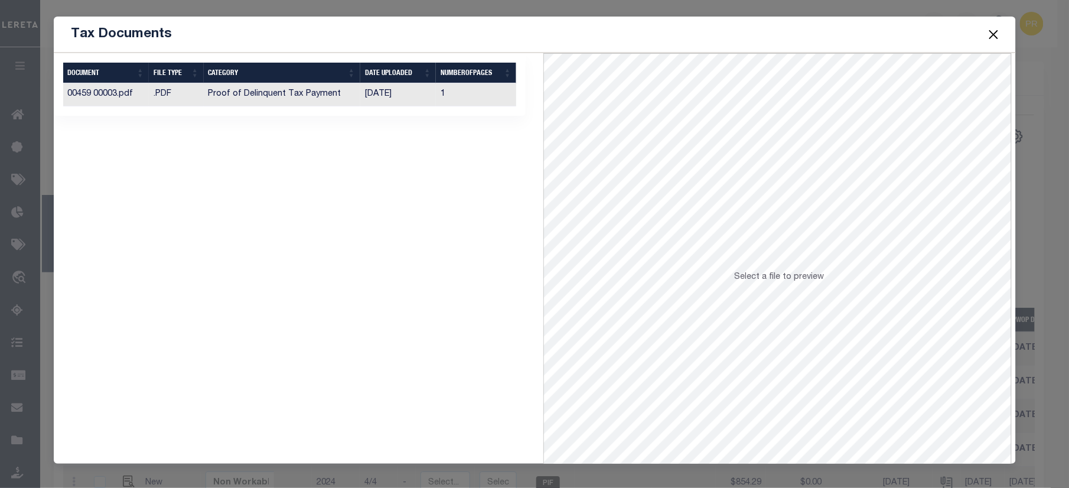
click at [476, 100] on td "1" at bounding box center [476, 94] width 80 height 23
drag, startPoint x: 994, startPoint y: 31, endPoint x: 964, endPoint y: 43, distance: 31.8
click at [994, 31] on button "Close" at bounding box center [993, 34] width 15 height 15
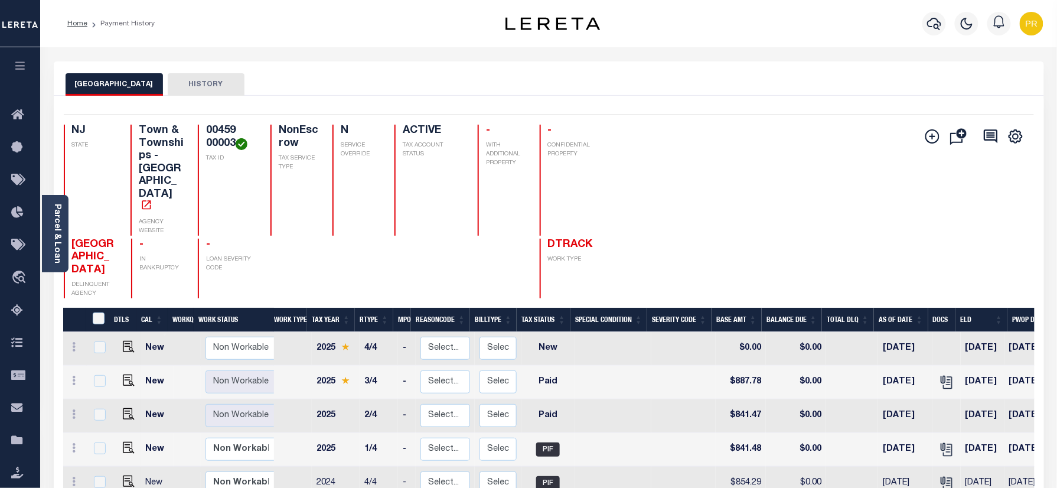
click at [752, 187] on div "Add Installment Line [GEOGRAPHIC_DATA]" at bounding box center [792, 212] width 486 height 174
click at [887, 201] on div "Add Installment Line [GEOGRAPHIC_DATA]" at bounding box center [792, 212] width 486 height 174
click at [1030, 19] on img "button" at bounding box center [1032, 24] width 24 height 24
click at [989, 85] on div "LOWER TOWNSHIP HISTORY" at bounding box center [549, 84] width 967 height 22
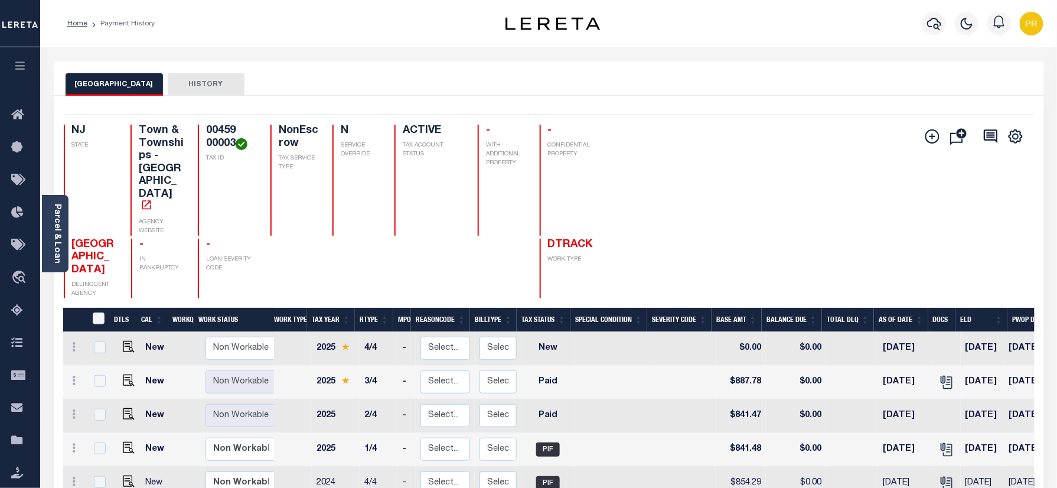
click at [1035, 29] on img "button" at bounding box center [1032, 24] width 24 height 24
click at [978, 86] on span "Sign out" at bounding box center [986, 84] width 34 height 8
